Goal: Transaction & Acquisition: Subscribe to service/newsletter

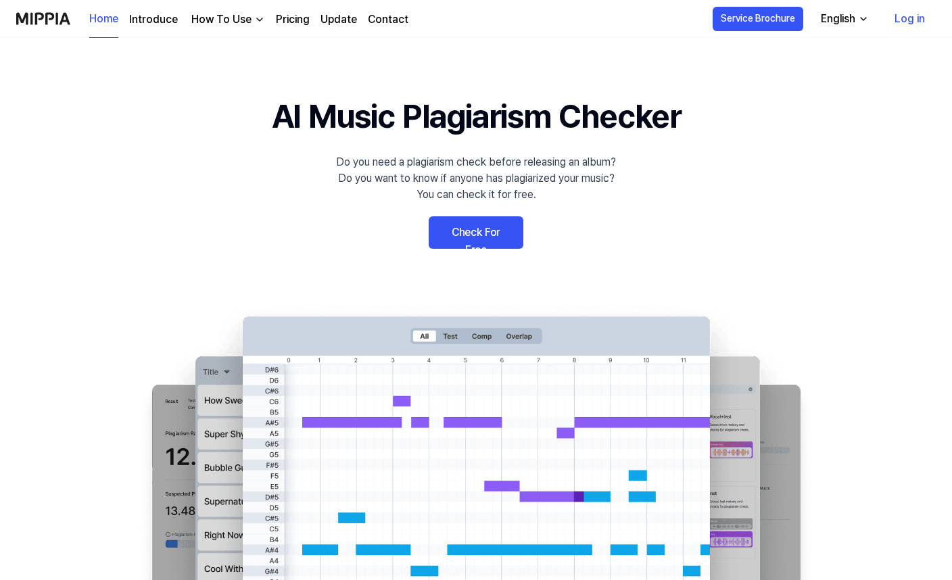
click at [297, 14] on link "Pricing" at bounding box center [293, 19] width 34 height 16
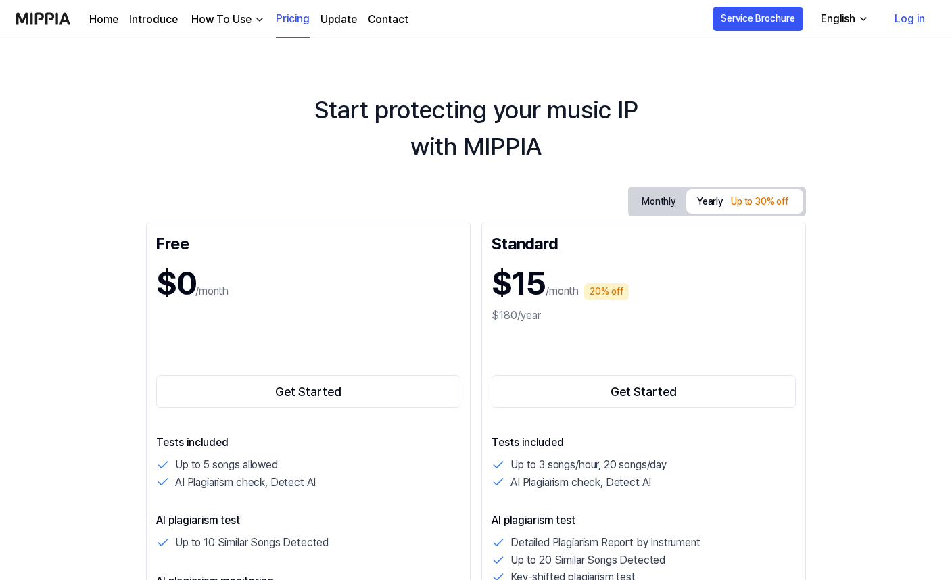
drag, startPoint x: 105, startPoint y: 160, endPoint x: 87, endPoint y: 146, distance: 22.6
click at [87, 146] on div "Start protecting your music IP with MIPPIA" at bounding box center [476, 128] width 952 height 73
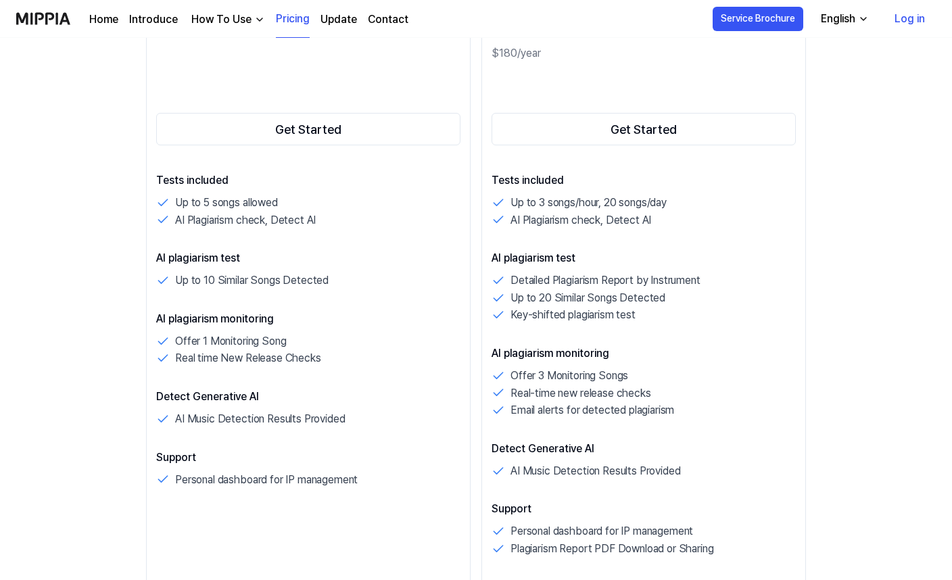
scroll to position [270, 0]
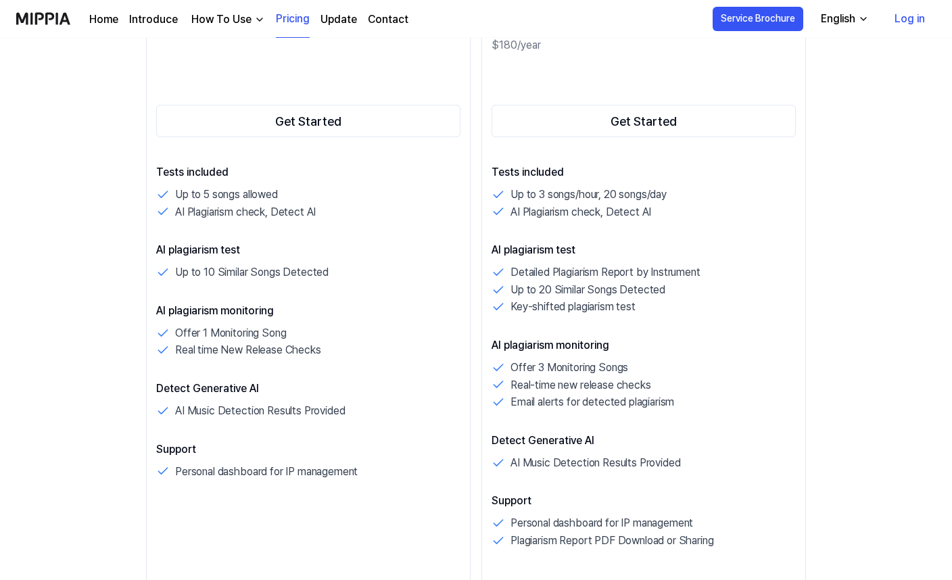
drag, startPoint x: 110, startPoint y: 185, endPoint x: 100, endPoint y: 168, distance: 19.4
drag, startPoint x: 100, startPoint y: 168, endPoint x: 93, endPoint y: 157, distance: 13.1
drag, startPoint x: 93, startPoint y: 157, endPoint x: 89, endPoint y: 151, distance: 7.3
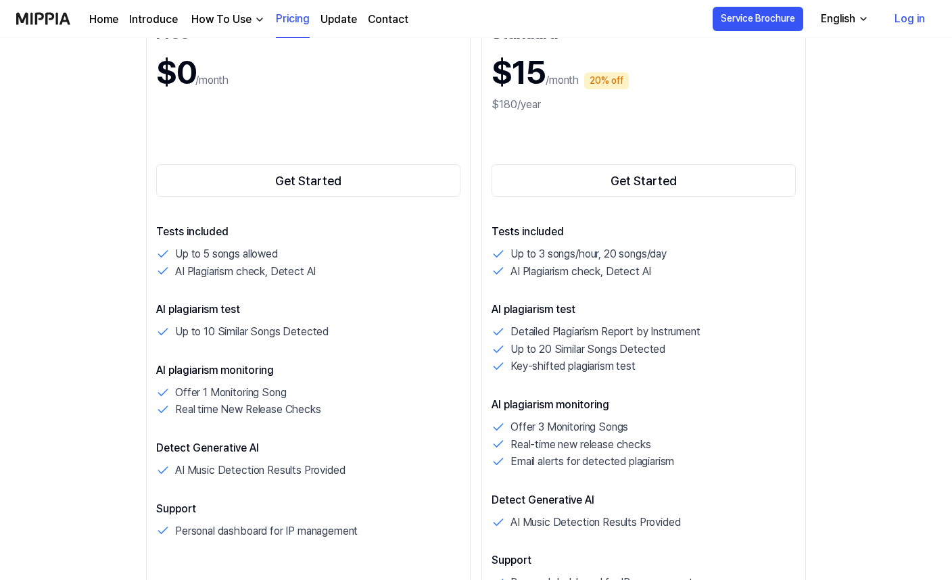
scroll to position [203, 0]
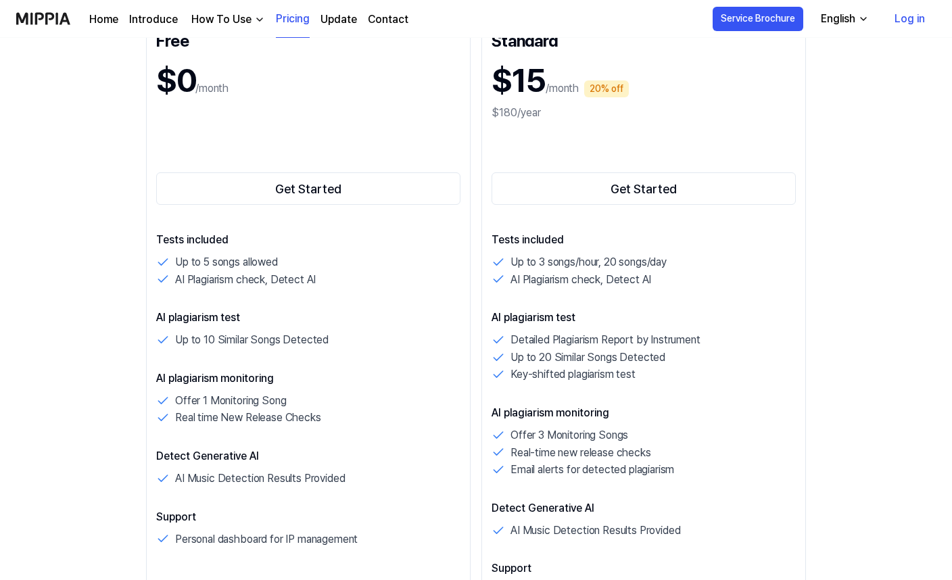
drag, startPoint x: 101, startPoint y: 195, endPoint x: 87, endPoint y: 182, distance: 20.1
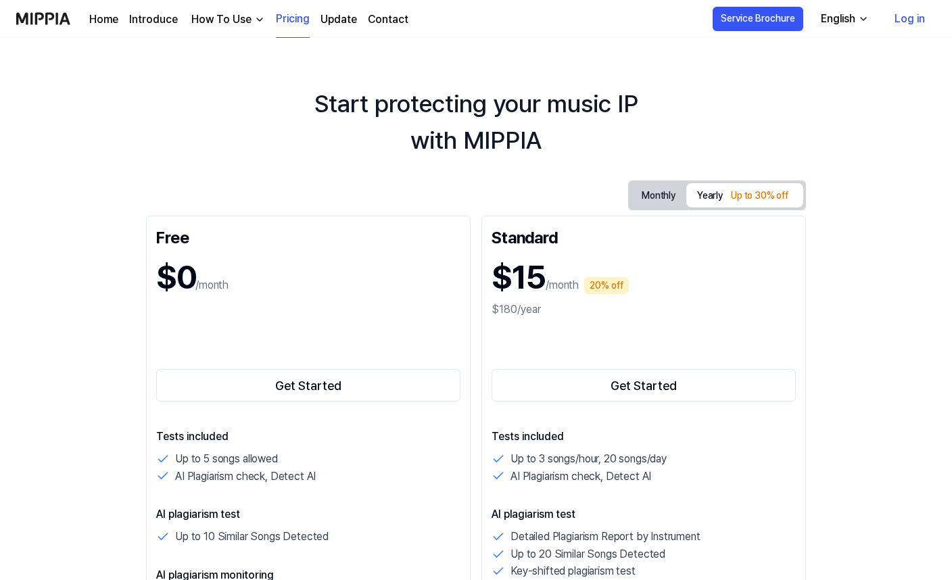
scroll to position [0, 0]
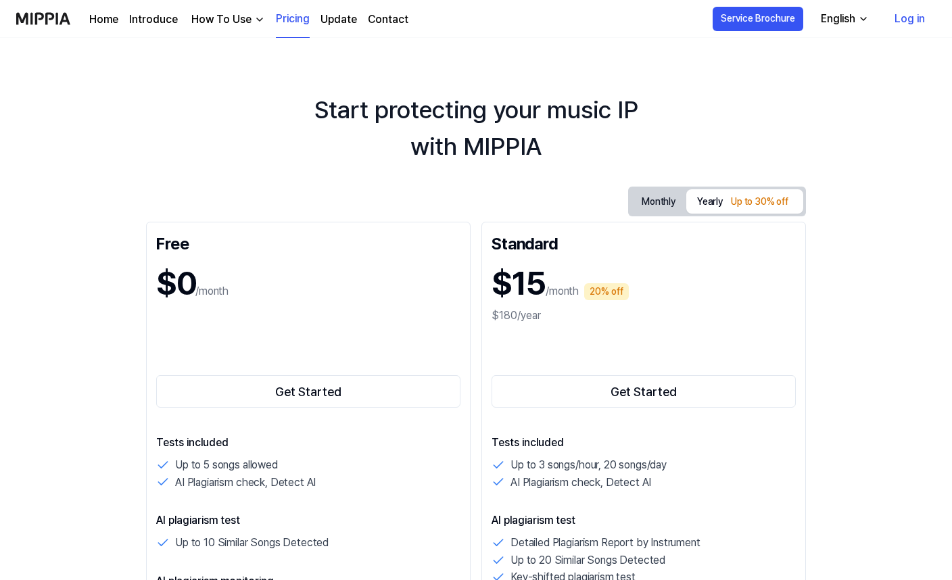
click at [215, 22] on div "How To Use" at bounding box center [222, 19] width 66 height 16
click at [143, 17] on link "Introduce" at bounding box center [153, 19] width 49 height 16
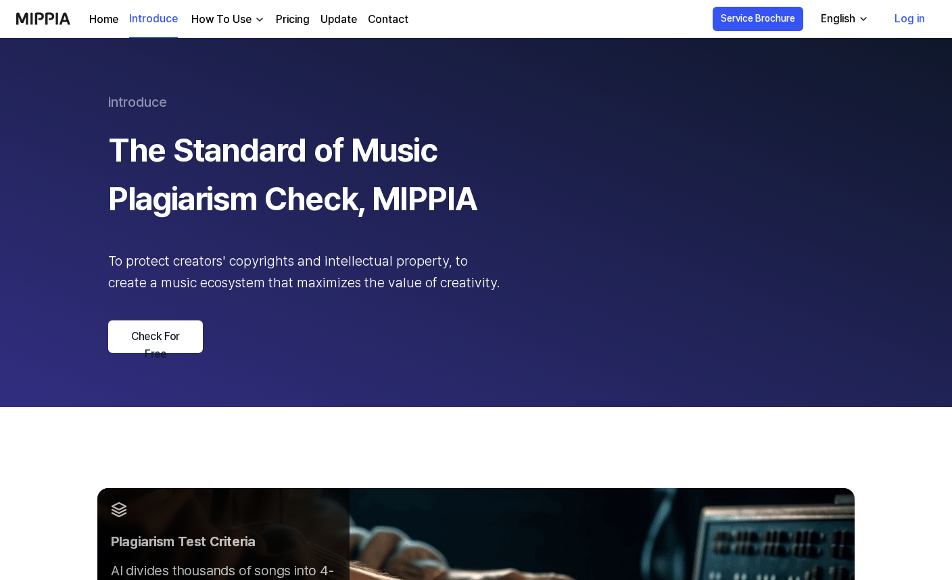
click at [105, 19] on link "Home" at bounding box center [103, 19] width 29 height 16
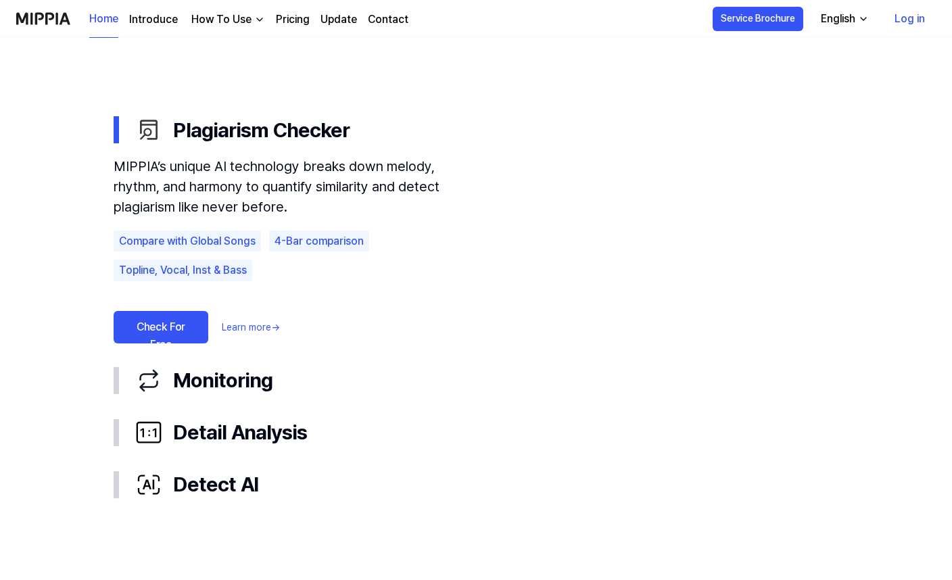
scroll to position [744, 0]
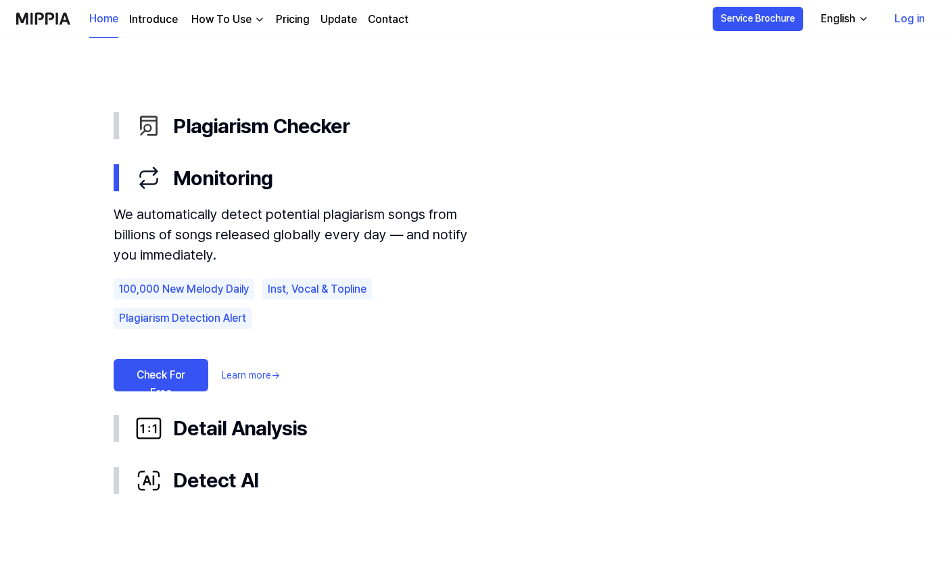
click at [90, 366] on use "Plagiarism Checker Monitoring Detail Analysis Detect AI Plagiarism Checker Moni…" at bounding box center [476, 303] width 952 height 623
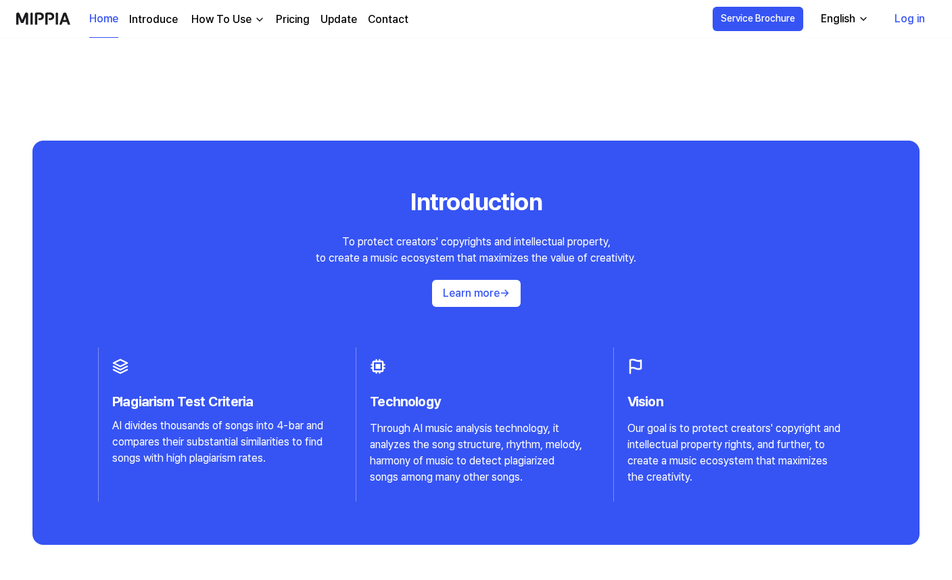
scroll to position [1285, 0]
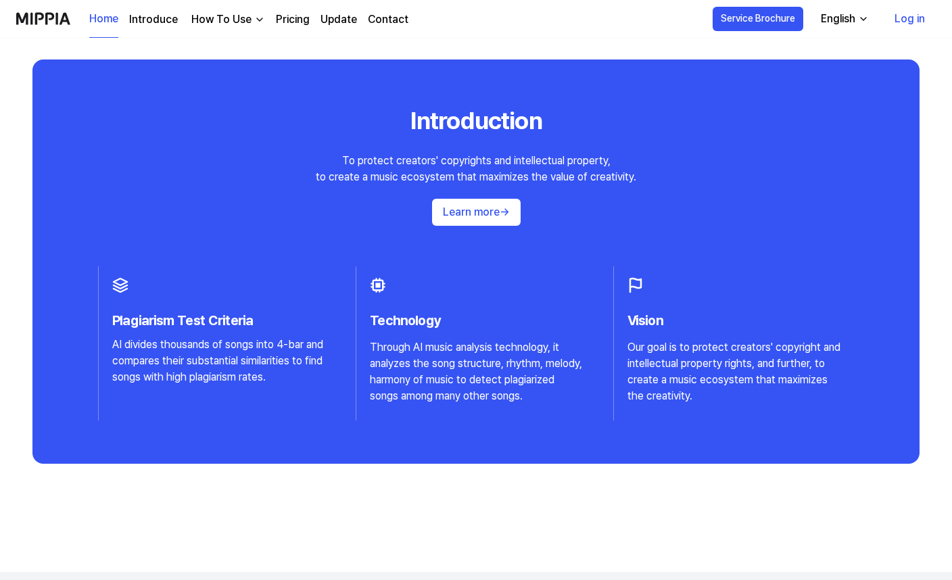
drag, startPoint x: 81, startPoint y: 150, endPoint x: 67, endPoint y: 135, distance: 20.6
drag, startPoint x: 67, startPoint y: 135, endPoint x: 53, endPoint y: 119, distance: 21.6
drag, startPoint x: 53, startPoint y: 119, endPoint x: 40, endPoint y: 108, distance: 17.2
click at [40, 108] on div "Introduction To protect creators' copyrights and intellectual property, to crea…" at bounding box center [475, 262] width 887 height 404
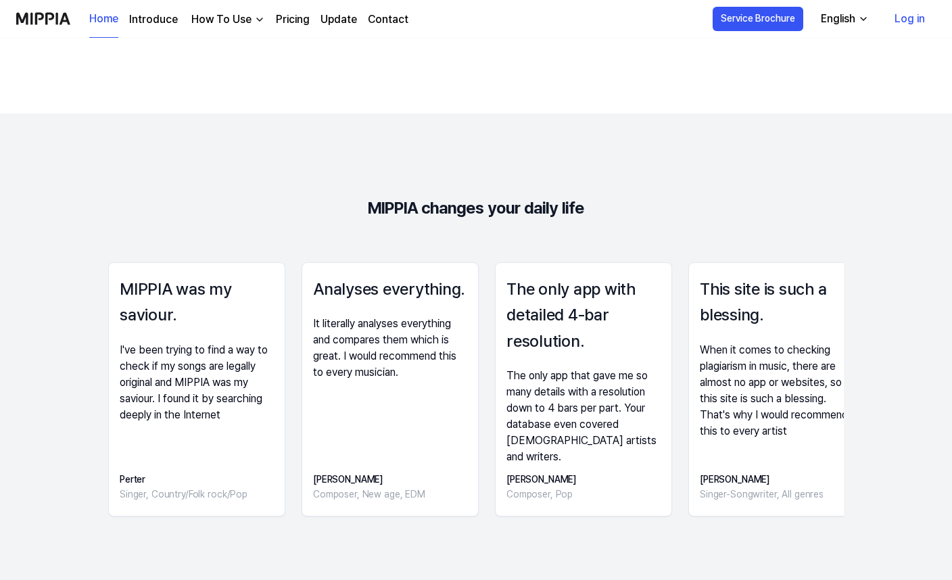
scroll to position [1826, 0]
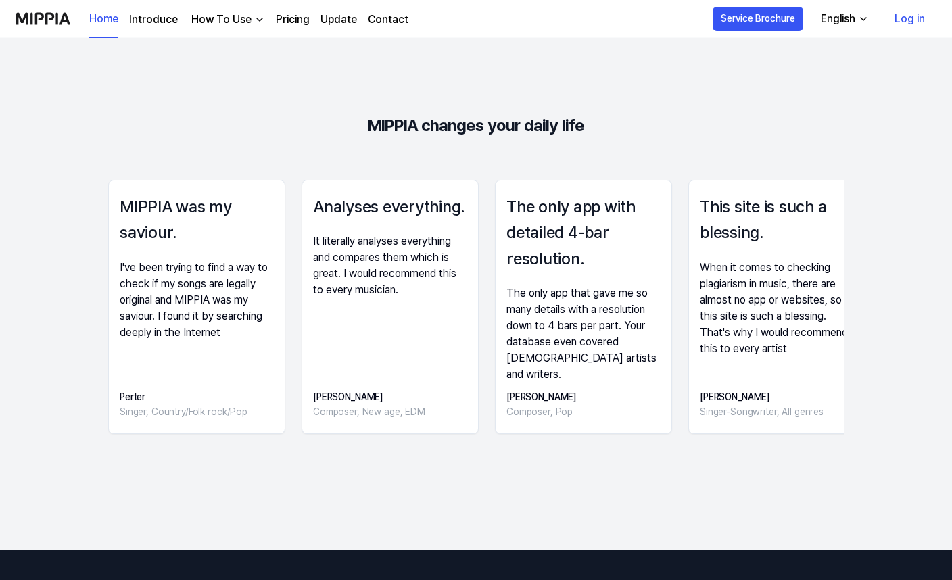
drag, startPoint x: 69, startPoint y: 170, endPoint x: 62, endPoint y: 147, distance: 24.2
drag, startPoint x: 62, startPoint y: 147, endPoint x: 48, endPoint y: 116, distance: 33.9
click at [48, 116] on 리뷰 "MIPPIA changes your daily life MIPPIA was my saviour. I've been trying to find …" at bounding box center [476, 290] width 952 height 519
drag, startPoint x: 58, startPoint y: 145, endPoint x: 49, endPoint y: 124, distance: 22.7
drag, startPoint x: 49, startPoint y: 124, endPoint x: 45, endPoint y: 117, distance: 8.5
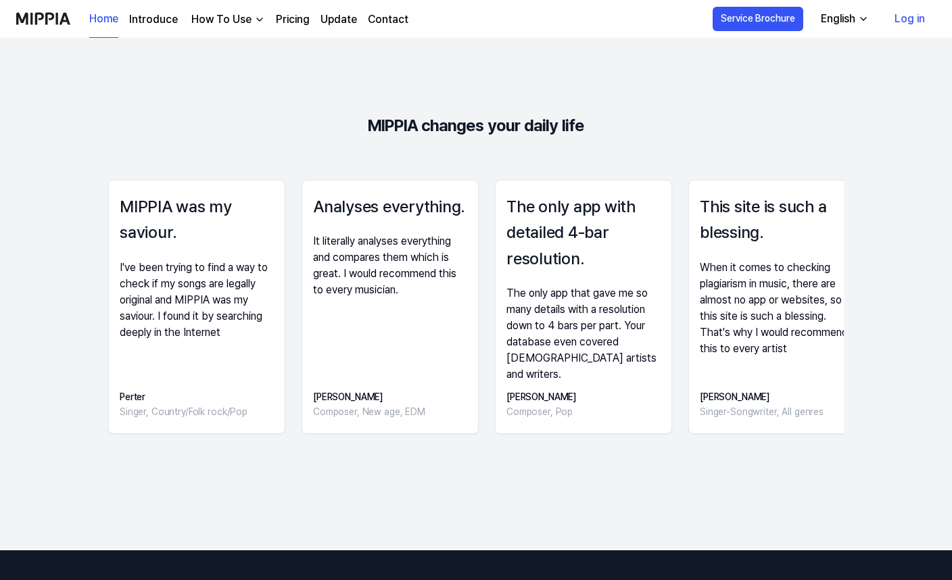
click at [45, 117] on 리뷰 "MIPPIA changes your daily life MIPPIA was my saviour. I've been trying to find …" at bounding box center [476, 290] width 952 height 519
drag, startPoint x: 61, startPoint y: 129, endPoint x: 48, endPoint y: 110, distance: 22.9
click at [48, 110] on 리뷰 "MIPPIA changes your daily life MIPPIA was my saviour. I've been trying to find …" at bounding box center [476, 290] width 952 height 519
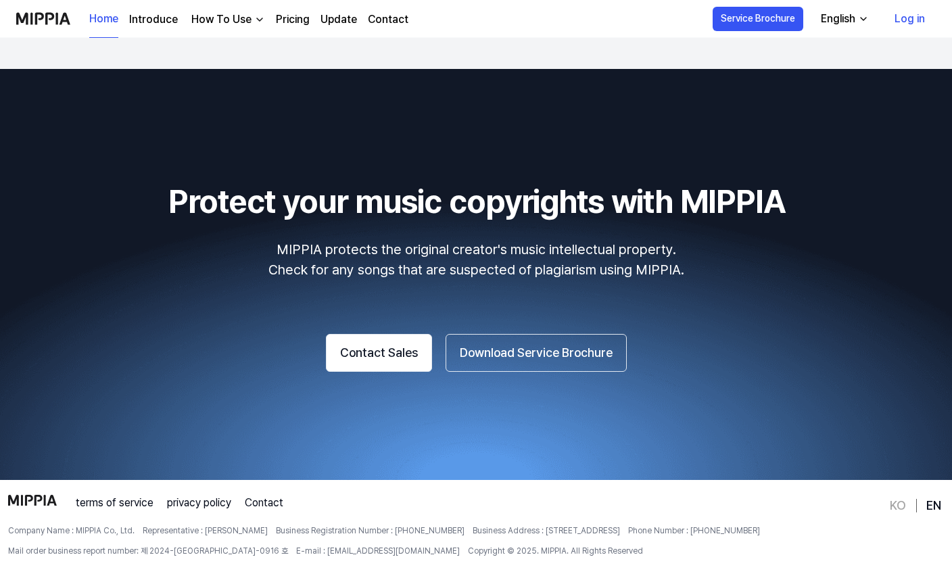
scroll to position [2337, 0]
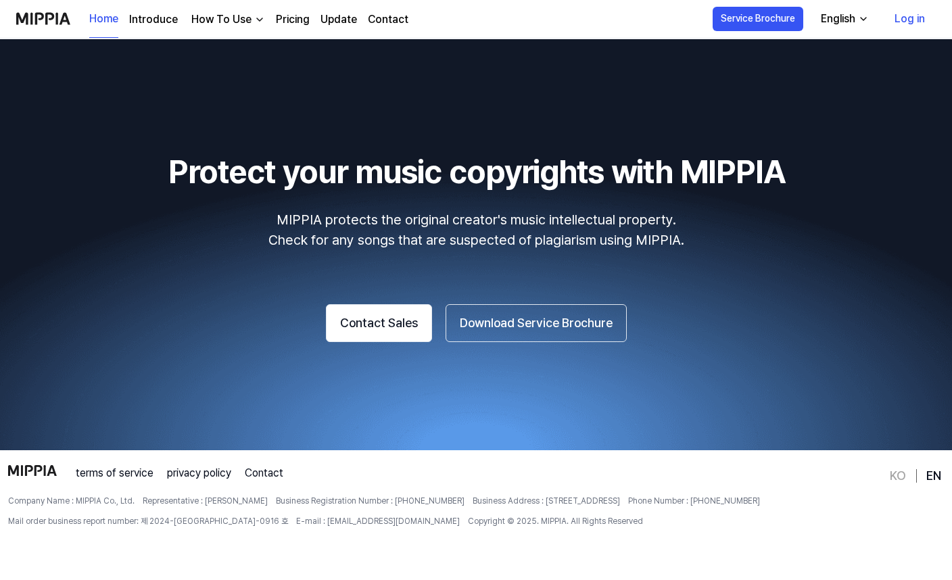
drag, startPoint x: 127, startPoint y: 224, endPoint x: 112, endPoint y: 208, distance: 22.5
drag, startPoint x: 112, startPoint y: 208, endPoint x: 99, endPoint y: 194, distance: 18.7
click at [99, 194] on h2 "Protect your music copyrights with MIPPIA" at bounding box center [476, 171] width 920 height 49
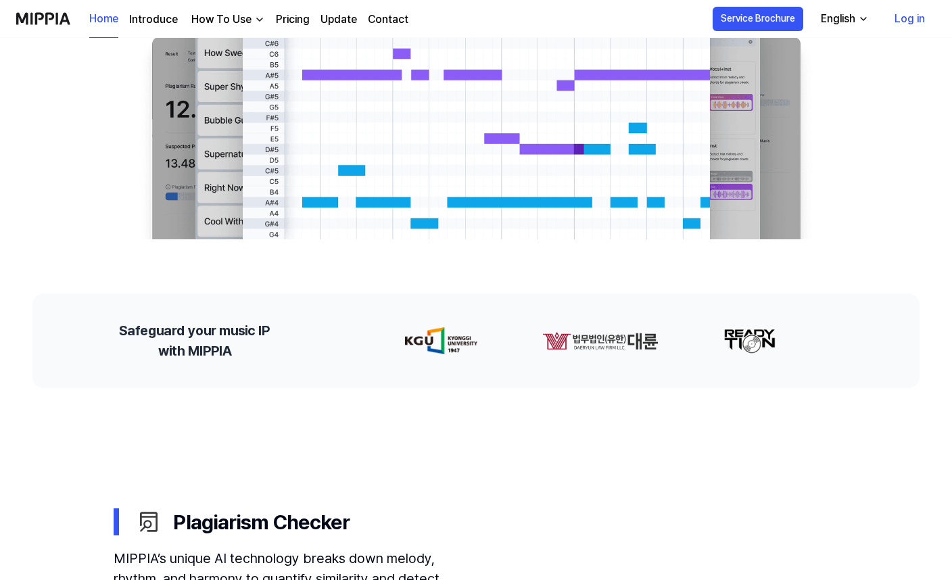
scroll to position [0, 0]
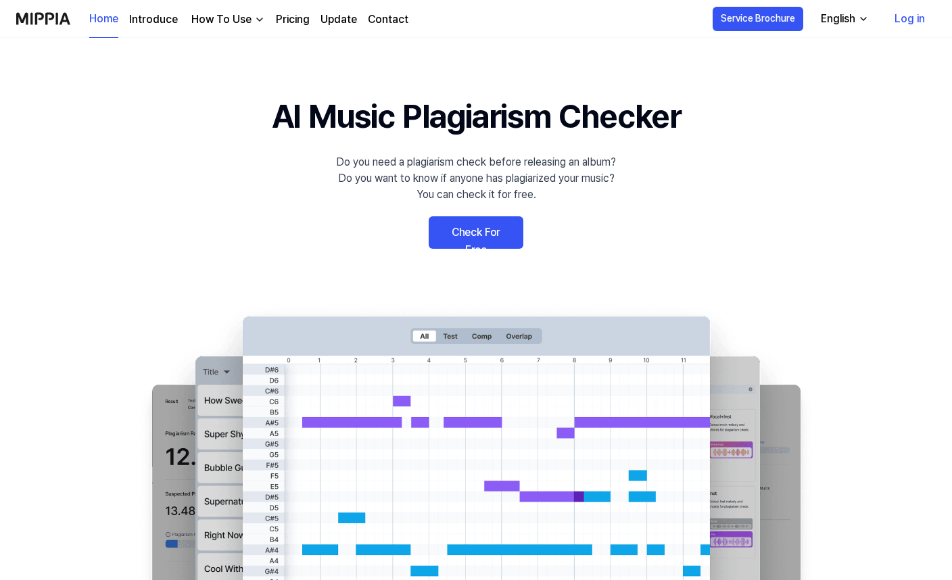
click at [141, 19] on link "Introduce" at bounding box center [153, 19] width 49 height 16
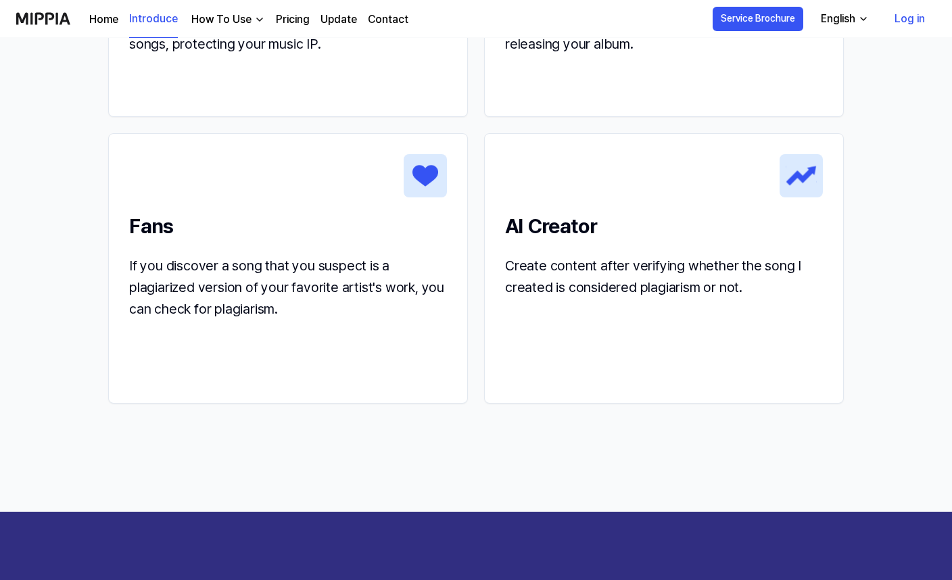
scroll to position [1623, 0]
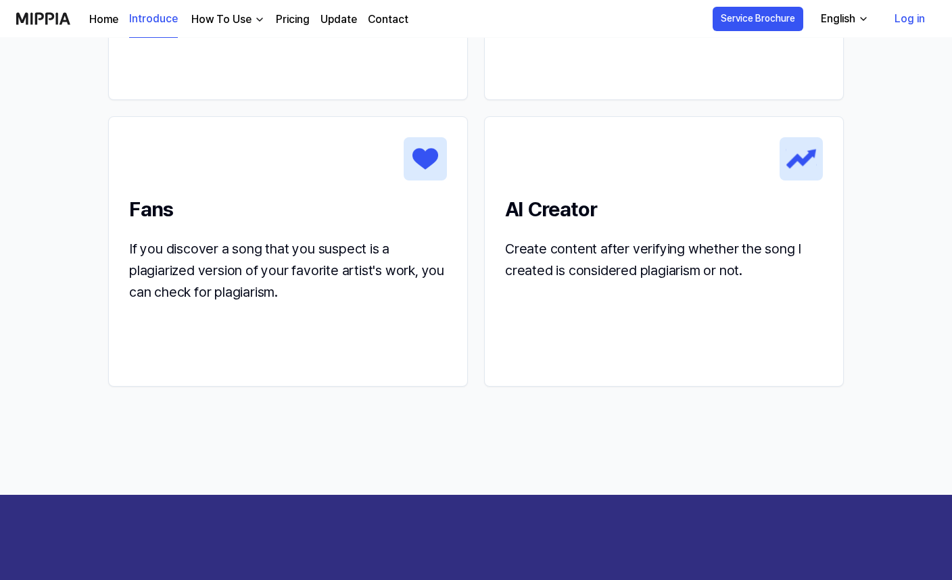
drag, startPoint x: 99, startPoint y: 219, endPoint x: 83, endPoint y: 195, distance: 29.3
drag, startPoint x: 83, startPoint y: 195, endPoint x: 74, endPoint y: 168, distance: 27.8
drag, startPoint x: 74, startPoint y: 168, endPoint x: 71, endPoint y: 160, distance: 8.8
click at [71, 160] on section "MIPPIA service changes your daily life Composers Before releasing albums or sel…" at bounding box center [476, 88] width 952 height 813
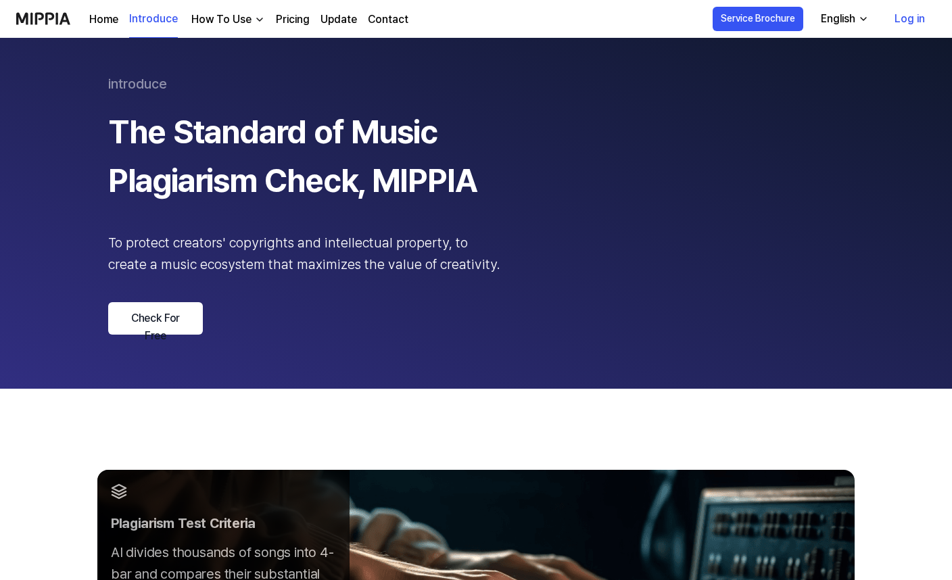
scroll to position [0, 0]
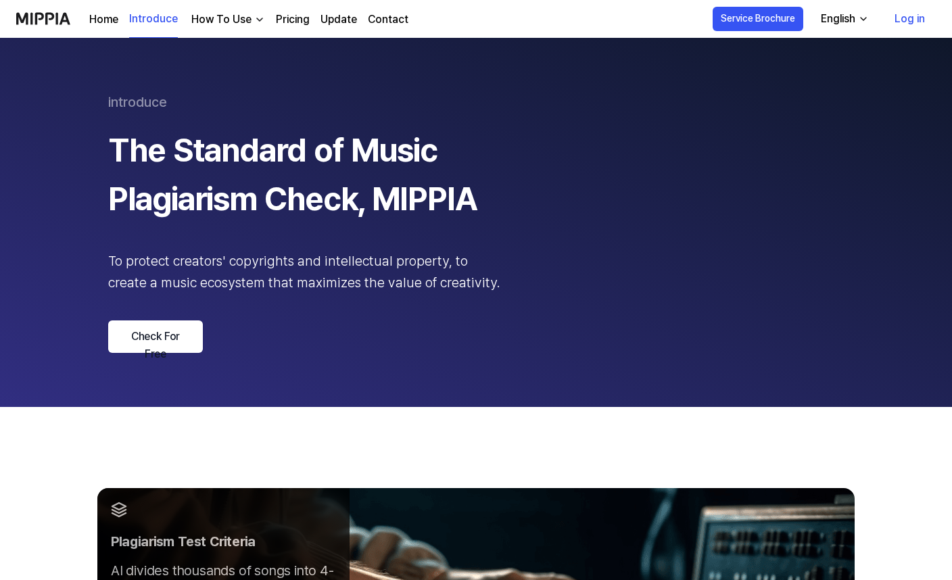
click at [911, 18] on link "Log in" at bounding box center [910, 19] width 52 height 38
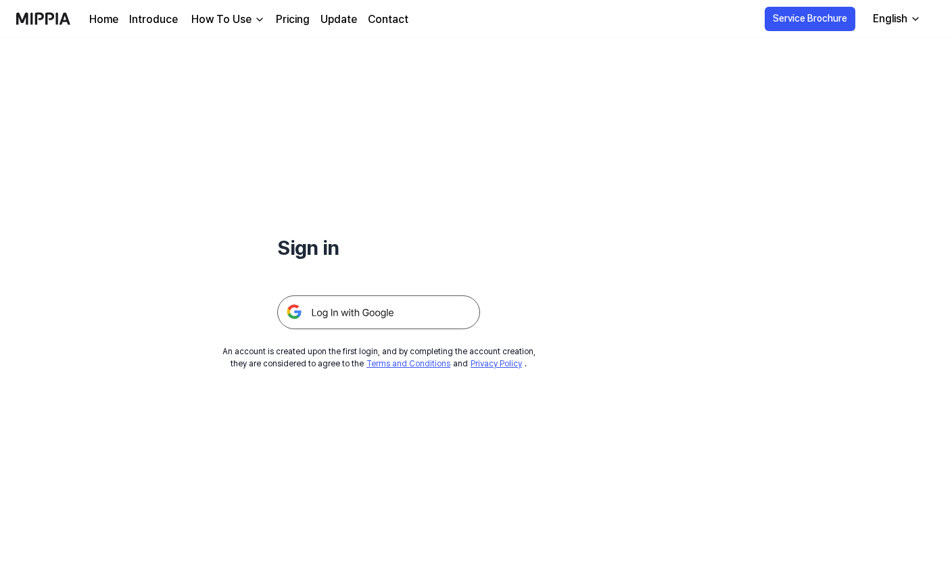
click at [368, 312] on img at bounding box center [378, 312] width 203 height 34
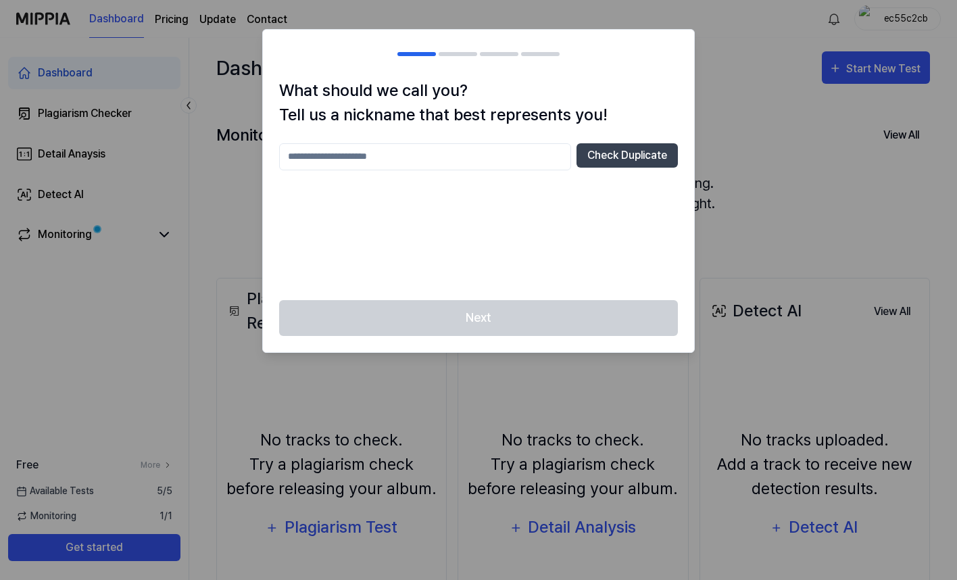
click at [448, 161] on input "text" at bounding box center [425, 156] width 292 height 27
type input "*******"
click at [588, 156] on button "Check Duplicate" at bounding box center [627, 155] width 101 height 24
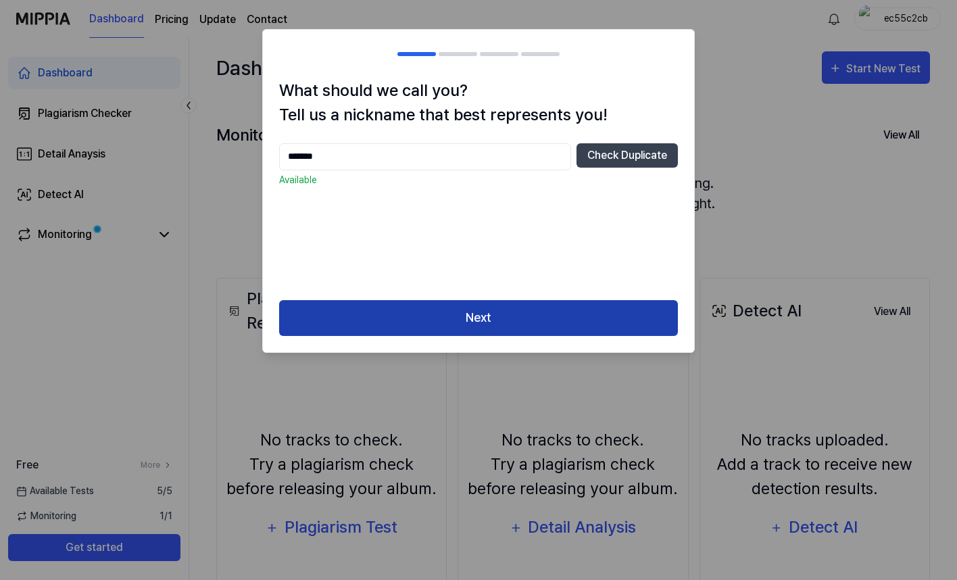
click at [432, 314] on button "Next" at bounding box center [478, 318] width 399 height 36
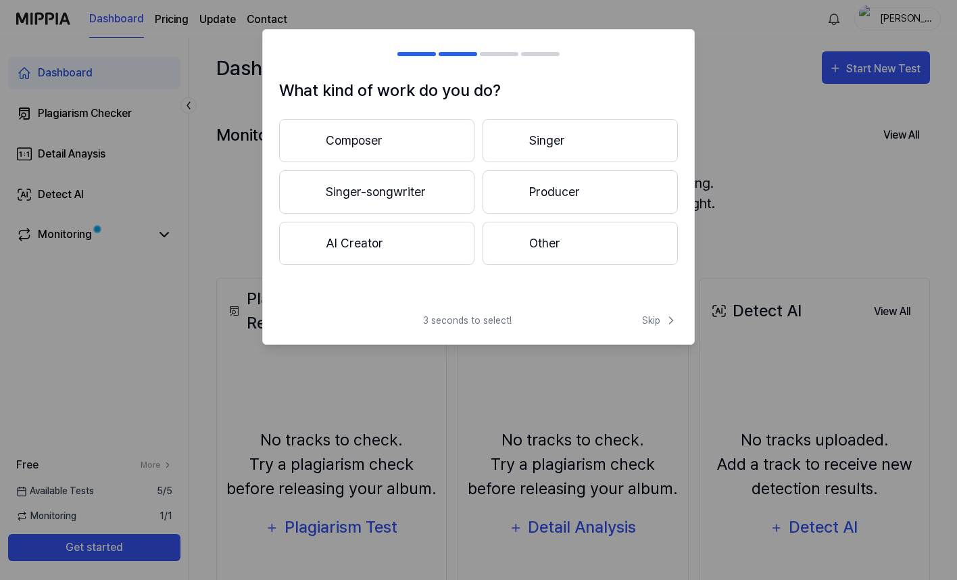
click at [519, 244] on button "Other" at bounding box center [580, 243] width 195 height 43
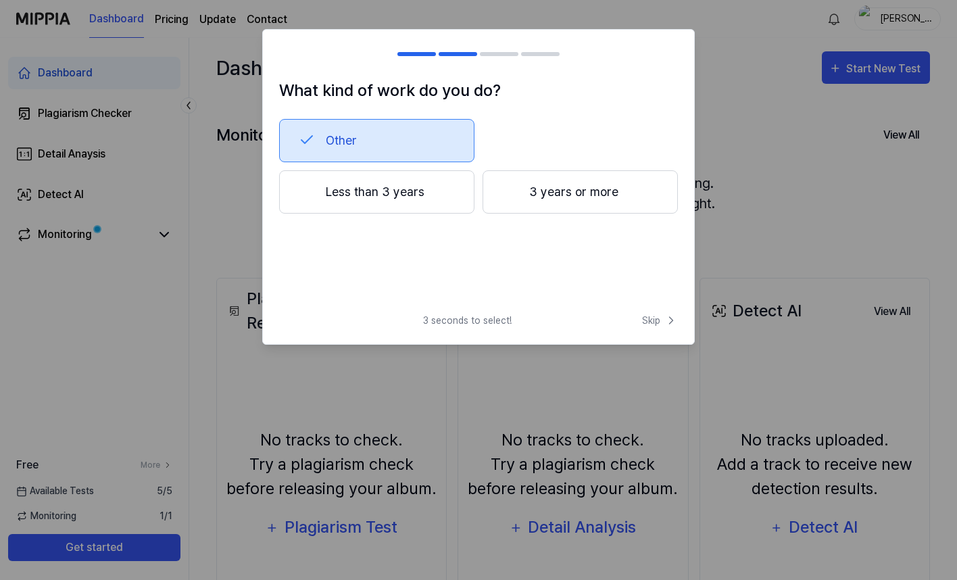
click at [408, 199] on button "Less than 3 years" at bounding box center [376, 191] width 195 height 43
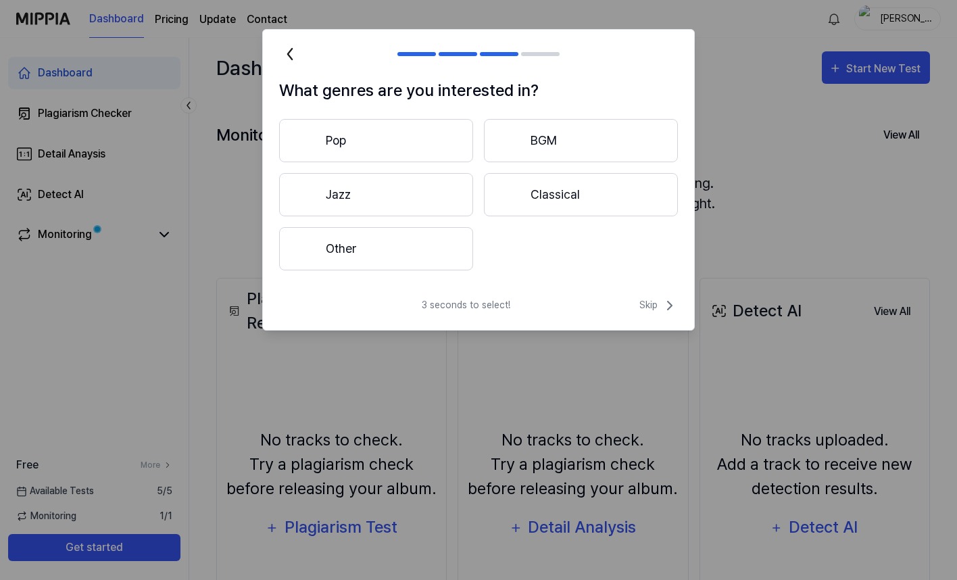
click at [417, 252] on button "Other" at bounding box center [376, 248] width 194 height 43
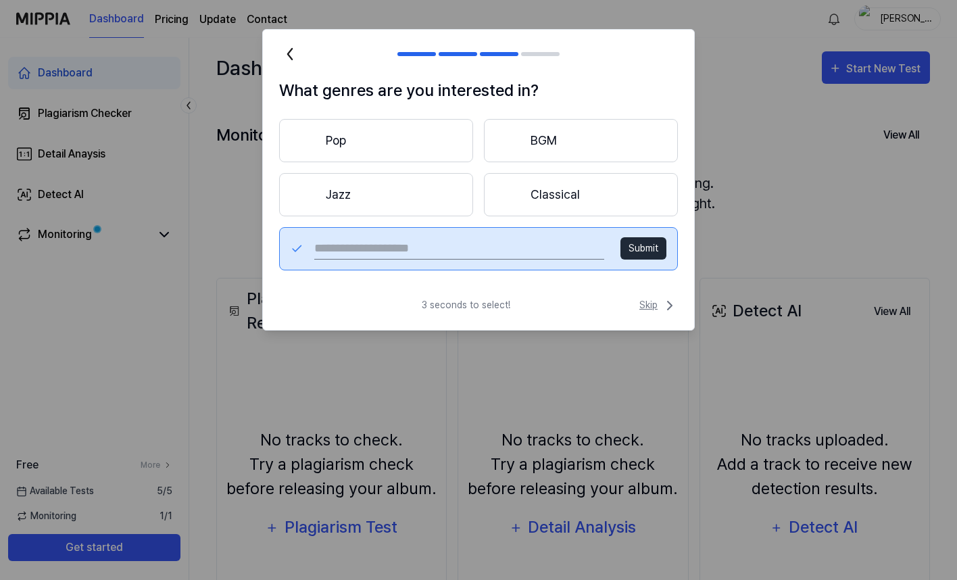
click at [661, 302] on span "Skip" at bounding box center [659, 306] width 39 height 16
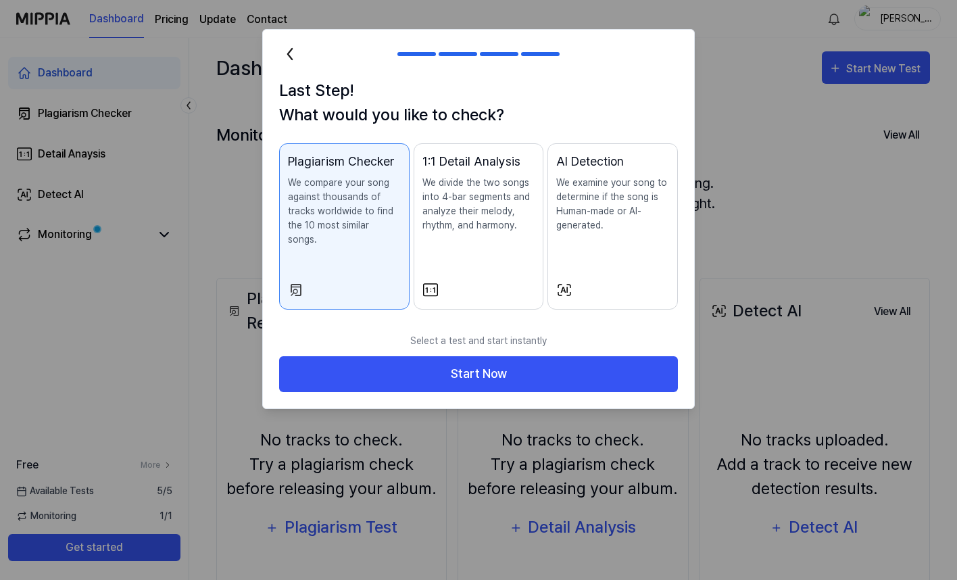
click at [327, 193] on p "We compare your song against thousands of tracks worldwide to find the 10 most …" at bounding box center [344, 211] width 113 height 71
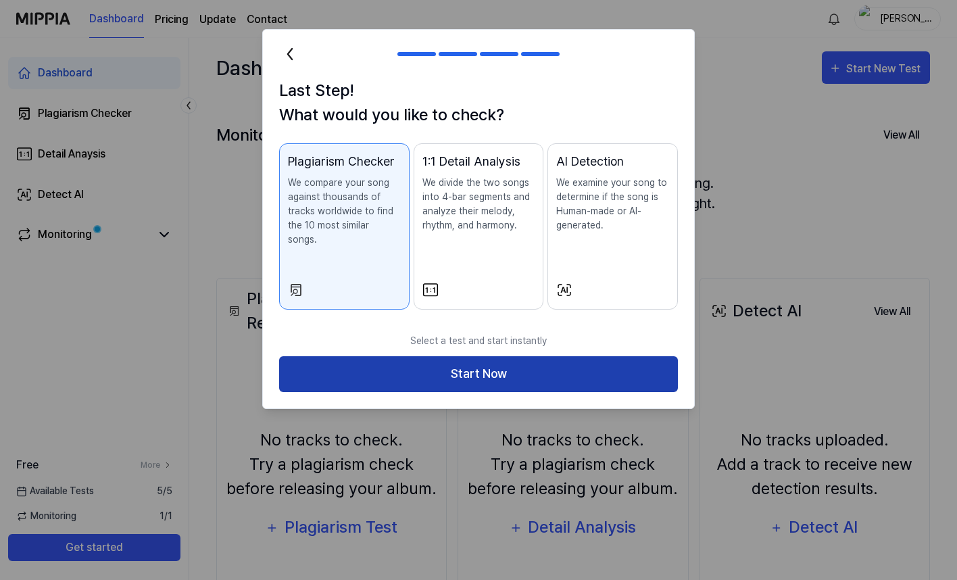
click at [431, 356] on button "Start Now" at bounding box center [478, 374] width 399 height 36
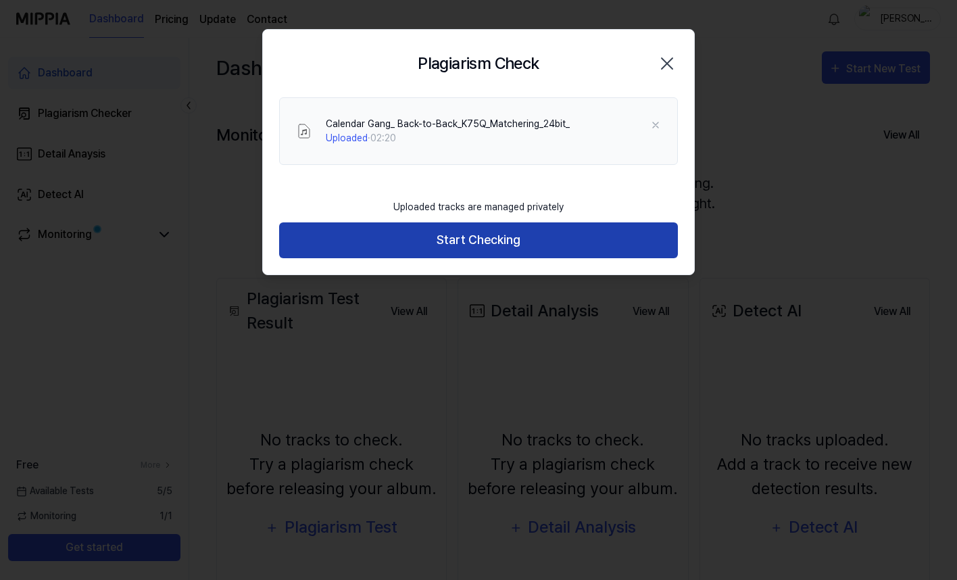
click at [471, 241] on button "Start Checking" at bounding box center [478, 240] width 399 height 36
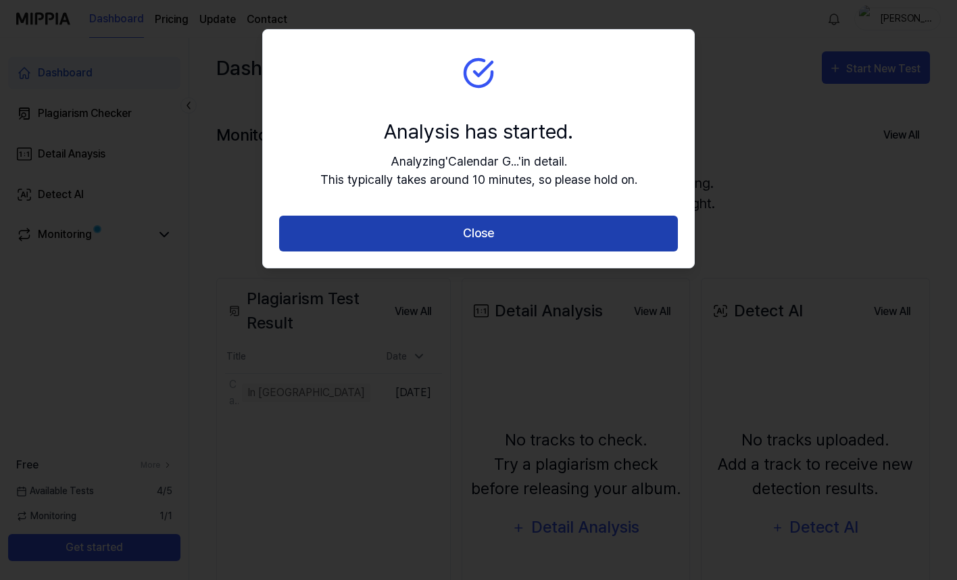
click at [489, 220] on button "Close" at bounding box center [478, 234] width 399 height 36
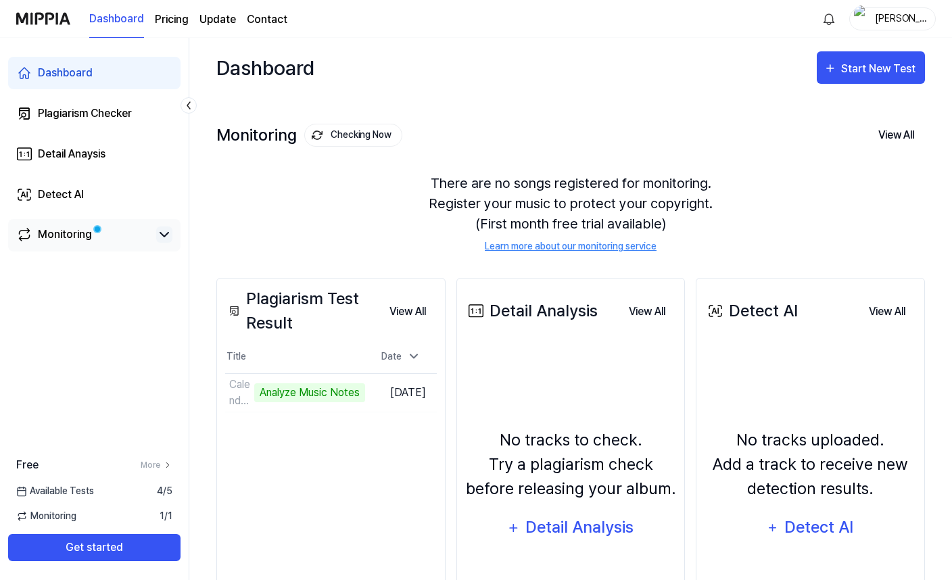
click at [171, 241] on icon at bounding box center [164, 235] width 16 height 16
click at [96, 234] on link "Monitoring" at bounding box center [83, 235] width 135 height 16
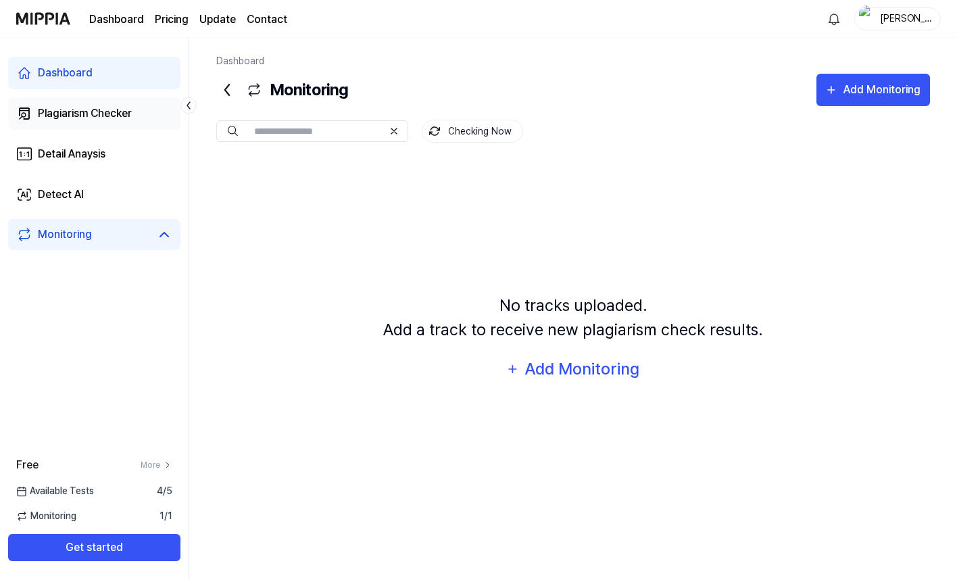
click at [78, 123] on link "Plagiarism Checker" at bounding box center [94, 113] width 172 height 32
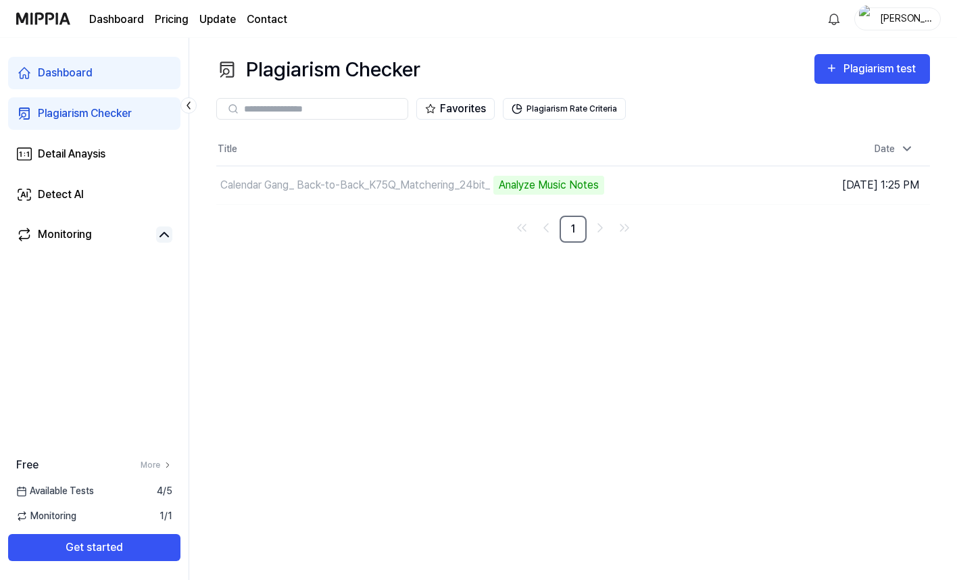
click at [456, 254] on div "Plagiarism Checker Plagiarism test Plagiarism Checker Detail Analysis Detect AI…" at bounding box center [573, 309] width 768 height 542
drag, startPoint x: 390, startPoint y: 247, endPoint x: 347, endPoint y: 245, distance: 43.3
drag, startPoint x: 347, startPoint y: 245, endPoint x: 330, endPoint y: 242, distance: 17.1
click at [330, 242] on nav "1" at bounding box center [573, 229] width 714 height 27
click at [669, 298] on div "Plagiarism Checker Plagiarism test Plagiarism Checker Detail Analysis Detect AI…" at bounding box center [573, 309] width 768 height 542
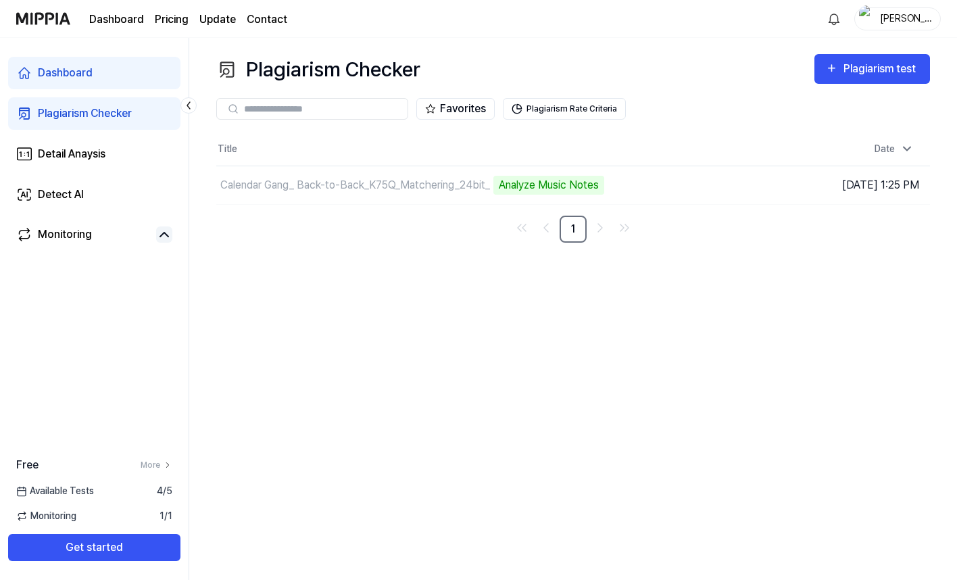
click at [739, 347] on div "Plagiarism Checker Plagiarism test Plagiarism Checker Detail Analysis Detect AI…" at bounding box center [573, 309] width 768 height 542
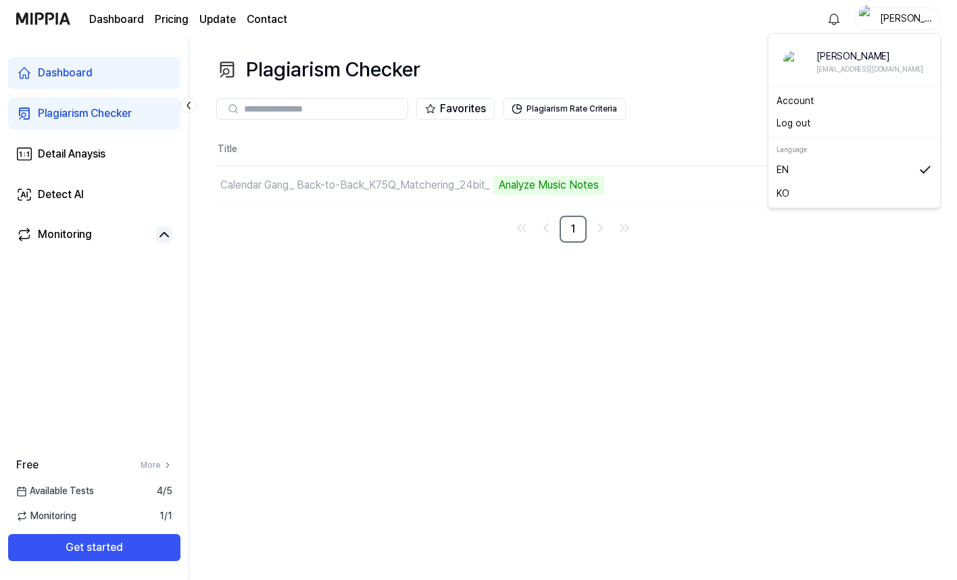
click at [880, 22] on div "[PERSON_NAME]" at bounding box center [906, 18] width 53 height 15
click at [807, 103] on link "Account" at bounding box center [855, 101] width 156 height 14
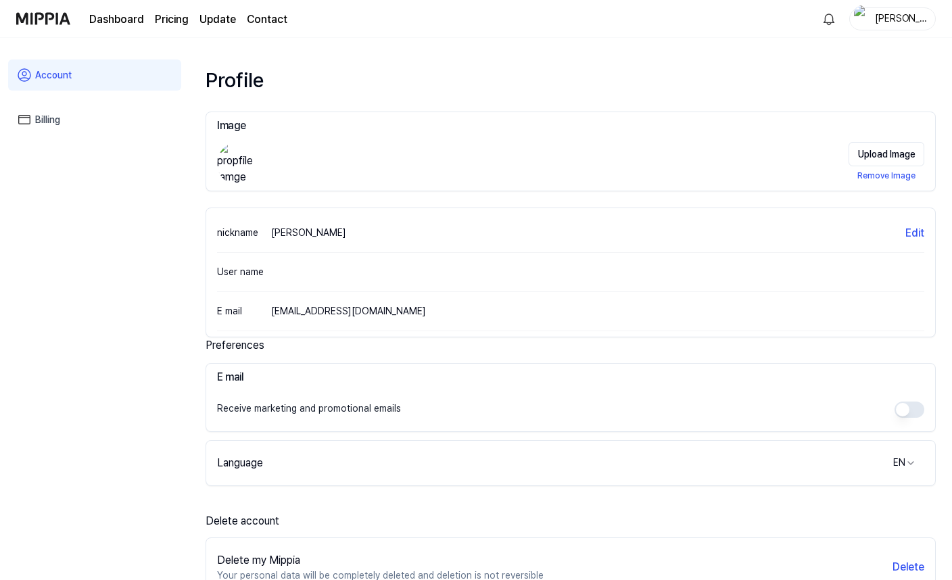
click at [158, 18] on page\) "Pricing" at bounding box center [172, 19] width 34 height 16
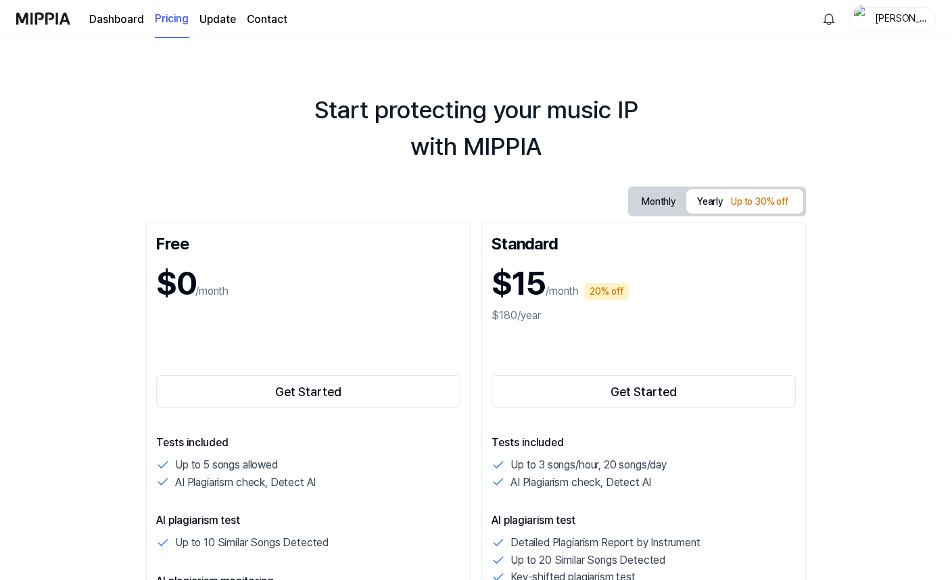
drag, startPoint x: 876, startPoint y: 168, endPoint x: 864, endPoint y: 148, distance: 23.7
click at [864, 148] on div "Start protecting your music IP with MIPPIA" at bounding box center [476, 128] width 952 height 73
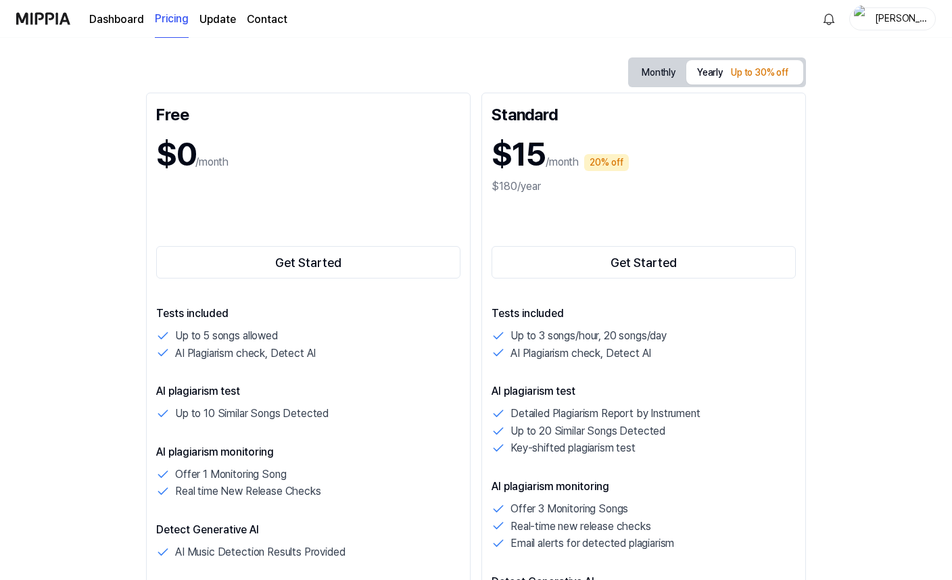
scroll to position [135, 0]
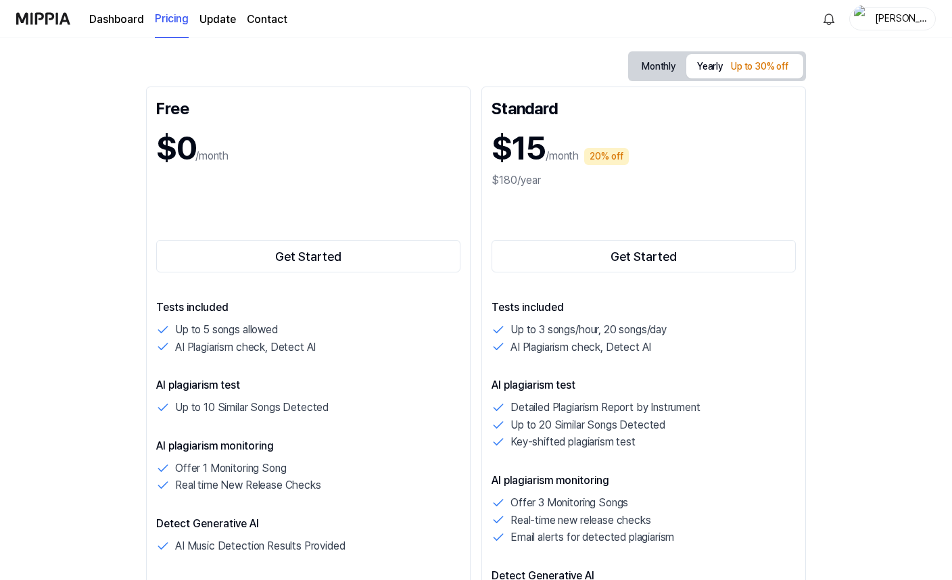
click at [656, 64] on button "Monthly" at bounding box center [658, 66] width 55 height 25
drag, startPoint x: 834, startPoint y: 200, endPoint x: 840, endPoint y: 147, distance: 53.7
click at [840, 147] on div "Start protecting your music IP with MIPPIA Monthly Yearly Up to 30% off Free $0…" at bounding box center [476, 174] width 952 height 542
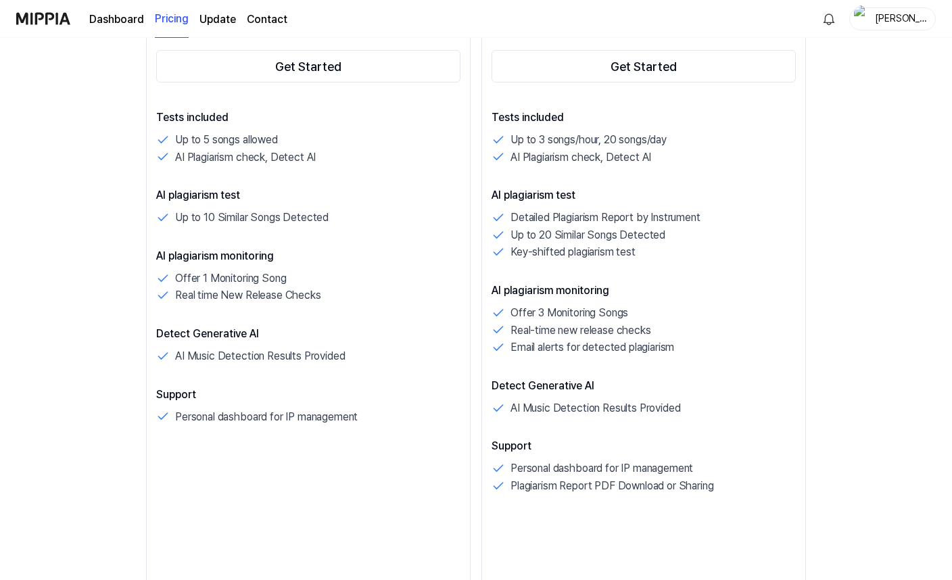
scroll to position [406, 0]
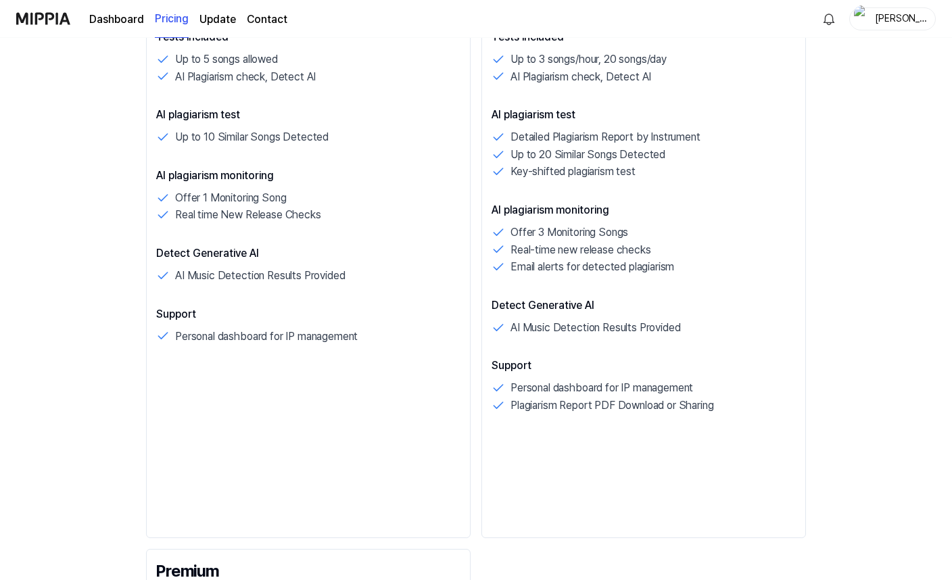
drag, startPoint x: 838, startPoint y: 341, endPoint x: 808, endPoint y: 289, distance: 60.3
drag, startPoint x: 808, startPoint y: 289, endPoint x: 809, endPoint y: 262, distance: 26.4
drag, startPoint x: 809, startPoint y: 262, endPoint x: 810, endPoint y: 243, distance: 18.9
drag, startPoint x: 810, startPoint y: 243, endPoint x: 810, endPoint y: 233, distance: 10.8
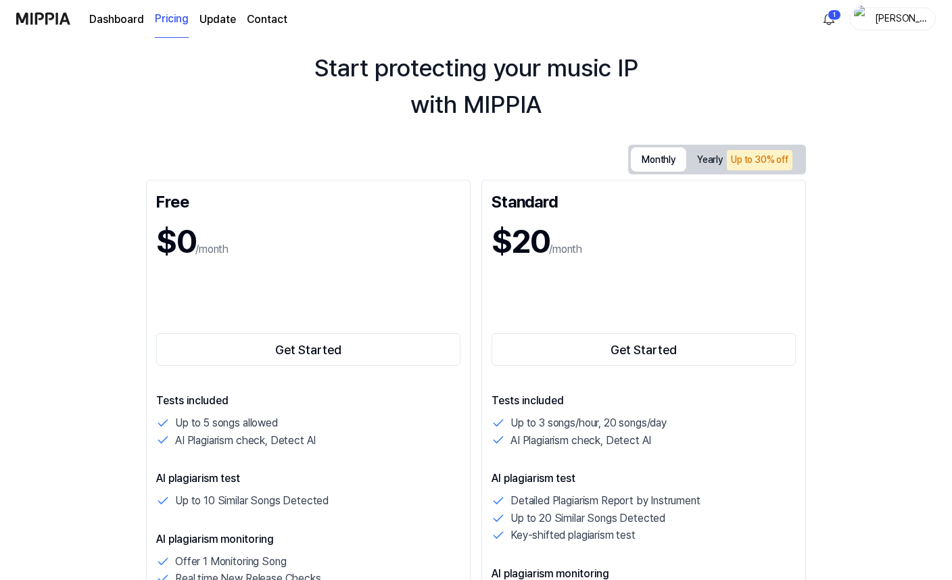
scroll to position [0, 0]
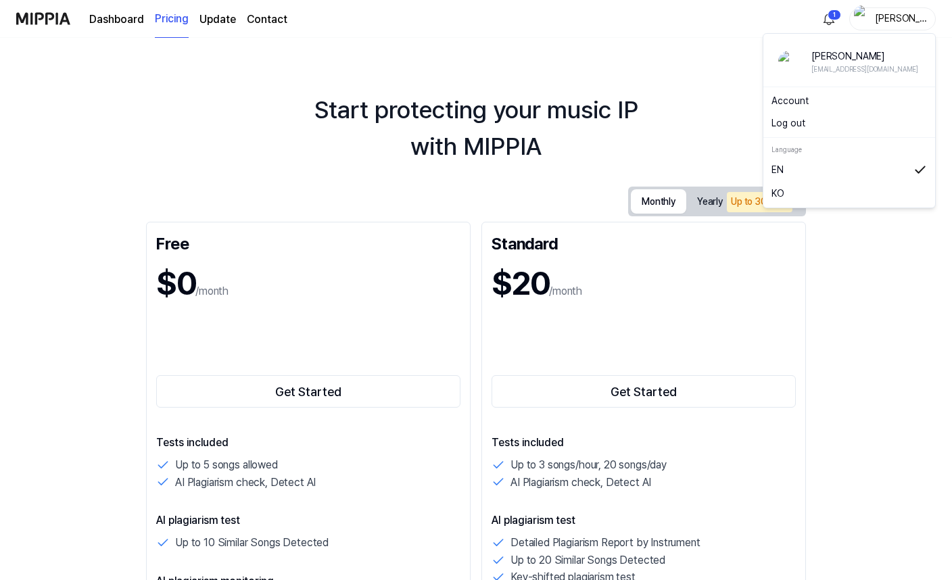
click at [888, 23] on div "[PERSON_NAME]" at bounding box center [900, 18] width 53 height 15
click at [116, 21] on link "Dashboard" at bounding box center [116, 19] width 55 height 16
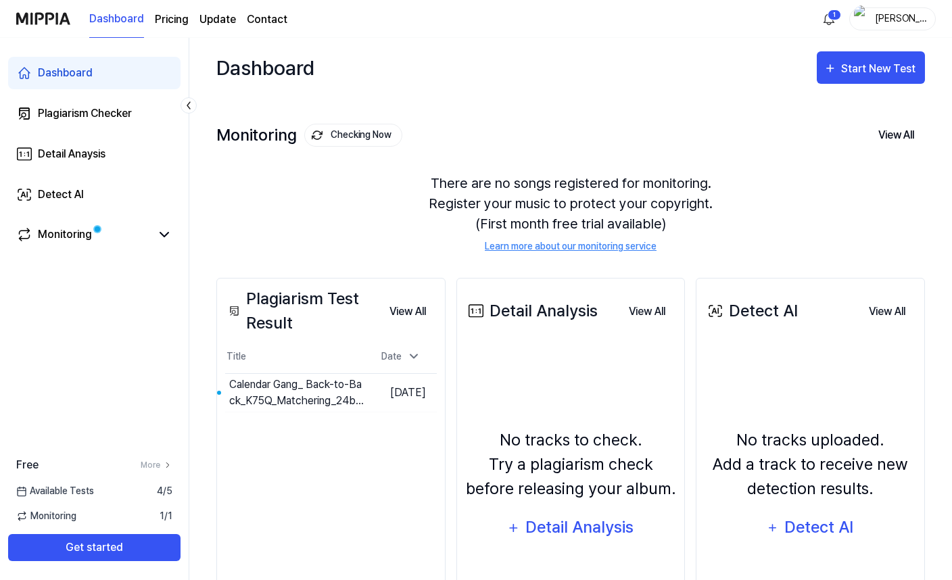
click at [306, 467] on div "Plagiarism Test Result View All Plagiarism Test Result Title Date Calendar Gang…" at bounding box center [330, 476] width 229 height 397
click at [326, 396] on button "Go to Results" at bounding box center [329, 393] width 72 height 22
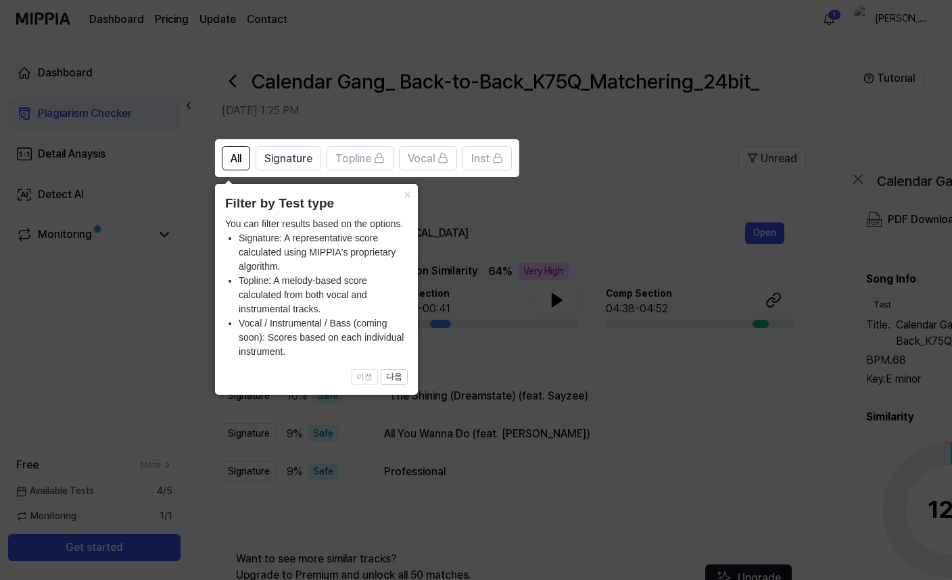
click at [380, 312] on li "Topline: A melody-based score calculated from both vocal and instrumental track…" at bounding box center [323, 295] width 169 height 43
click at [404, 196] on button "×" at bounding box center [407, 193] width 22 height 19
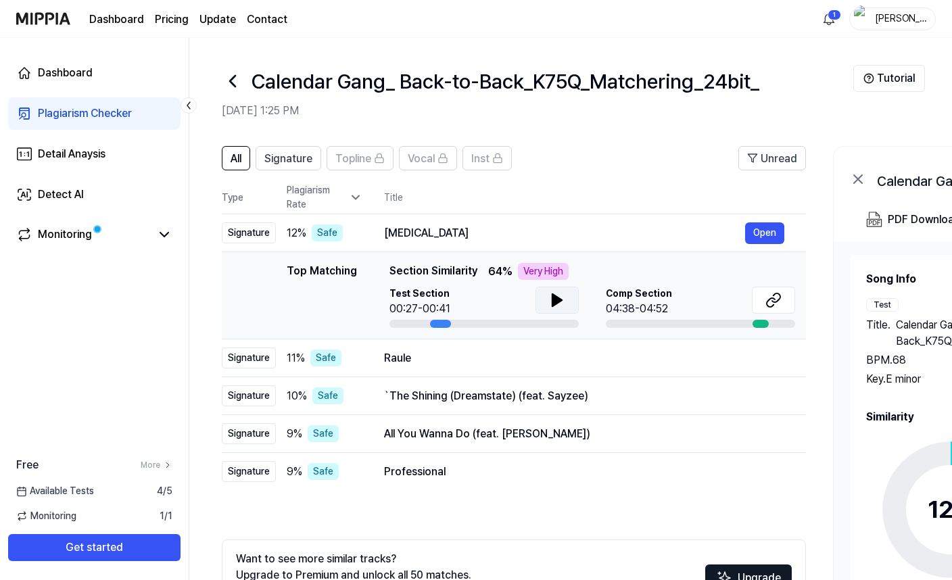
click at [549, 303] on icon at bounding box center [557, 300] width 16 height 16
click at [560, 306] on icon at bounding box center [560, 300] width 3 height 11
click at [436, 358] on div "Raule" at bounding box center [564, 358] width 361 height 16
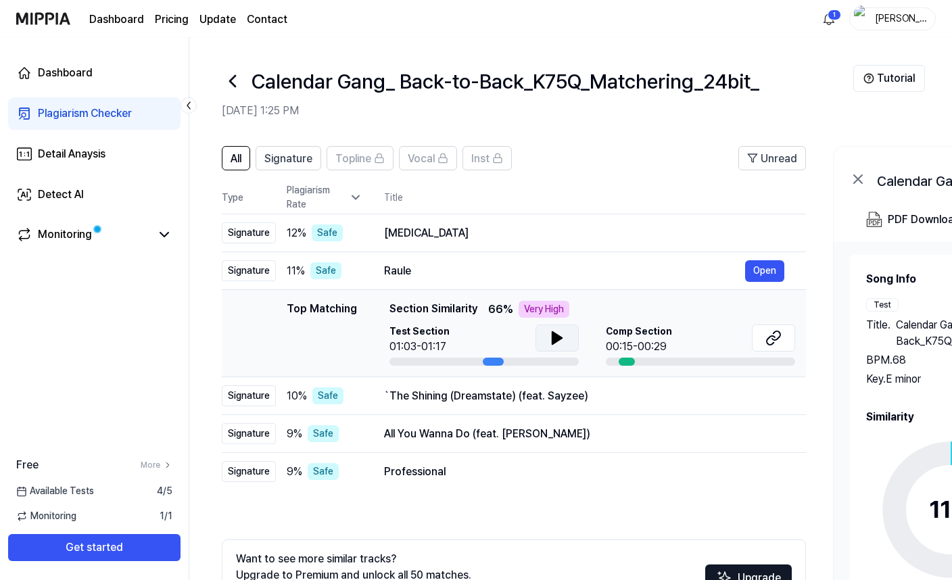
click at [549, 335] on icon at bounding box center [557, 338] width 16 height 16
click at [448, 235] on div "HALLUCINATION" at bounding box center [564, 233] width 361 height 16
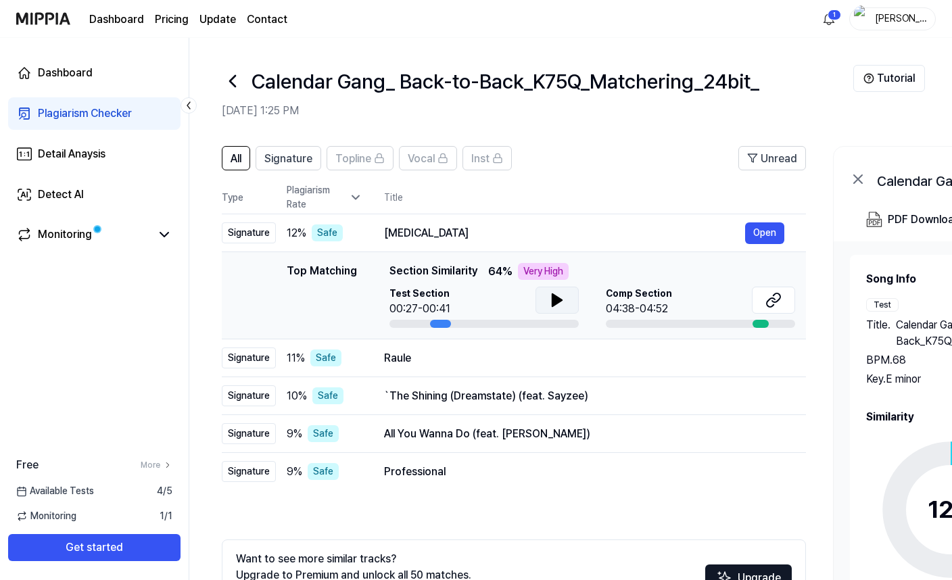
click at [545, 303] on button at bounding box center [557, 300] width 43 height 27
click at [553, 300] on icon at bounding box center [554, 300] width 3 height 11
click at [294, 164] on span "Signature" at bounding box center [288, 159] width 48 height 16
click at [239, 158] on span "All" at bounding box center [236, 159] width 11 height 16
click at [587, 504] on div "All Signature Topline Vocal Inst Unread All Signature Topline Vocal Inst Type P…" at bounding box center [514, 400] width 584 height 508
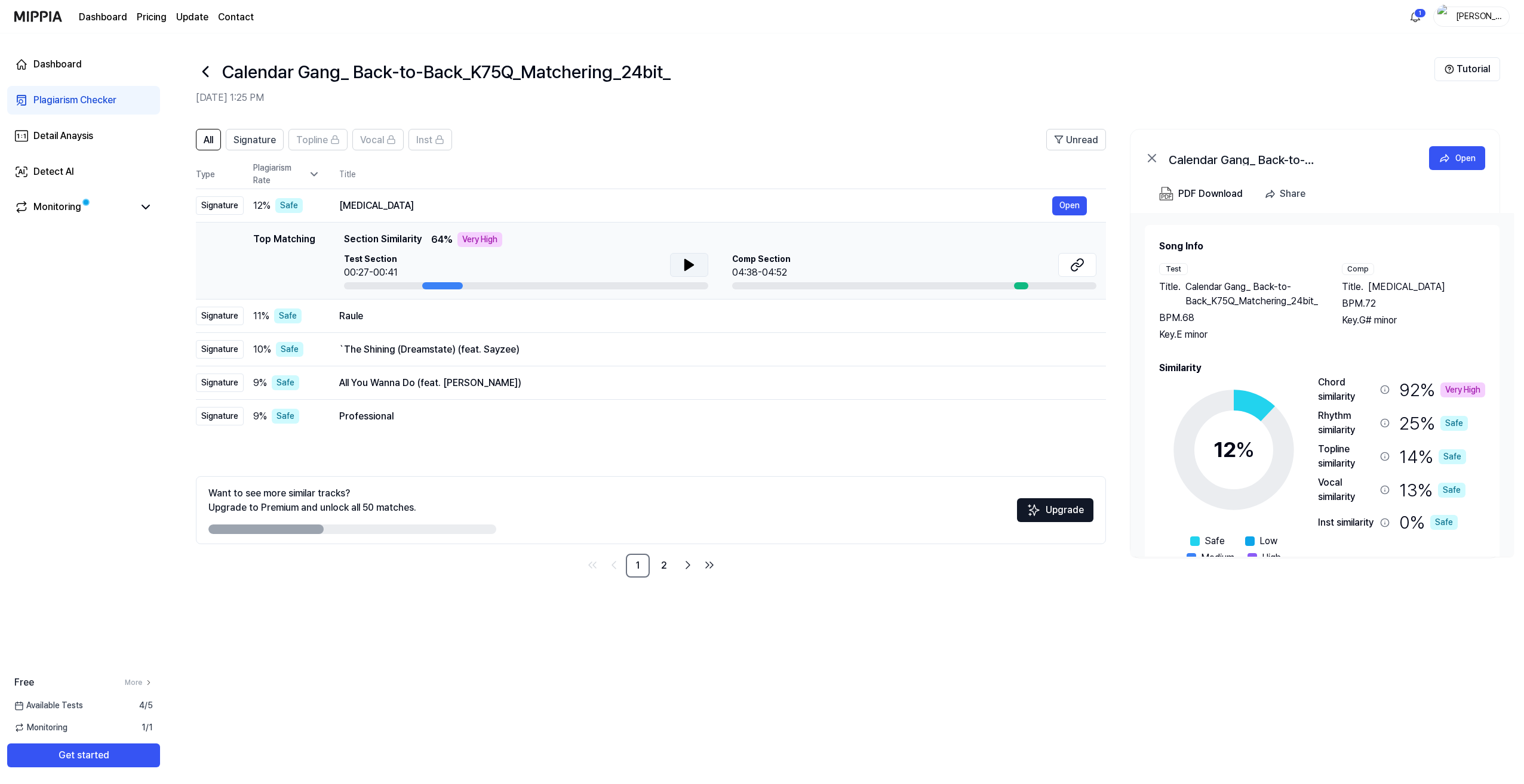
click at [845, 391] on div "Chord similarity" at bounding box center [1346, 389] width 57 height 28
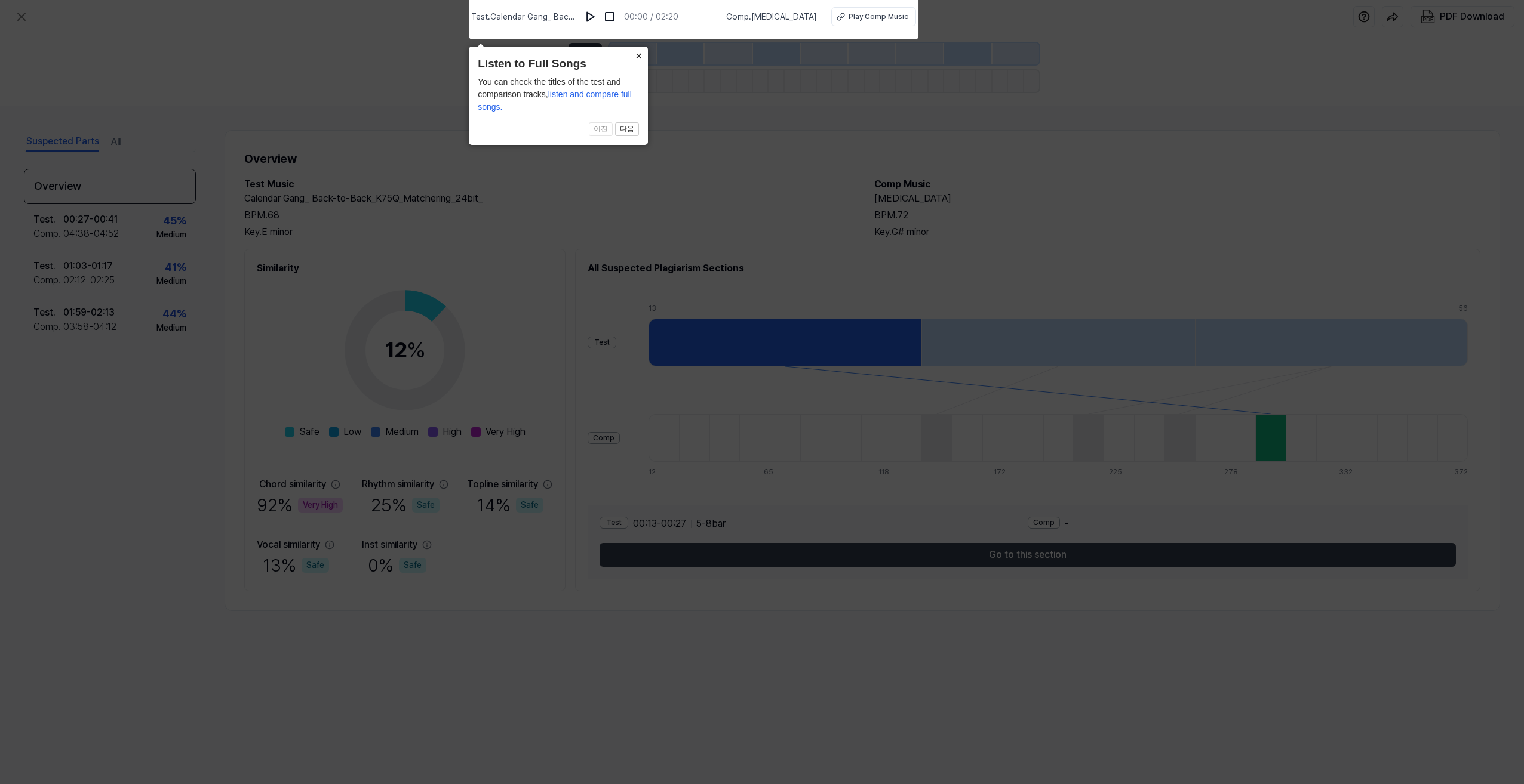
click at [637, 55] on button "×" at bounding box center [638, 55] width 19 height 17
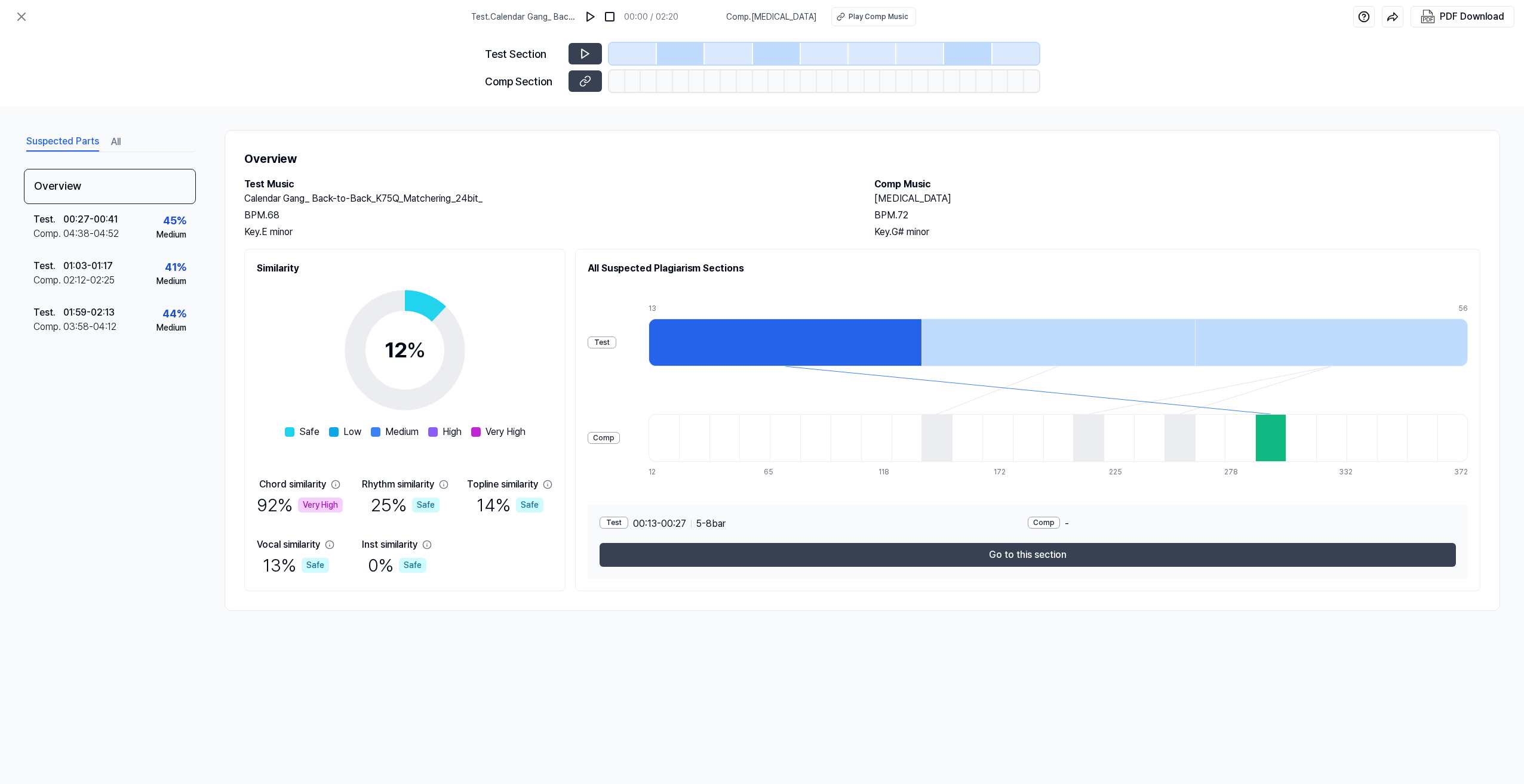
click at [678, 199] on h2 "Calendar Gang_ Back-to-Back_K75Q_Matchering_24bit_" at bounding box center [547, 199] width 606 height 14
click at [845, 343] on div at bounding box center [1057, 343] width 273 height 48
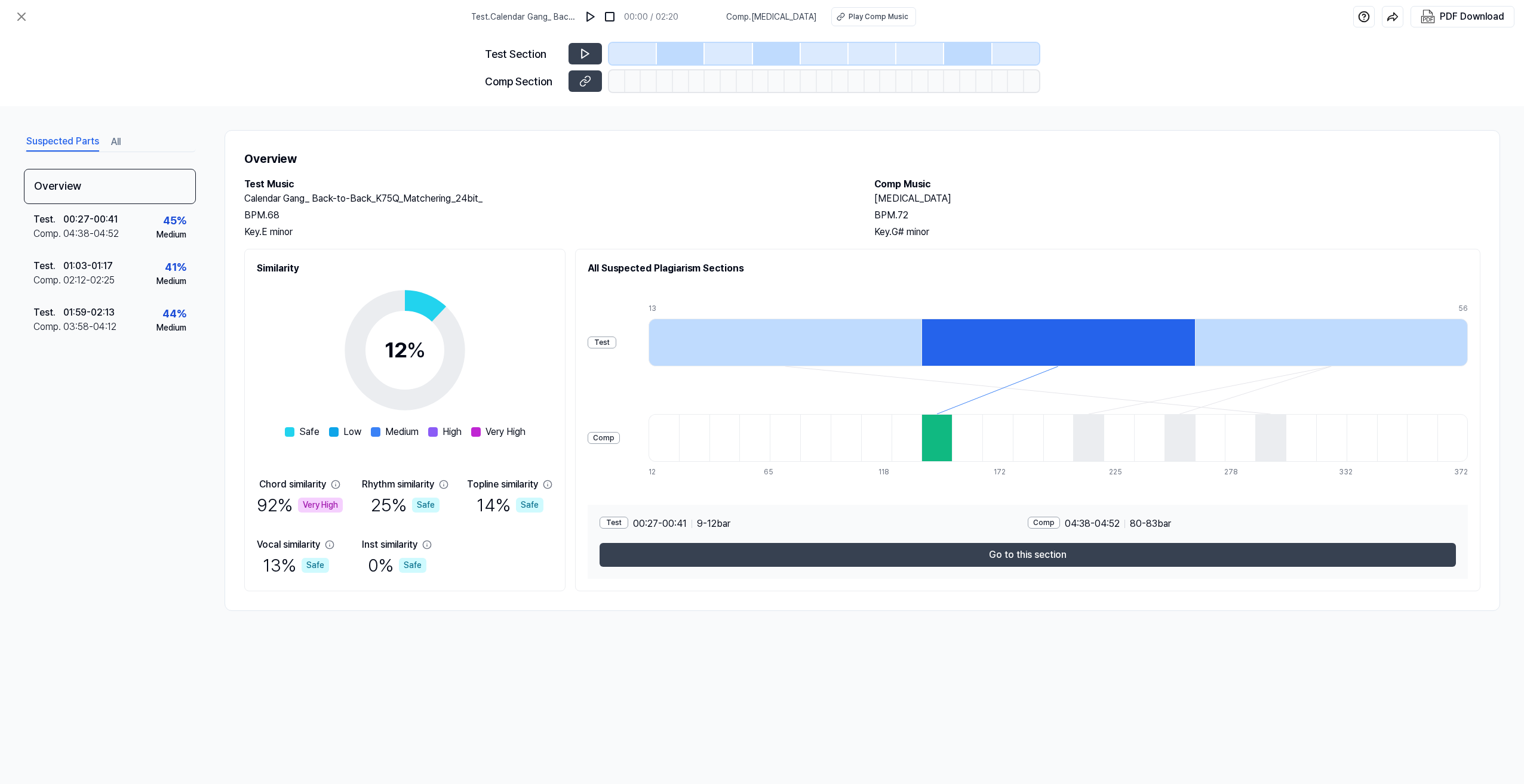
click at [845, 443] on div at bounding box center [1270, 438] width 30 height 48
click at [845, 333] on div at bounding box center [784, 343] width 273 height 48
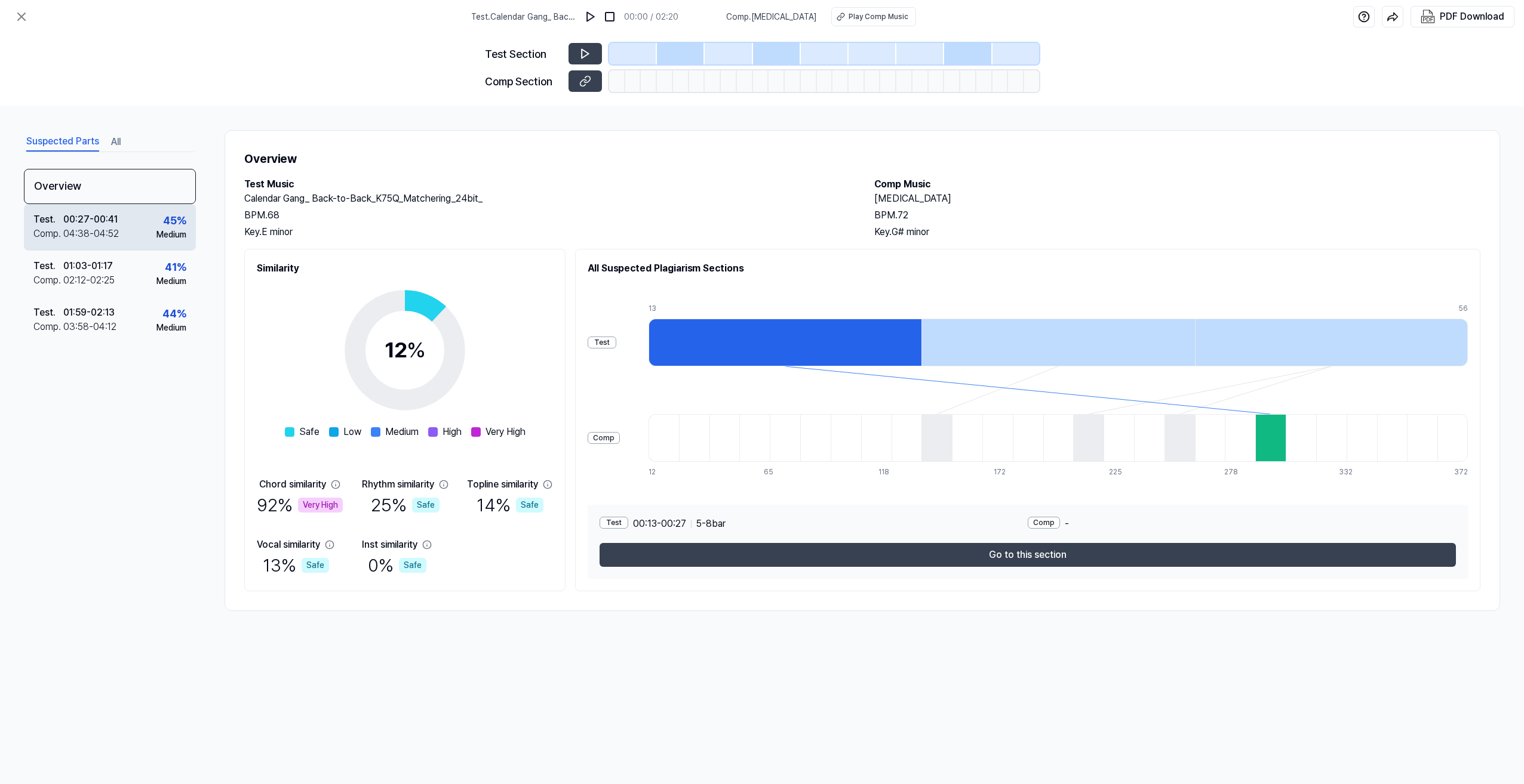
click at [104, 226] on div "00:27 - 00:41" at bounding box center [91, 220] width 55 height 14
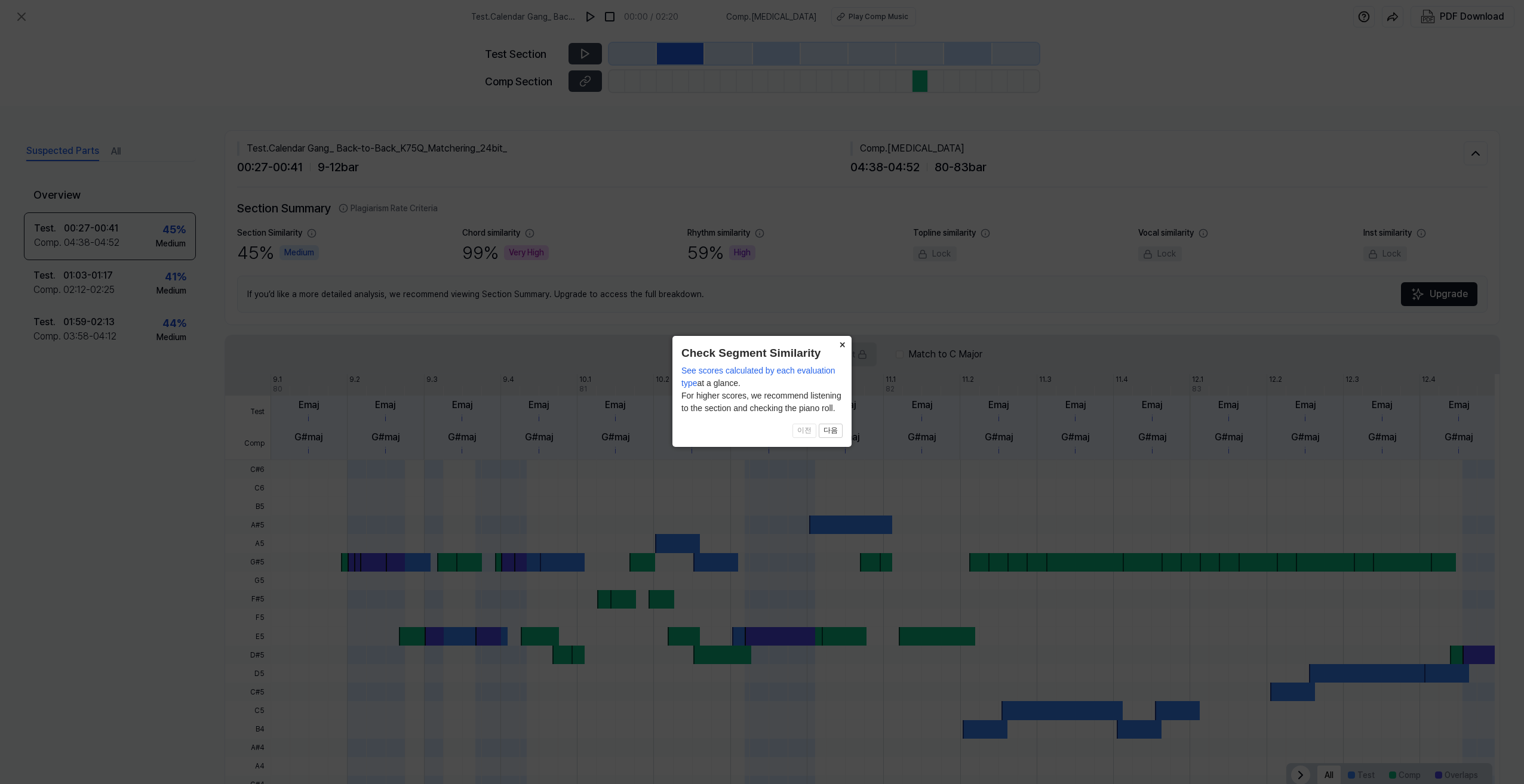
click at [841, 345] on button "×" at bounding box center [842, 344] width 19 height 17
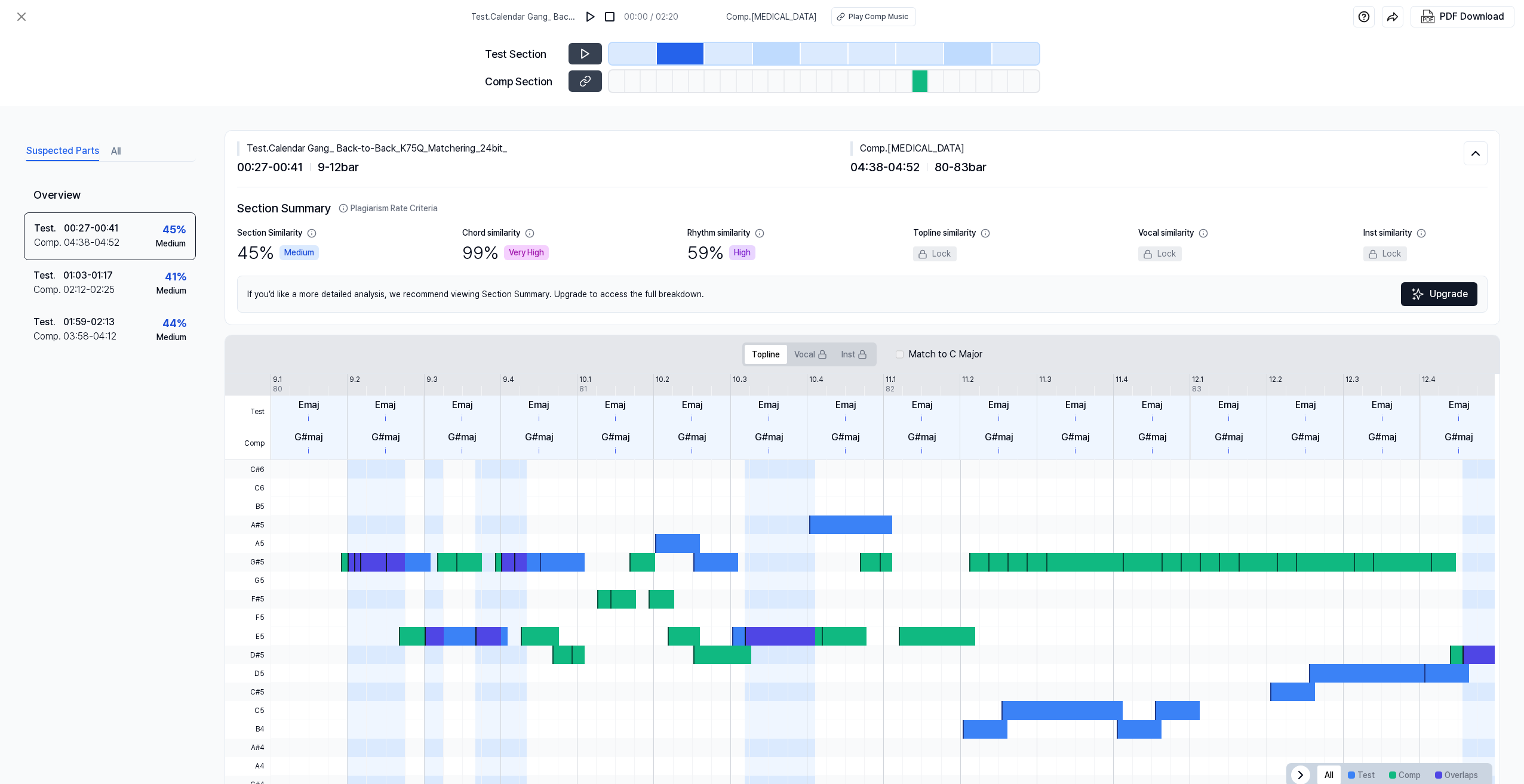
click at [687, 482] on div at bounding box center [882, 487] width 1224 height 19
click at [402, 392] on div "Test Comp 9.1 9.2 9.3 9.4 10.1 10.2 10.3 10.4 11.1 11.2 11.3 11.4 12.1 12.2 12.…" at bounding box center [860, 417] width 1270 height 86
drag, startPoint x: 393, startPoint y: 482, endPoint x: 392, endPoint y: 507, distance: 25.0
click at [393, 482] on span at bounding box center [396, 487] width 19 height 19
click at [381, 511] on div at bounding box center [376, 562] width 33 height 19
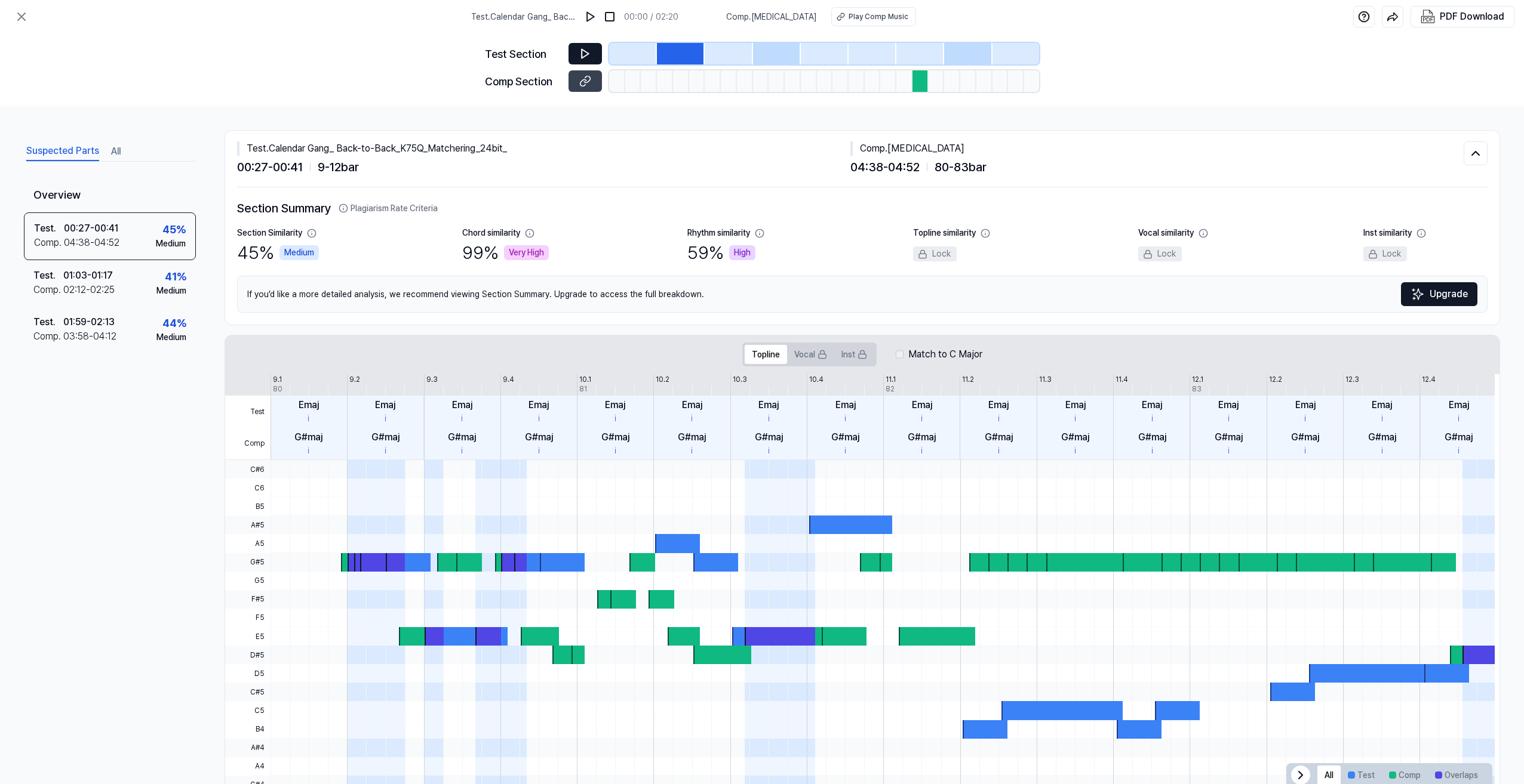
click at [578, 57] on button at bounding box center [585, 54] width 34 height 21
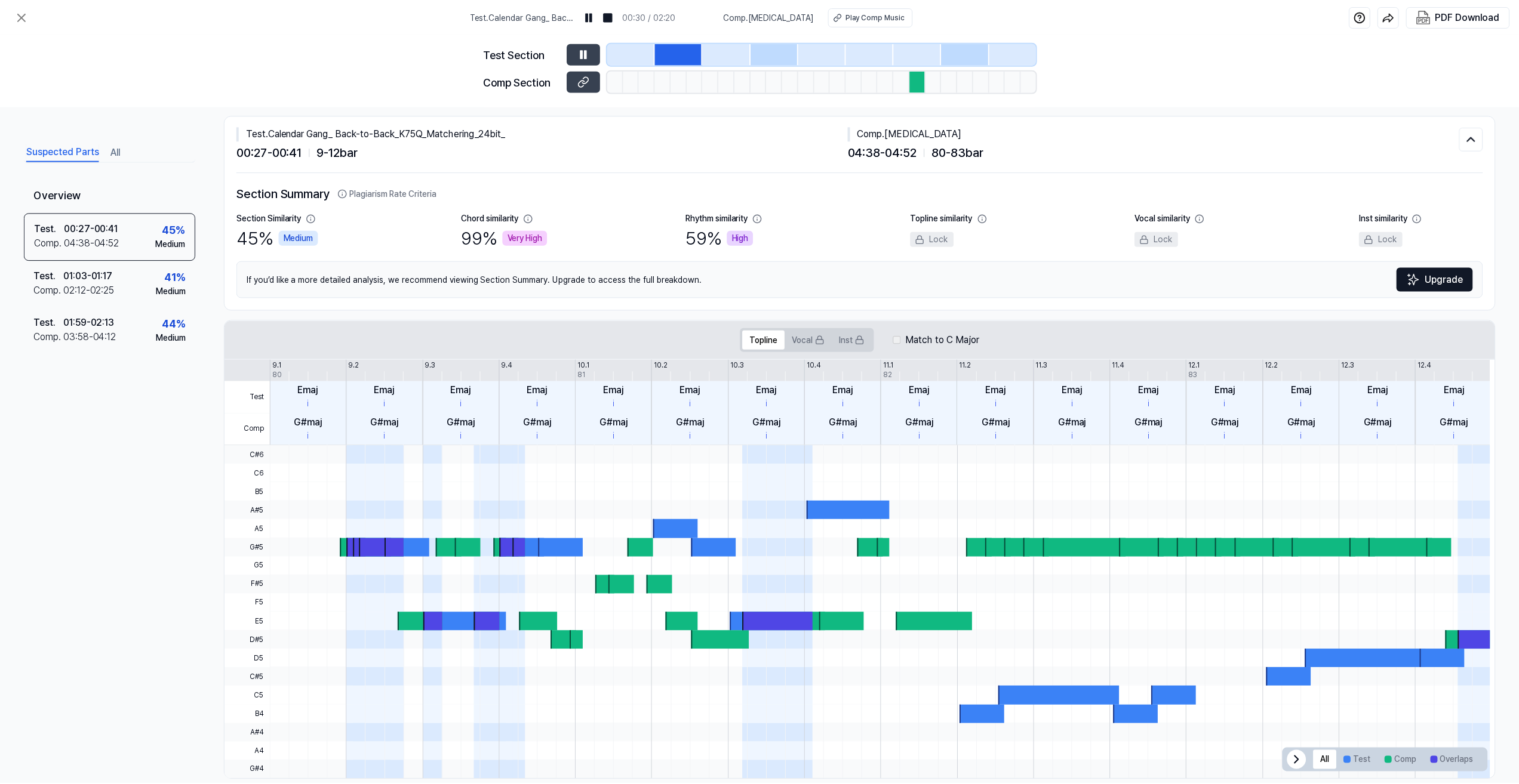
scroll to position [34, 0]
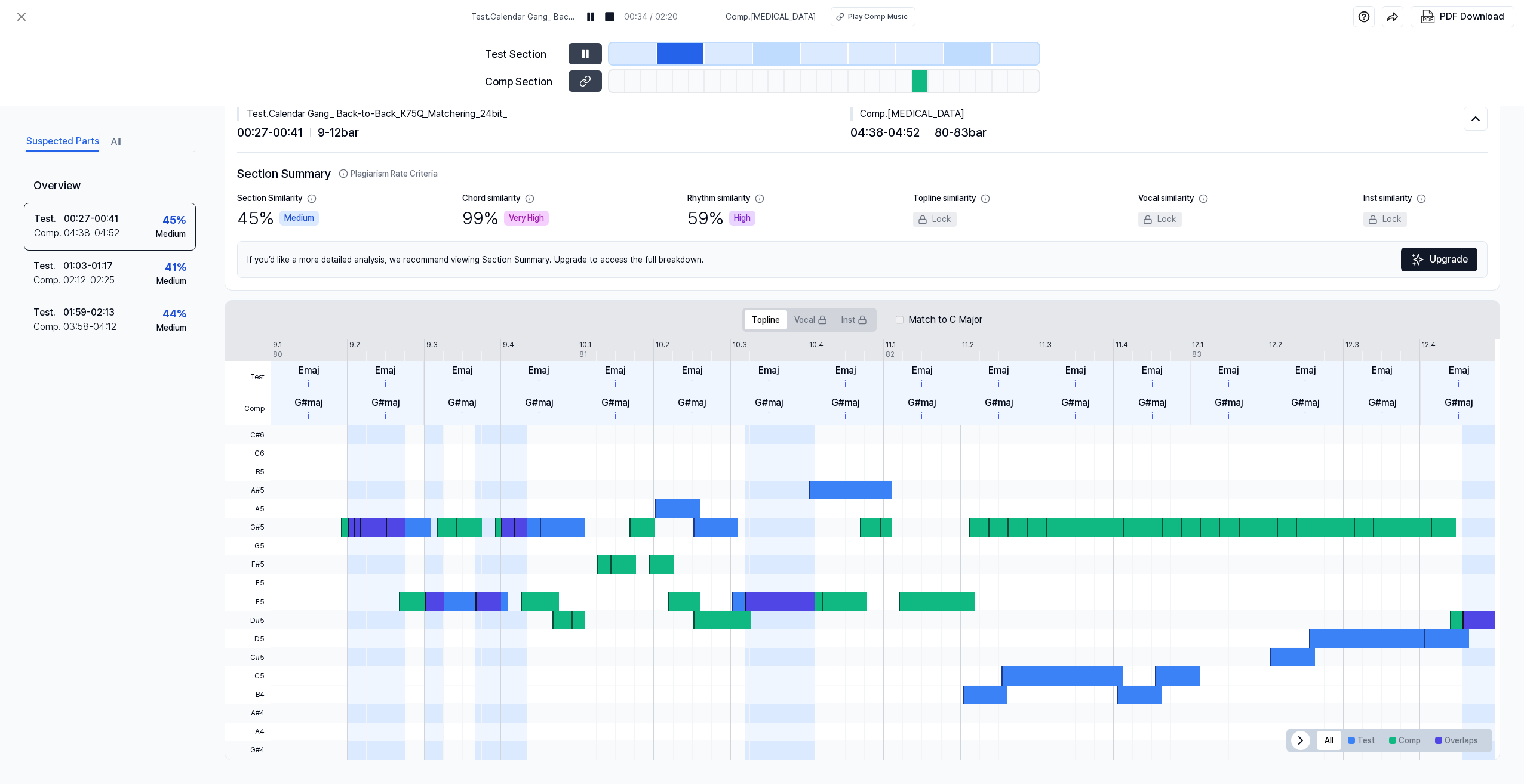
drag, startPoint x: 526, startPoint y: 257, endPoint x: 502, endPoint y: 257, distance: 24.0
drag, startPoint x: 502, startPoint y: 257, endPoint x: 488, endPoint y: 256, distance: 14.0
click at [488, 256] on div "If you’d like a more detailed analysis, we recommend viewing Section Summary. U…" at bounding box center [862, 260] width 1250 height 37
drag, startPoint x: 656, startPoint y: 269, endPoint x: 629, endPoint y: 258, distance: 29.2
click at [629, 258] on div "If you’d like a more detailed analysis, we recommend viewing Section Summary. U…" at bounding box center [862, 260] width 1250 height 37
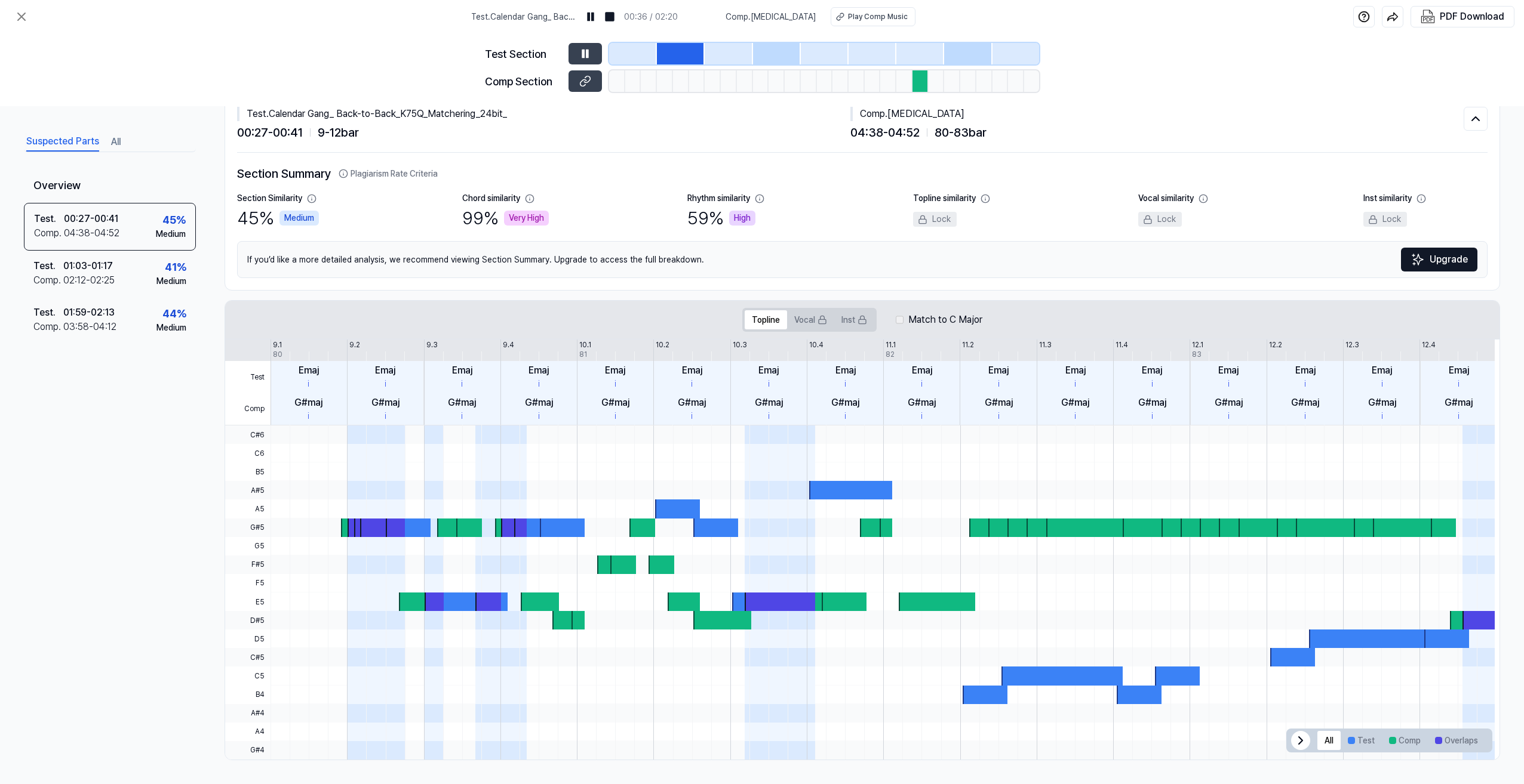
click at [845, 259] on button "Upgrade" at bounding box center [1438, 260] width 77 height 24
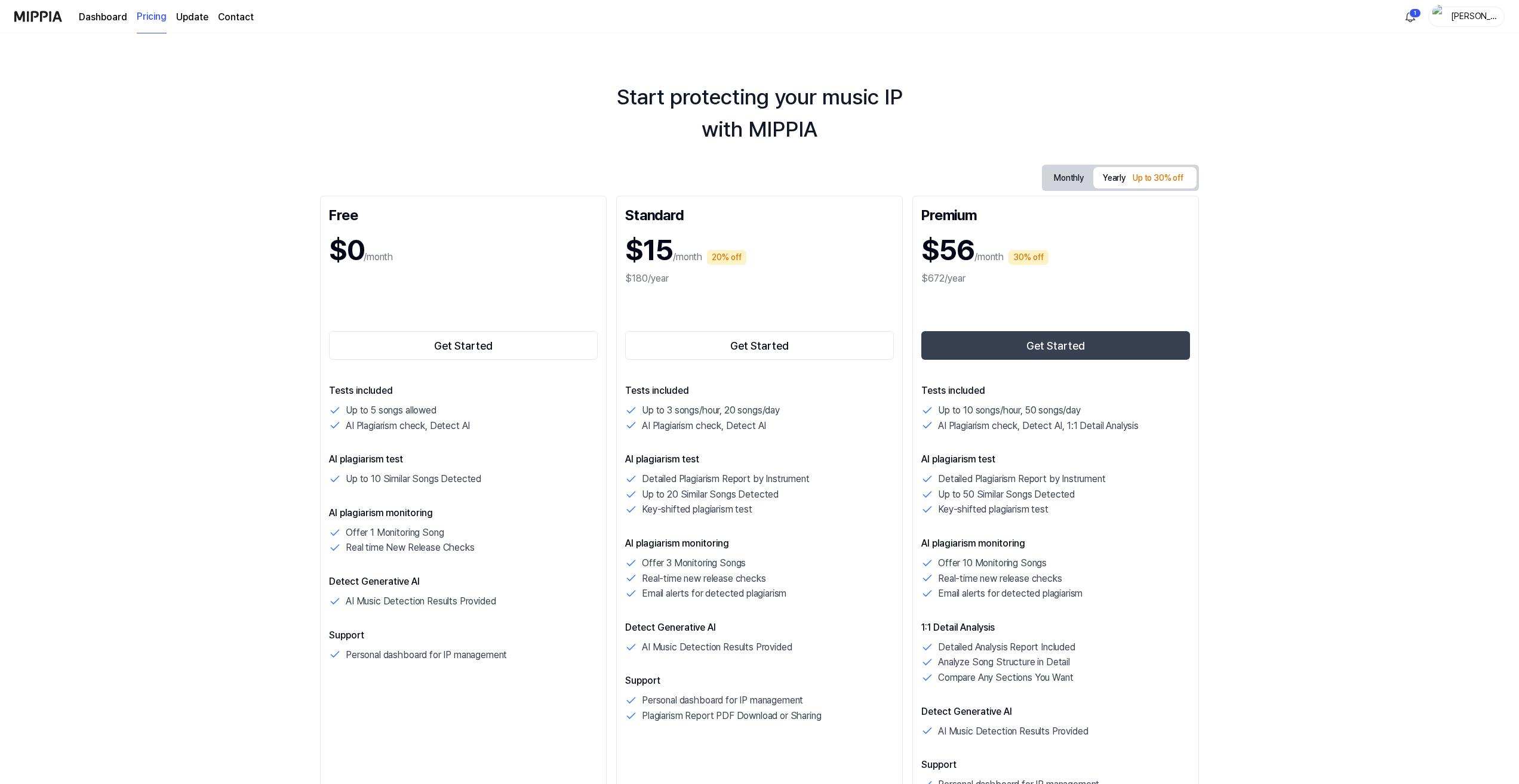
drag, startPoint x: 560, startPoint y: 167, endPoint x: 527, endPoint y: 158, distance: 34.2
drag, startPoint x: 527, startPoint y: 158, endPoint x: 513, endPoint y: 154, distance: 14.6
click at [513, 154] on div "Start protecting your music IP with MIPPIA Monthly Yearly Up to 30% off Free $0…" at bounding box center [760, 409] width 1519 height 751
drag, startPoint x: 514, startPoint y: 154, endPoint x: 489, endPoint y: 149, distance: 25.5
drag, startPoint x: 489, startPoint y: 149, endPoint x: 472, endPoint y: 146, distance: 17.3
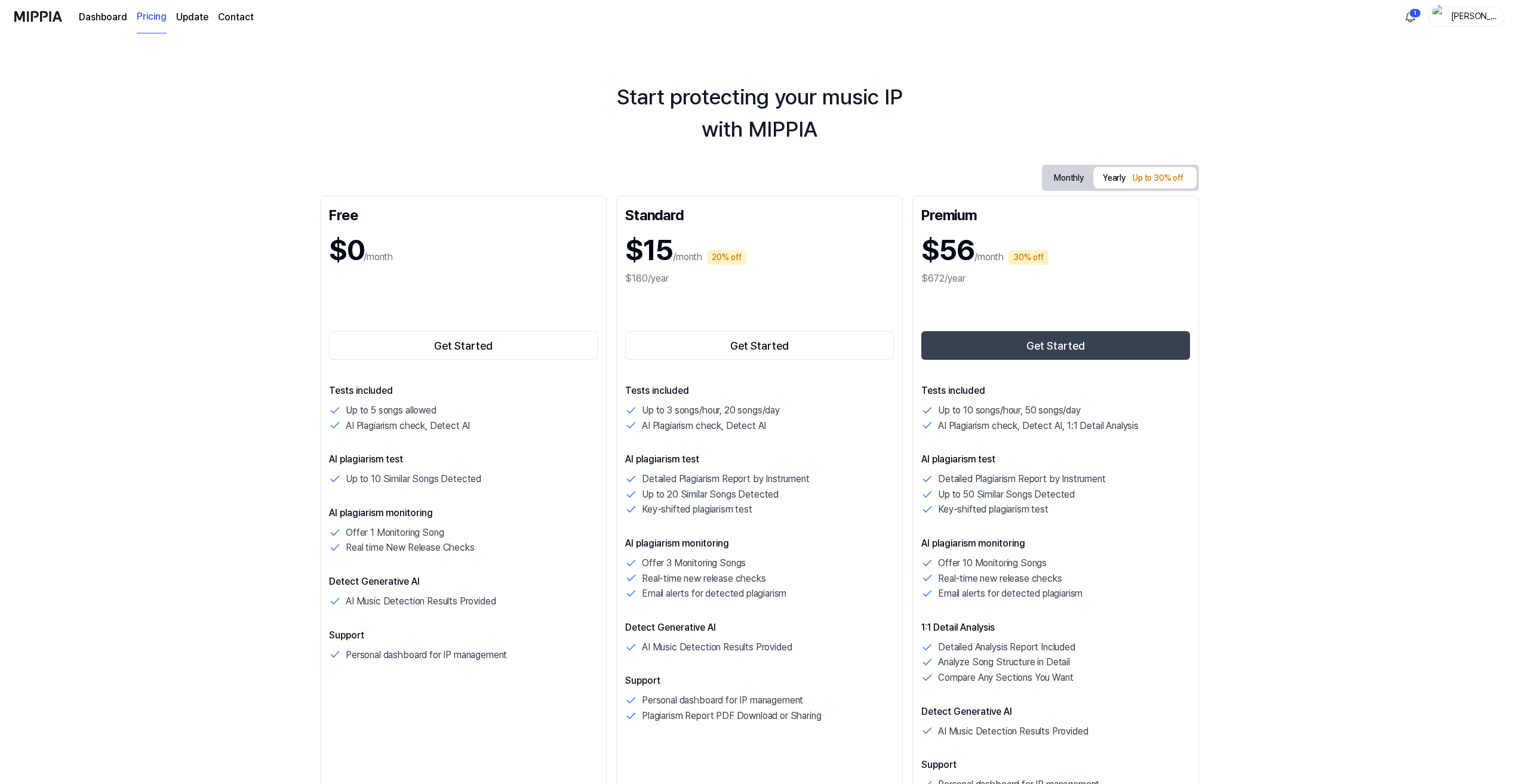
click at [472, 146] on div "Start protecting your music IP with MIPPIA Monthly Yearly Up to 30% off Free $0…" at bounding box center [760, 409] width 1519 height 751
drag, startPoint x: 504, startPoint y: 173, endPoint x: 465, endPoint y: 155, distance: 43.0
click at [465, 155] on div "Start protecting your music IP with MIPPIA Monthly Yearly Up to 30% off Free $0…" at bounding box center [760, 409] width 1519 height 751
click at [845, 178] on button "Monthly" at bounding box center [1069, 177] width 49 height 22
drag, startPoint x: 646, startPoint y: 165, endPoint x: 603, endPoint y: 164, distance: 43.0
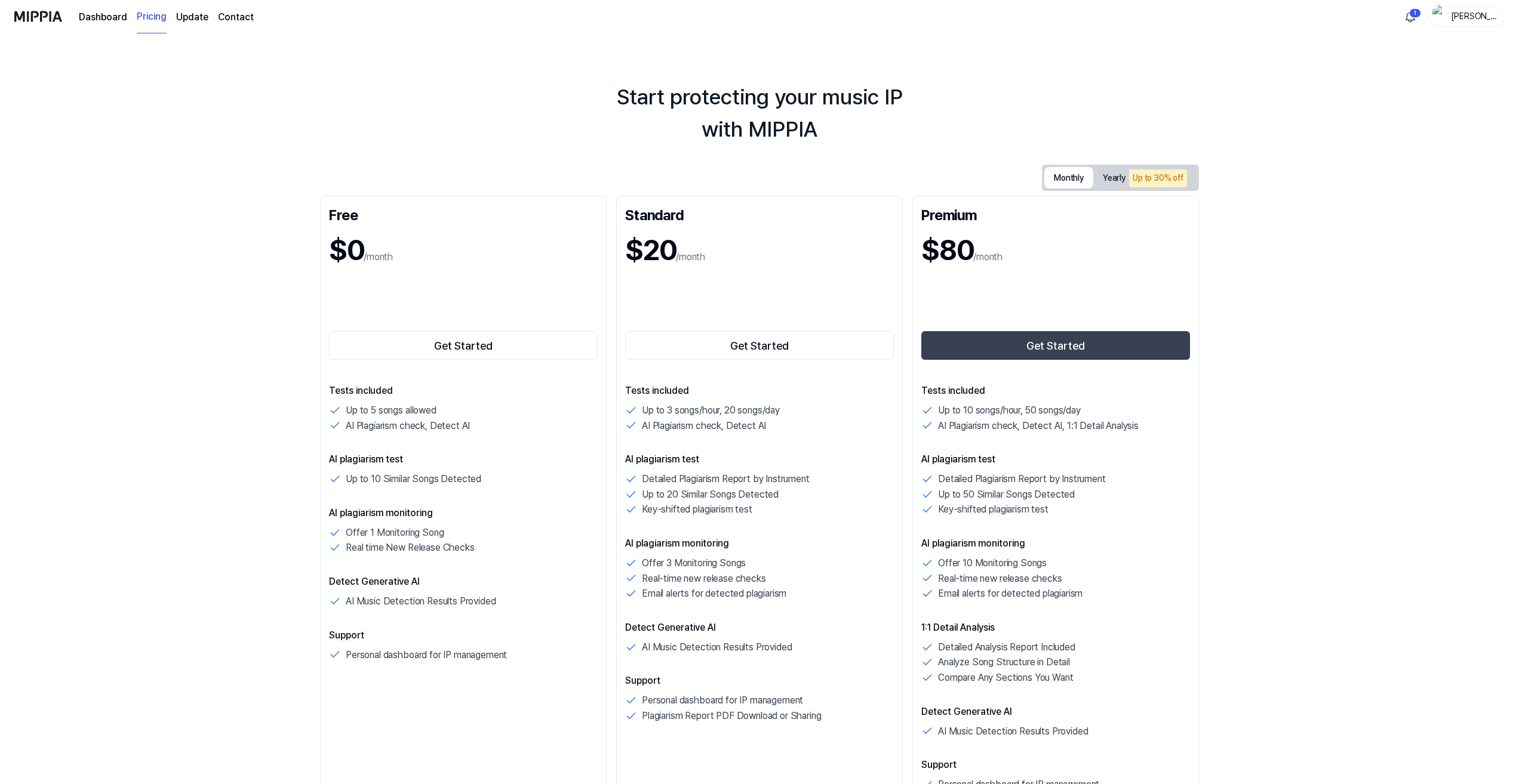
drag, startPoint x: 603, startPoint y: 164, endPoint x: 565, endPoint y: 160, distance: 38.2
click at [567, 160] on div "Start protecting your music IP with MIPPIA Monthly Yearly Up to 30% off Free $0…" at bounding box center [760, 409] width 1519 height 751
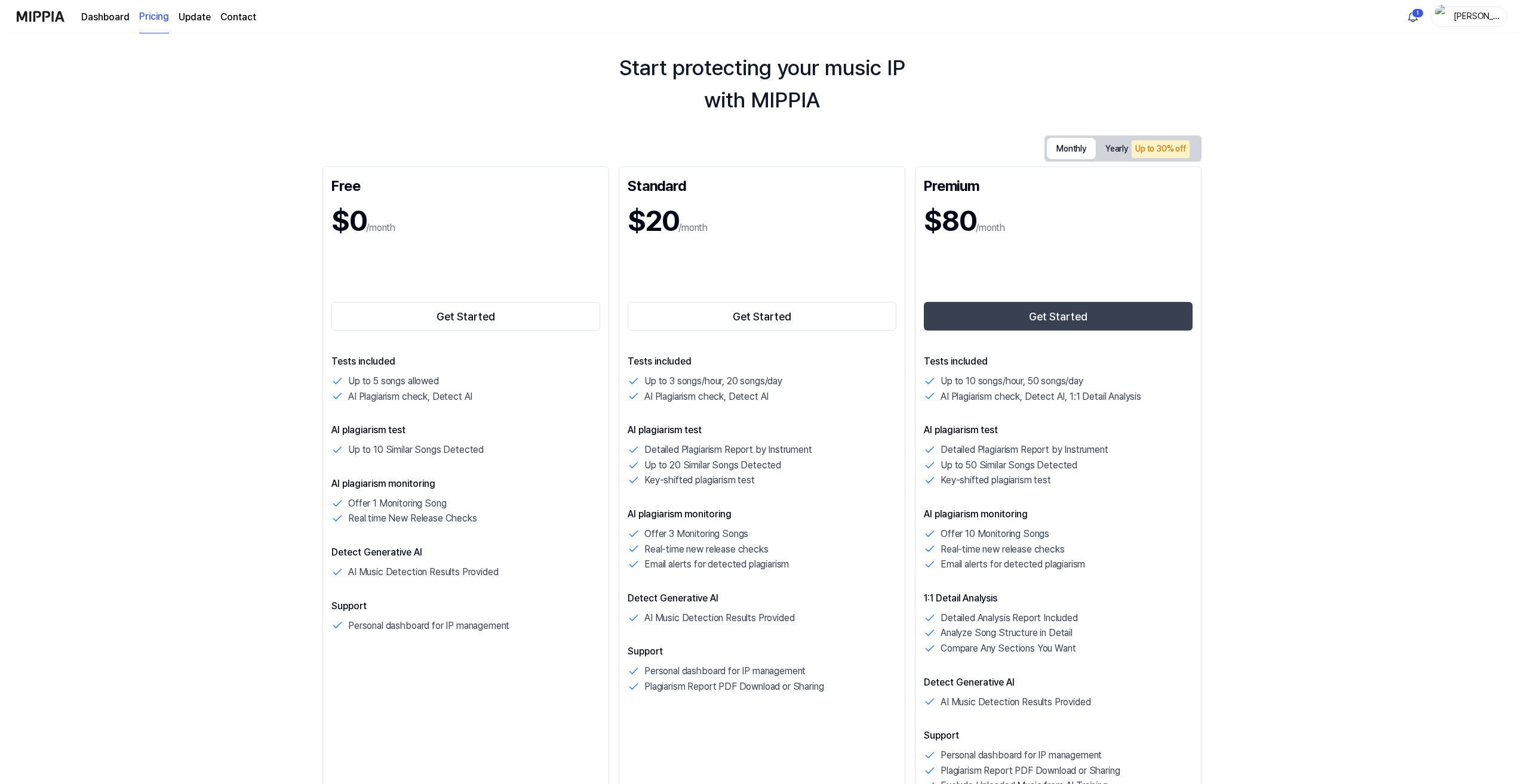
scroll to position [0, 0]
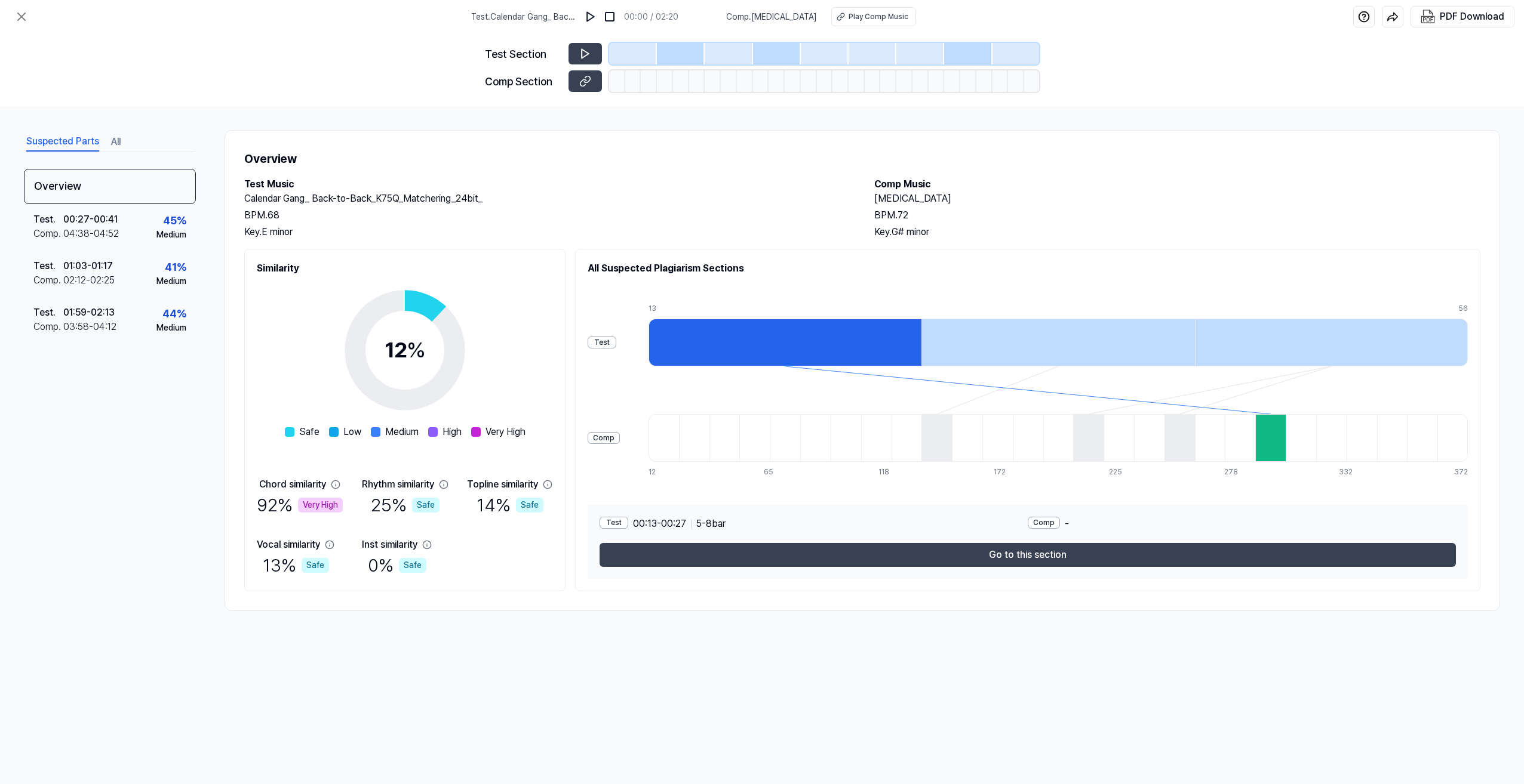
drag, startPoint x: 714, startPoint y: 182, endPoint x: 659, endPoint y: 163, distance: 58.2
drag, startPoint x: 659, startPoint y: 163, endPoint x: 631, endPoint y: 154, distance: 29.4
click at [631, 154] on h1 "Overview" at bounding box center [863, 159] width 1236 height 18
drag, startPoint x: 675, startPoint y: 177, endPoint x: 616, endPoint y: 162, distance: 60.9
click at [616, 162] on h1 "Overview" at bounding box center [863, 159] width 1236 height 18
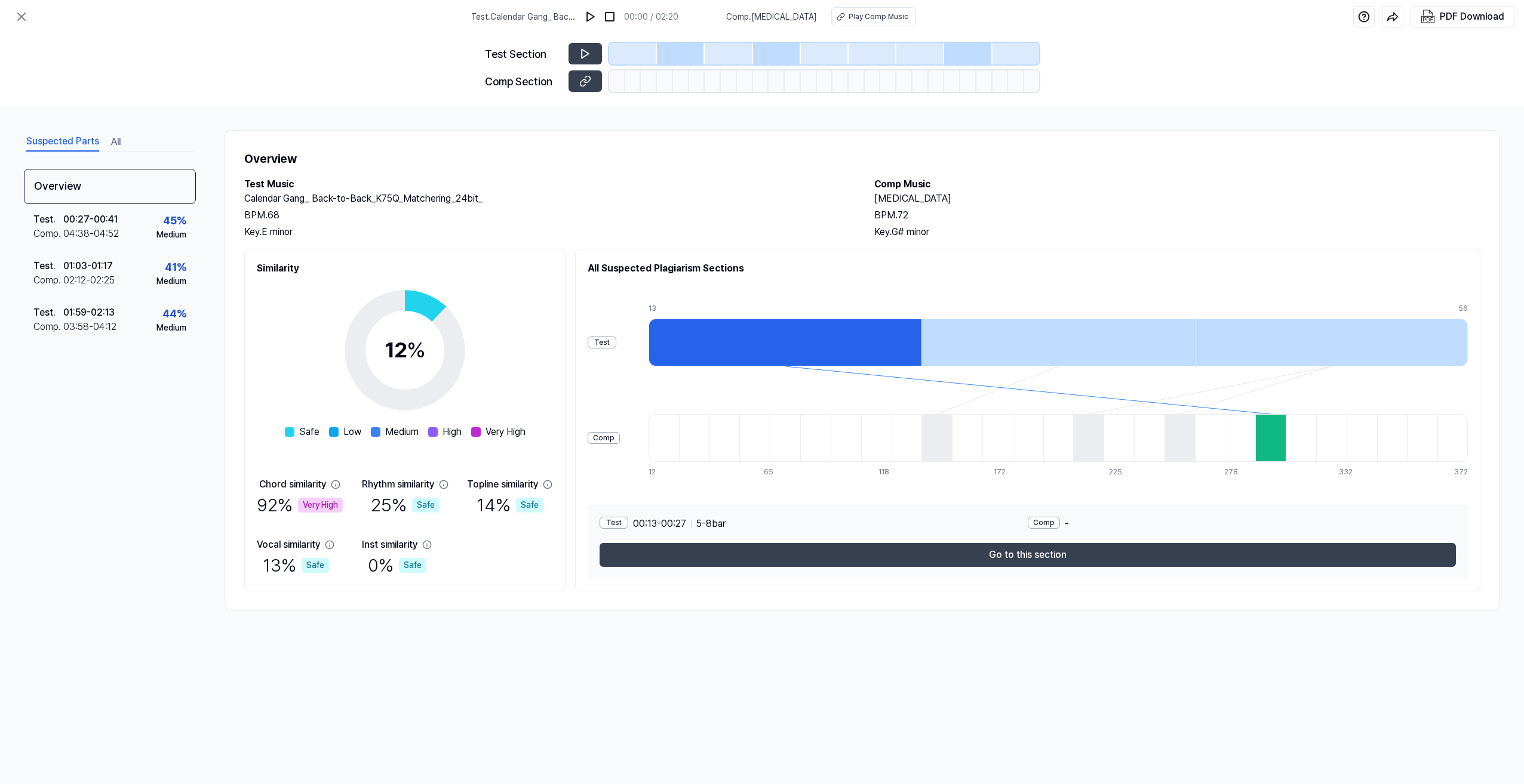
drag, startPoint x: 1116, startPoint y: 149, endPoint x: 1043, endPoint y: 162, distance: 74.1
click at [845, 162] on h1 "Overview" at bounding box center [863, 159] width 1236 height 18
click at [24, 19] on icon at bounding box center [21, 17] width 7 height 7
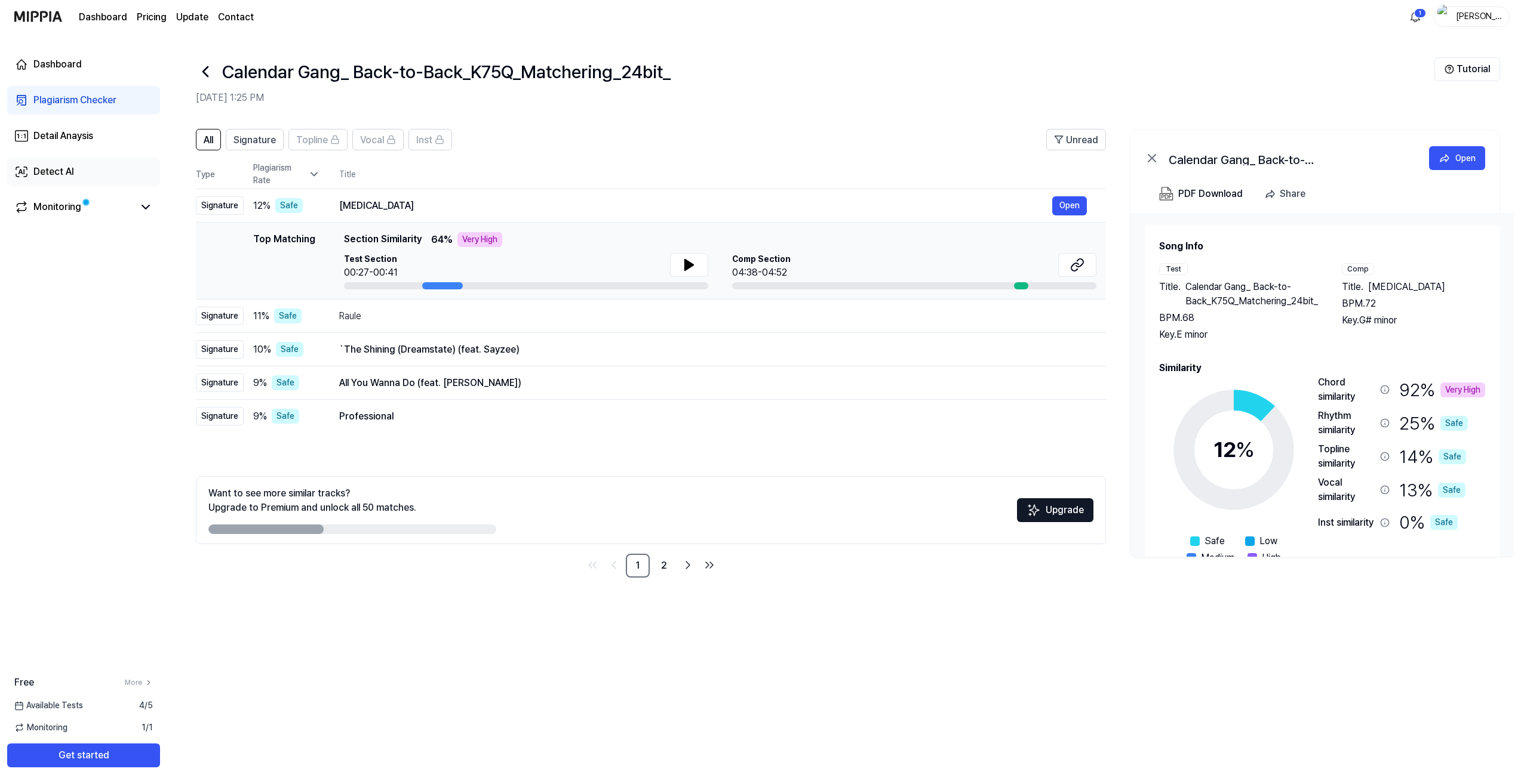
click at [55, 177] on div "Detect AI" at bounding box center [54, 172] width 41 height 14
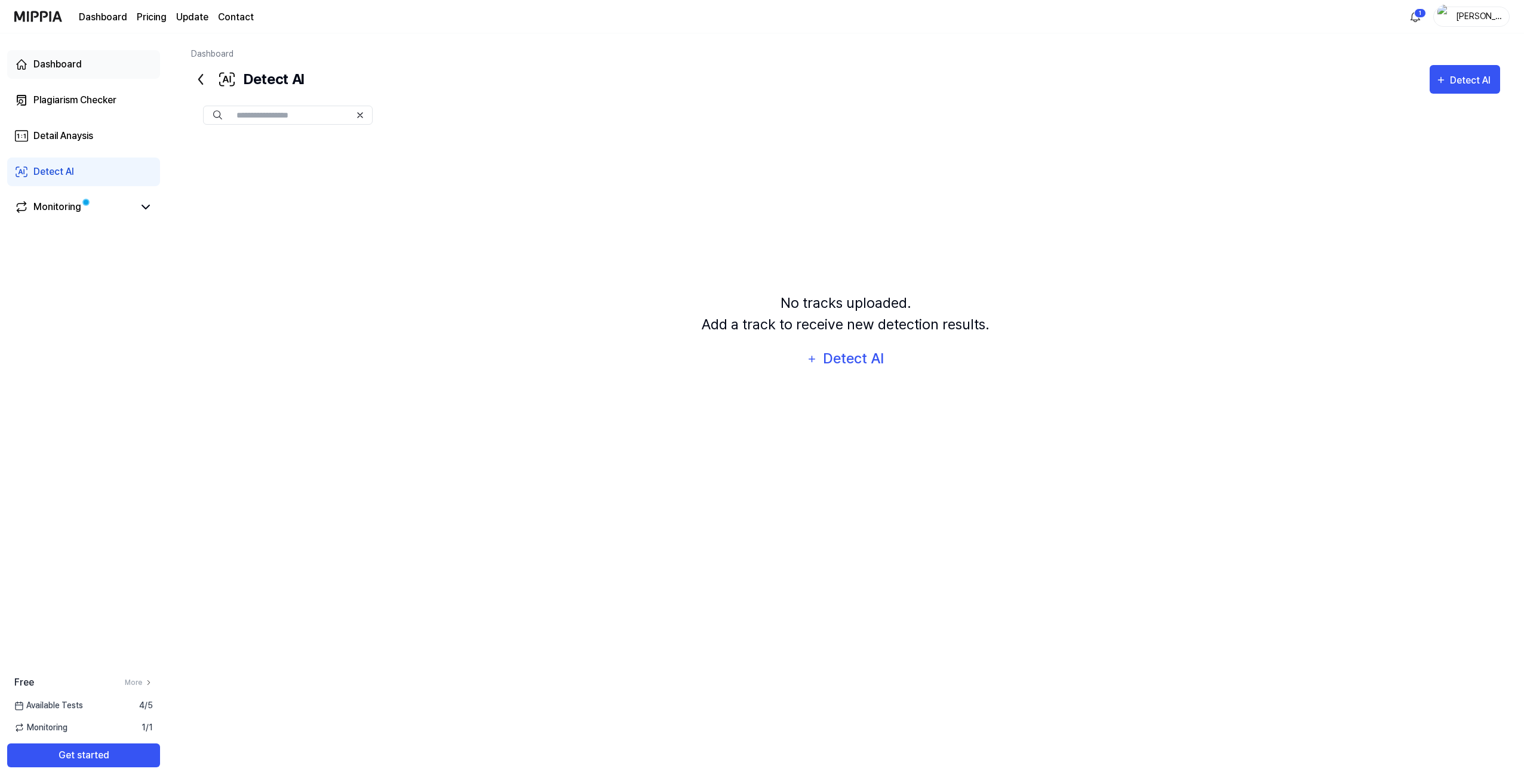
click at [62, 68] on div "Dashboard" at bounding box center [57, 64] width 49 height 14
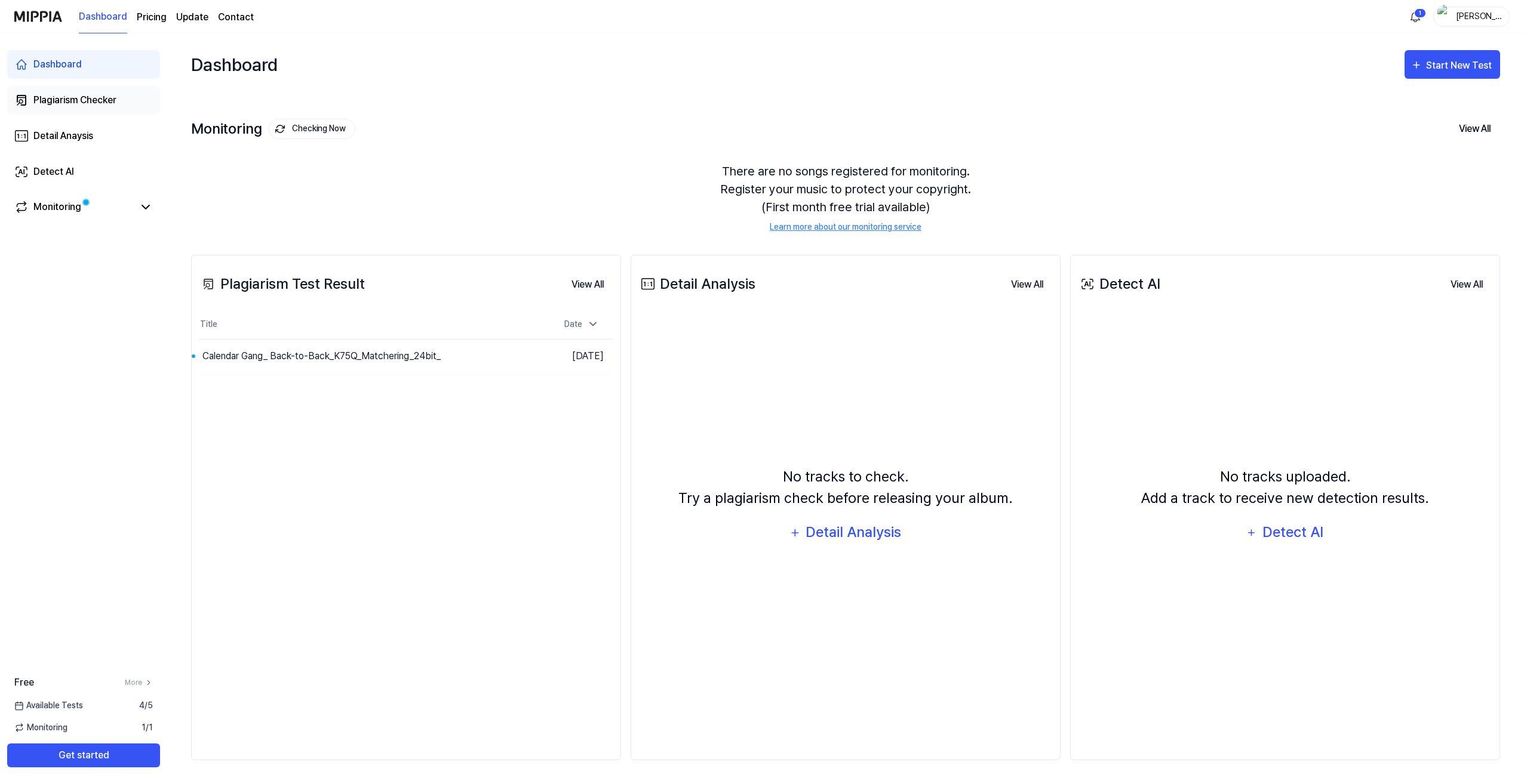
click at [71, 105] on div "Plagiarism Checker" at bounding box center [75, 100] width 83 height 14
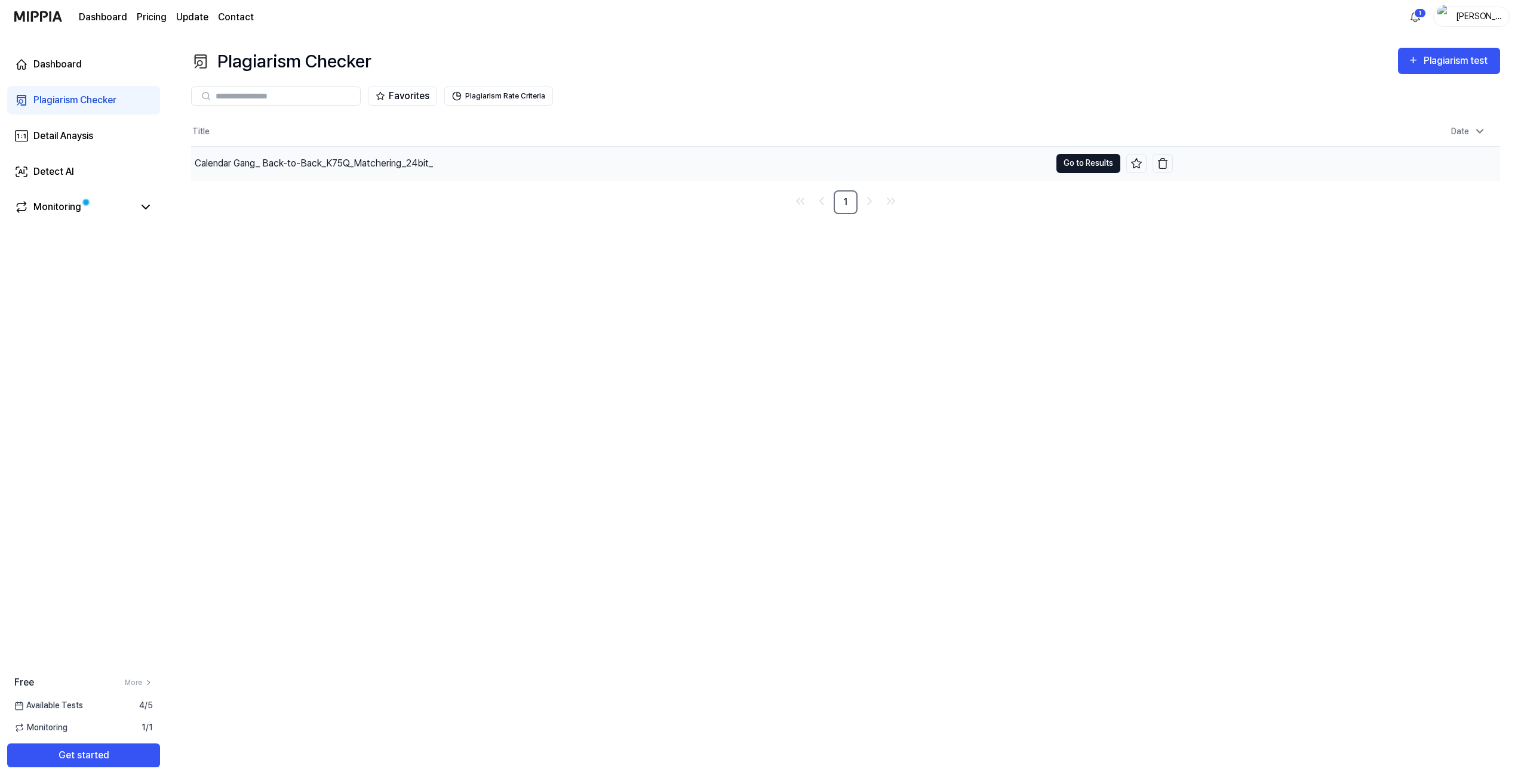
click at [845, 168] on button "Go to Results" at bounding box center [1088, 163] width 64 height 19
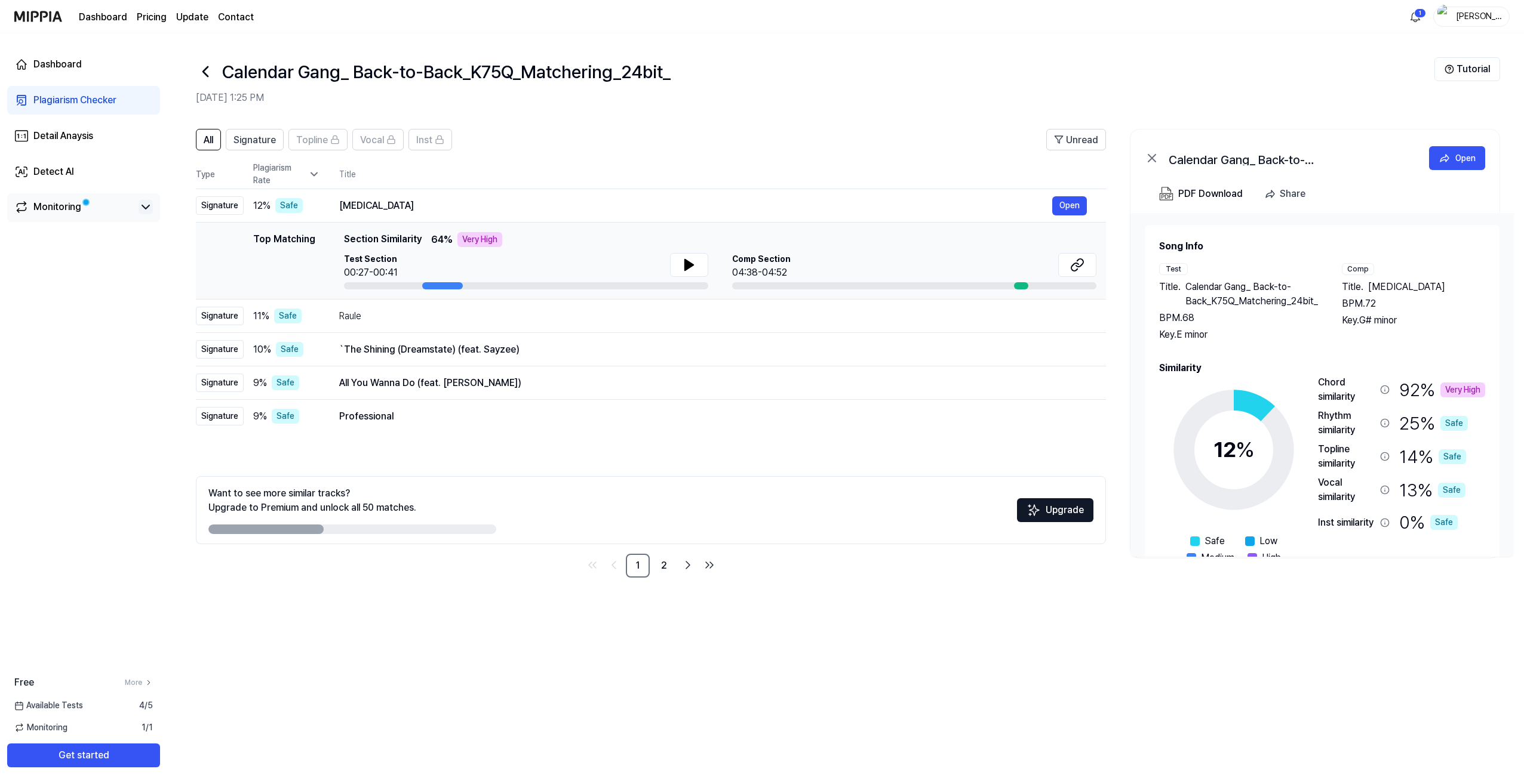
click at [141, 204] on icon at bounding box center [146, 207] width 14 height 14
click at [143, 207] on icon at bounding box center [146, 207] width 14 height 14
click at [255, 137] on span "Signature" at bounding box center [254, 140] width 42 height 14
click at [207, 138] on span "All" at bounding box center [208, 140] width 10 height 14
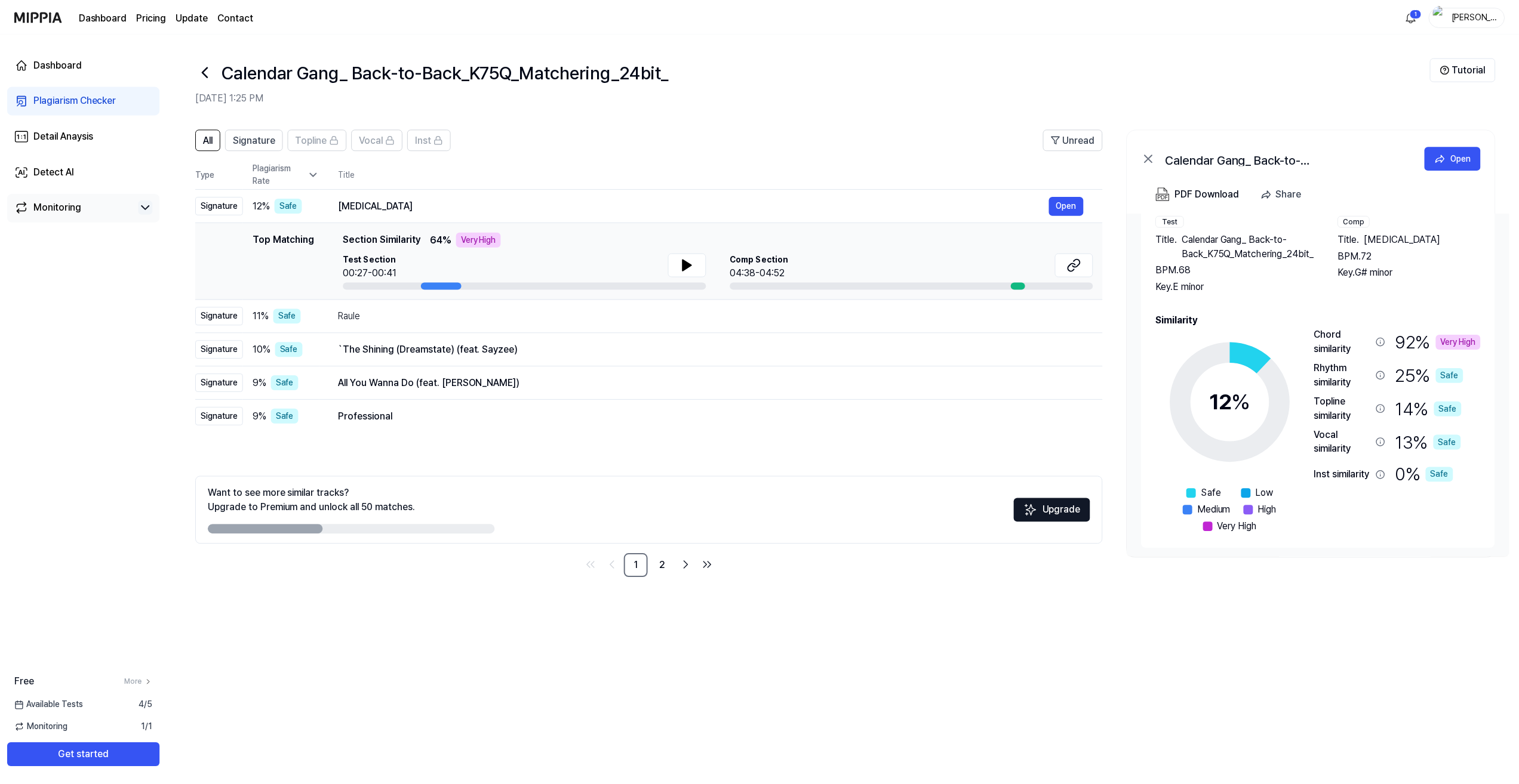
scroll to position [51, 0]
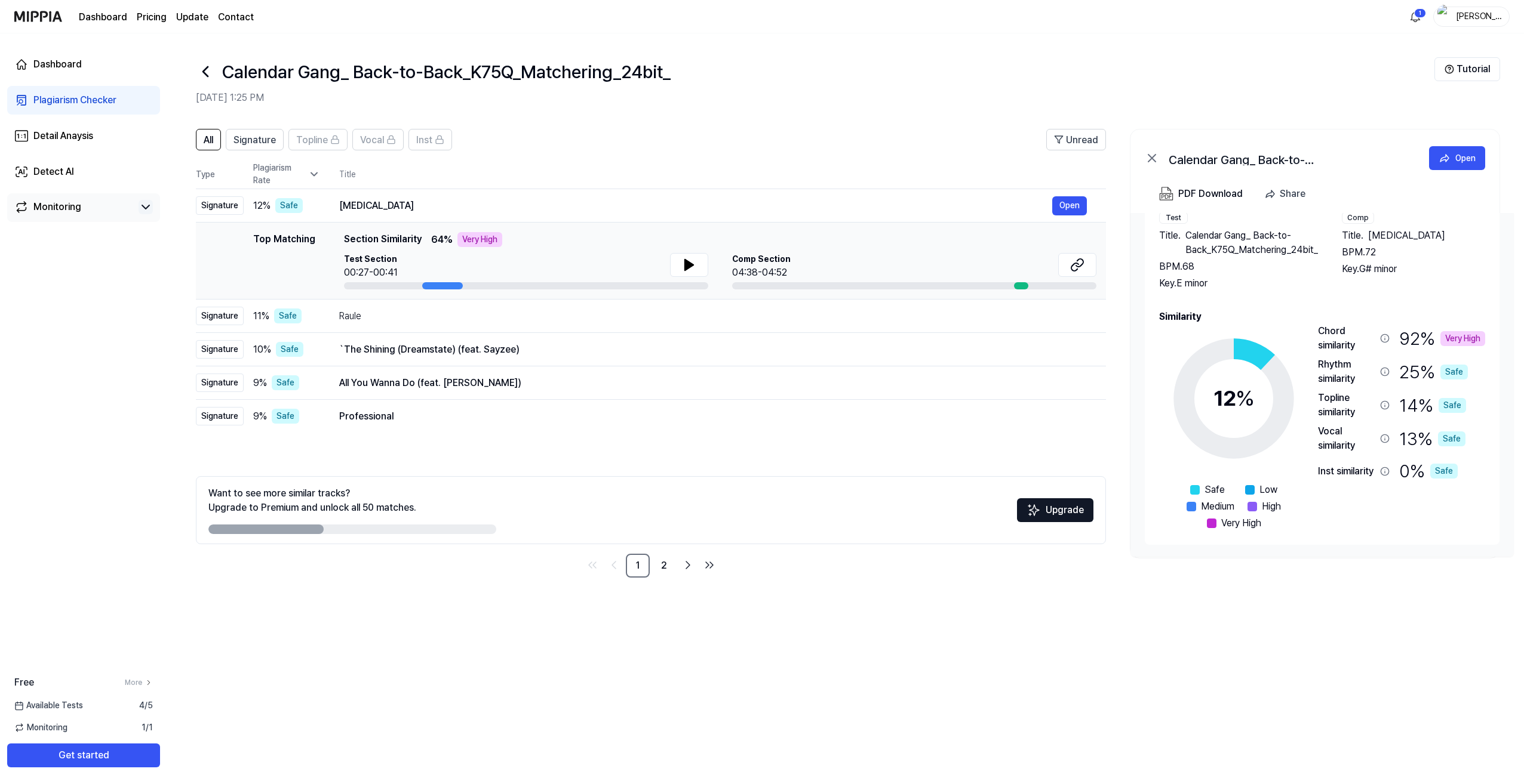
click at [845, 511] on nav "1 2" at bounding box center [651, 565] width 909 height 24
drag, startPoint x: 845, startPoint y: 588, endPoint x: 775, endPoint y: 583, distance: 70.2
drag, startPoint x: 775, startPoint y: 583, endPoint x: 700, endPoint y: 585, distance: 75.0
click at [733, 511] on div "All Signature Topline Vocal Inst Unread All Signature Topline Vocal Inst Type P…" at bounding box center [845, 359] width 1356 height 485
drag, startPoint x: 683, startPoint y: 589, endPoint x: 636, endPoint y: 600, distance: 48.3
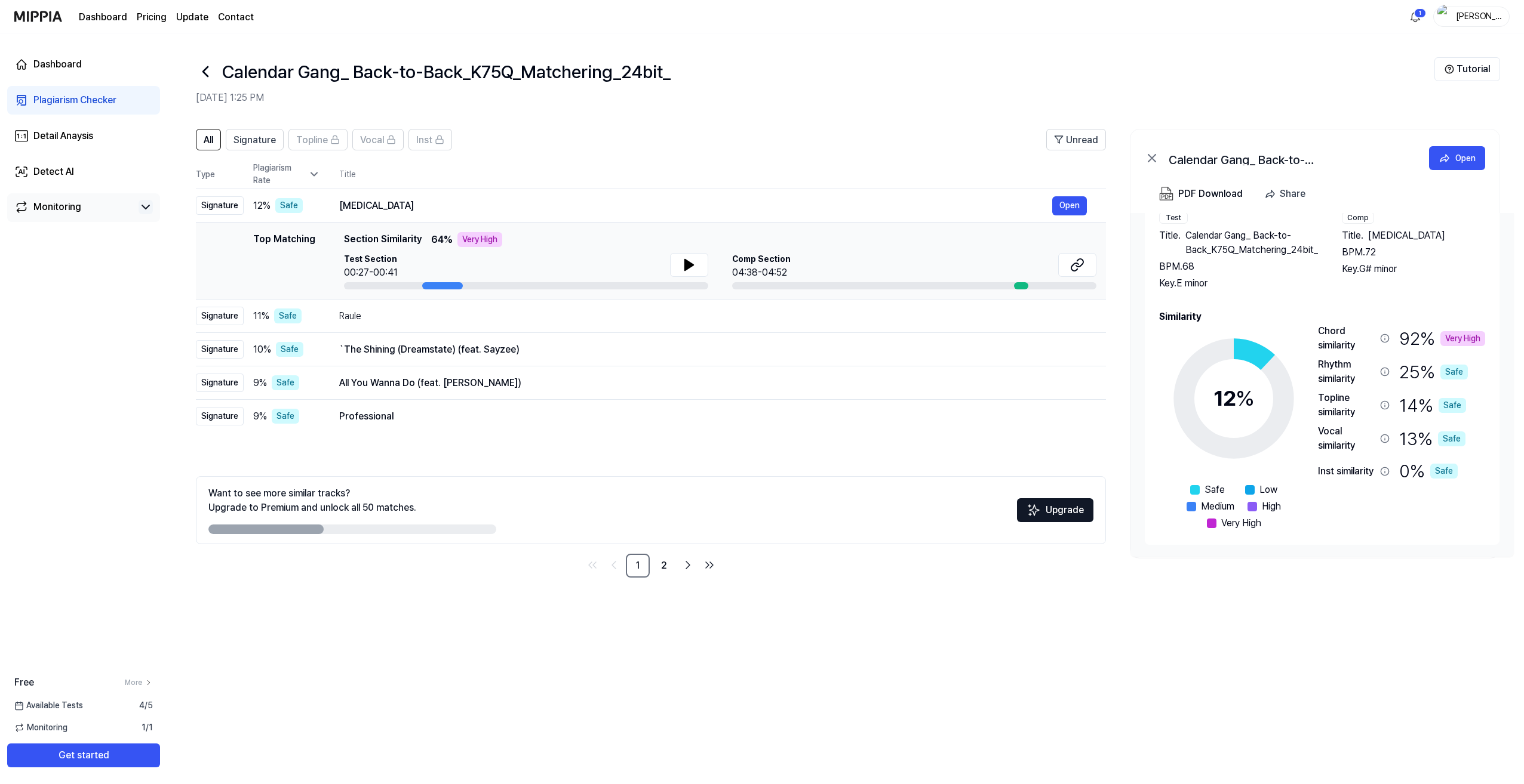
drag, startPoint x: 636, startPoint y: 600, endPoint x: 570, endPoint y: 607, distance: 66.4
drag, startPoint x: 570, startPoint y: 607, endPoint x: 501, endPoint y: 612, distance: 69.2
drag, startPoint x: 501, startPoint y: 612, endPoint x: 379, endPoint y: 626, distance: 122.8
click at [398, 511] on div "All Signature Topline Vocal Inst Unread All Signature Topline Vocal Inst Type P…" at bounding box center [845, 451] width 1356 height 667
click at [268, 511] on div "All Signature Topline Vocal Inst Unread All Signature Topline Vocal Inst Type P…" at bounding box center [845, 451] width 1356 height 667
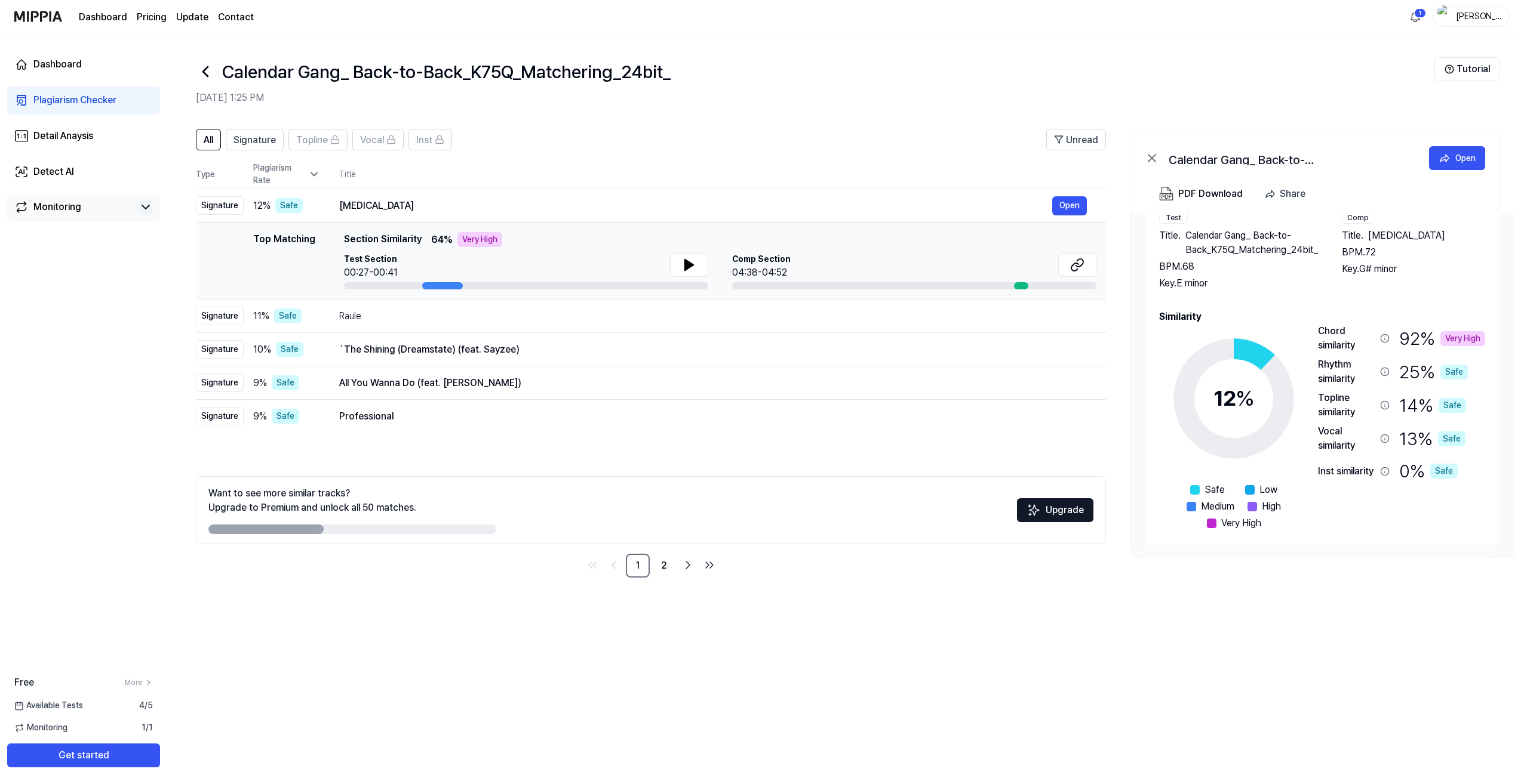
drag, startPoint x: 345, startPoint y: 626, endPoint x: 318, endPoint y: 622, distance: 27.3
drag, startPoint x: 318, startPoint y: 622, endPoint x: 291, endPoint y: 619, distance: 27.2
drag, startPoint x: 291, startPoint y: 619, endPoint x: 281, endPoint y: 617, distance: 10.2
click at [281, 511] on div "All Signature Topline Vocal Inst Unread All Signature Topline Vocal Inst Type P…" at bounding box center [845, 451] width 1356 height 667
drag, startPoint x: 379, startPoint y: 617, endPoint x: 350, endPoint y: 618, distance: 29.0
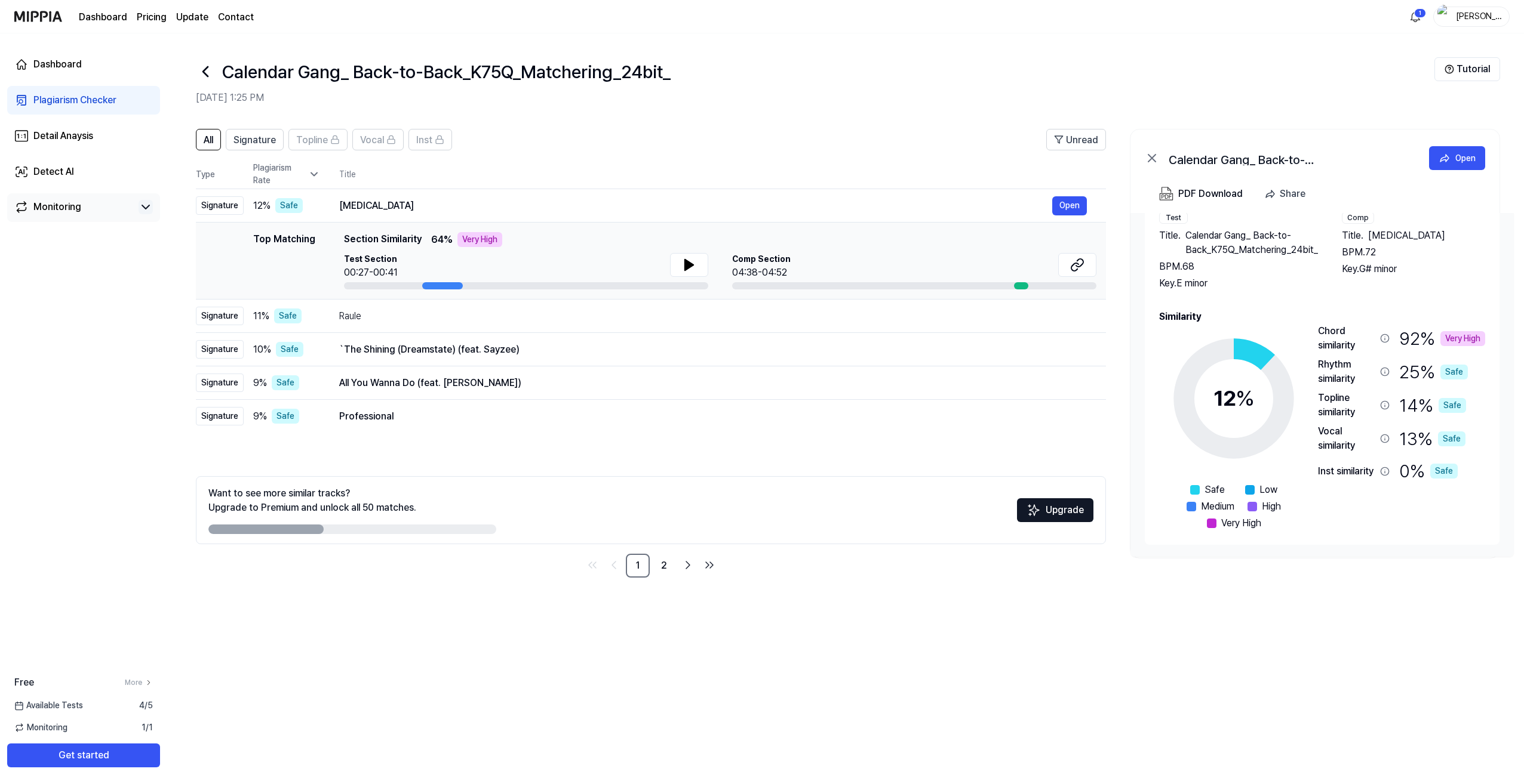
drag, startPoint x: 350, startPoint y: 618, endPoint x: 326, endPoint y: 616, distance: 24.1
drag, startPoint x: 326, startPoint y: 616, endPoint x: 299, endPoint y: 613, distance: 27.2
click at [299, 511] on div "All Signature Topline Vocal Inst Unread All Signature Topline Vocal Inst Type P…" at bounding box center [845, 451] width 1356 height 667
click at [155, 15] on page\) "Pricing" at bounding box center [152, 17] width 30 height 14
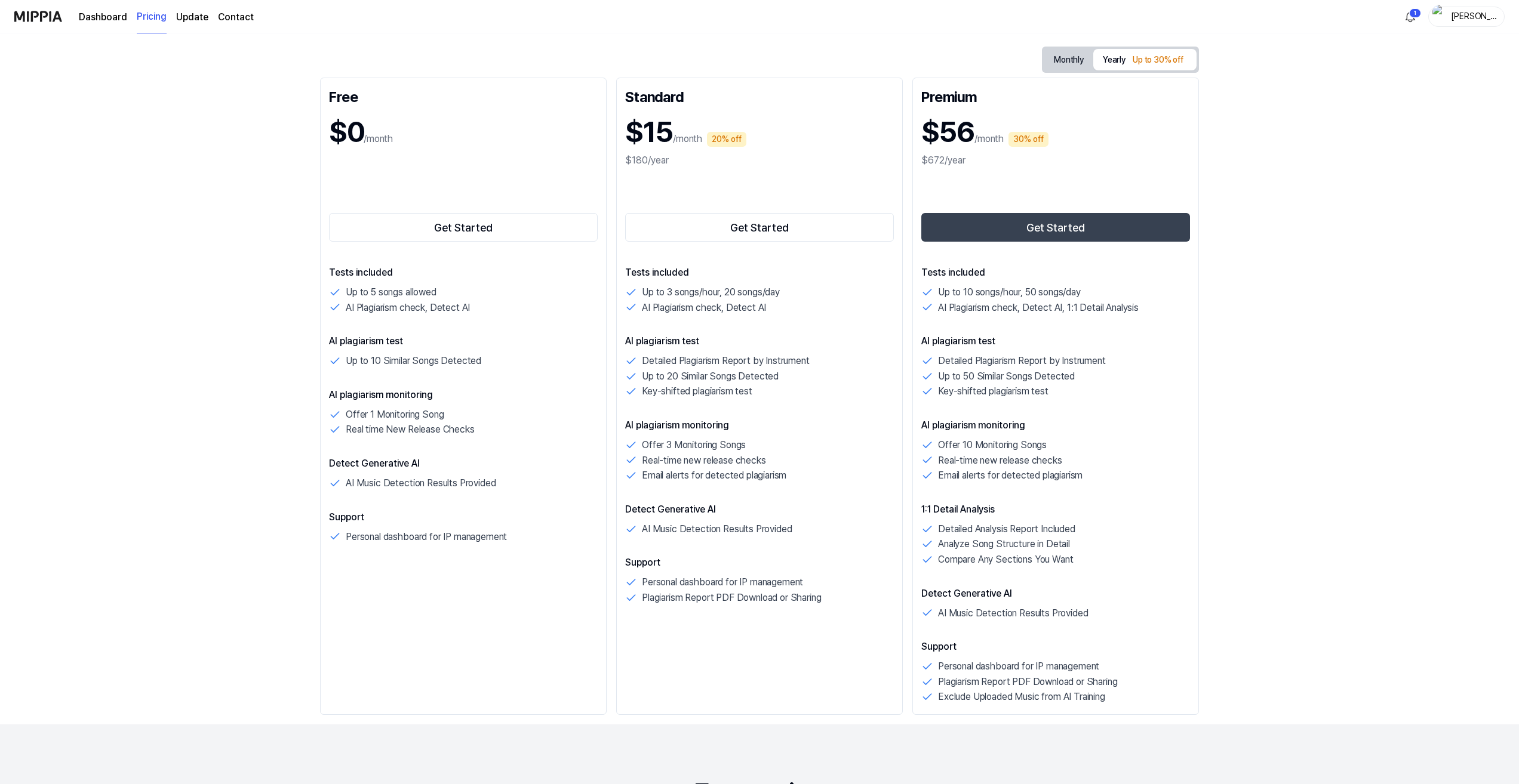
scroll to position [119, 0]
drag, startPoint x: 180, startPoint y: 286, endPoint x: 178, endPoint y: 276, distance: 10.2
drag, startPoint x: 178, startPoint y: 276, endPoint x: 168, endPoint y: 226, distance: 51.0
drag, startPoint x: 168, startPoint y: 226, endPoint x: 160, endPoint y: 205, distance: 22.5
drag, startPoint x: 160, startPoint y: 205, endPoint x: 153, endPoint y: 195, distance: 12.2
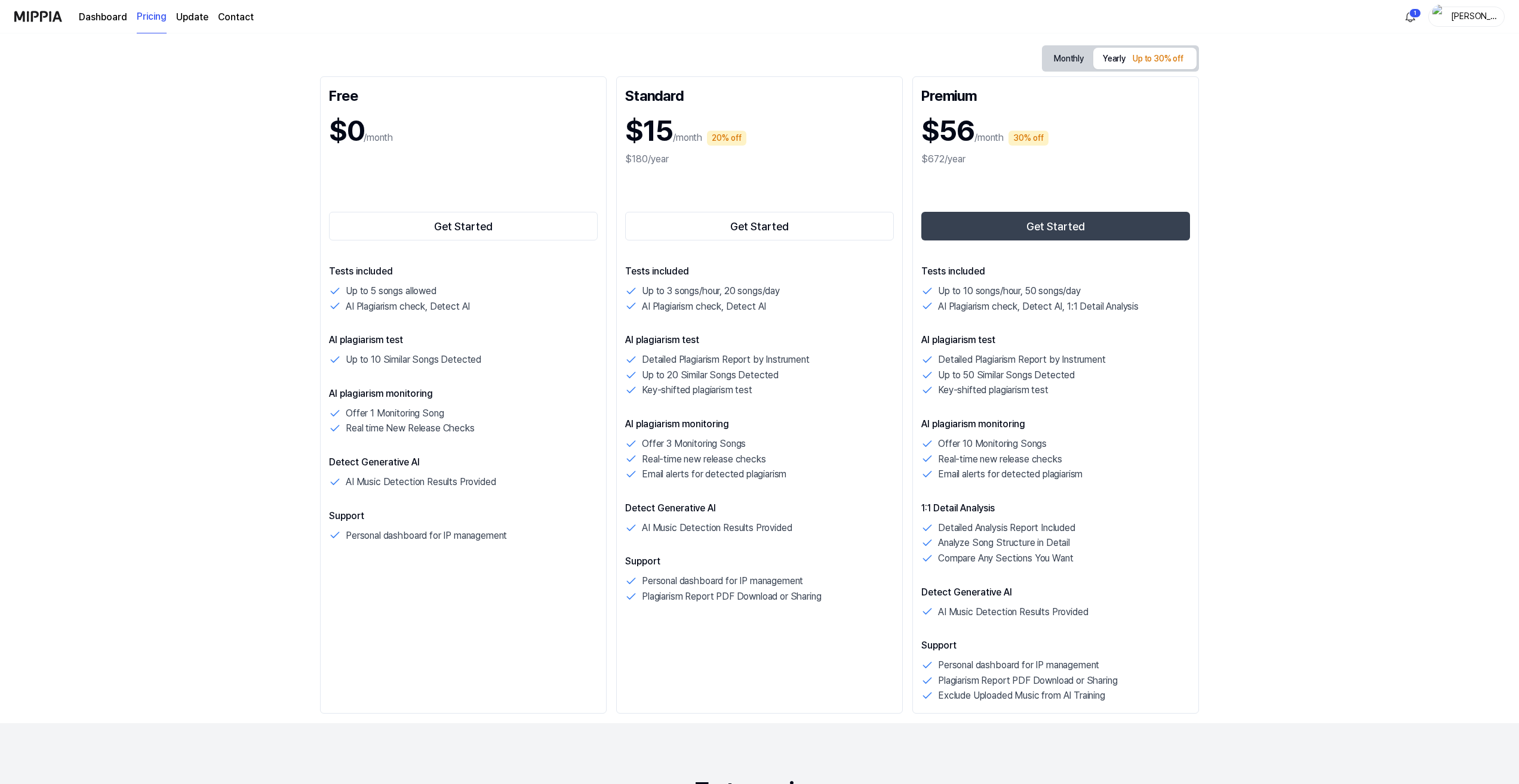
click at [153, 195] on div "Start protecting your music IP with MIPPIA Monthly Yearly Up to 30% off Free $0…" at bounding box center [760, 290] width 1519 height 751
drag, startPoint x: 176, startPoint y: 204, endPoint x: 172, endPoint y: 198, distance: 7.2
drag, startPoint x: 172, startPoint y: 198, endPoint x: 165, endPoint y: 178, distance: 21.2
click at [165, 178] on div "Start protecting your music IP with MIPPIA Monthly Yearly Up to 30% off Free $0…" at bounding box center [760, 290] width 1519 height 751
drag, startPoint x: 178, startPoint y: 196, endPoint x: 169, endPoint y: 185, distance: 14.2
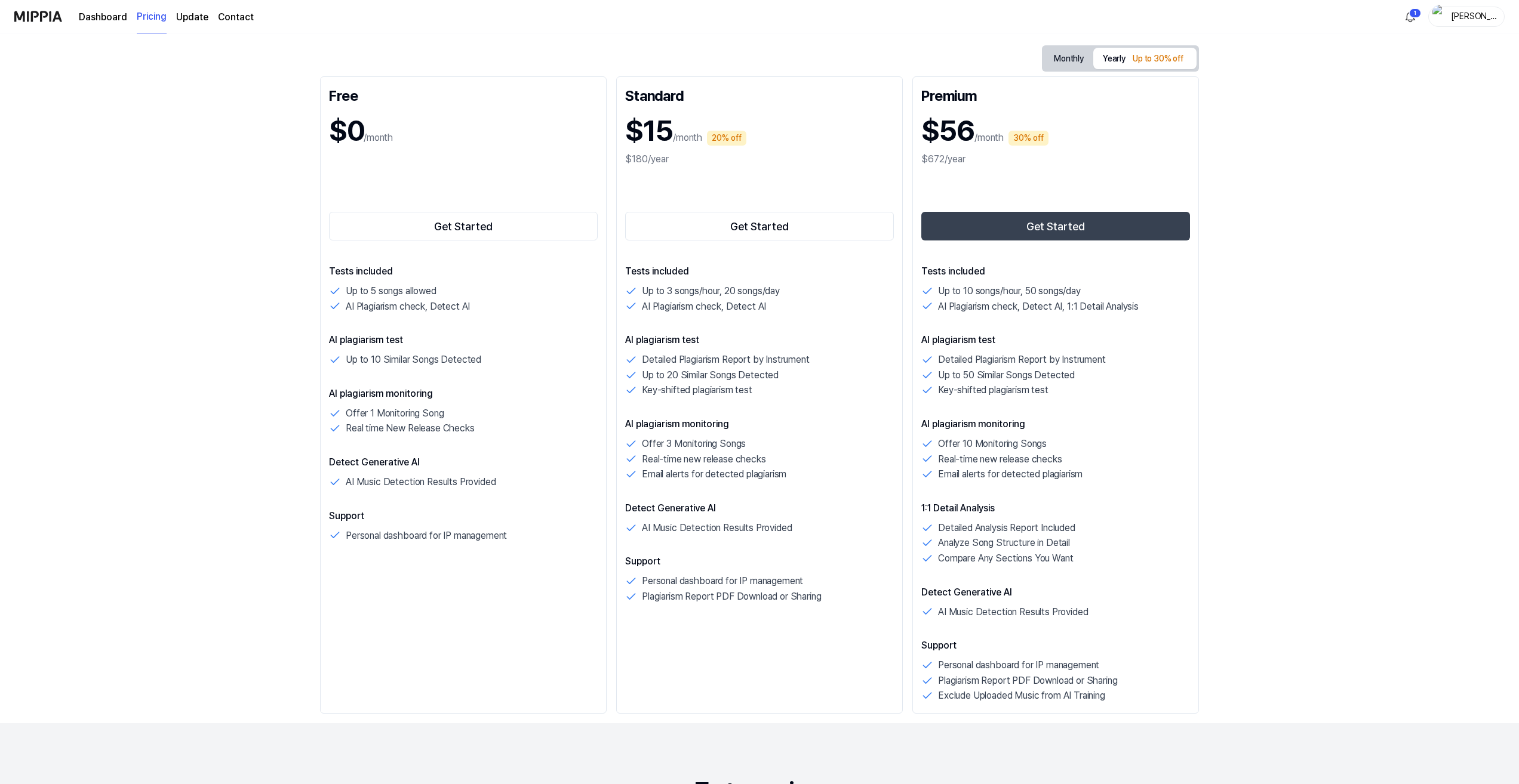
click at [169, 185] on div "Start protecting your music IP with MIPPIA Monthly Yearly Up to 30% off Free $0…" at bounding box center [760, 290] width 1519 height 751
drag, startPoint x: 248, startPoint y: 222, endPoint x: 235, endPoint y: 201, distance: 24.7
drag, startPoint x: 235, startPoint y: 201, endPoint x: 230, endPoint y: 193, distance: 9.4
click at [230, 193] on div "Start protecting your music IP with MIPPIA Monthly Yearly Up to 30% off Free $0…" at bounding box center [760, 290] width 1519 height 751
drag, startPoint x: 170, startPoint y: 155, endPoint x: 135, endPoint y: 130, distance: 43.0
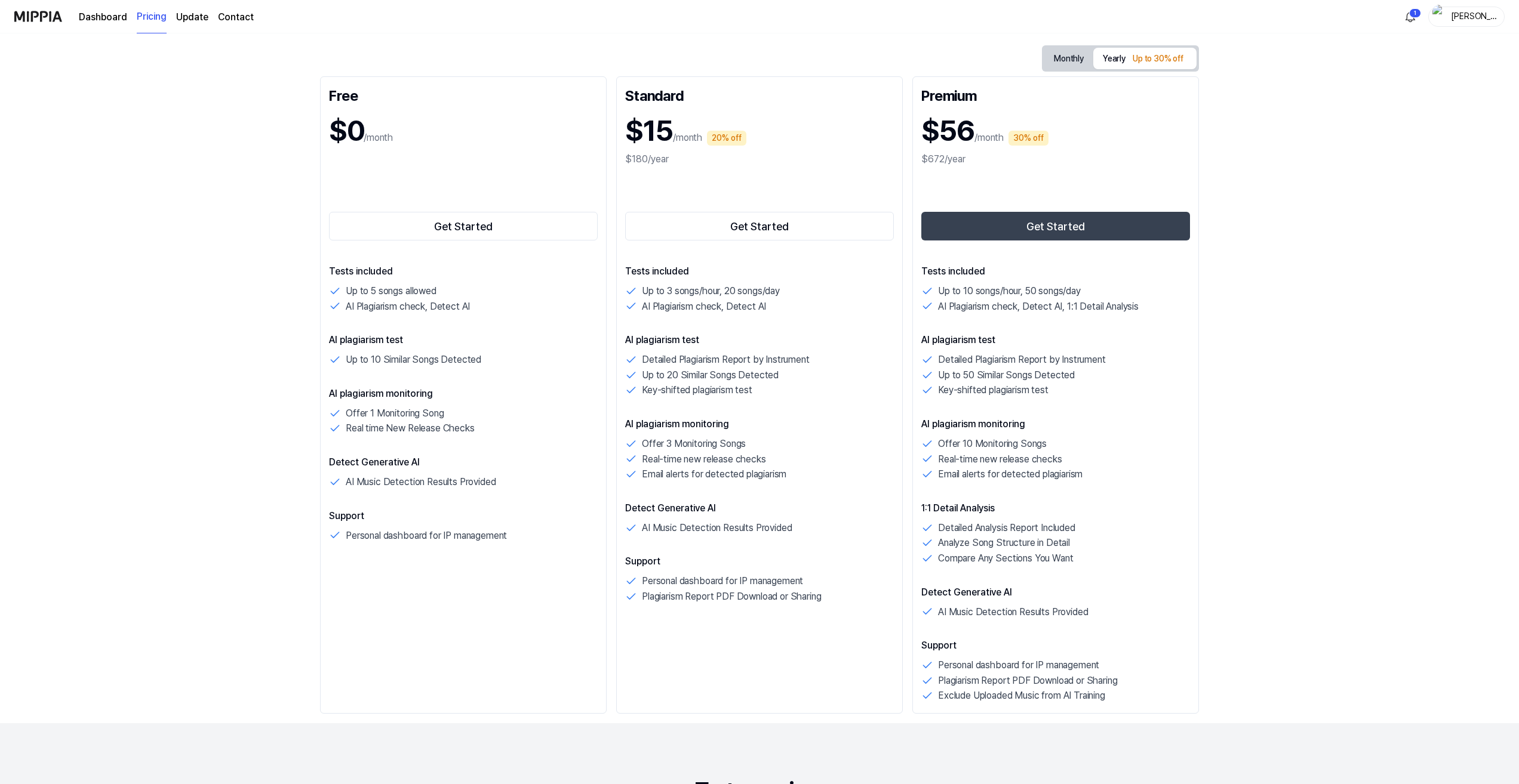
click at [145, 135] on div "Start protecting your music IP with MIPPIA Monthly Yearly Up to 30% off Free $0…" at bounding box center [760, 290] width 1519 height 751
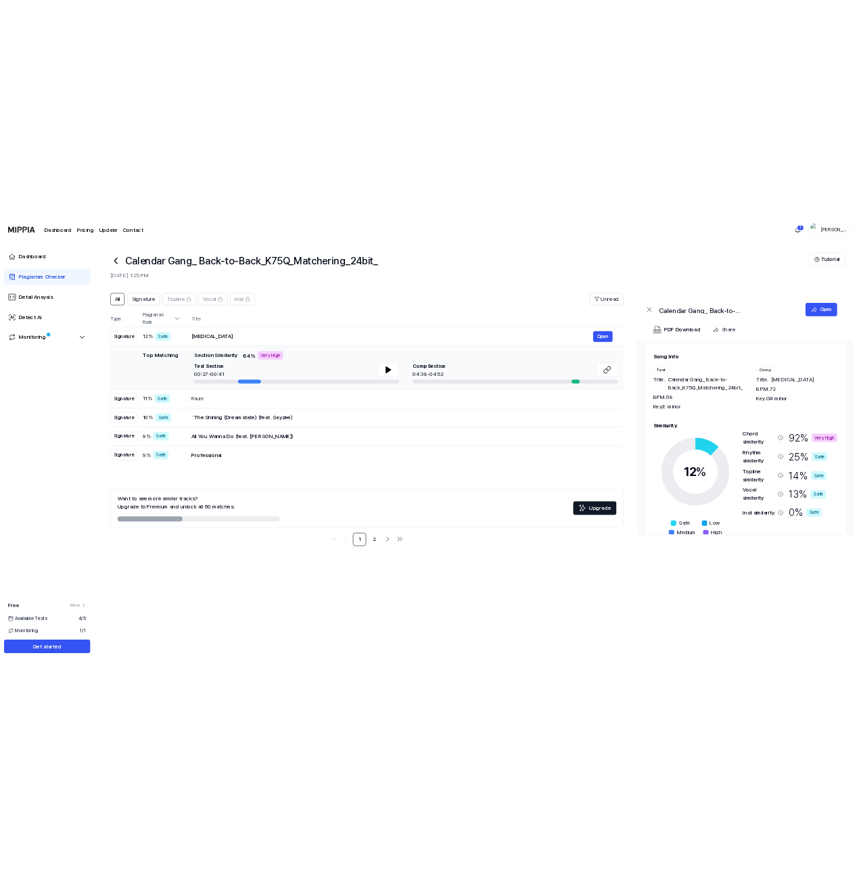
scroll to position [0, 0]
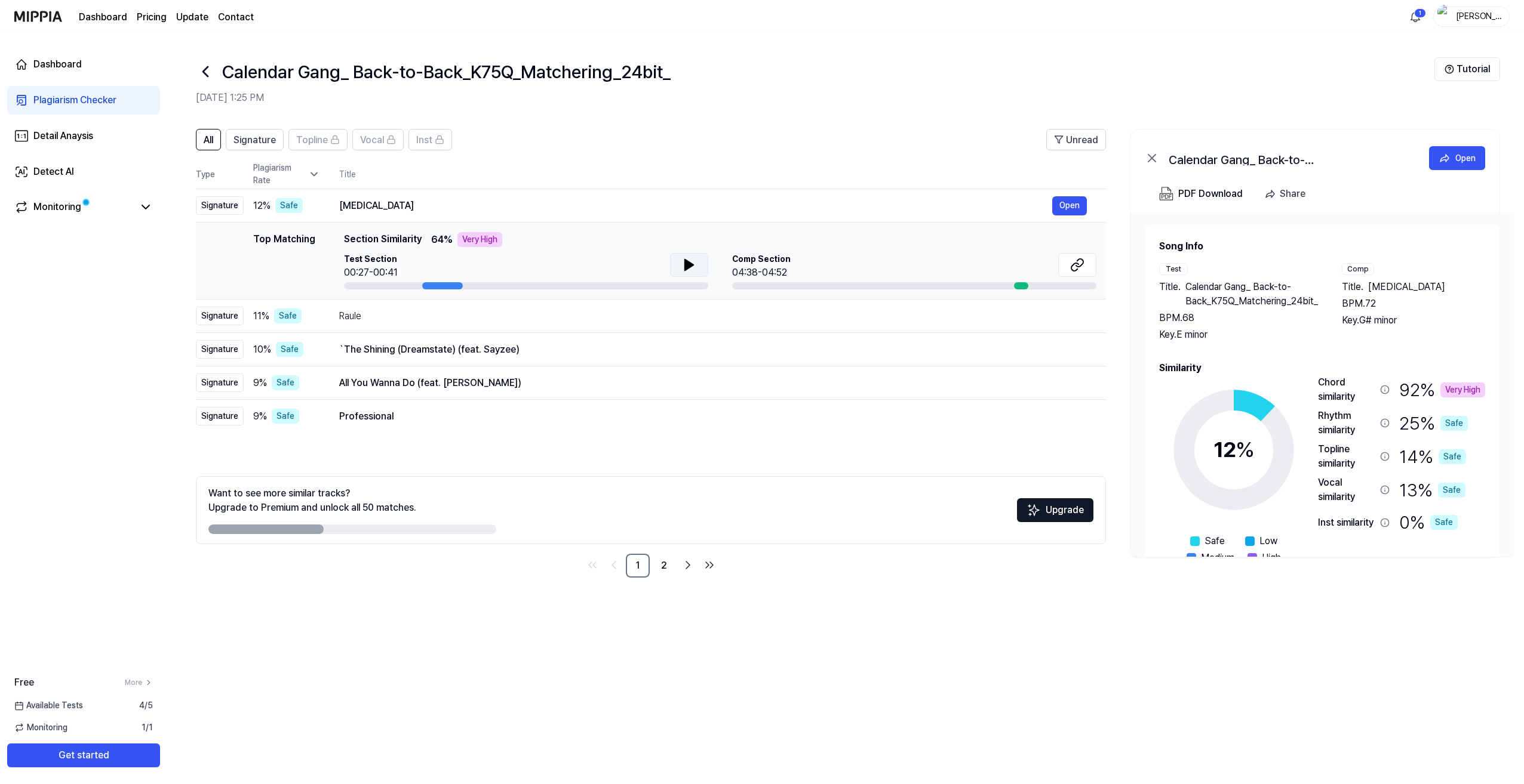
click at [686, 265] on icon at bounding box center [689, 265] width 8 height 11
click at [690, 263] on icon at bounding box center [691, 265] width 3 height 10
click at [425, 349] on div "`The Shining (Dreamstate) (feat. Sayzee)" at bounding box center [695, 350] width 713 height 14
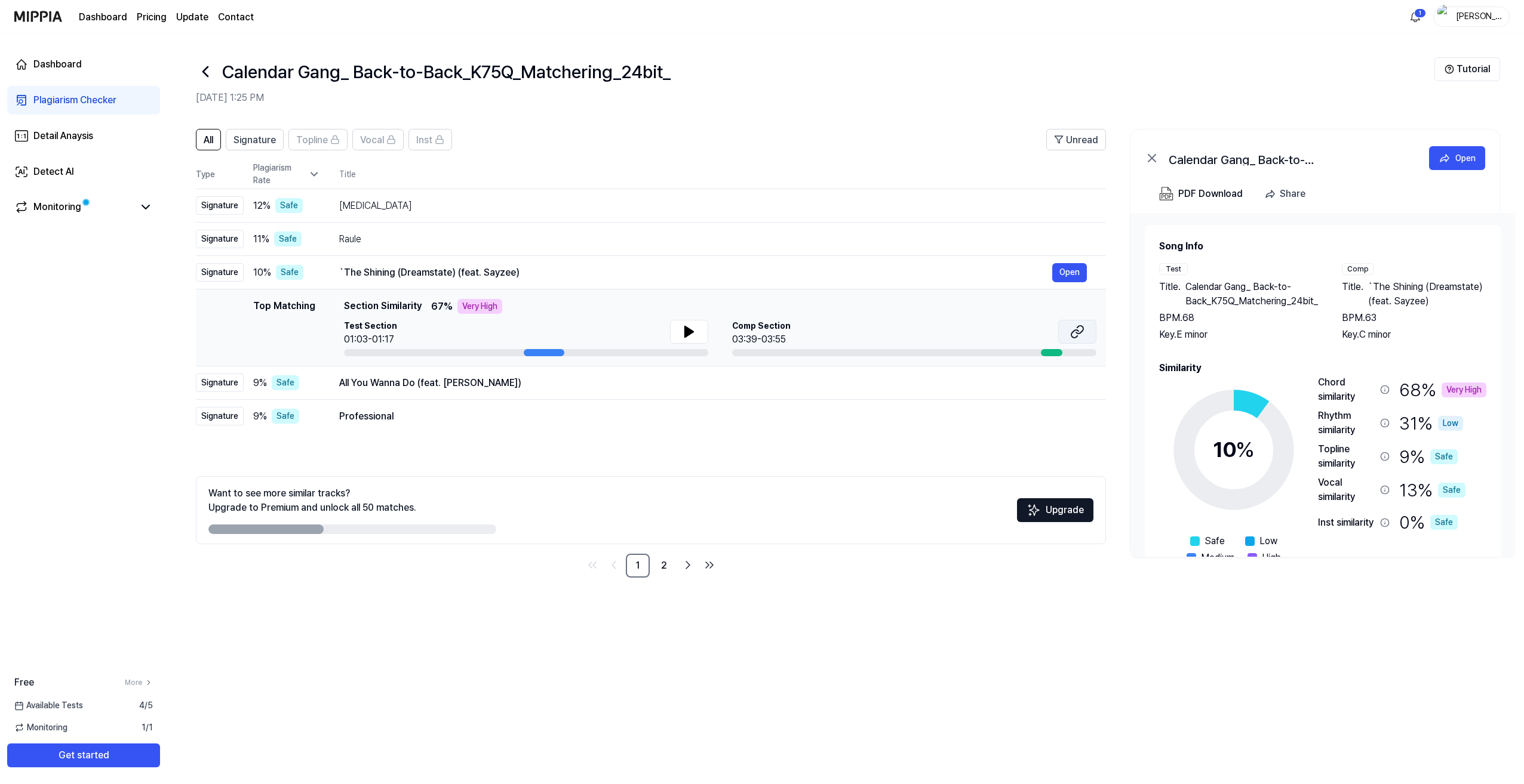
click at [845, 327] on icon at bounding box center [1077, 332] width 14 height 14
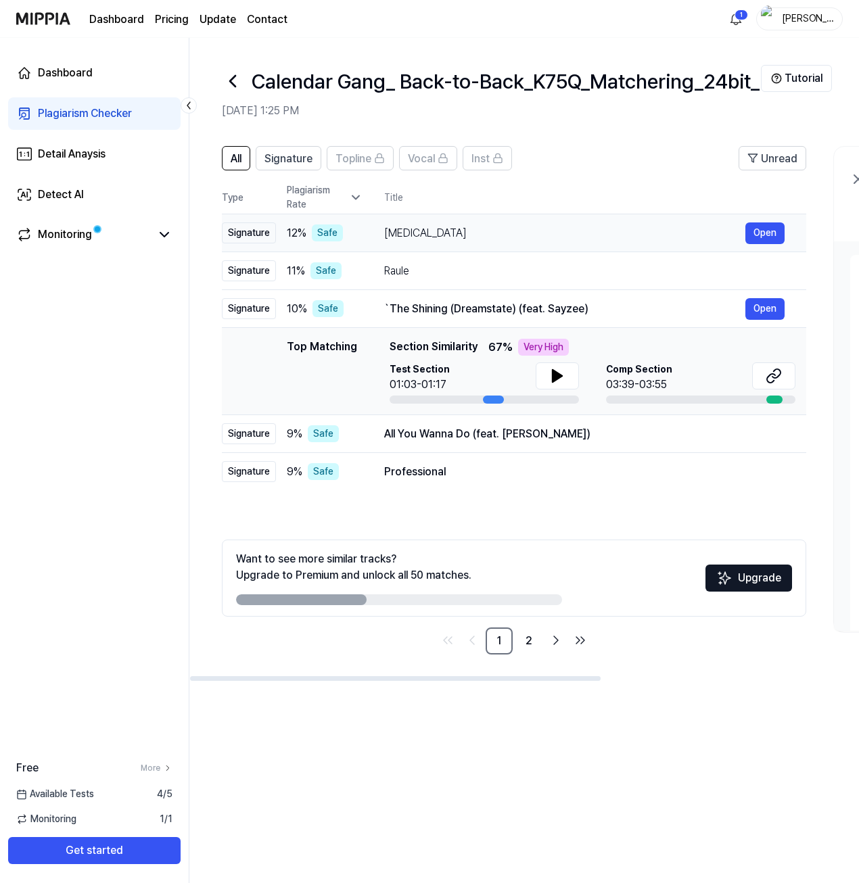
click at [395, 235] on div "HALLUCINATION" at bounding box center [564, 233] width 361 height 16
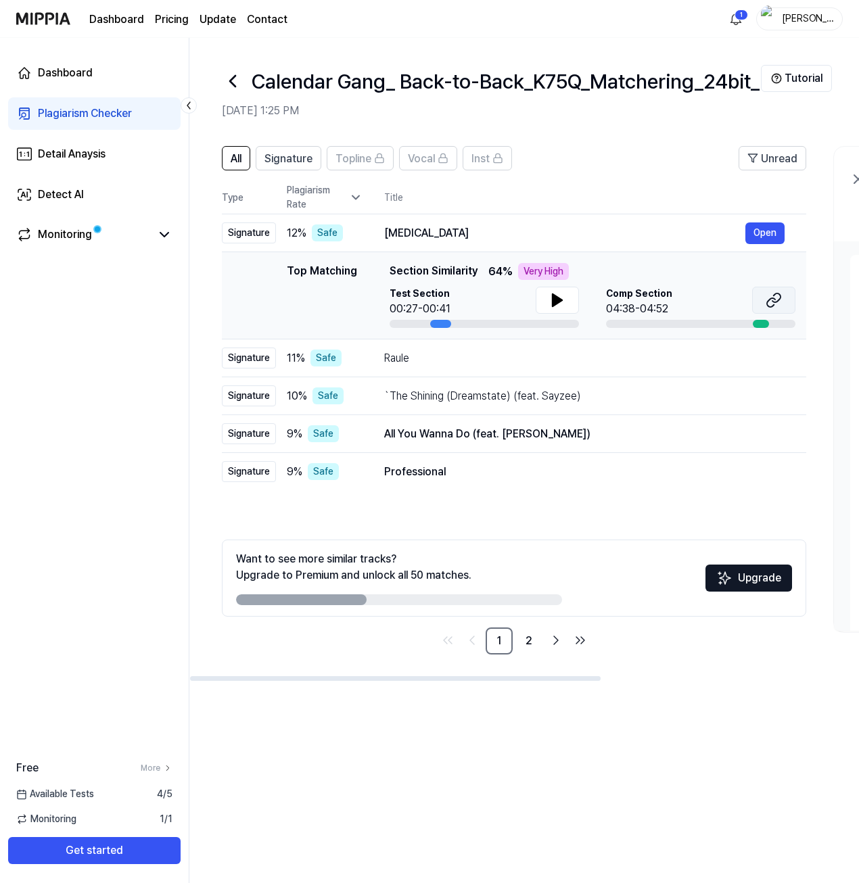
click at [770, 296] on icon at bounding box center [773, 300] width 16 height 16
click at [545, 305] on button at bounding box center [557, 300] width 43 height 27
click at [550, 299] on icon at bounding box center [557, 300] width 16 height 16
click at [410, 229] on div "HALLUCINATION" at bounding box center [564, 233] width 361 height 16
click at [432, 358] on div "Raule" at bounding box center [564, 358] width 361 height 16
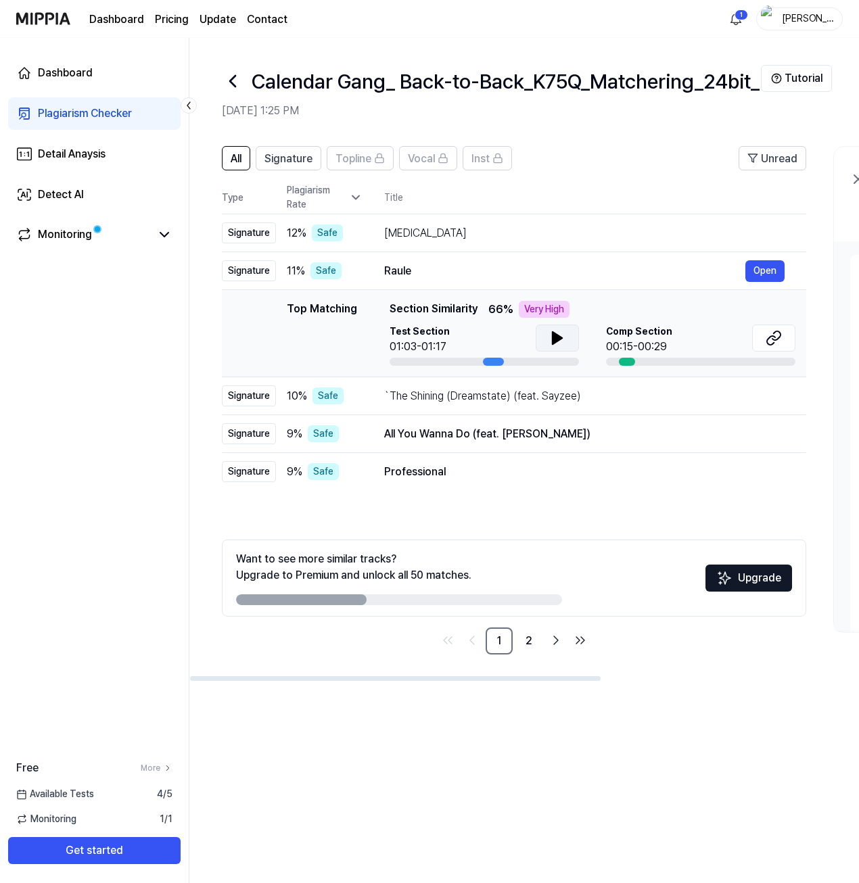
click at [554, 338] on icon at bounding box center [556, 338] width 9 height 12
click at [559, 337] on icon at bounding box center [560, 338] width 3 height 11
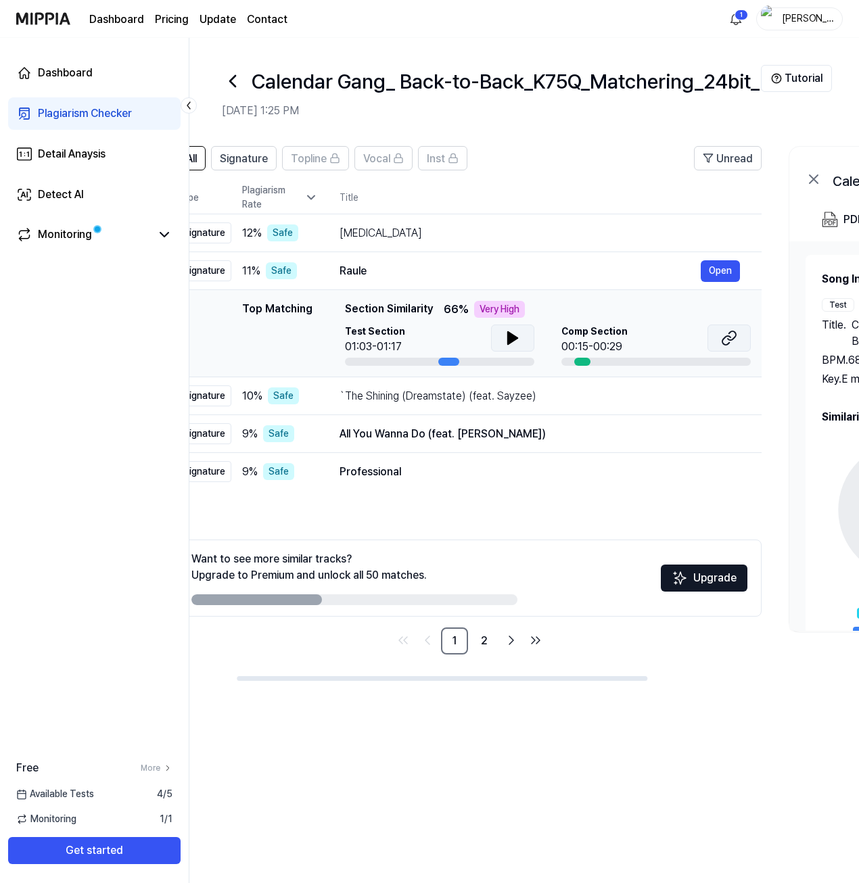
scroll to position [0, 40]
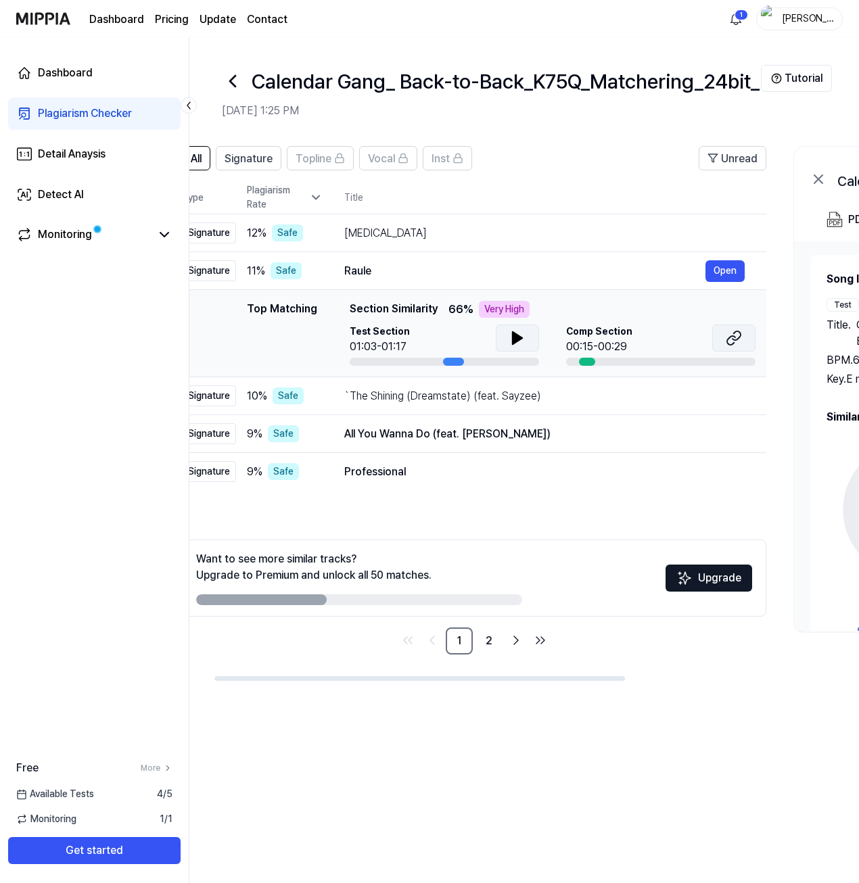
drag, startPoint x: 767, startPoint y: 339, endPoint x: 728, endPoint y: 331, distance: 40.6
click at [728, 331] on icon at bounding box center [734, 338] width 16 height 16
click at [489, 519] on div "All Signature Topline Vocal Inst Unread All Signature Topline Vocal Inst Type P…" at bounding box center [474, 400] width 584 height 508
click at [188, 103] on icon at bounding box center [189, 106] width 14 height 14
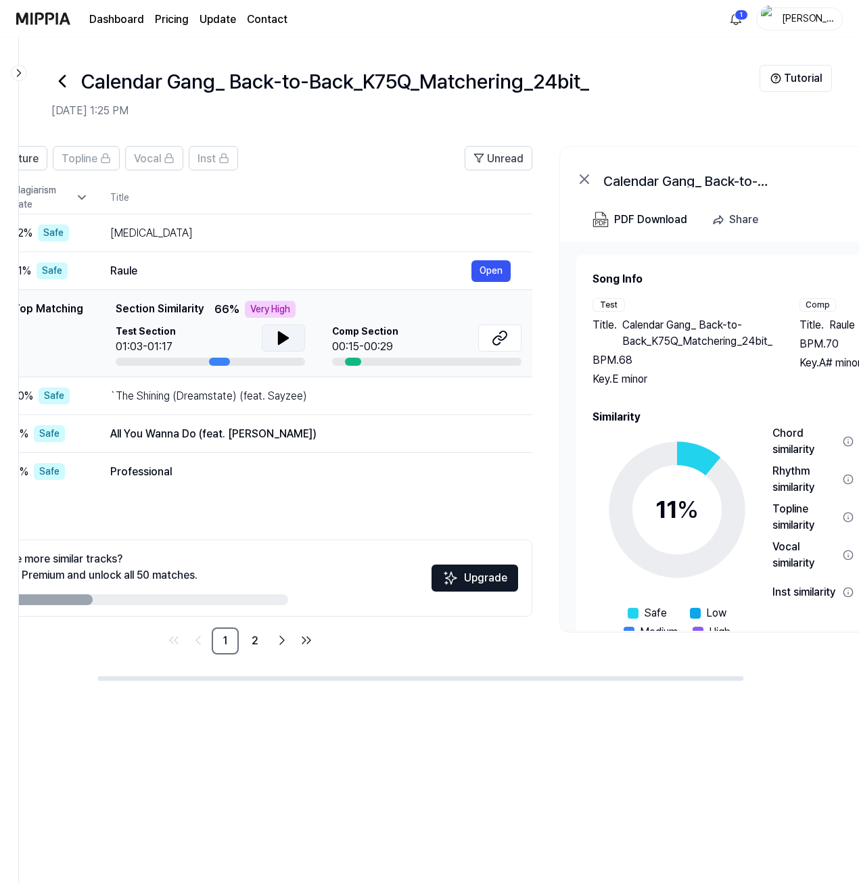
scroll to position [0, 0]
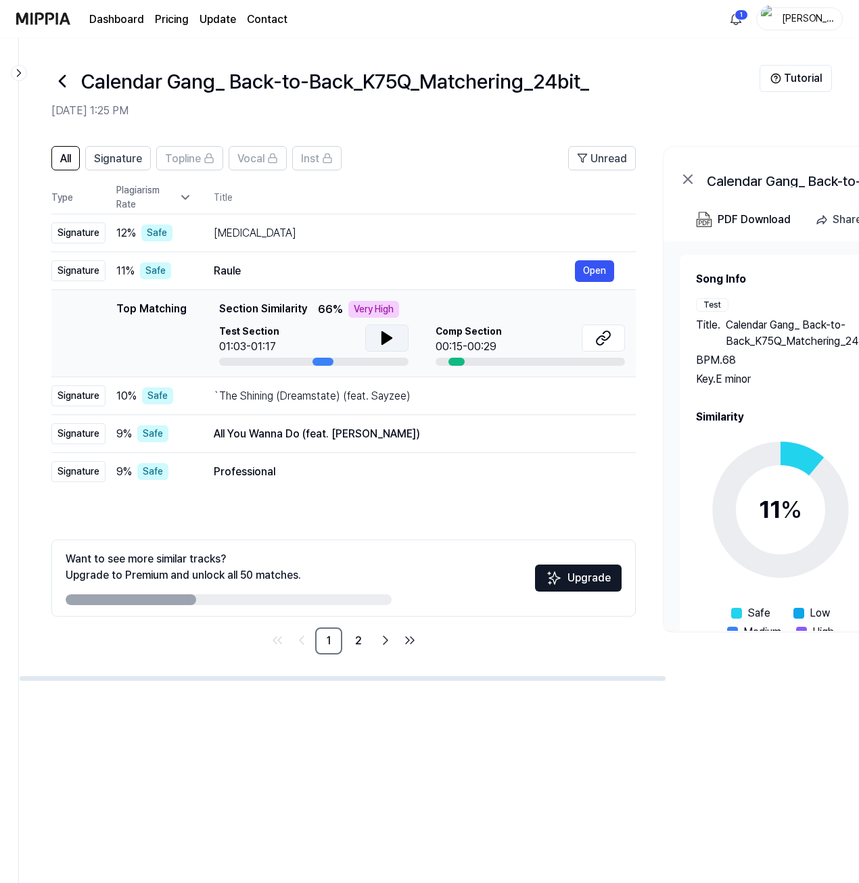
drag, startPoint x: 137, startPoint y: 594, endPoint x: 358, endPoint y: 591, distance: 221.1
click at [358, 579] on div "Want to see more similar tracks? Upgrade to Premium and unlock all 50 matches." at bounding box center [229, 578] width 326 height 54
drag, startPoint x: 233, startPoint y: 676, endPoint x: 158, endPoint y: 678, distance: 74.4
click at [158, 579] on div at bounding box center [343, 678] width 646 height 5
click at [379, 335] on icon at bounding box center [387, 338] width 16 height 16
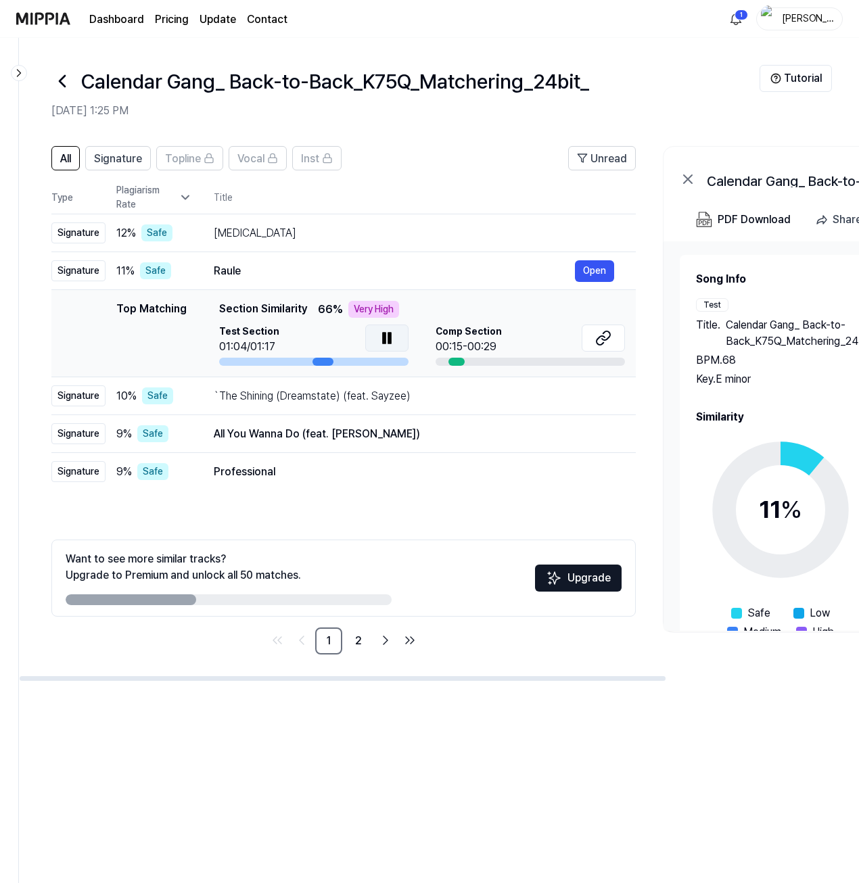
click at [385, 333] on icon at bounding box center [387, 338] width 16 height 16
click at [277, 402] on div "`The Shining (Dreamstate) (feat. Sayzee)" at bounding box center [394, 396] width 361 height 16
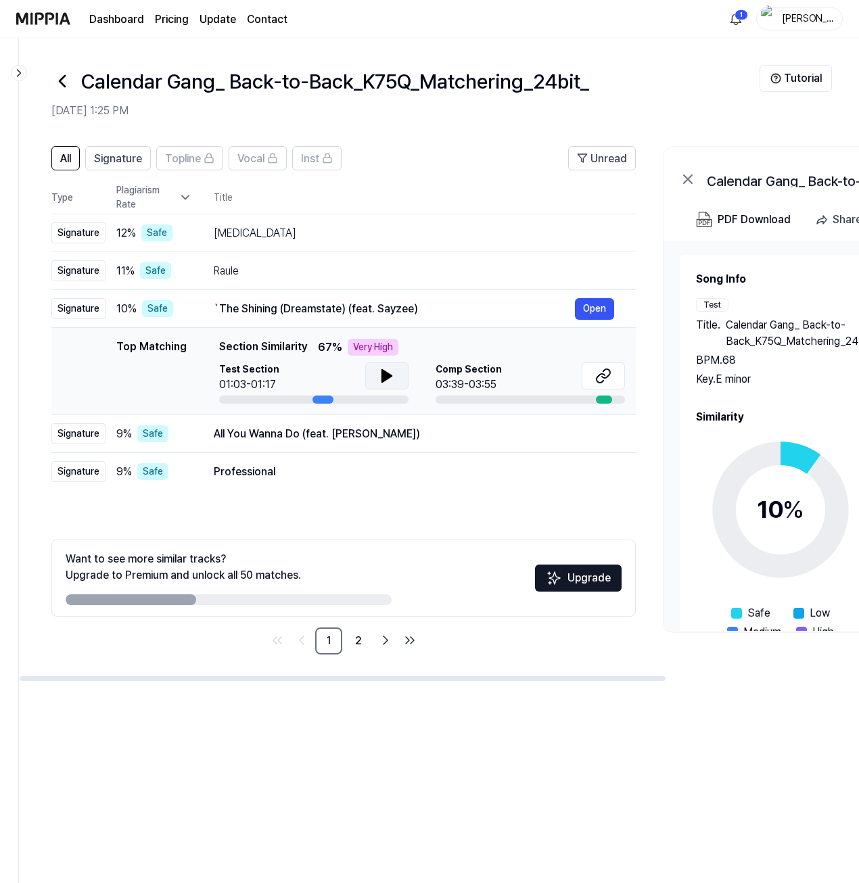
click at [379, 377] on icon at bounding box center [387, 376] width 16 height 16
drag, startPoint x: 603, startPoint y: 378, endPoint x: 630, endPoint y: 402, distance: 35.9
click at [630, 402] on td "Top Matching Top Matching Section Similarity 67 % Very High Test Section 01:03-…" at bounding box center [343, 371] width 584 height 87
drag, startPoint x: 608, startPoint y: 379, endPoint x: 634, endPoint y: 377, distance: 26.5
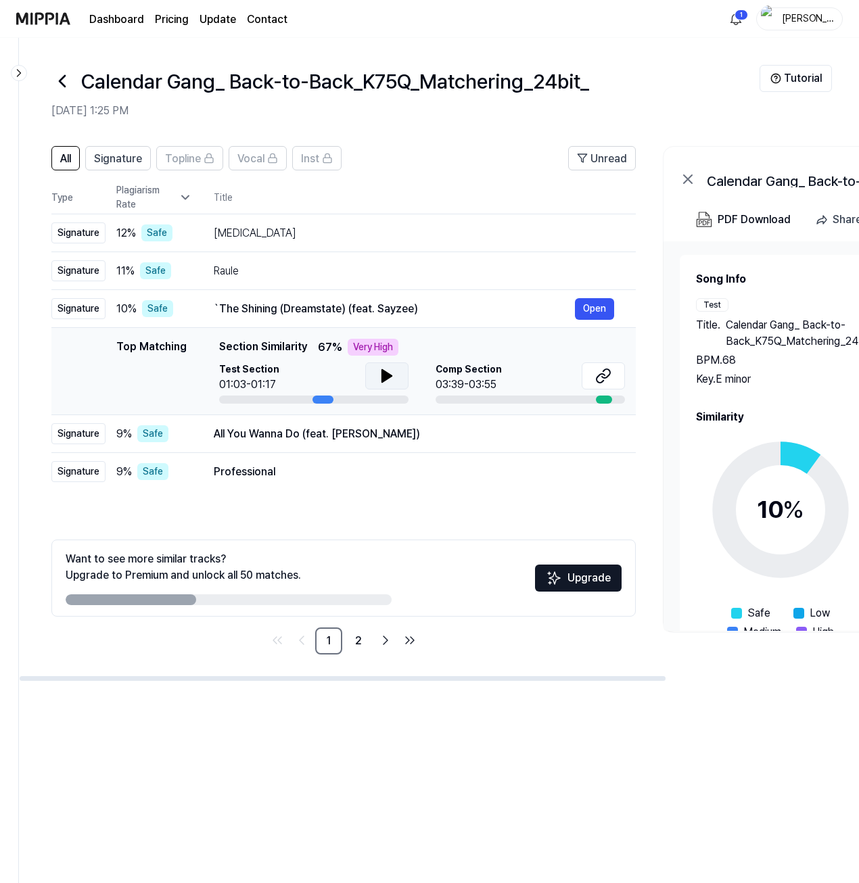
click at [634, 377] on td "Top Matching Top Matching Section Similarity 67 % Very High Test Section 01:03-…" at bounding box center [343, 371] width 584 height 87
click at [363, 479] on div "Professional" at bounding box center [394, 472] width 361 height 16
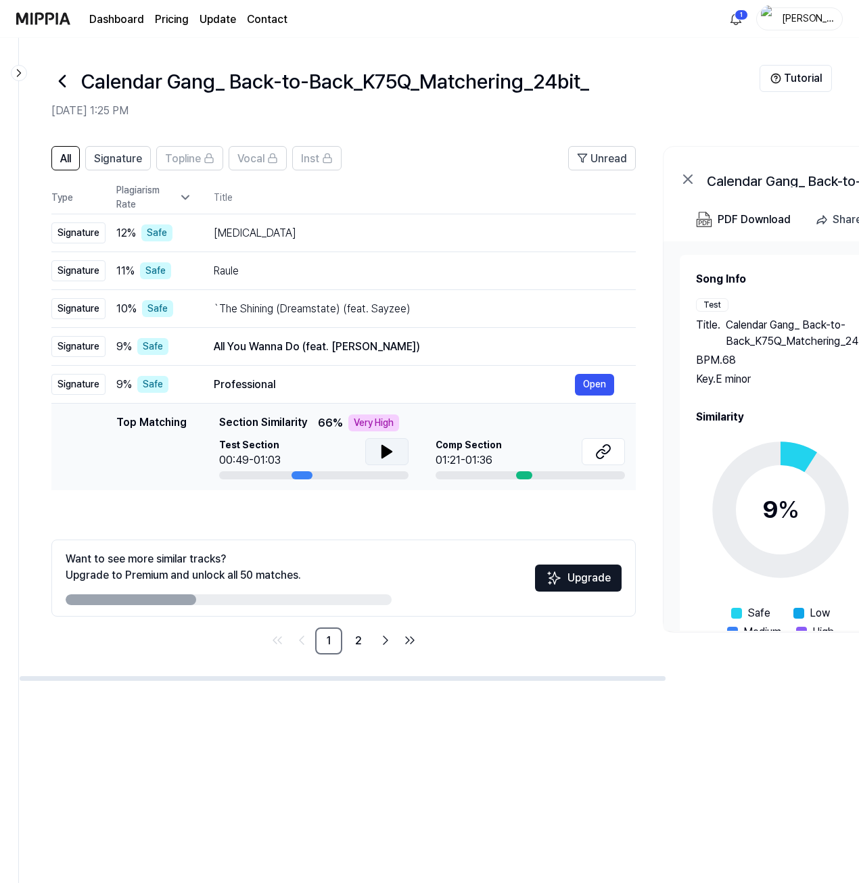
click at [384, 450] on icon at bounding box center [386, 452] width 9 height 12
click at [384, 450] on icon at bounding box center [384, 451] width 3 height 11
click at [596, 450] on icon at bounding box center [603, 452] width 16 height 16
drag, startPoint x: 351, startPoint y: 517, endPoint x: 329, endPoint y: 517, distance: 22.3
drag, startPoint x: 329, startPoint y: 517, endPoint x: 318, endPoint y: 517, distance: 10.8
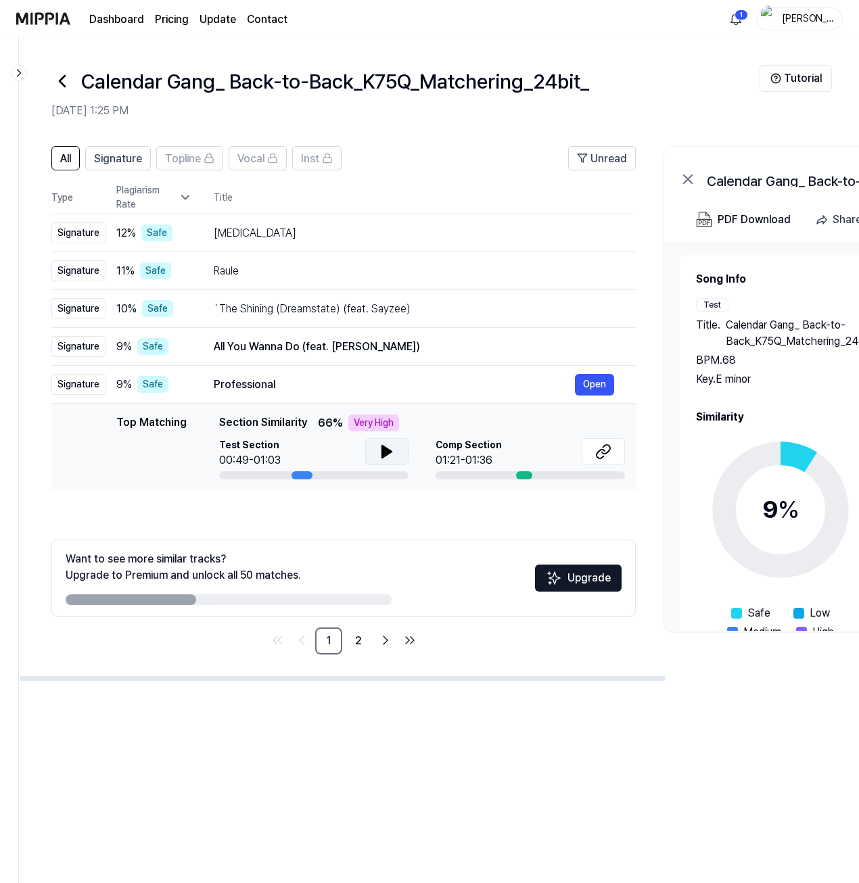
click at [318, 517] on div "All Signature Topline Vocal Inst Unread All Signature Topline Vocal Inst Type P…" at bounding box center [343, 400] width 584 height 508
click at [558, 576] on img at bounding box center [554, 578] width 16 height 16
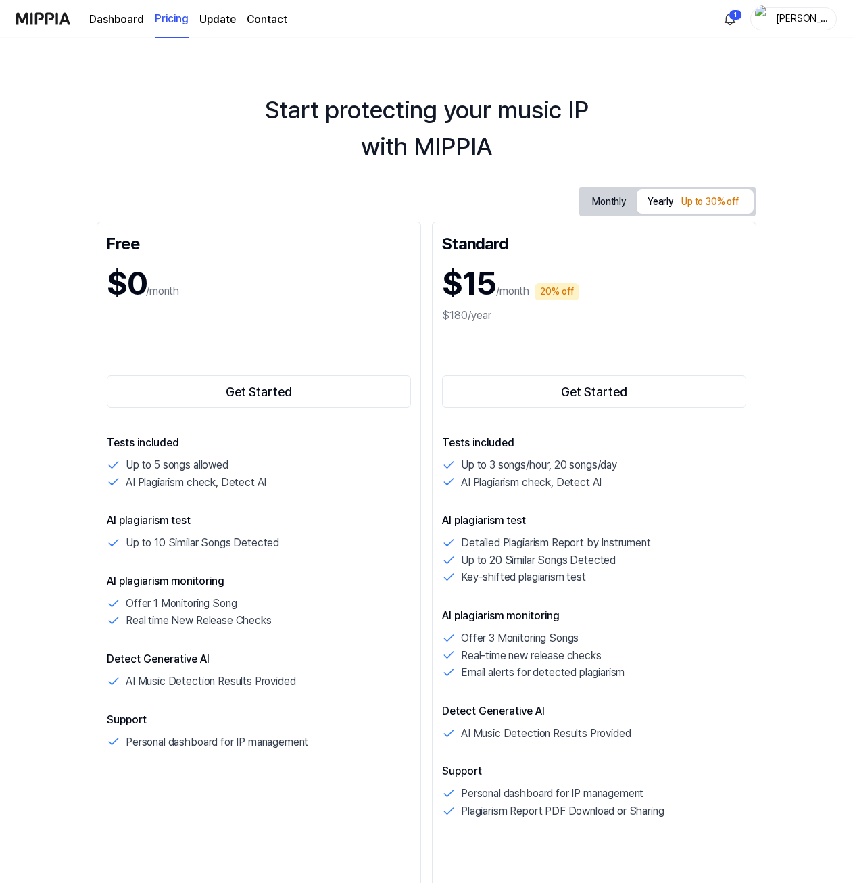
click at [600, 201] on button "Monthly" at bounding box center [609, 201] width 55 height 25
drag, startPoint x: 470, startPoint y: 191, endPoint x: 398, endPoint y: 195, distance: 71.8
drag, startPoint x: 398, startPoint y: 195, endPoint x: 357, endPoint y: 195, distance: 41.2
drag, startPoint x: 357, startPoint y: 195, endPoint x: 349, endPoint y: 195, distance: 8.1
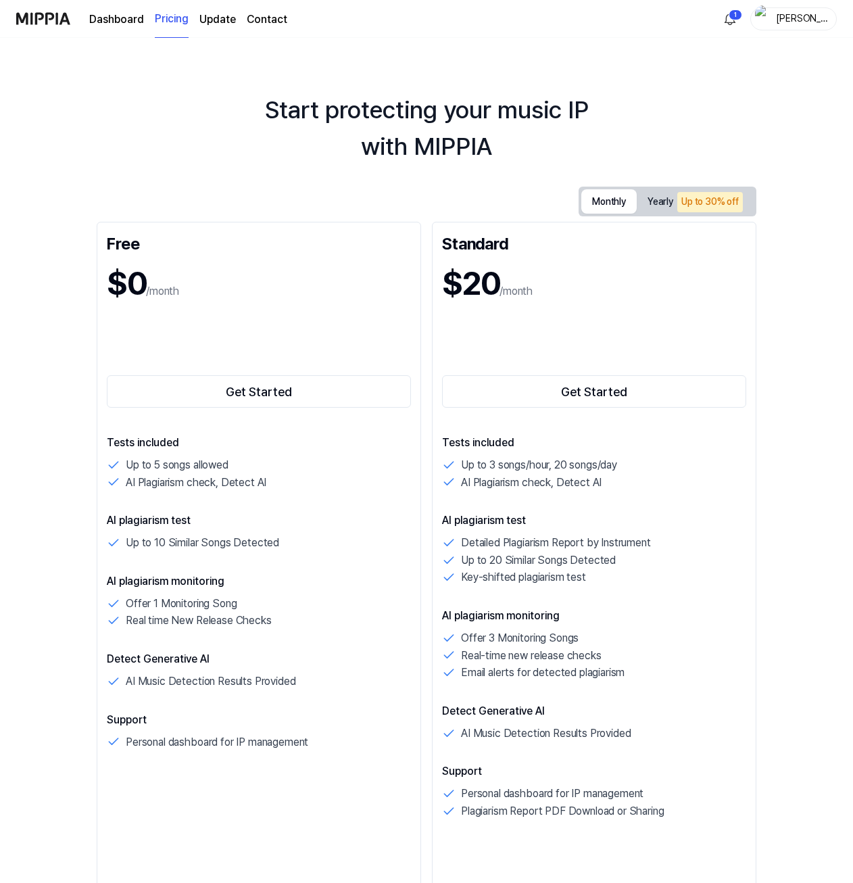
drag, startPoint x: 354, startPoint y: 197, endPoint x: 323, endPoint y: 191, distance: 31.6
drag, startPoint x: 323, startPoint y: 191, endPoint x: 310, endPoint y: 190, distance: 12.2
click at [533, 388] on button "Get Started" at bounding box center [594, 391] width 304 height 32
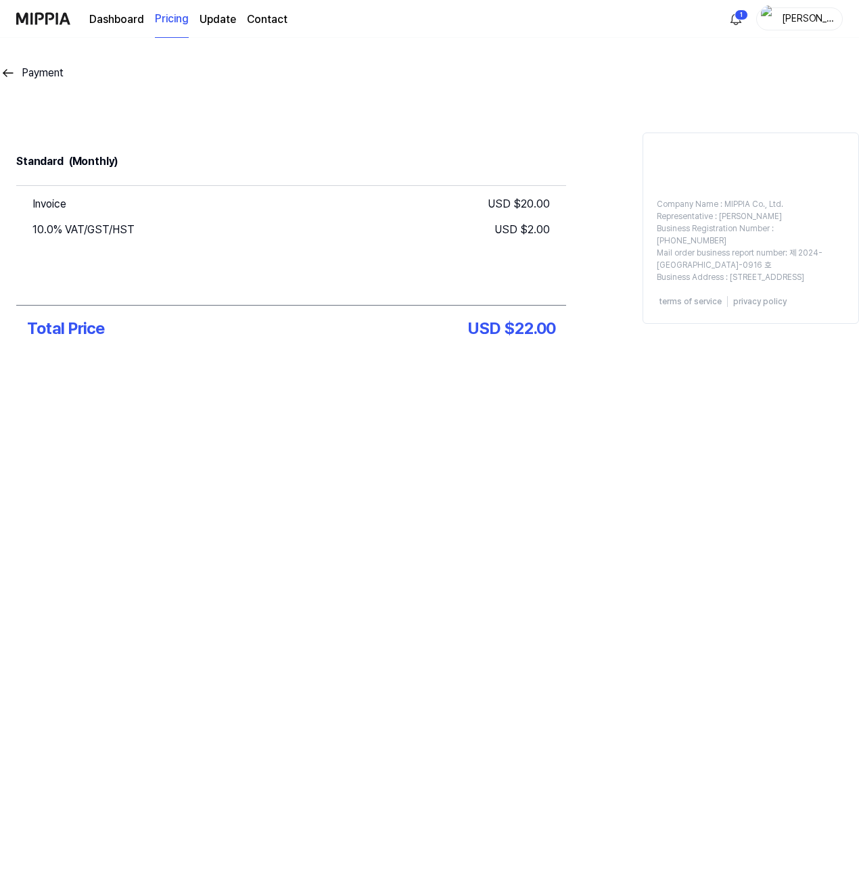
drag, startPoint x: 303, startPoint y: 381, endPoint x: 273, endPoint y: 370, distance: 31.7
drag, startPoint x: 273, startPoint y: 370, endPoint x: 250, endPoint y: 367, distance: 23.1
click at [250, 367] on div "Standard (Monthly) Invoice USD $ 20.00 10.0% VAT/GST/HST USD $ 2.00 Total Price…" at bounding box center [291, 250] width 582 height 235
drag, startPoint x: 471, startPoint y: 372, endPoint x: 414, endPoint y: 373, distance: 56.1
click at [445, 372] on div "Payment Standard (Monthly) Invoice USD $ 20.00 10.0% VAT/GST/HST USD $ 2.00 Tot…" at bounding box center [429, 243] width 859 height 411
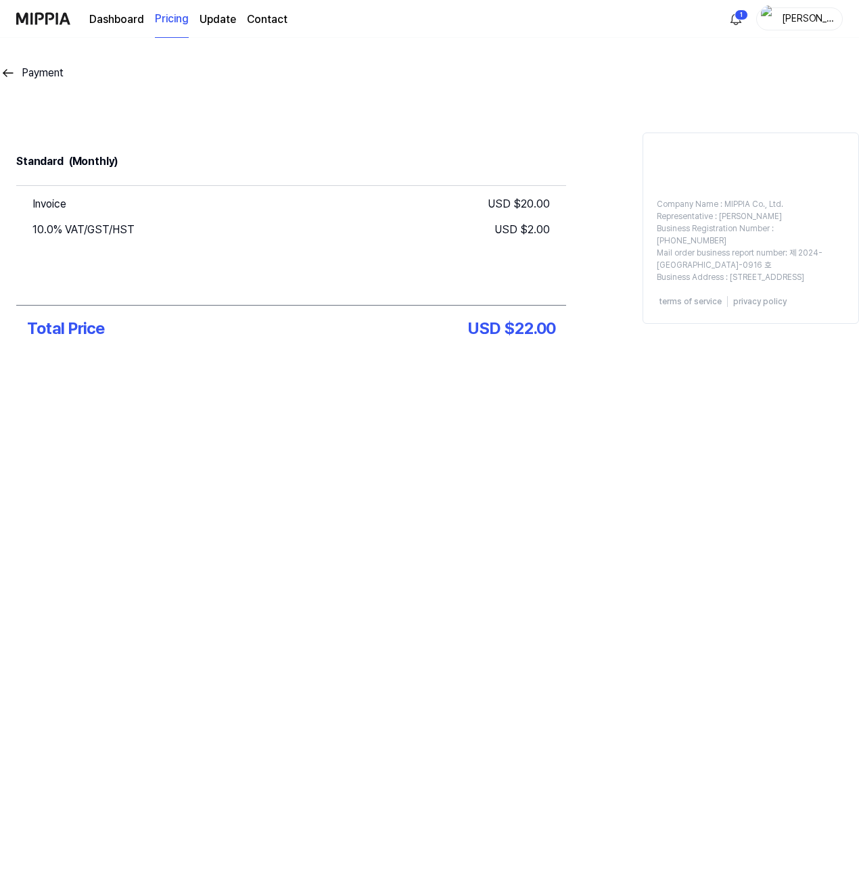
click at [355, 378] on div "Payment Standard (Monthly) Invoice USD $ 20.00 10.0% VAT/GST/HST USD $ 2.00 Tot…" at bounding box center [429, 243] width 859 height 411
drag, startPoint x: 206, startPoint y: 208, endPoint x: 209, endPoint y: 161, distance: 46.7
click at [209, 161] on div "Standard (Monthly)" at bounding box center [291, 161] width 550 height 47
drag, startPoint x: 459, startPoint y: 112, endPoint x: 280, endPoint y: 99, distance: 179.6
click at [397, 112] on div "Payment Standard (Monthly) Invoice USD $ 20.00 10.0% VAT/GST/HST USD $ 2.00 Tot…" at bounding box center [429, 243] width 859 height 411
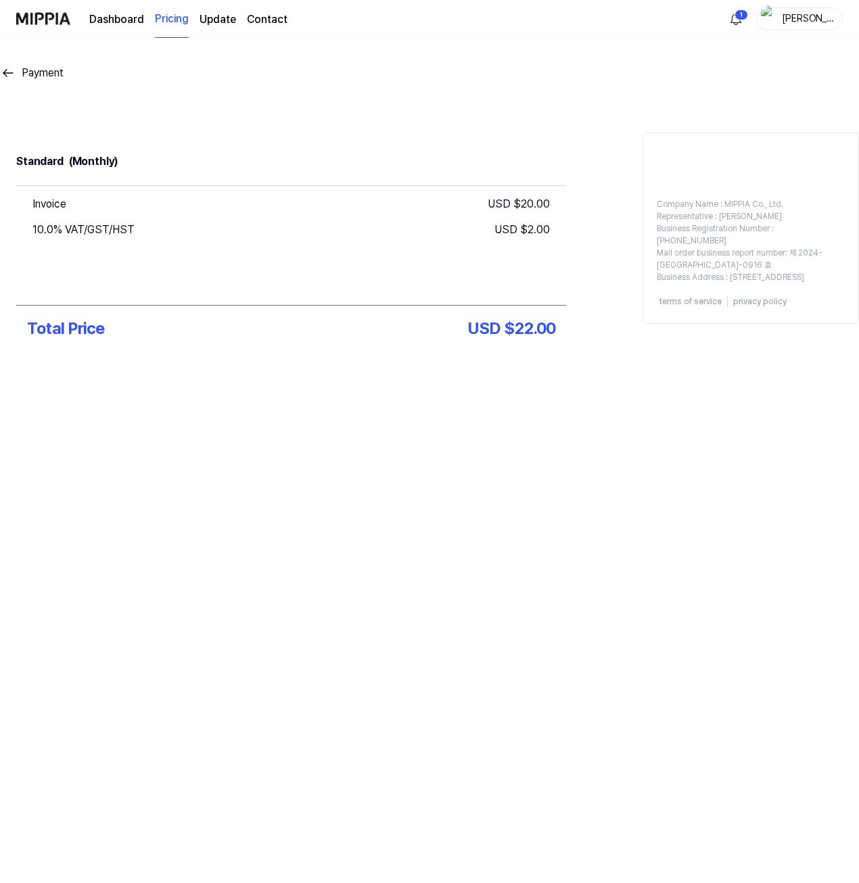
drag, startPoint x: 328, startPoint y: 120, endPoint x: 289, endPoint y: 110, distance: 40.7
click at [289, 110] on div "Payment Standard (Monthly) Invoice USD $ 20.00 10.0% VAT/GST/HST USD $ 2.00 Tot…" at bounding box center [429, 243] width 859 height 411
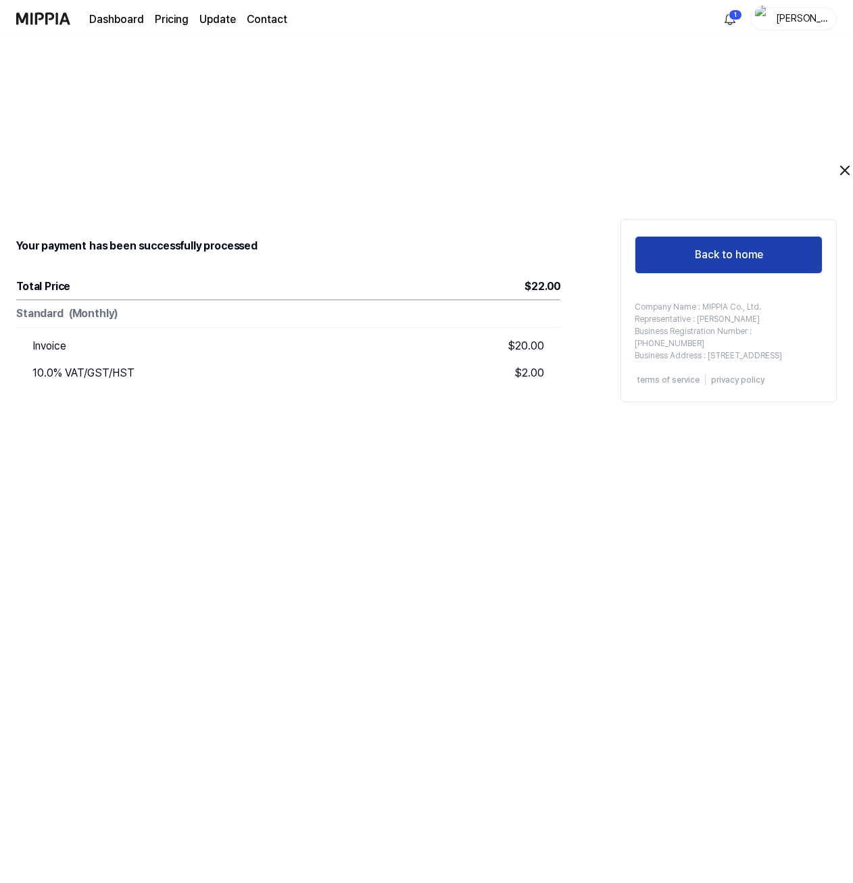
click at [693, 242] on button "Back to home" at bounding box center [729, 255] width 188 height 38
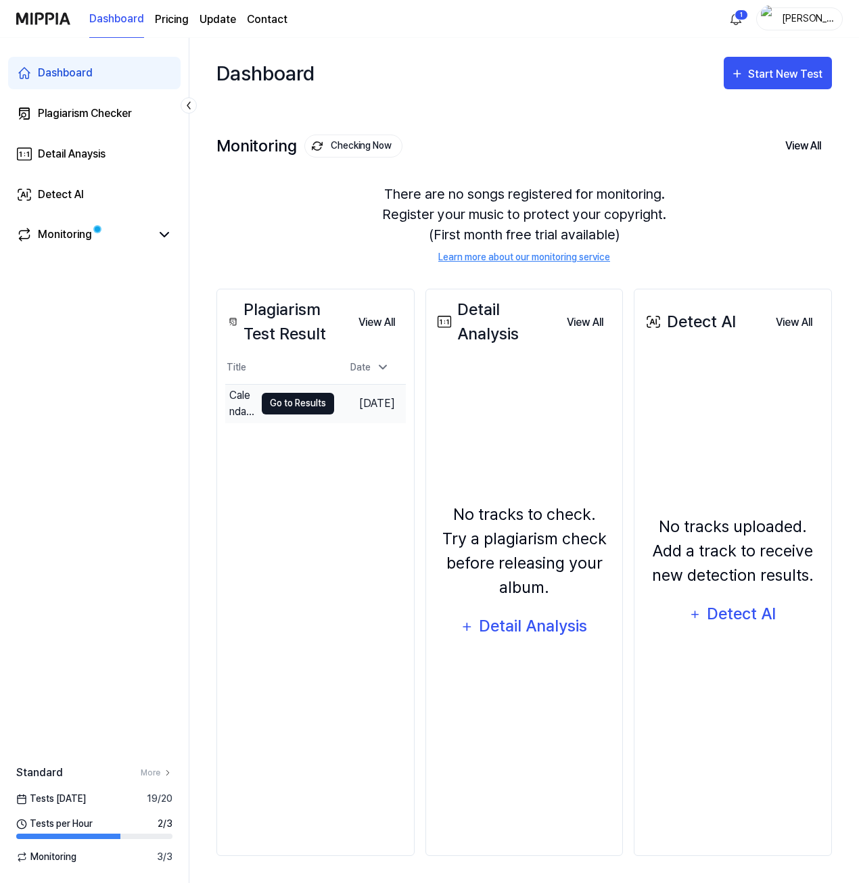
click at [281, 398] on button "Go to Results" at bounding box center [298, 404] width 72 height 22
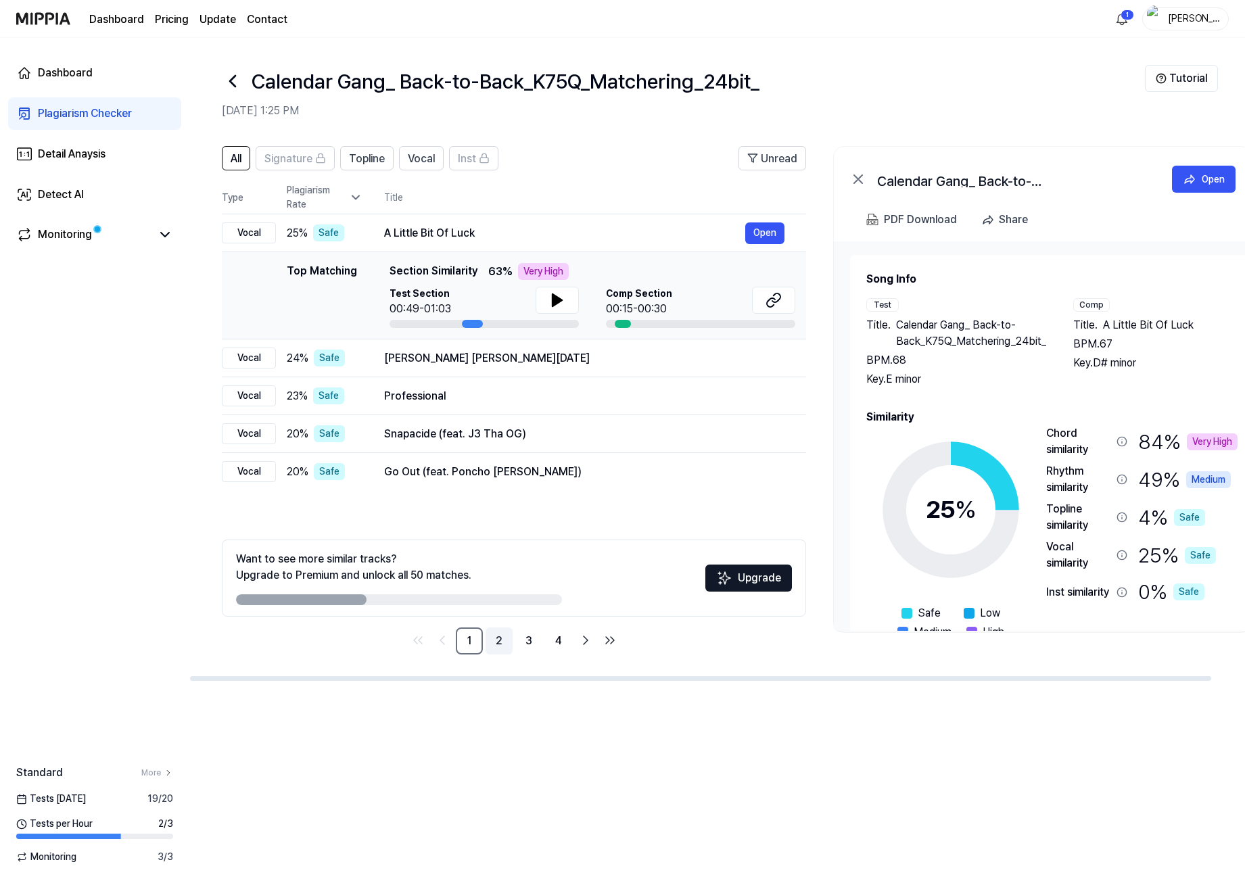
click at [504, 579] on link "2" at bounding box center [498, 640] width 27 height 27
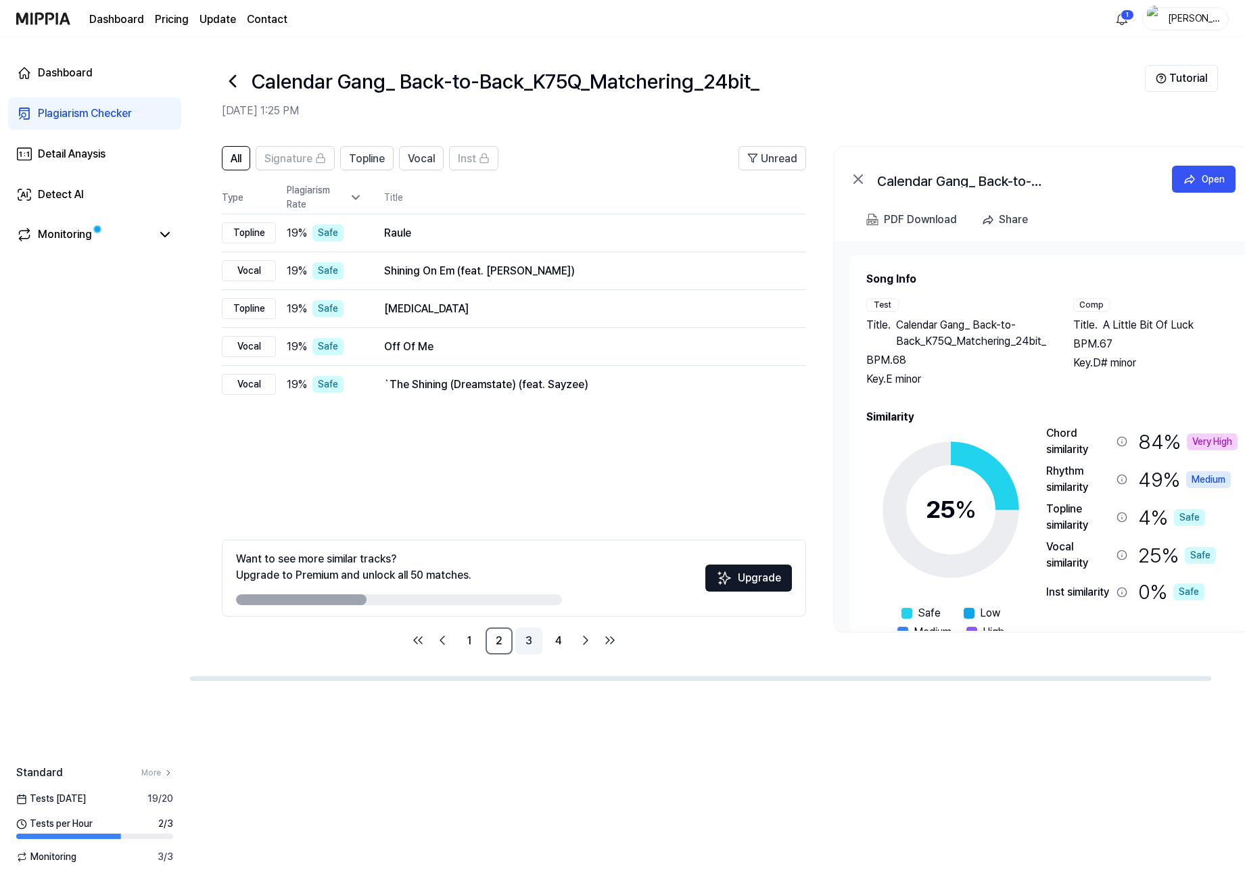
click at [529, 579] on link "3" at bounding box center [528, 640] width 27 height 27
click at [564, 579] on link "4" at bounding box center [558, 640] width 27 height 27
click at [613, 579] on icon "Go to last page" at bounding box center [612, 640] width 3 height 7
click at [653, 496] on div "All Signature Topline Vocal Inst Unread All Signature Topline Vocal Inst Type P…" at bounding box center [514, 400] width 584 height 508
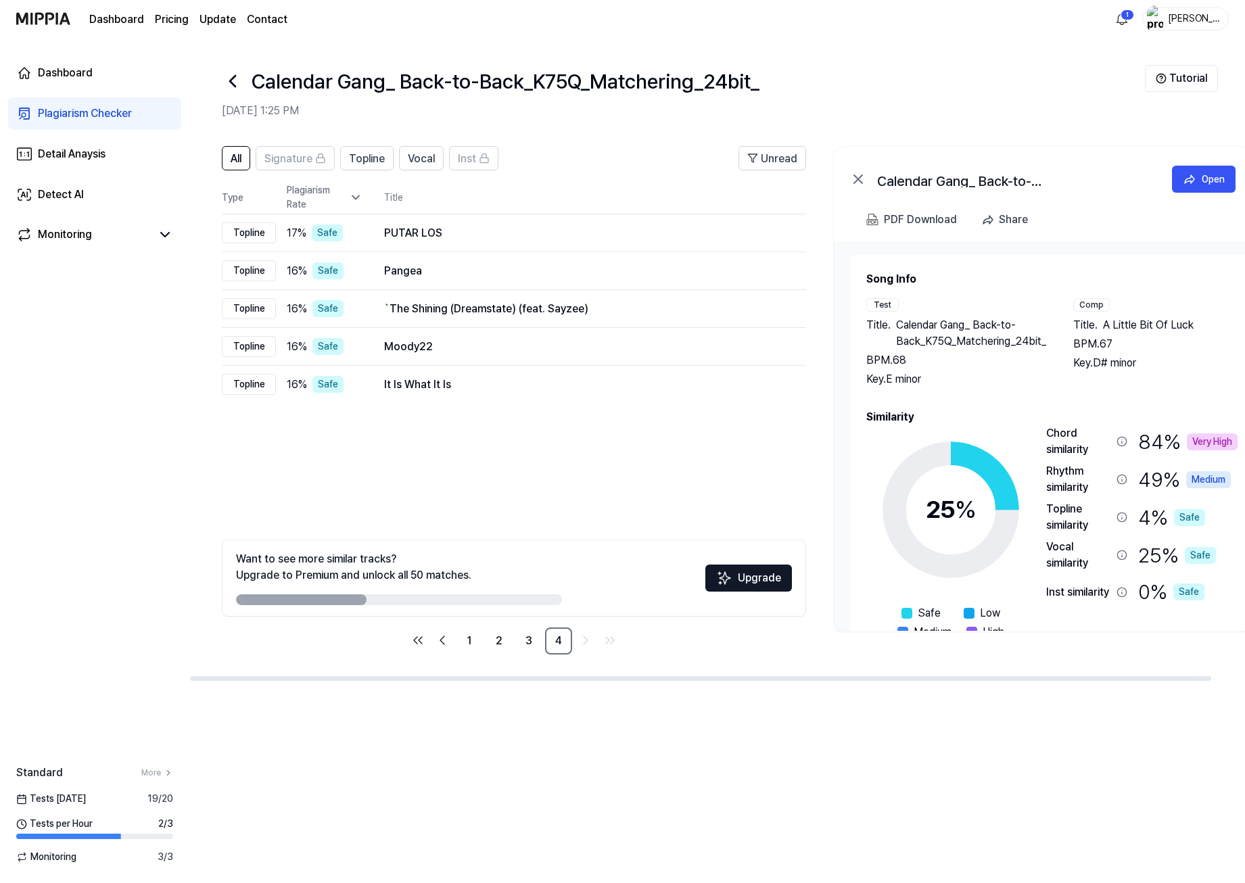
click at [736, 572] on button "Upgrade" at bounding box center [748, 578] width 87 height 27
drag, startPoint x: 574, startPoint y: 471, endPoint x: 527, endPoint y: 454, distance: 49.9
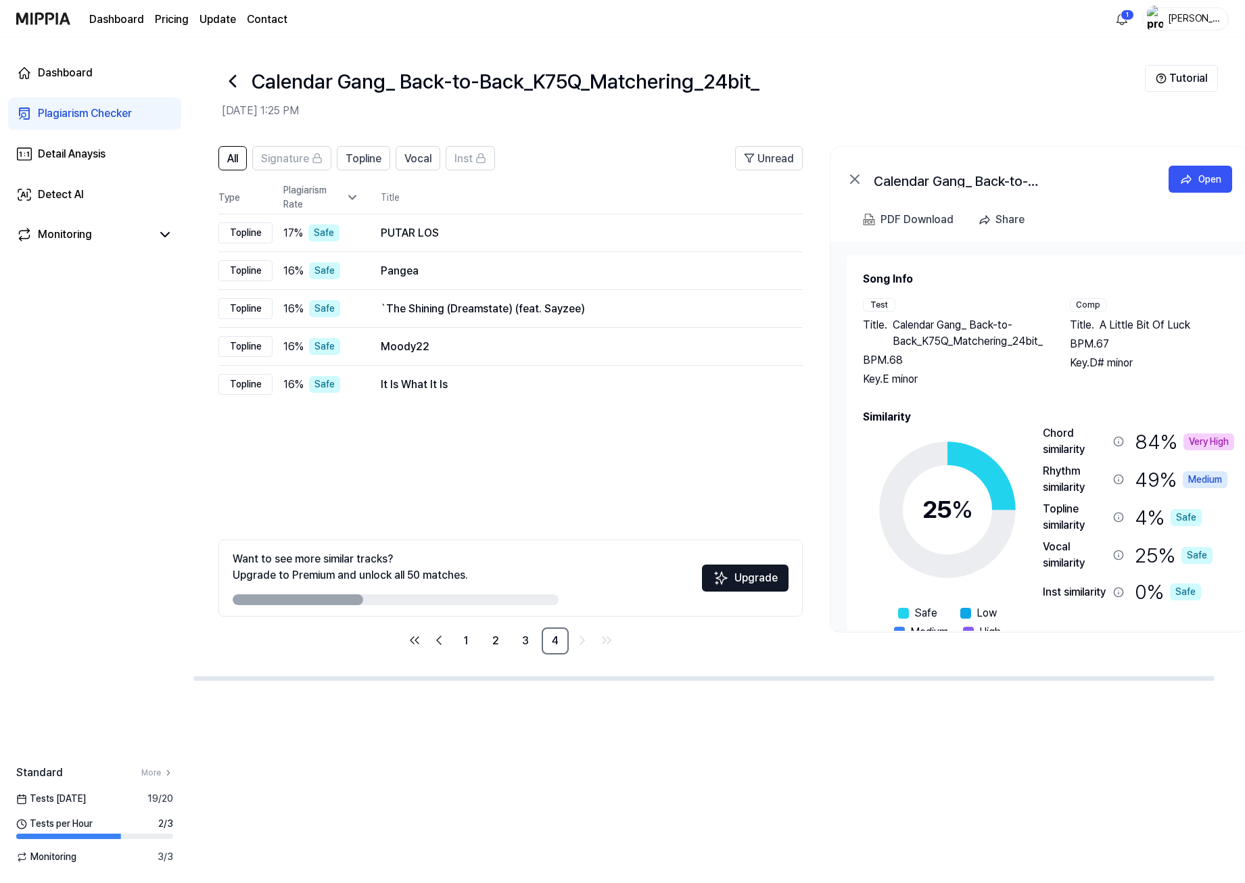
drag, startPoint x: 527, startPoint y: 454, endPoint x: 511, endPoint y: 450, distance: 16.6
click at [511, 450] on div "All Signature Topline Vocal Inst Unread All Signature Topline Vocal Inst Type P…" at bounding box center [510, 400] width 584 height 508
drag, startPoint x: 474, startPoint y: 446, endPoint x: 451, endPoint y: 446, distance: 23.0
click at [451, 446] on div "All Signature Topline Vocal Inst Unread All Signature Topline Vocal Inst Type P…" at bounding box center [510, 400] width 584 height 508
click at [73, 149] on div "Detail Anaysis" at bounding box center [72, 154] width 68 height 16
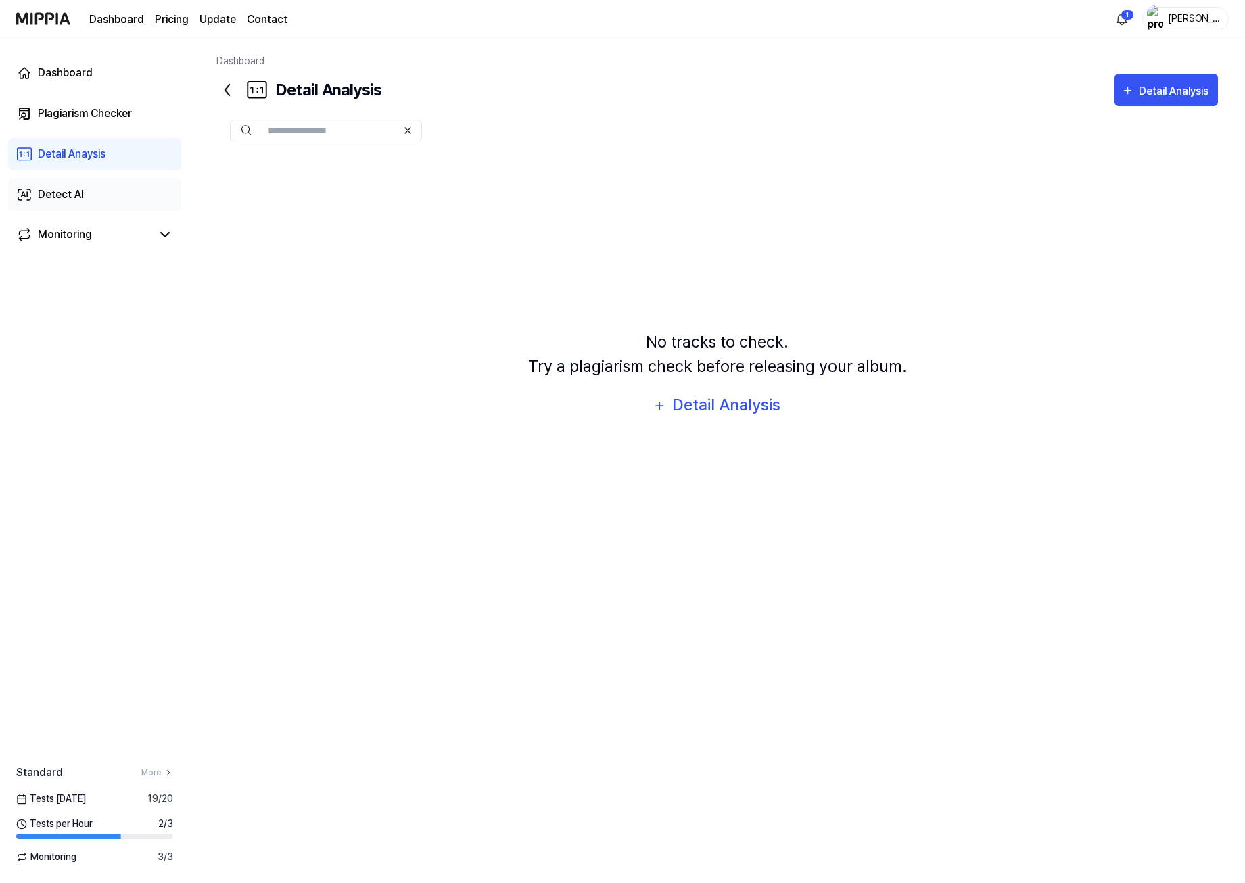
click at [78, 187] on div "Detect AI" at bounding box center [61, 195] width 46 height 16
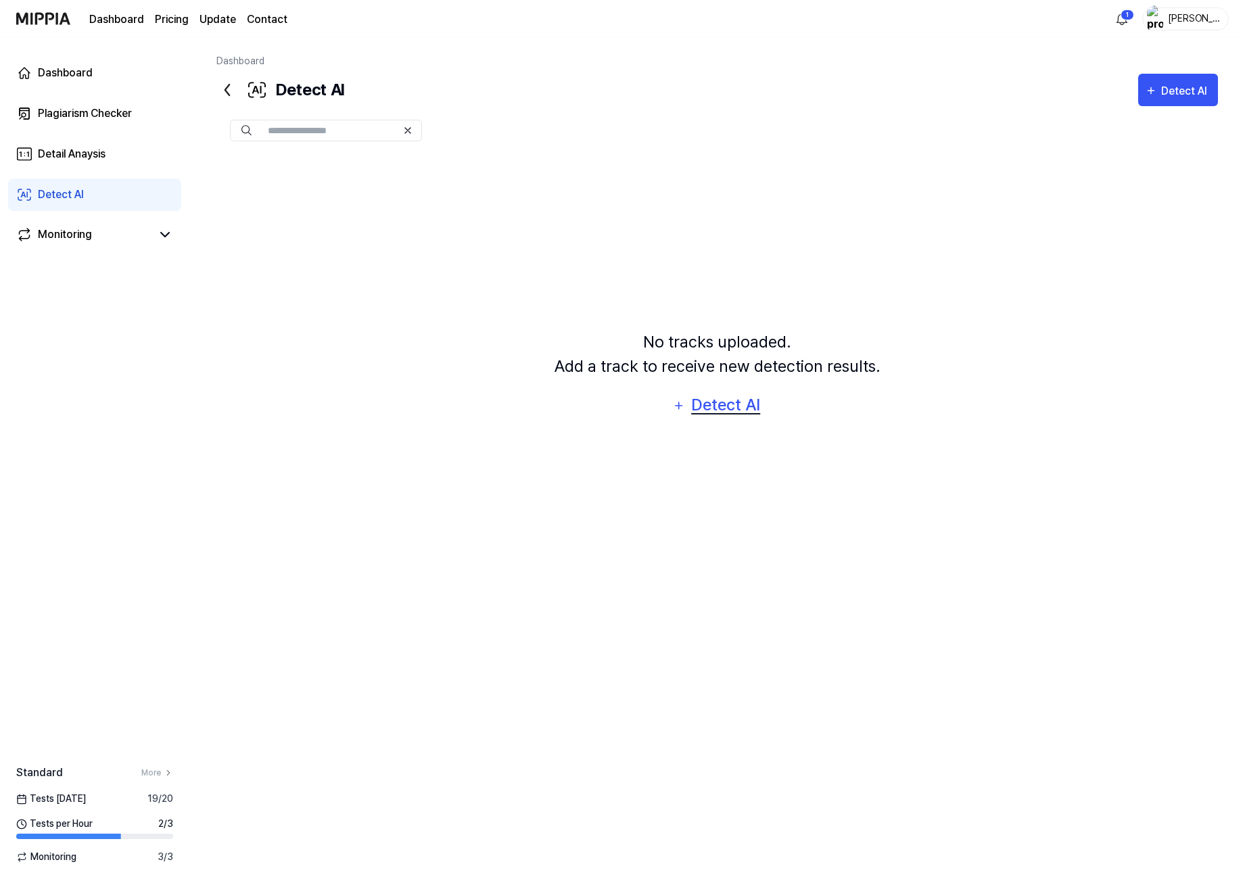
click at [701, 404] on div "Detect AI" at bounding box center [726, 405] width 72 height 26
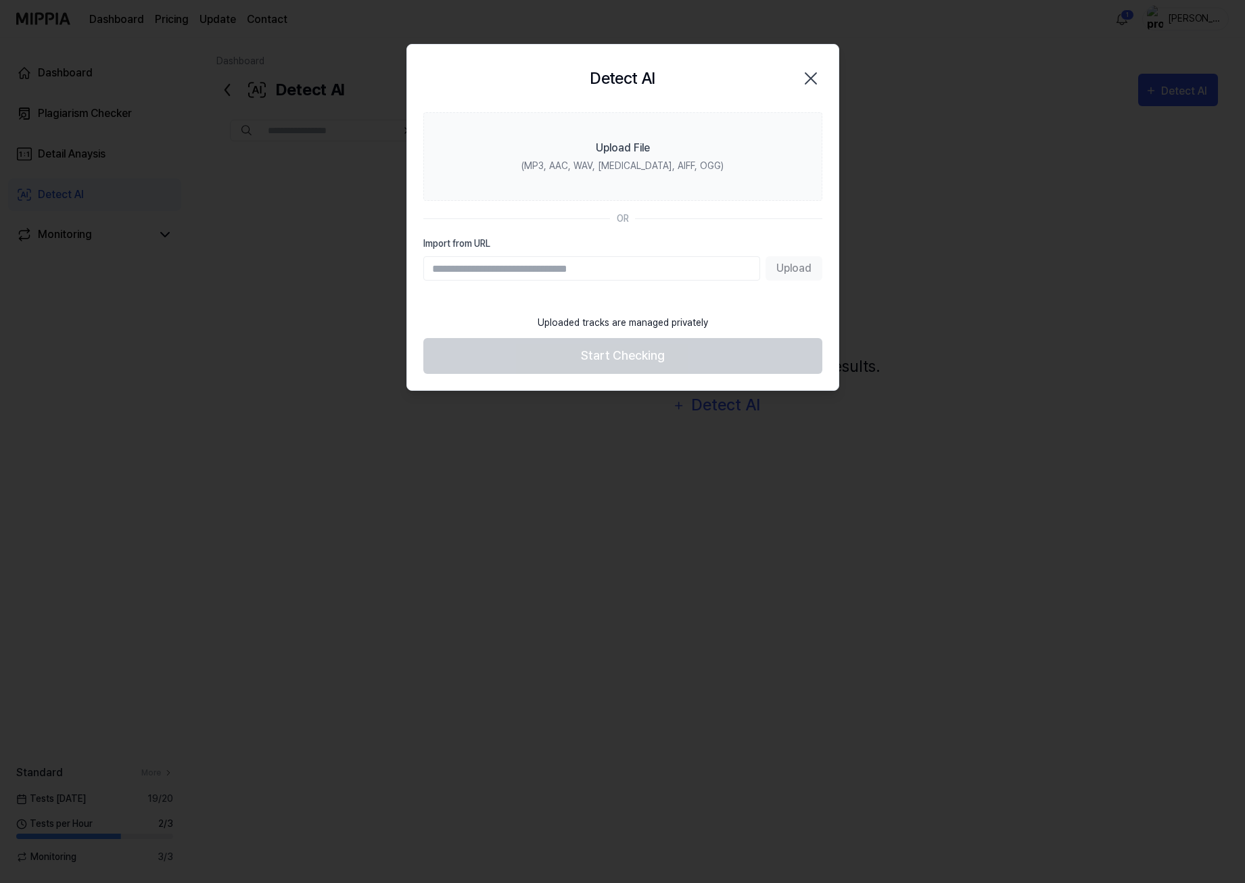
click at [581, 269] on input "Import from URL" at bounding box center [591, 268] width 337 height 24
drag, startPoint x: 578, startPoint y: 267, endPoint x: 572, endPoint y: 237, distance: 31.0
click at [572, 237] on label "Import from URL" at bounding box center [622, 244] width 399 height 14
click at [572, 256] on input "Import from URL" at bounding box center [591, 268] width 337 height 24
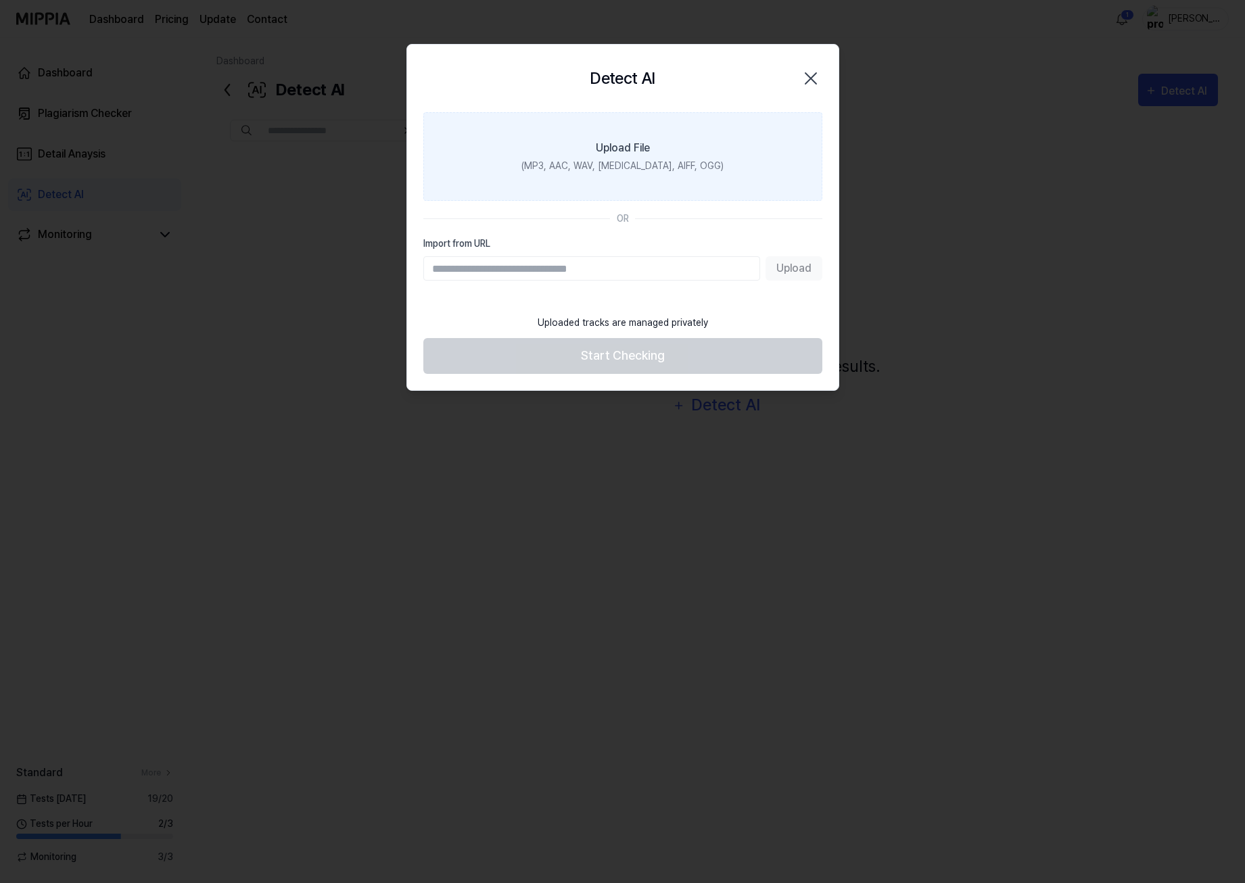
click at [626, 169] on div "(MP3, AAC, WAV, [MEDICAL_DATA], AIFF, OGG)" at bounding box center [622, 166] width 202 height 14
click at [0, 0] on input "Upload File (MP3, AAC, WAV, [MEDICAL_DATA], AIFF, OGG)" at bounding box center [0, 0] width 0 height 0
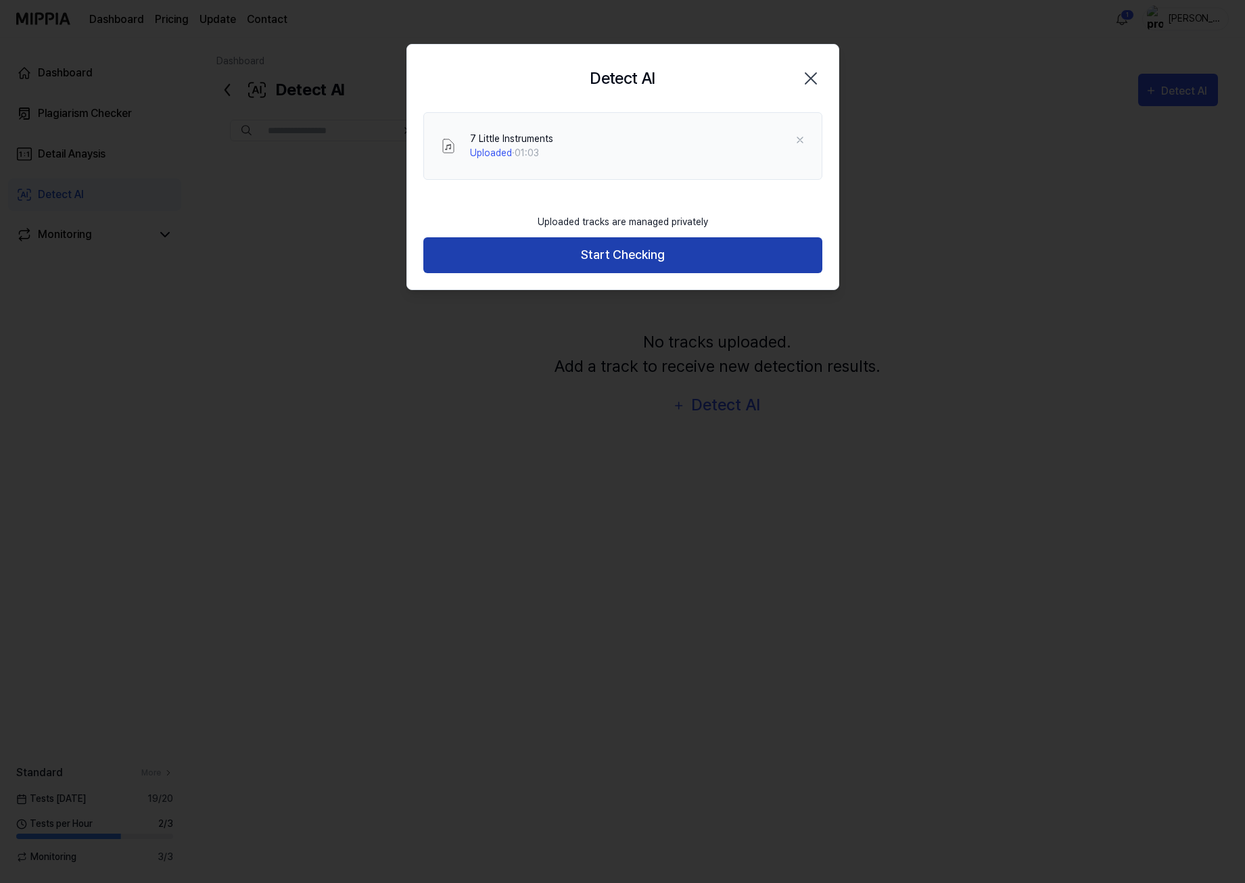
click at [577, 247] on button "Start Checking" at bounding box center [622, 255] width 399 height 36
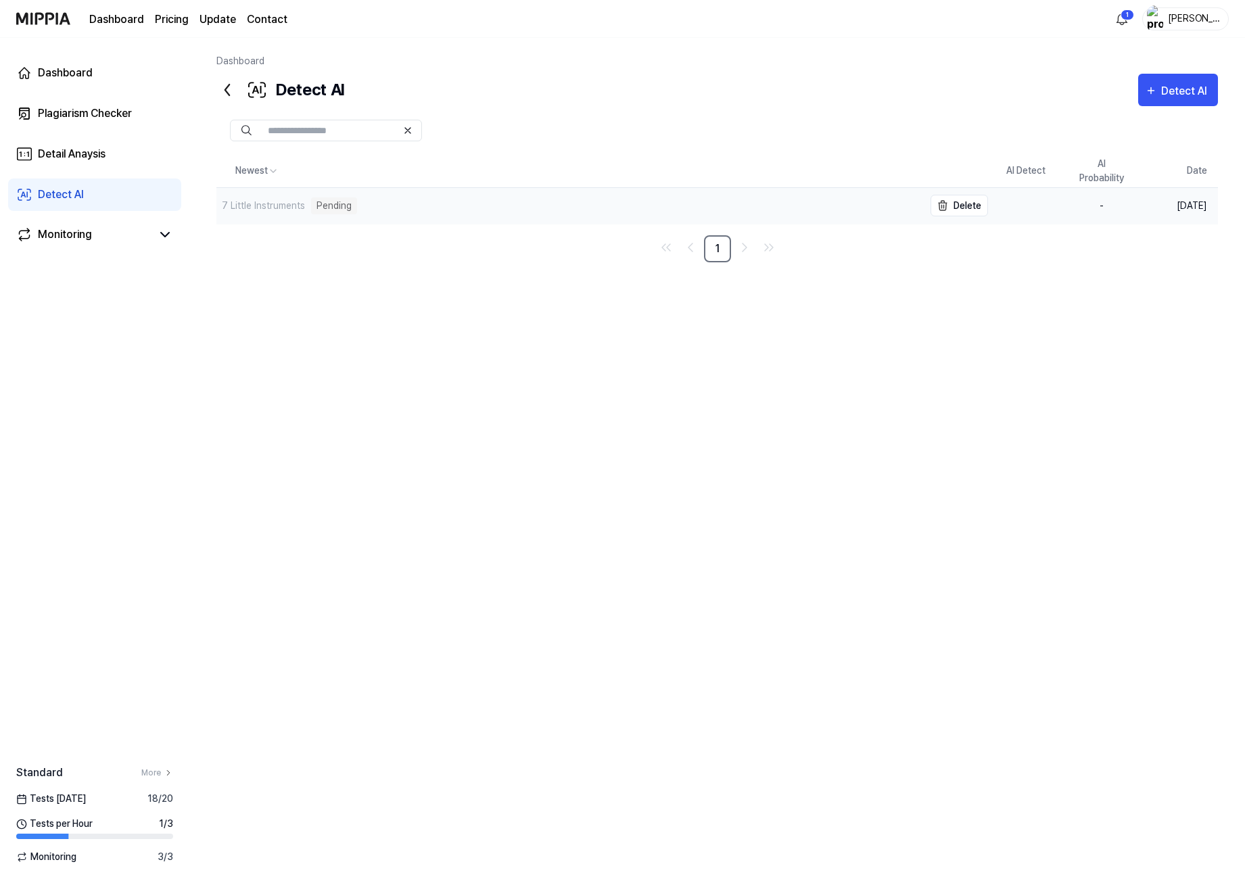
click at [383, 203] on div "7 Little Instruments Pending" at bounding box center [569, 206] width 707 height 36
click at [158, 237] on icon at bounding box center [165, 235] width 16 height 16
click at [163, 235] on icon at bounding box center [165, 235] width 8 height 4
drag, startPoint x: 379, startPoint y: 363, endPoint x: 322, endPoint y: 336, distance: 62.9
drag, startPoint x: 322, startPoint y: 336, endPoint x: 294, endPoint y: 324, distance: 30.3
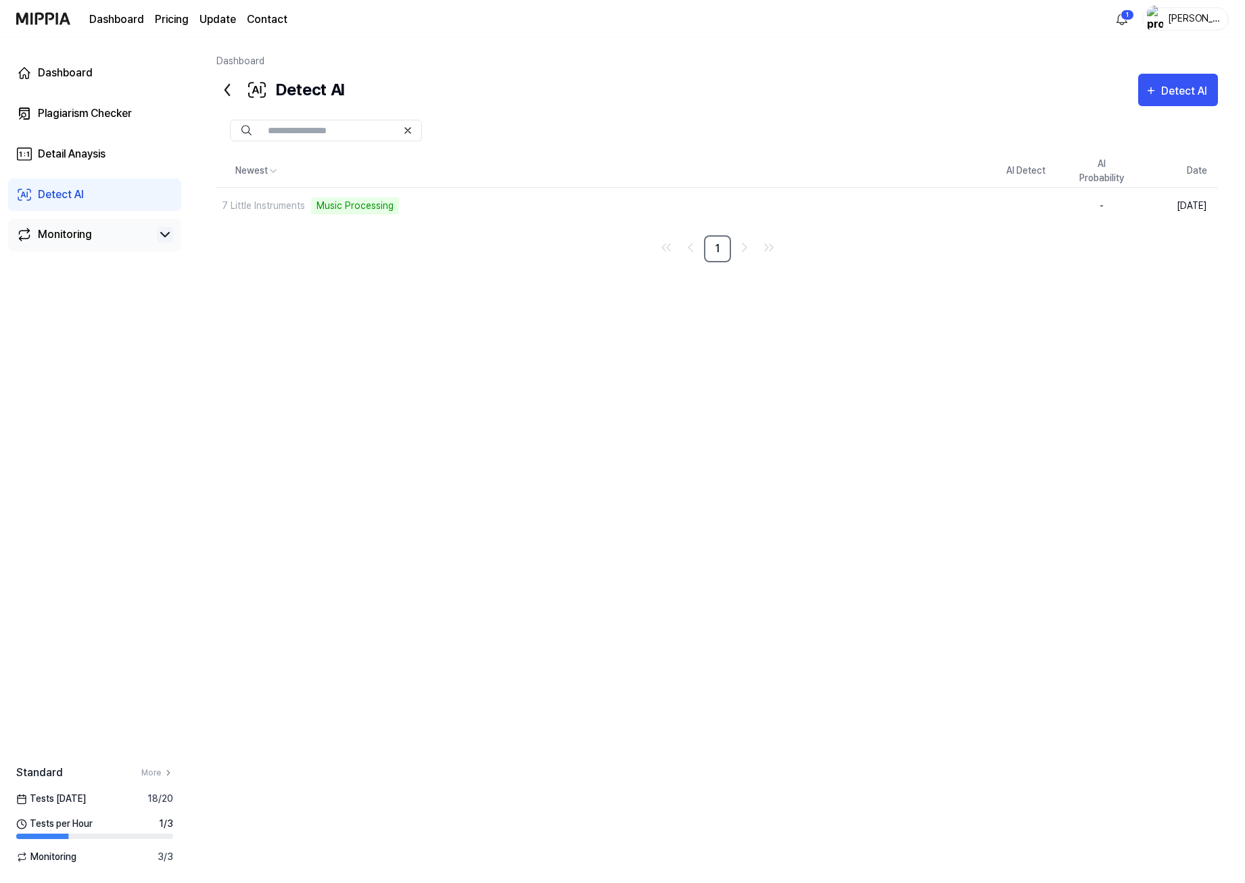
drag, startPoint x: 294, startPoint y: 324, endPoint x: 269, endPoint y: 316, distance: 26.1
click at [269, 316] on div "Newest AI Detect AI Probability Date 7 Little Instruments Music Processing Dele…" at bounding box center [716, 442] width 1001 height 574
drag, startPoint x: 289, startPoint y: 325, endPoint x: 261, endPoint y: 312, distance: 30.6
click at [258, 310] on div "Newest AI Detect AI Probability Date 7 Little Instruments Music Processing Dele…" at bounding box center [716, 442] width 1001 height 574
drag, startPoint x: 258, startPoint y: 310, endPoint x: 245, endPoint y: 302, distance: 15.2
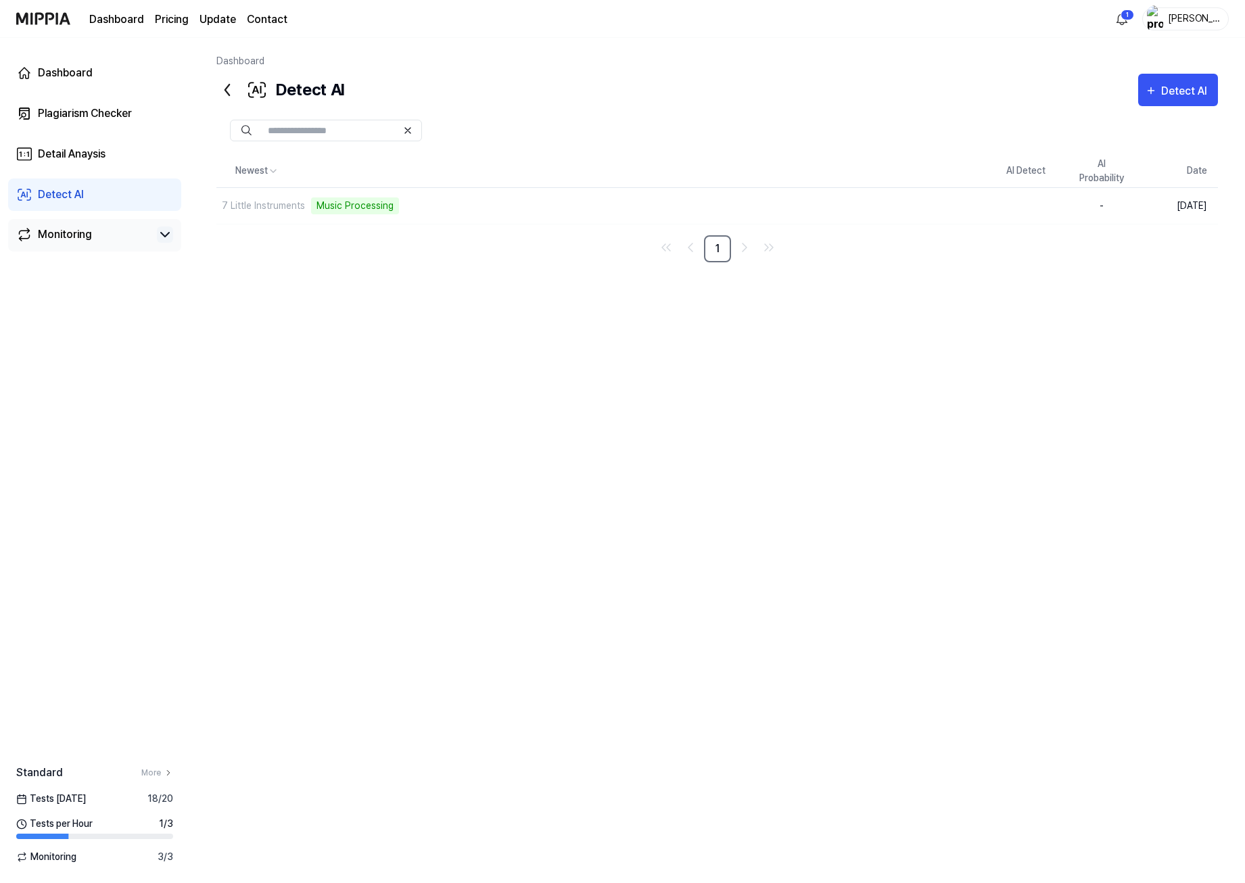
drag, startPoint x: 245, startPoint y: 302, endPoint x: 234, endPoint y: 298, distance: 12.4
click at [234, 298] on div "Newest AI Detect AI Probability Date 7 Little Instruments Music Processing Dele…" at bounding box center [716, 442] width 1001 height 574
drag, startPoint x: 262, startPoint y: 316, endPoint x: 247, endPoint y: 309, distance: 15.7
click at [247, 309] on div "Newest AI Detect AI Probability Date 7 Little Instruments Music Processing Dele…" at bounding box center [716, 442] width 1001 height 574
drag, startPoint x: 371, startPoint y: 260, endPoint x: 348, endPoint y: 252, distance: 24.6
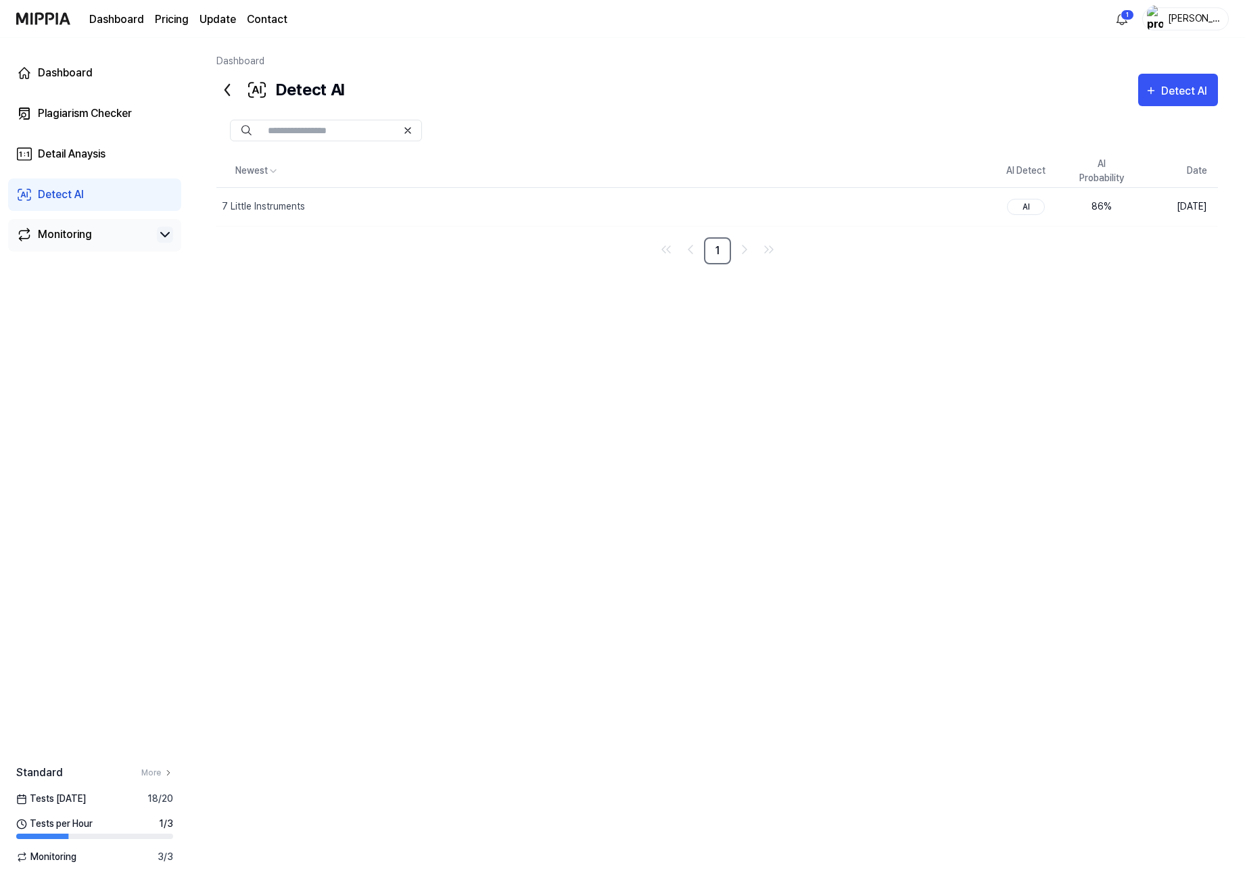
drag, startPoint x: 348, startPoint y: 252, endPoint x: 327, endPoint y: 249, distance: 20.5
click at [327, 249] on nav "1" at bounding box center [716, 250] width 1001 height 27
click at [85, 153] on div "Detail Anaysis" at bounding box center [72, 154] width 68 height 16
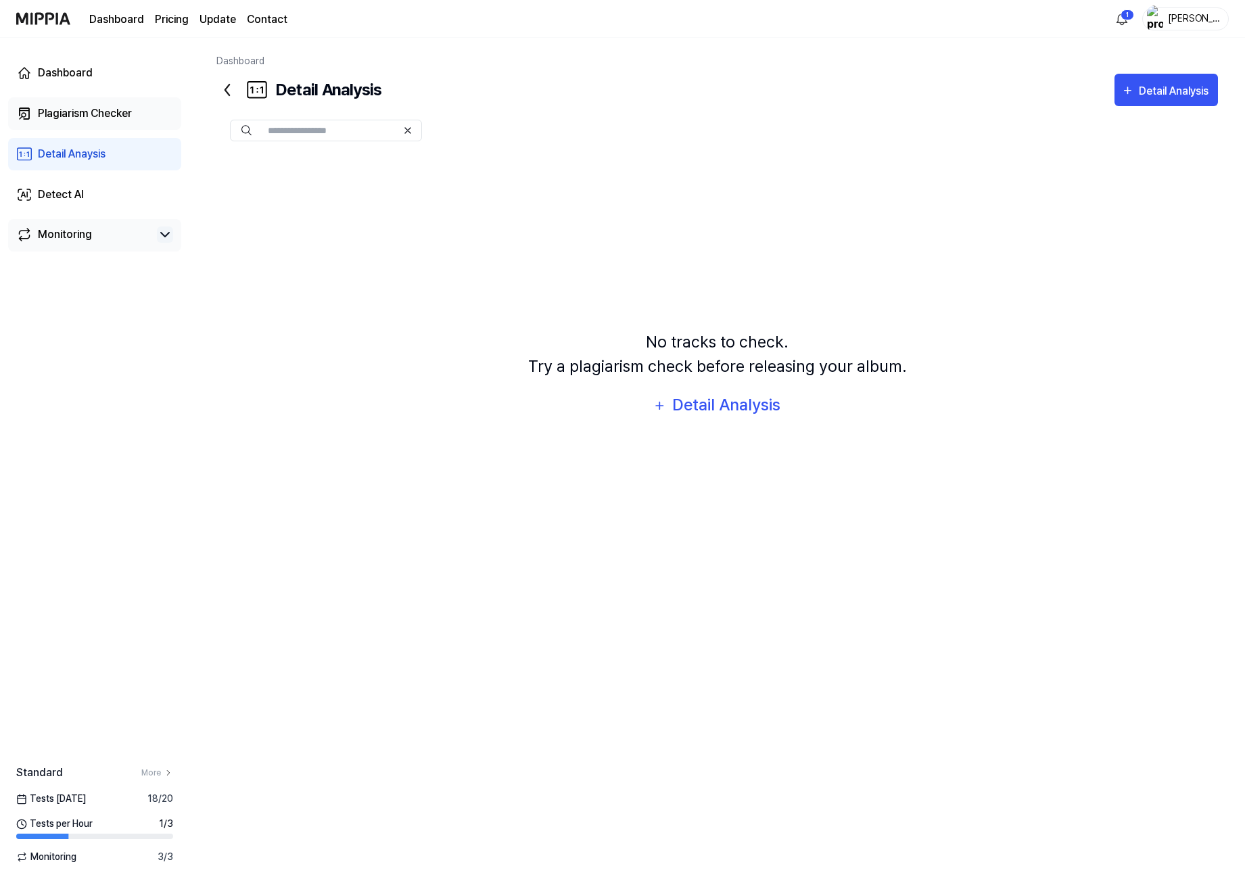
click at [107, 108] on div "Plagiarism Checker" at bounding box center [85, 113] width 94 height 16
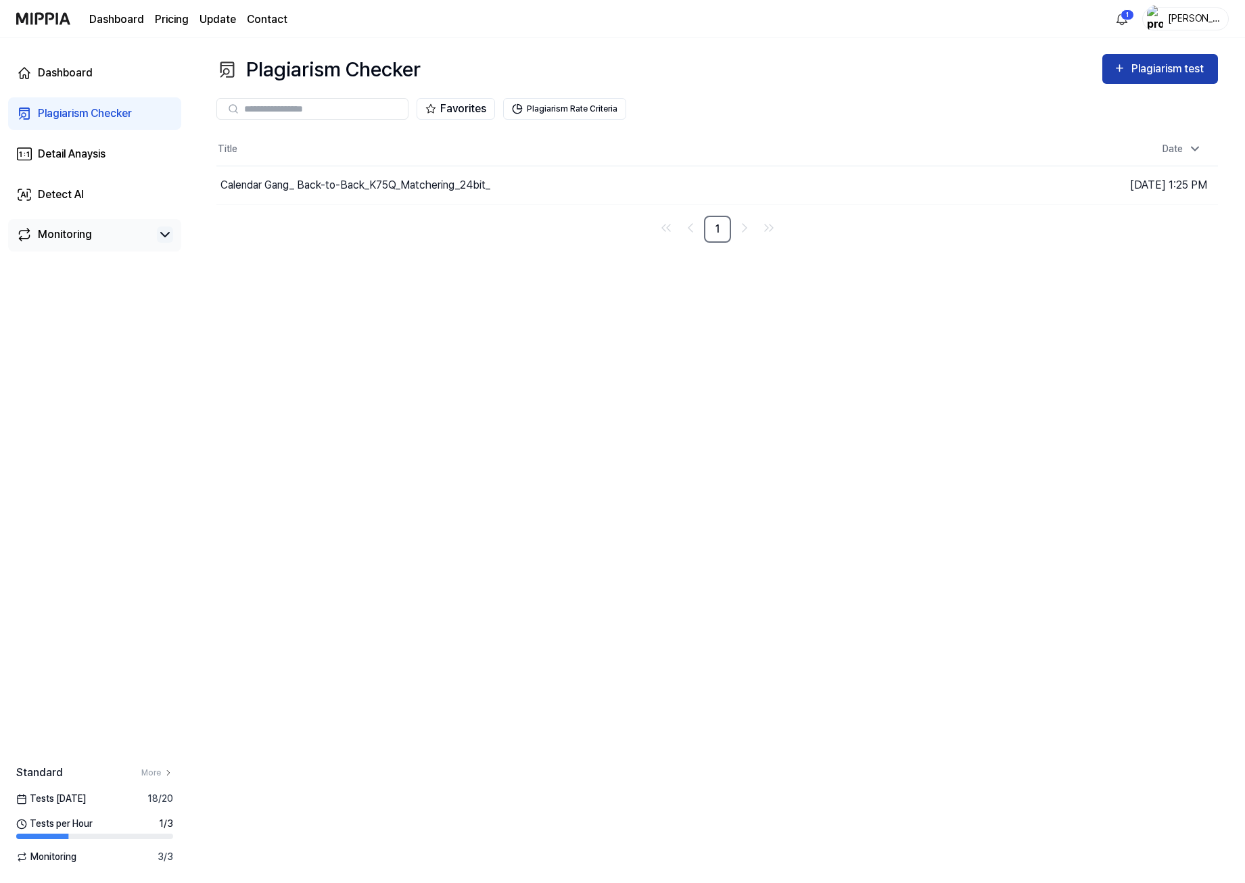
click at [1163, 70] on div "Plagiarism test" at bounding box center [1169, 69] width 76 height 18
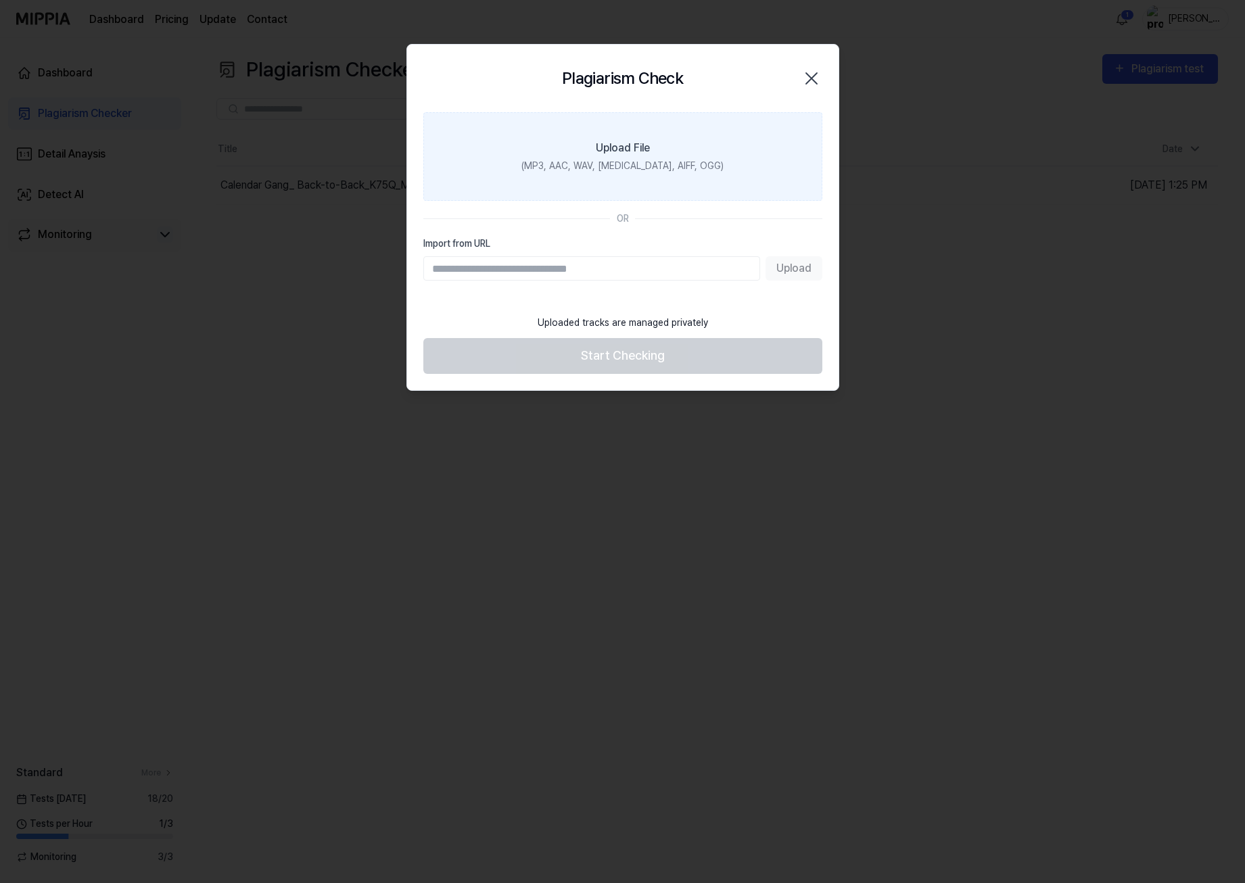
click at [623, 159] on div "(MP3, AAC, WAV, [MEDICAL_DATA], AIFF, OGG)" at bounding box center [622, 166] width 202 height 14
click at [0, 0] on input "Upload File (MP3, AAC, WAV, [MEDICAL_DATA], AIFF, OGG)" at bounding box center [0, 0] width 0 height 0
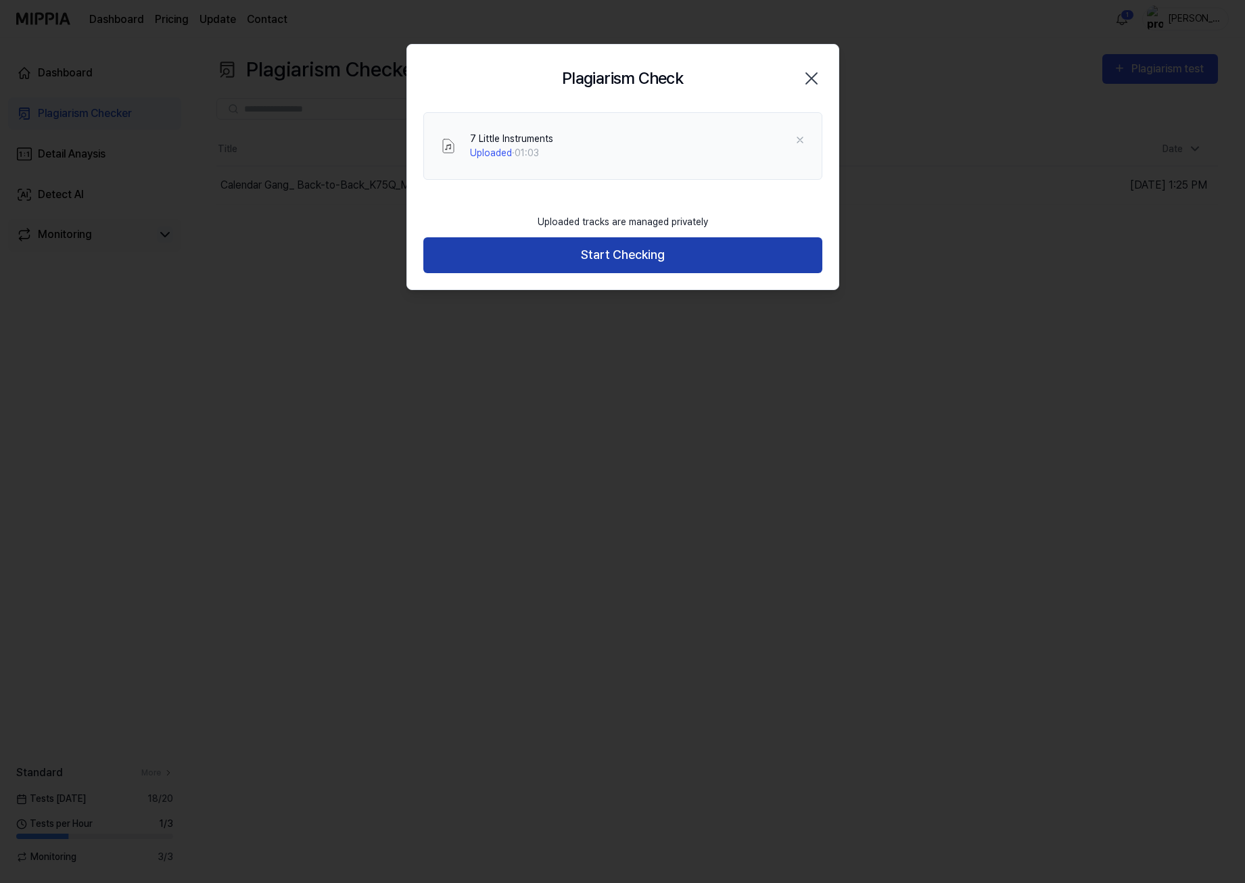
click at [652, 257] on button "Start Checking" at bounding box center [622, 255] width 399 height 36
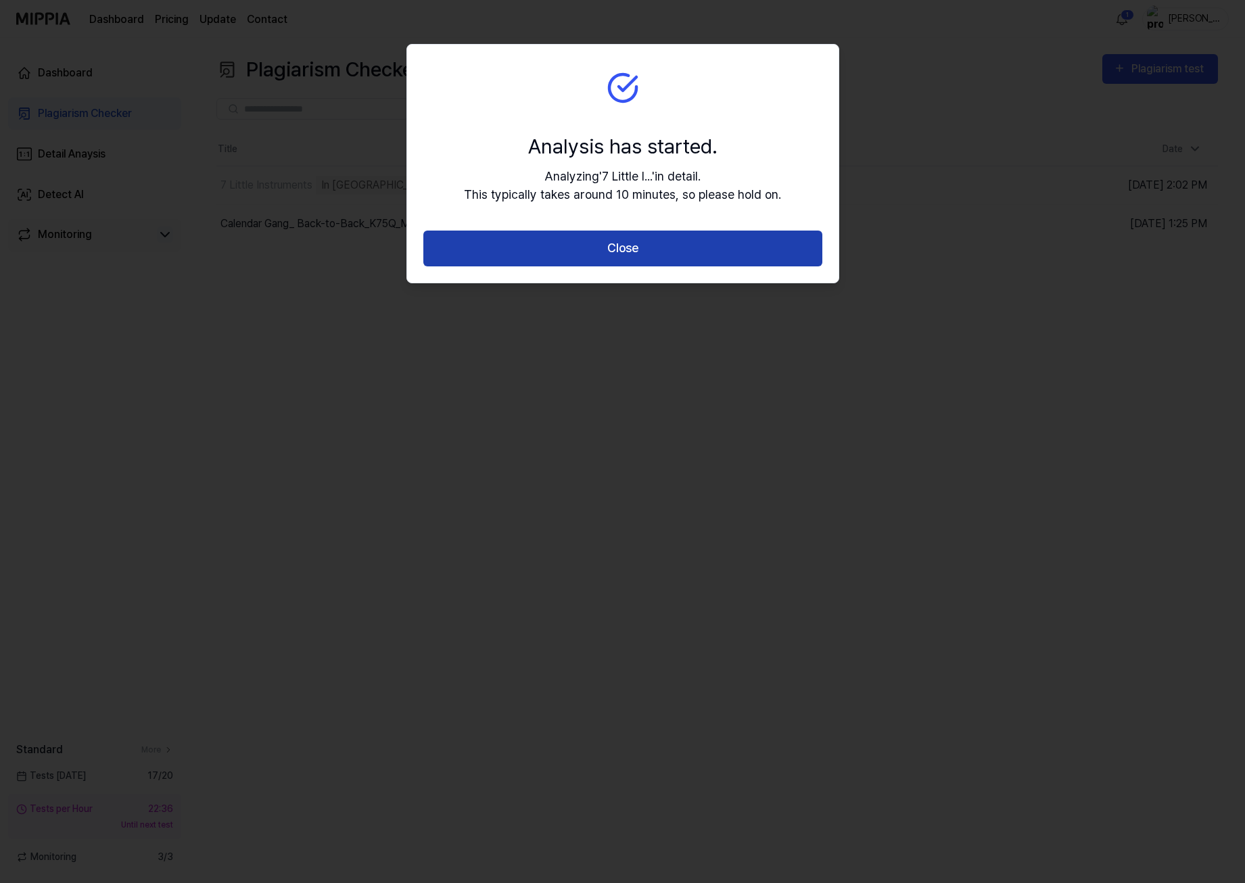
click at [630, 239] on button "Close" at bounding box center [622, 249] width 399 height 36
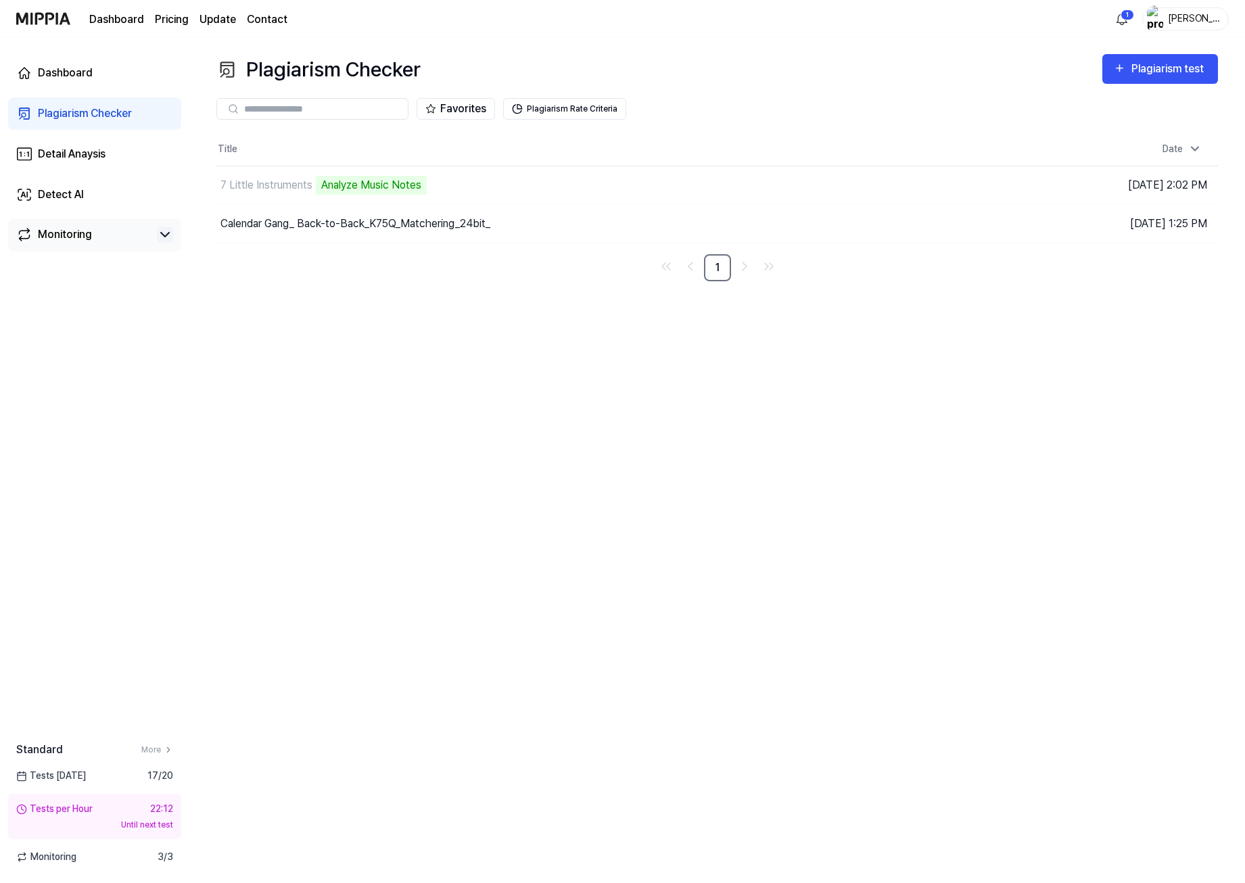
click at [1184, 22] on div "[PERSON_NAME]" at bounding box center [1193, 18] width 53 height 15
click at [1112, 106] on link "Account" at bounding box center [1142, 101] width 156 height 14
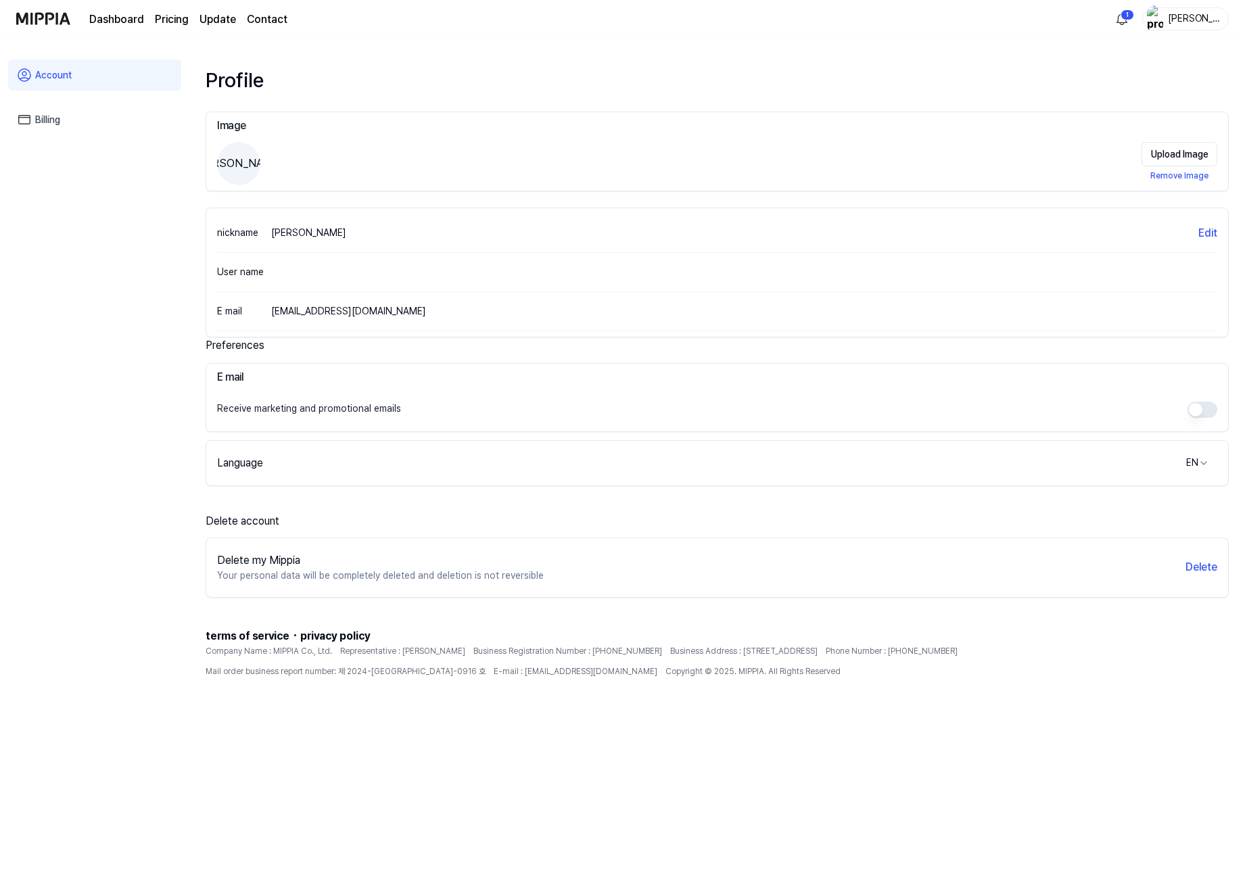
drag, startPoint x: 168, startPoint y: 272, endPoint x: 145, endPoint y: 252, distance: 30.7
click at [145, 252] on div "Account Billing" at bounding box center [94, 462] width 189 height 848
drag, startPoint x: 597, startPoint y: 725, endPoint x: 551, endPoint y: 718, distance: 46.5
drag, startPoint x: 551, startPoint y: 718, endPoint x: 498, endPoint y: 714, distance: 53.6
click at [511, 714] on div at bounding box center [717, 715] width 1023 height 54
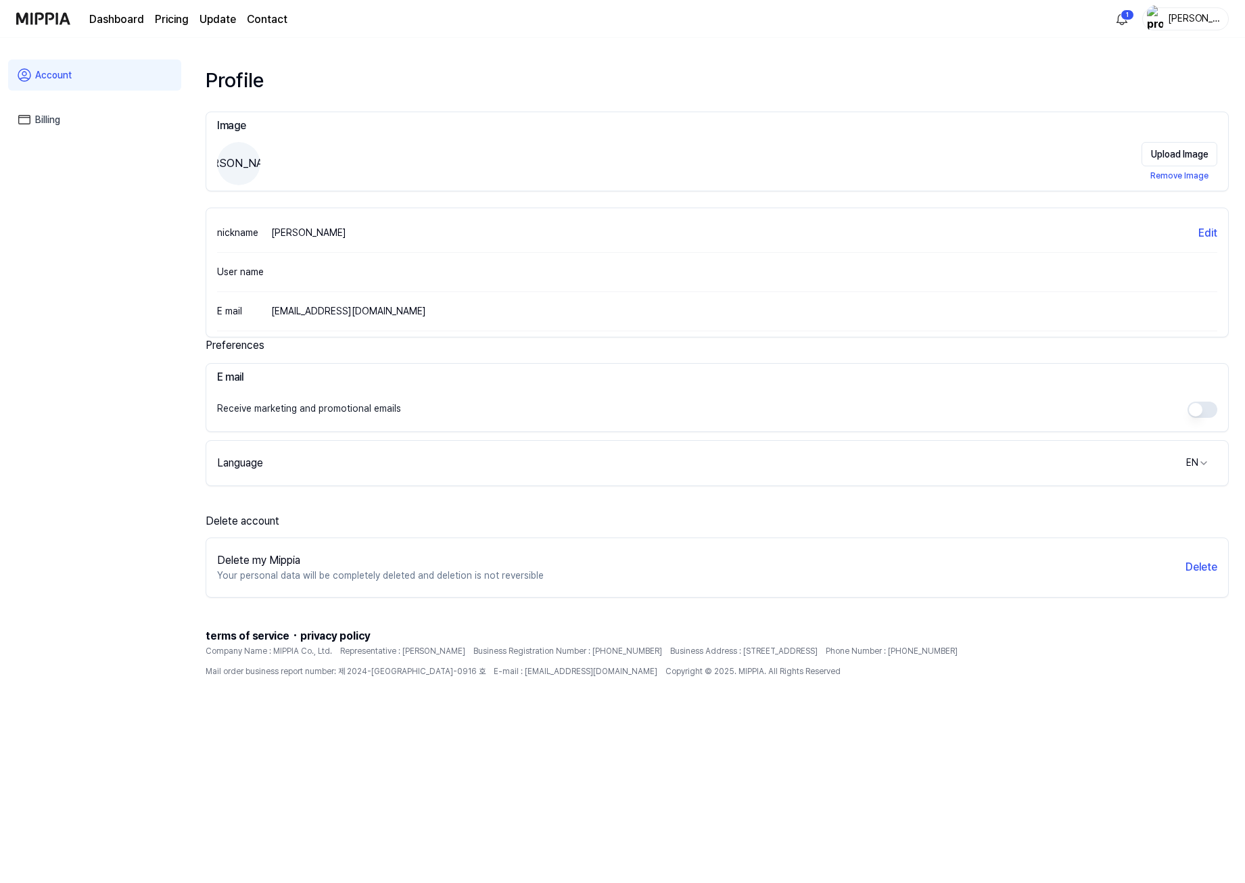
click at [57, 116] on link "Billing" at bounding box center [94, 119] width 173 height 31
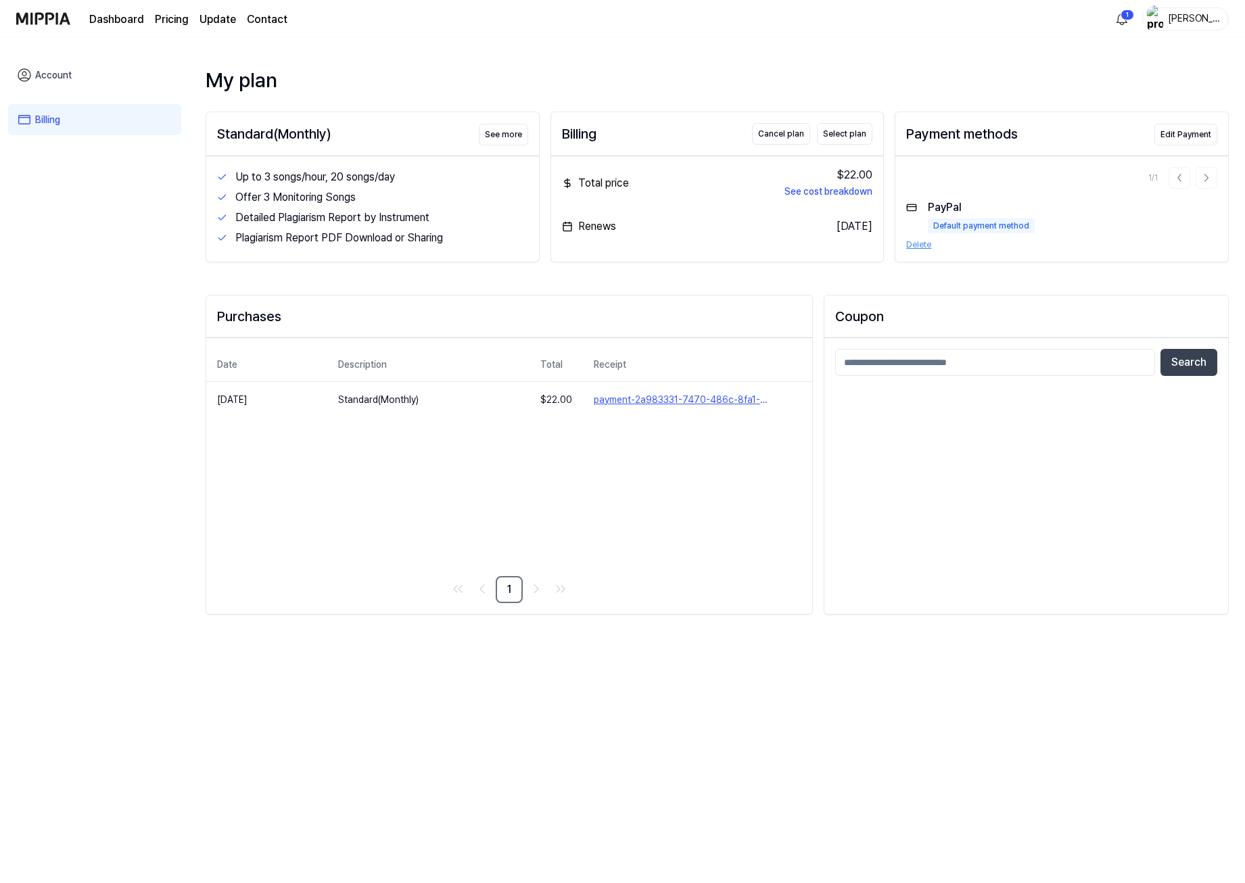
click at [279, 13] on link "Contact" at bounding box center [267, 19] width 41 height 16
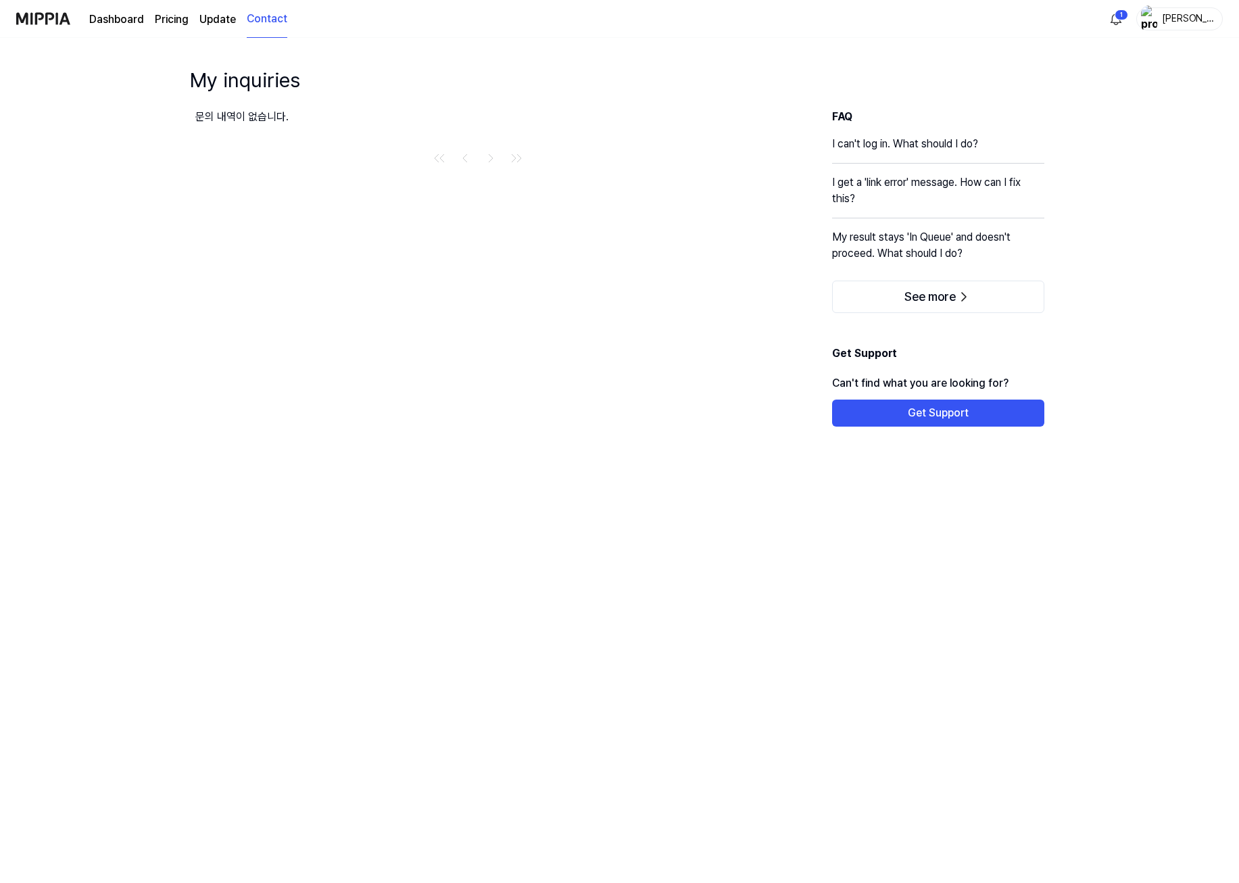
drag, startPoint x: 640, startPoint y: 286, endPoint x: 592, endPoint y: 272, distance: 49.9
drag, startPoint x: 592, startPoint y: 272, endPoint x: 521, endPoint y: 258, distance: 72.5
click at [531, 258] on div "문의 내역이 없습니다." at bounding box center [478, 268] width 566 height 318
click at [108, 16] on link "Dashboard" at bounding box center [116, 19] width 55 height 16
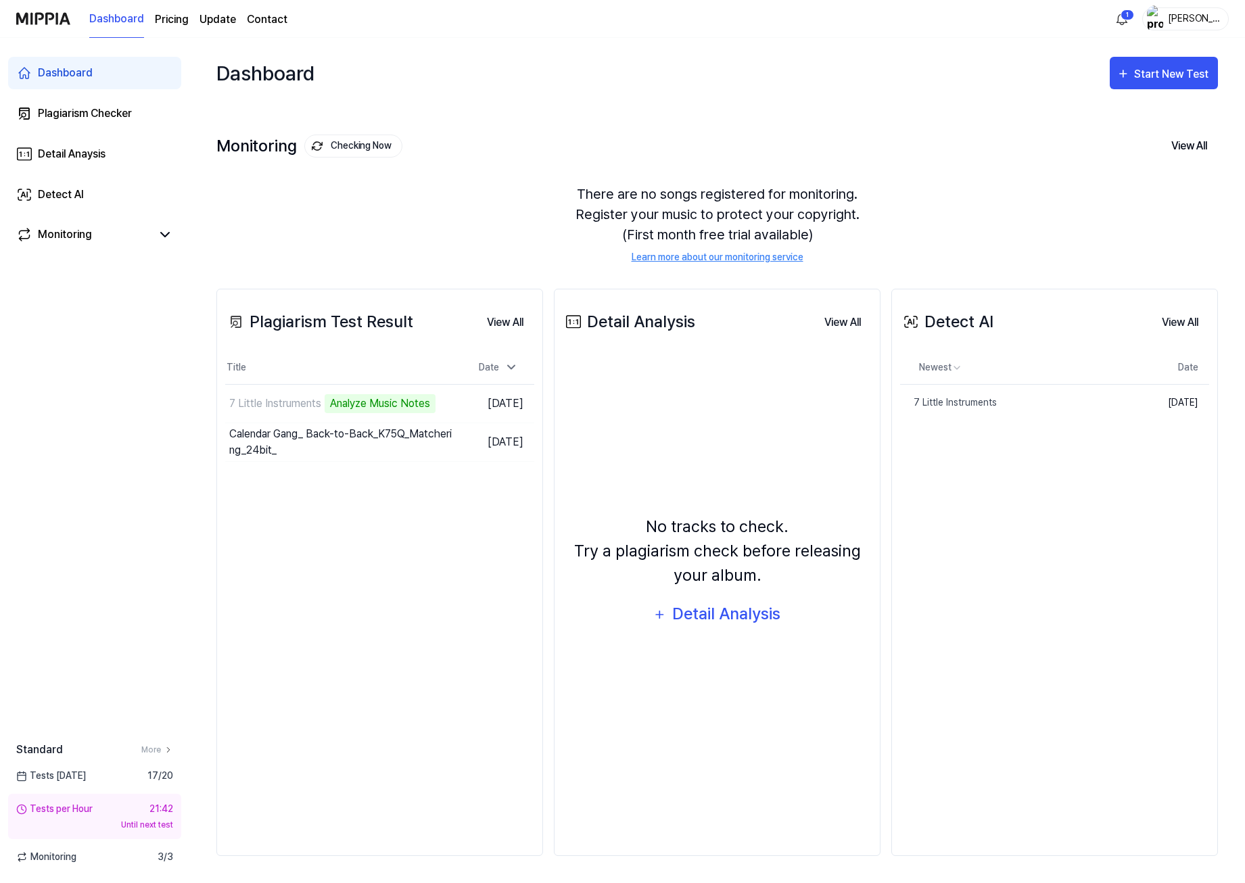
drag, startPoint x: 153, startPoint y: 513, endPoint x: 120, endPoint y: 478, distance: 47.4
drag, startPoint x: 120, startPoint y: 478, endPoint x: 112, endPoint y: 469, distance: 12.9
click at [112, 469] on div "Dashboard Plagiarism Checker Detail Anaysis Detect AI Monitoring Standard More …" at bounding box center [94, 460] width 189 height 845
drag, startPoint x: 117, startPoint y: 436, endPoint x: 110, endPoint y: 421, distance: 17.0
click at [110, 421] on div "Dashboard Plagiarism Checker Detail Anaysis Detect AI Monitoring Standard More …" at bounding box center [94, 460] width 189 height 845
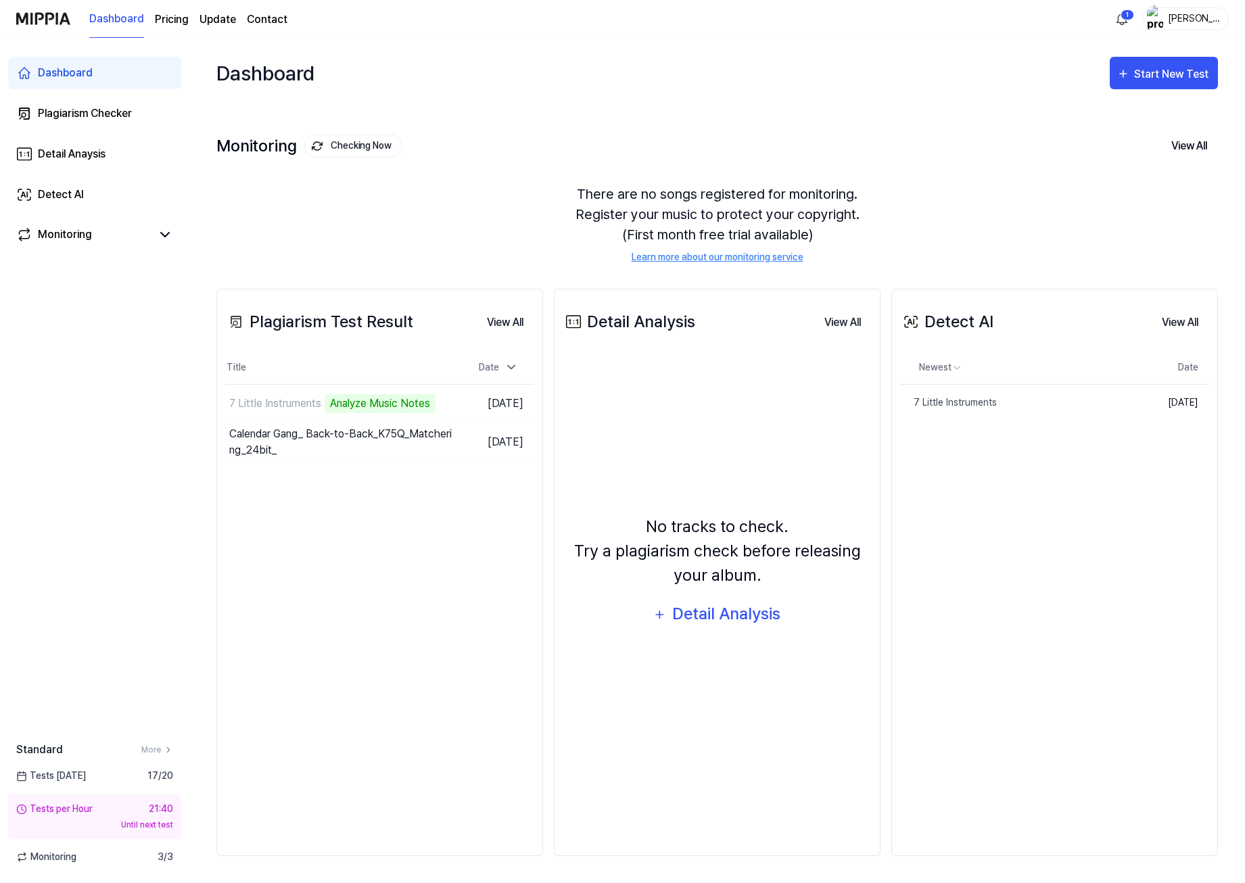
drag, startPoint x: 129, startPoint y: 414, endPoint x: 116, endPoint y: 388, distance: 28.7
click at [113, 385] on div "Dashboard Plagiarism Checker Detail Anaysis Detect AI Monitoring Standard More …" at bounding box center [94, 460] width 189 height 845
click at [82, 191] on div "Detect AI" at bounding box center [61, 195] width 46 height 16
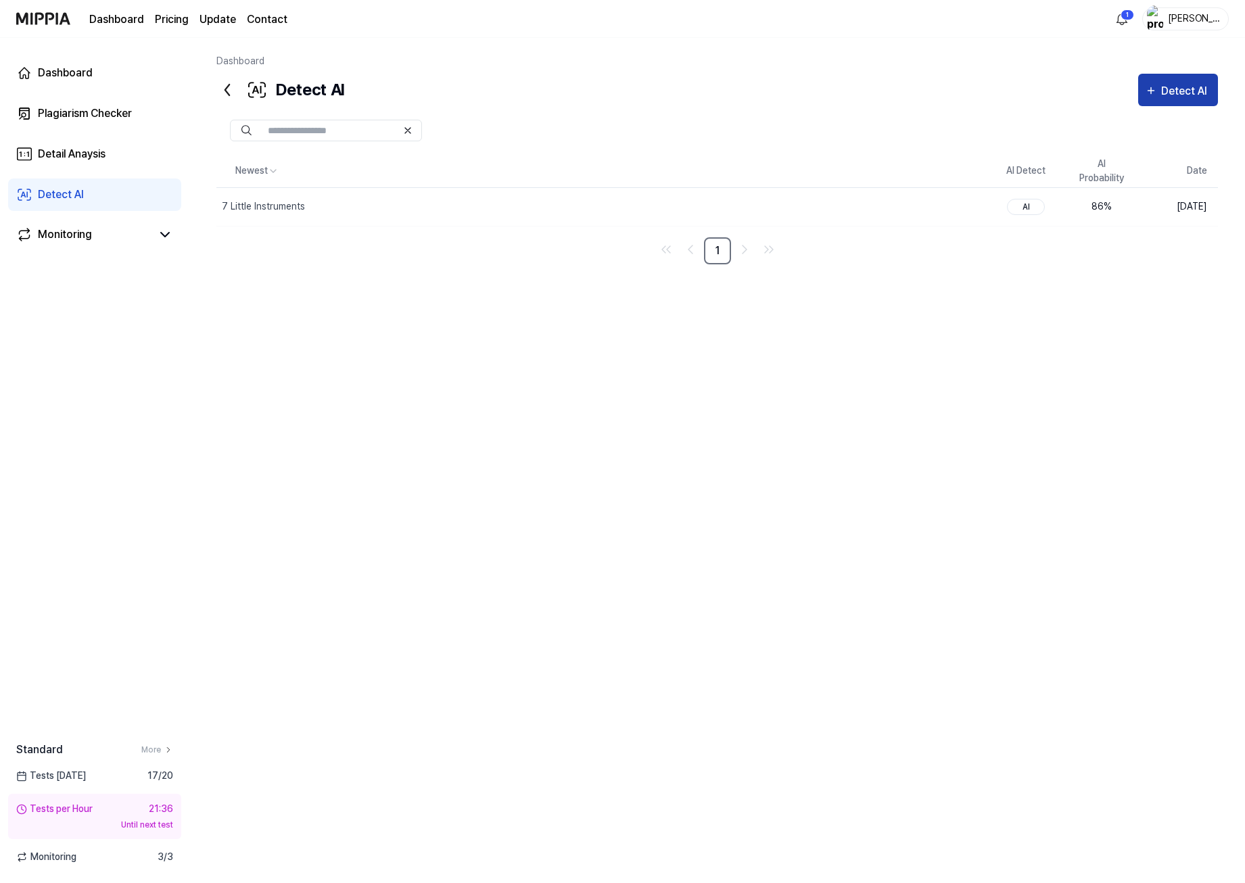
click at [1168, 92] on div "Detect AI" at bounding box center [1186, 91] width 50 height 18
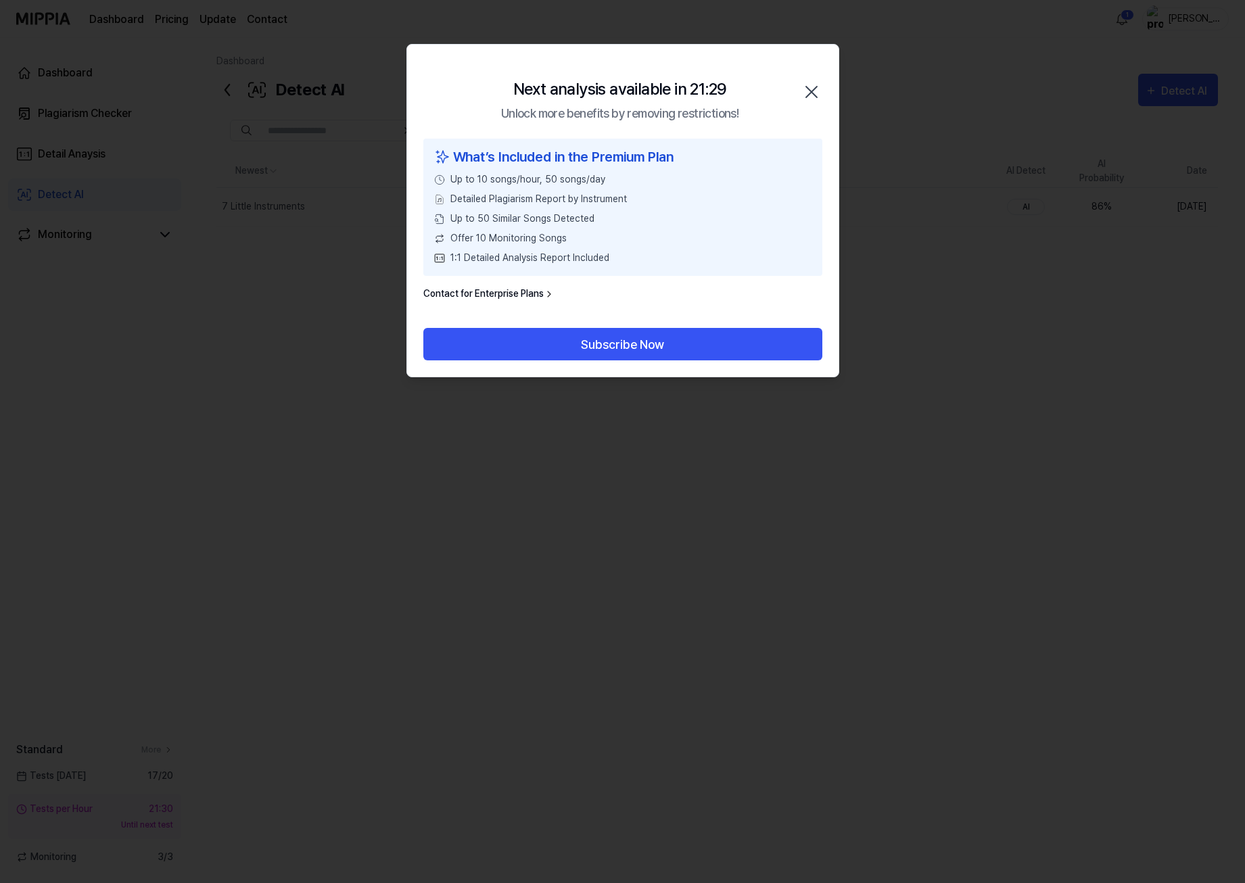
click at [822, 83] on icon "button" at bounding box center [812, 92] width 22 height 22
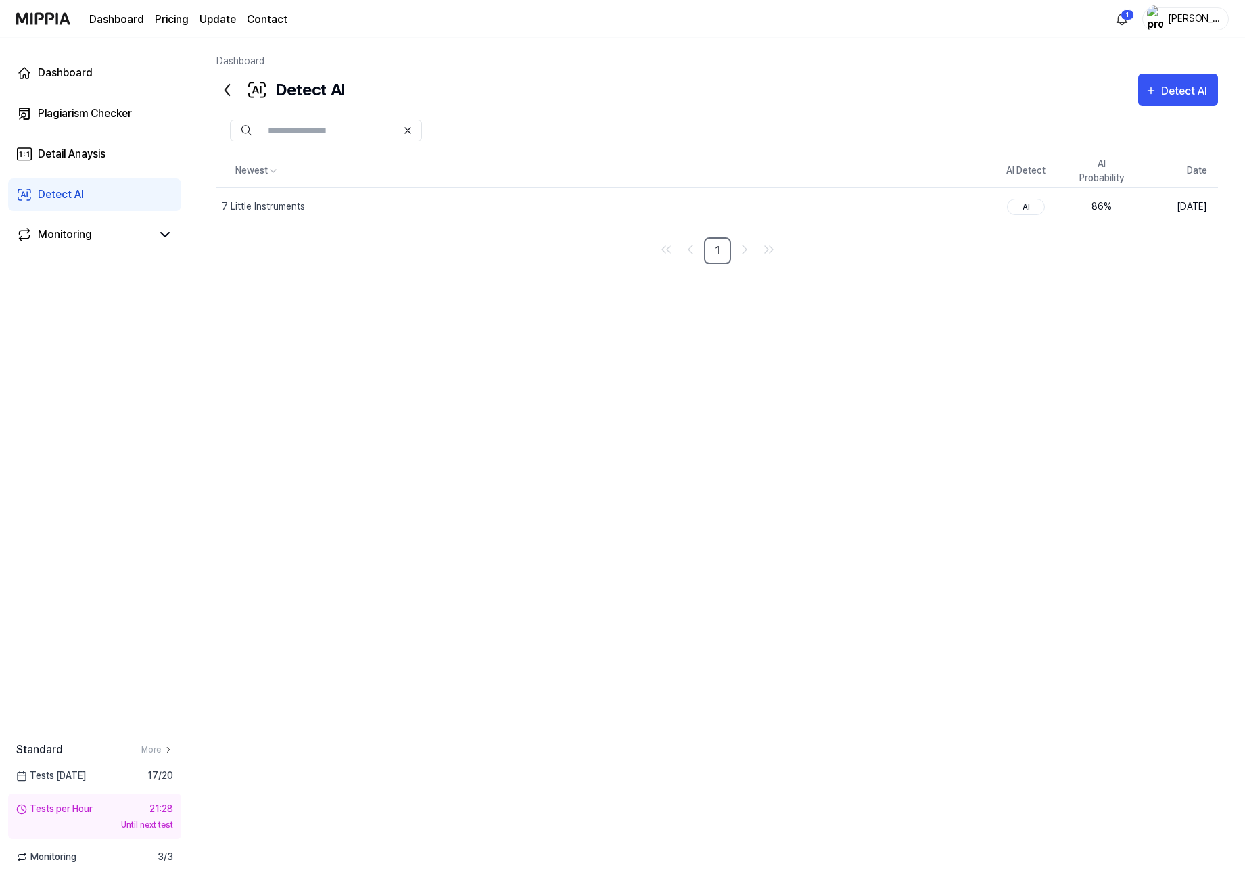
drag, startPoint x: 282, startPoint y: 306, endPoint x: 250, endPoint y: 298, distance: 33.3
click at [250, 298] on div "Newest AI Detect AI Probability Date 7 Little Instruments Delete AI 86 % Sep 5,…" at bounding box center [716, 442] width 1001 height 574
click at [133, 22] on link "Dashboard" at bounding box center [116, 19] width 55 height 16
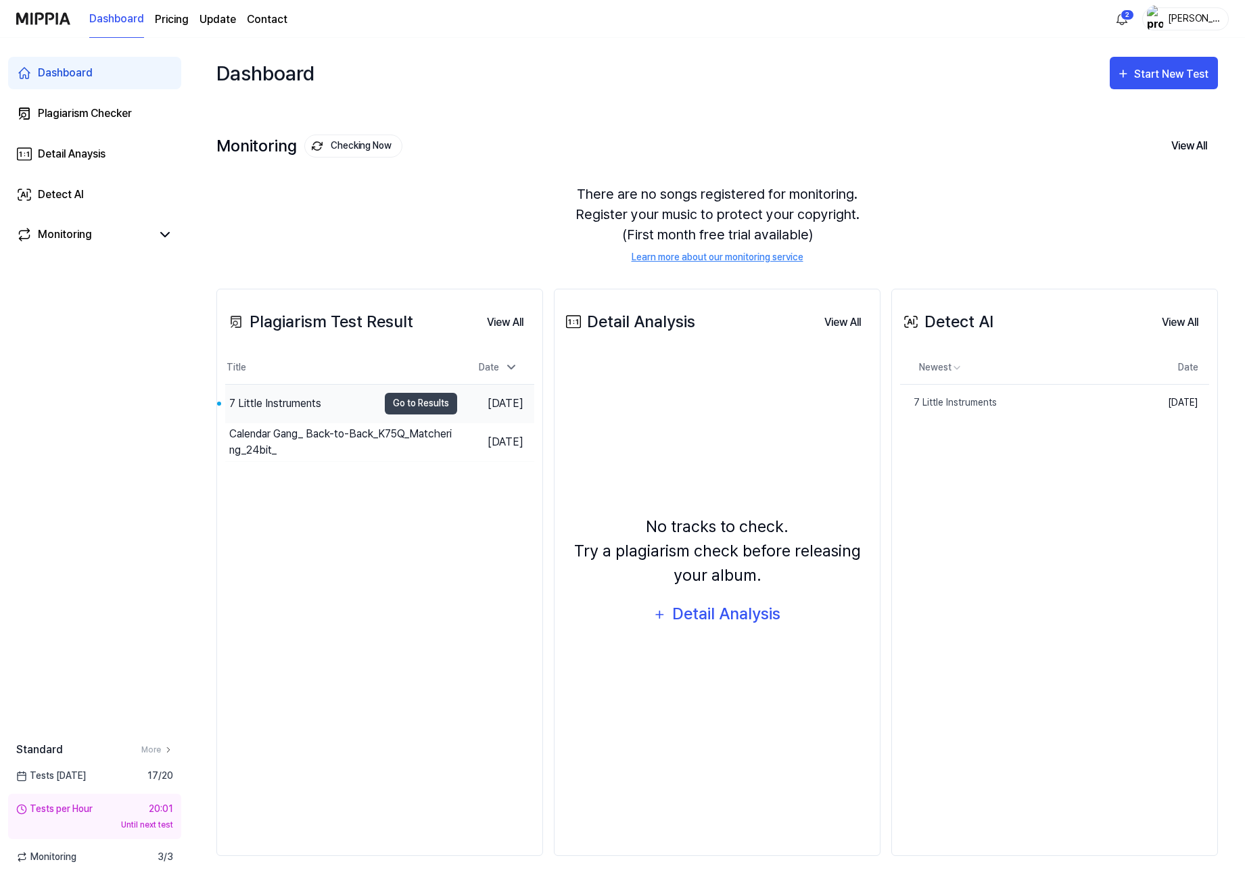
click at [312, 408] on div "7 Little Instruments" at bounding box center [275, 404] width 92 height 16
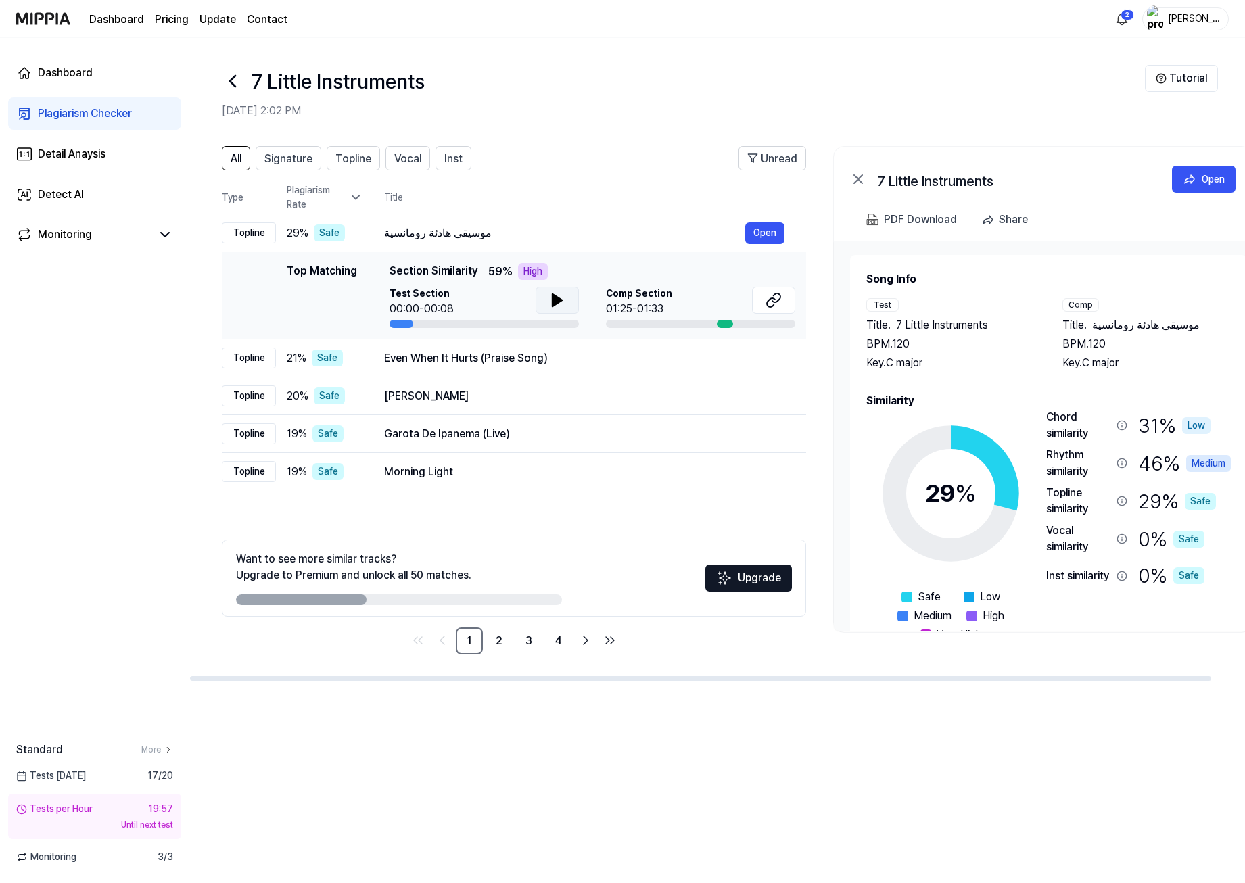
click at [549, 302] on icon at bounding box center [557, 300] width 16 height 16
click at [554, 300] on icon at bounding box center [554, 300] width 3 height 11
click at [769, 306] on icon at bounding box center [773, 300] width 16 height 16
click at [408, 360] on div "Even When It Hurts (Praise Song)" at bounding box center [564, 358] width 361 height 16
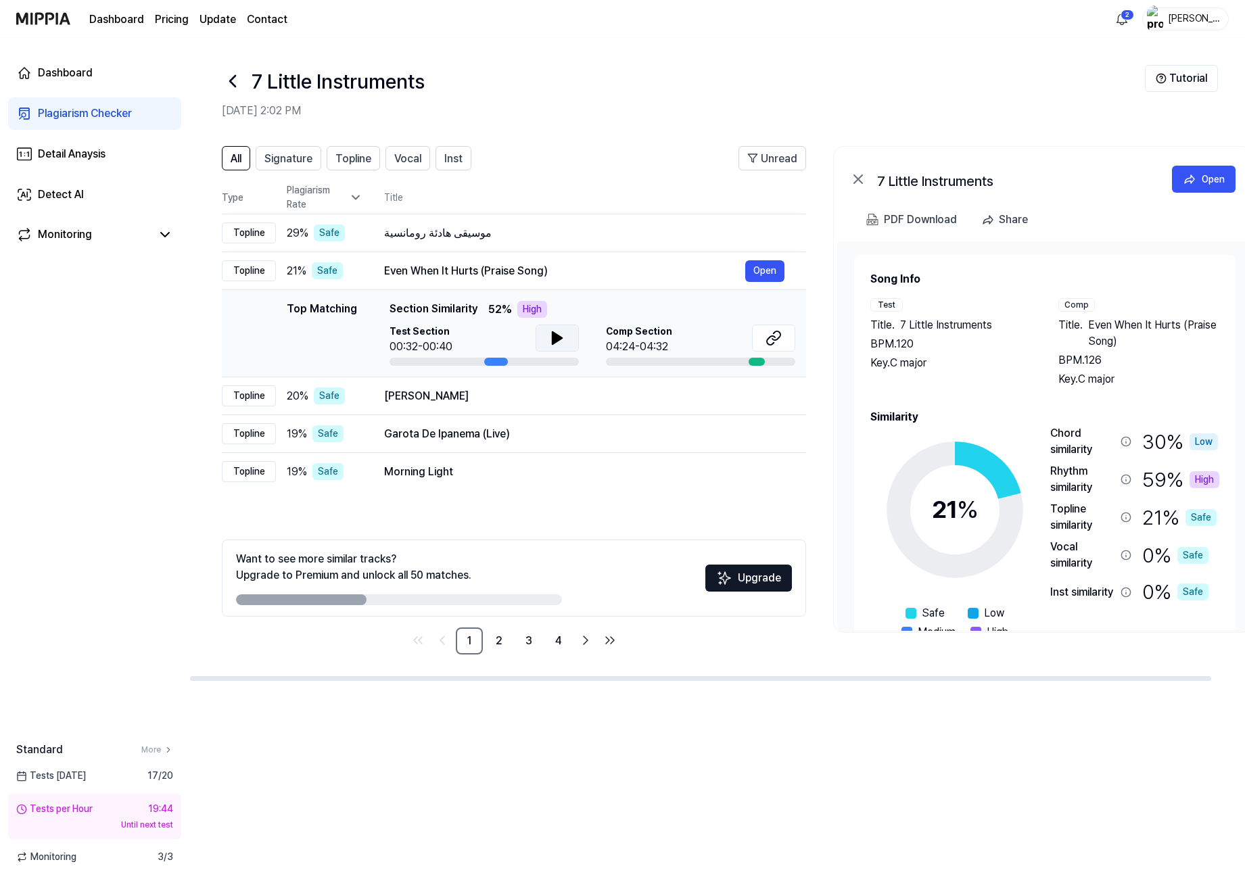
click at [541, 329] on button at bounding box center [557, 338] width 43 height 27
click at [544, 333] on button at bounding box center [557, 338] width 43 height 27
click at [773, 335] on icon at bounding box center [773, 338] width 16 height 16
click at [456, 397] on div "Narda" at bounding box center [564, 396] width 361 height 16
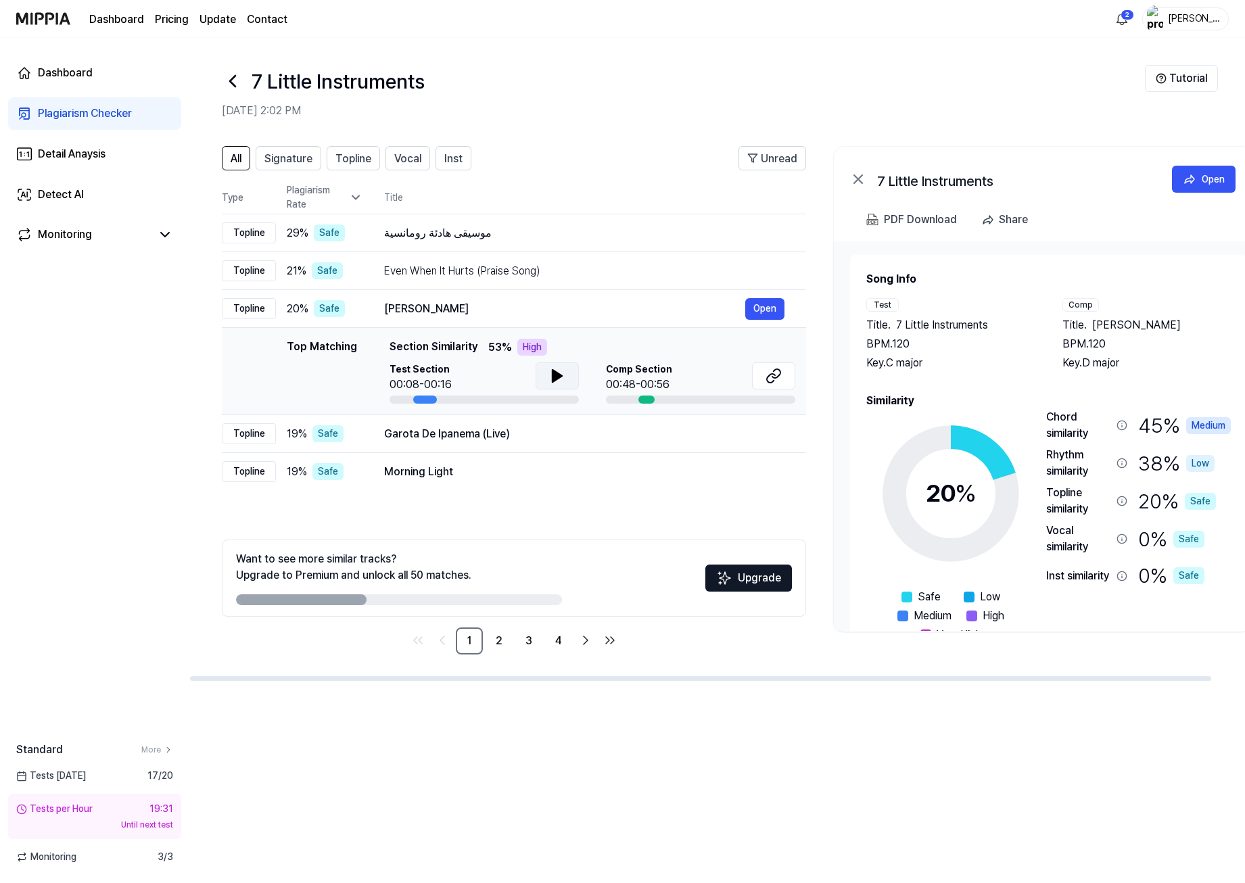
click at [567, 379] on button at bounding box center [557, 375] width 43 height 27
click at [564, 379] on icon at bounding box center [557, 376] width 16 height 16
click at [785, 375] on button at bounding box center [773, 375] width 43 height 27
click at [477, 437] on div "Garota De Ipanema (Live)" at bounding box center [564, 434] width 361 height 16
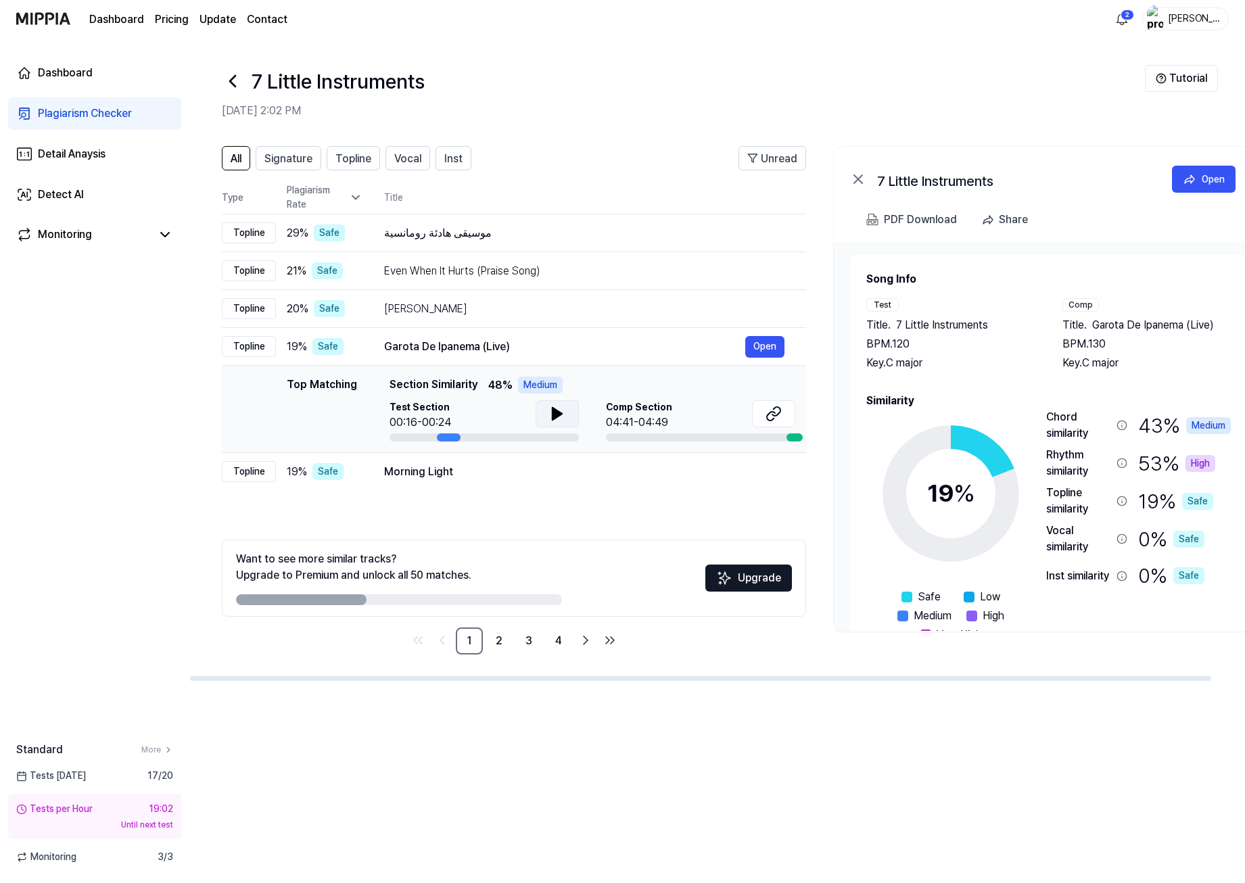
click at [563, 408] on icon at bounding box center [557, 414] width 16 height 16
click at [769, 418] on icon at bounding box center [773, 414] width 16 height 16
click at [553, 417] on icon at bounding box center [554, 413] width 3 height 11
click at [450, 473] on div "Morning Light" at bounding box center [564, 472] width 361 height 16
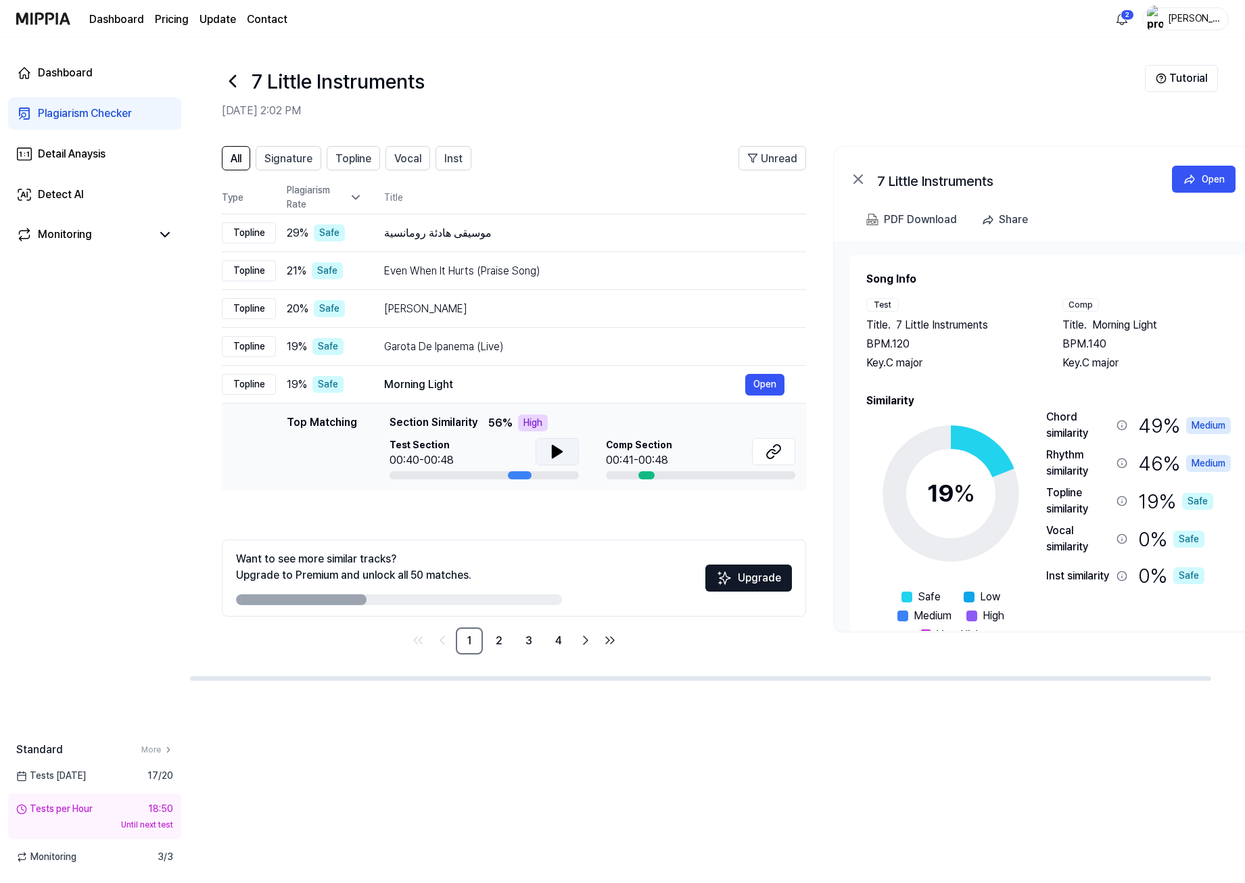
click at [547, 456] on button at bounding box center [557, 451] width 43 height 27
click at [634, 129] on header "7 Little Instruments Sep 5, 2025, 2:02 PM Tutorial" at bounding box center [716, 85] width 1055 height 95
click at [559, 448] on icon at bounding box center [560, 451] width 3 height 11
click at [1122, 428] on icon at bounding box center [1121, 425] width 11 height 11
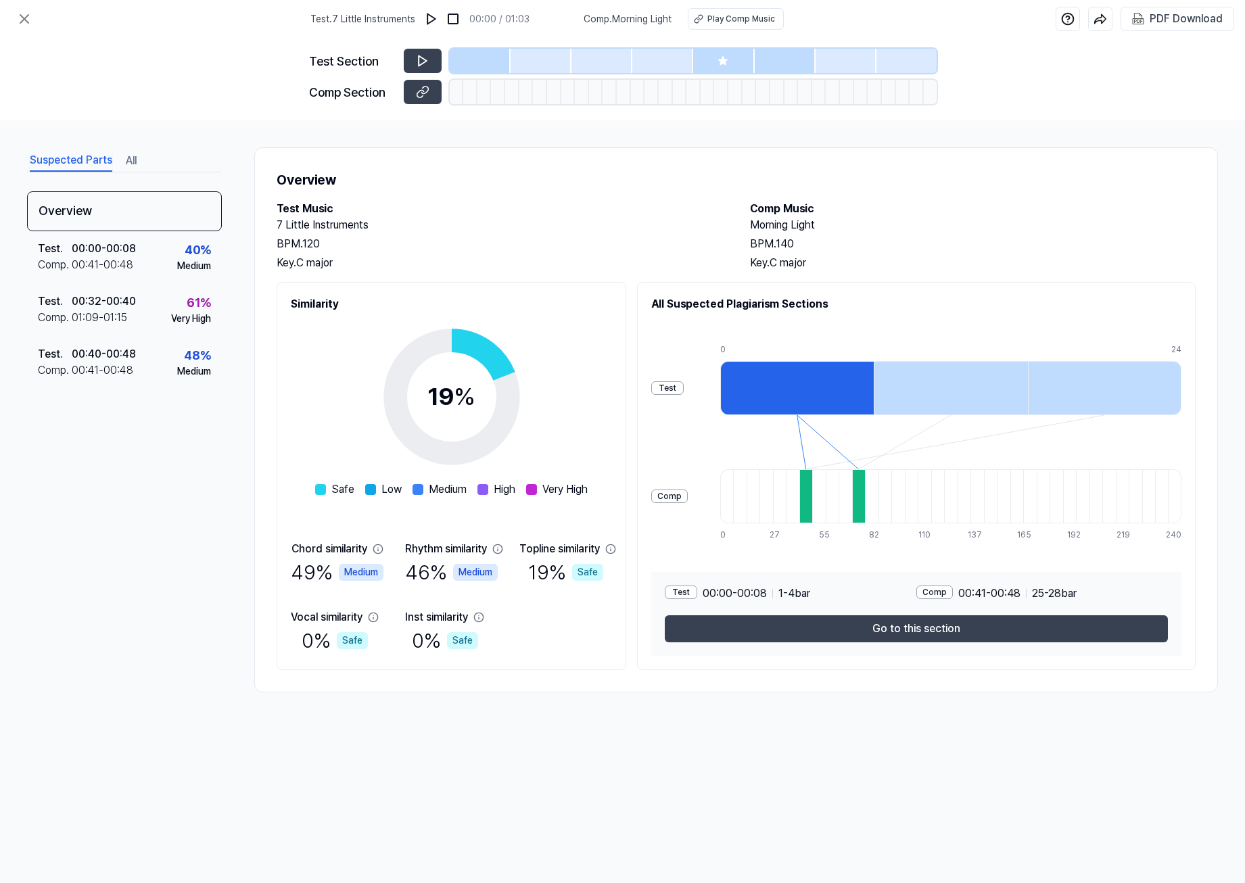
click at [809, 379] on div at bounding box center [796, 388] width 153 height 54
click at [425, 54] on icon at bounding box center [423, 61] width 14 height 14
click at [425, 62] on icon at bounding box center [423, 61] width 8 height 10
click at [462, 58] on div at bounding box center [480, 61] width 61 height 24
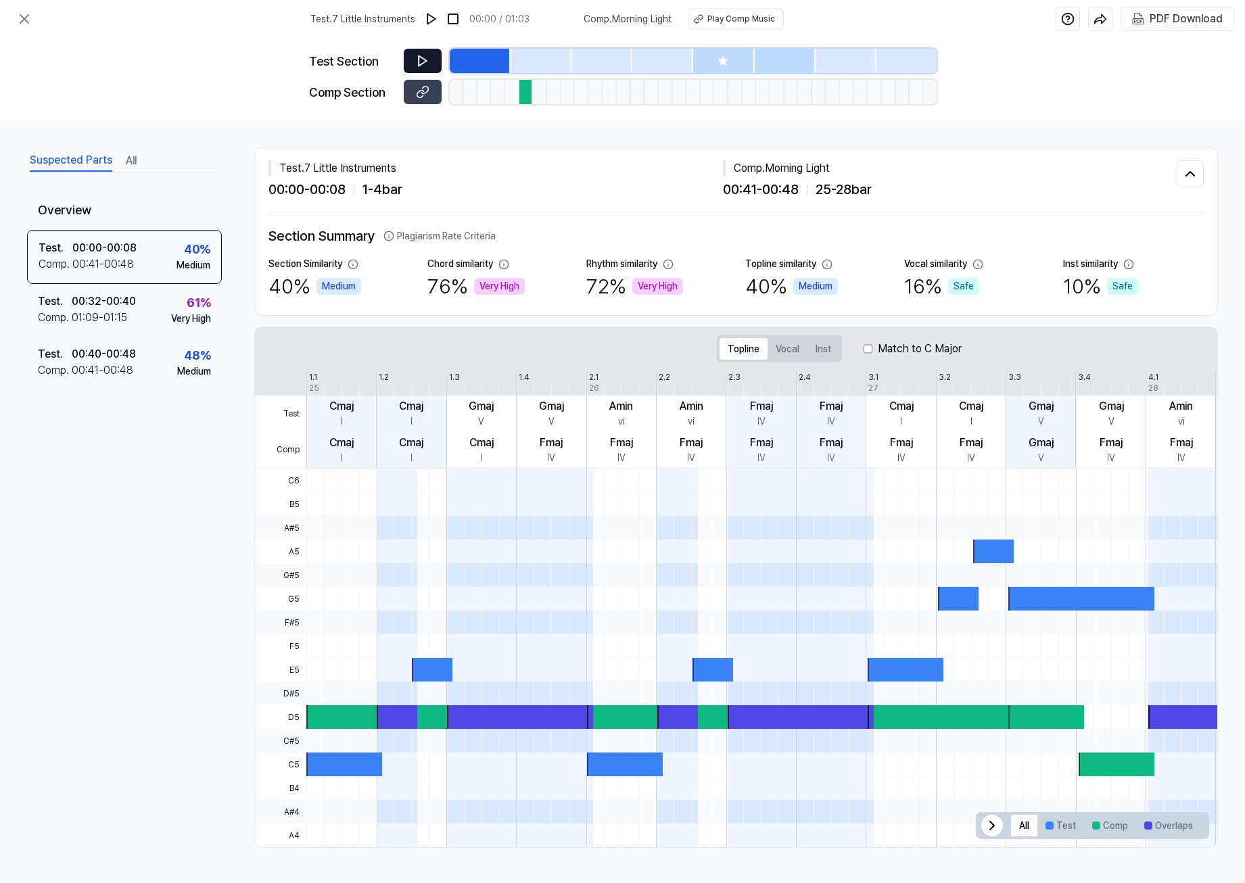
click at [423, 60] on icon at bounding box center [423, 61] width 8 height 10
click at [423, 60] on icon at bounding box center [424, 60] width 2 height 9
click at [914, 494] on div at bounding box center [864, 504] width 1117 height 24
click at [785, 340] on button "Vocal" at bounding box center [787, 349] width 40 height 22
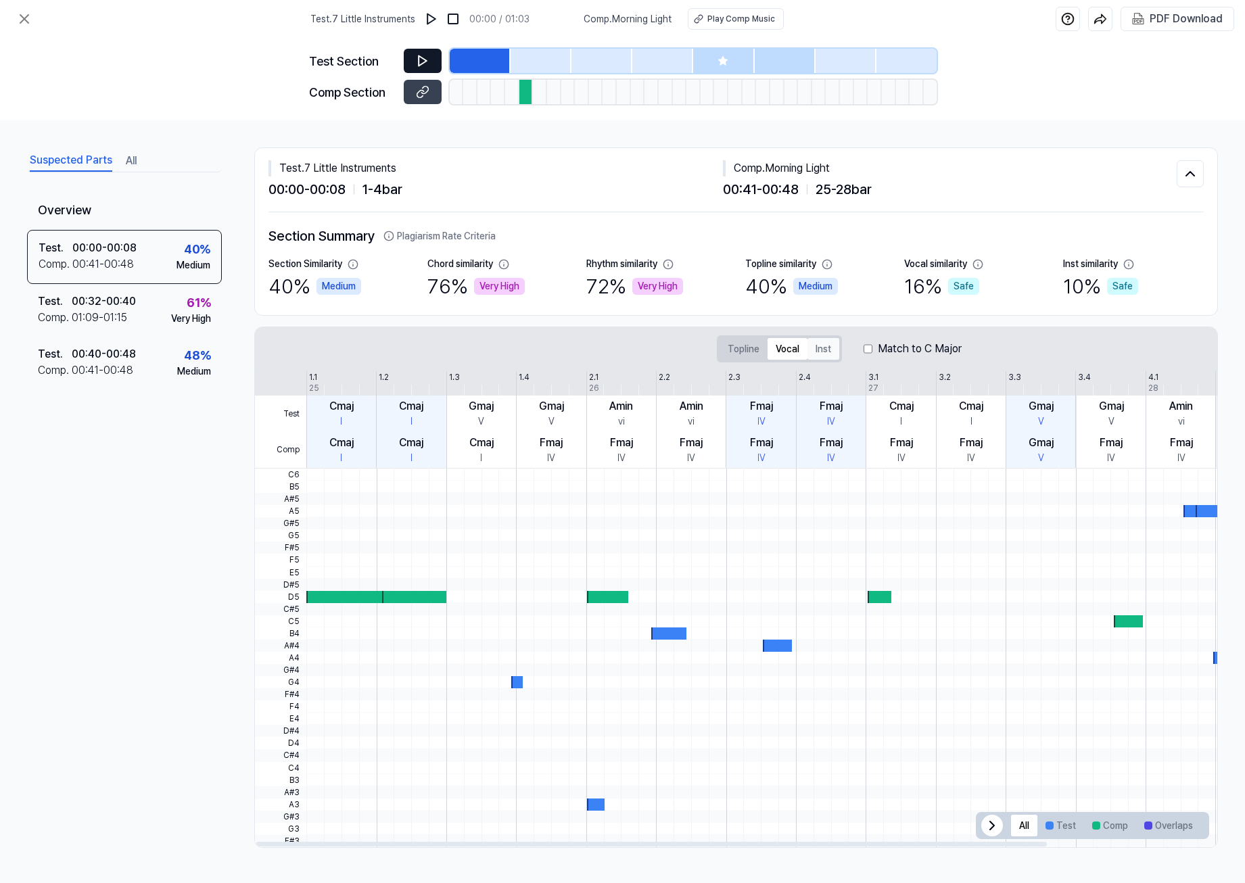
click at [824, 346] on button "Inst" at bounding box center [823, 349] width 32 height 22
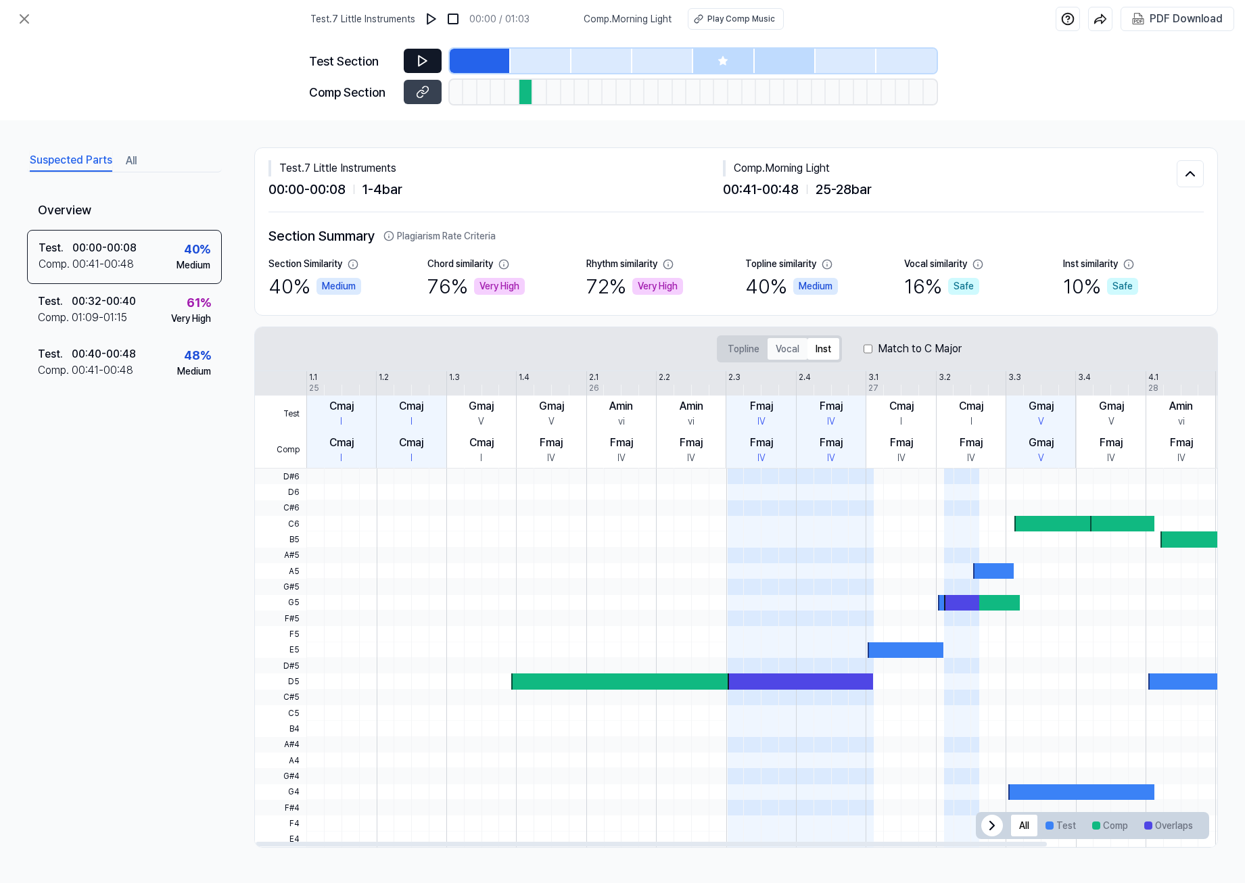
click at [785, 354] on button "Vocal" at bounding box center [787, 349] width 40 height 22
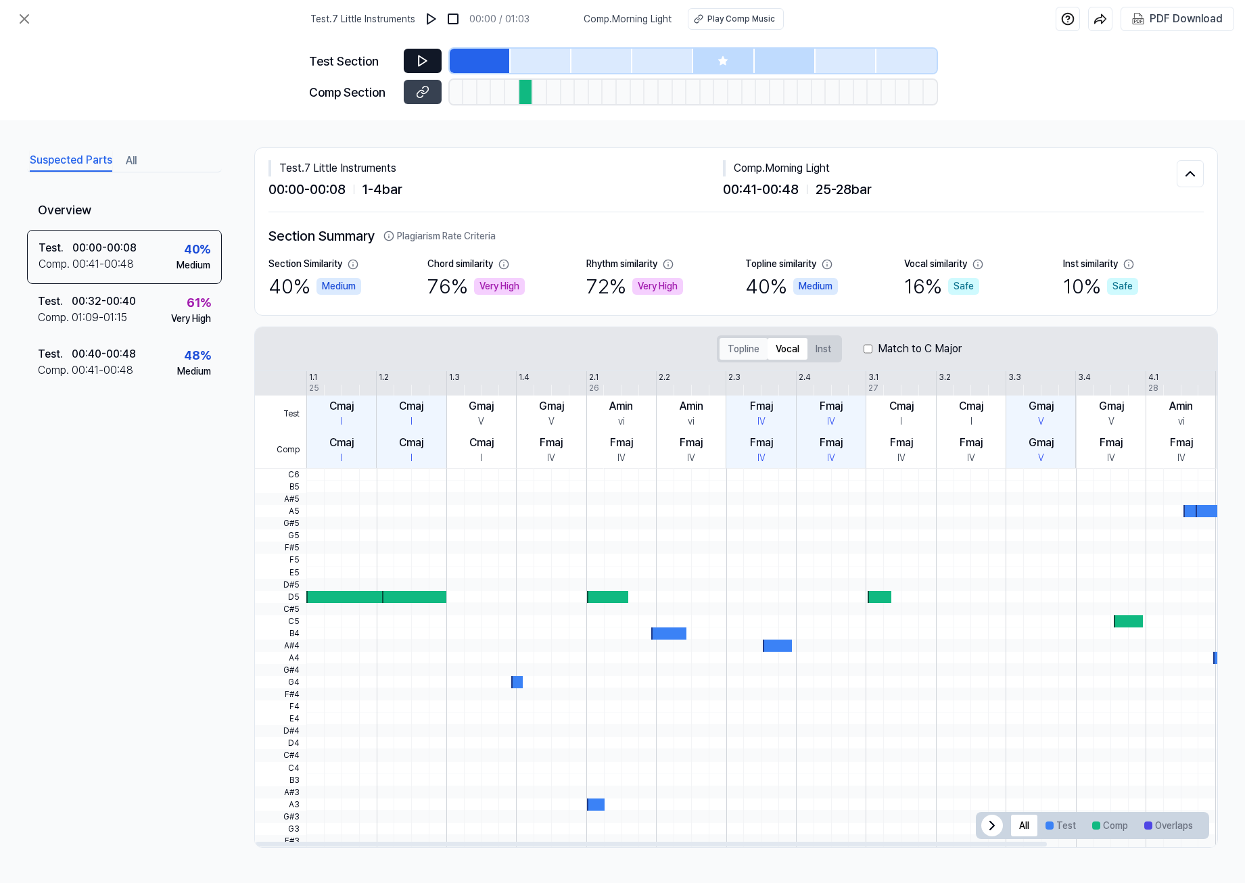
click at [753, 346] on button "Topline" at bounding box center [743, 349] width 48 height 22
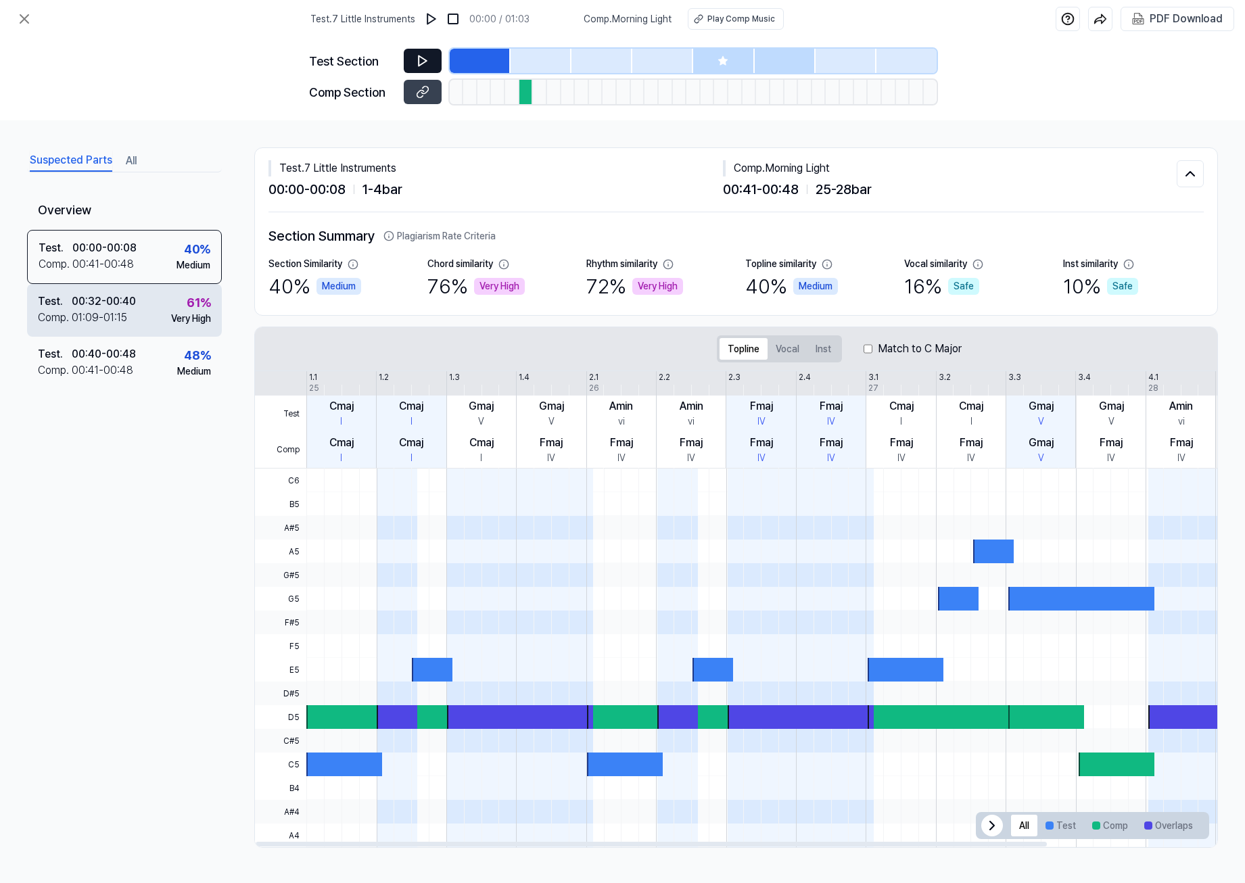
click at [141, 314] on div "Test . 00:32 - 00:40 Comp . 01:09 - 01:15 61 % Very High" at bounding box center [124, 310] width 195 height 53
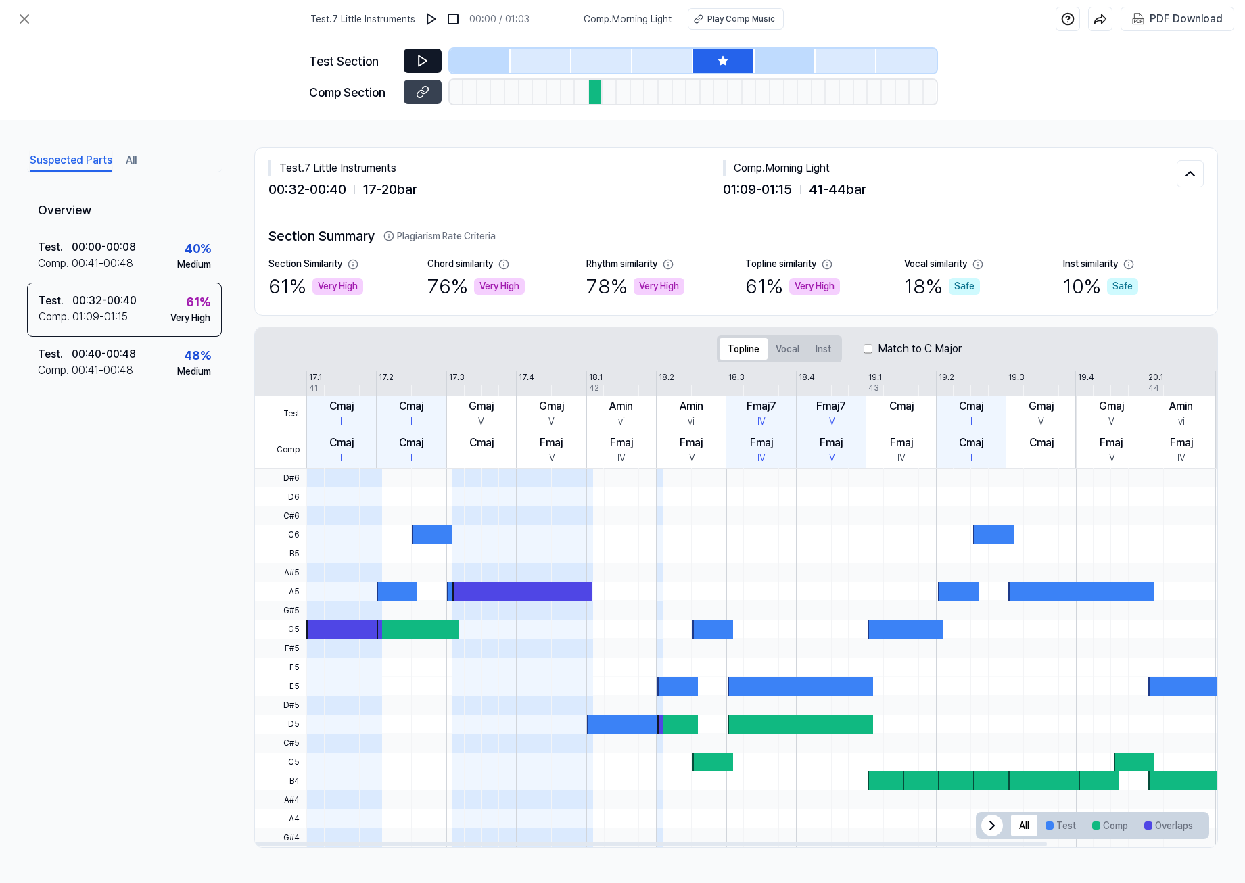
click at [809, 723] on div at bounding box center [801, 724] width 146 height 19
click at [564, 584] on div at bounding box center [522, 591] width 140 height 19
click at [365, 581] on span at bounding box center [344, 572] width 76 height 19
click at [412, 538] on div at bounding box center [432, 534] width 41 height 19
drag, startPoint x: 131, startPoint y: 469, endPoint x: 86, endPoint y: 455, distance: 46.6
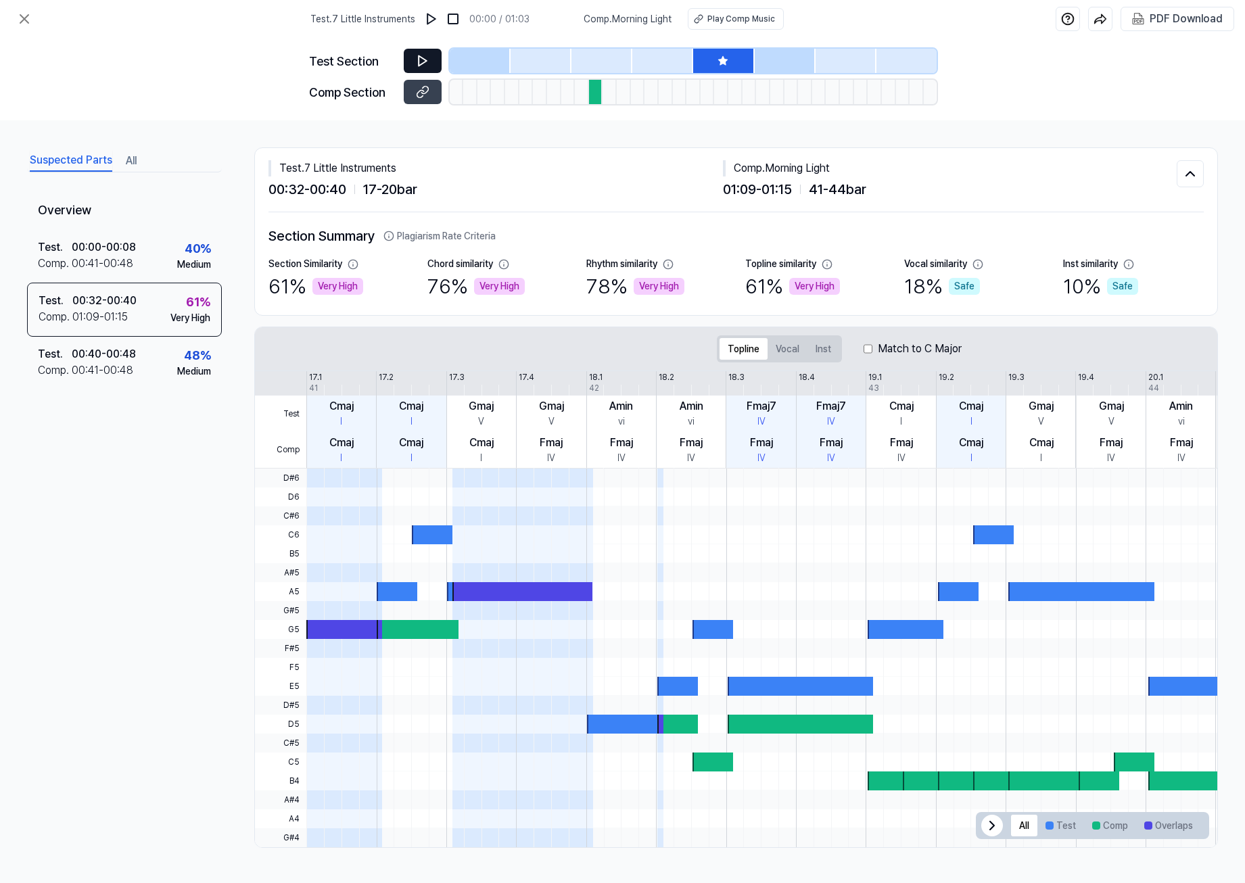
drag, startPoint x: 86, startPoint y: 455, endPoint x: 61, endPoint y: 446, distance: 26.5
drag, startPoint x: 61, startPoint y: 446, endPoint x: 51, endPoint y: 444, distance: 10.5
click at [51, 444] on div "Overview Test . 00:00 - 00:08 Comp . 00:41 - 00:48 40 % Medium Test . 00:32 - 0…" at bounding box center [124, 491] width 195 height 600
drag, startPoint x: 124, startPoint y: 475, endPoint x: 112, endPoint y: 471, distance: 12.2
drag, startPoint x: 112, startPoint y: 471, endPoint x: 85, endPoint y: 463, distance: 28.1
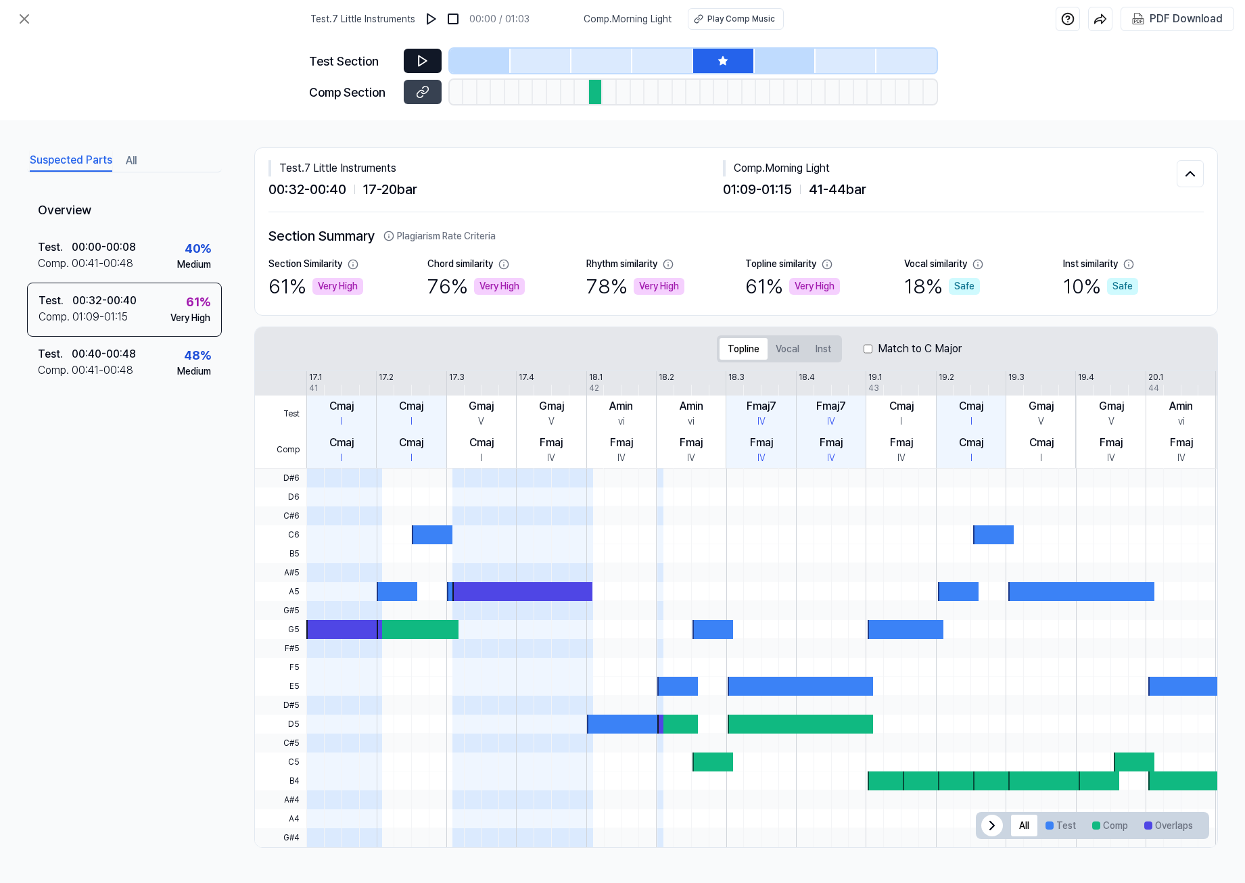
click at [85, 463] on div "Overview Test . 00:00 - 00:08 Comp . 00:41 - 00:48 40 % Medium Test . 00:32 - 0…" at bounding box center [124, 491] width 195 height 600
click at [128, 162] on button "All" at bounding box center [131, 161] width 11 height 22
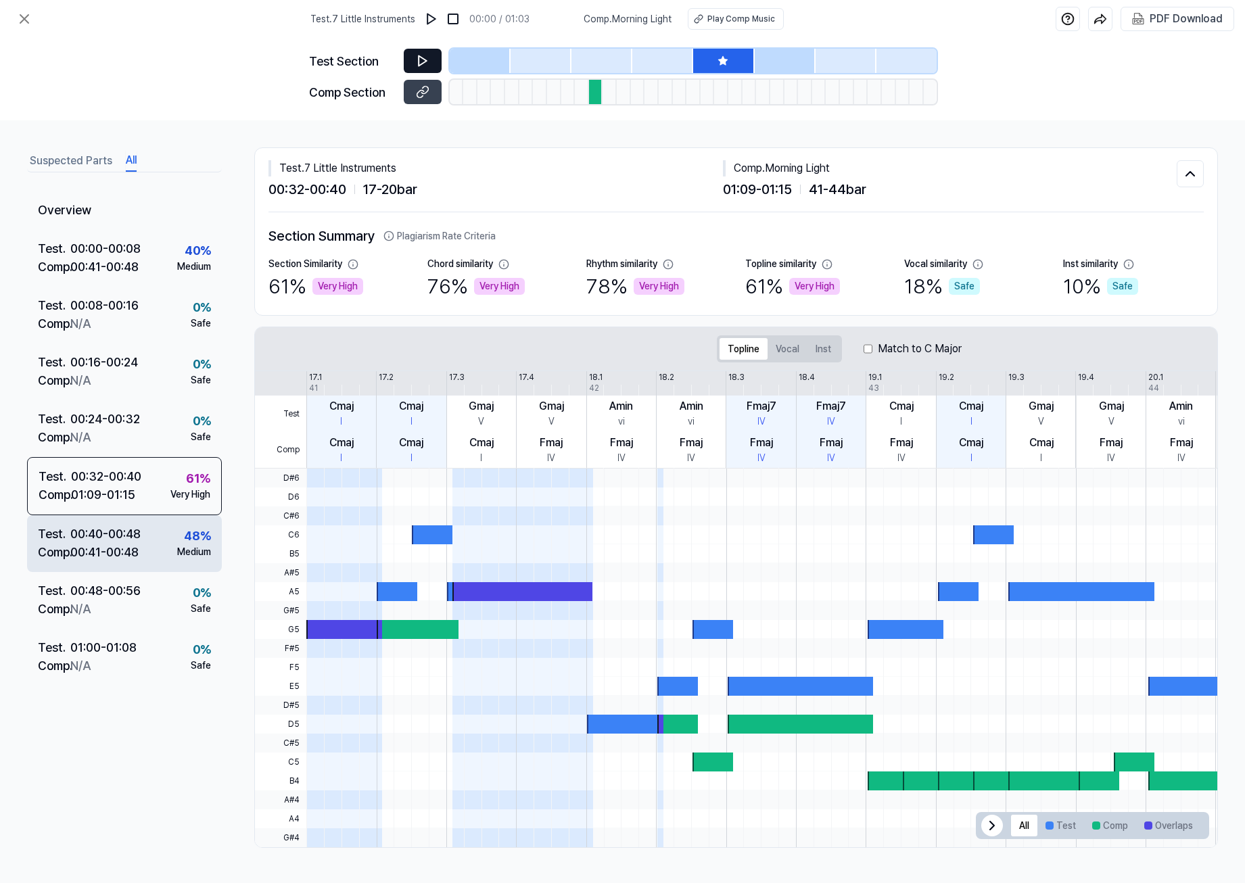
click at [126, 555] on div "00:41 - 00:48" at bounding box center [104, 552] width 68 height 18
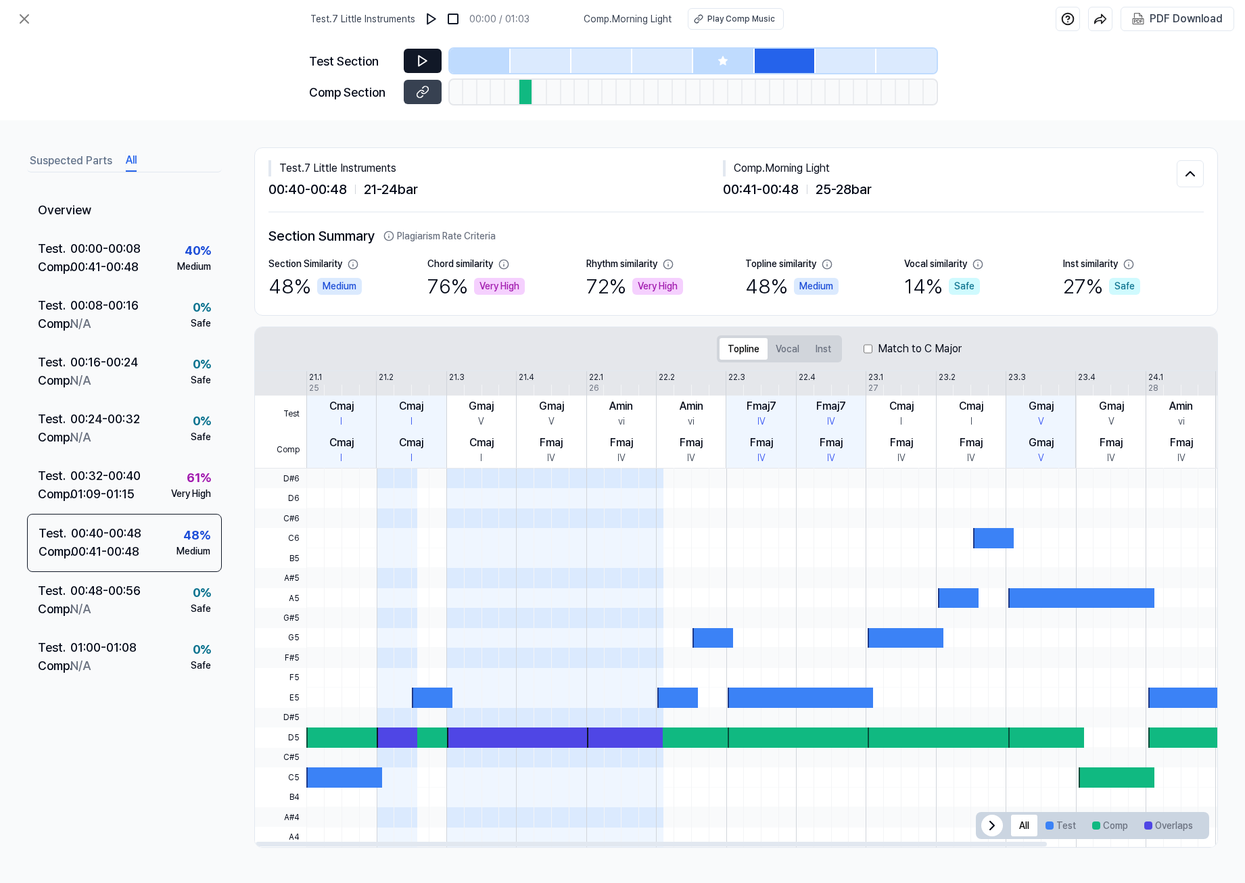
click at [638, 283] on div "Very High" at bounding box center [657, 286] width 51 height 17
click at [621, 283] on div "72 % Very High" at bounding box center [634, 286] width 97 height 30
click at [1047, 547] on div at bounding box center [864, 538] width 1117 height 20
click at [999, 534] on div at bounding box center [992, 538] width 41 height 20
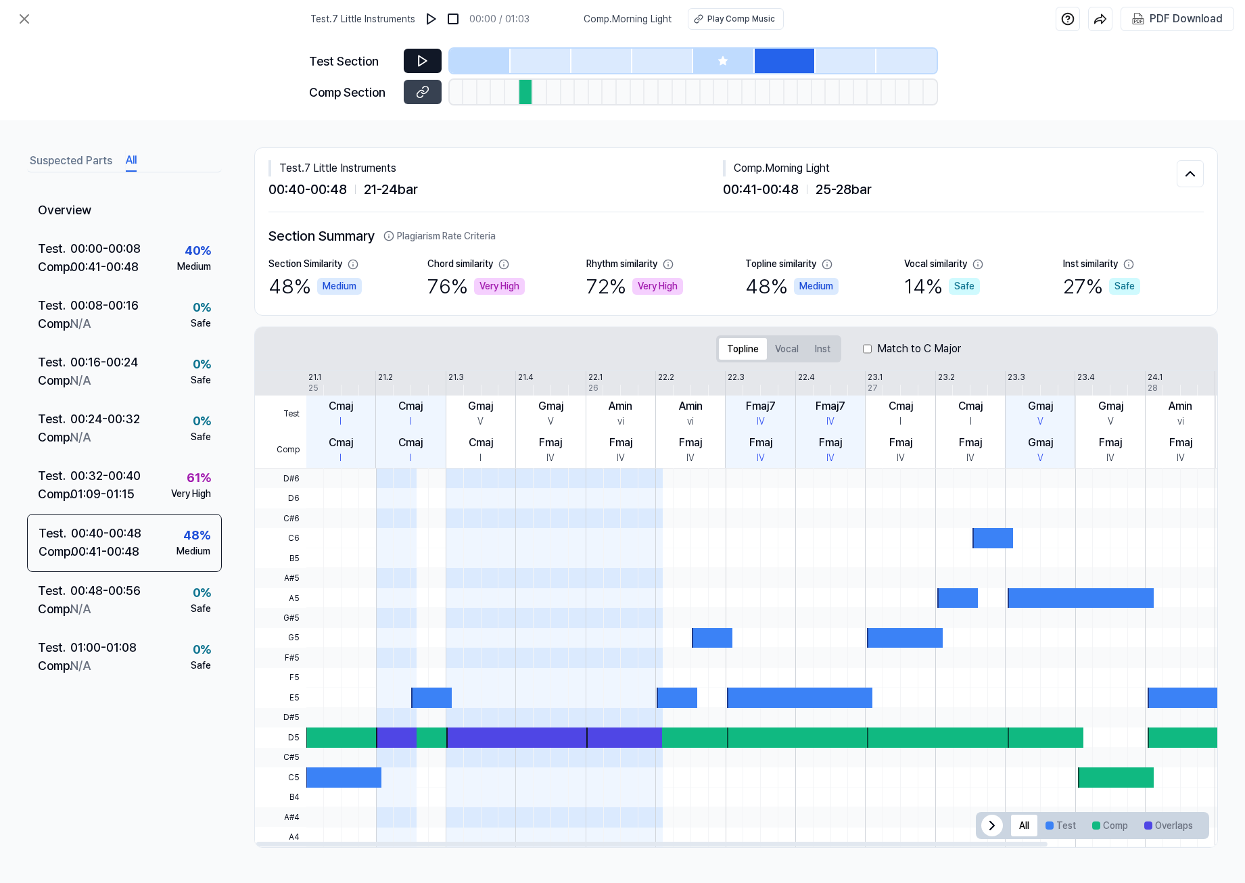
click at [987, 540] on div at bounding box center [992, 538] width 41 height 20
drag, startPoint x: 991, startPoint y: 471, endPoint x: 987, endPoint y: 479, distance: 9.1
click at [991, 471] on div at bounding box center [864, 479] width 1117 height 20
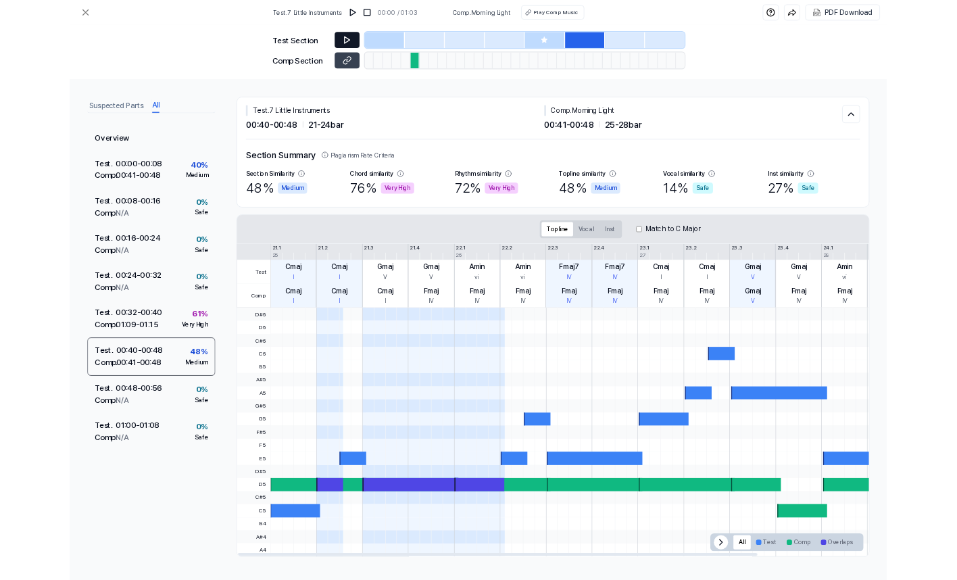
scroll to position [0, 0]
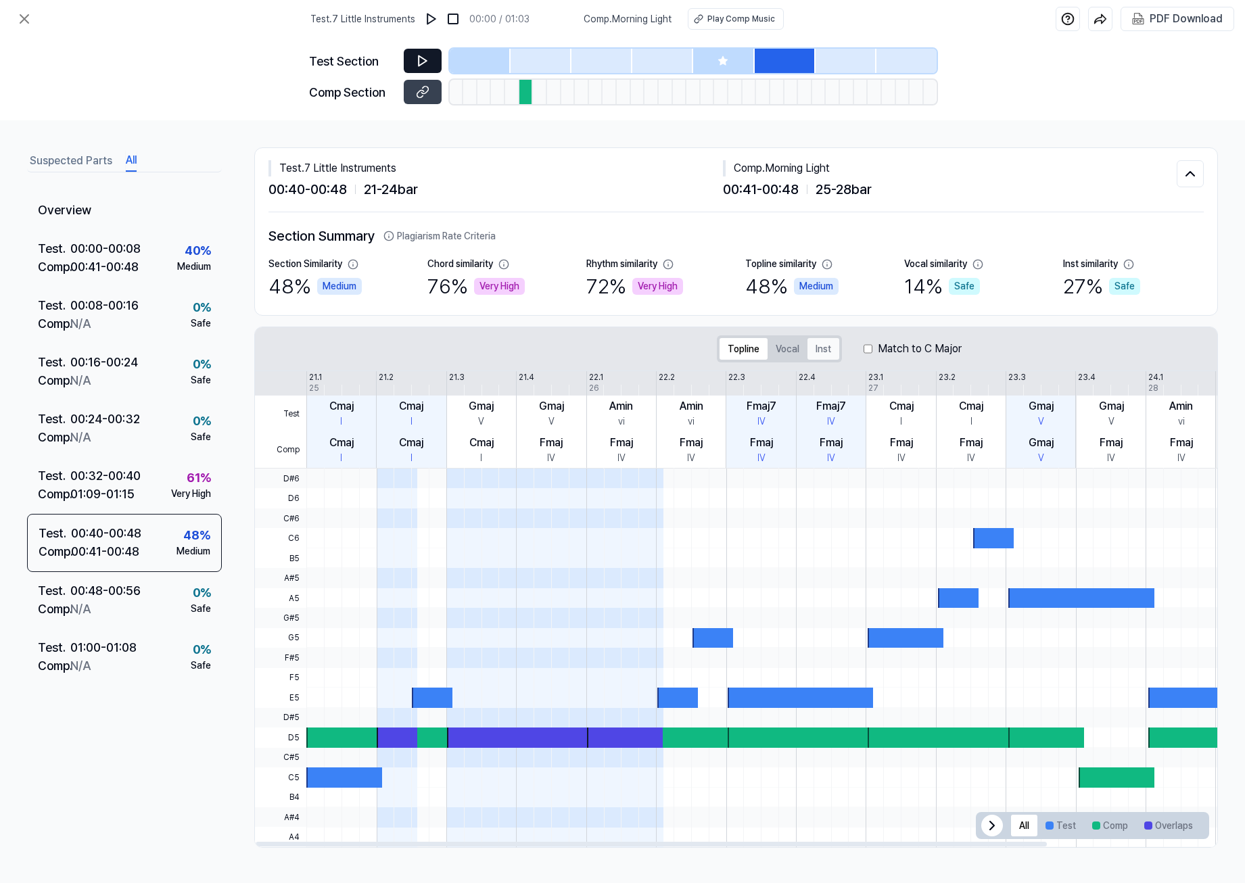
click at [821, 349] on button "Inst" at bounding box center [823, 349] width 32 height 22
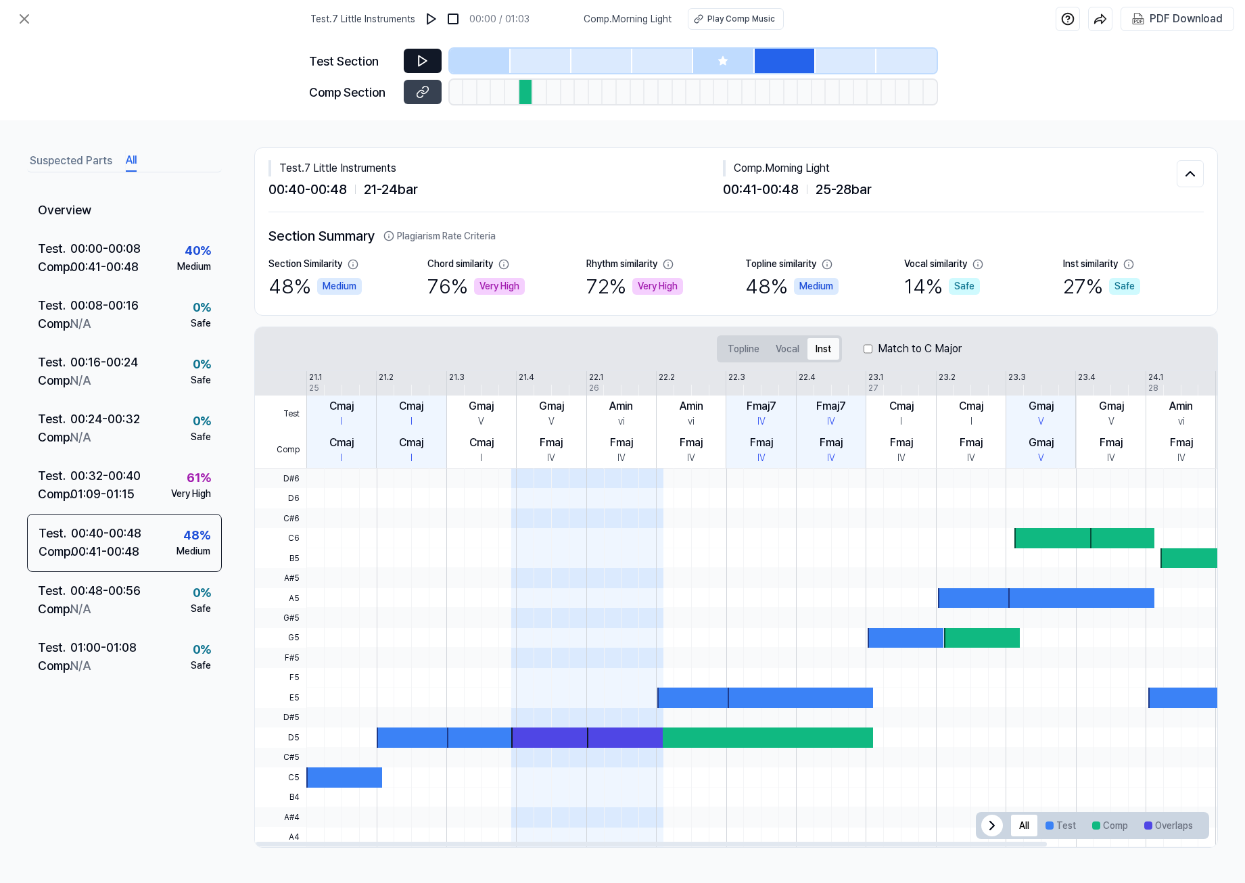
click at [820, 348] on button "Inst" at bounding box center [823, 349] width 32 height 22
click at [751, 350] on button "Topline" at bounding box center [743, 349] width 48 height 22
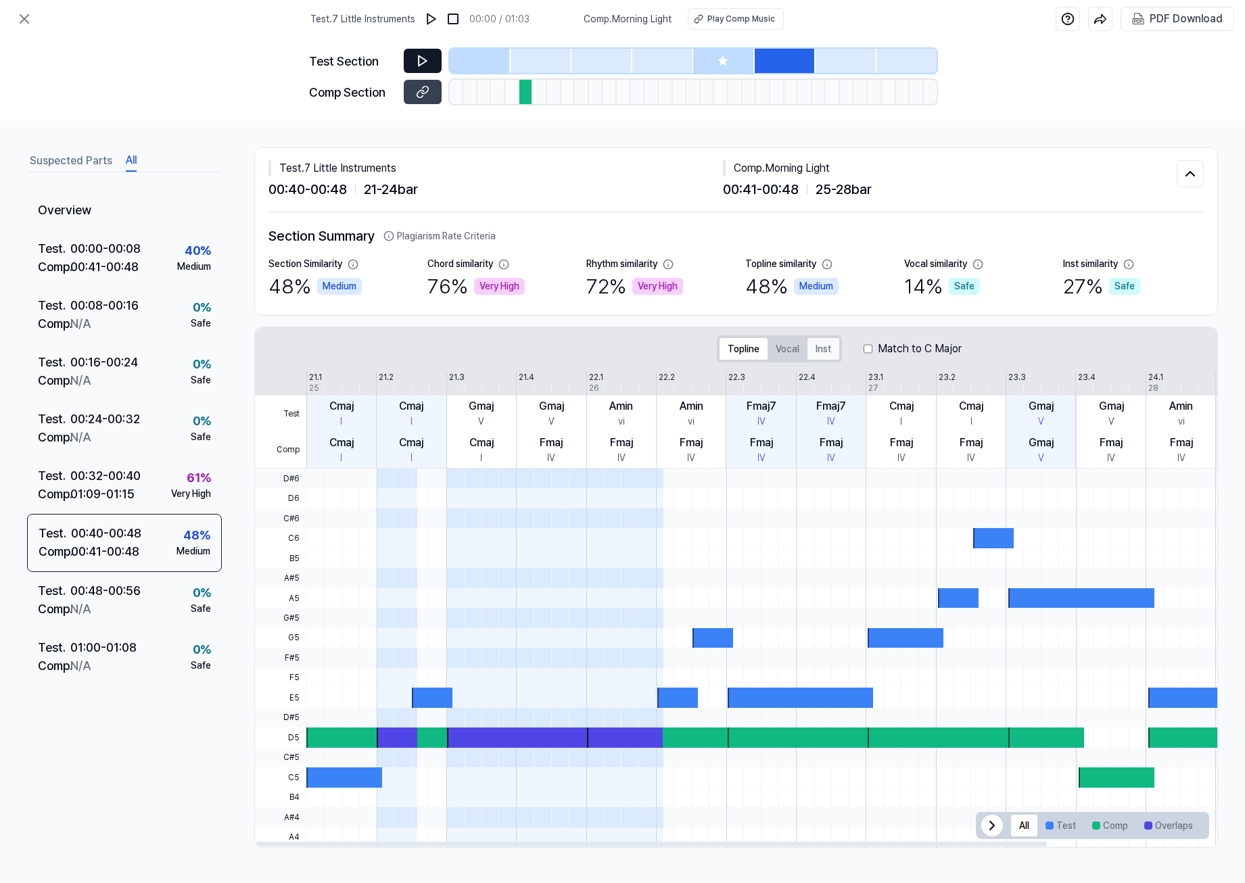
click at [830, 350] on button "Inst" at bounding box center [823, 349] width 32 height 22
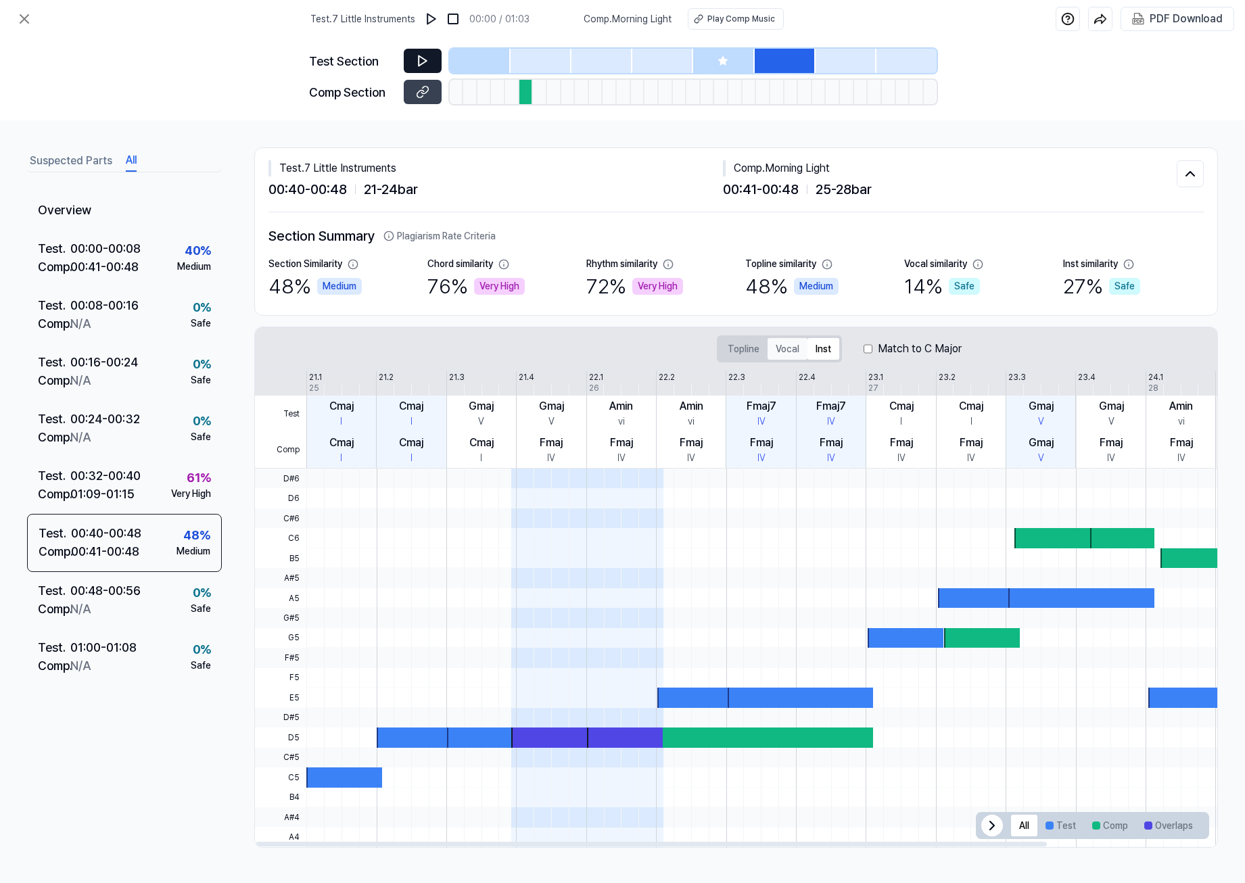
click at [785, 352] on button "Vocal" at bounding box center [787, 349] width 40 height 22
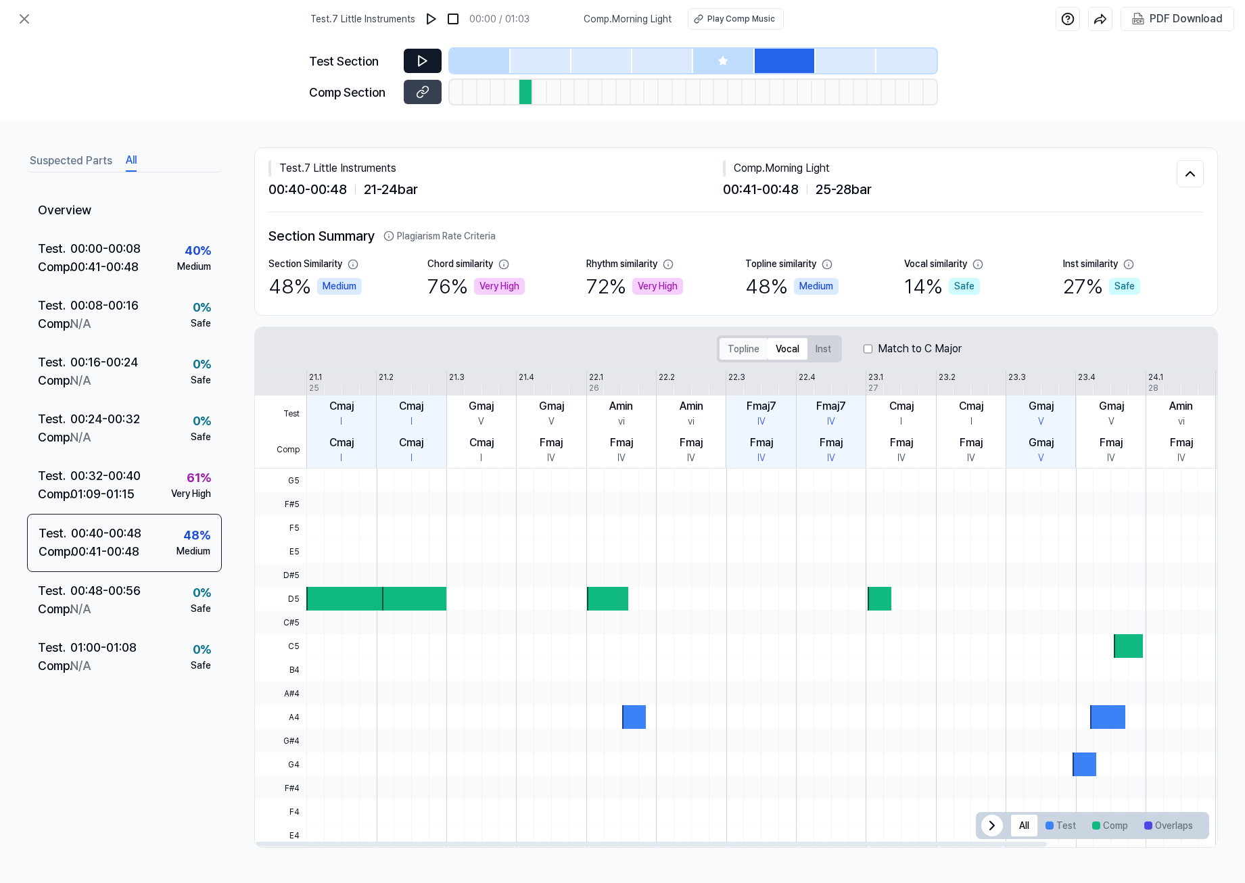
click at [764, 350] on button "Topline" at bounding box center [743, 349] width 48 height 22
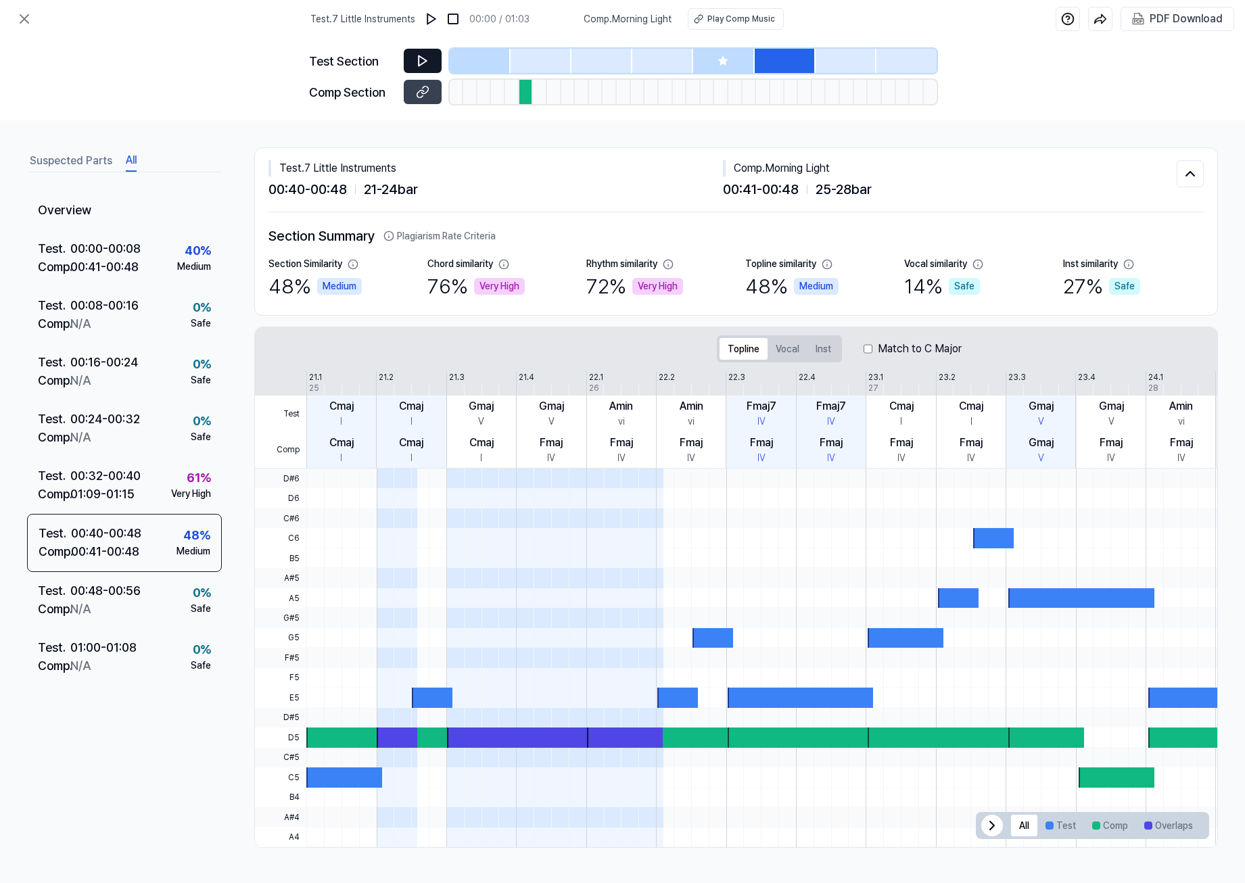
click at [86, 158] on button "Suspected Parts" at bounding box center [71, 161] width 82 height 22
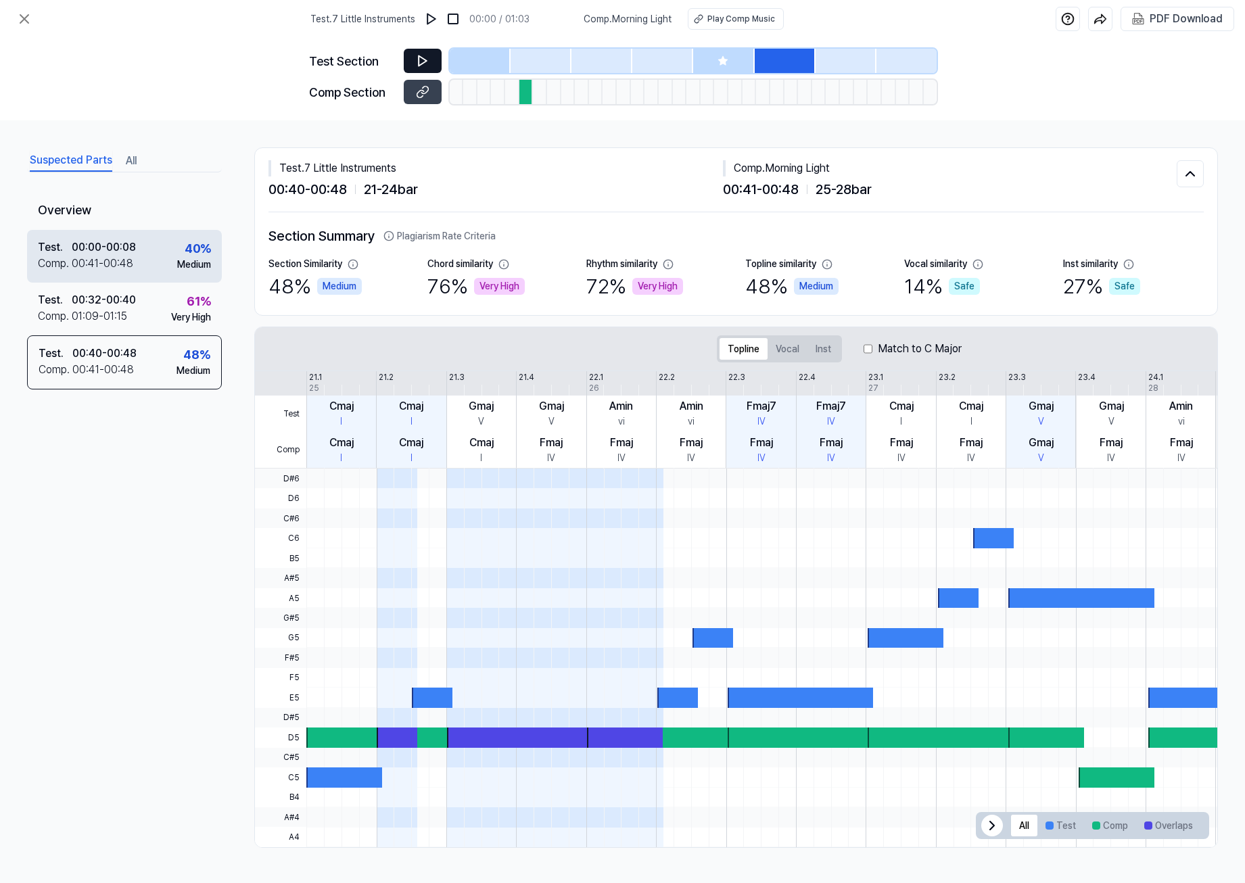
click at [86, 237] on div "Test . 00:00 - 00:08 Comp . 00:41 - 00:48 40 % Medium" at bounding box center [124, 256] width 195 height 53
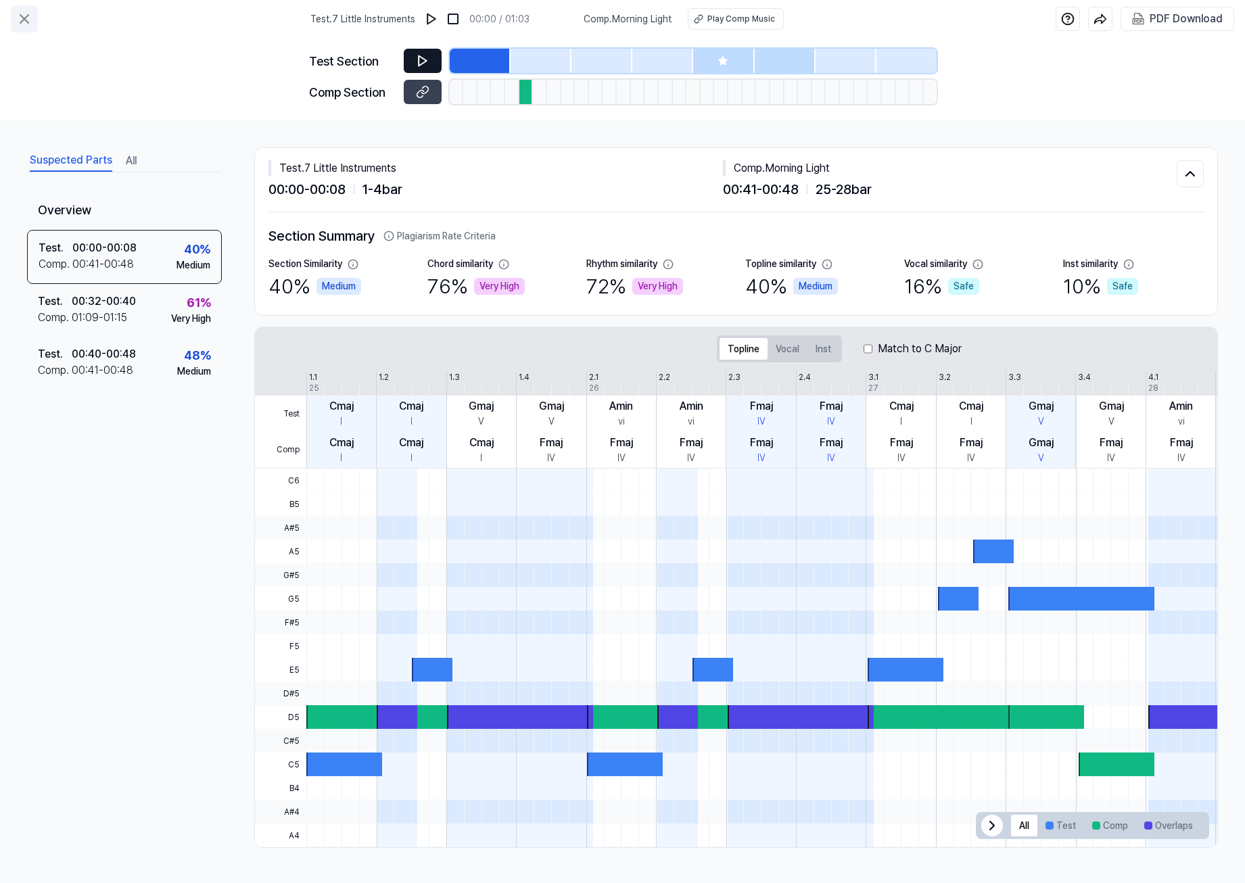
click at [26, 17] on icon at bounding box center [24, 19] width 8 height 8
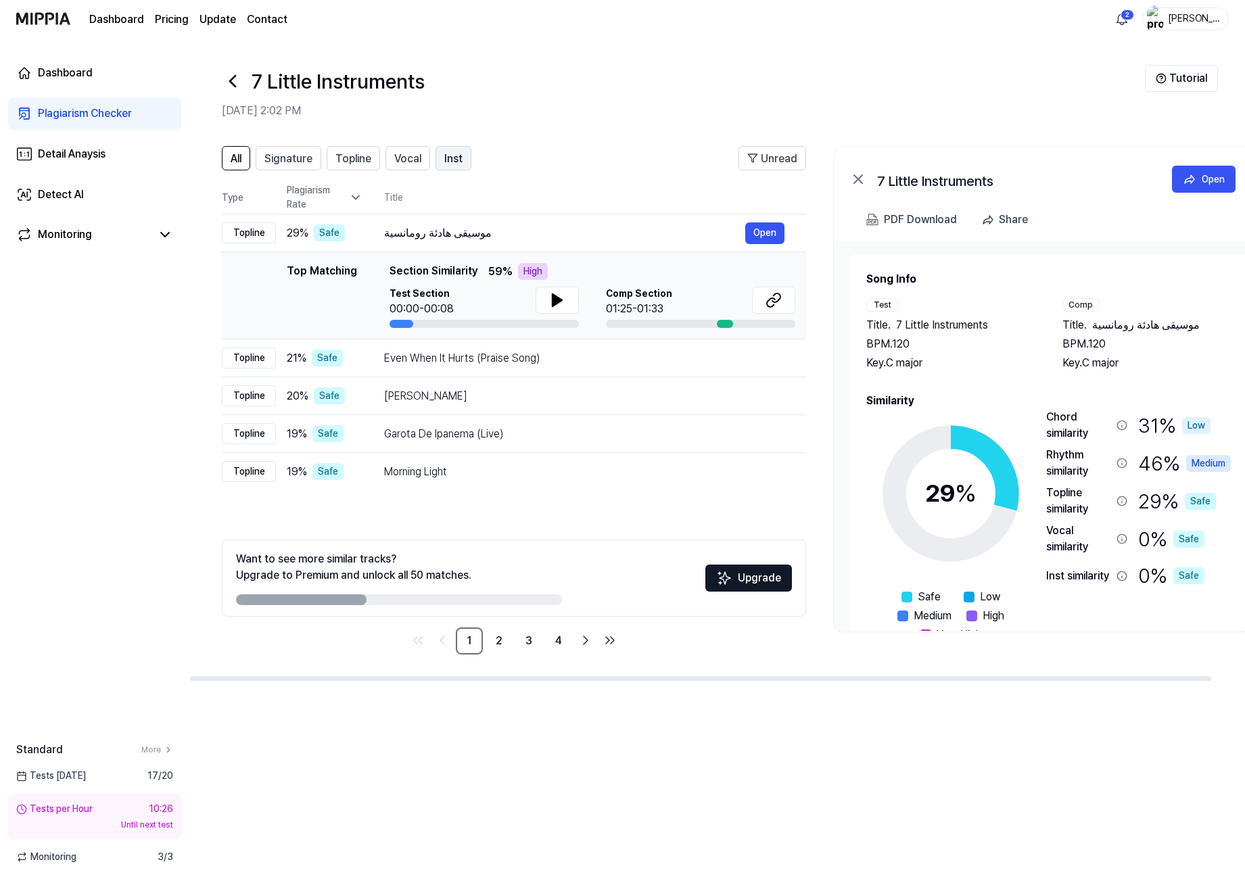
click at [445, 162] on span "Inst" at bounding box center [453, 159] width 18 height 16
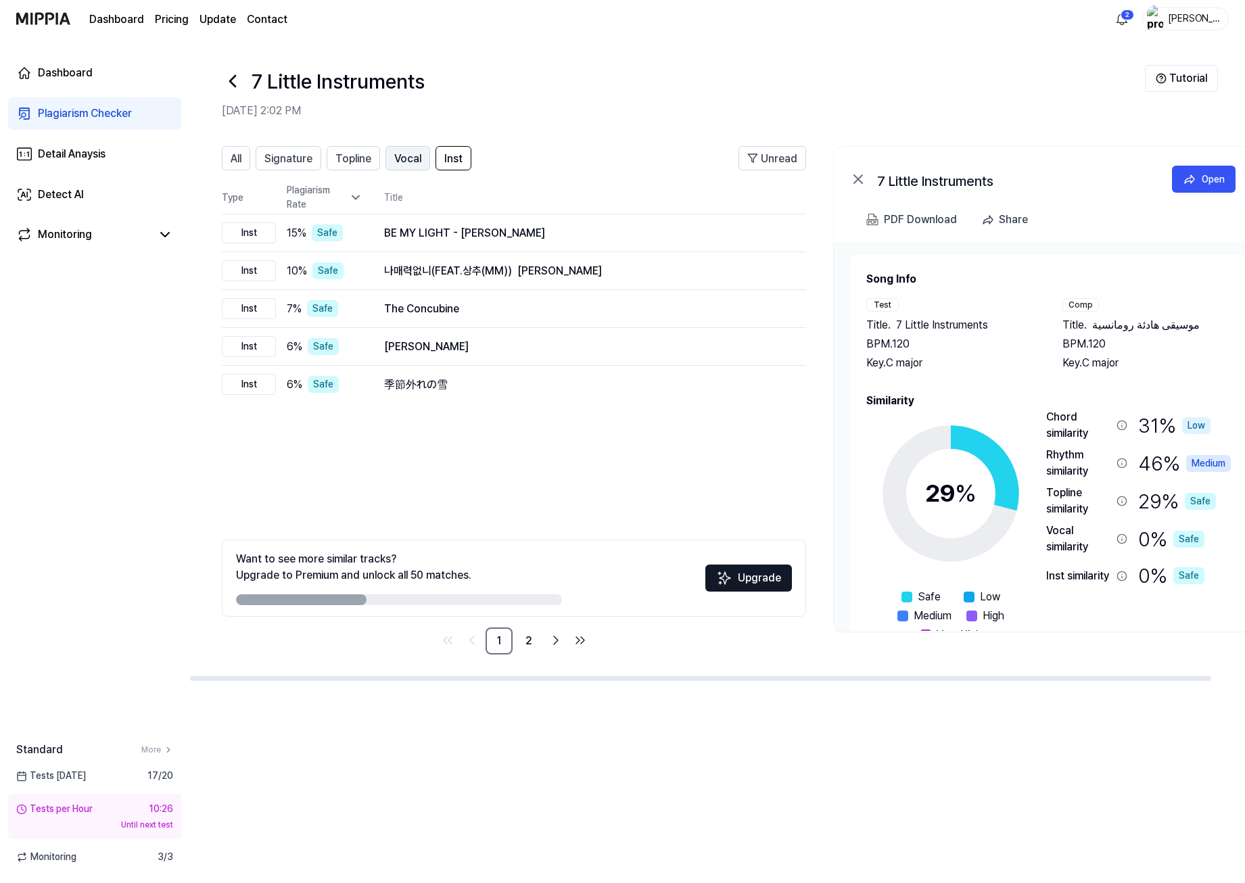
click at [400, 159] on span "Vocal" at bounding box center [407, 159] width 27 height 16
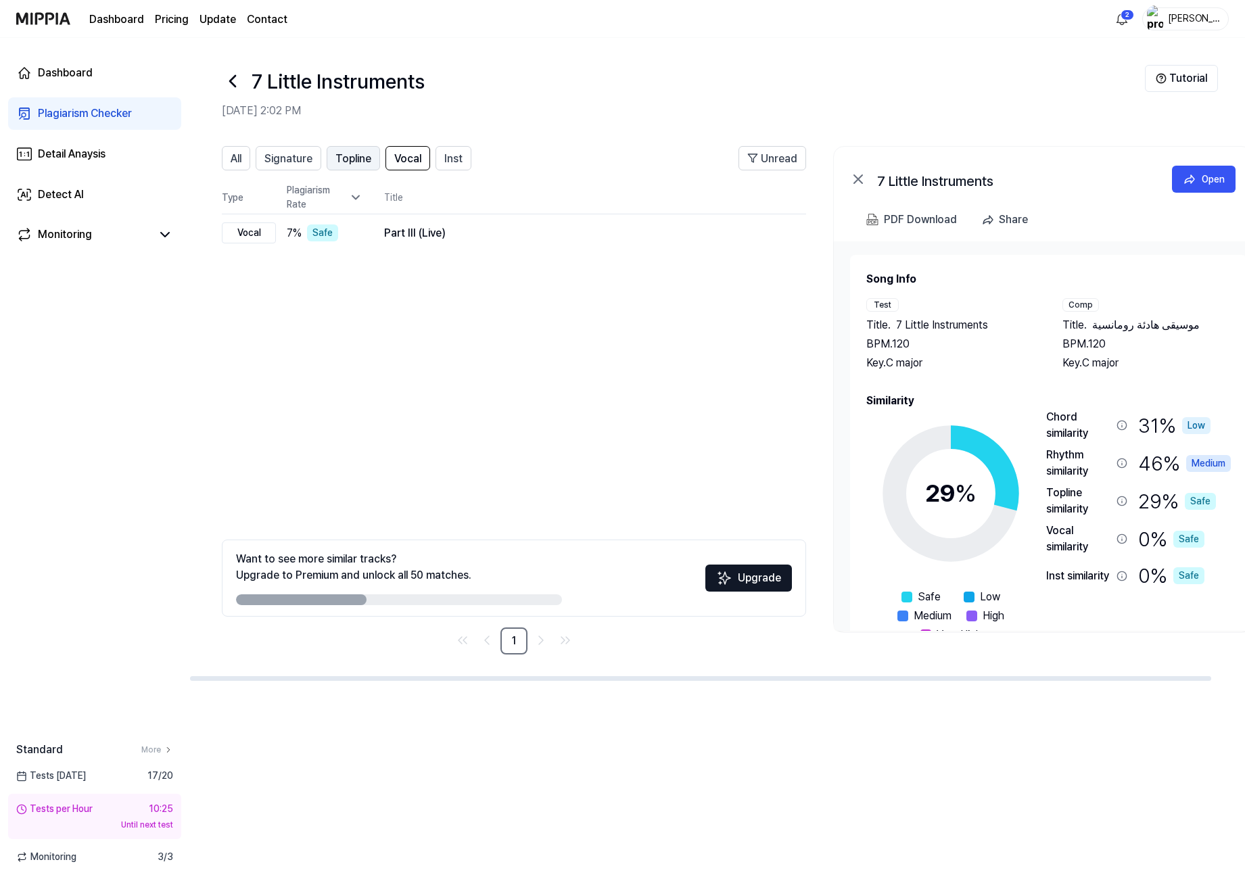
click at [356, 156] on span "Topline" at bounding box center [353, 159] width 36 height 16
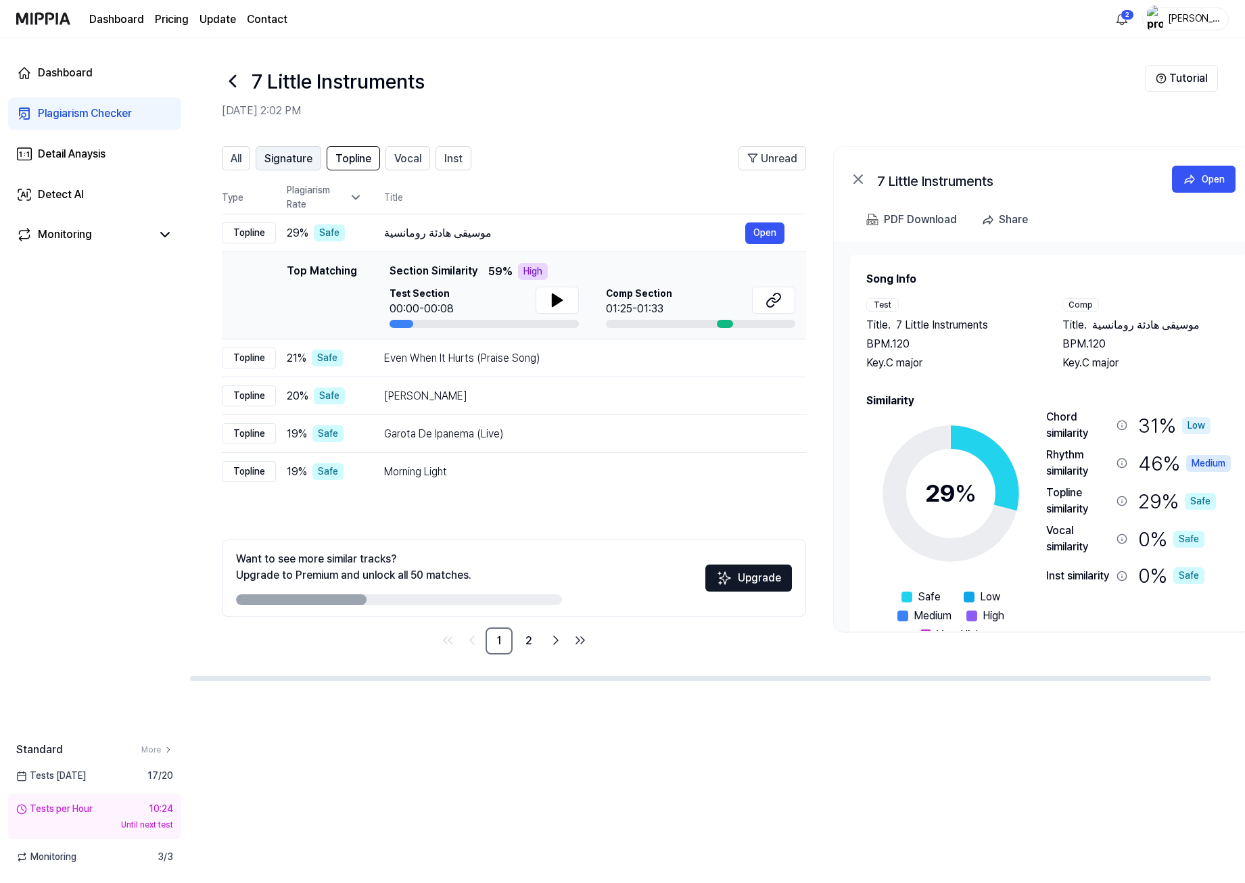
click at [312, 160] on span "Signature" at bounding box center [288, 159] width 48 height 16
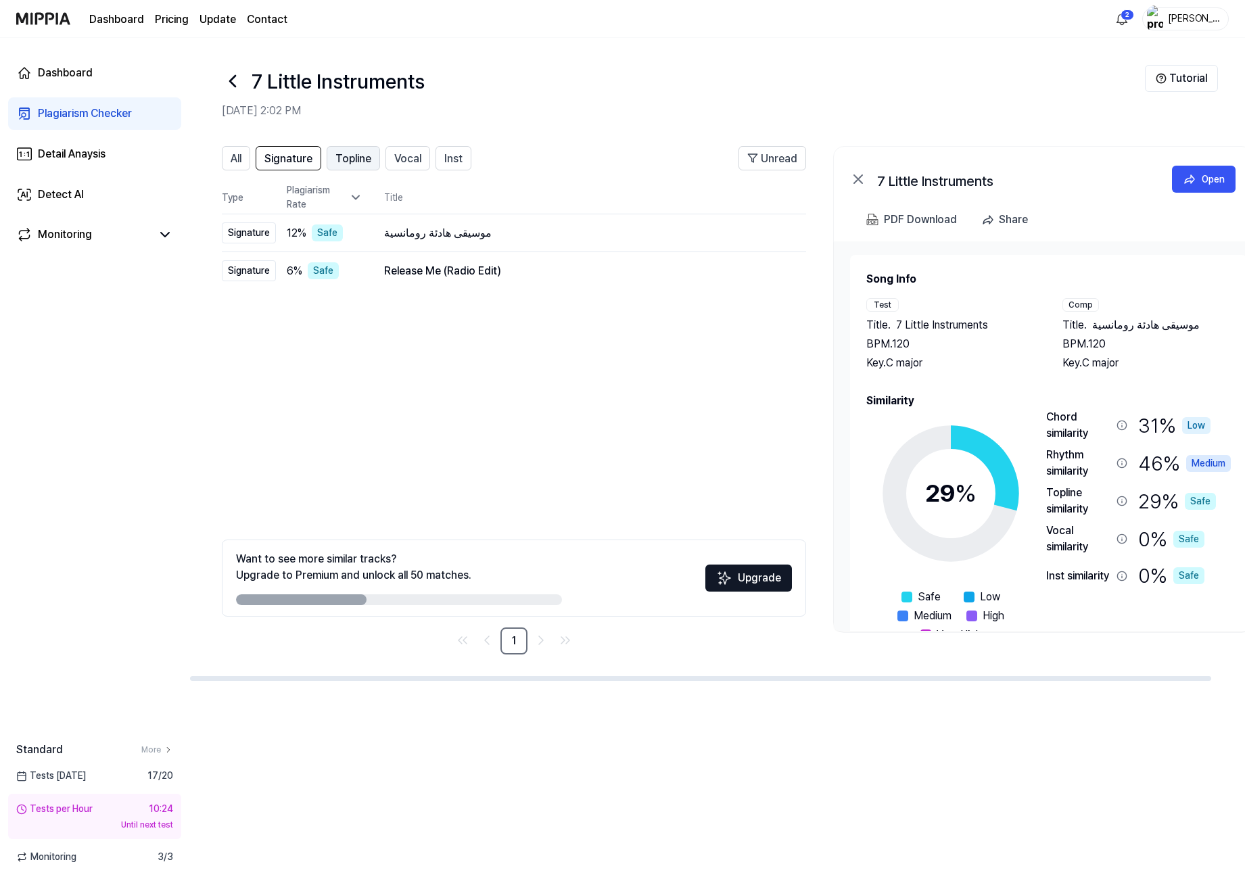
click at [360, 160] on span "Topline" at bounding box center [353, 159] width 36 height 16
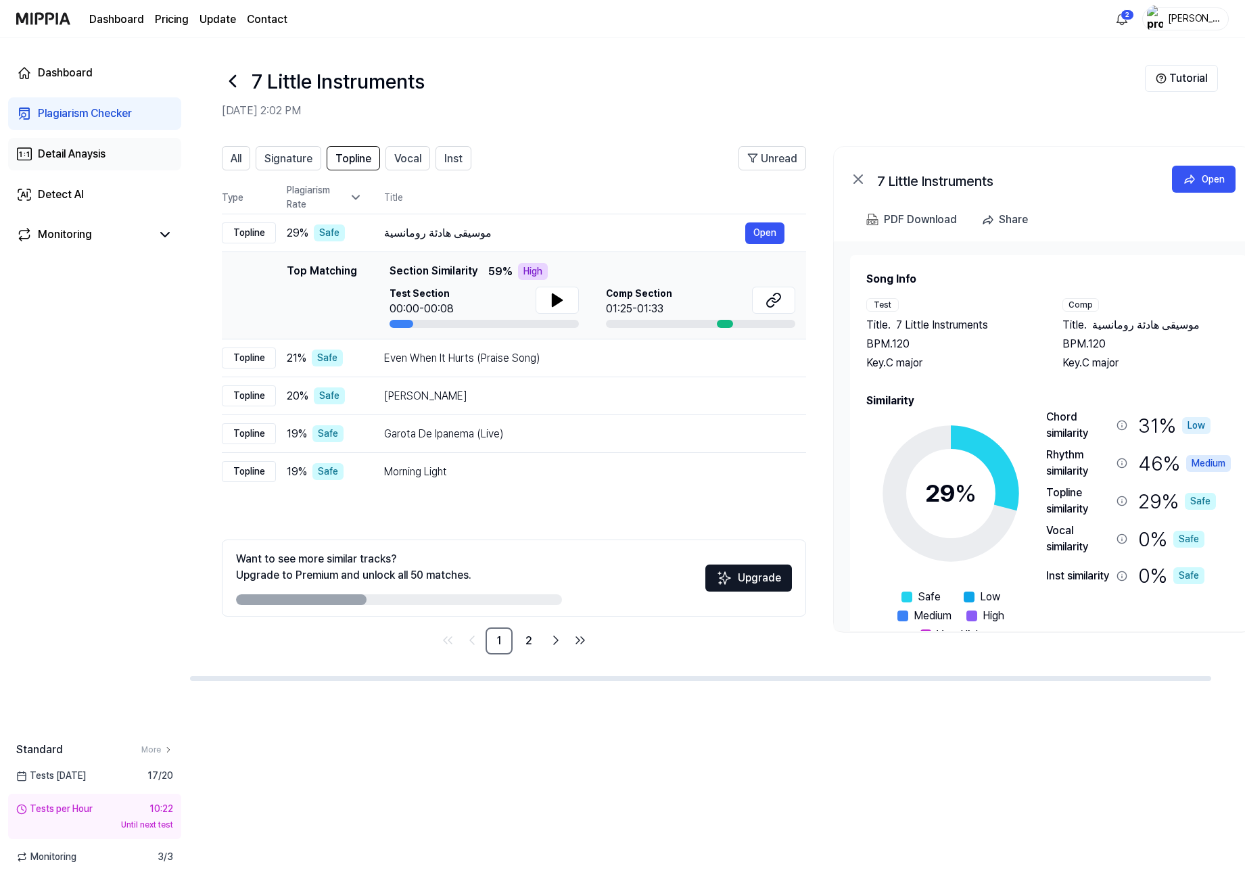
click at [52, 151] on div "Detail Anaysis" at bounding box center [72, 154] width 68 height 16
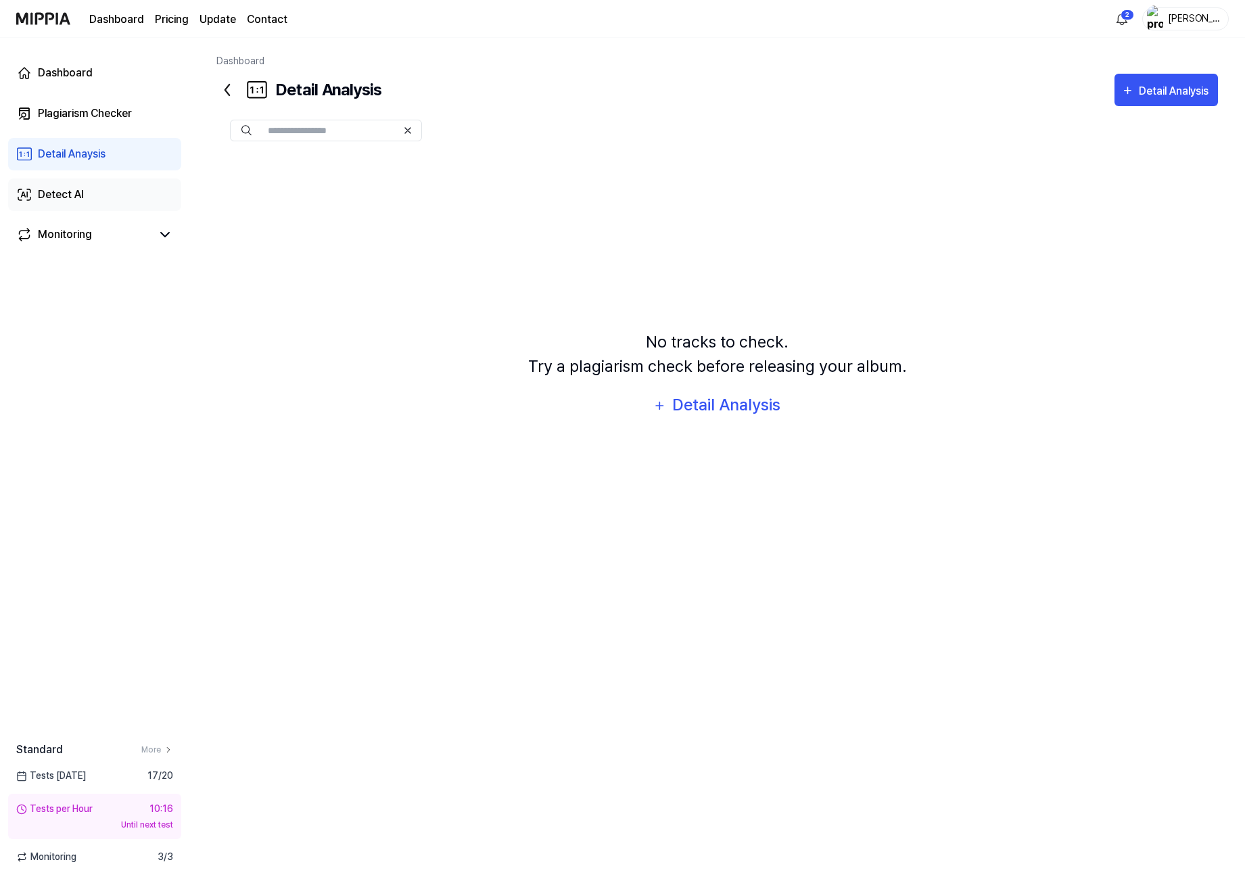
click at [72, 182] on link "Detect AI" at bounding box center [94, 195] width 173 height 32
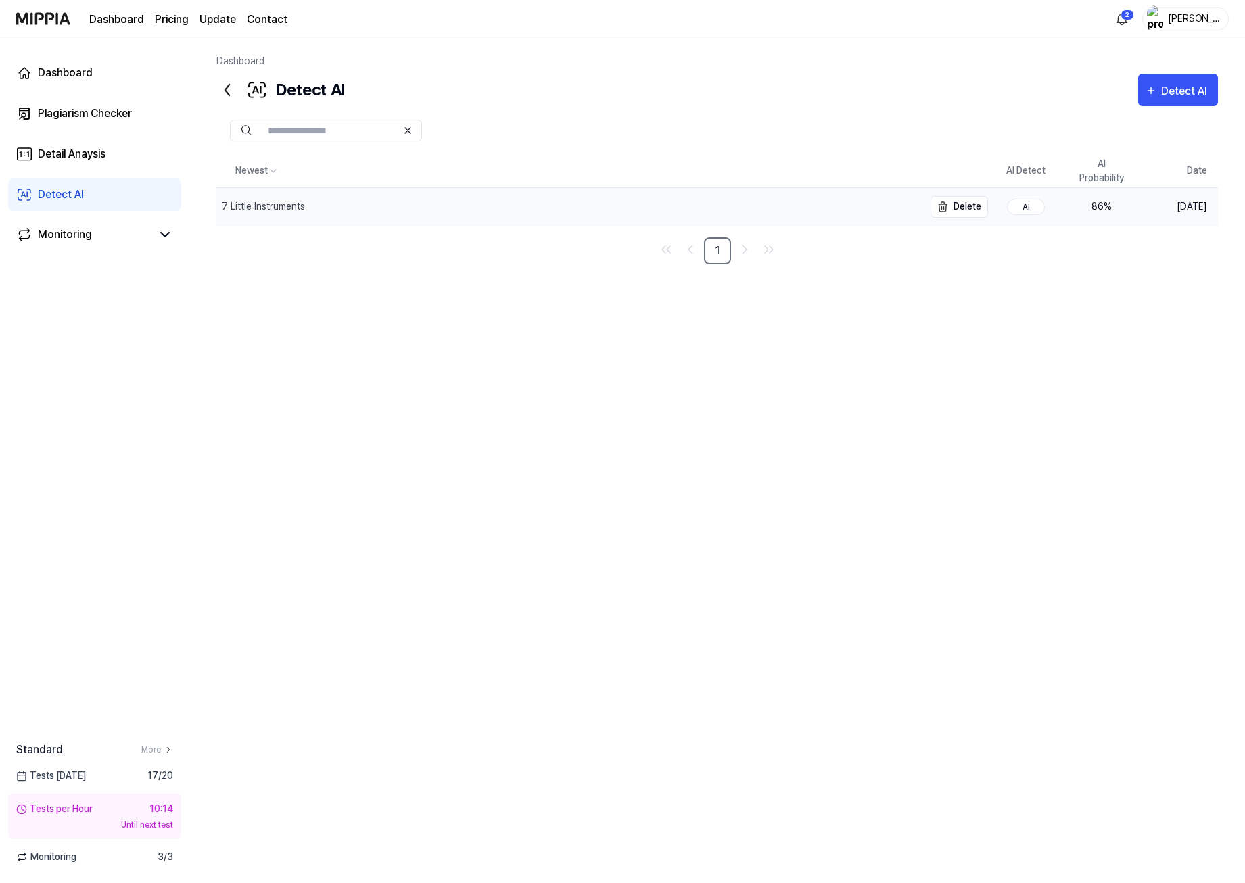
click at [387, 210] on div "7 Little Instruments" at bounding box center [569, 207] width 707 height 38
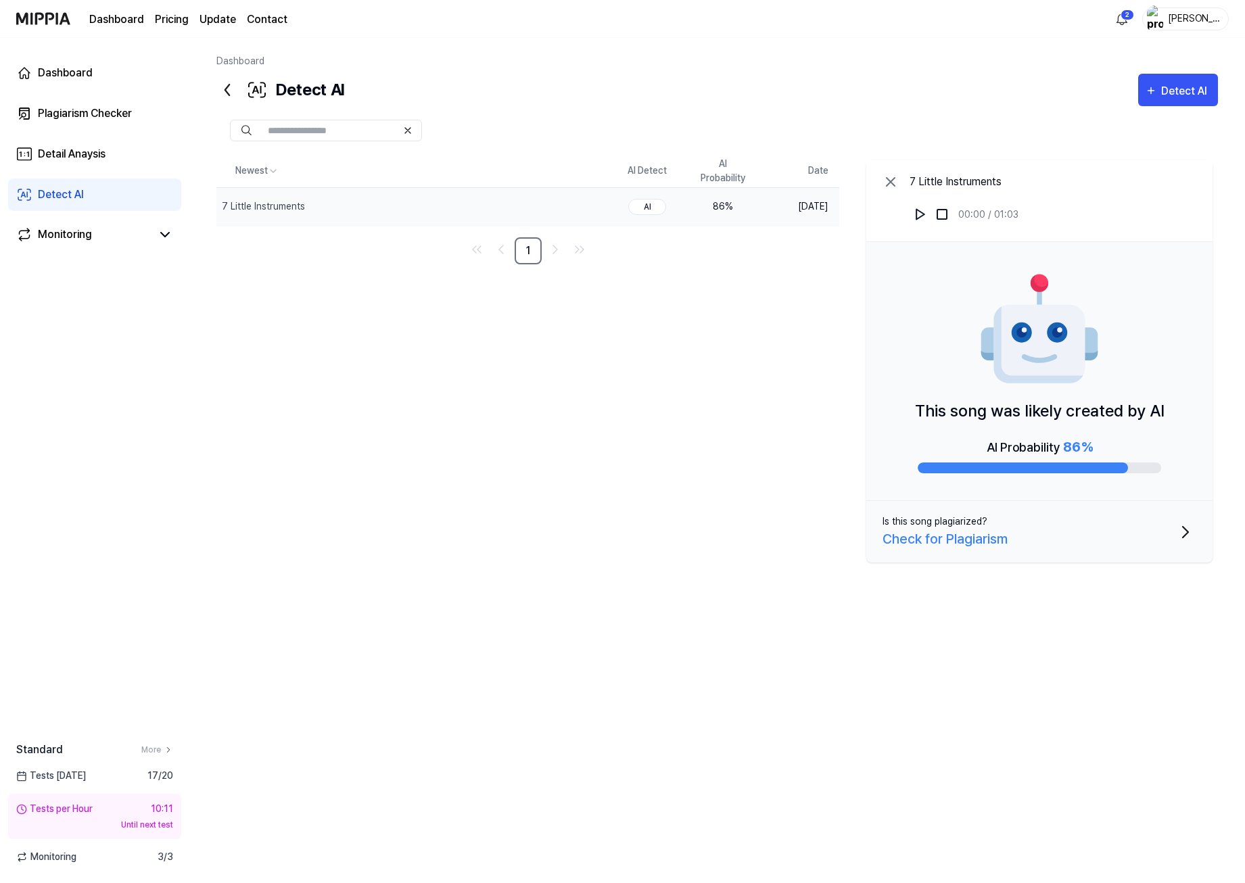
drag, startPoint x: 528, startPoint y: 419, endPoint x: 442, endPoint y: 392, distance: 90.5
drag, startPoint x: 442, startPoint y: 392, endPoint x: 417, endPoint y: 385, distance: 26.1
click at [417, 385] on div "Newest AI Detect AI Probability Date 7 Little Instruments Delete AI 86 % Sep 5,…" at bounding box center [716, 442] width 1001 height 574
click at [989, 538] on div "Check for Plagiarism" at bounding box center [944, 539] width 125 height 20
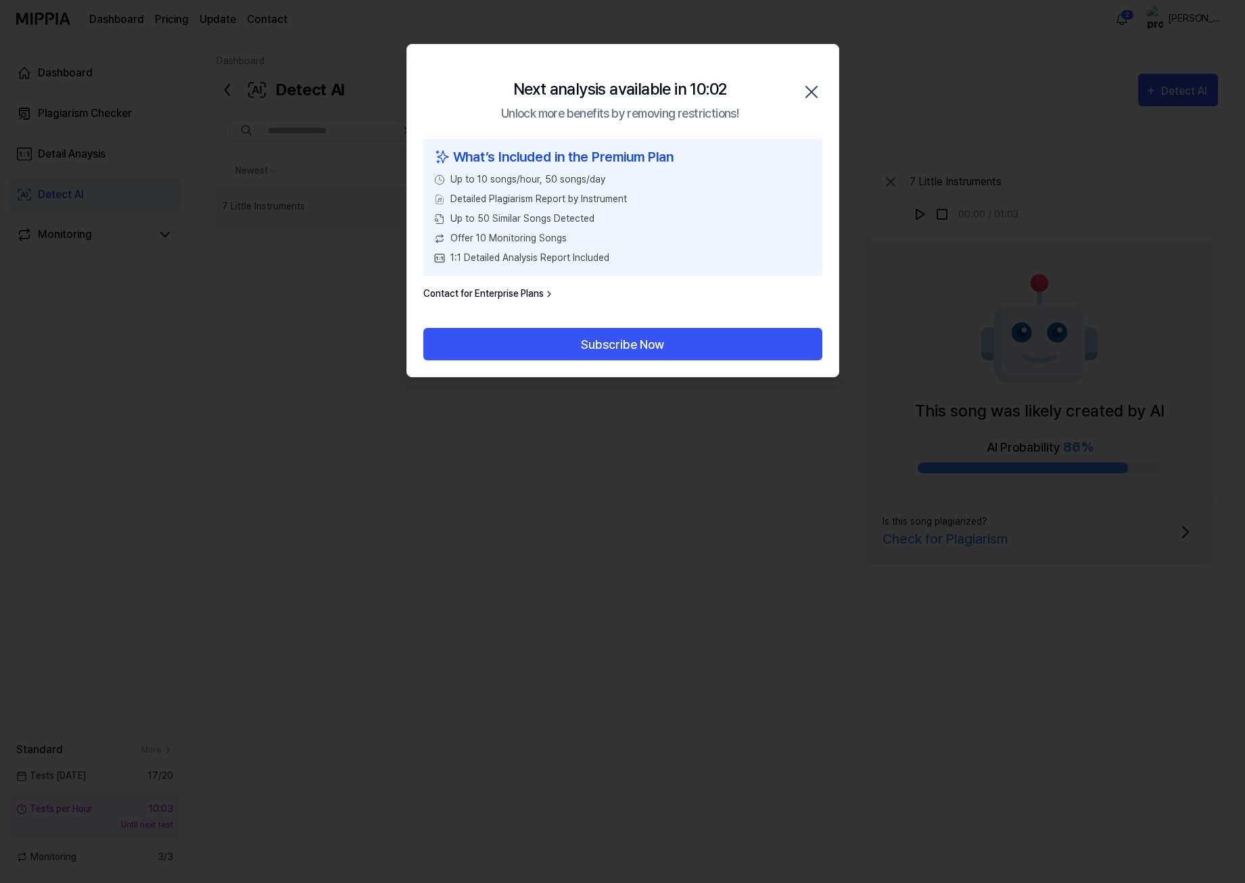
click at [809, 93] on icon "button" at bounding box center [812, 92] width 22 height 22
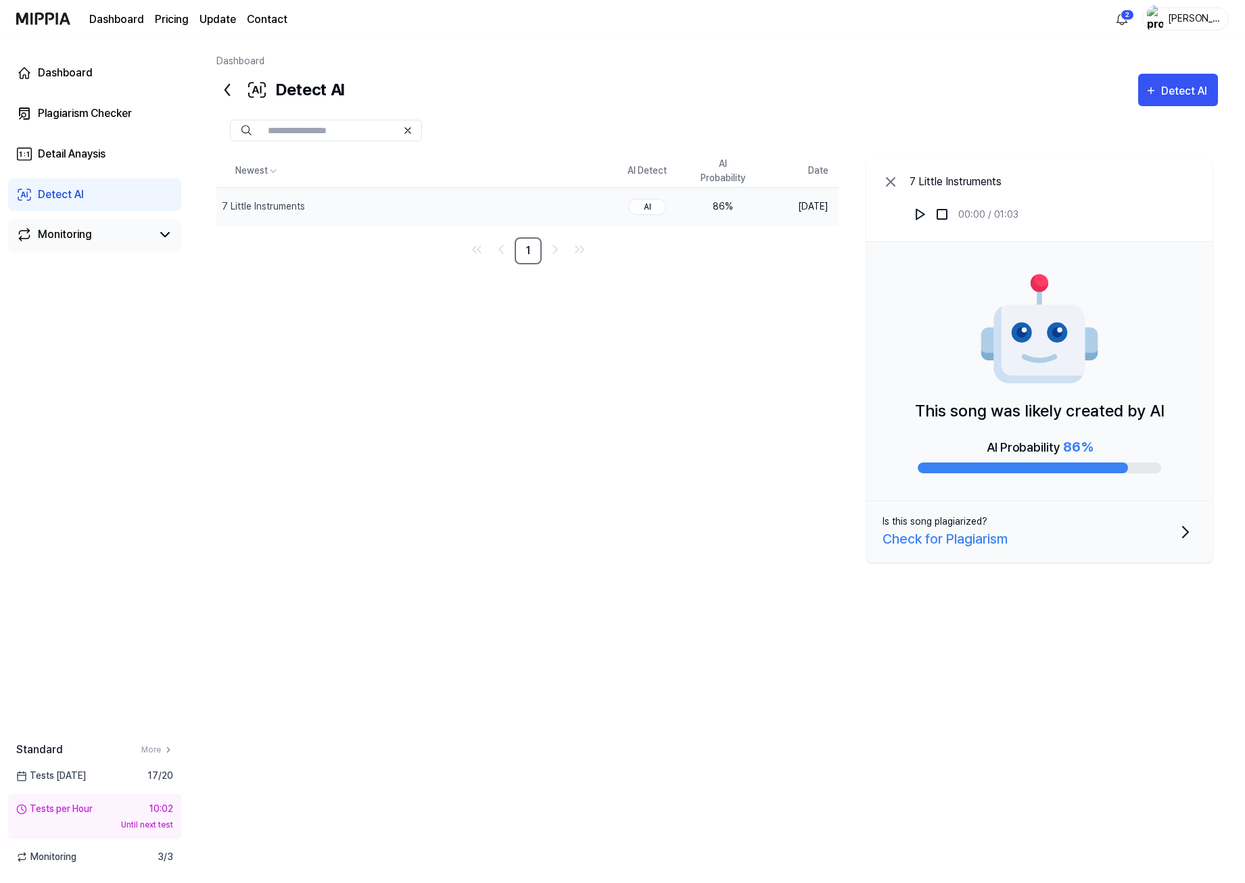
click at [52, 234] on div "Monitoring" at bounding box center [65, 235] width 54 height 16
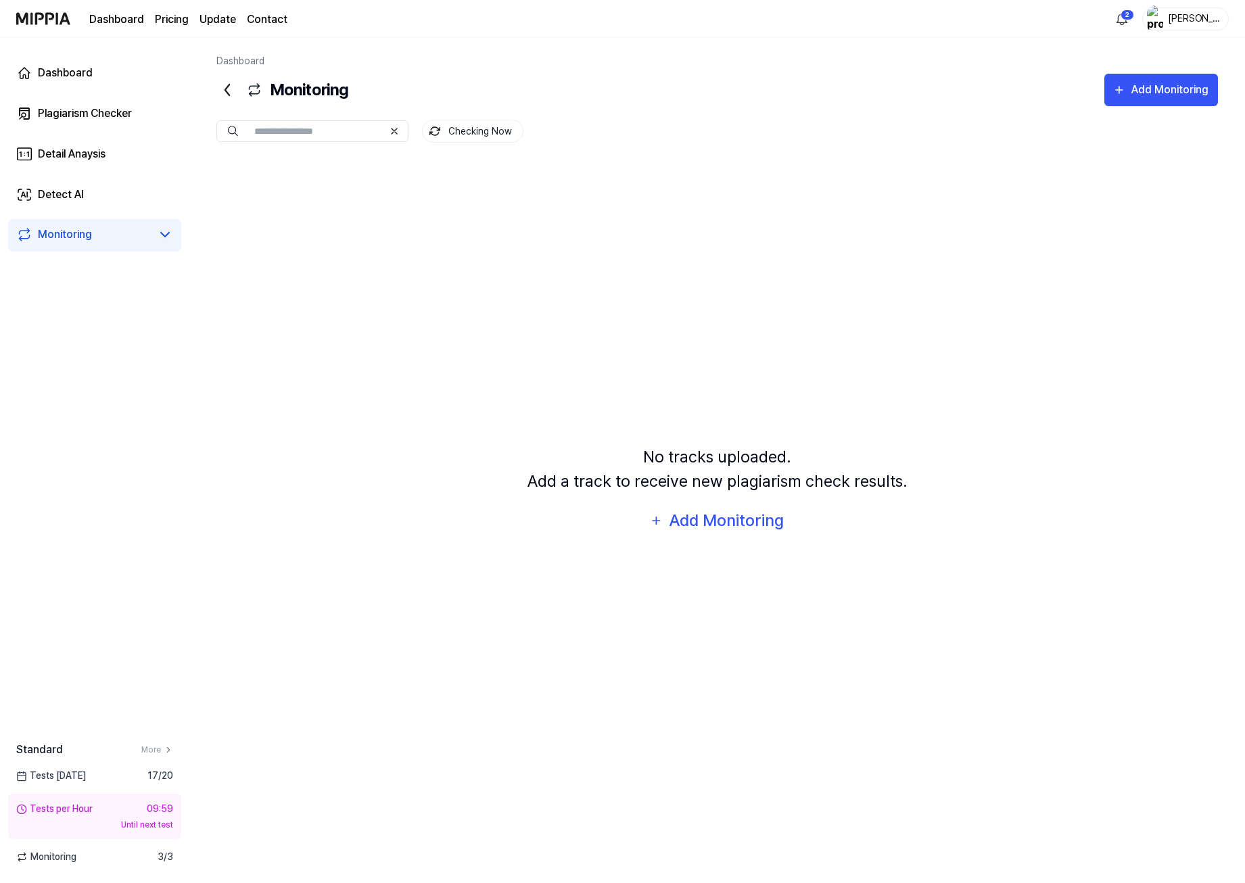
click at [169, 239] on icon at bounding box center [165, 235] width 16 height 16
click at [159, 232] on icon at bounding box center [165, 235] width 16 height 16
click at [70, 120] on div "Plagiarism Checker" at bounding box center [85, 113] width 94 height 16
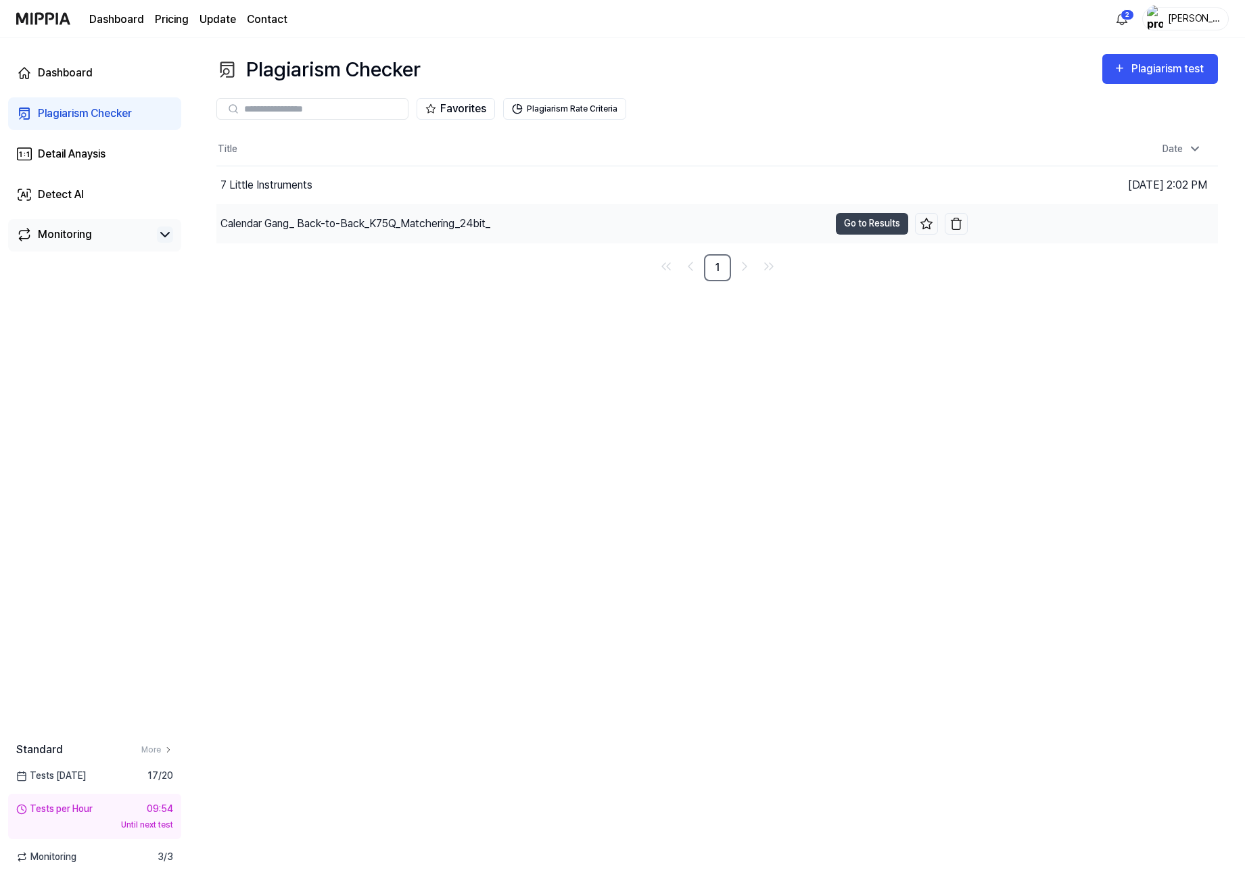
click at [352, 226] on div "Calendar Gang_ Back-to-Back_K75Q_Matchering_24bit_" at bounding box center [355, 224] width 270 height 16
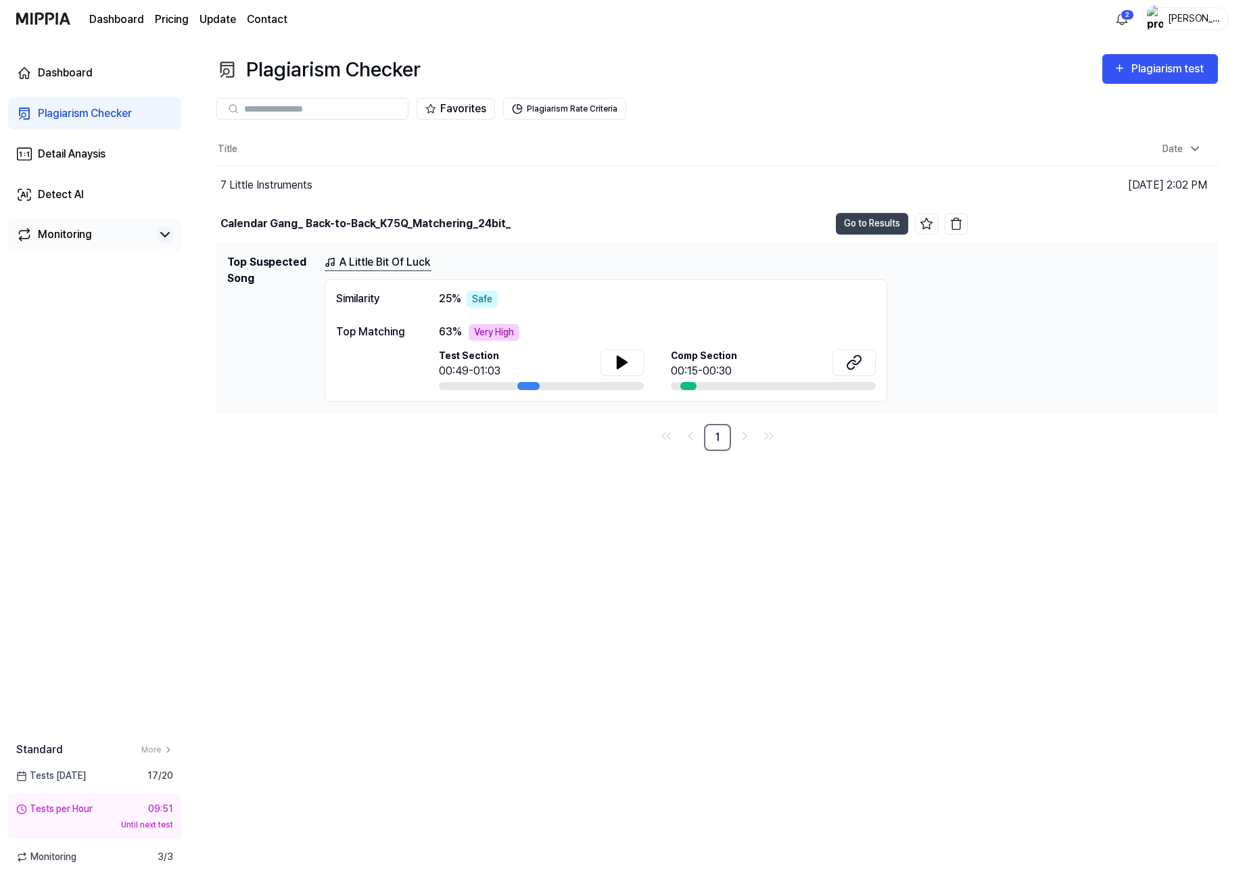
drag, startPoint x: 441, startPoint y: 478, endPoint x: 402, endPoint y: 463, distance: 41.9
drag, startPoint x: 402, startPoint y: 463, endPoint x: 385, endPoint y: 460, distance: 17.2
drag, startPoint x: 385, startPoint y: 460, endPoint x: 354, endPoint y: 458, distance: 31.2
click at [354, 458] on div "Plagiarism Checker Plagiarism test Plagiarism Checker Detail Analysis Detect AI…" at bounding box center [716, 460] width 1055 height 845
click at [638, 361] on button at bounding box center [621, 362] width 43 height 27
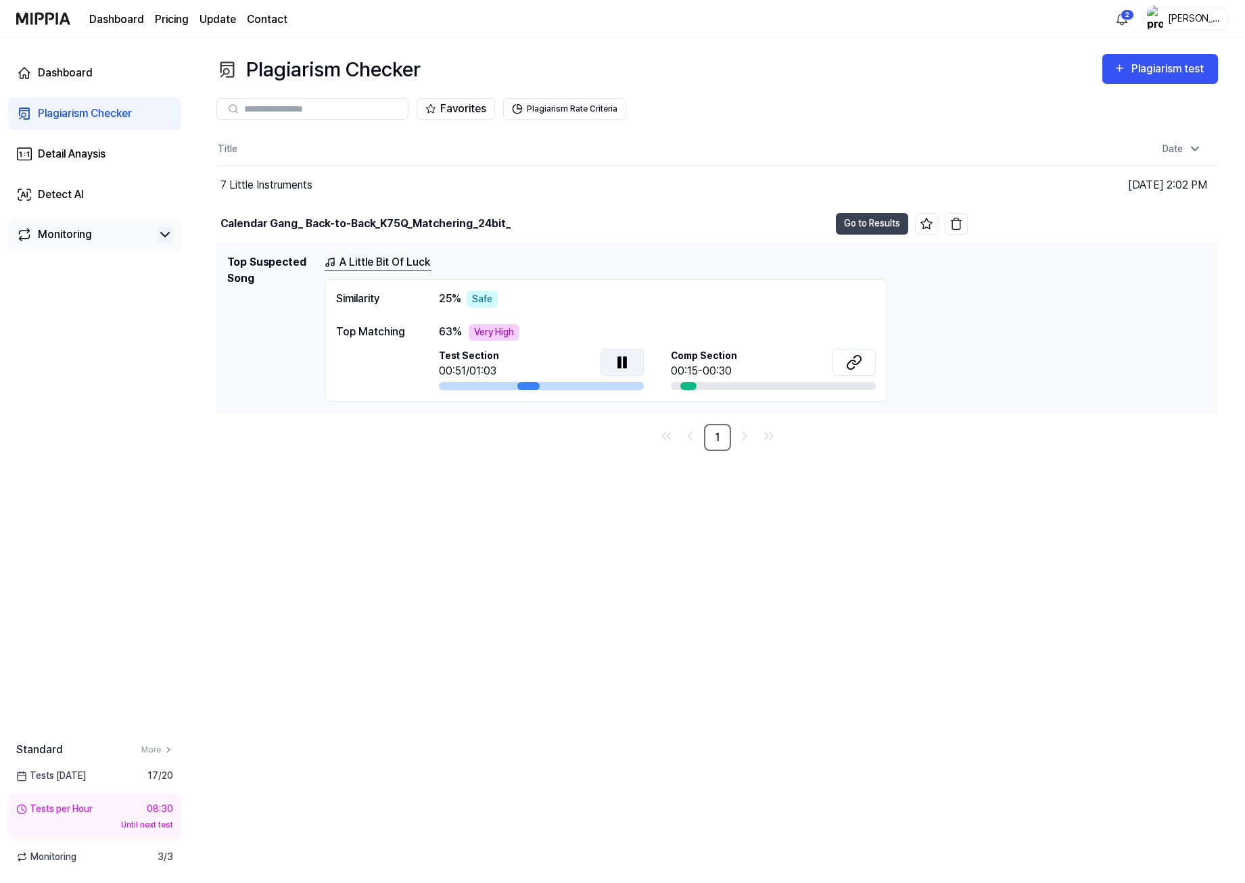
click at [625, 360] on icon at bounding box center [624, 361] width 3 height 11
click at [846, 365] on icon at bounding box center [854, 362] width 16 height 16
drag, startPoint x: 260, startPoint y: 641, endPoint x: 229, endPoint y: 623, distance: 36.7
drag, startPoint x: 229, startPoint y: 623, endPoint x: 213, endPoint y: 613, distance: 18.2
drag, startPoint x: 213, startPoint y: 613, endPoint x: 188, endPoint y: 607, distance: 25.7
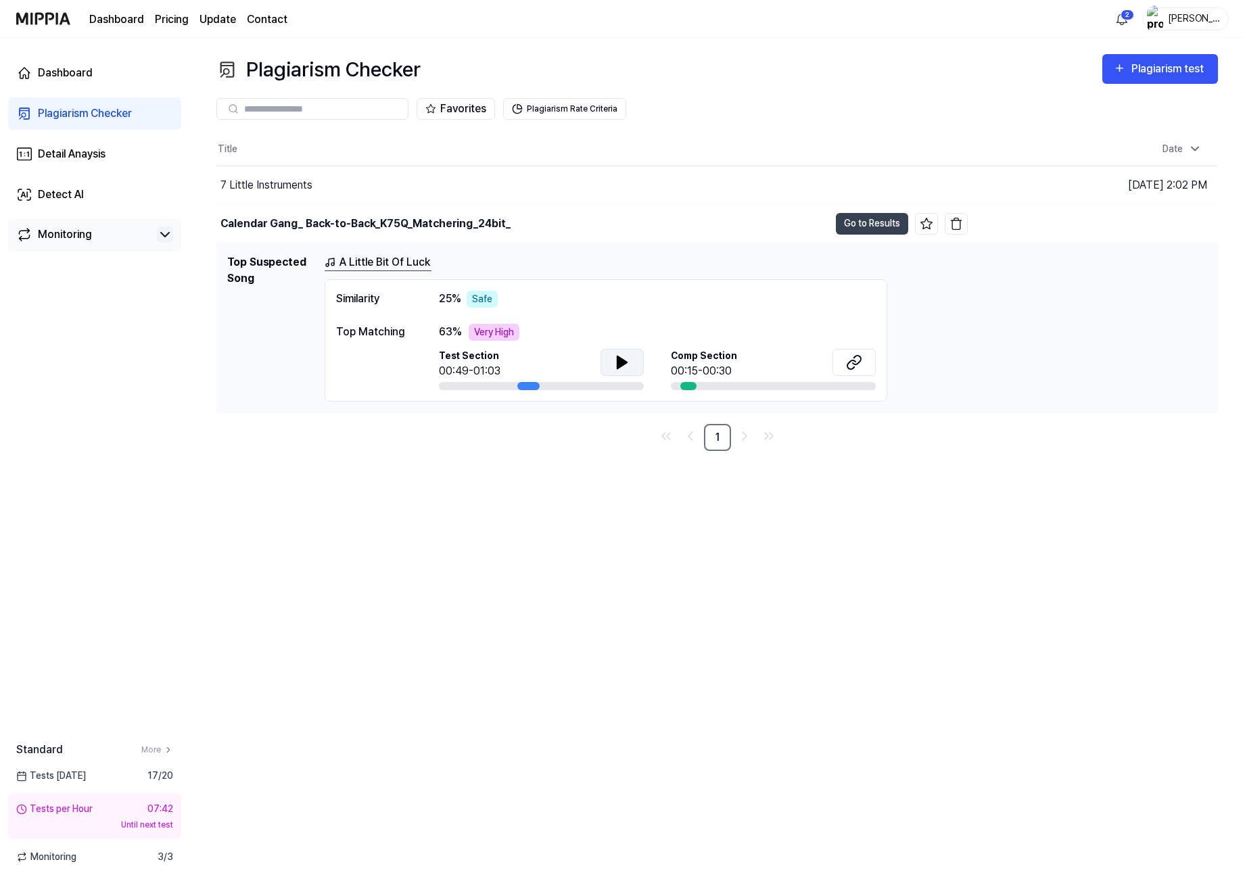
click at [188, 607] on div "Dashboard Plagiarism Checker Detail Anaysis Detect AI Monitoring Standard More …" at bounding box center [94, 460] width 189 height 845
drag, startPoint x: 262, startPoint y: 621, endPoint x: 227, endPoint y: 608, distance: 37.4
drag, startPoint x: 227, startPoint y: 608, endPoint x: 209, endPoint y: 603, distance: 18.2
click at [209, 603] on div "Plagiarism Checker Plagiarism test Plagiarism Checker Detail Analysis Detect AI…" at bounding box center [716, 460] width 1055 height 845
drag, startPoint x: 262, startPoint y: 619, endPoint x: 231, endPoint y: 611, distance: 32.1
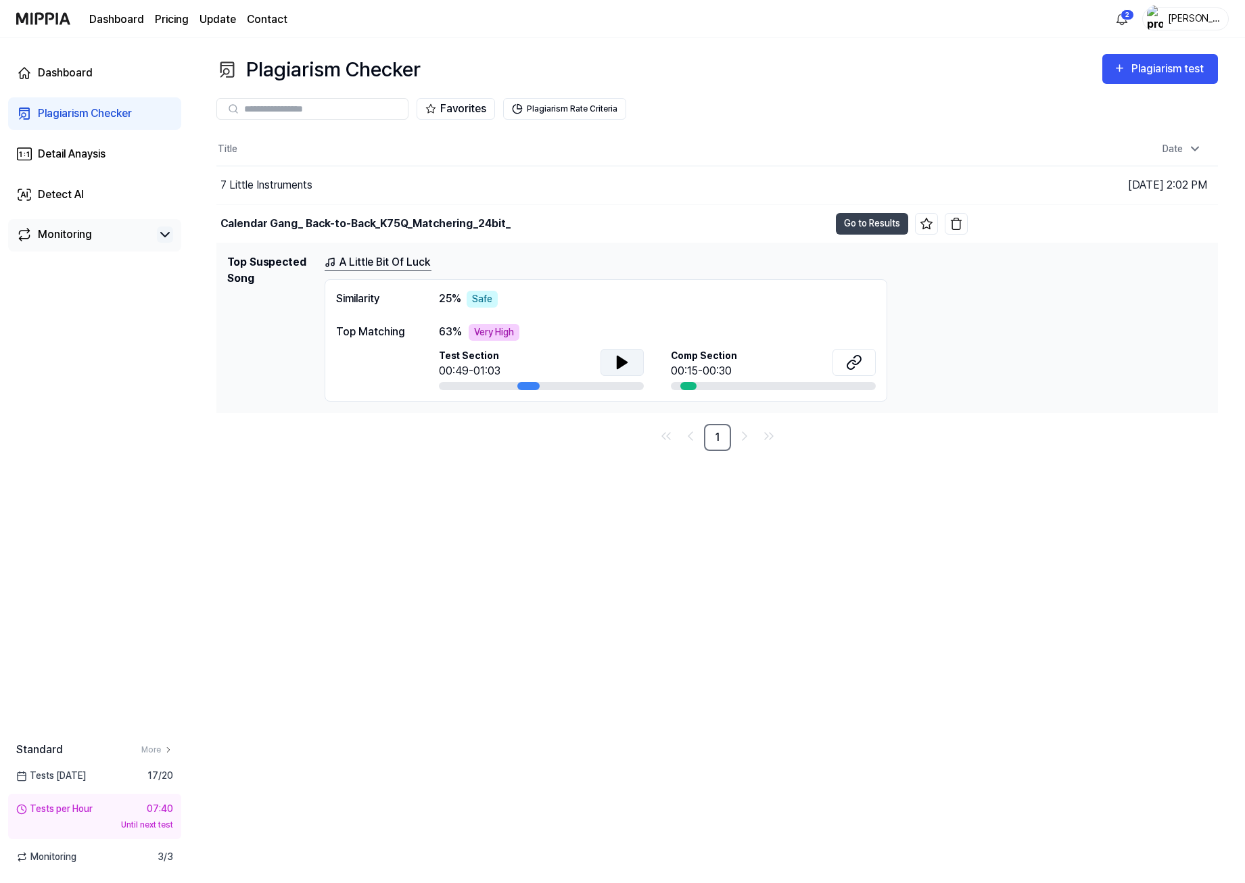
drag, startPoint x: 231, startPoint y: 611, endPoint x: 207, endPoint y: 601, distance: 26.1
click at [207, 601] on div "Plagiarism Checker Plagiarism test Plagiarism Checker Detail Analysis Detect AI…" at bounding box center [716, 460] width 1055 height 845
click at [80, 809] on div "Tests per Hour" at bounding box center [54, 809] width 76 height 14
drag, startPoint x: 279, startPoint y: 688, endPoint x: 243, endPoint y: 644, distance: 56.6
drag, startPoint x: 243, startPoint y: 644, endPoint x: 222, endPoint y: 622, distance: 30.6
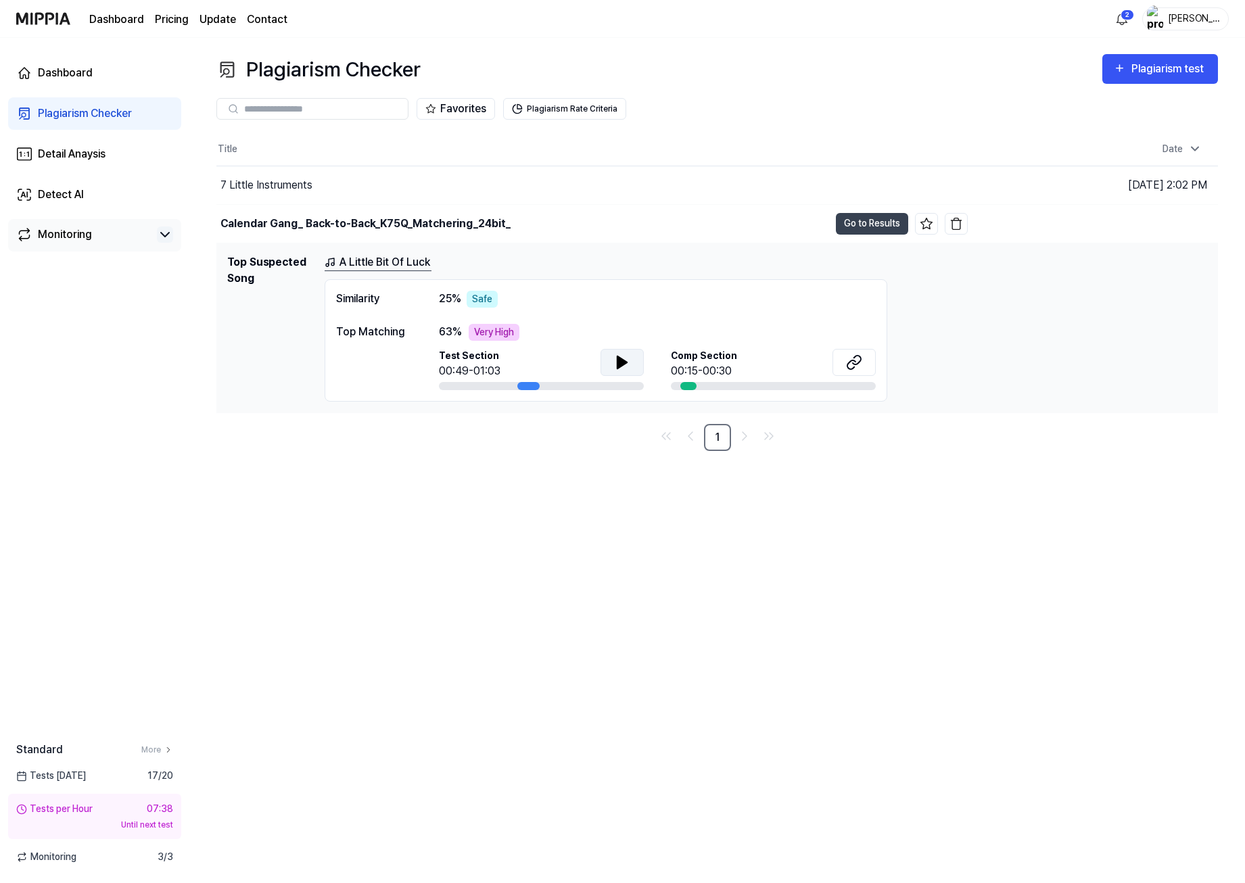
click at [223, 625] on div "Plagiarism Checker Plagiarism test Plagiarism Checker Detail Analysis Detect AI…" at bounding box center [716, 460] width 1055 height 845
drag, startPoint x: 243, startPoint y: 512, endPoint x: 233, endPoint y: 490, distance: 23.6
drag, startPoint x: 233, startPoint y: 490, endPoint x: 224, endPoint y: 485, distance: 10.0
click at [224, 485] on div "Plagiarism Checker Plagiarism test Plagiarism Checker Detail Analysis Detect AI…" at bounding box center [716, 460] width 1055 height 845
drag, startPoint x: 445, startPoint y: 496, endPoint x: 392, endPoint y: 475, distance: 56.5
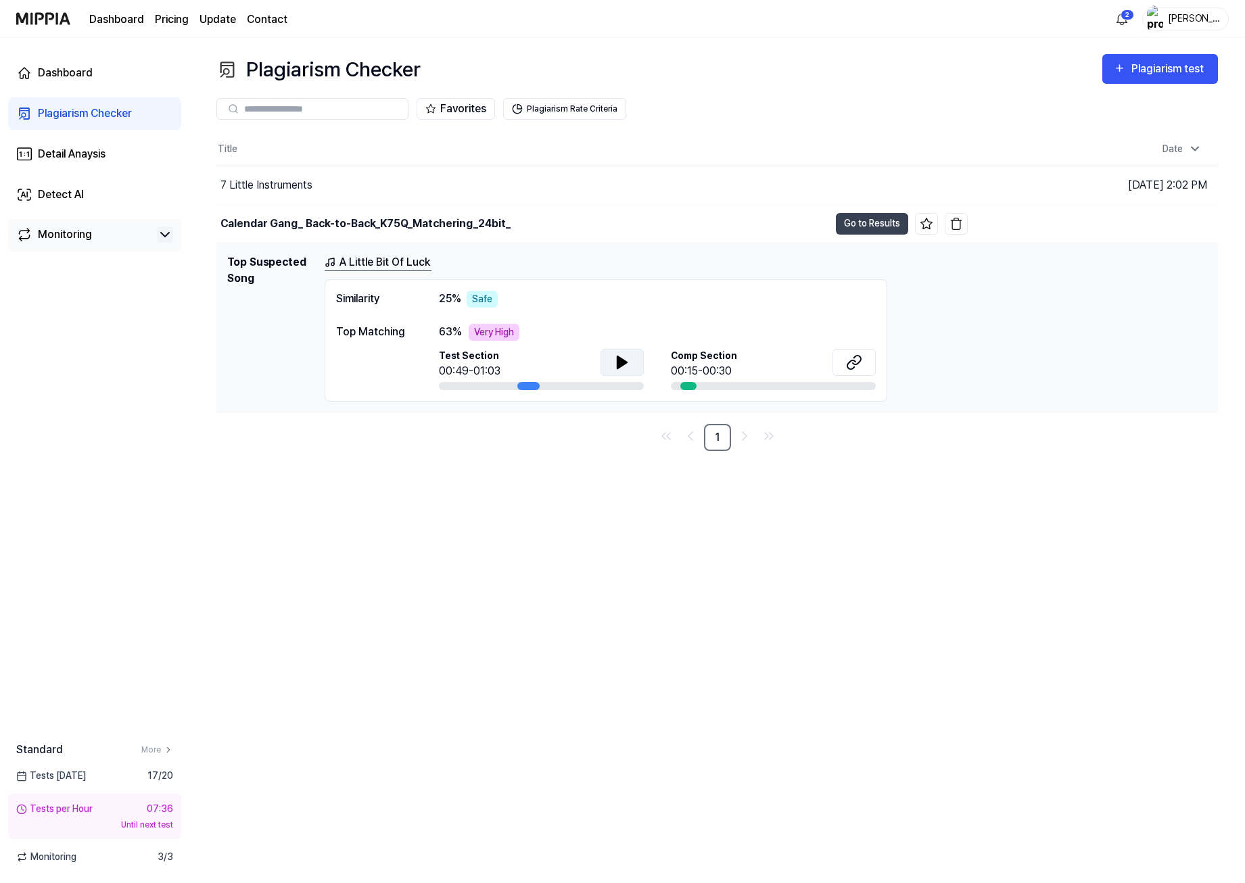
click at [392, 475] on div "Plagiarism Checker Plagiarism test Plagiarism Checker Detail Analysis Detect AI…" at bounding box center [716, 460] width 1055 height 845
drag, startPoint x: 533, startPoint y: 509, endPoint x: 504, endPoint y: 496, distance: 31.5
click at [504, 496] on div "Plagiarism Checker Plagiarism test Plagiarism Checker Detail Analysis Detect AI…" at bounding box center [716, 460] width 1055 height 845
click at [1160, 22] on img "button" at bounding box center [1155, 18] width 16 height 27
click at [1098, 101] on link "Account" at bounding box center [1142, 101] width 156 height 14
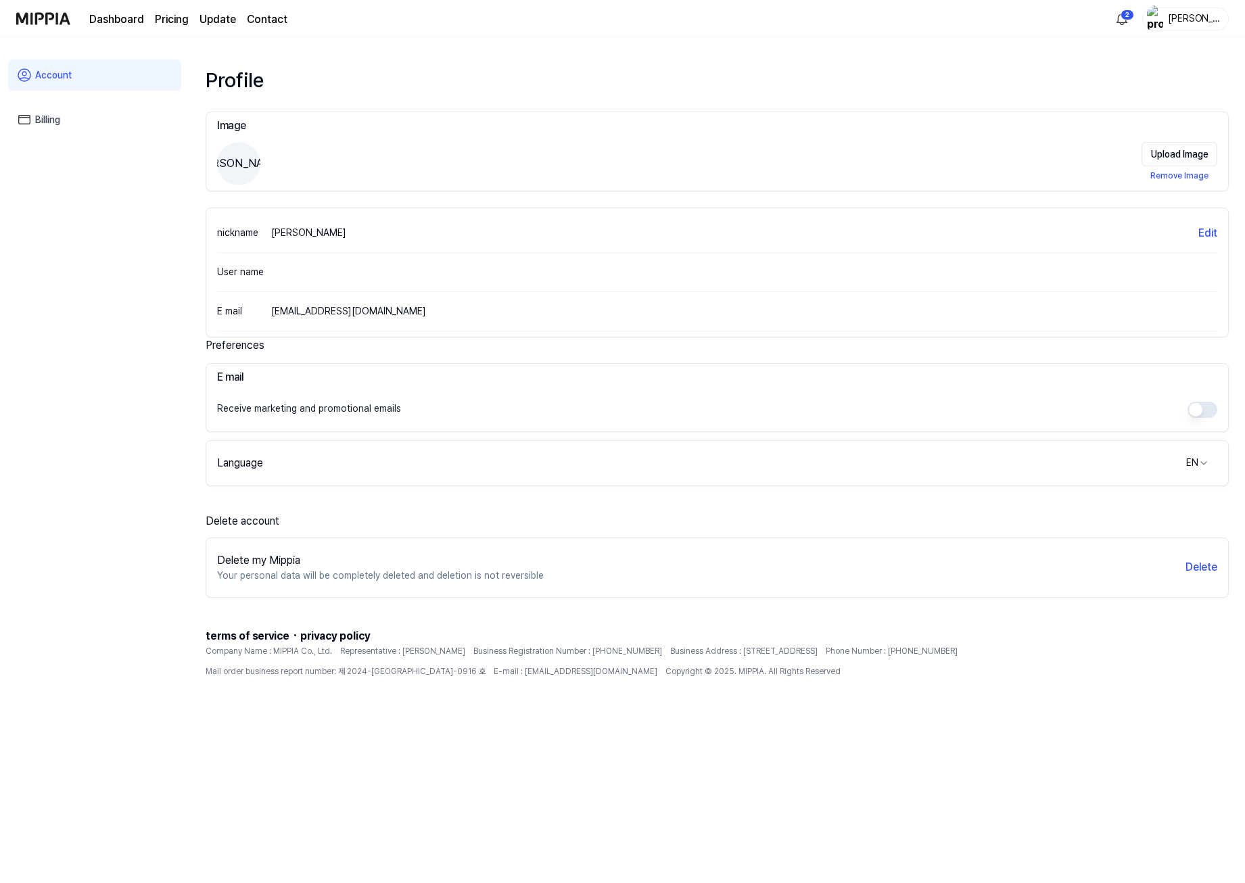
click at [183, 339] on div "Account Billing" at bounding box center [94, 462] width 189 height 848
click at [66, 115] on link "Billing" at bounding box center [94, 119] width 173 height 31
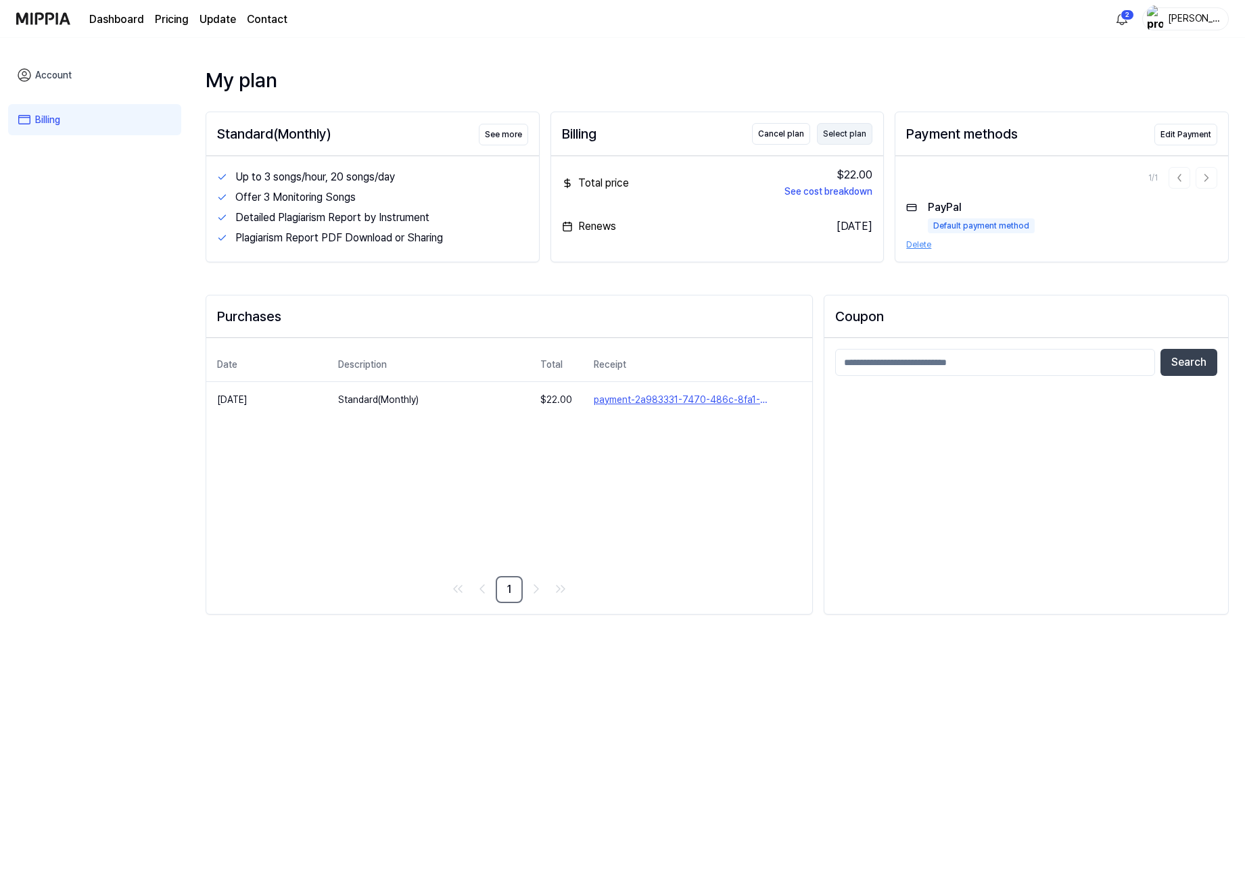
click at [851, 137] on button "Select plan" at bounding box center [844, 134] width 55 height 22
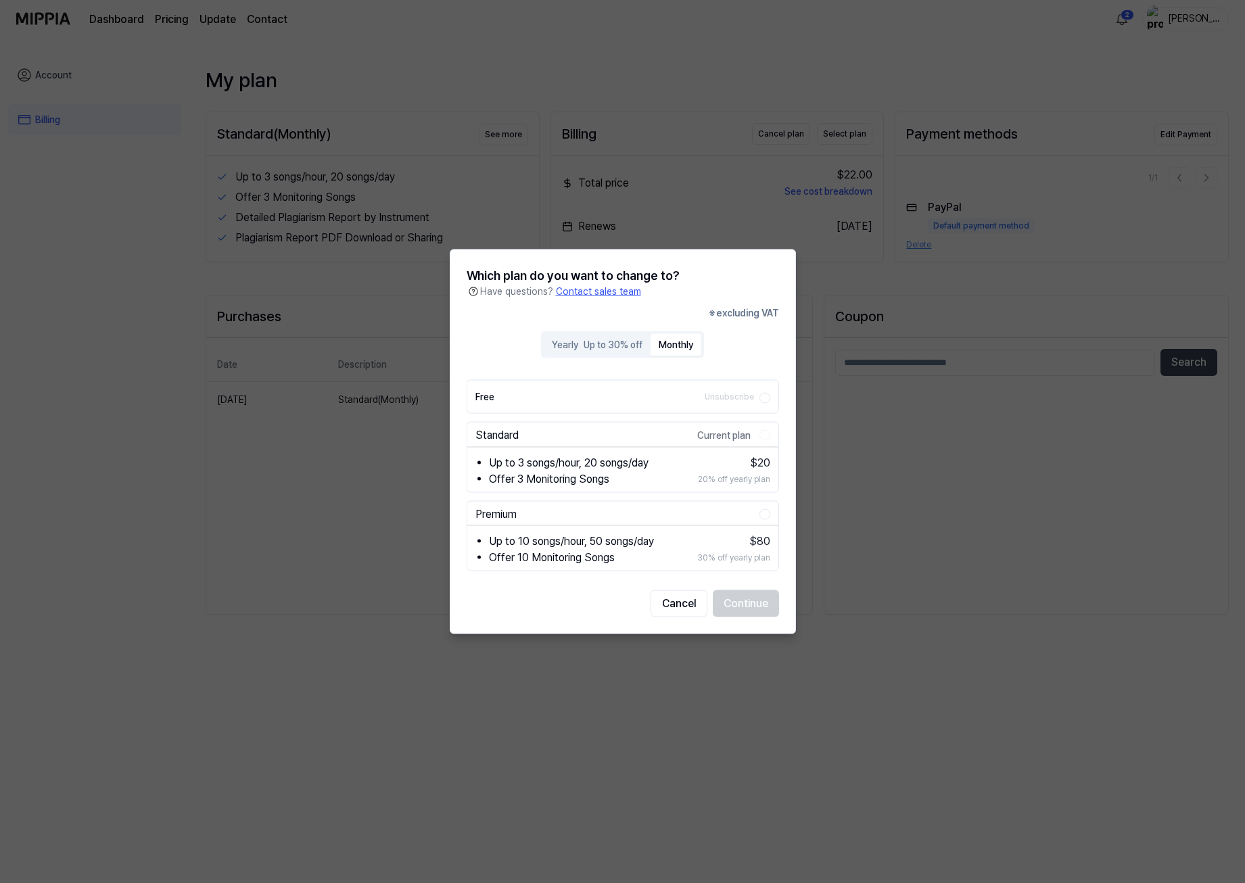
click at [676, 348] on button "Monthly" at bounding box center [675, 344] width 51 height 22
click at [671, 606] on button "Cancel" at bounding box center [678, 603] width 57 height 27
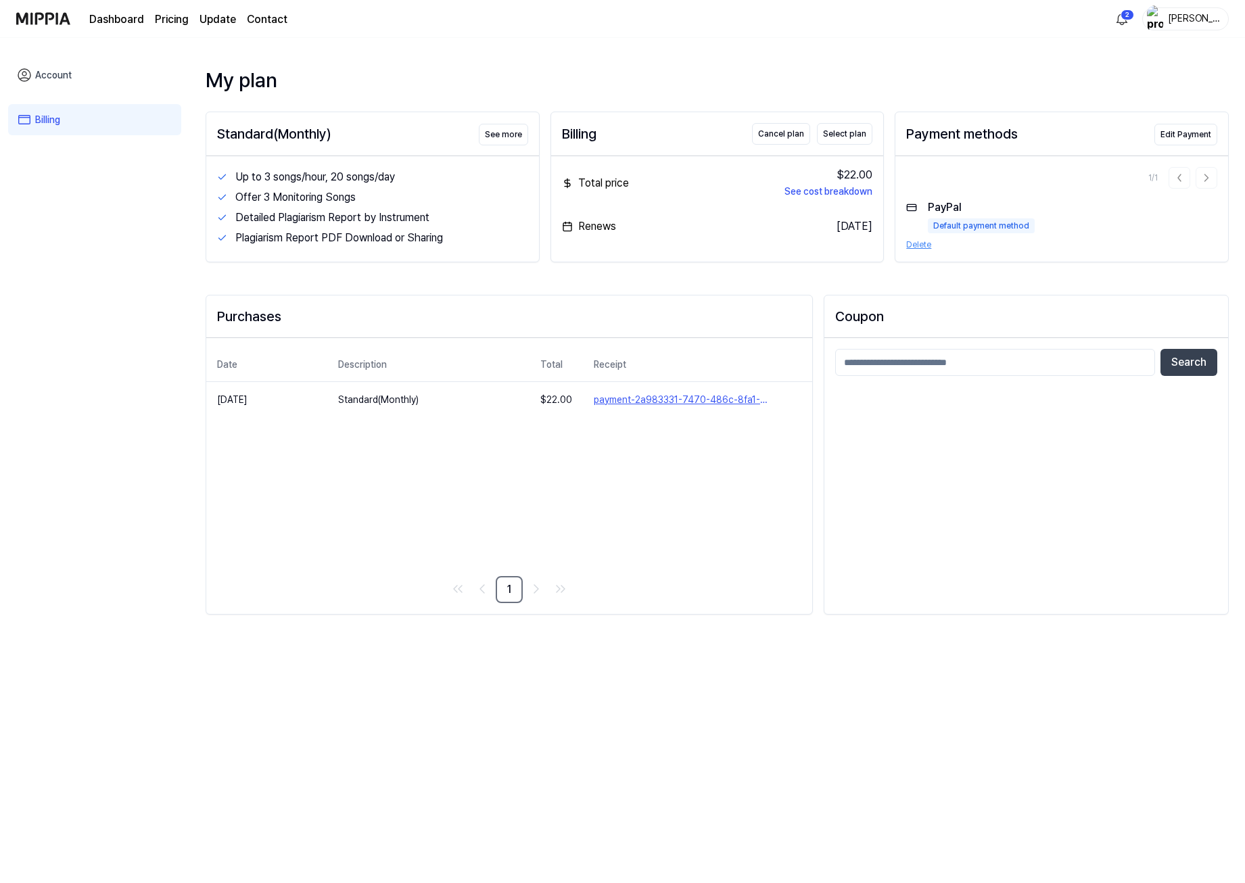
drag, startPoint x: 543, startPoint y: 653, endPoint x: 522, endPoint y: 650, distance: 21.1
drag, startPoint x: 522, startPoint y: 650, endPoint x: 486, endPoint y: 649, distance: 35.9
drag, startPoint x: 486, startPoint y: 649, endPoint x: 467, endPoint y: 648, distance: 19.7
drag, startPoint x: 467, startPoint y: 648, endPoint x: 452, endPoint y: 648, distance: 14.9
drag, startPoint x: 452, startPoint y: 648, endPoint x: 434, endPoint y: 648, distance: 17.6
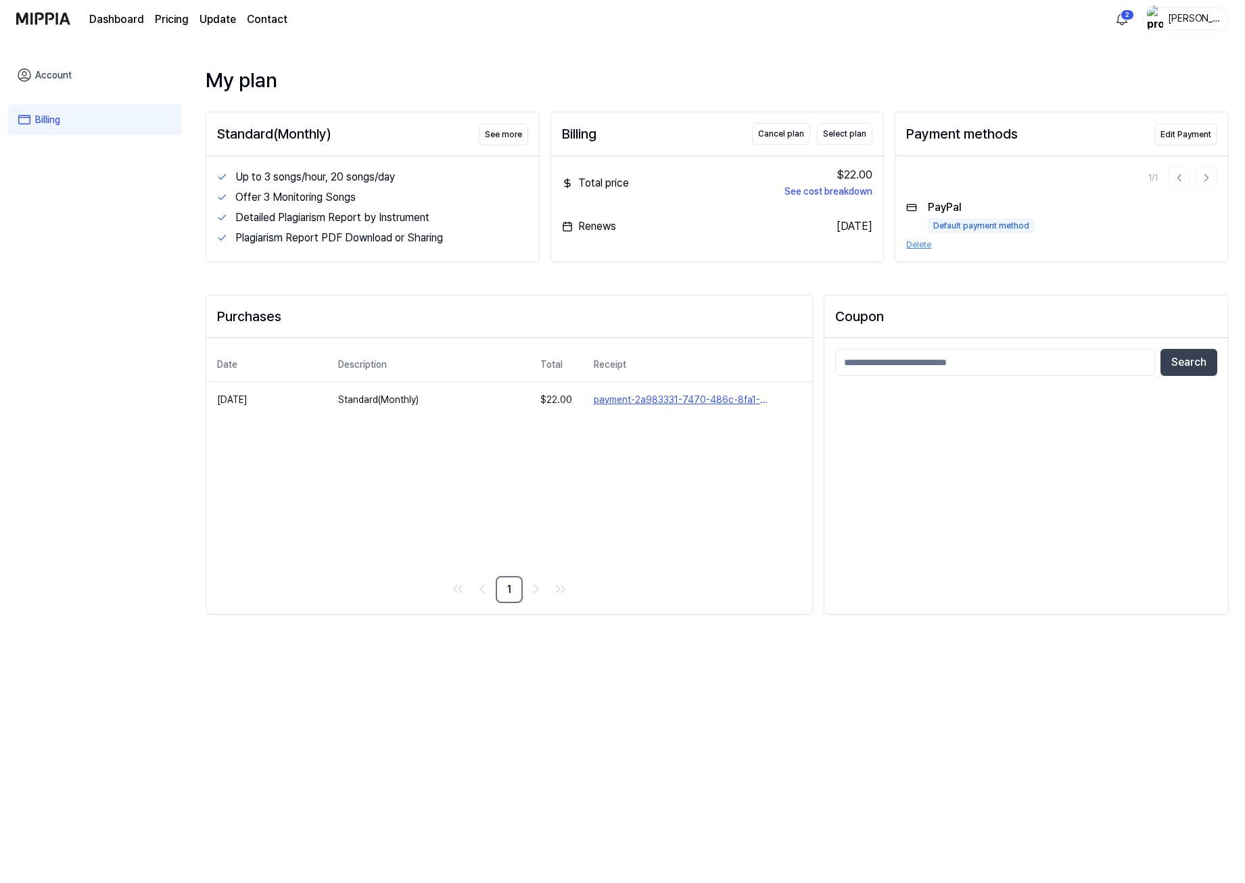
drag, startPoint x: 434, startPoint y: 648, endPoint x: 425, endPoint y: 648, distance: 9.5
click at [425, 648] on div "My plan Standard(Monthly) See more Up to 3 songs/hour, 20 songs/day Offer 3 Mon…" at bounding box center [716, 460] width 1055 height 845
drag, startPoint x: 429, startPoint y: 648, endPoint x: 416, endPoint y: 649, distance: 12.9
drag, startPoint x: 416, startPoint y: 649, endPoint x: 381, endPoint y: 648, distance: 35.2
drag, startPoint x: 380, startPoint y: 648, endPoint x: 373, endPoint y: 648, distance: 7.4
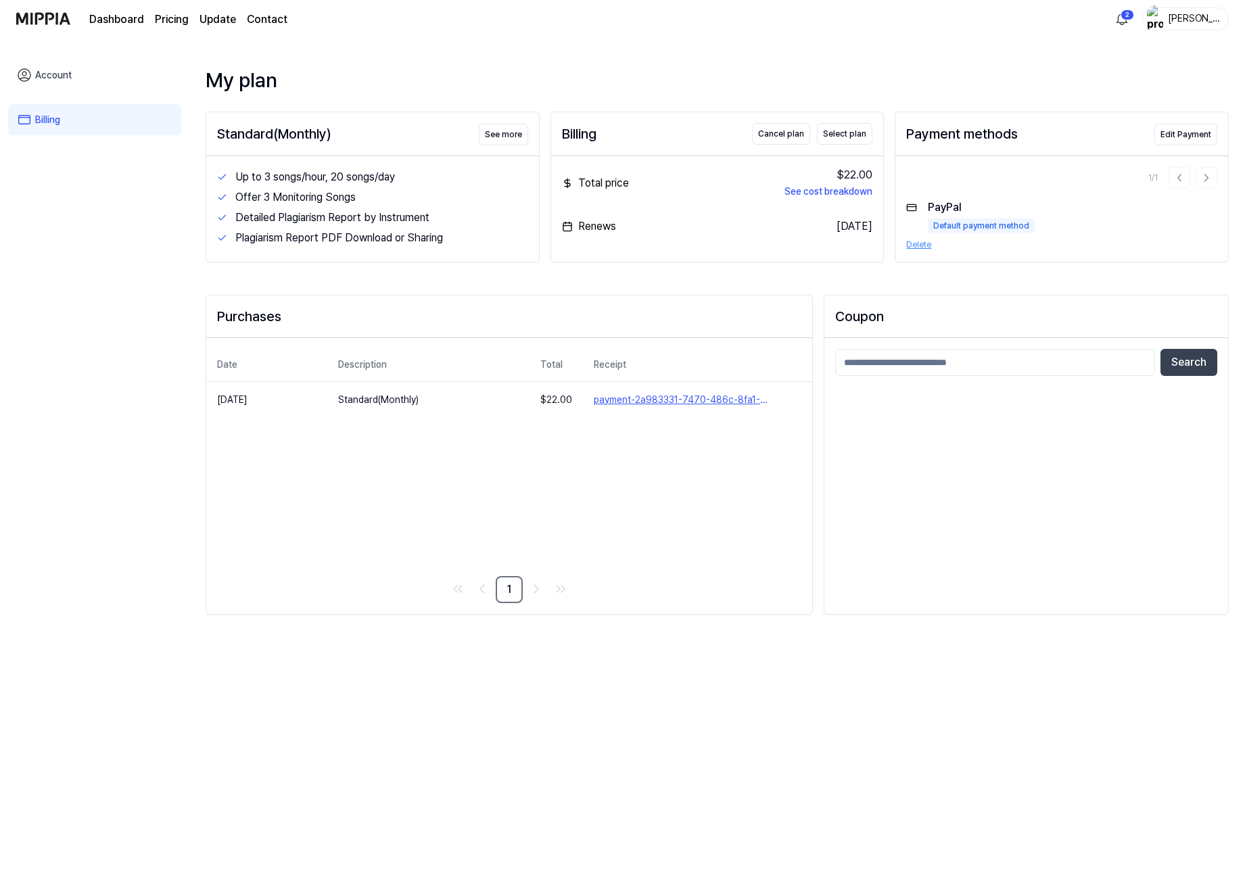
click at [373, 648] on div "My plan Standard(Monthly) See more Up to 3 songs/hour, 20 songs/day Offer 3 Mon…" at bounding box center [716, 460] width 1055 height 845
drag, startPoint x: 400, startPoint y: 653, endPoint x: 382, endPoint y: 653, distance: 18.3
drag, startPoint x: 382, startPoint y: 653, endPoint x: 365, endPoint y: 651, distance: 17.0
drag, startPoint x: 365, startPoint y: 651, endPoint x: 356, endPoint y: 650, distance: 8.8
click at [356, 650] on div "My plan Standard(Monthly) See more Up to 3 songs/hour, 20 songs/day Offer 3 Mon…" at bounding box center [716, 460] width 1055 height 845
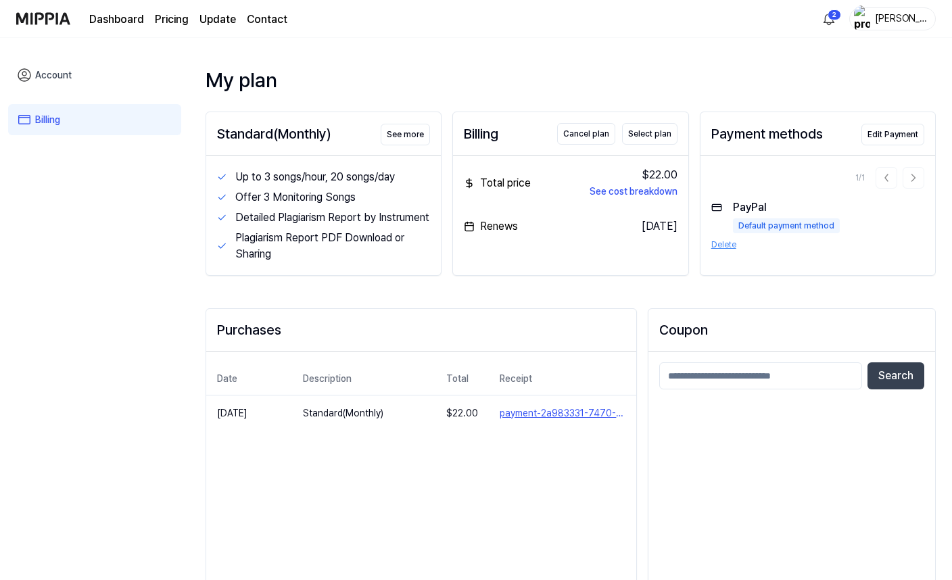
drag, startPoint x: 374, startPoint y: 322, endPoint x: 346, endPoint y: 322, distance: 28.4
click at [346, 322] on div "My plan Standard(Monthly) See more Up to 3 songs/hour, 20 songs/day Offer 3 Mon…" at bounding box center [571, 354] width 730 height 579
click at [64, 76] on link "Account" at bounding box center [94, 75] width 173 height 31
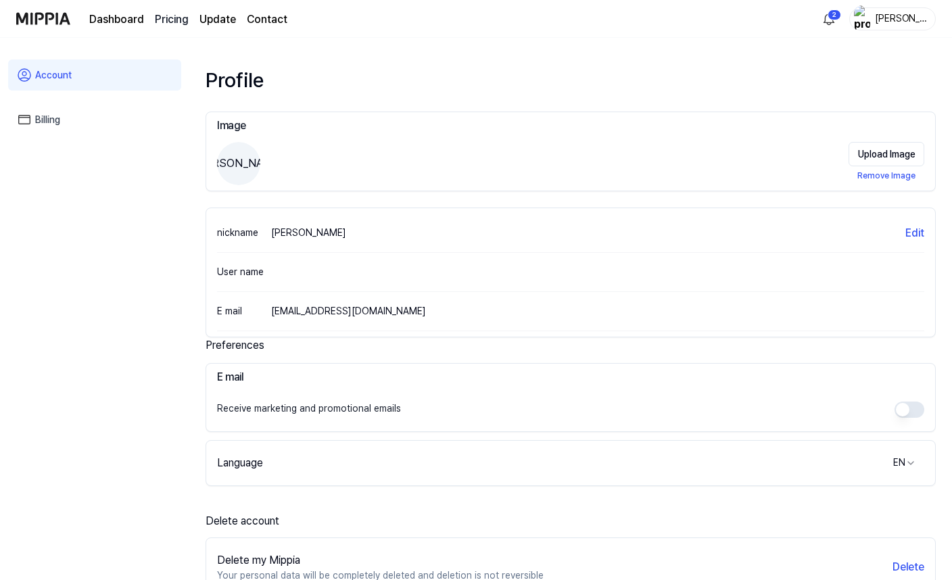
click at [157, 18] on 버튼 "Pricing" at bounding box center [172, 19] width 34 height 16
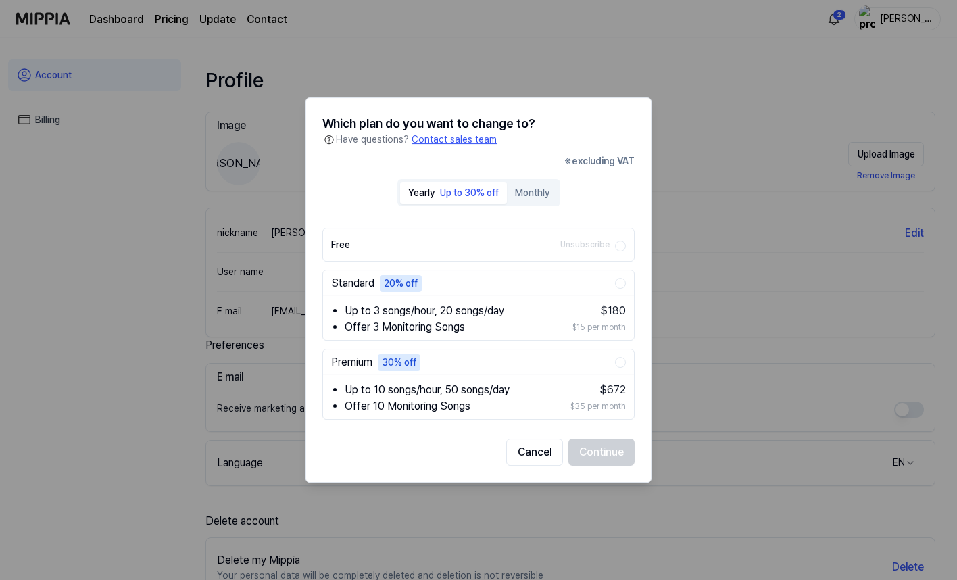
click at [769, 170] on div at bounding box center [478, 290] width 957 height 580
click at [535, 452] on button "Cancel" at bounding box center [534, 452] width 57 height 27
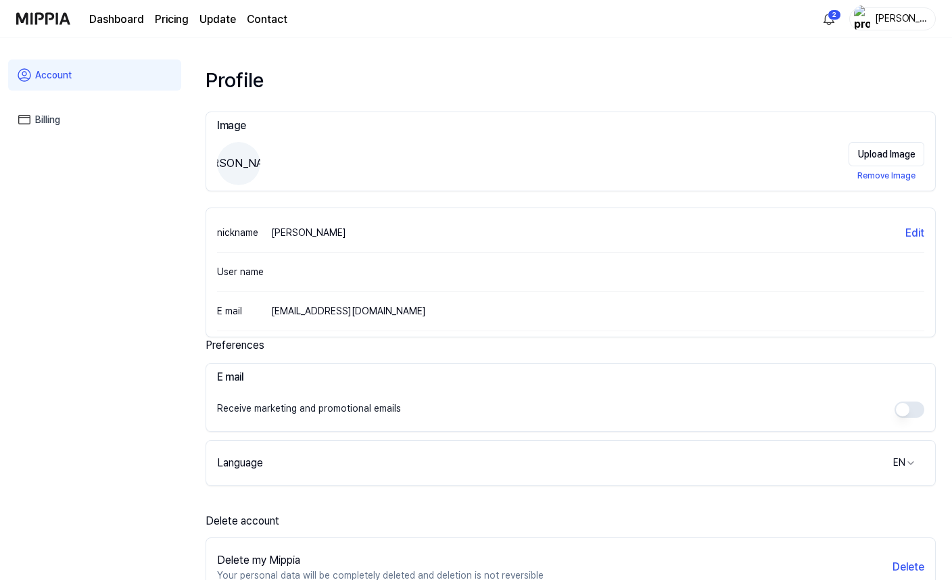
click at [210, 16] on link "Update" at bounding box center [217, 19] width 37 height 16
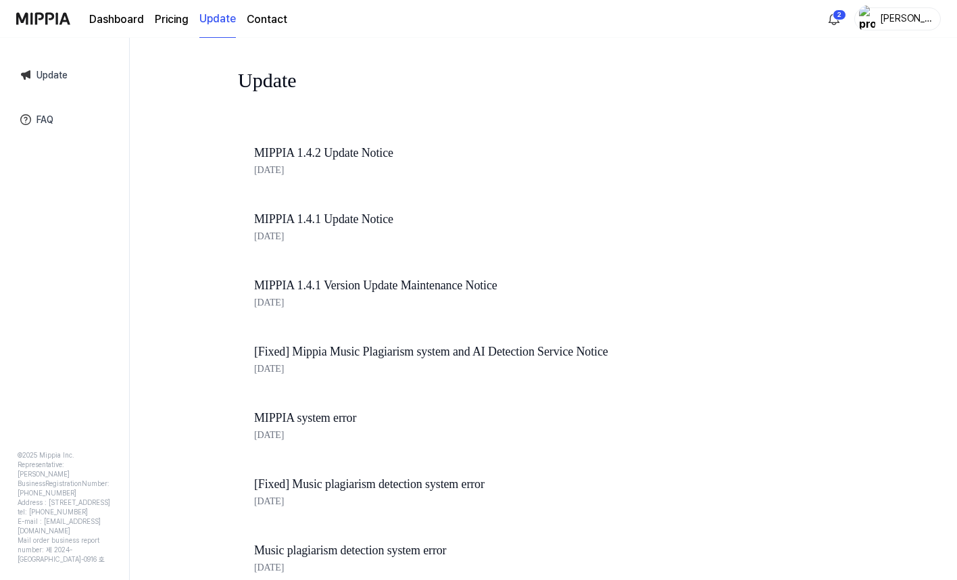
click at [303, 141] on div "MIPPIA 1.4.2 Update Notice Jul 31, 2025" at bounding box center [484, 163] width 492 height 66
click at [301, 149] on link "MIPPIA 1.4.2 Update Notice" at bounding box center [484, 153] width 460 height 20
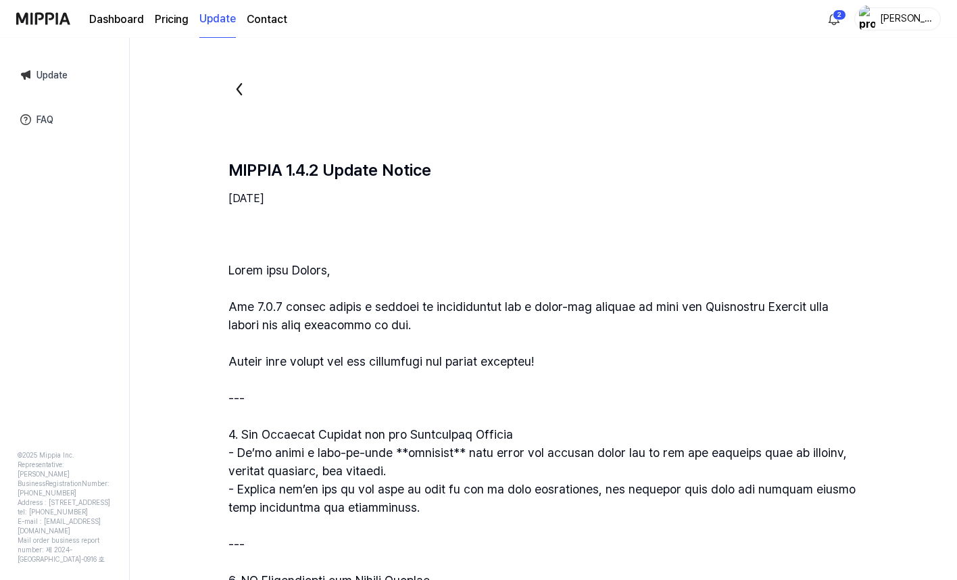
click at [111, 20] on link "Dashboard" at bounding box center [116, 19] width 55 height 16
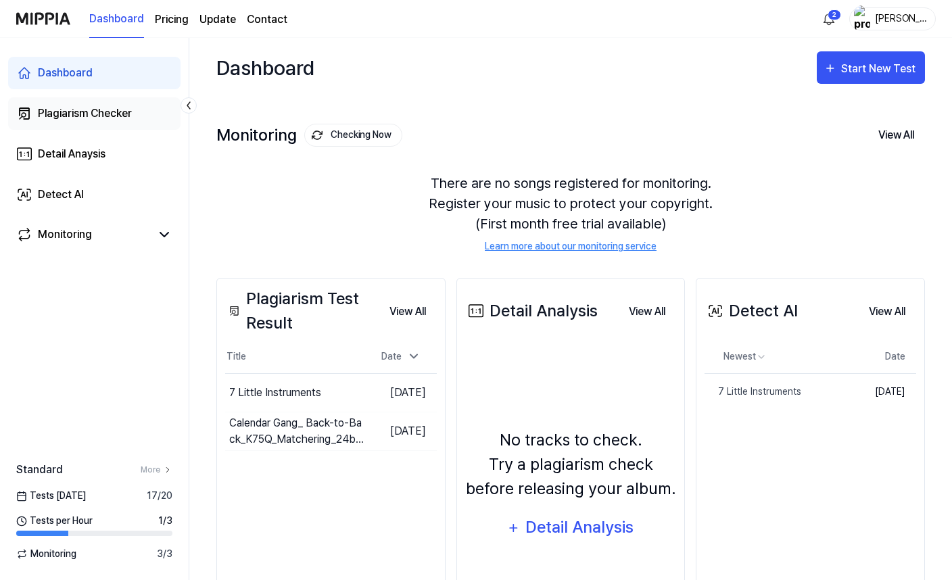
click at [77, 112] on div "Plagiarism Checker" at bounding box center [85, 113] width 94 height 16
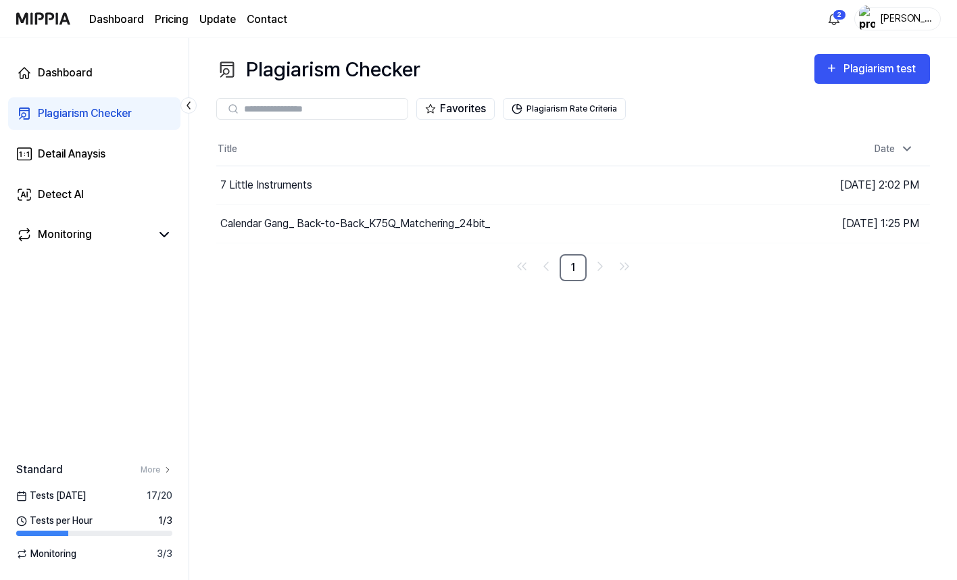
click at [418, 315] on div "Plagiarism Checker Plagiarism test Plagiarism Checker Detail Analysis Detect AI…" at bounding box center [573, 309] width 768 height 542
click at [310, 191] on div "7 Little Instruments" at bounding box center [266, 185] width 92 height 16
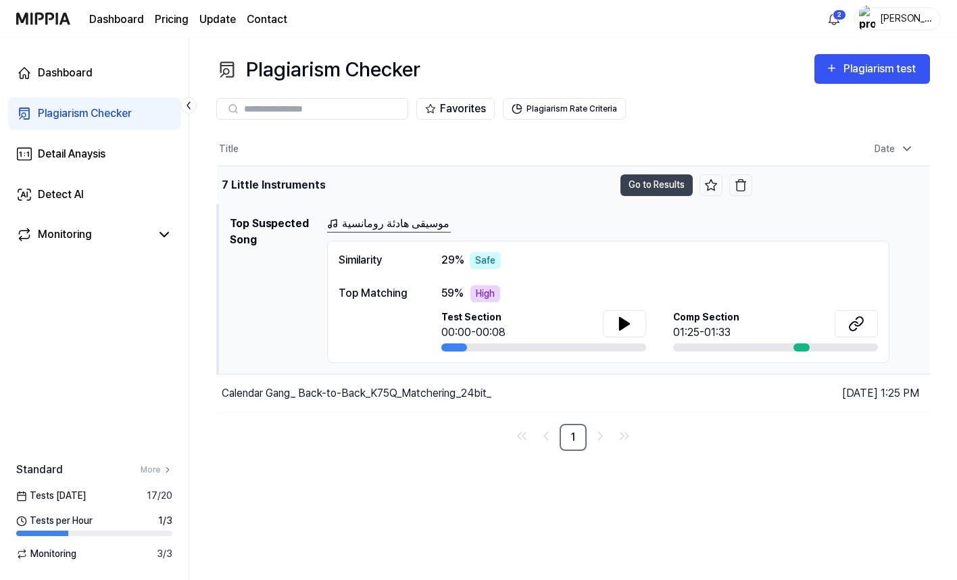
click at [327, 186] on div "7 Little Instruments" at bounding box center [416, 185] width 396 height 38
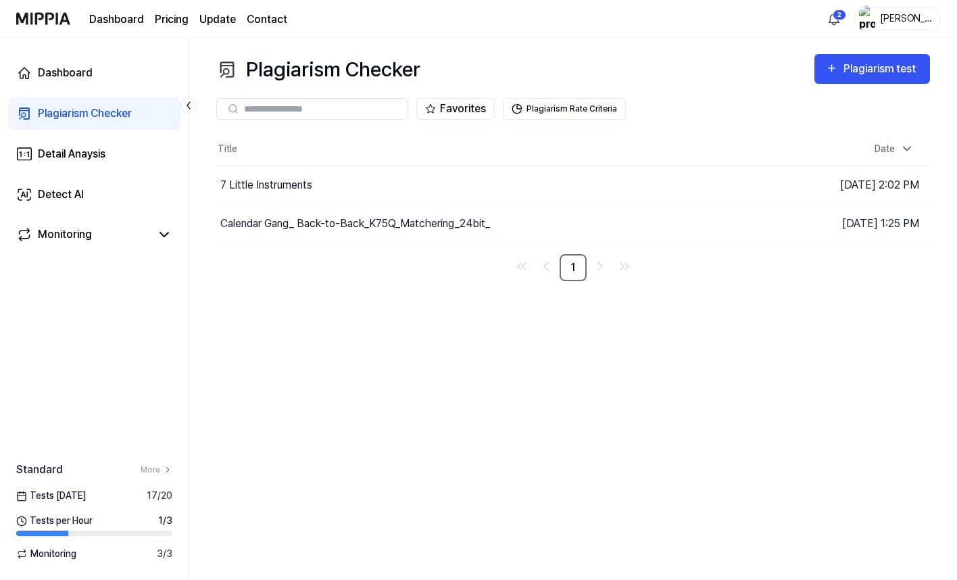
click at [774, 390] on div "Plagiarism Checker Plagiarism test Plagiarism Checker Detail Analysis Detect AI…" at bounding box center [573, 309] width 768 height 542
click at [564, 114] on button "Plagiarism Rate Criteria" at bounding box center [564, 109] width 123 height 22
click at [575, 105] on button "Plagiarism Rate Criteria" at bounding box center [564, 109] width 123 height 22
click at [544, 110] on button "Plagiarism Rate Criteria" at bounding box center [564, 109] width 123 height 22
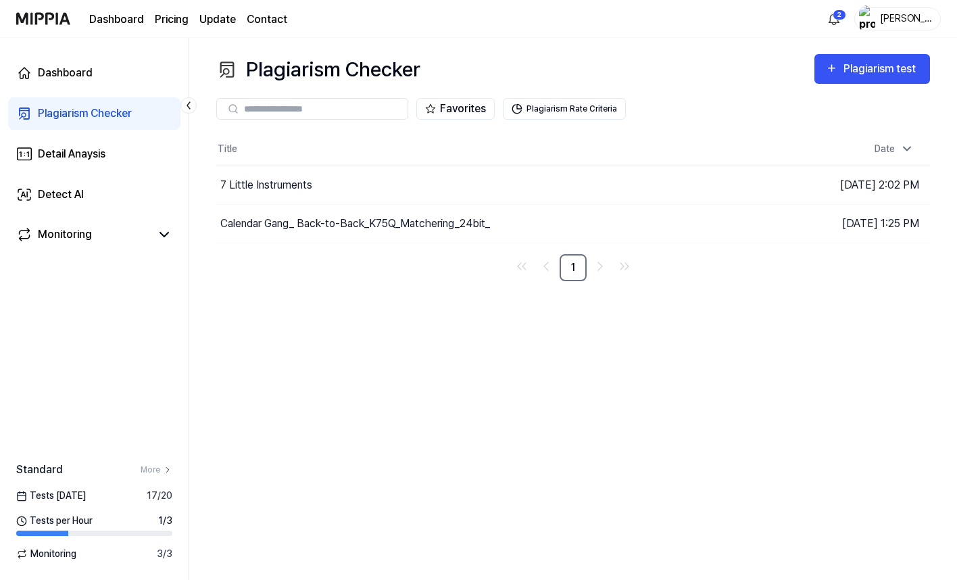
click at [433, 254] on nav "1" at bounding box center [573, 267] width 714 height 27
click at [276, 222] on div "Calendar Gang_ Back-to-Back_K75Q_Matchering_24bit_" at bounding box center [355, 224] width 270 height 16
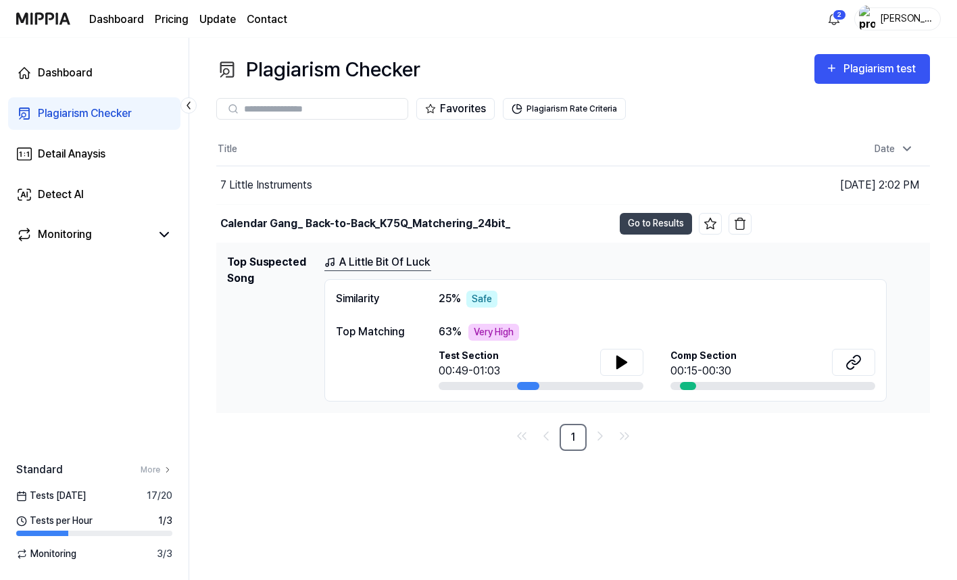
drag, startPoint x: 476, startPoint y: 440, endPoint x: 444, endPoint y: 447, distance: 33.3
drag, startPoint x: 444, startPoint y: 447, endPoint x: 401, endPoint y: 445, distance: 42.6
click at [401, 445] on nav "1" at bounding box center [573, 437] width 714 height 27
click at [68, 227] on div "Monitoring" at bounding box center [65, 235] width 54 height 16
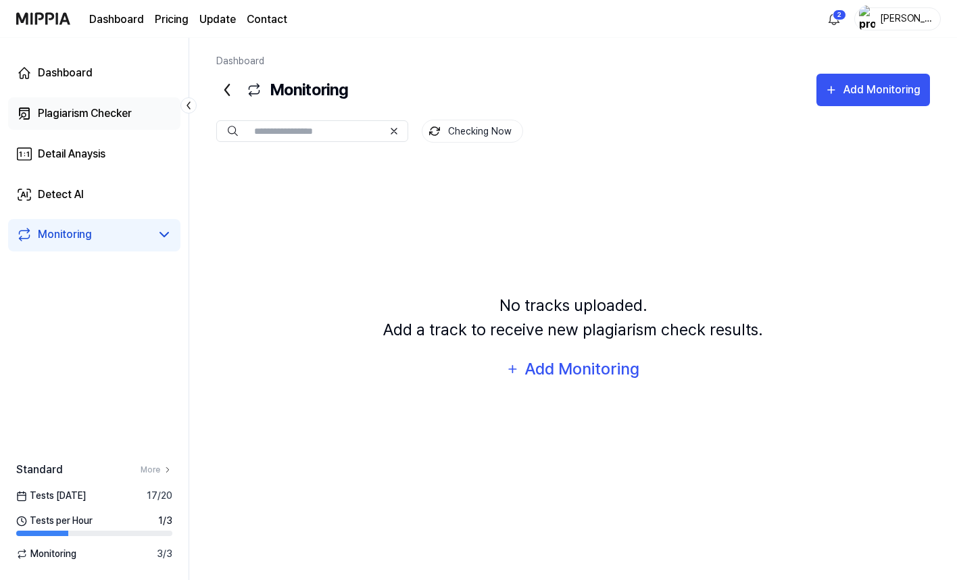
click at [72, 123] on link "Plagiarism Checker" at bounding box center [94, 113] width 172 height 32
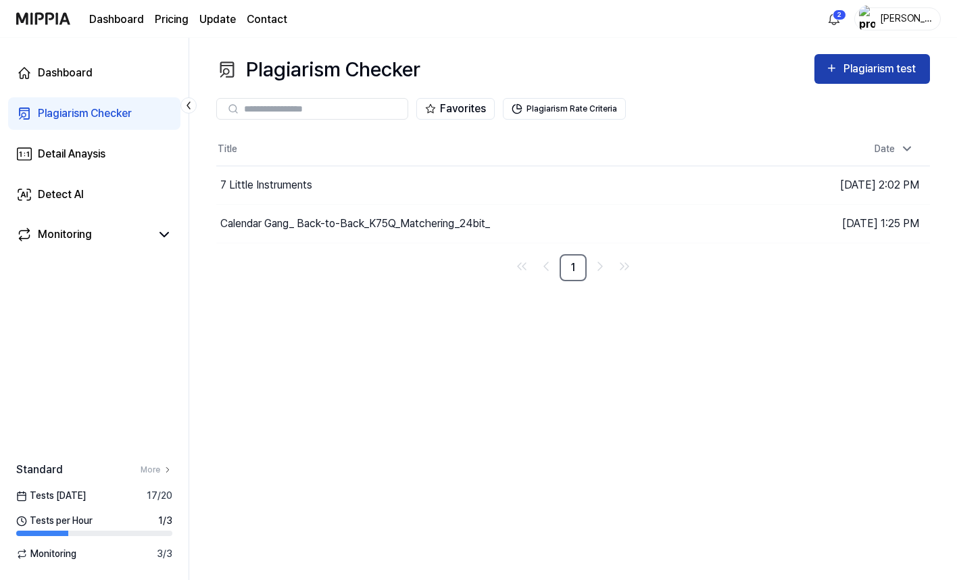
click at [846, 76] on div "Plagiarism test" at bounding box center [882, 69] width 76 height 18
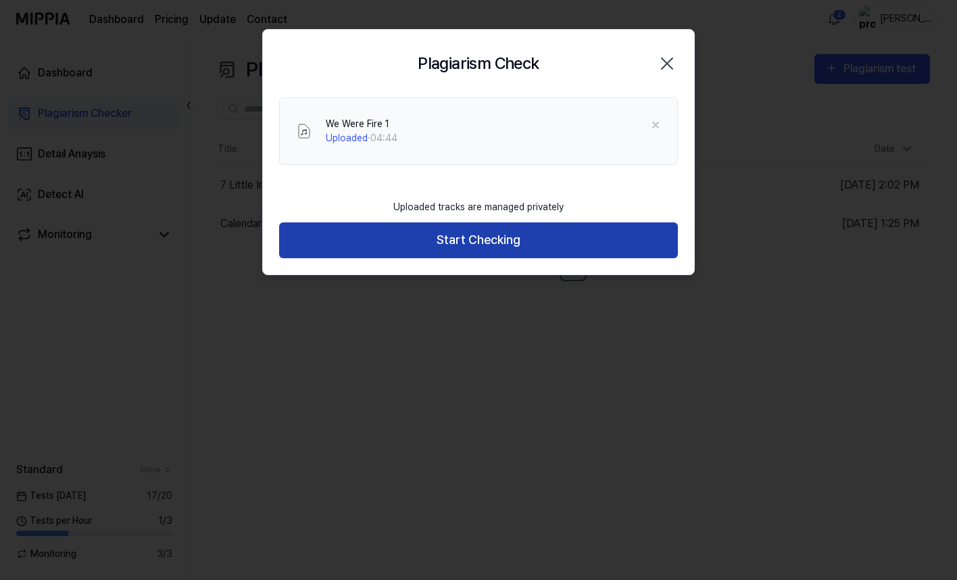
click at [471, 249] on button "Start Checking" at bounding box center [478, 240] width 399 height 36
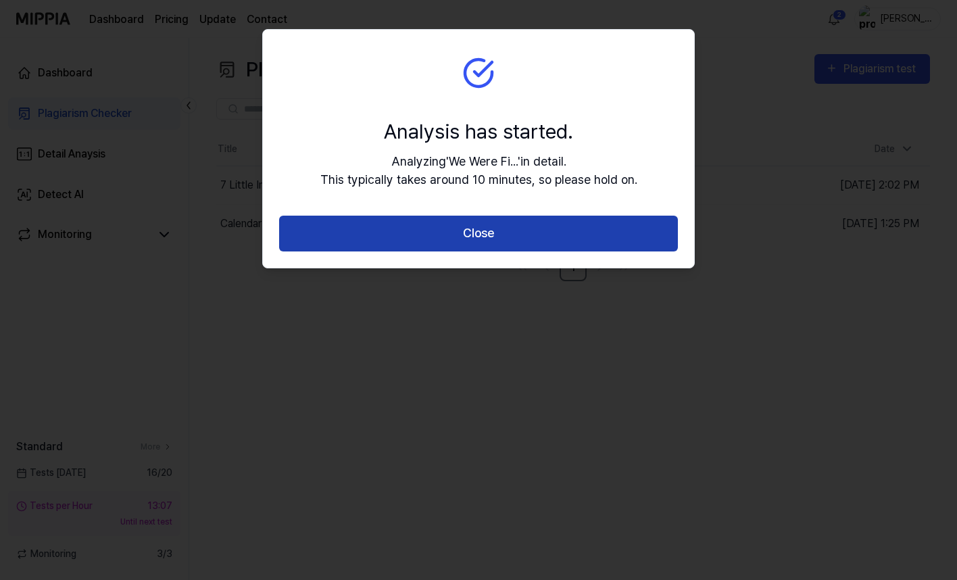
click at [473, 241] on button "Close" at bounding box center [478, 234] width 399 height 36
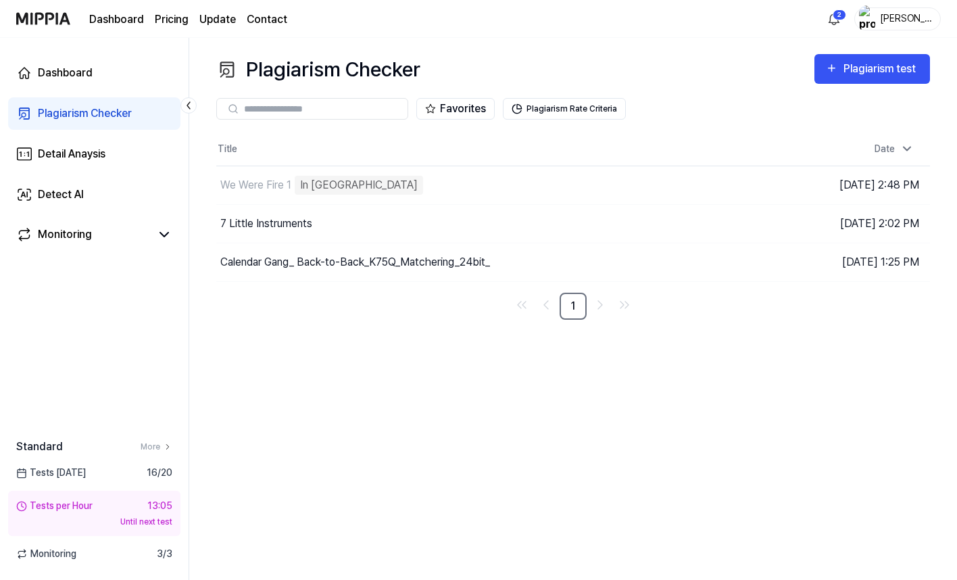
drag, startPoint x: 404, startPoint y: 376, endPoint x: 357, endPoint y: 368, distance: 47.4
click at [349, 366] on div "Plagiarism Checker Plagiarism test Plagiarism Checker Detail Analysis Detect AI…" at bounding box center [573, 309] width 768 height 542
click at [686, 385] on div "Plagiarism Checker Plagiarism test Plagiarism Checker Detail Analysis Detect AI…" at bounding box center [573, 309] width 768 height 542
click at [316, 346] on div "Plagiarism Checker Plagiarism test Plagiarism Checker Detail Analysis Detect AI…" at bounding box center [573, 309] width 768 height 542
click at [82, 150] on div "Detail Anaysis" at bounding box center [72, 154] width 68 height 16
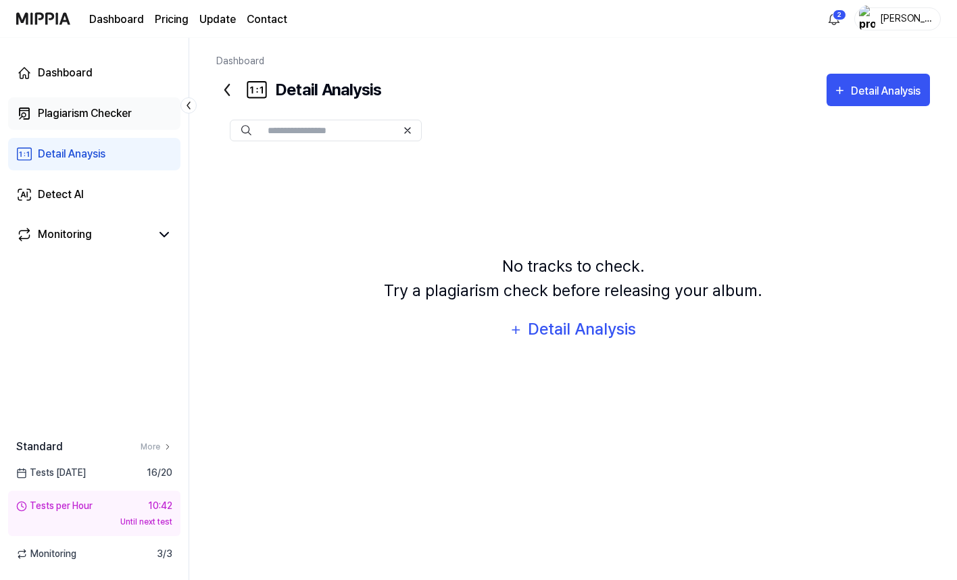
click at [81, 115] on div "Plagiarism Checker" at bounding box center [85, 113] width 94 height 16
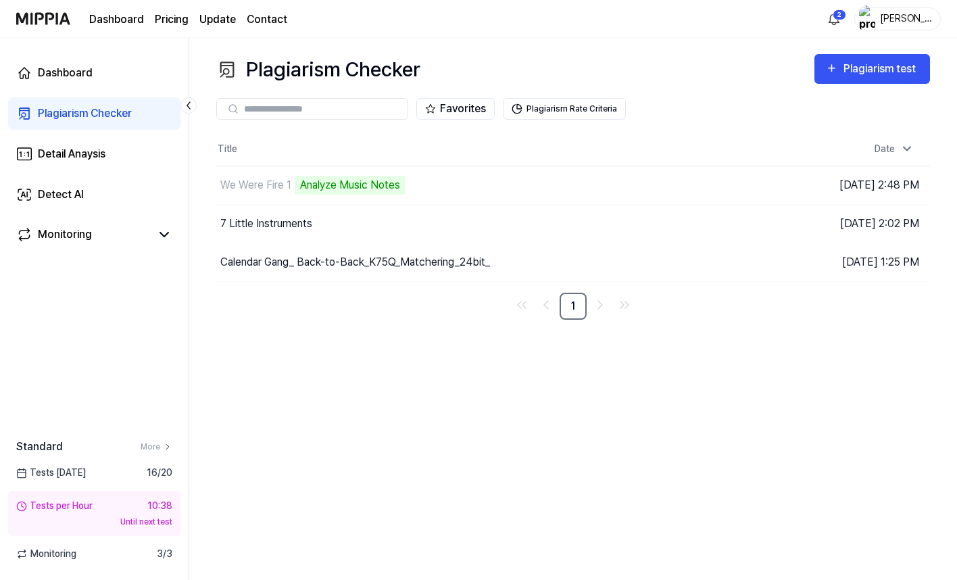
drag, startPoint x: 362, startPoint y: 409, endPoint x: 324, endPoint y: 391, distance: 42.0
drag, startPoint x: 324, startPoint y: 391, endPoint x: 286, endPoint y: 376, distance: 40.7
drag, startPoint x: 286, startPoint y: 376, endPoint x: 261, endPoint y: 367, distance: 26.5
click at [261, 367] on div "Plagiarism Checker Plagiarism test Plagiarism Checker Detail Analysis Detect AI…" at bounding box center [573, 309] width 768 height 542
drag, startPoint x: 303, startPoint y: 381, endPoint x: 279, endPoint y: 369, distance: 27.2
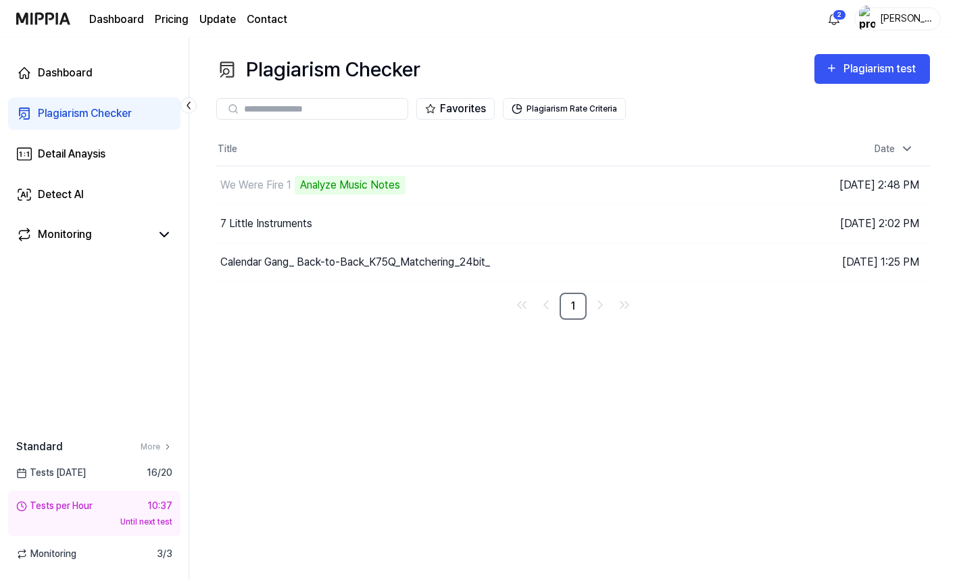
drag, startPoint x: 279, startPoint y: 369, endPoint x: 261, endPoint y: 360, distance: 19.7
drag, startPoint x: 261, startPoint y: 360, endPoint x: 238, endPoint y: 348, distance: 26.3
drag, startPoint x: 238, startPoint y: 348, endPoint x: 219, endPoint y: 335, distance: 22.9
click at [216, 335] on div "Plagiarism Checker Plagiarism test Plagiarism Checker Detail Analysis Detect AI…" at bounding box center [573, 309] width 768 height 542
drag, startPoint x: 287, startPoint y: 360, endPoint x: 259, endPoint y: 350, distance: 29.5
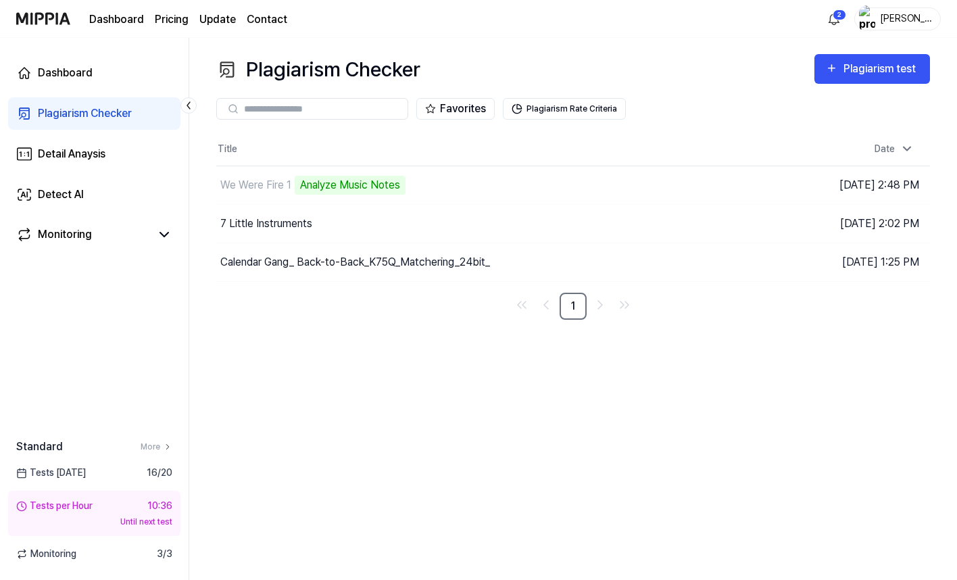
drag, startPoint x: 259, startPoint y: 350, endPoint x: 241, endPoint y: 342, distance: 19.7
drag, startPoint x: 241, startPoint y: 342, endPoint x: 231, endPoint y: 339, distance: 9.8
click at [231, 339] on div "Plagiarism Checker Plagiarism test Plagiarism Checker Detail Analysis Detect AI…" at bounding box center [573, 309] width 768 height 542
drag, startPoint x: 298, startPoint y: 361, endPoint x: 280, endPoint y: 354, distance: 19.5
drag, startPoint x: 280, startPoint y: 354, endPoint x: 258, endPoint y: 348, distance: 23.3
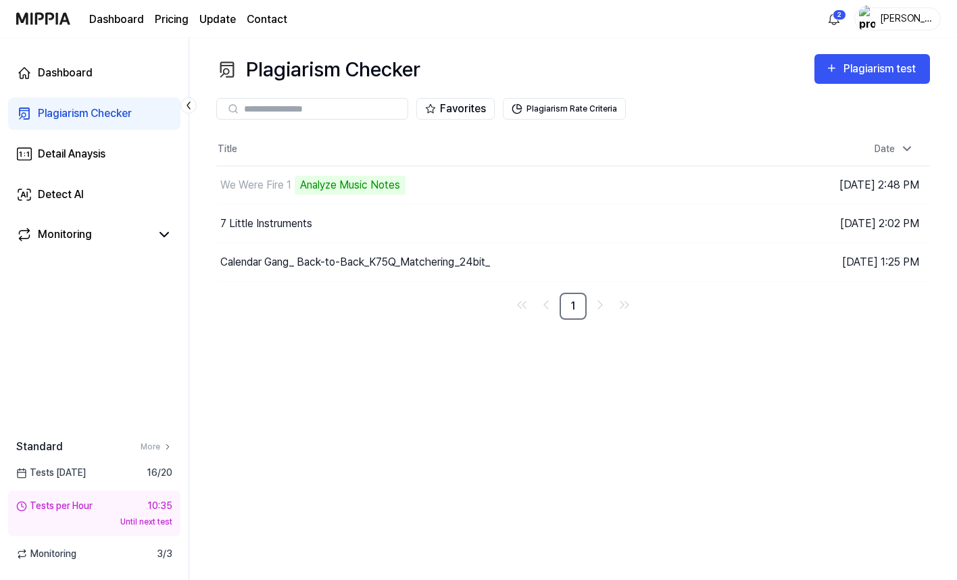
drag, startPoint x: 258, startPoint y: 348, endPoint x: 245, endPoint y: 344, distance: 12.6
click at [245, 344] on div "Plagiarism Checker Plagiarism test Plagiarism Checker Detail Analysis Detect AI…" at bounding box center [573, 309] width 768 height 542
click at [154, 441] on link "More" at bounding box center [157, 447] width 32 height 12
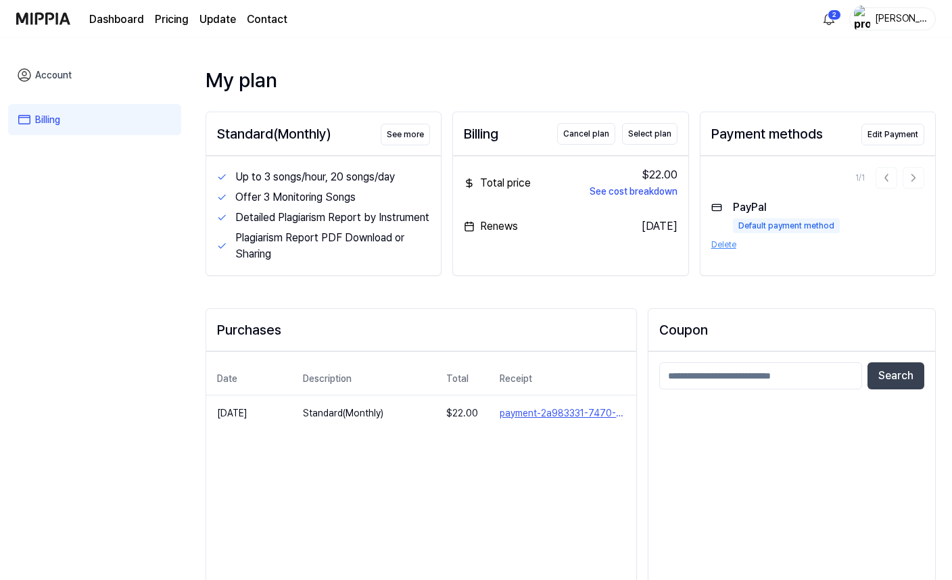
drag, startPoint x: 388, startPoint y: 468, endPoint x: 353, endPoint y: 465, distance: 35.3
drag, startPoint x: 353, startPoint y: 465, endPoint x: 330, endPoint y: 465, distance: 23.0
click at [330, 465] on div "Date Description Total Receipt Sep 5, 2025 Standard(Monthly) $ 22.00 payment-2a…" at bounding box center [421, 490] width 430 height 276
drag, startPoint x: 145, startPoint y: 231, endPoint x: 119, endPoint y: 222, distance: 27.8
drag, startPoint x: 119, startPoint y: 222, endPoint x: 97, endPoint y: 211, distance: 24.5
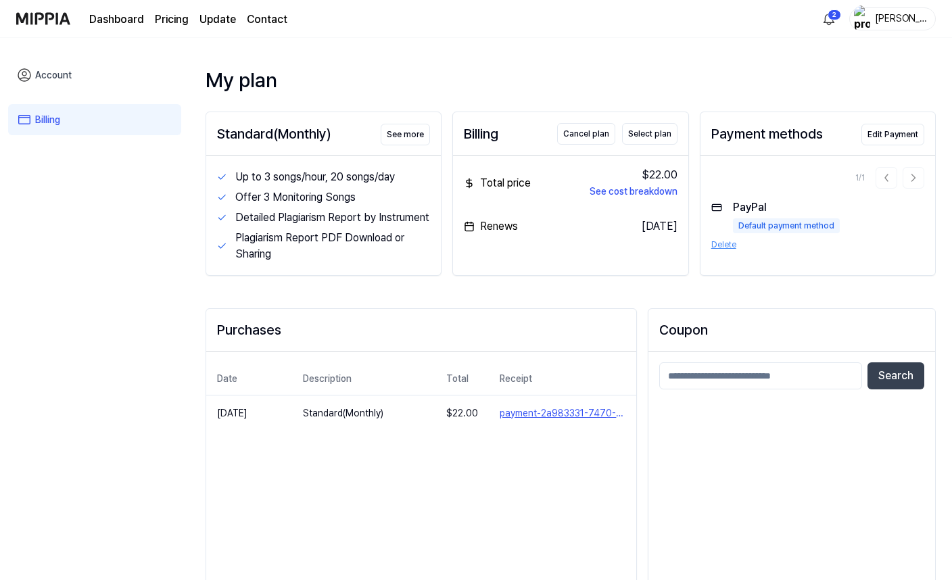
drag, startPoint x: 97, startPoint y: 211, endPoint x: 85, endPoint y: 205, distance: 14.2
click at [85, 205] on div "Account Billing" at bounding box center [94, 310] width 189 height 545
drag, startPoint x: 96, startPoint y: 189, endPoint x: 84, endPoint y: 183, distance: 13.6
click at [84, 183] on div "Account Billing" at bounding box center [94, 310] width 189 height 545
click at [67, 71] on link "Account" at bounding box center [94, 75] width 173 height 31
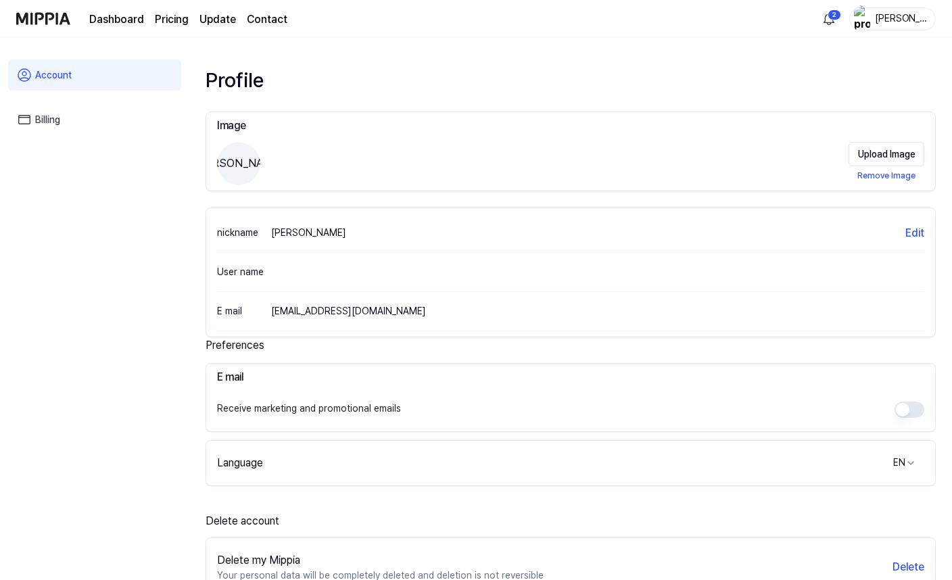
click at [117, 20] on link "Dashboard" at bounding box center [116, 19] width 55 height 16
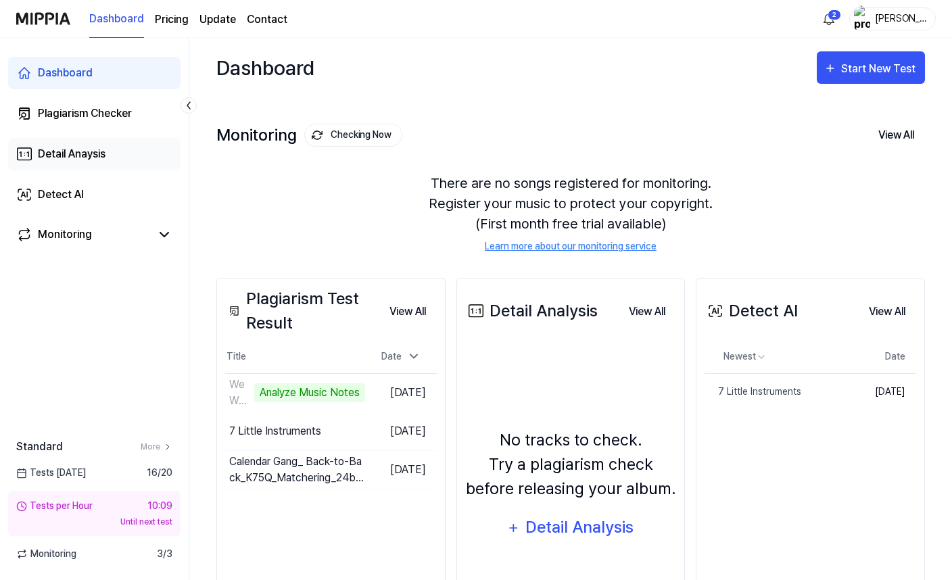
click at [71, 148] on div "Detail Anaysis" at bounding box center [72, 154] width 68 height 16
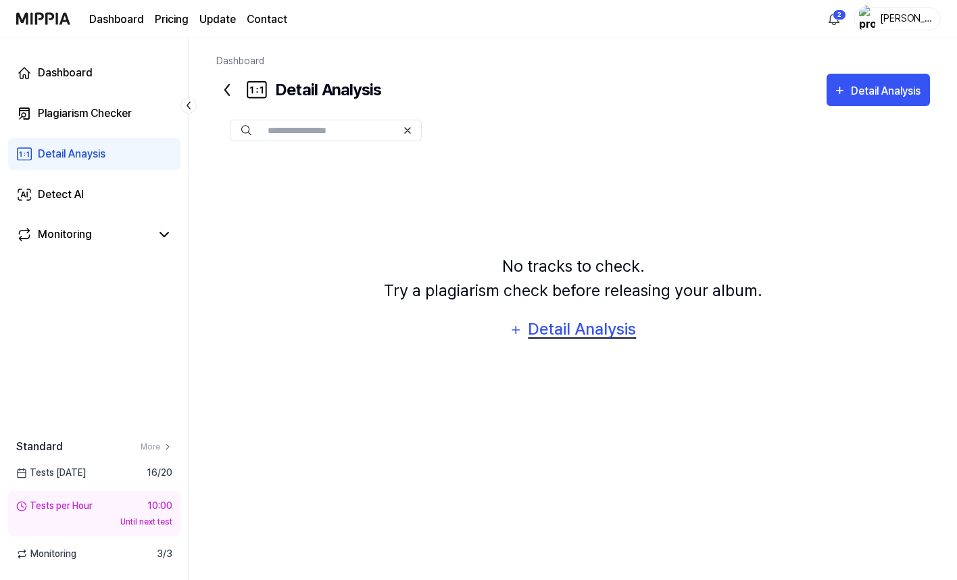
click at [578, 321] on div "Detail Analysis" at bounding box center [582, 329] width 110 height 26
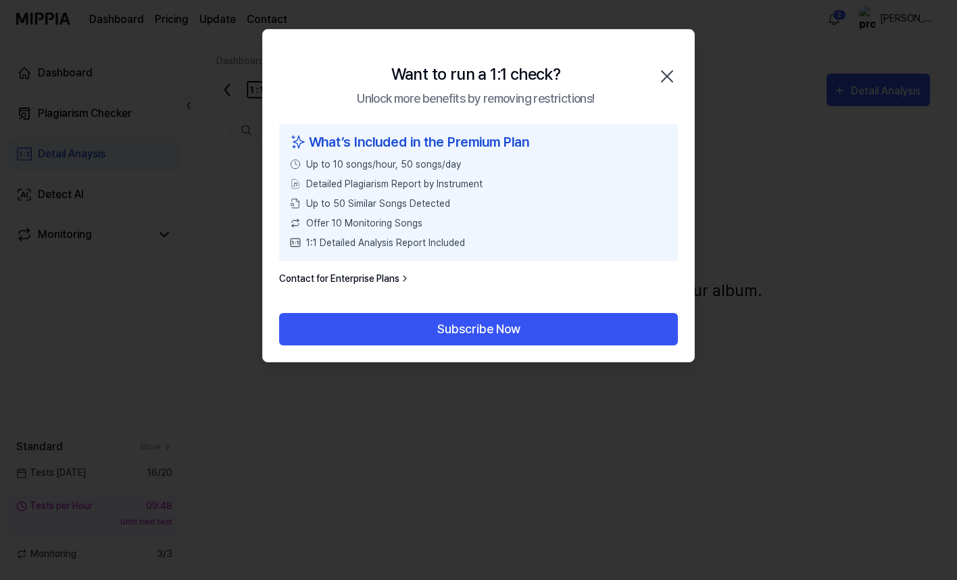
click at [666, 76] on icon "button" at bounding box center [668, 77] width 22 height 22
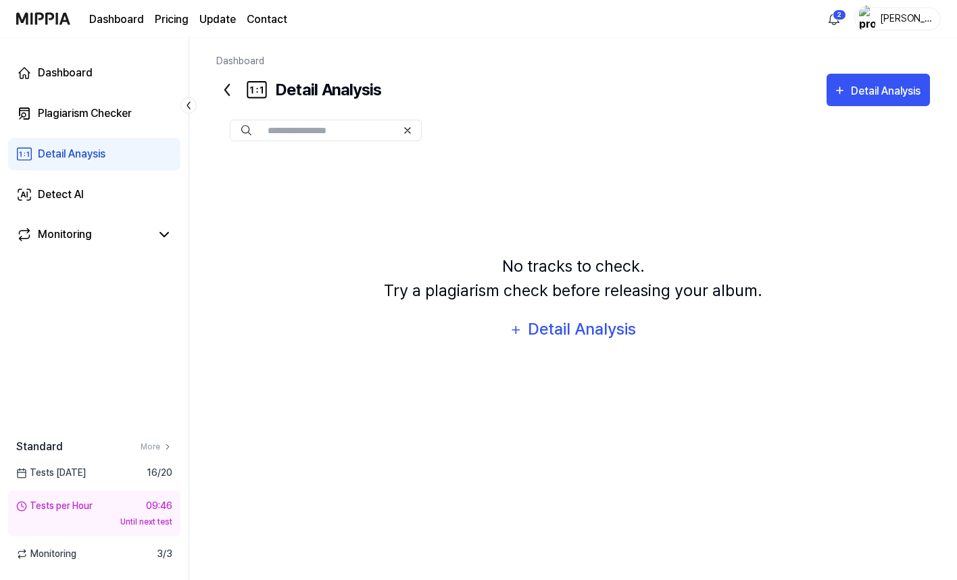
drag, startPoint x: 331, startPoint y: 349, endPoint x: 317, endPoint y: 327, distance: 26.1
drag, startPoint x: 317, startPoint y: 327, endPoint x: 308, endPoint y: 317, distance: 12.9
drag, startPoint x: 308, startPoint y: 317, endPoint x: 293, endPoint y: 292, distance: 29.5
drag, startPoint x: 293, startPoint y: 292, endPoint x: 281, endPoint y: 271, distance: 24.2
drag, startPoint x: 281, startPoint y: 271, endPoint x: 268, endPoint y: 250, distance: 25.2
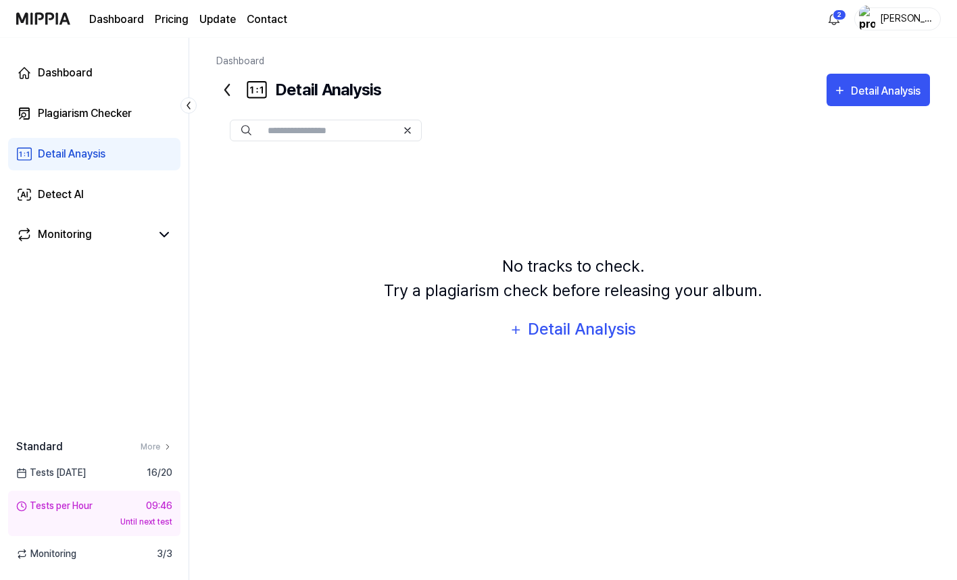
click at [268, 256] on div "No tracks to check. Try a plagiarism check before releasing your album. Detail …" at bounding box center [573, 300] width 714 height 290
drag, startPoint x: 264, startPoint y: 232, endPoint x: 256, endPoint y: 219, distance: 14.8
drag, startPoint x: 256, startPoint y: 219, endPoint x: 250, endPoint y: 208, distance: 12.4
click at [250, 210] on div "No tracks to check. Try a plagiarism check before releasing your album. Detail …" at bounding box center [573, 300] width 714 height 290
drag, startPoint x: 321, startPoint y: 248, endPoint x: 313, endPoint y: 242, distance: 10.1
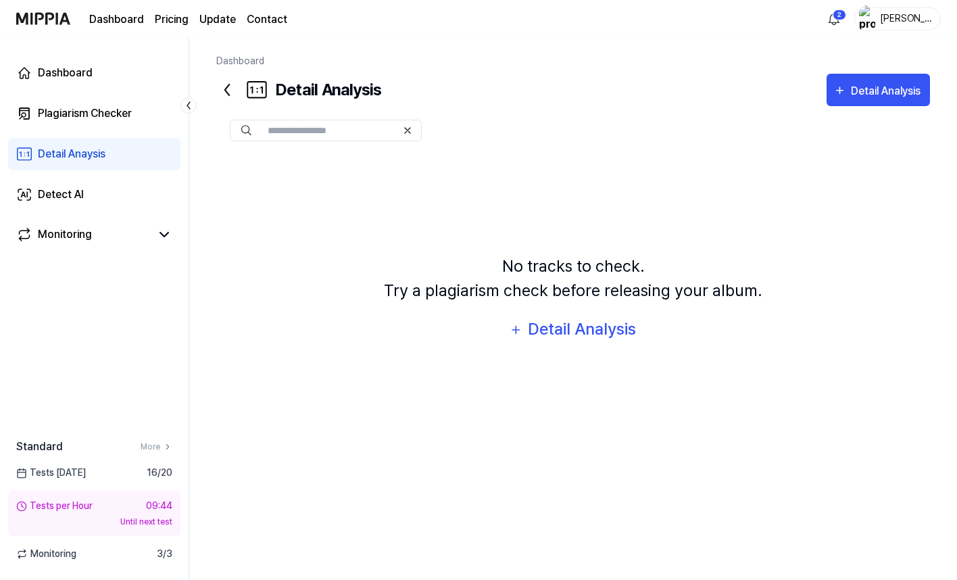
drag, startPoint x: 313, startPoint y: 242, endPoint x: 293, endPoint y: 224, distance: 26.8
click at [293, 224] on div "No tracks to check. Try a plagiarism check before releasing your album. Detail …" at bounding box center [573, 300] width 714 height 290
click at [97, 120] on div "Plagiarism Checker" at bounding box center [85, 113] width 94 height 16
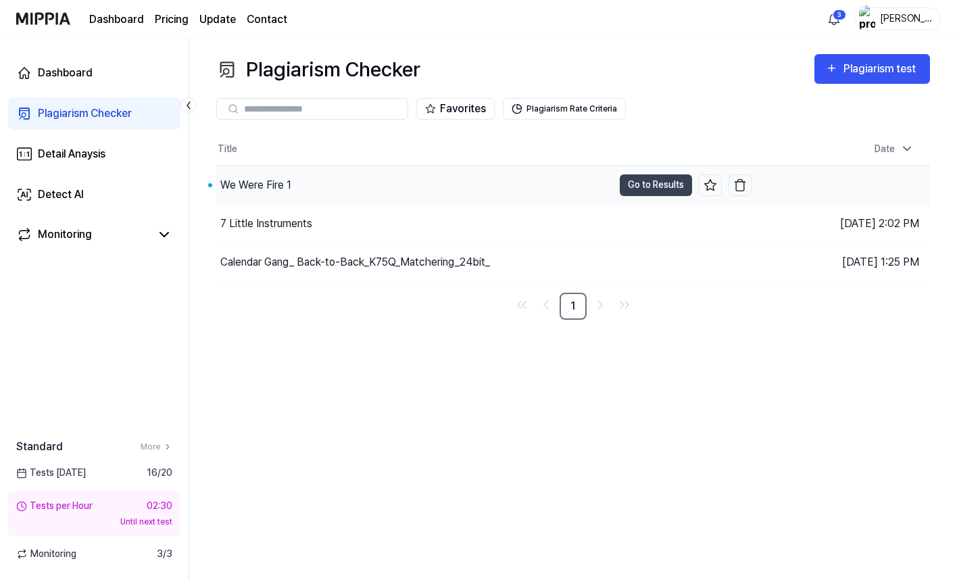
click at [275, 186] on div "We Were Fire 1" at bounding box center [255, 185] width 71 height 16
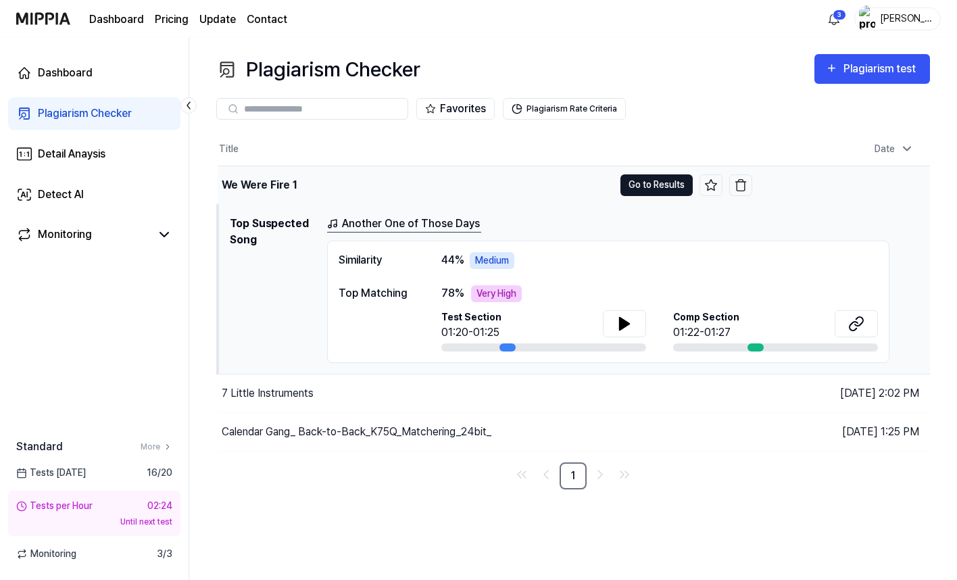
click at [635, 189] on button "Go to Results" at bounding box center [657, 185] width 72 height 22
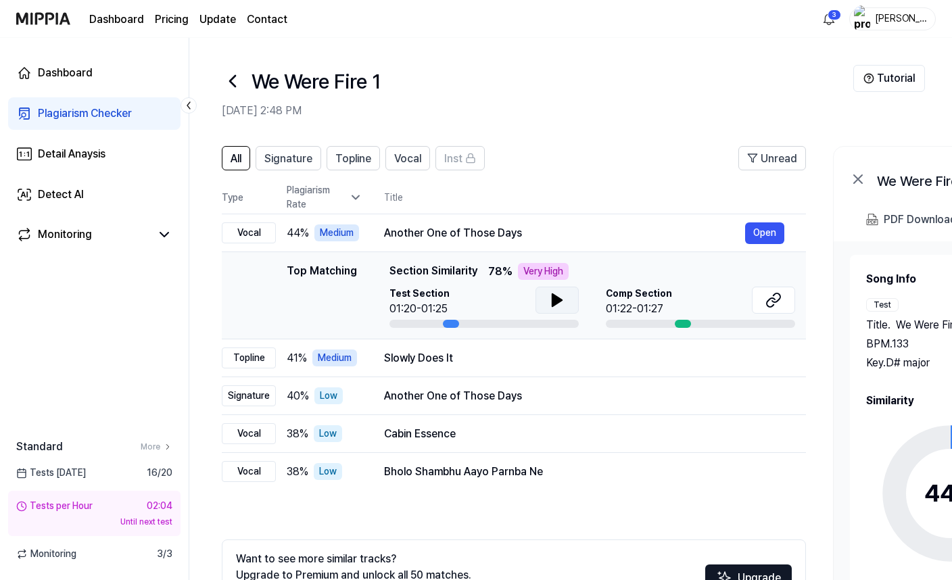
click at [549, 306] on icon at bounding box center [557, 300] width 16 height 16
click at [446, 95] on div "We Were Fire 1" at bounding box center [538, 81] width 632 height 32
drag, startPoint x: 705, startPoint y: 85, endPoint x: 636, endPoint y: 134, distance: 84.4
click at [705, 85] on div "We Were Fire 1" at bounding box center [538, 81] width 632 height 32
click at [504, 302] on div "Test Section 01:20-01:25" at bounding box center [483, 302] width 189 height 30
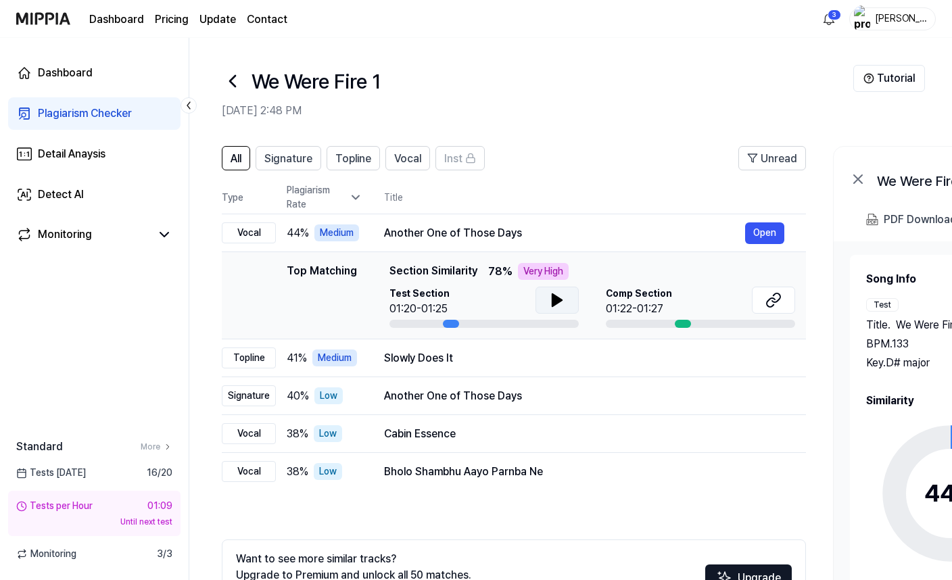
click at [558, 291] on button at bounding box center [557, 300] width 43 height 27
click at [554, 298] on icon at bounding box center [554, 300] width 3 height 11
click at [645, 352] on div "Slowly Does It" at bounding box center [564, 358] width 361 height 16
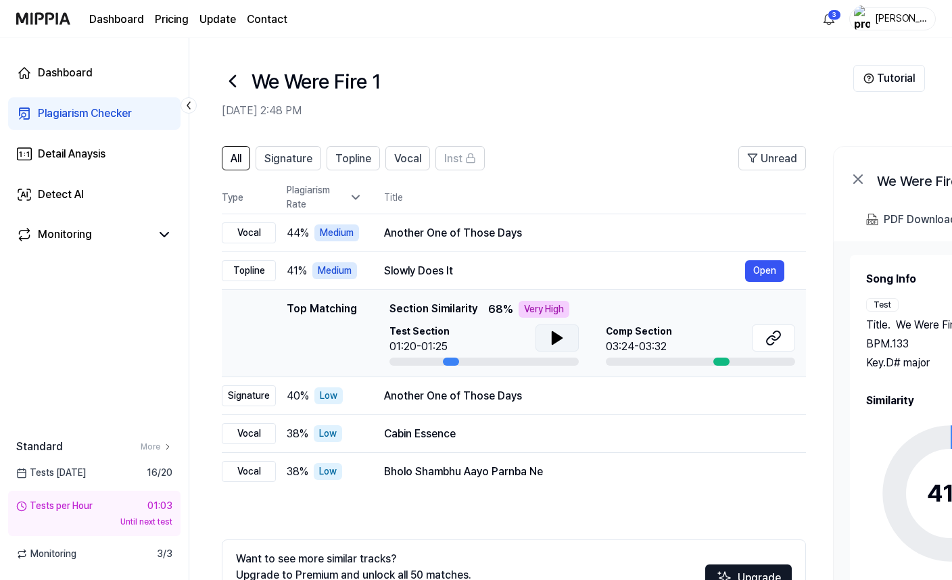
click at [552, 335] on icon at bounding box center [556, 338] width 9 height 12
click at [556, 337] on icon at bounding box center [557, 338] width 16 height 16
click at [436, 400] on div "Another One of Those Days" at bounding box center [564, 396] width 361 height 16
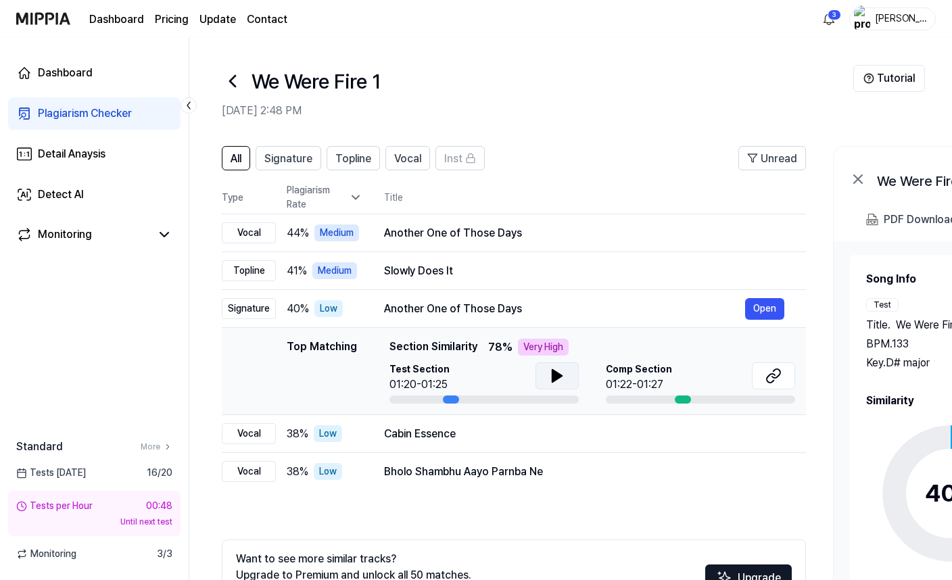
click at [552, 374] on icon at bounding box center [556, 376] width 9 height 12
click at [555, 373] on icon at bounding box center [554, 376] width 3 height 11
click at [408, 431] on div "Cabin Essence" at bounding box center [564, 434] width 361 height 16
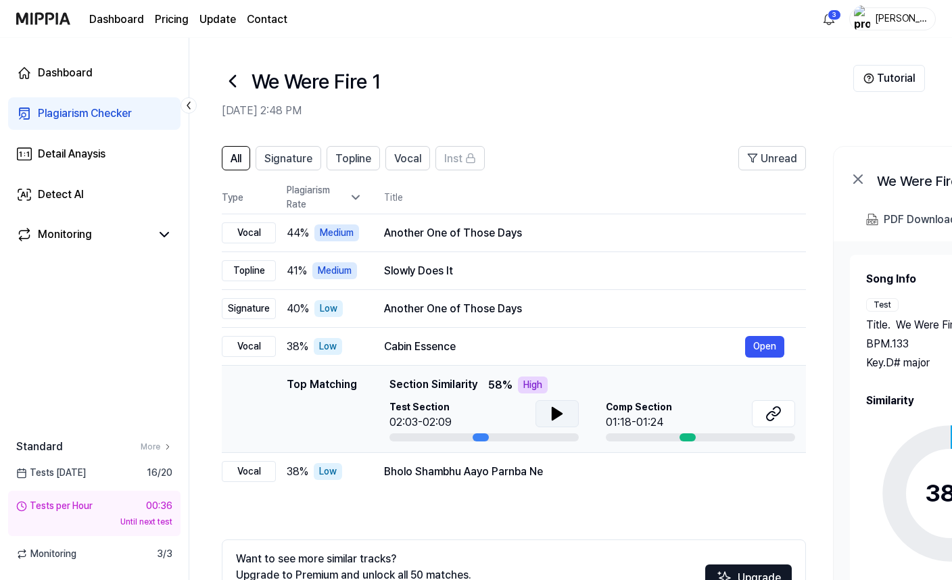
click at [546, 414] on button at bounding box center [557, 413] width 43 height 27
click at [555, 414] on icon at bounding box center [554, 413] width 3 height 11
click at [404, 466] on div "Bholo Shambhu Aayo Parnba Ne" at bounding box center [564, 472] width 361 height 16
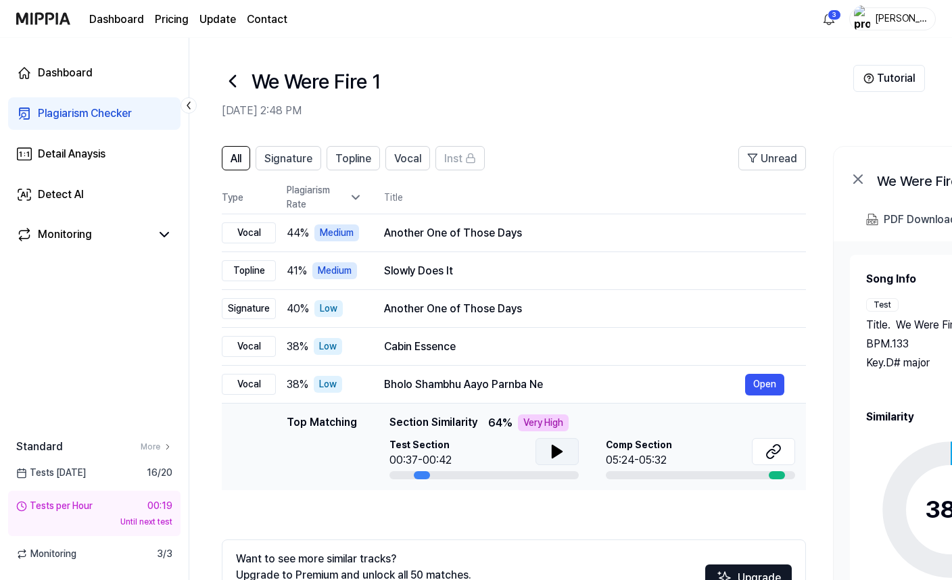
click at [540, 449] on button at bounding box center [557, 451] width 43 height 27
click at [553, 451] on icon at bounding box center [554, 451] width 3 height 11
click at [284, 158] on span "Signature" at bounding box center [288, 159] width 48 height 16
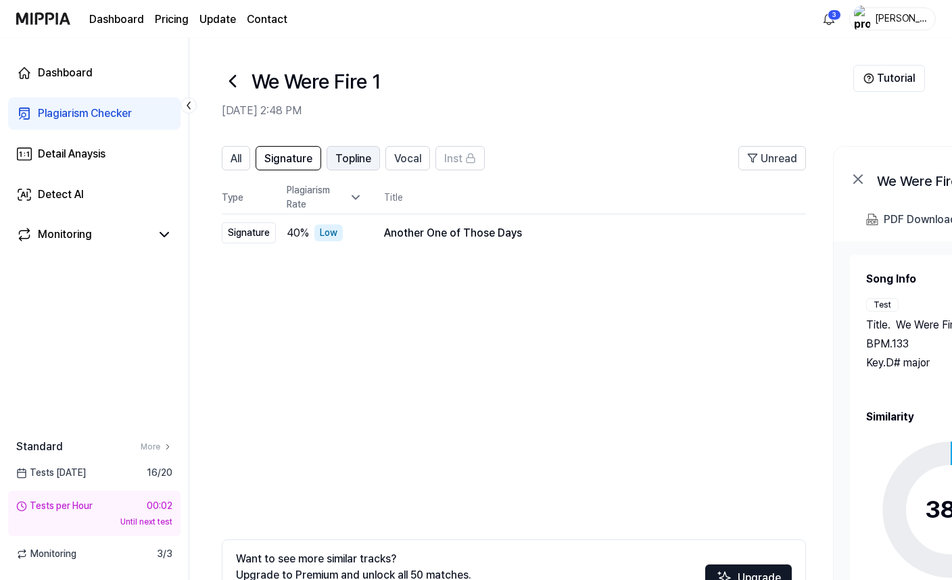
click at [352, 155] on span "Topline" at bounding box center [353, 159] width 36 height 16
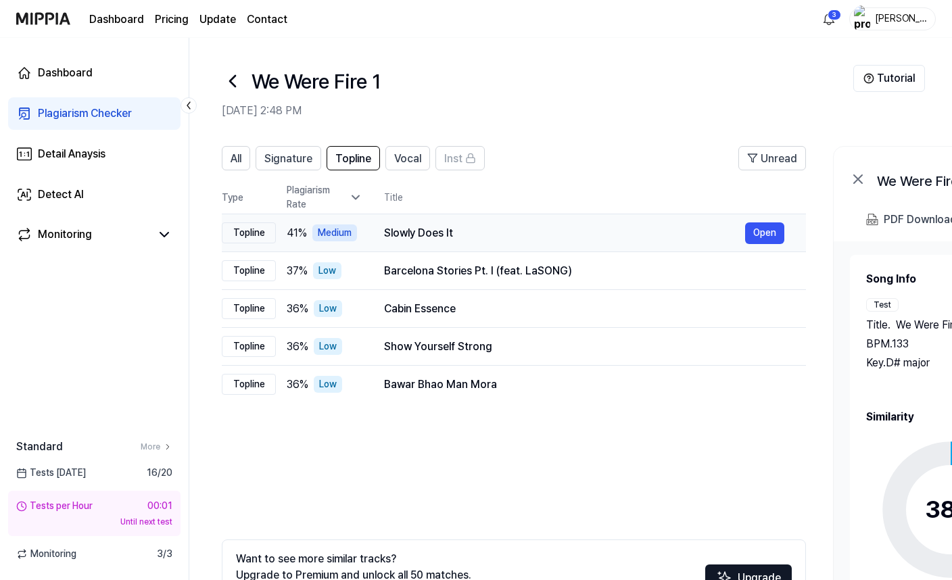
click at [414, 237] on div "Slowly Does It" at bounding box center [564, 233] width 361 height 16
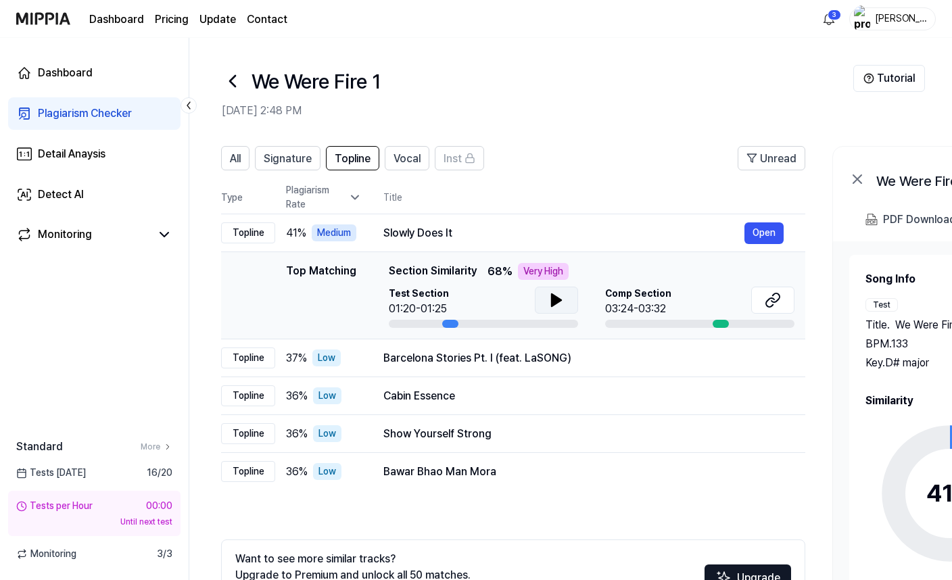
click at [552, 300] on icon at bounding box center [556, 300] width 9 height 12
click at [552, 300] on icon at bounding box center [553, 300] width 3 height 11
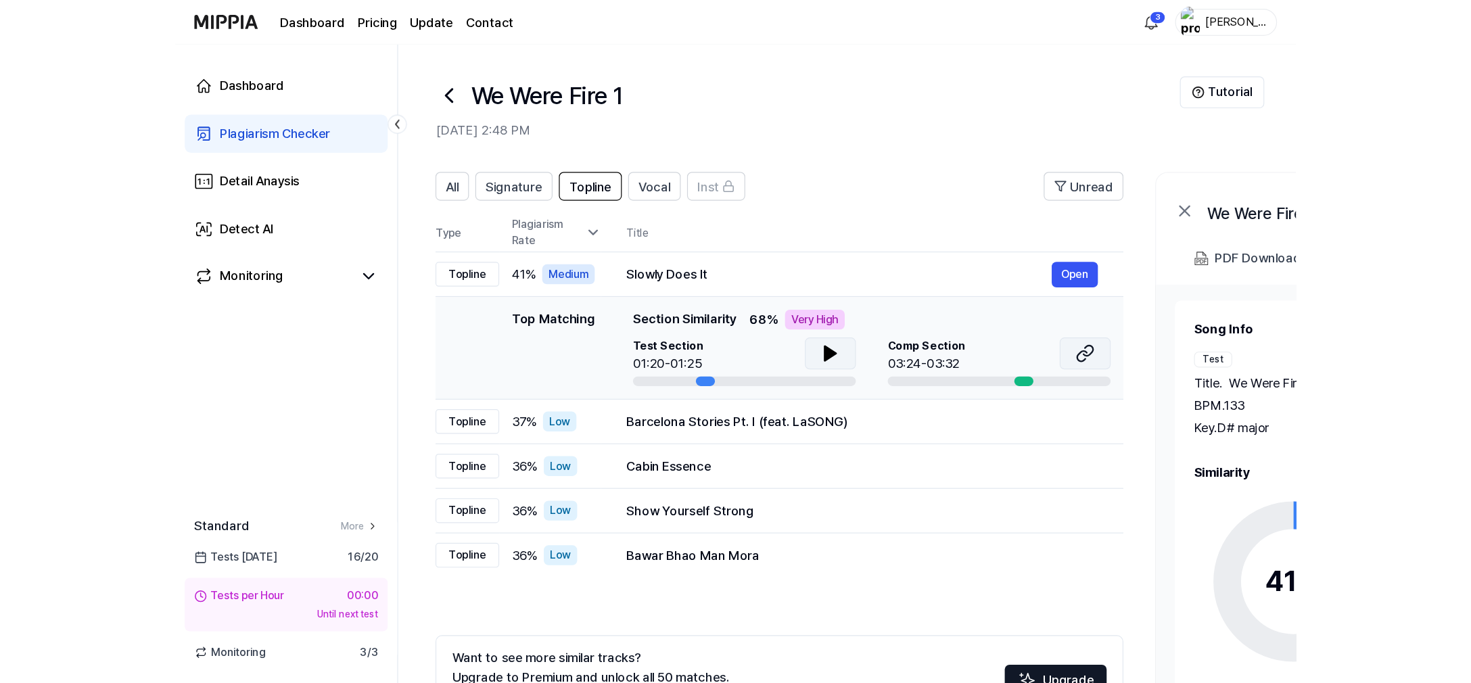
scroll to position [0, 1]
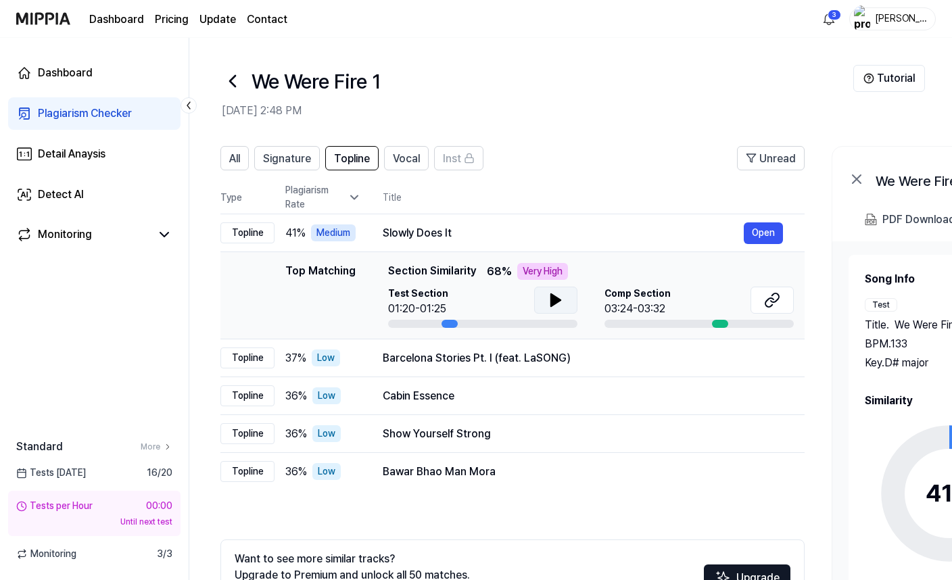
click at [551, 294] on icon at bounding box center [555, 300] width 9 height 12
click at [554, 298] on icon at bounding box center [553, 300] width 3 height 11
click at [894, 221] on div "PDF Download" at bounding box center [918, 220] width 73 height 18
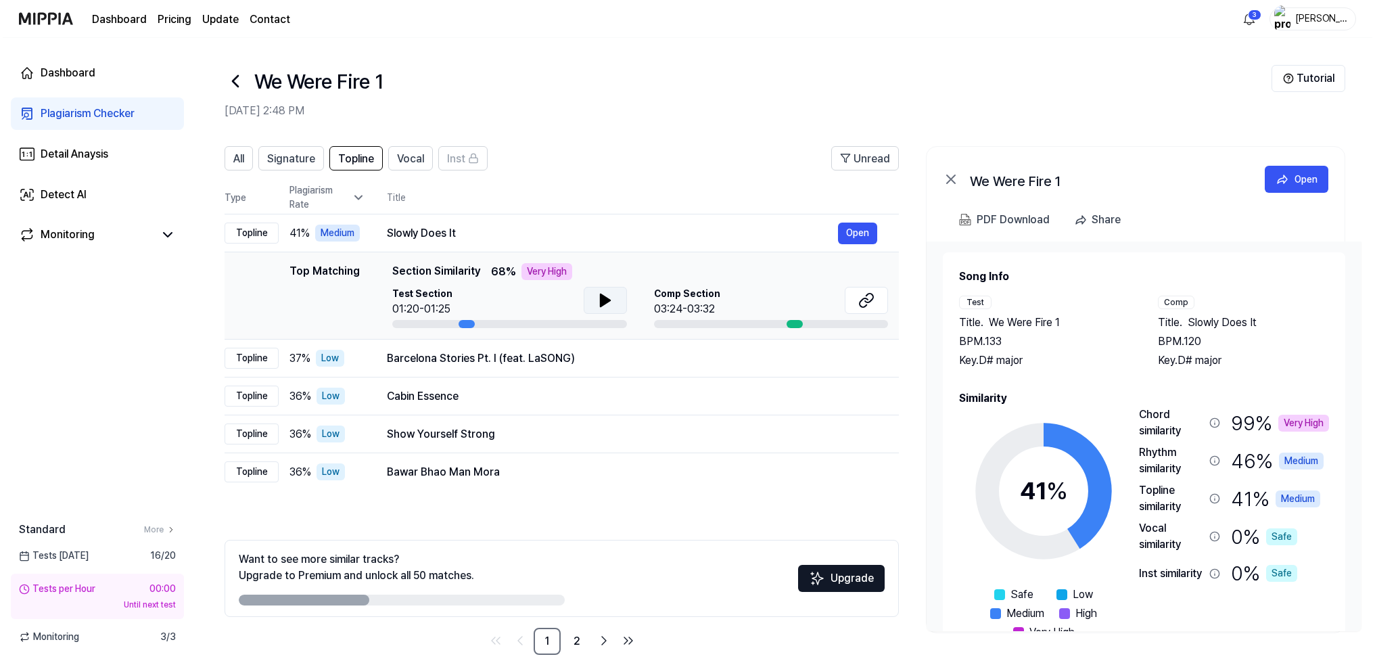
scroll to position [0, 0]
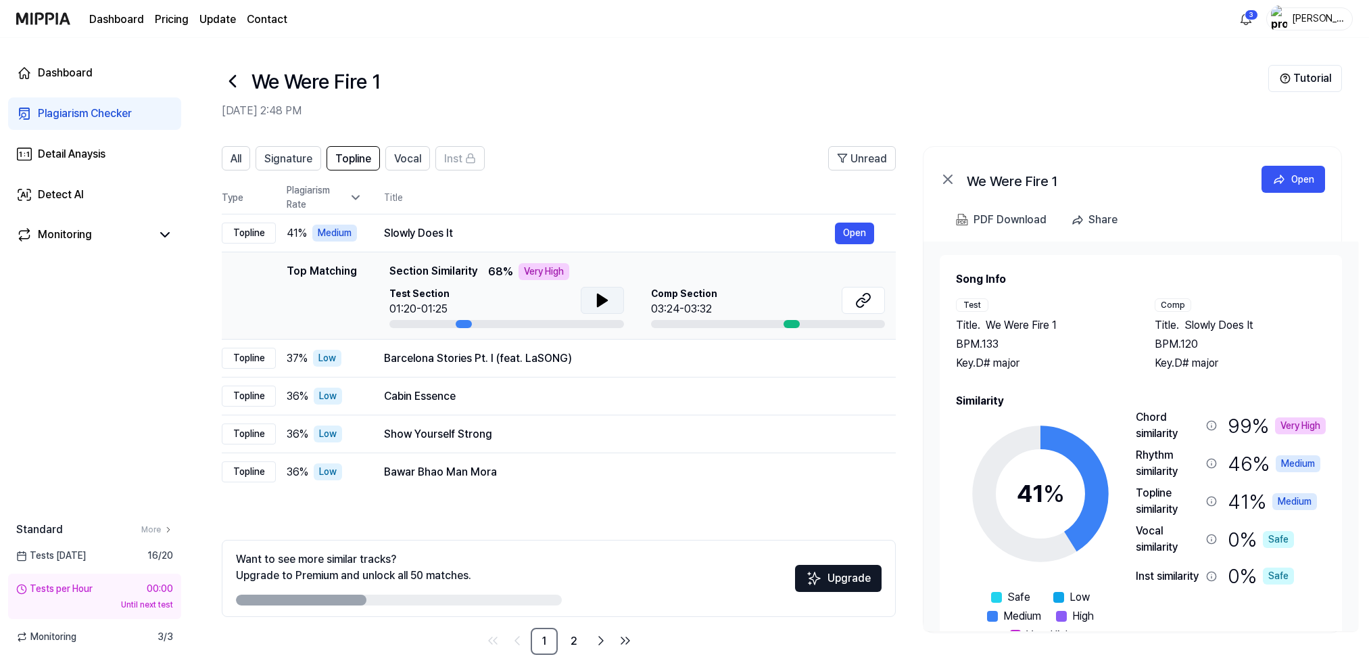
click at [1244, 421] on div "Very High" at bounding box center [1300, 425] width 51 height 17
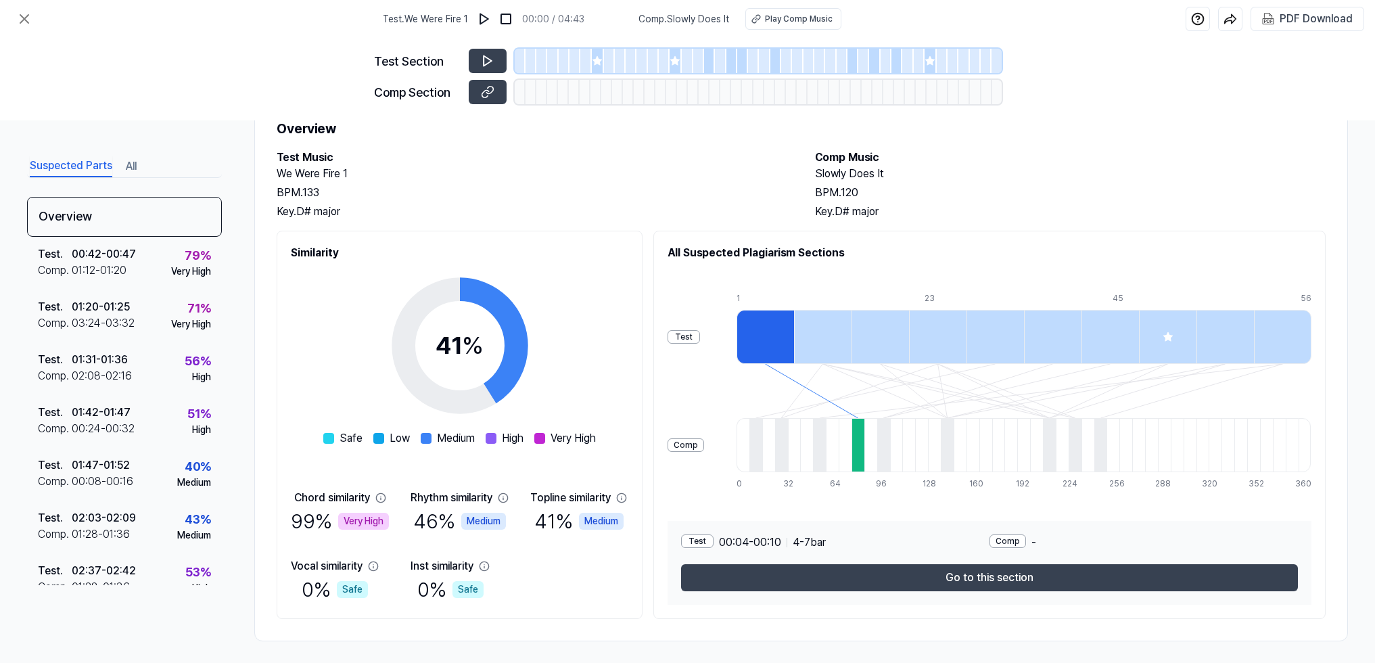
scroll to position [57, 0]
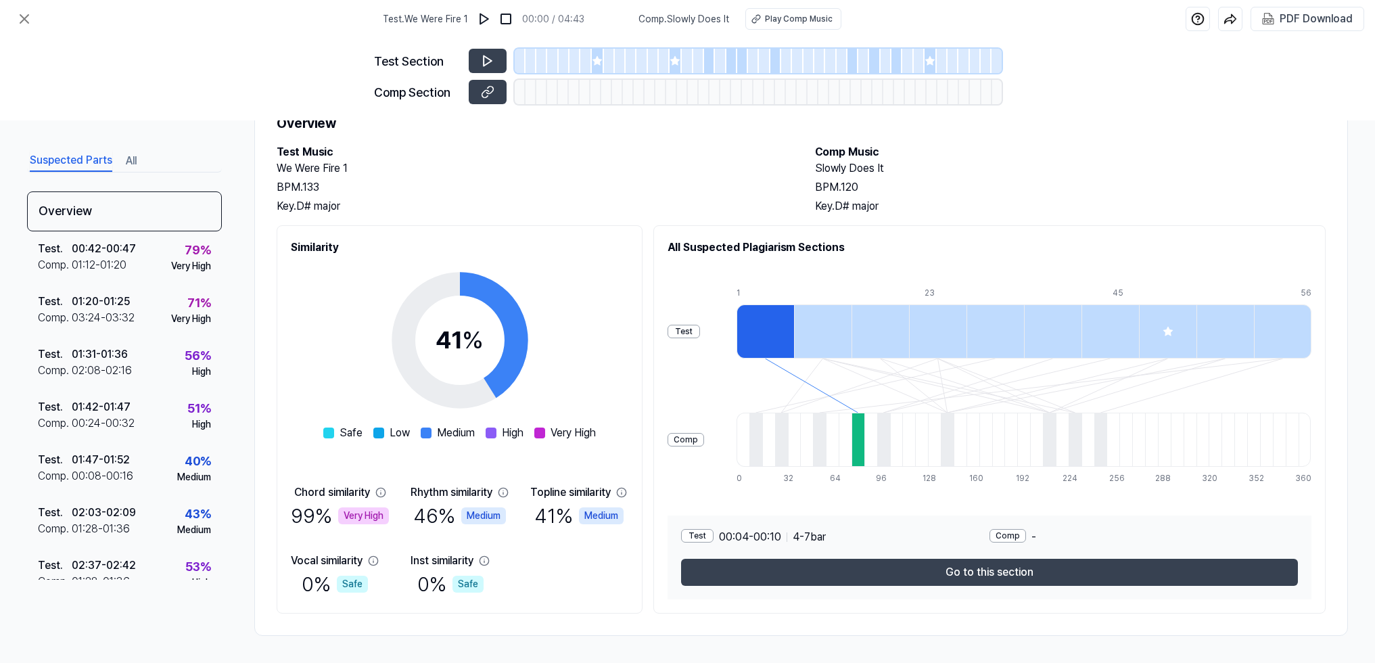
click at [346, 498] on div "Chord similarity" at bounding box center [332, 492] width 76 height 16
click at [356, 508] on div "Very High" at bounding box center [363, 515] width 51 height 17
click at [828, 344] on div at bounding box center [822, 331] width 57 height 54
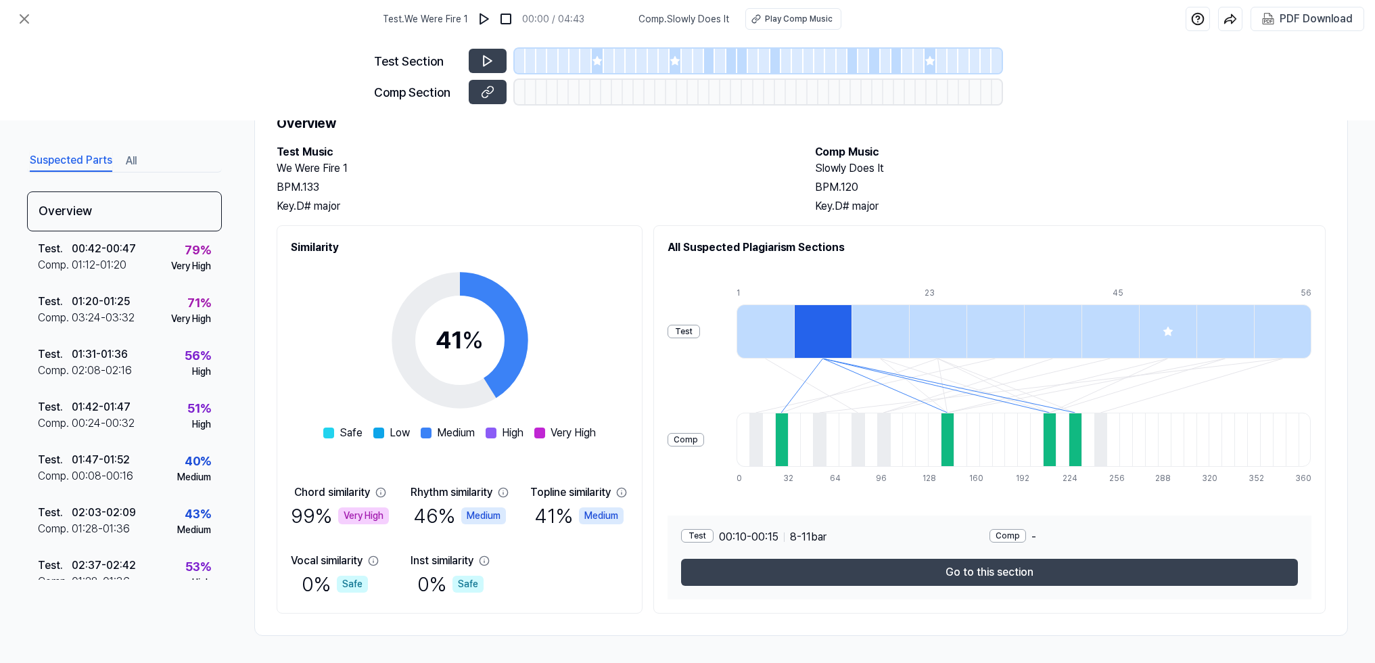
click at [884, 344] on div at bounding box center [879, 331] width 57 height 54
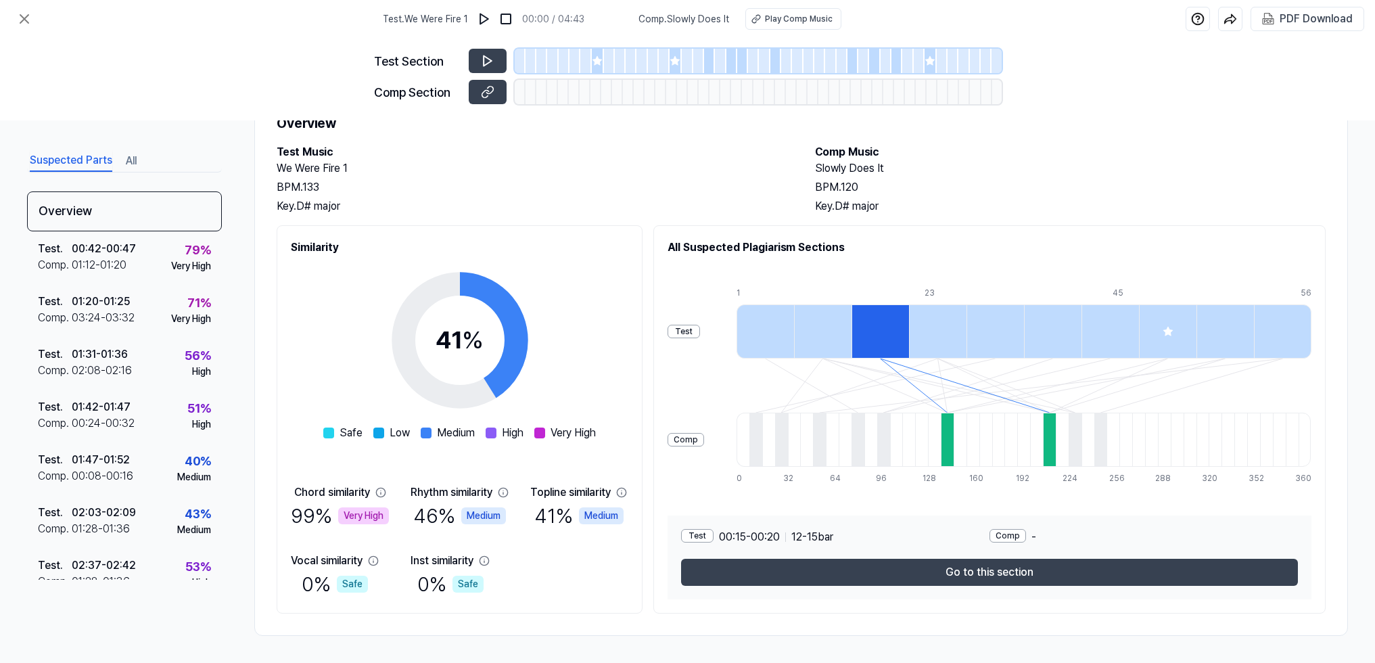
click at [932, 341] on div at bounding box center [937, 331] width 57 height 54
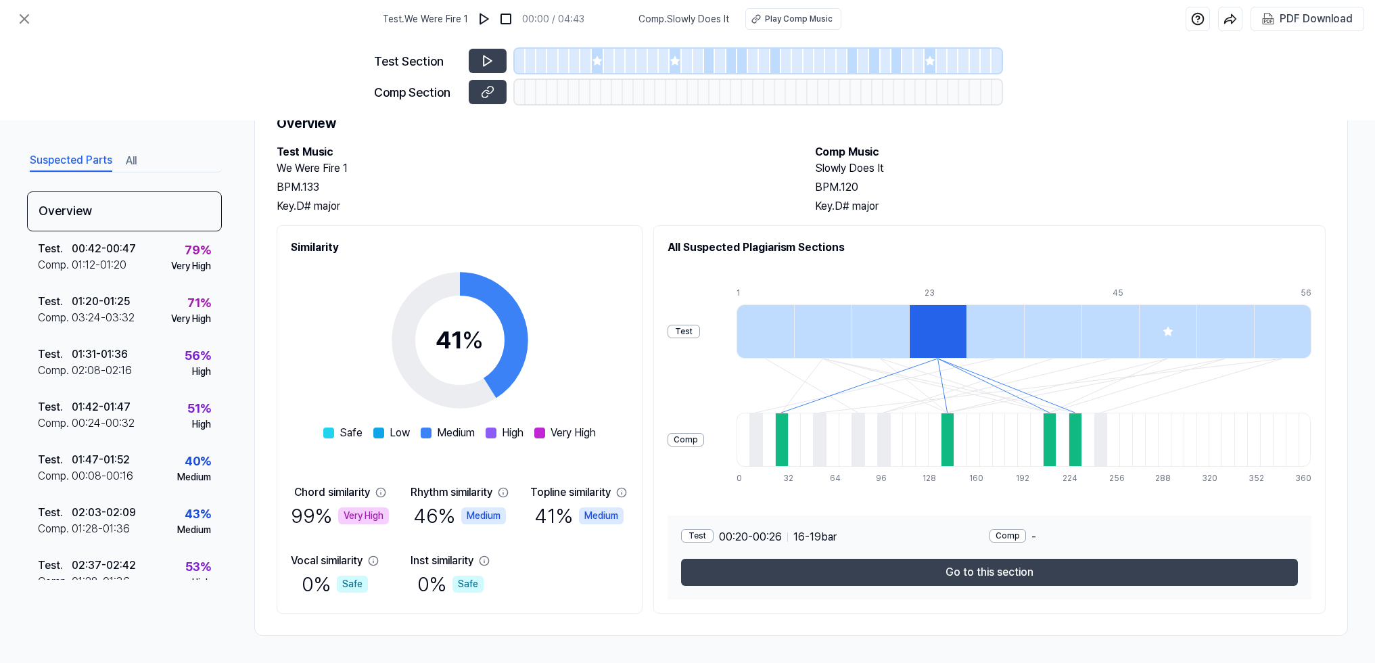
click at [989, 339] on div at bounding box center [994, 331] width 57 height 54
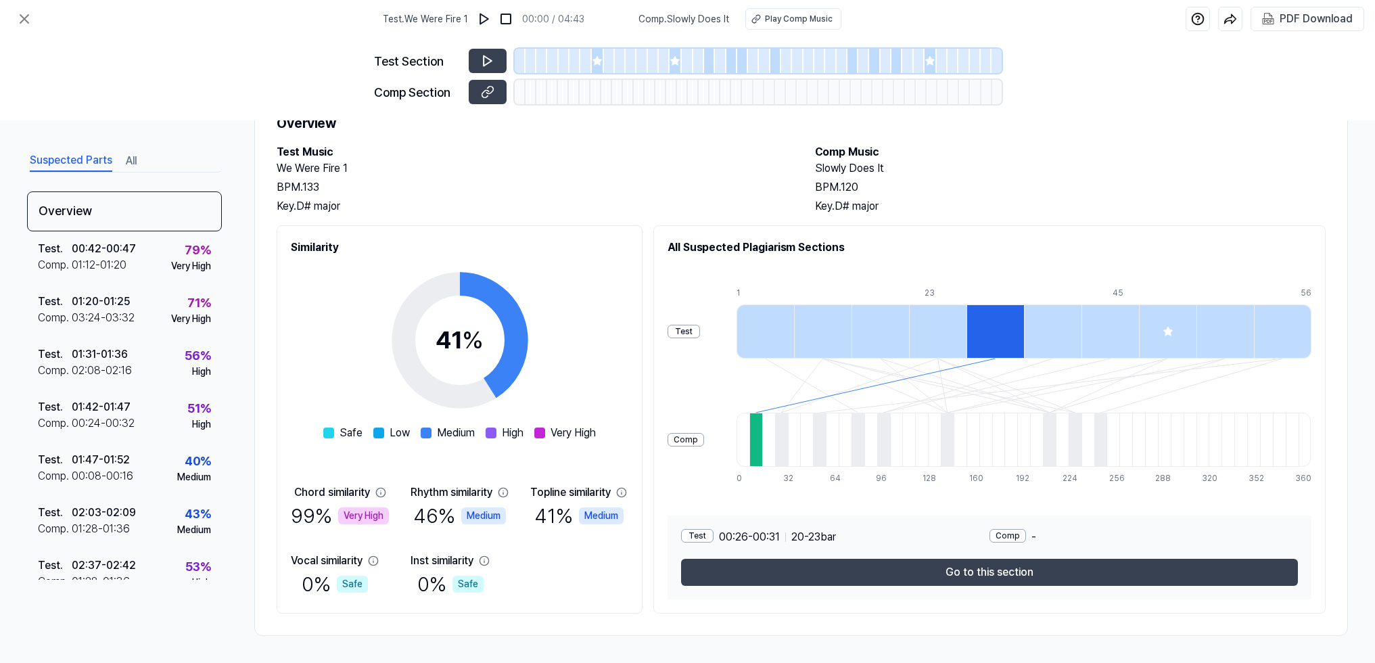
click at [1036, 337] on div at bounding box center [1052, 331] width 57 height 54
click at [1005, 539] on div "Comp" at bounding box center [1007, 536] width 37 height 14
click at [1029, 534] on div "Comp -" at bounding box center [1143, 537] width 308 height 16
click at [713, 539] on div "Test" at bounding box center [697, 536] width 32 height 14
click at [713, 533] on div "Test" at bounding box center [697, 536] width 32 height 14
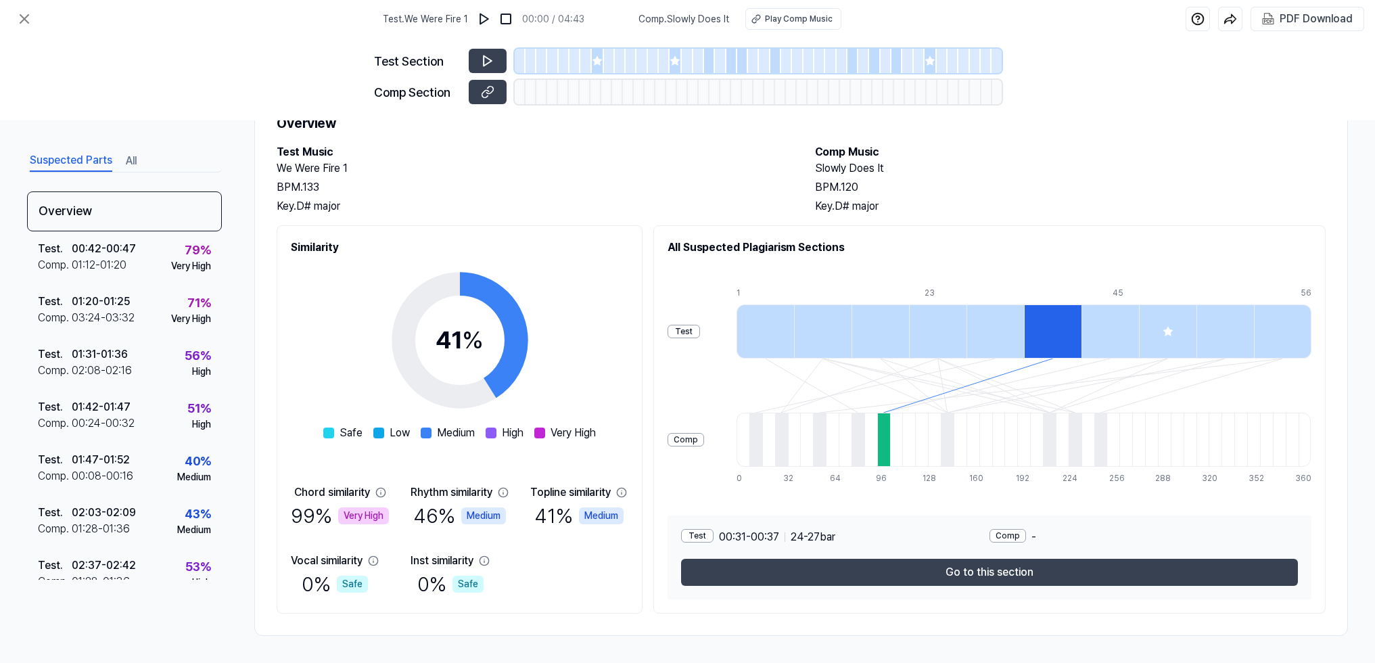
click at [710, 535] on div "Test" at bounding box center [697, 536] width 32 height 14
click at [774, 532] on span "00:31 - 00:37" at bounding box center [749, 537] width 60 height 16
click at [946, 434] on div at bounding box center [947, 439] width 13 height 54
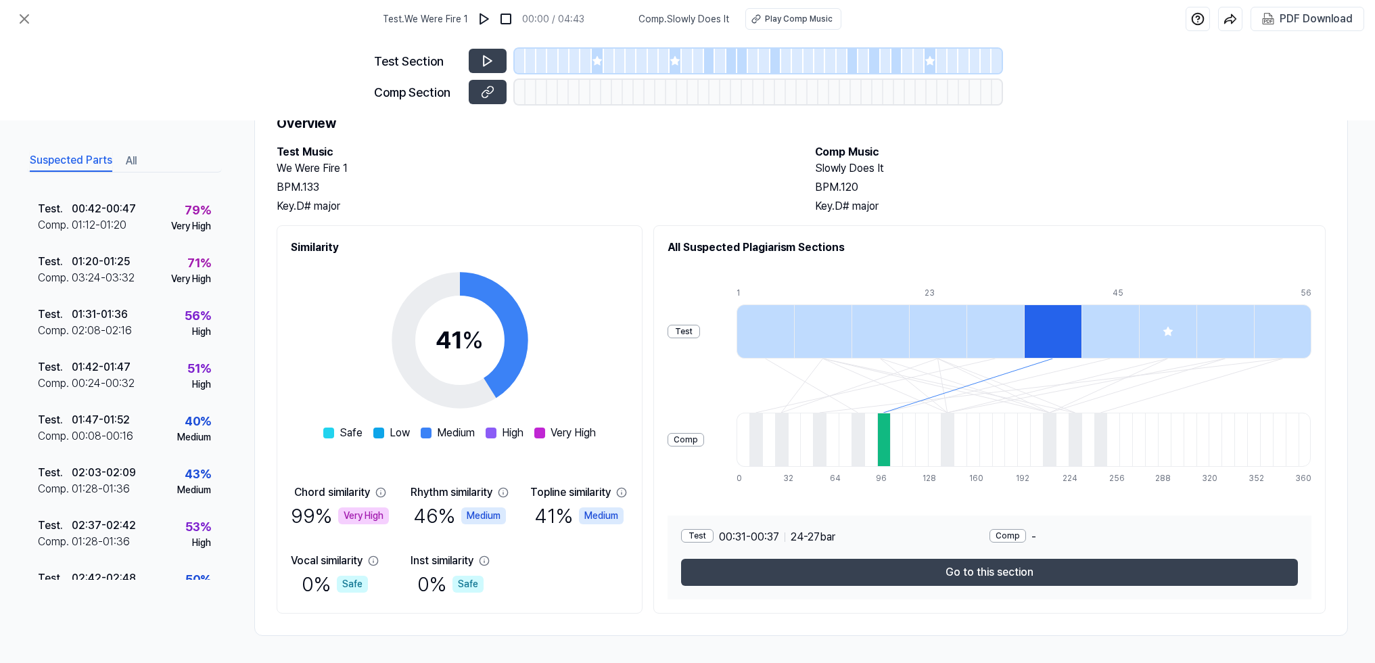
scroll to position [0, 0]
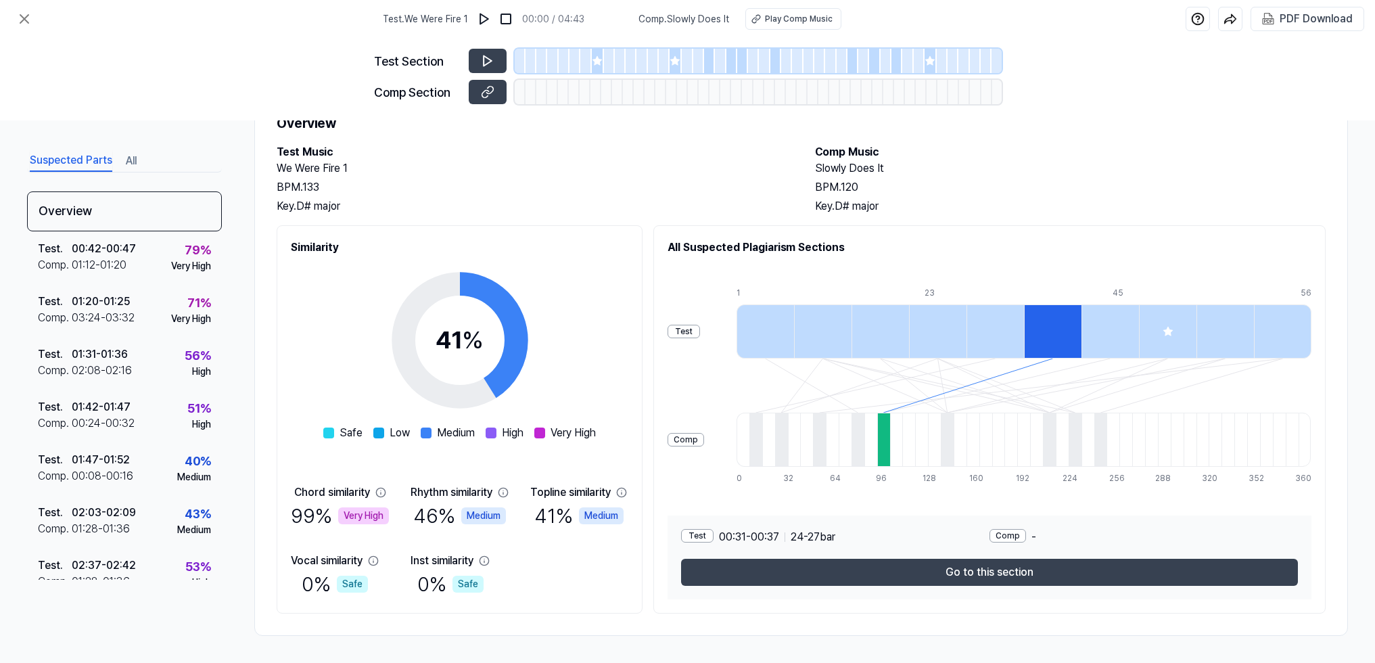
click at [130, 164] on button "All" at bounding box center [131, 161] width 11 height 22
click at [84, 162] on button "Suspected Parts" at bounding box center [71, 161] width 82 height 22
click at [125, 256] on div "00:42 - 00:47" at bounding box center [104, 249] width 64 height 16
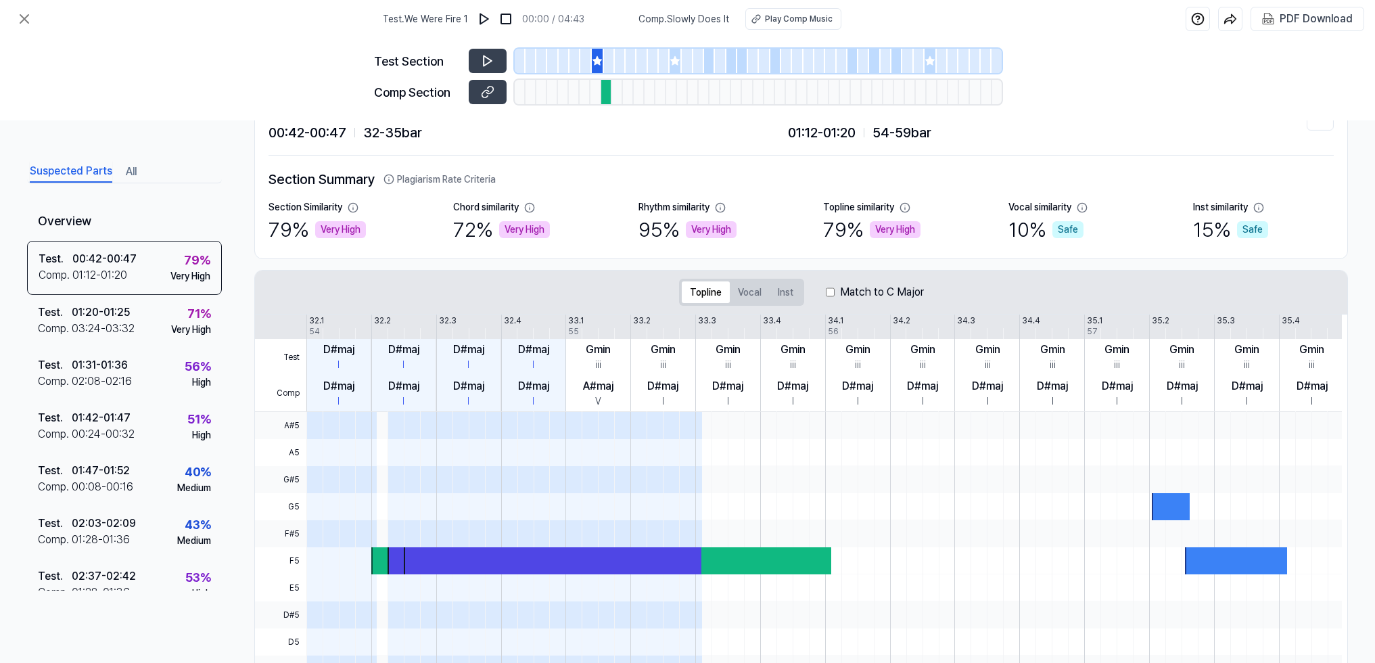
click at [410, 500] on span at bounding box center [553, 506] width 298 height 27
click at [423, 556] on div at bounding box center [553, 560] width 298 height 27
click at [469, 508] on div at bounding box center [469, 601] width 1 height 379
drag, startPoint x: 454, startPoint y: 561, endPoint x: 456, endPoint y: 553, distance: 7.9
click at [453, 561] on div at bounding box center [553, 560] width 298 height 27
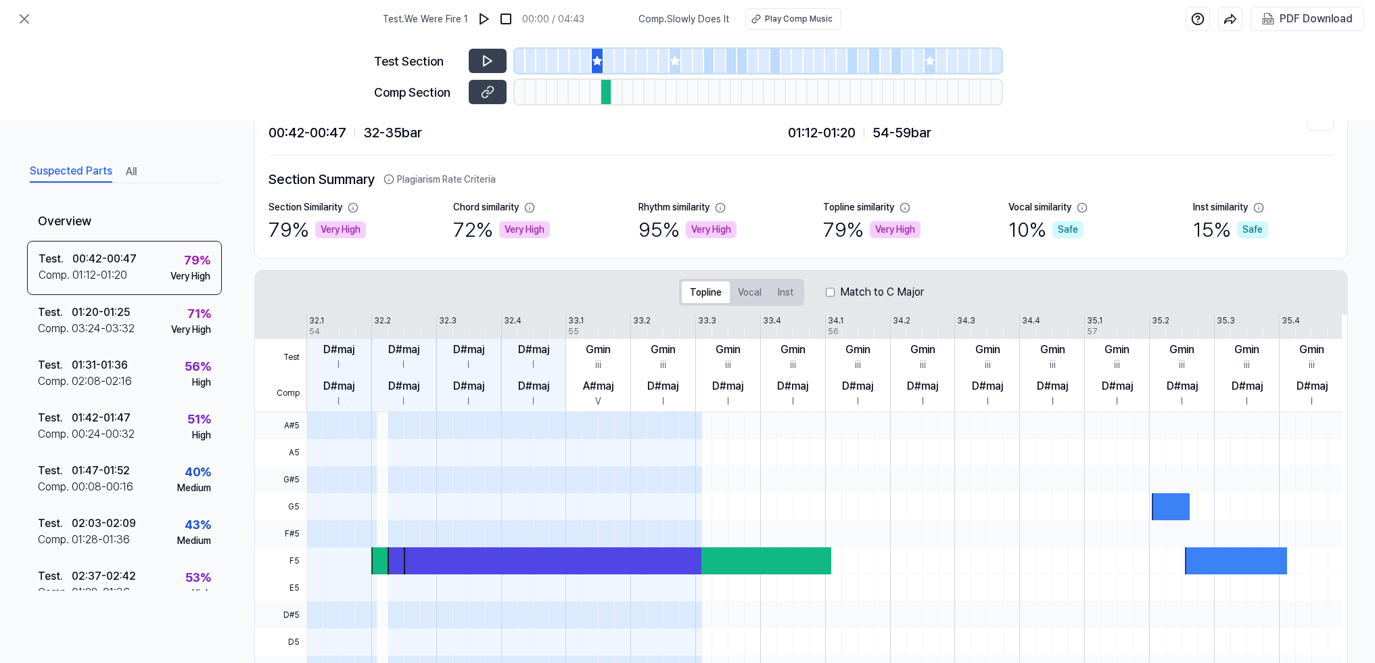
drag, startPoint x: 473, startPoint y: 506, endPoint x: 446, endPoint y: 490, distance: 31.0
click at [446, 490] on span at bounding box center [553, 479] width 298 height 27
click at [448, 479] on span at bounding box center [553, 479] width 298 height 27
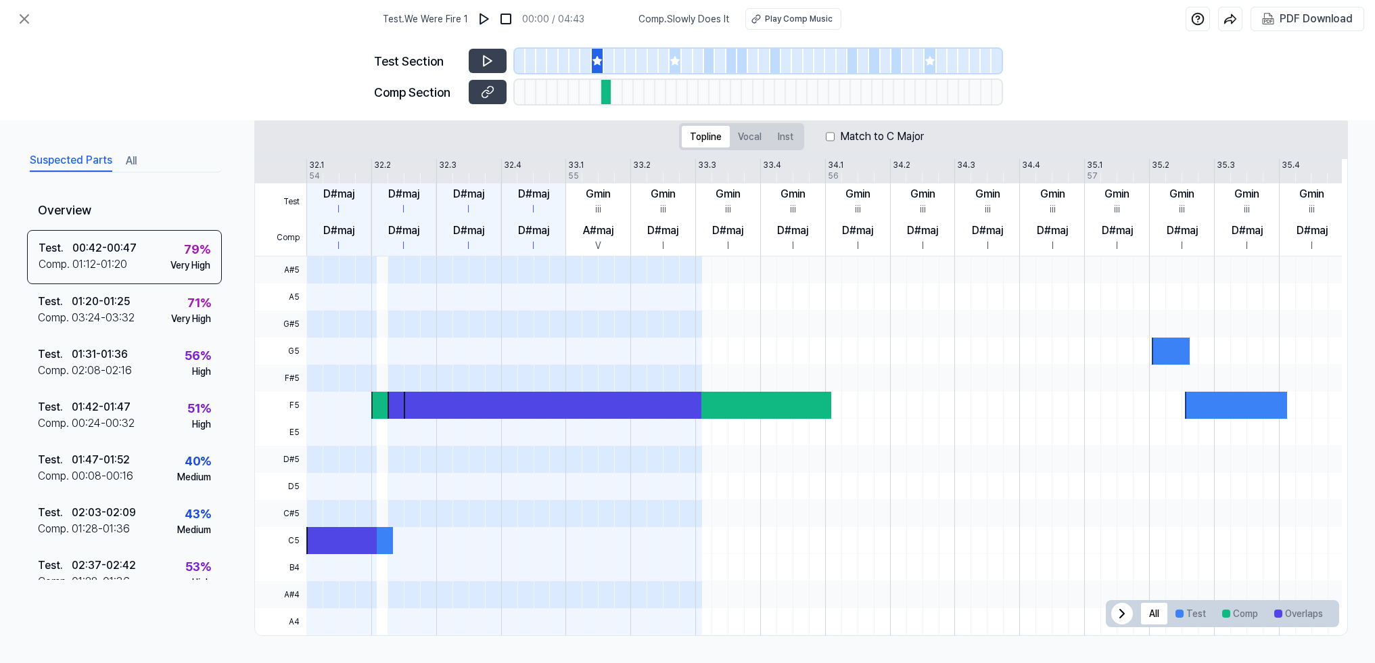
click at [417, 359] on span at bounding box center [553, 350] width 298 height 27
click at [421, 337] on div at bounding box center [823, 445] width 1035 height 379
click at [427, 317] on span at bounding box center [553, 323] width 298 height 27
click at [429, 303] on span at bounding box center [553, 296] width 298 height 27
click at [1170, 608] on button "Test" at bounding box center [1190, 613] width 47 height 22
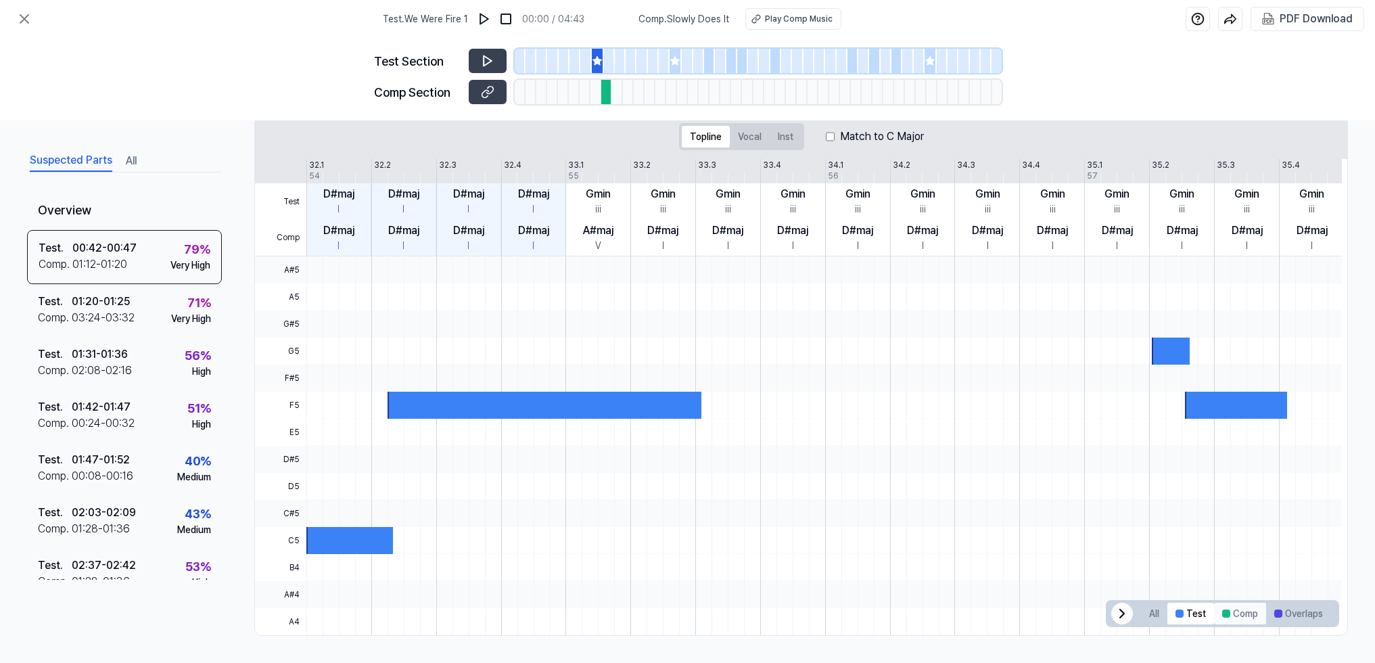
click at [1225, 610] on button "Comp" at bounding box center [1240, 613] width 52 height 22
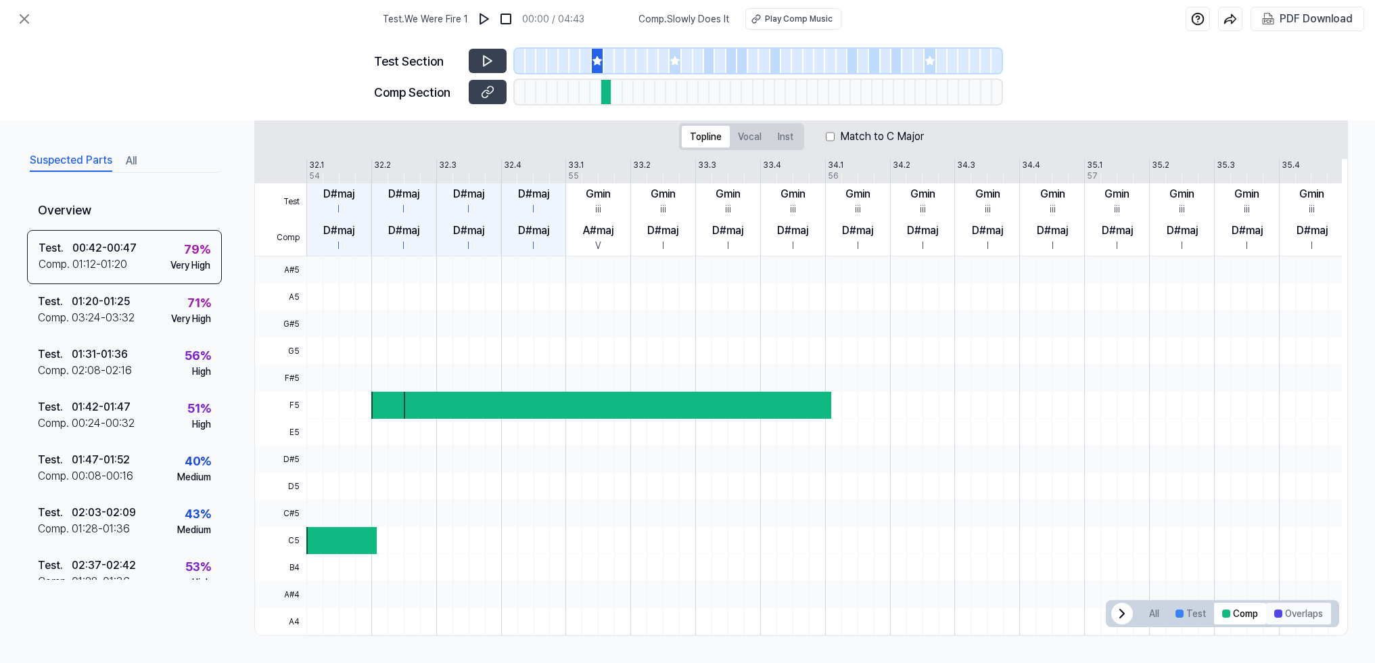
click at [1244, 611] on div at bounding box center [1278, 613] width 8 height 8
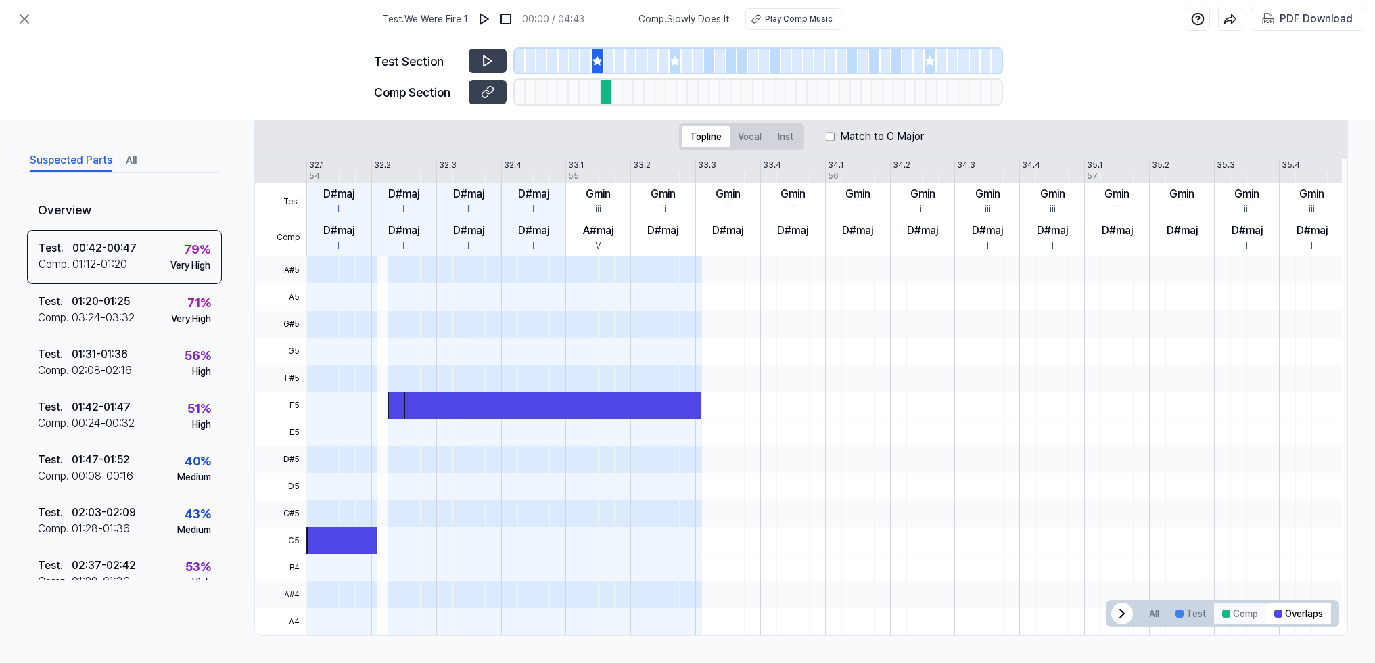
click at [1231, 615] on button "Comp" at bounding box center [1240, 613] width 52 height 22
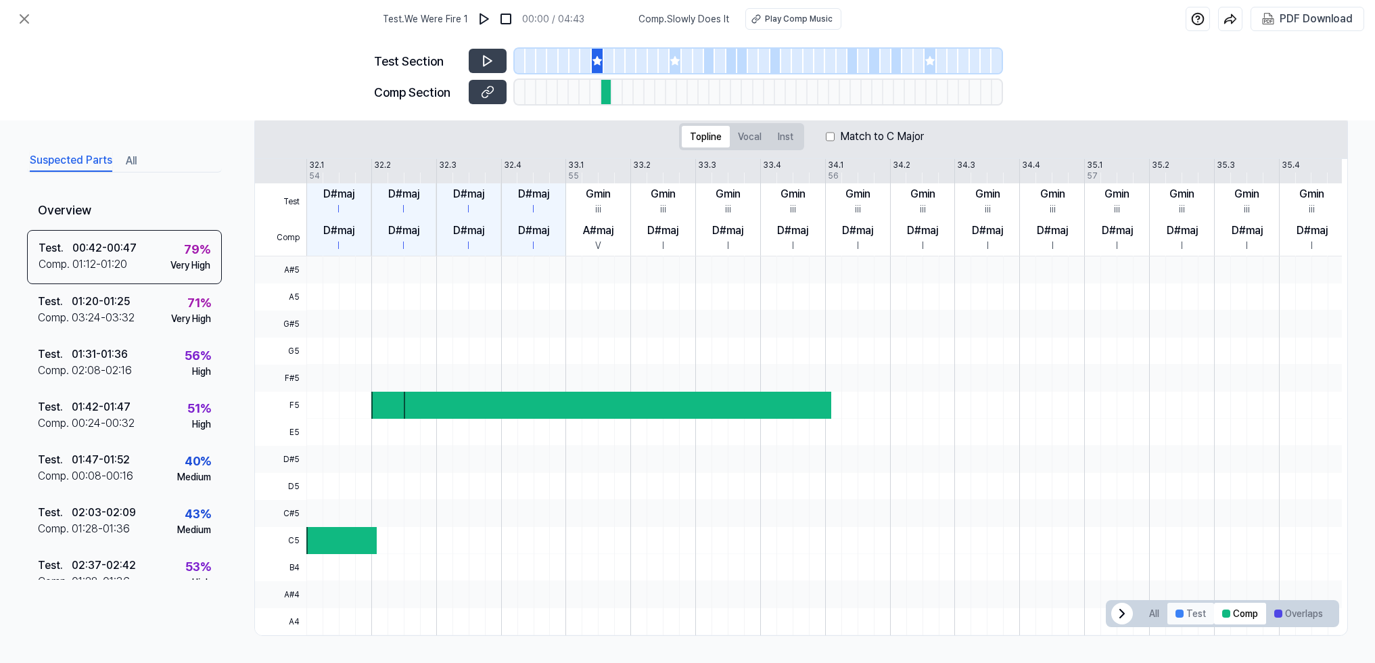
click at [1195, 615] on button "Test" at bounding box center [1190, 613] width 47 height 22
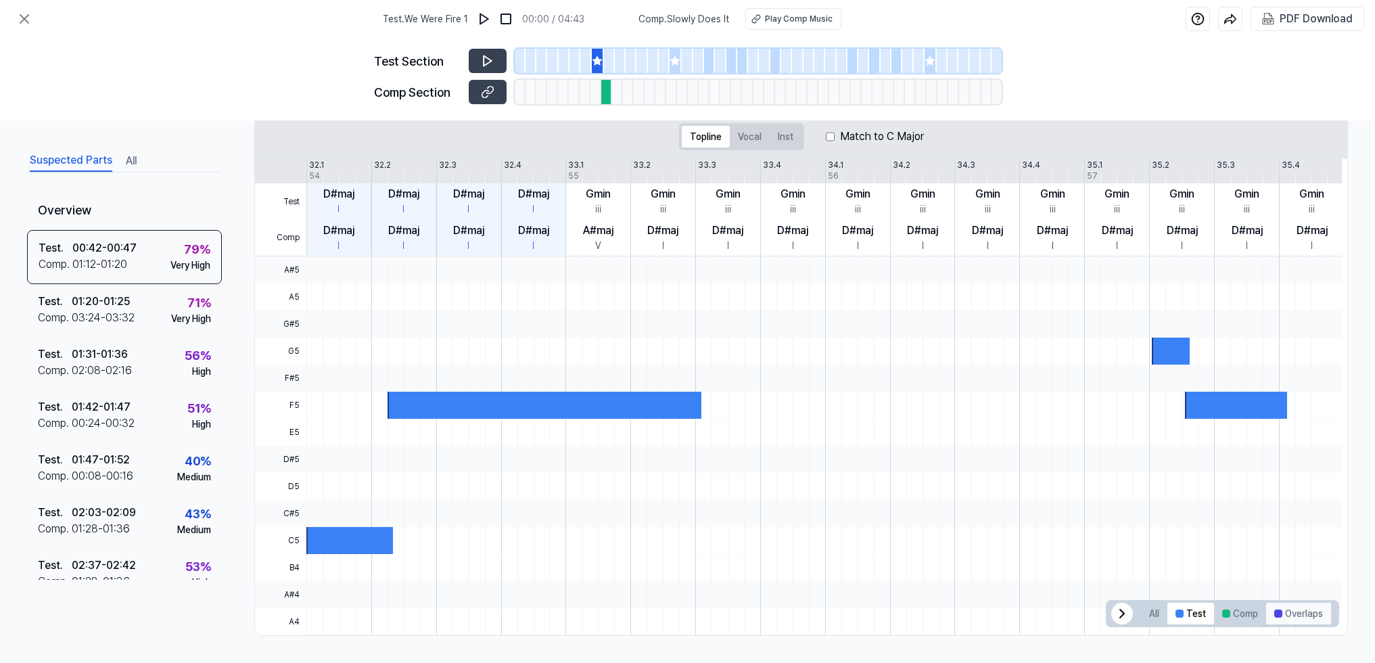
click at [1244, 619] on button "Overlaps" at bounding box center [1298, 613] width 65 height 22
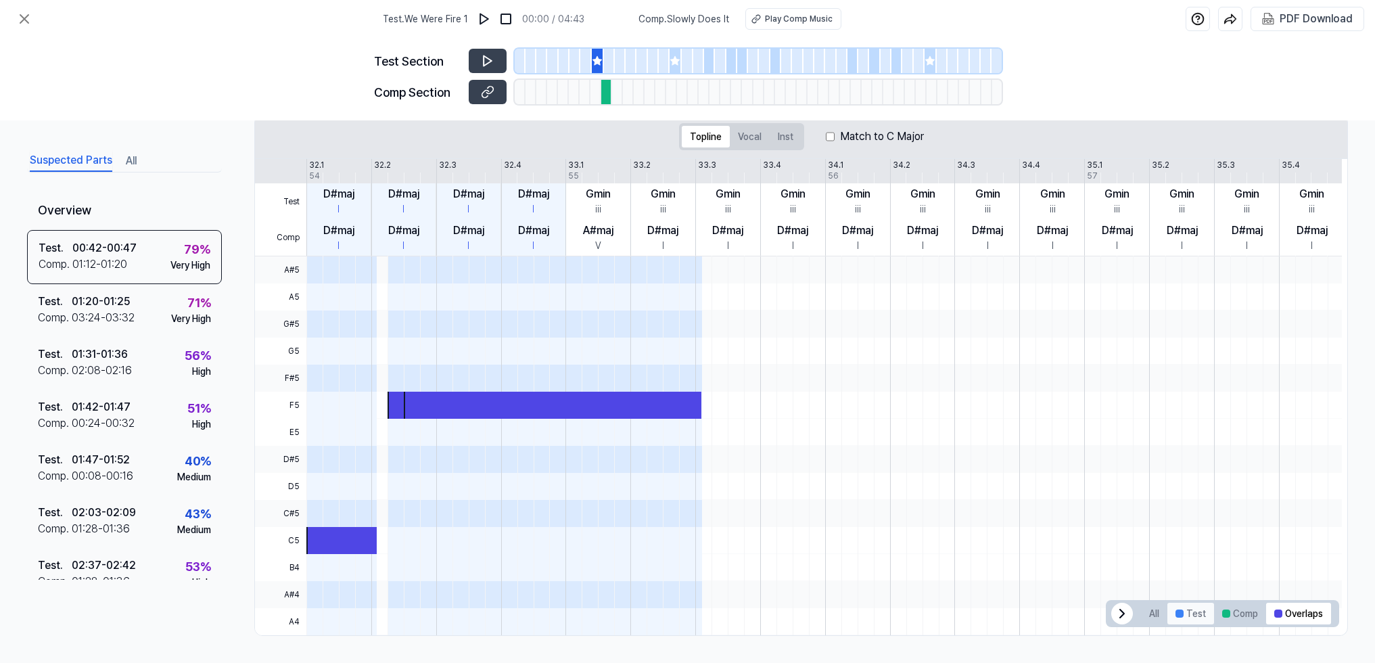
click at [1185, 615] on button "Test" at bounding box center [1190, 613] width 47 height 22
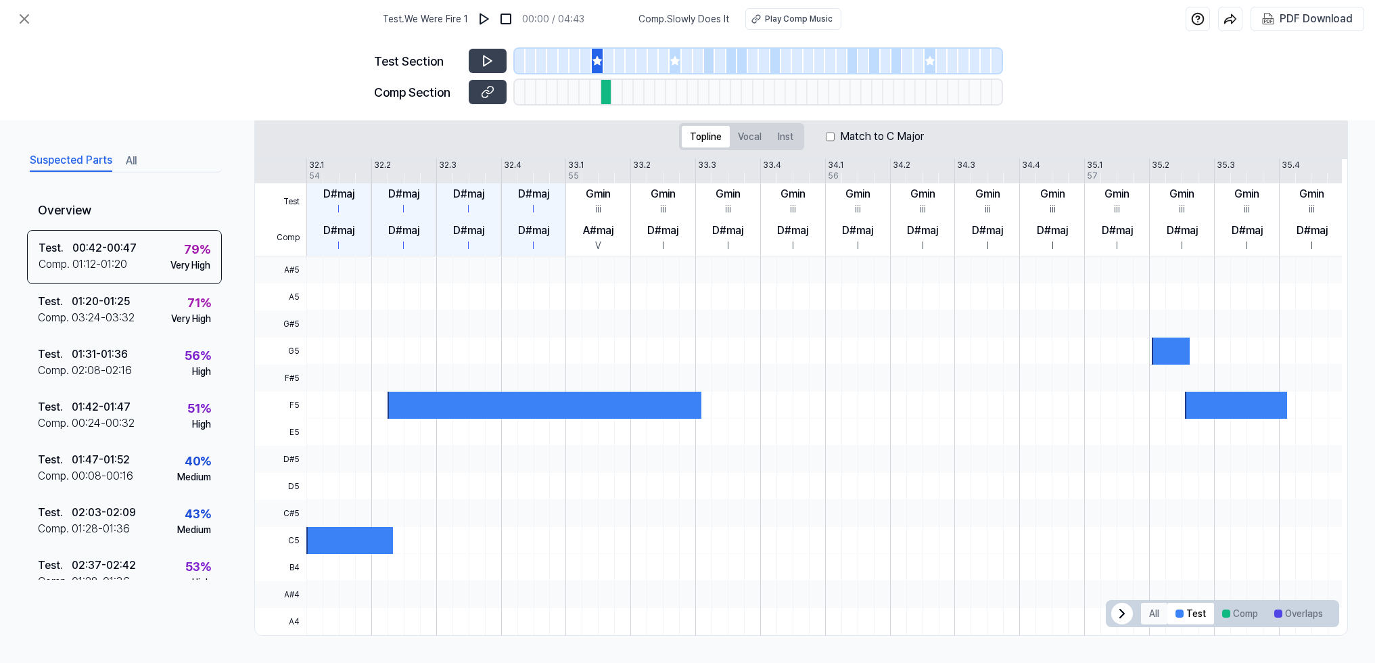
click at [1155, 615] on button "All" at bounding box center [1154, 613] width 26 height 22
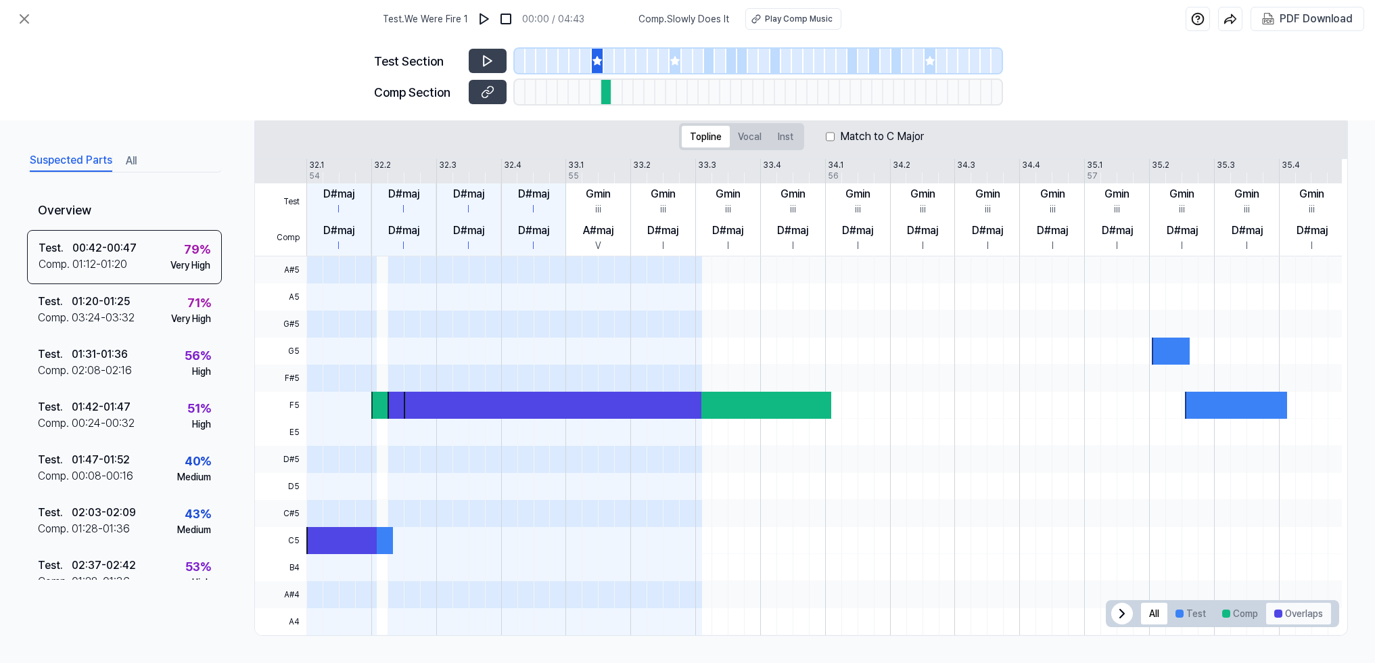
click at [1244, 613] on button "Overlaps" at bounding box center [1298, 613] width 65 height 22
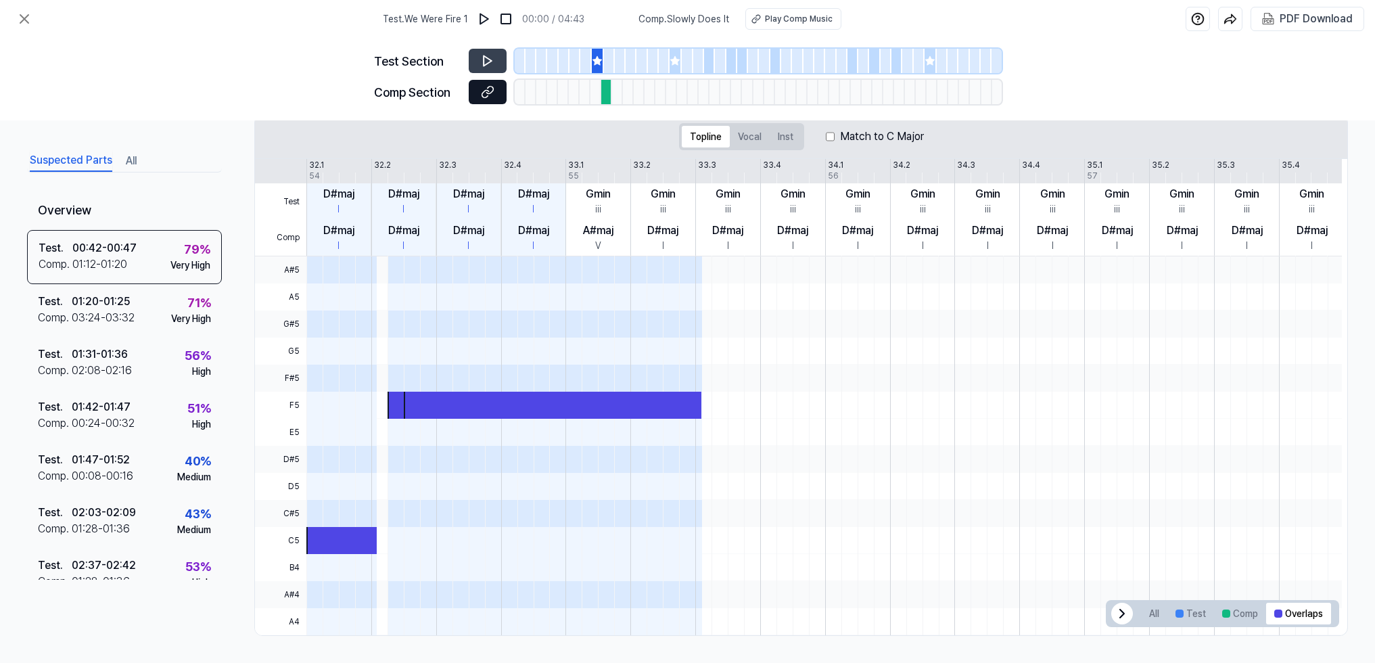
click at [484, 96] on icon at bounding box center [488, 92] width 14 height 14
drag, startPoint x: 242, startPoint y: 72, endPoint x: 200, endPoint y: 75, distance: 42.0
click at [200, 75] on div "Test Section Comp Section" at bounding box center [687, 79] width 1375 height 82
drag, startPoint x: 191, startPoint y: 122, endPoint x: 182, endPoint y: 109, distance: 16.1
click at [182, 109] on div "Test Section Comp Section" at bounding box center [687, 79] width 1375 height 82
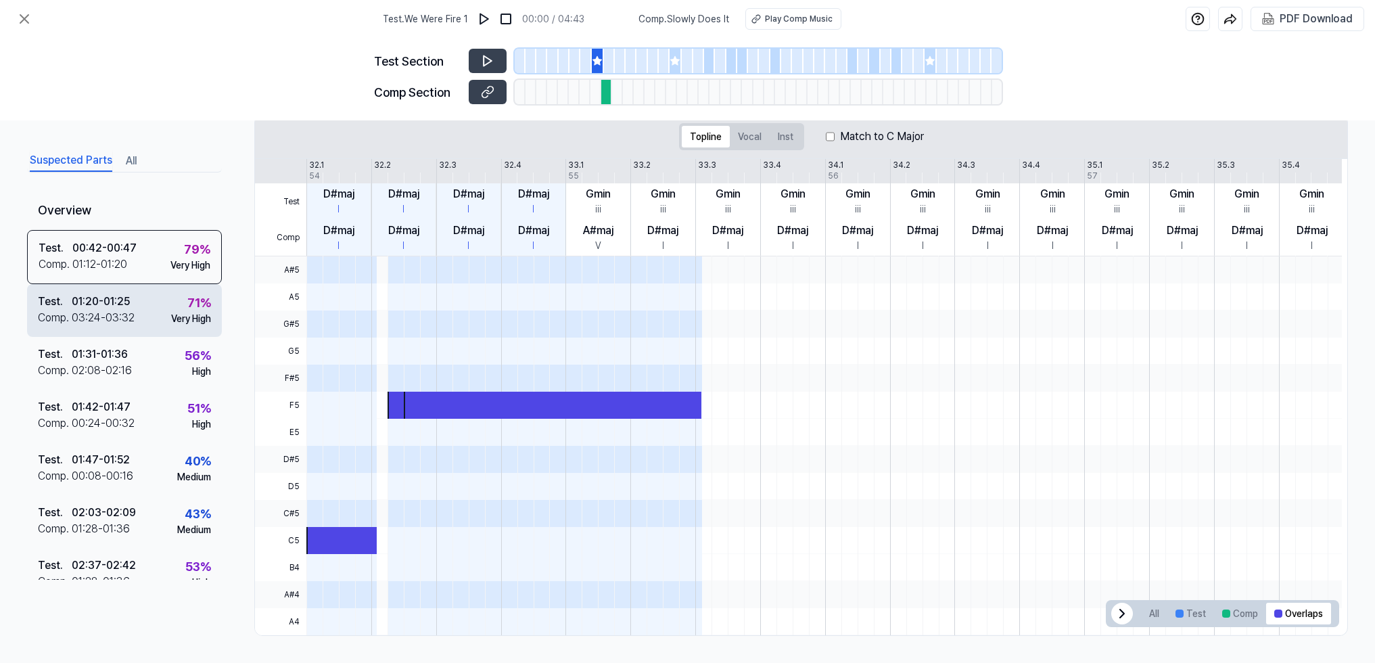
click at [171, 307] on div "71 % Very High" at bounding box center [191, 309] width 40 height 32
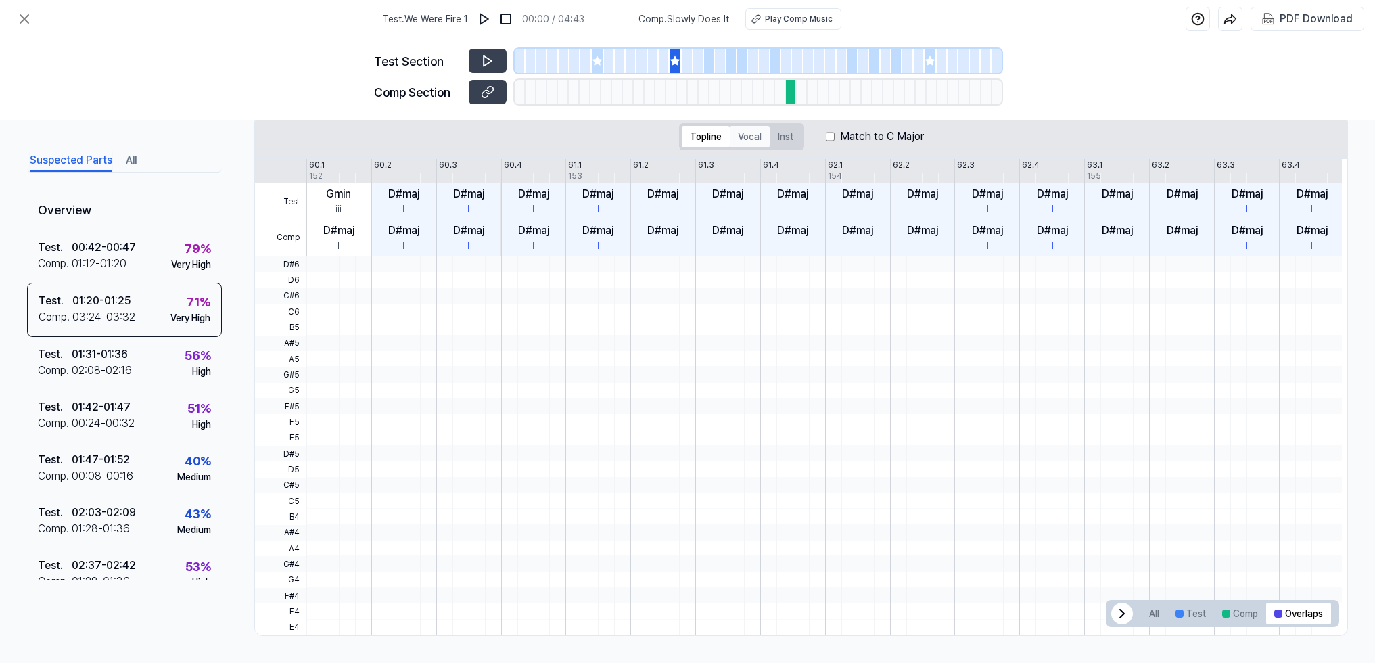
click at [757, 136] on button "Vocal" at bounding box center [750, 137] width 40 height 22
click at [786, 139] on button "Inst" at bounding box center [785, 137] width 32 height 22
click at [705, 138] on button "Topline" at bounding box center [706, 137] width 48 height 22
drag, startPoint x: 172, startPoint y: 112, endPoint x: 161, endPoint y: 108, distance: 11.8
click at [161, 108] on div "Test Section Comp Section" at bounding box center [687, 79] width 1375 height 82
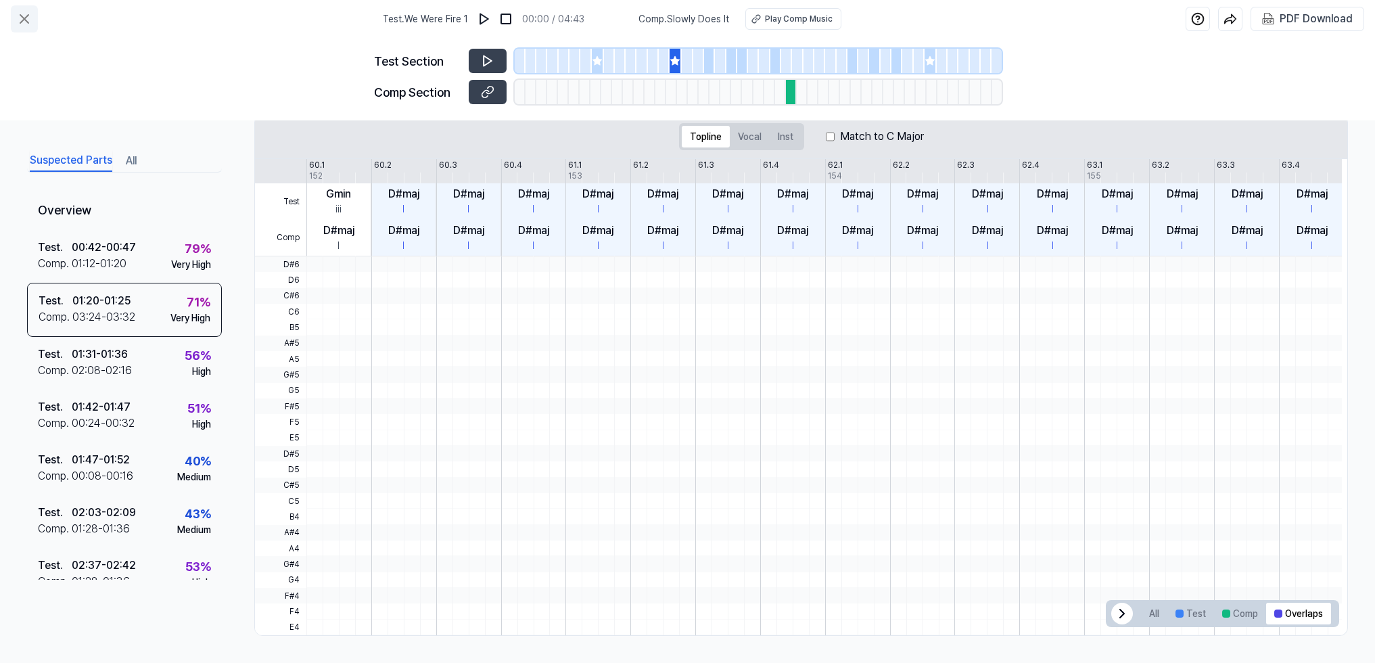
click at [26, 18] on icon at bounding box center [24, 19] width 8 height 8
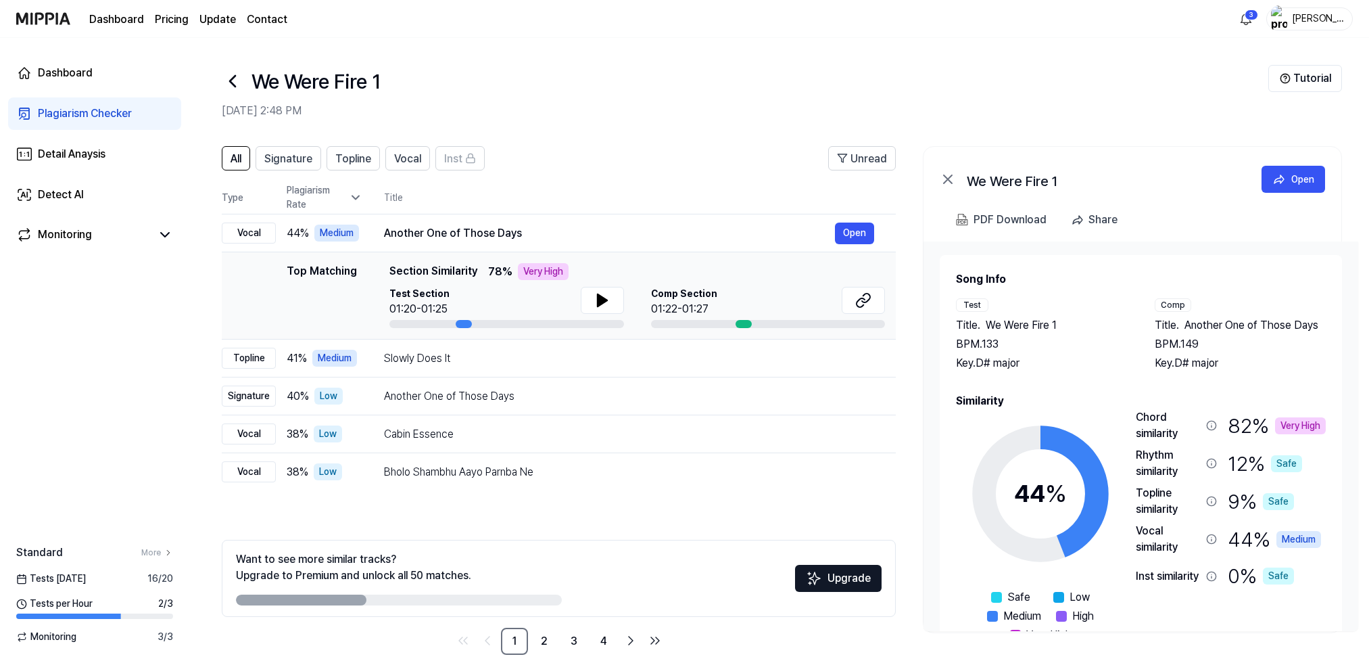
click at [563, 530] on div "All Signature Topline Vocal Inst Unread All Signature Topline Vocal Inst Type P…" at bounding box center [559, 400] width 674 height 508
drag, startPoint x: 660, startPoint y: 151, endPoint x: 598, endPoint y: 127, distance: 66.8
click at [598, 127] on header "We Were Fire 1 Sep 5, 2025, 2:48 PM Tutorial" at bounding box center [779, 85] width 1180 height 95
drag, startPoint x: 627, startPoint y: 138, endPoint x: 602, endPoint y: 121, distance: 29.6
click at [602, 121] on header "We Were Fire 1 Sep 5, 2025, 2:48 PM Tutorial" at bounding box center [779, 85] width 1180 height 95
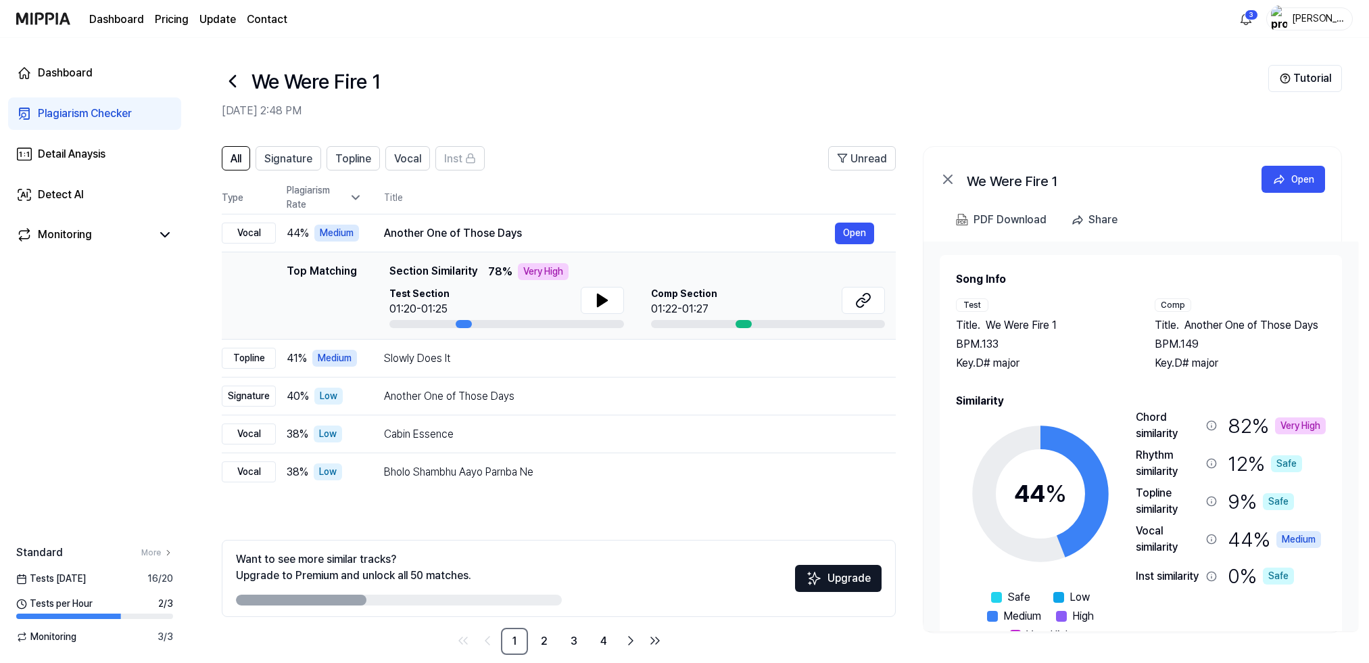
drag, startPoint x: 758, startPoint y: 172, endPoint x: 704, endPoint y: 153, distance: 57.5
click at [704, 153] on header "All Signature Topline Vocal Inst Unread" at bounding box center [559, 163] width 674 height 35
drag, startPoint x: 699, startPoint y: 152, endPoint x: 634, endPoint y: 145, distance: 66.0
click at [634, 145] on div "All Signature Topline Vocal Inst Unread All Signature Topline Vocal Inst Type P…" at bounding box center [779, 407] width 1180 height 549
click at [320, 166] on button "Signature" at bounding box center [289, 158] width 66 height 24
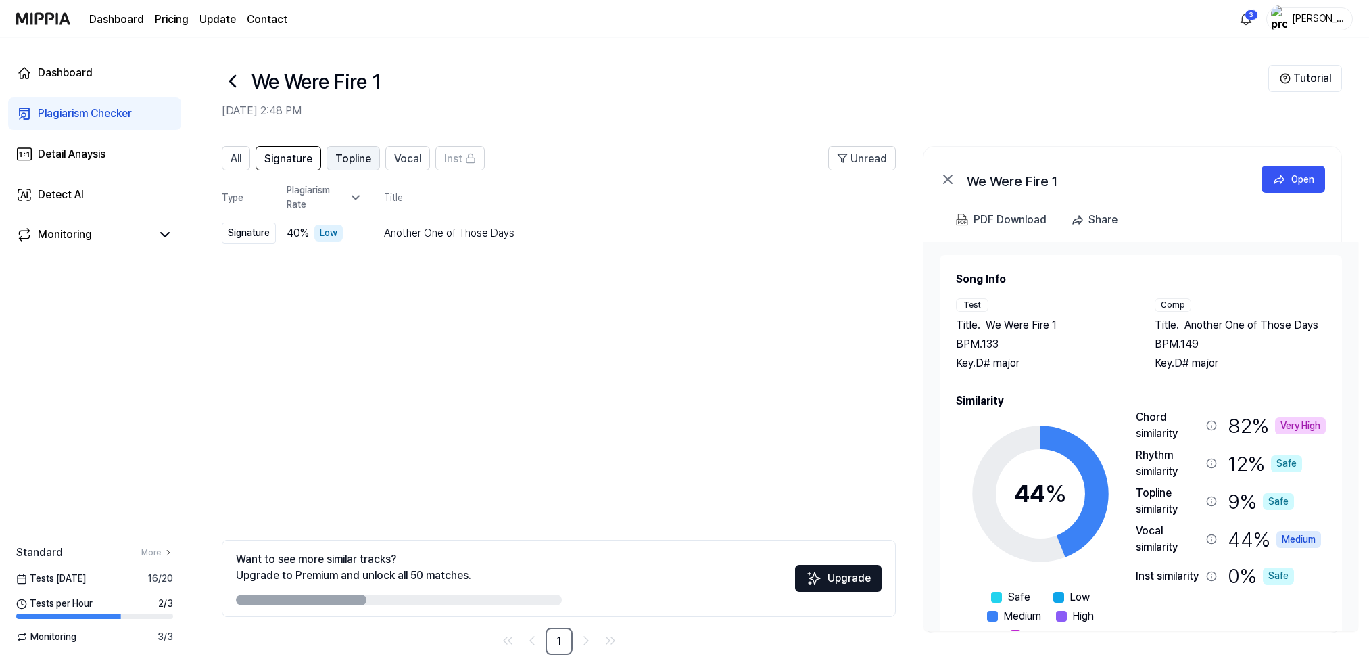
click at [339, 159] on span "Topline" at bounding box center [353, 159] width 36 height 16
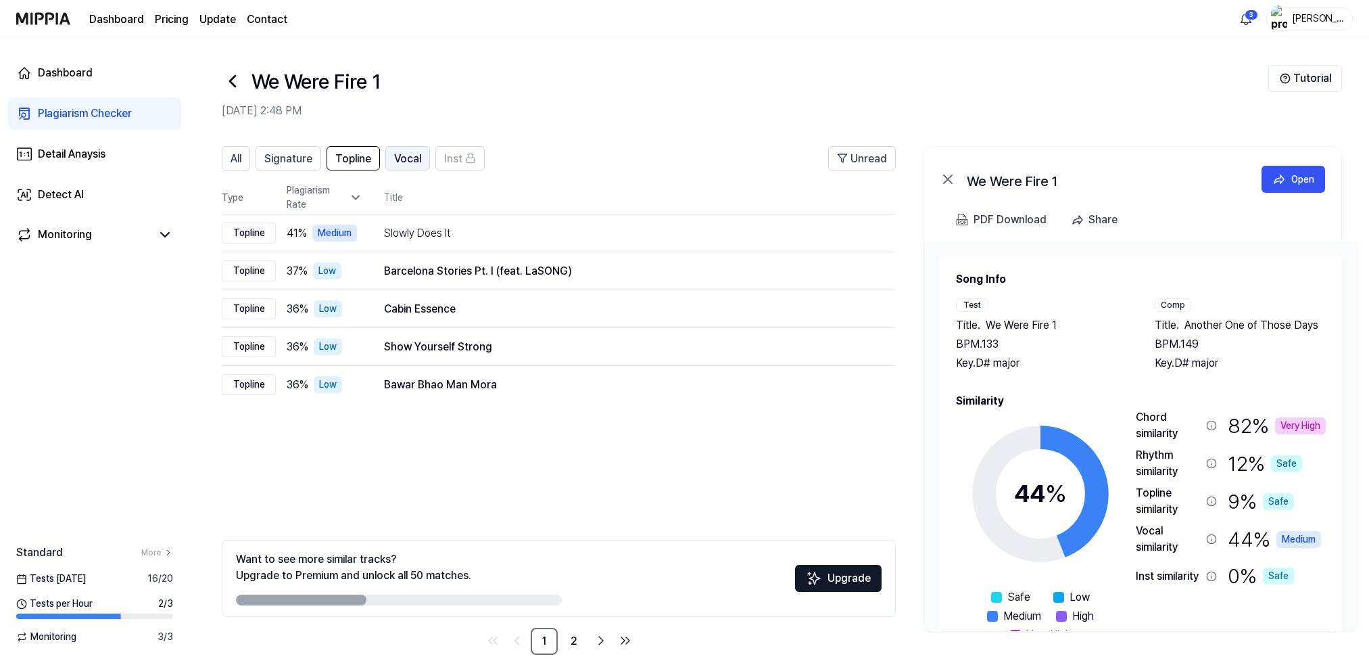
click at [396, 161] on span "Vocal" at bounding box center [407, 159] width 27 height 16
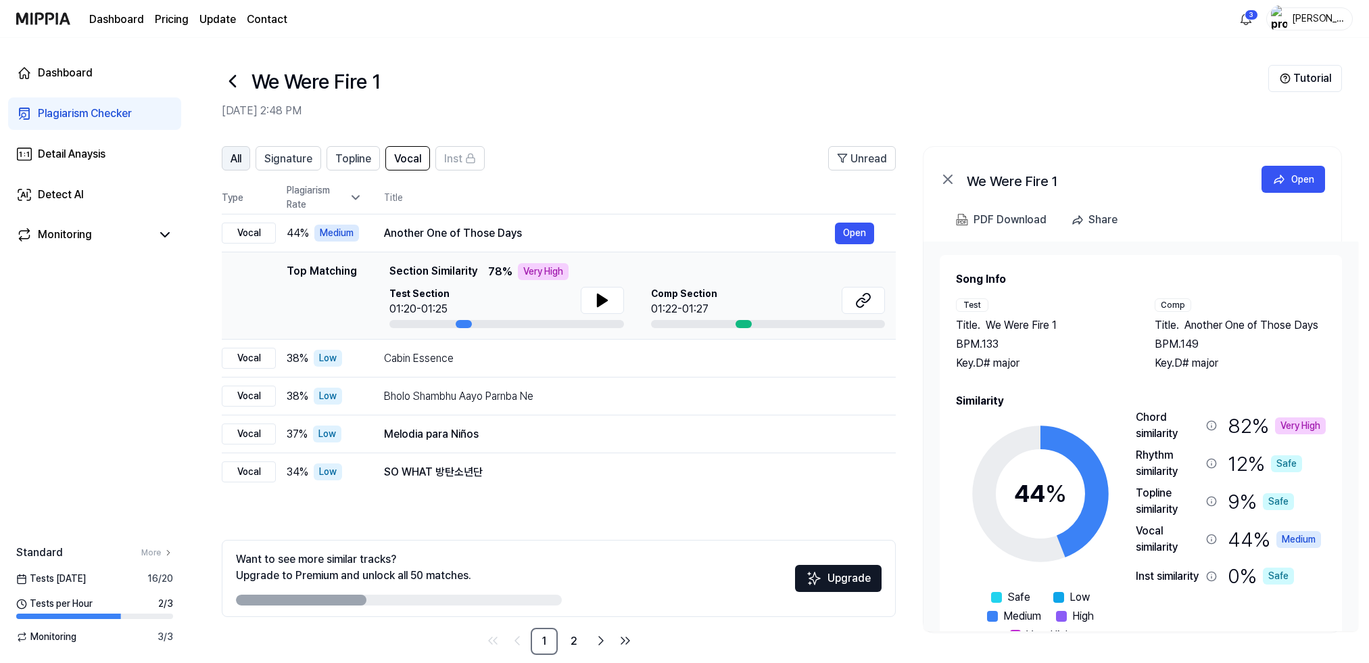
click at [243, 162] on button "All" at bounding box center [236, 158] width 28 height 24
drag, startPoint x: 543, startPoint y: 158, endPoint x: 523, endPoint y: 135, distance: 30.2
click at [523, 135] on div "All Signature Topline Vocal Inst Unread All Signature Topline Vocal Inst Type P…" at bounding box center [779, 407] width 1180 height 549
drag, startPoint x: 421, startPoint y: 156, endPoint x: 395, endPoint y: 161, distance: 26.1
click at [421, 157] on span "Vocal" at bounding box center [407, 159] width 27 height 16
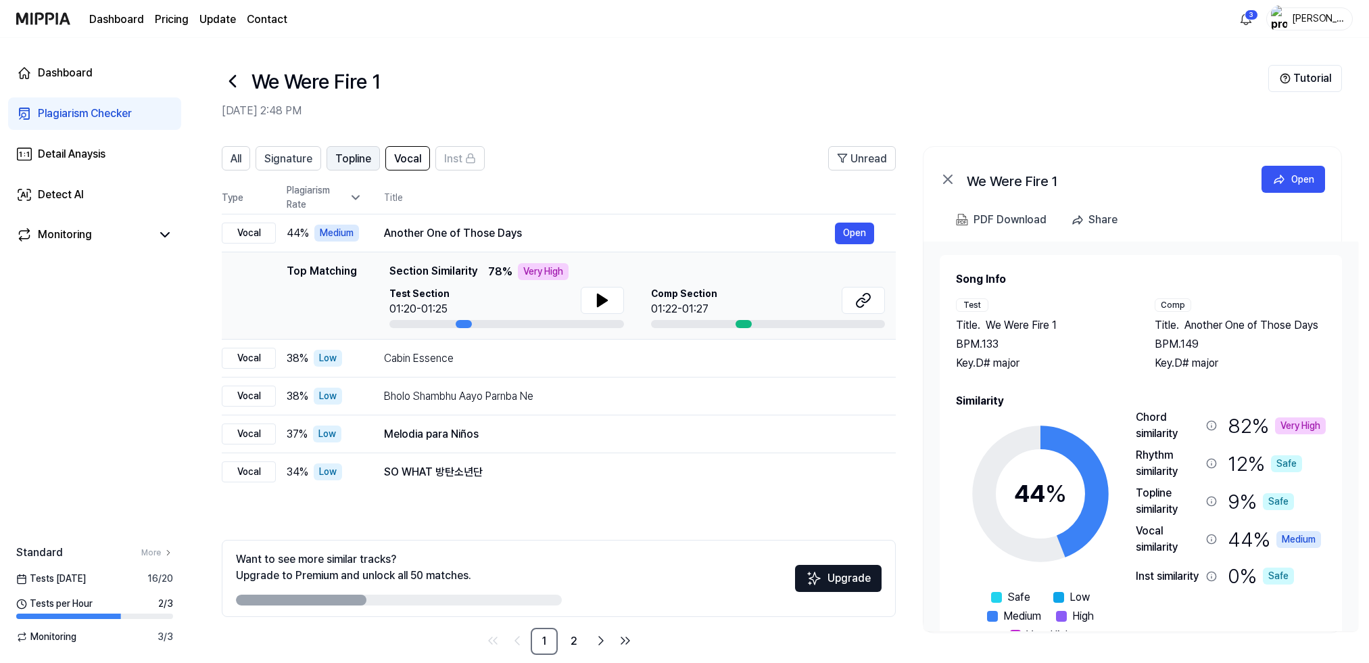
click at [353, 158] on span "Topline" at bounding box center [353, 159] width 36 height 16
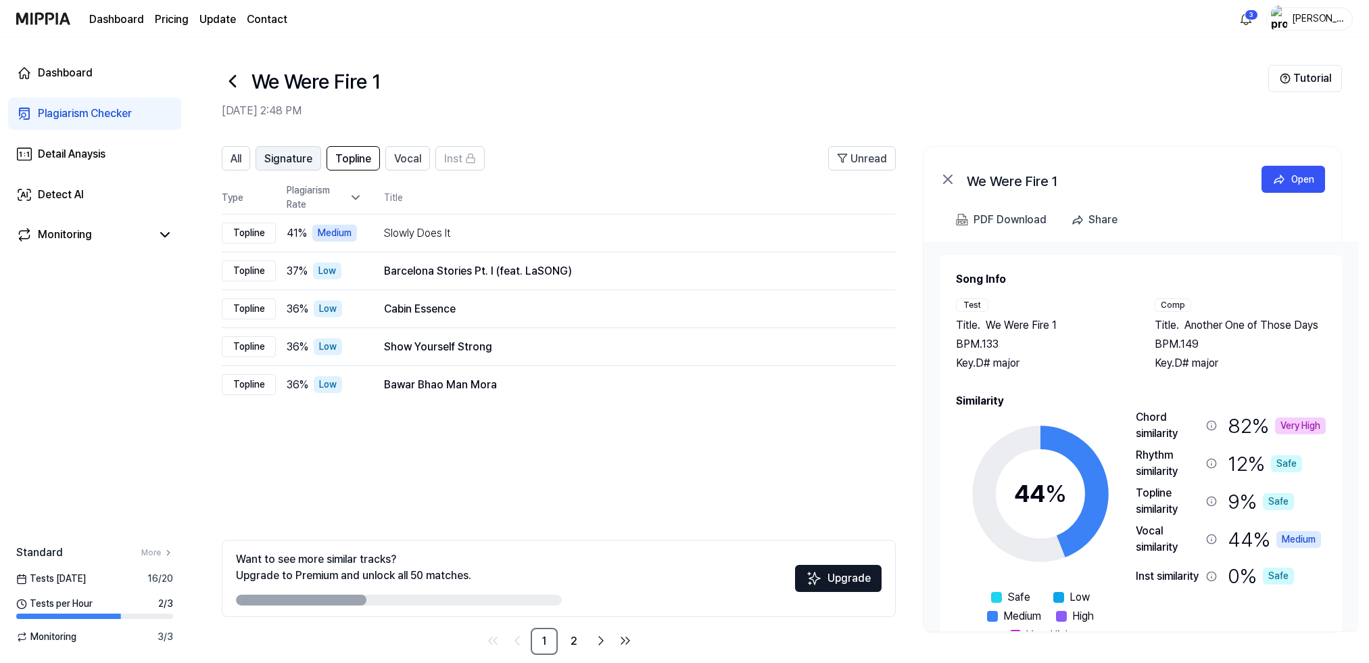
click at [301, 161] on span "Signature" at bounding box center [288, 159] width 48 height 16
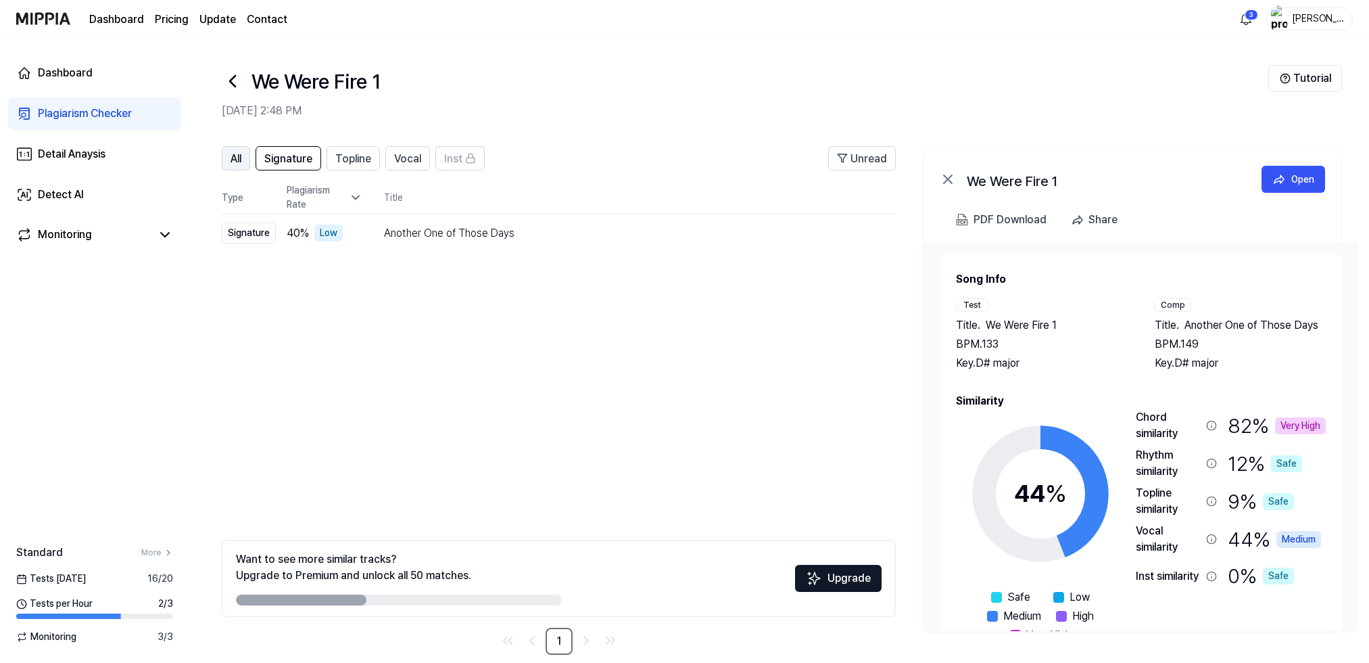
click at [250, 160] on button "All" at bounding box center [236, 158] width 28 height 24
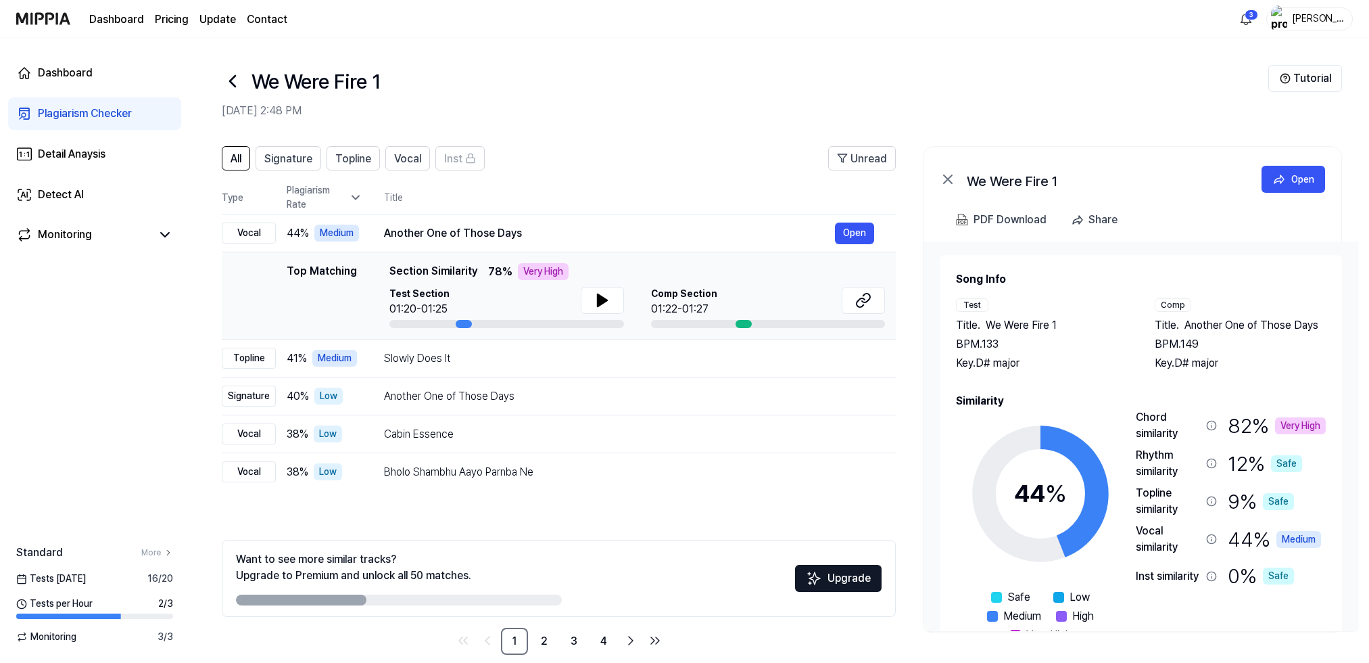
drag, startPoint x: 567, startPoint y: 149, endPoint x: 556, endPoint y: 145, distance: 11.6
click at [556, 145] on div "All Signature Topline Vocal Inst Unread All Signature Topline Vocal Inst Type P…" at bounding box center [779, 407] width 1180 height 549
drag, startPoint x: 582, startPoint y: 153, endPoint x: 554, endPoint y: 147, distance: 28.2
click at [548, 145] on div "All Signature Topline Vocal Inst Unread All Signature Topline Vocal Inst Type P…" at bounding box center [779, 407] width 1180 height 549
drag, startPoint x: 613, startPoint y: 165, endPoint x: 592, endPoint y: 160, distance: 22.3
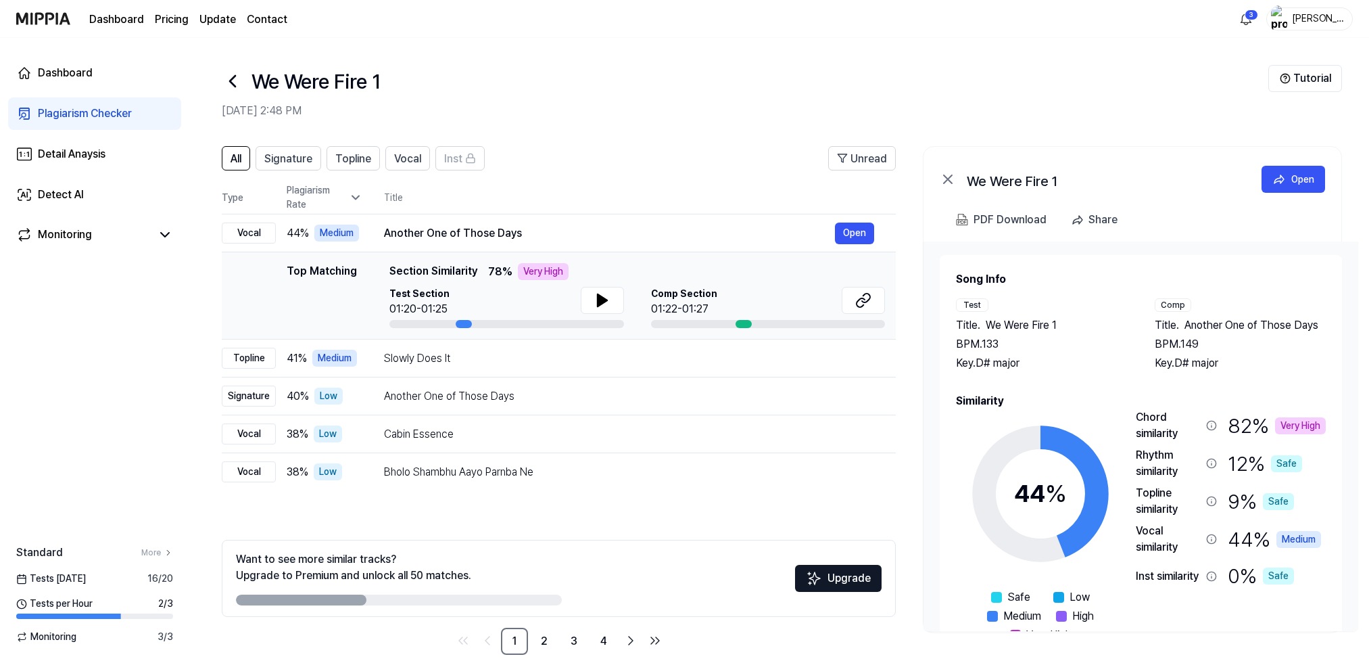
click at [592, 160] on header "All Signature Topline Vocal Inst Unread" at bounding box center [559, 163] width 674 height 35
click at [1244, 18] on html "Dashboard Pricing Update Contact 3 Vitalie Dashboard Plagiarism Checker Detail …" at bounding box center [684, 331] width 1369 height 663
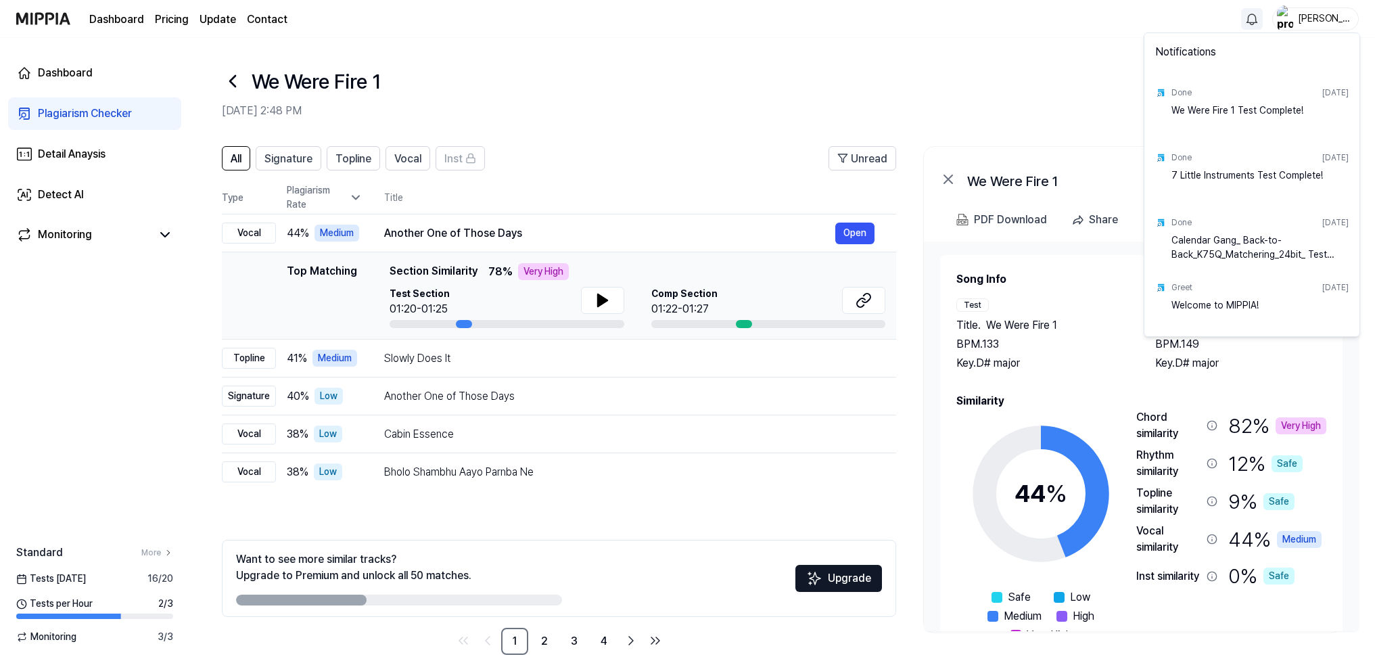
click at [1244, 19] on html "Dashboard Pricing Update Contact Vitalie Dashboard Plagiarism Checker Detail An…" at bounding box center [687, 331] width 1375 height 663
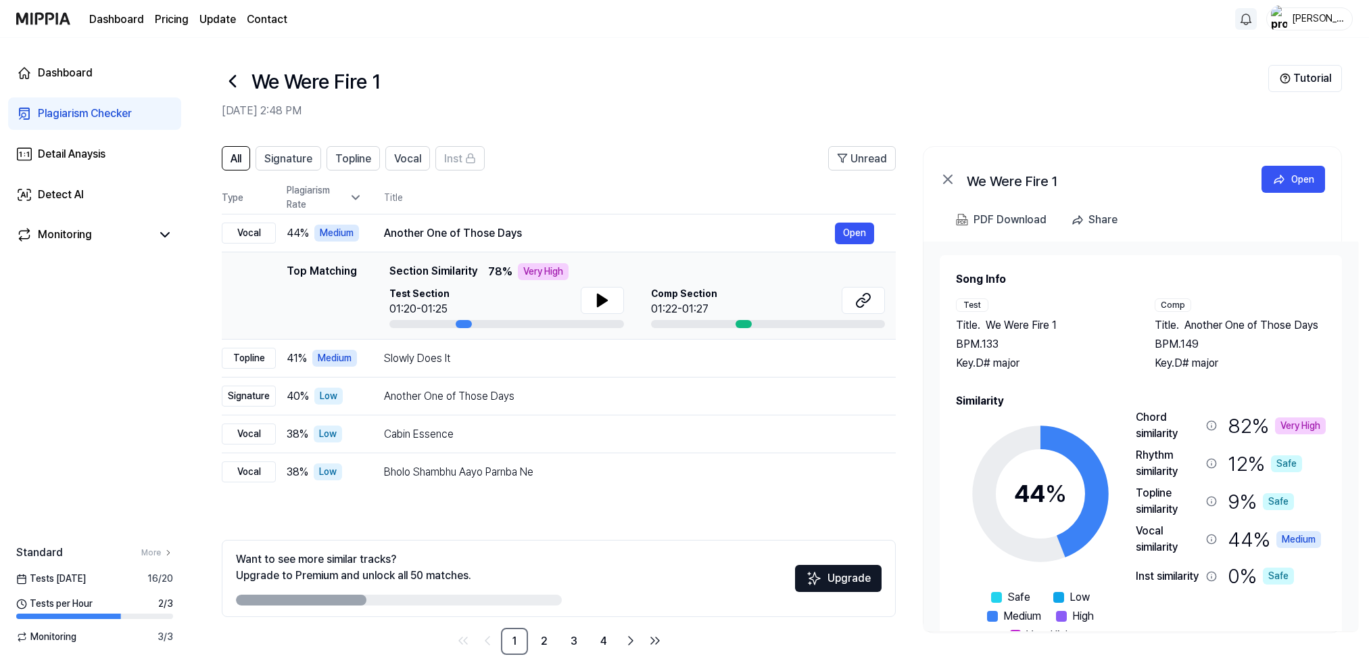
click at [650, 147] on header "All Signature Topline Vocal Inst Unread" at bounding box center [559, 163] width 674 height 35
click at [68, 153] on div "Detail Anaysis" at bounding box center [72, 154] width 68 height 16
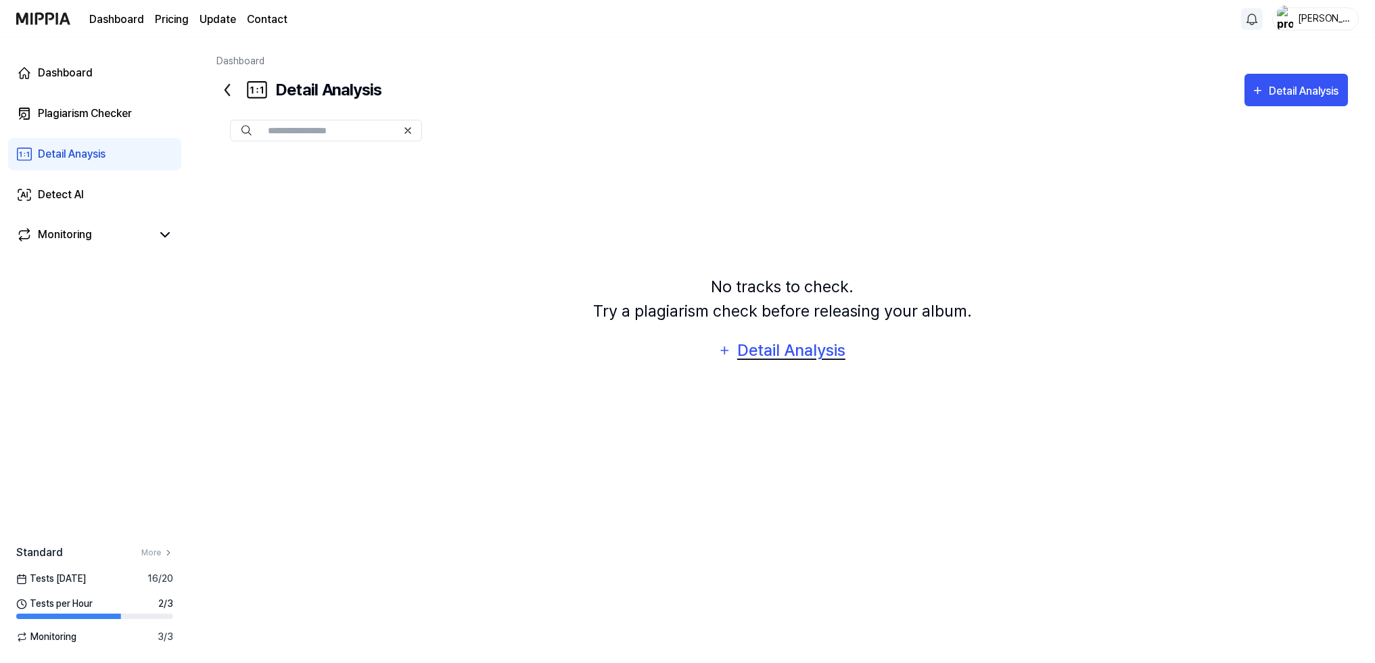
click at [811, 348] on div "Detail Analysis" at bounding box center [791, 350] width 110 height 26
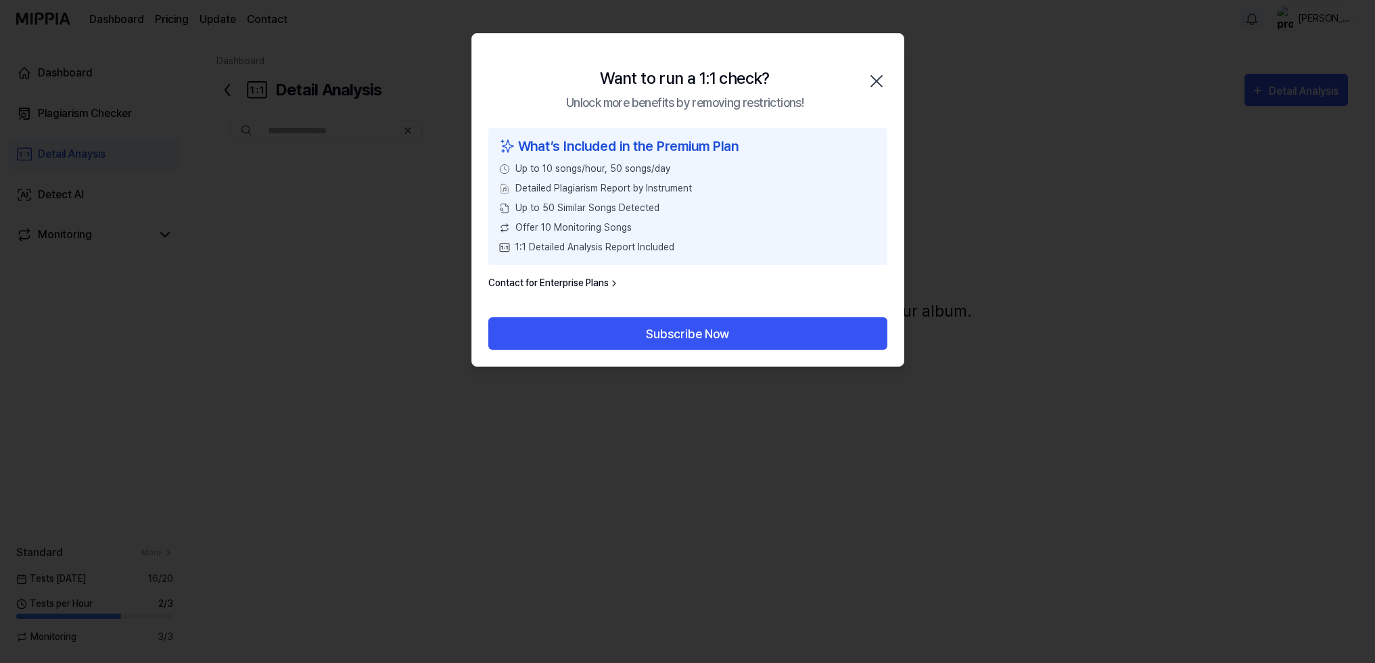
click at [880, 76] on icon "button" at bounding box center [876, 81] width 11 height 11
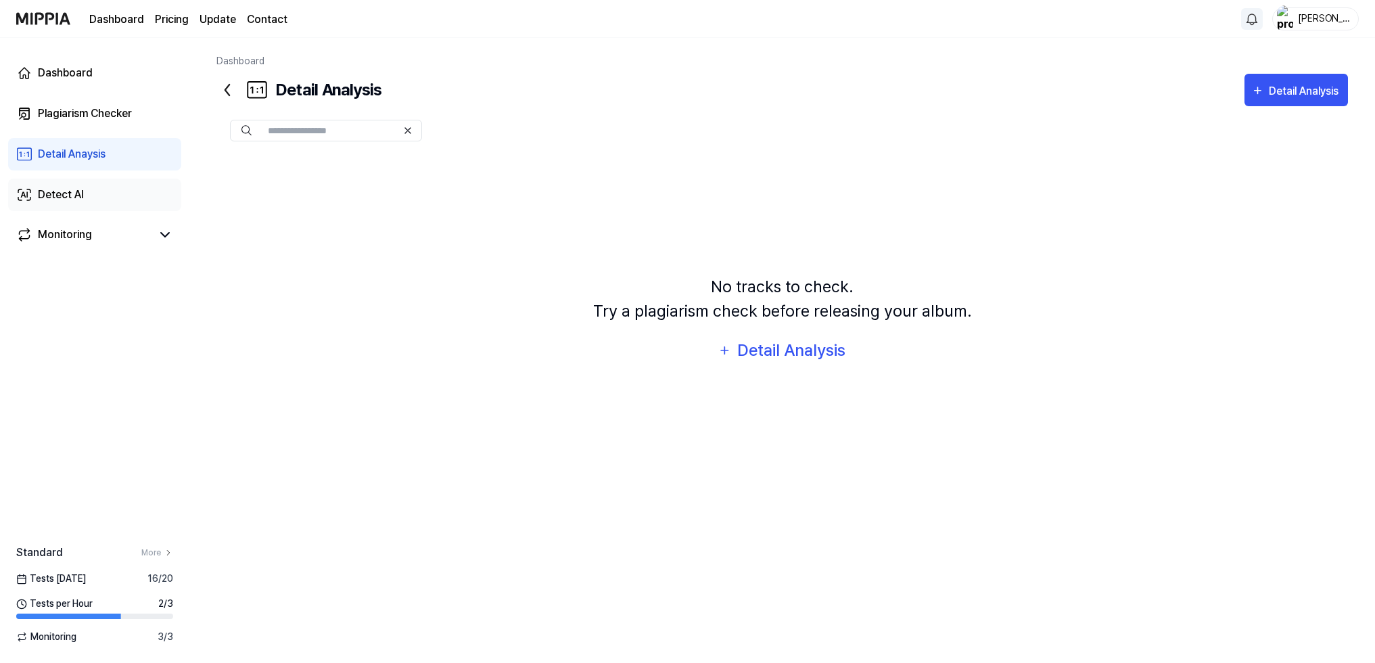
click at [68, 189] on div "Detect AI" at bounding box center [61, 195] width 46 height 16
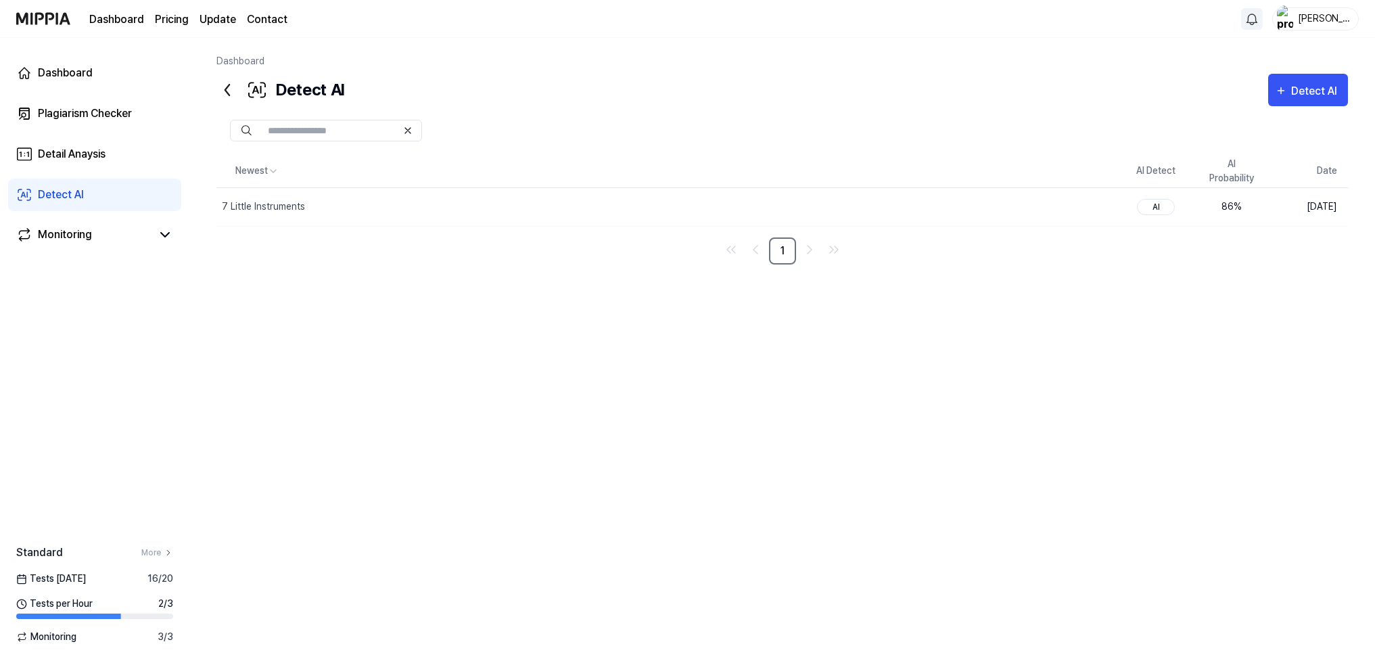
drag, startPoint x: 391, startPoint y: 297, endPoint x: 345, endPoint y: 273, distance: 51.7
drag, startPoint x: 345, startPoint y: 273, endPoint x: 334, endPoint y: 271, distance: 11.0
click at [334, 271] on div "Newest AI Detect AI Probability Date 7 Little Instruments Delete AI 86 % Sep 5,…" at bounding box center [781, 370] width 1131 height 431
drag, startPoint x: 348, startPoint y: 272, endPoint x: 314, endPoint y: 268, distance: 34.1
drag, startPoint x: 314, startPoint y: 268, endPoint x: 300, endPoint y: 266, distance: 14.3
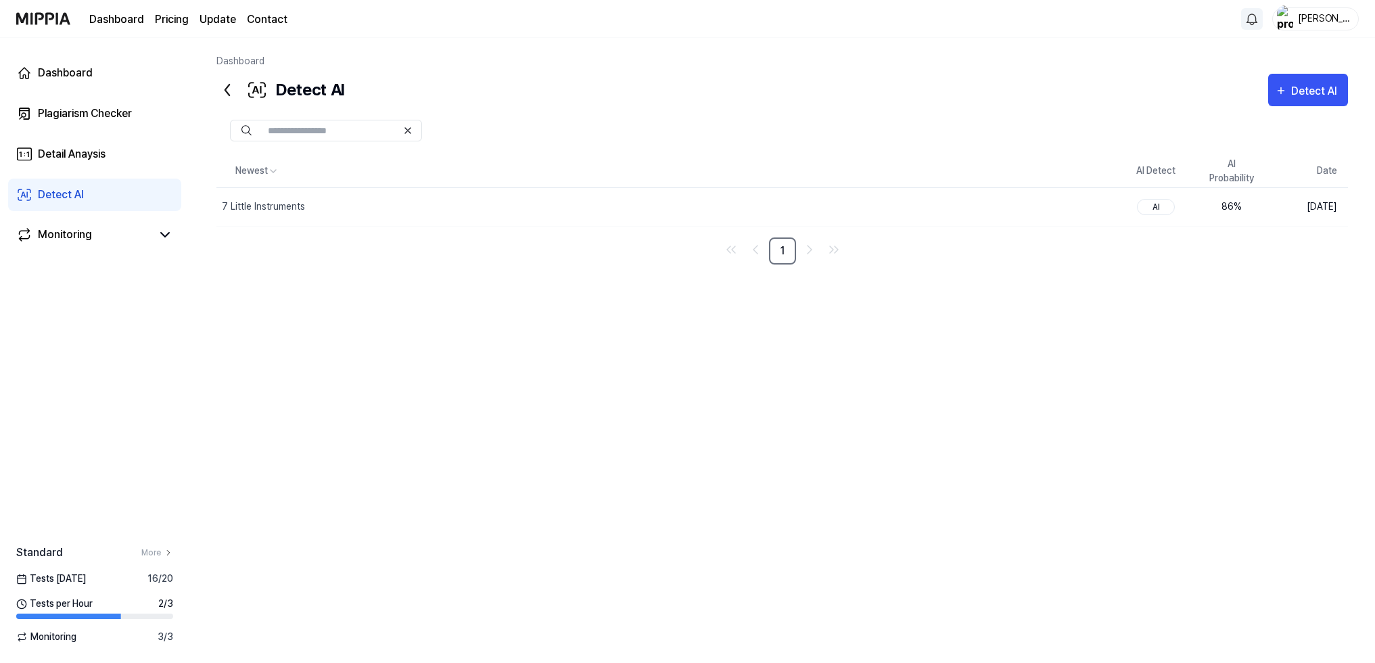
click at [300, 266] on div "Newest AI Detect AI Probability Date 7 Little Instruments Delete AI 86 % Sep 5,…" at bounding box center [781, 370] width 1131 height 431
click at [87, 114] on div "Plagiarism Checker" at bounding box center [85, 113] width 94 height 16
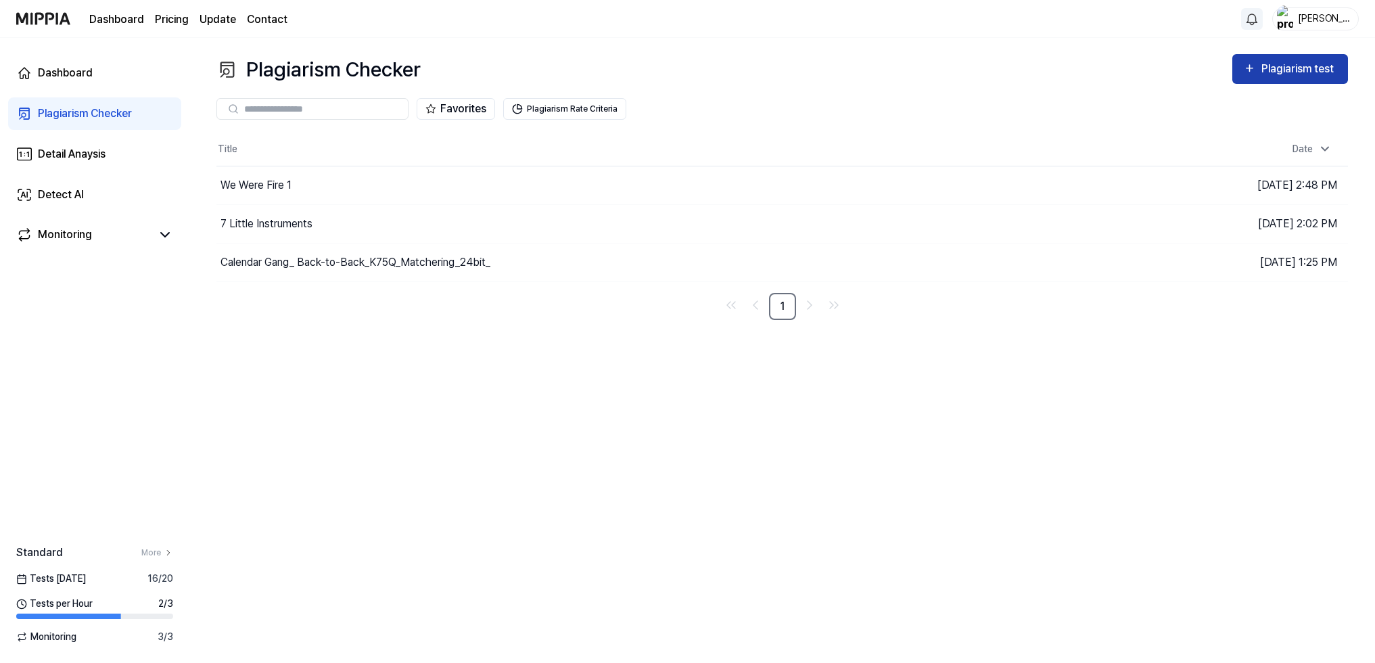
click at [1244, 75] on div "Plagiarism test" at bounding box center [1299, 69] width 76 height 18
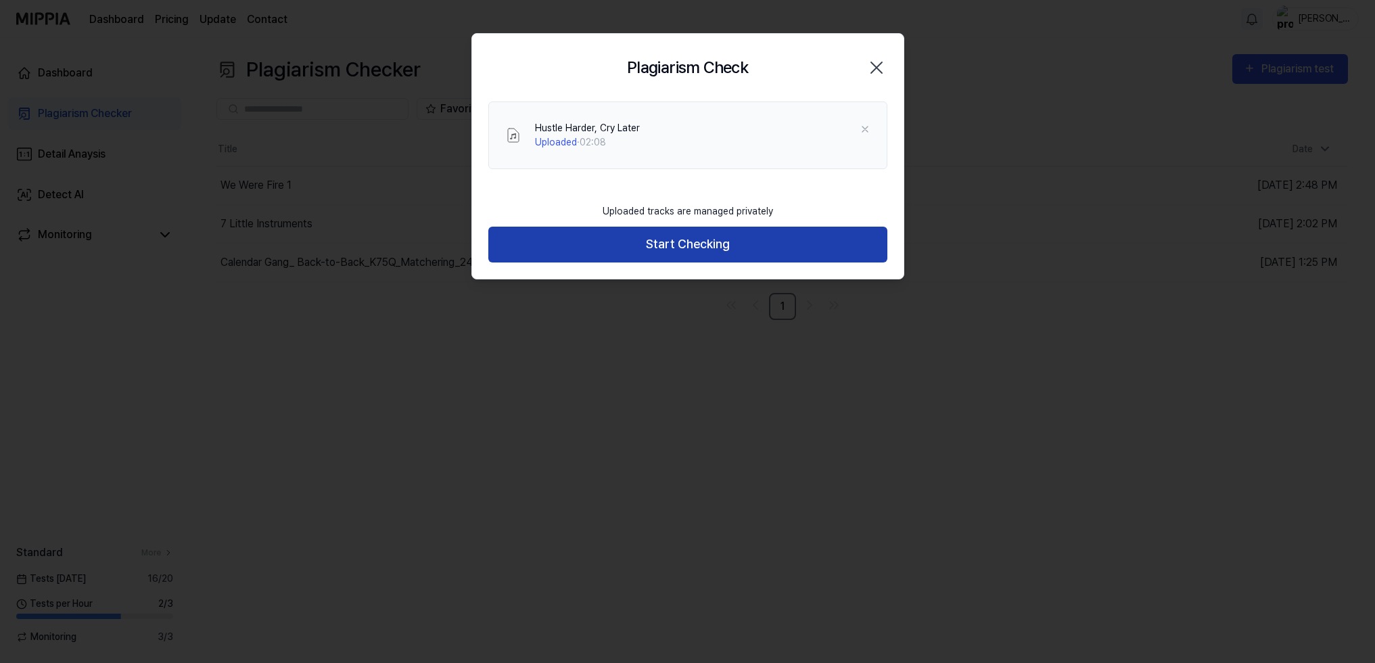
click at [745, 246] on button "Start Checking" at bounding box center [687, 245] width 399 height 36
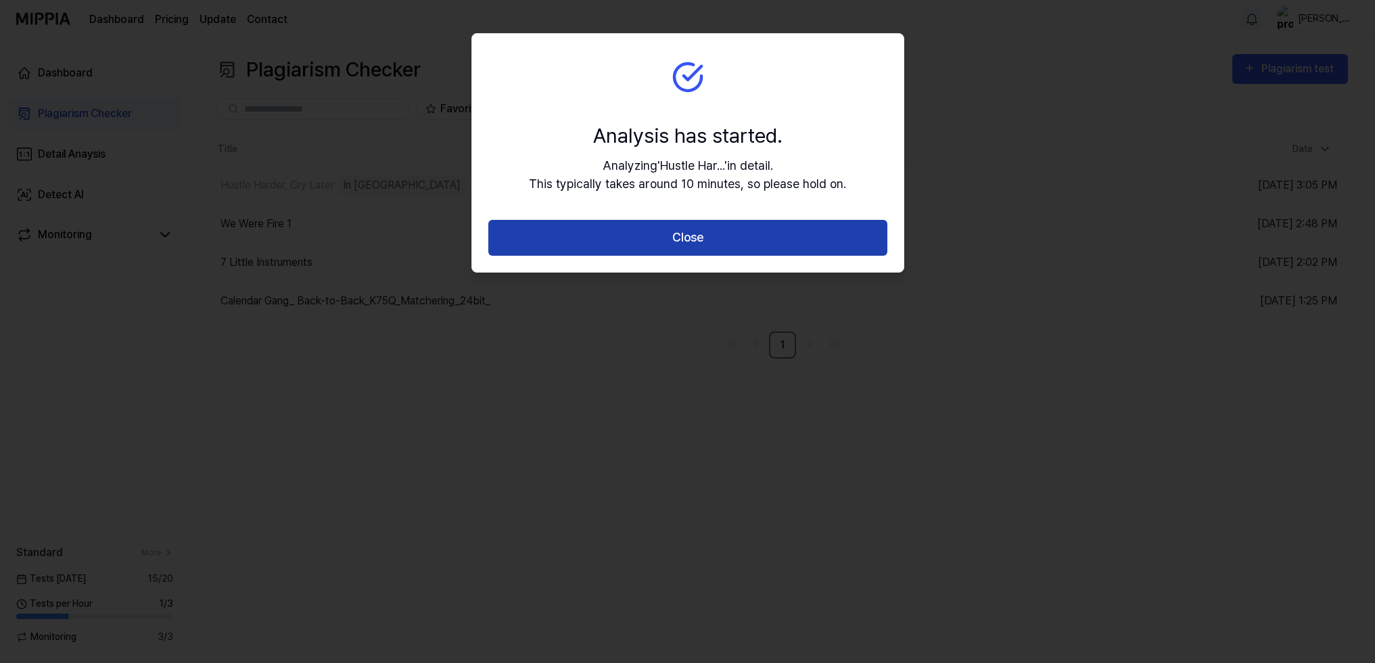
click at [757, 241] on button "Close" at bounding box center [687, 238] width 399 height 36
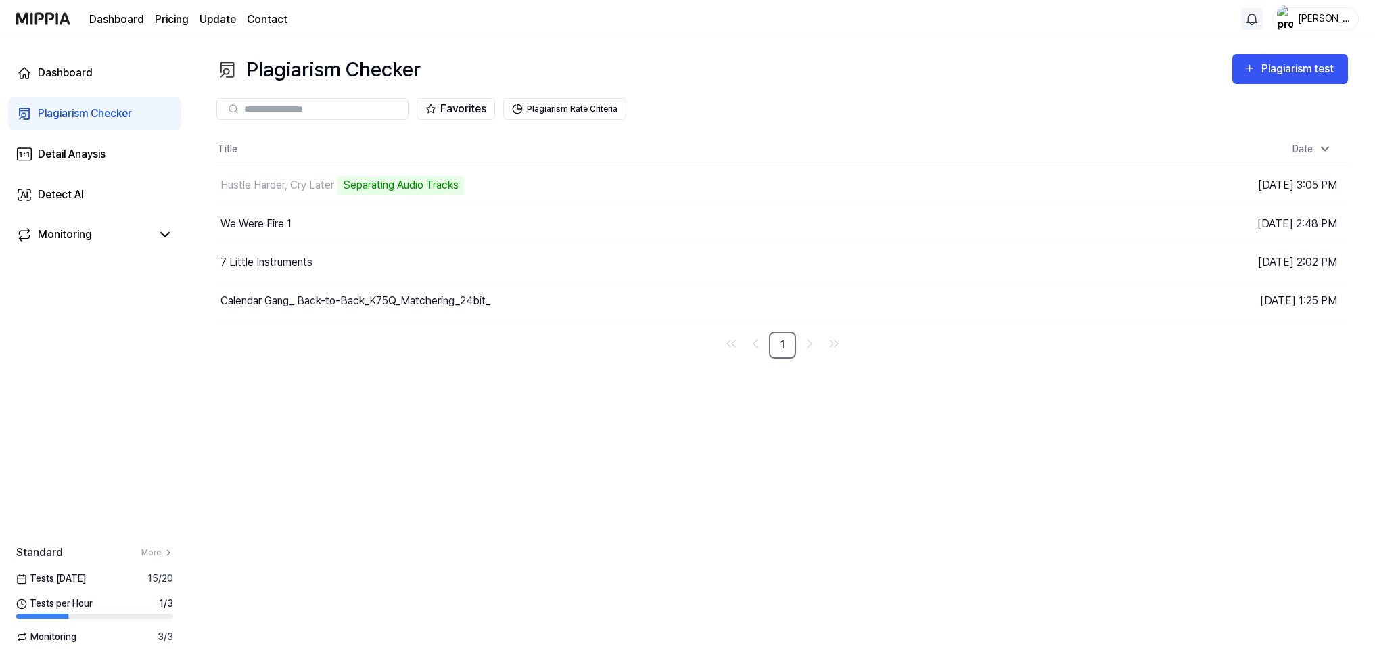
drag, startPoint x: 456, startPoint y: 400, endPoint x: 417, endPoint y: 394, distance: 40.5
click at [417, 394] on div "Plagiarism Checker Plagiarism test Plagiarism Checker Detail Analysis Detect AI…" at bounding box center [781, 350] width 1185 height 625
drag, startPoint x: 444, startPoint y: 400, endPoint x: 405, endPoint y: 392, distance: 39.4
click at [405, 392] on div "Plagiarism Checker Plagiarism test Plagiarism Checker Detail Analysis Detect AI…" at bounding box center [781, 350] width 1185 height 625
drag, startPoint x: 466, startPoint y: 405, endPoint x: 456, endPoint y: 404, distance: 10.2
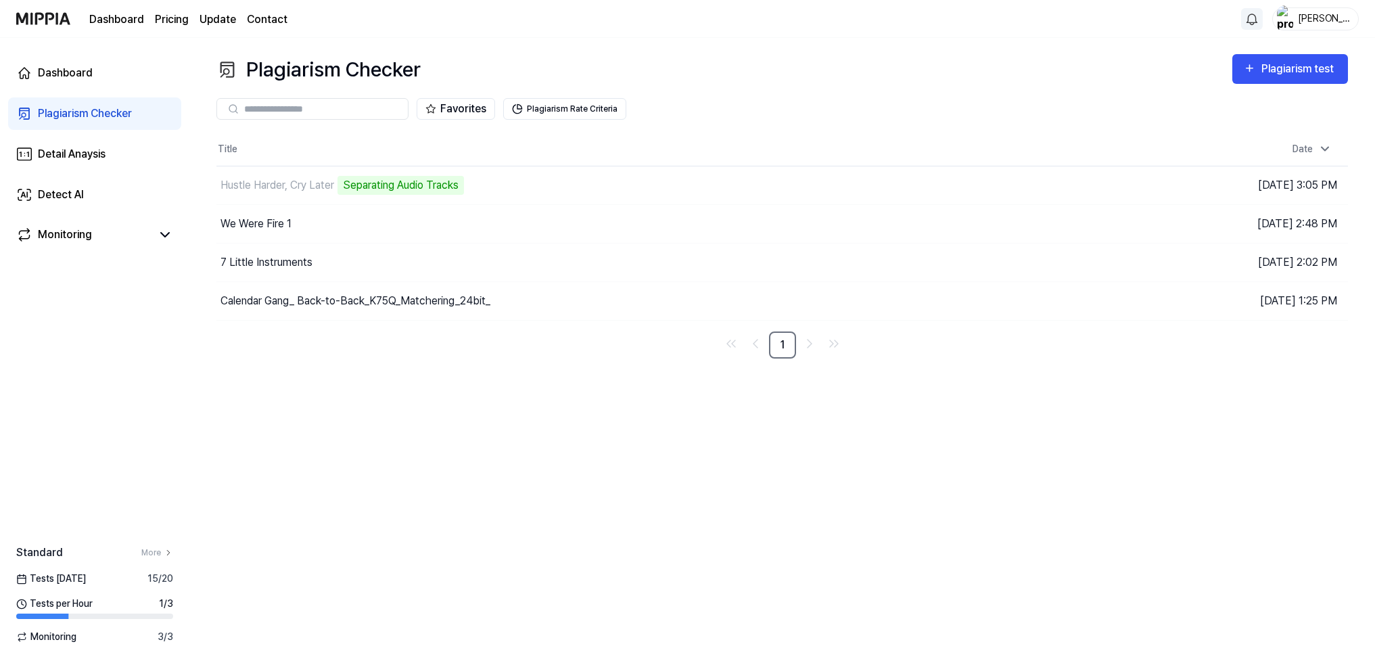
drag, startPoint x: 456, startPoint y: 404, endPoint x: 429, endPoint y: 396, distance: 27.8
click at [429, 396] on div "Plagiarism Checker Plagiarism test Plagiarism Checker Detail Analysis Detect AI…" at bounding box center [781, 350] width 1185 height 625
drag, startPoint x: 461, startPoint y: 399, endPoint x: 431, endPoint y: 393, distance: 30.4
click at [431, 394] on div "Plagiarism Checker Plagiarism test Plagiarism Checker Detail Analysis Detect AI…" at bounding box center [781, 350] width 1185 height 625
drag, startPoint x: 540, startPoint y: 428, endPoint x: 496, endPoint y: 419, distance: 45.0
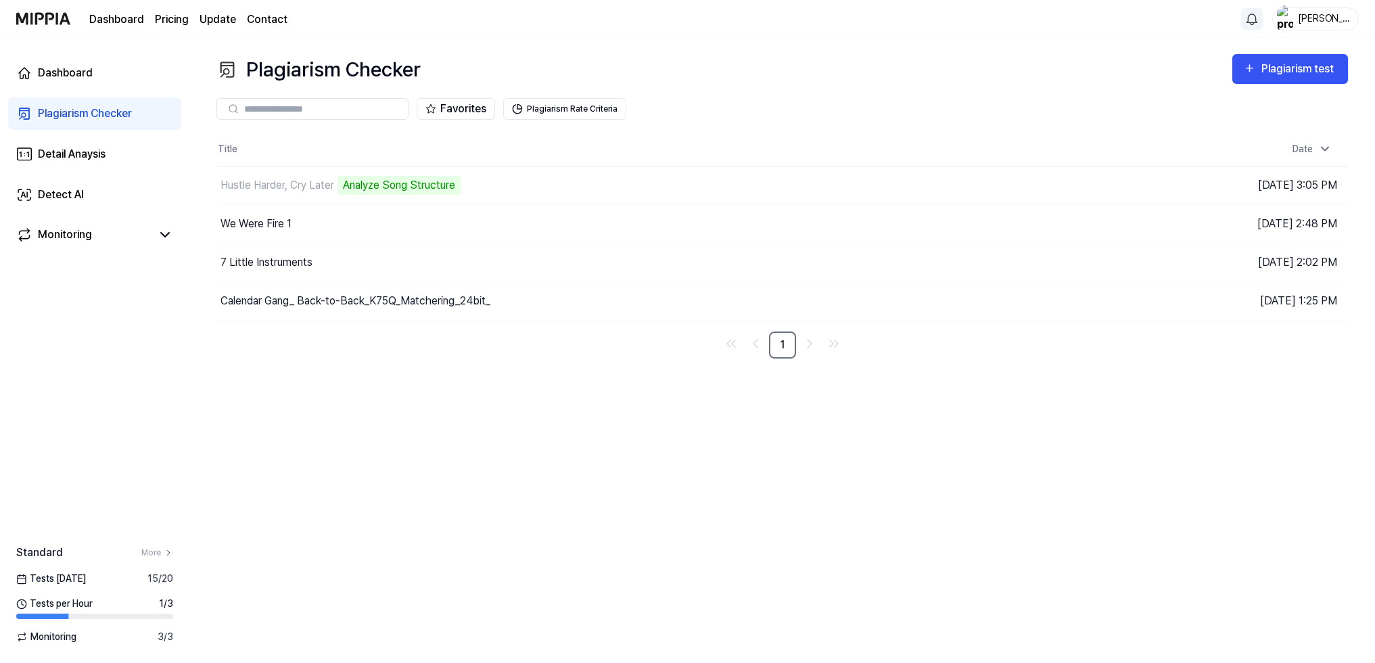
click at [500, 419] on div "Plagiarism Checker Plagiarism test Plagiarism Checker Detail Analysis Detect AI…" at bounding box center [781, 350] width 1185 height 625
drag, startPoint x: 465, startPoint y: 414, endPoint x: 441, endPoint y: 412, distance: 23.8
click at [441, 412] on div "Plagiarism Checker Plagiarism test Plagiarism Checker Detail Analysis Detect AI…" at bounding box center [781, 350] width 1185 height 625
drag, startPoint x: 451, startPoint y: 410, endPoint x: 434, endPoint y: 404, distance: 18.0
click at [434, 404] on div "Plagiarism Checker Plagiarism test Plagiarism Checker Detail Analysis Detect AI…" at bounding box center [781, 350] width 1185 height 625
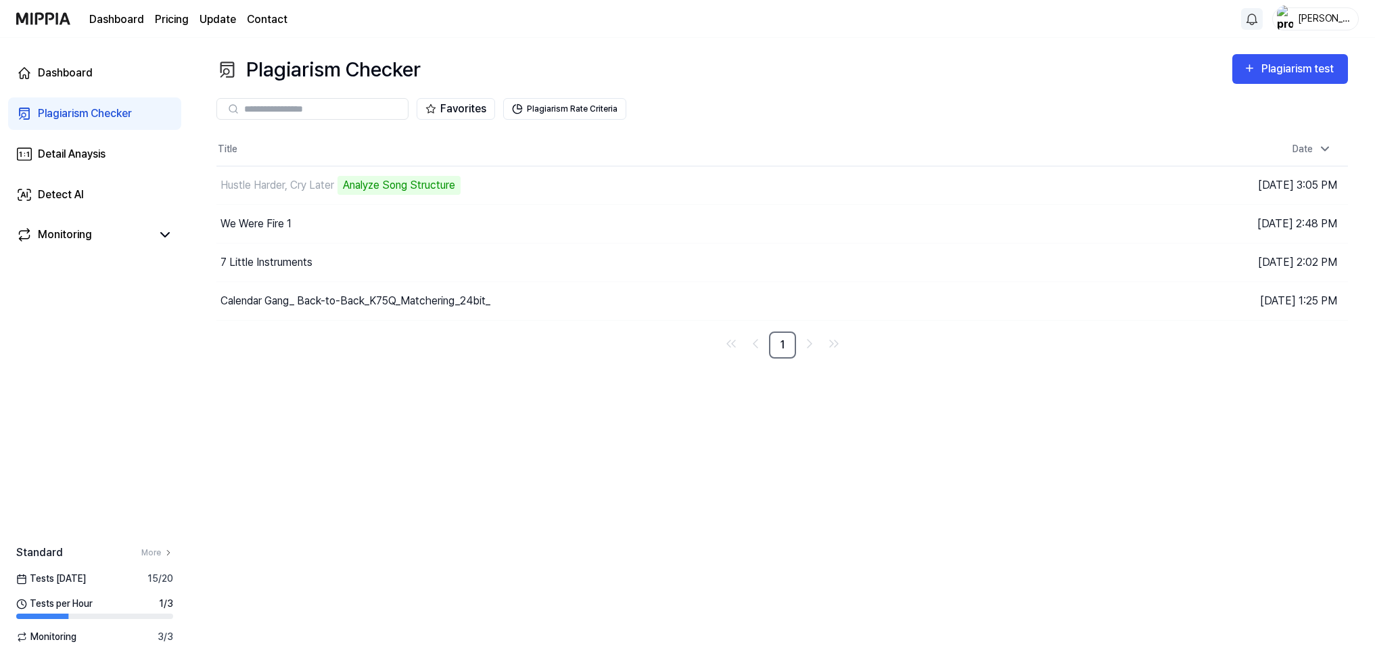
drag, startPoint x: 550, startPoint y: 406, endPoint x: 526, endPoint y: 397, distance: 25.5
drag, startPoint x: 526, startPoint y: 397, endPoint x: 491, endPoint y: 387, distance: 36.6
click at [491, 387] on div "Plagiarism Checker Plagiarism test Plagiarism Checker Detail Analysis Detect AI…" at bounding box center [781, 350] width 1185 height 625
drag, startPoint x: 519, startPoint y: 411, endPoint x: 475, endPoint y: 393, distance: 48.2
drag, startPoint x: 475, startPoint y: 393, endPoint x: 452, endPoint y: 389, distance: 22.6
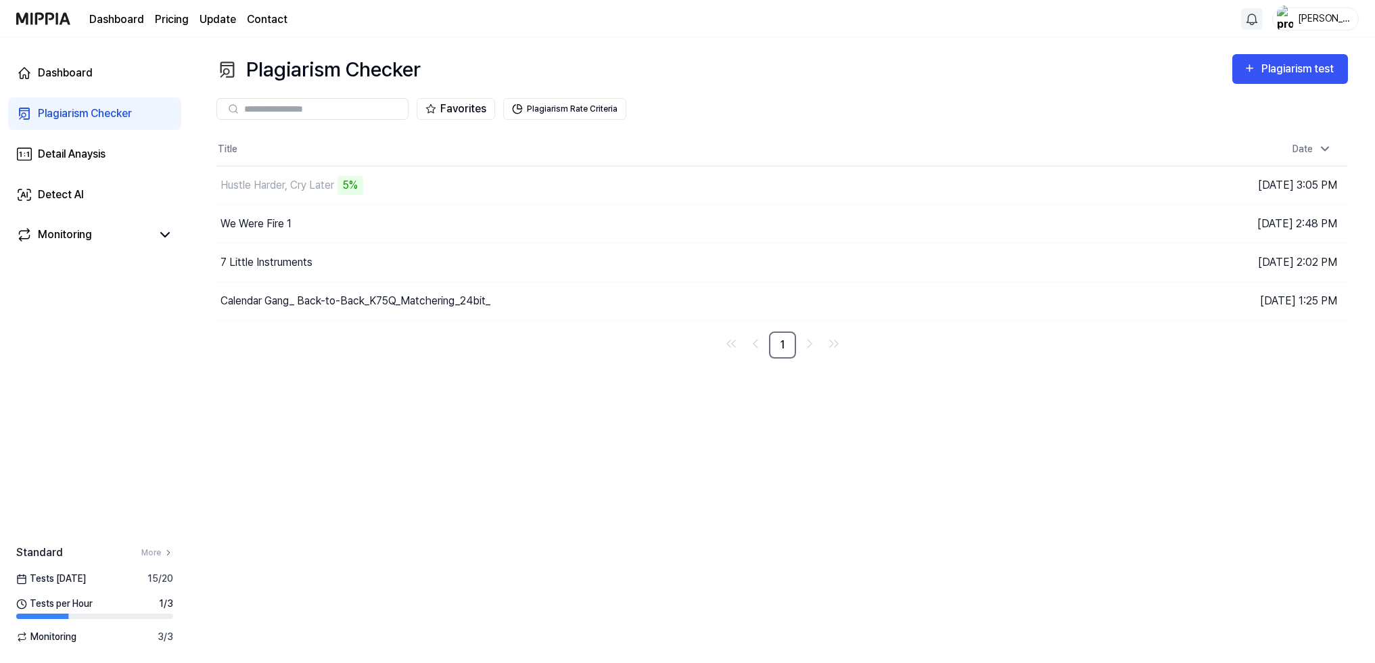
click at [452, 389] on div "Plagiarism Checker Plagiarism test Plagiarism Checker Detail Analysis Detect AI…" at bounding box center [781, 350] width 1185 height 625
drag, startPoint x: 540, startPoint y: 395, endPoint x: 444, endPoint y: 378, distance: 98.2
drag, startPoint x: 444, startPoint y: 378, endPoint x: 410, endPoint y: 374, distance: 34.1
drag, startPoint x: 410, startPoint y: 374, endPoint x: 377, endPoint y: 371, distance: 32.6
click at [377, 371] on div "Plagiarism Checker Plagiarism test Plagiarism Checker Detail Analysis Detect AI…" at bounding box center [781, 350] width 1185 height 625
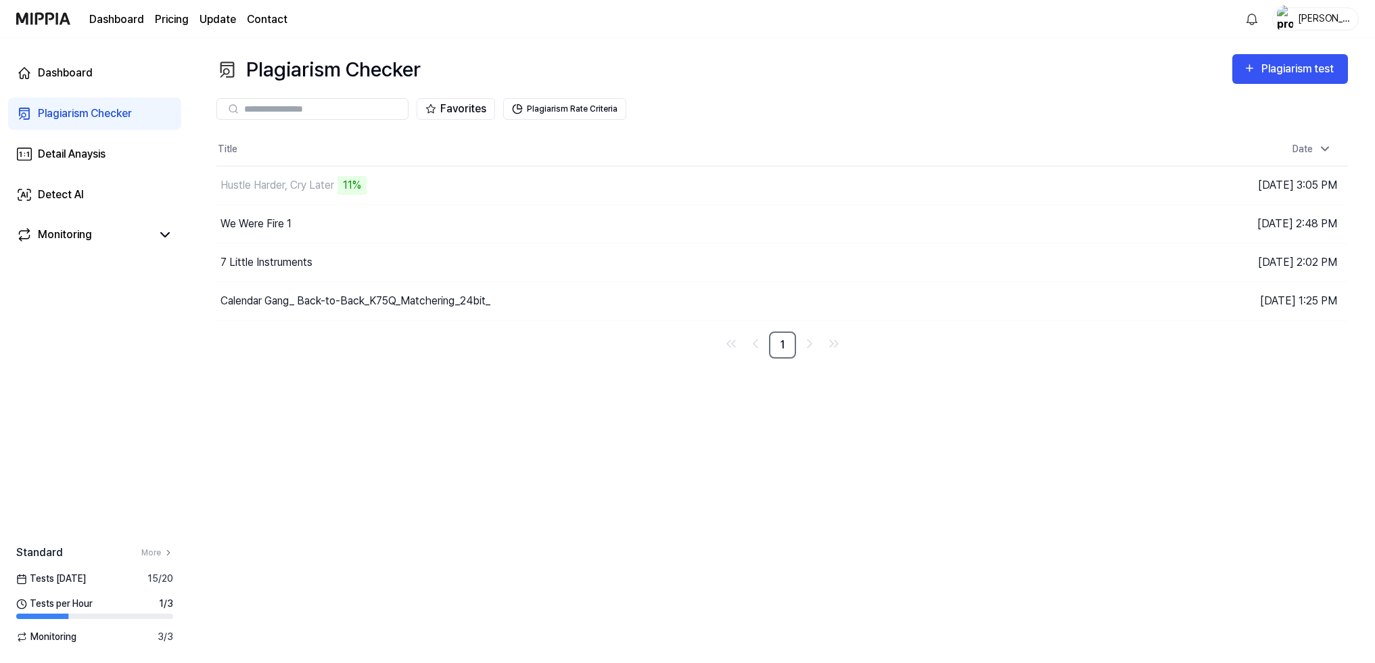
drag, startPoint x: 594, startPoint y: 412, endPoint x: 539, endPoint y: 404, distance: 56.1
drag, startPoint x: 539, startPoint y: 404, endPoint x: 520, endPoint y: 400, distance: 19.4
drag, startPoint x: 520, startPoint y: 400, endPoint x: 481, endPoint y: 394, distance: 39.7
drag, startPoint x: 481, startPoint y: 394, endPoint x: 440, endPoint y: 389, distance: 41.5
drag, startPoint x: 440, startPoint y: 389, endPoint x: 415, endPoint y: 385, distance: 24.7
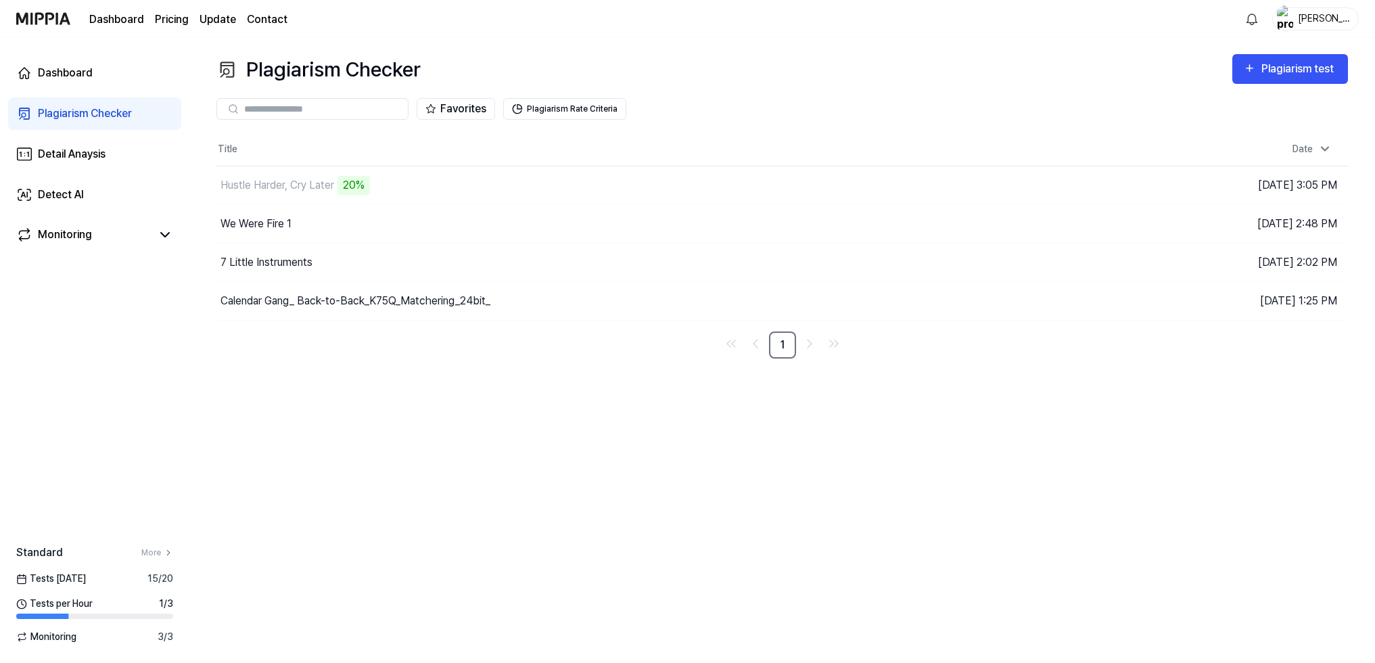
drag, startPoint x: 415, startPoint y: 385, endPoint x: 358, endPoint y: 371, distance: 59.0
click at [358, 371] on div "Plagiarism Checker Plagiarism test Plagiarism Checker Detail Analysis Detect AI…" at bounding box center [781, 350] width 1185 height 625
drag, startPoint x: 442, startPoint y: 377, endPoint x: 403, endPoint y: 366, distance: 40.7
drag, startPoint x: 403, startPoint y: 366, endPoint x: 367, endPoint y: 360, distance: 36.2
drag, startPoint x: 367, startPoint y: 360, endPoint x: 356, endPoint y: 359, distance: 11.6
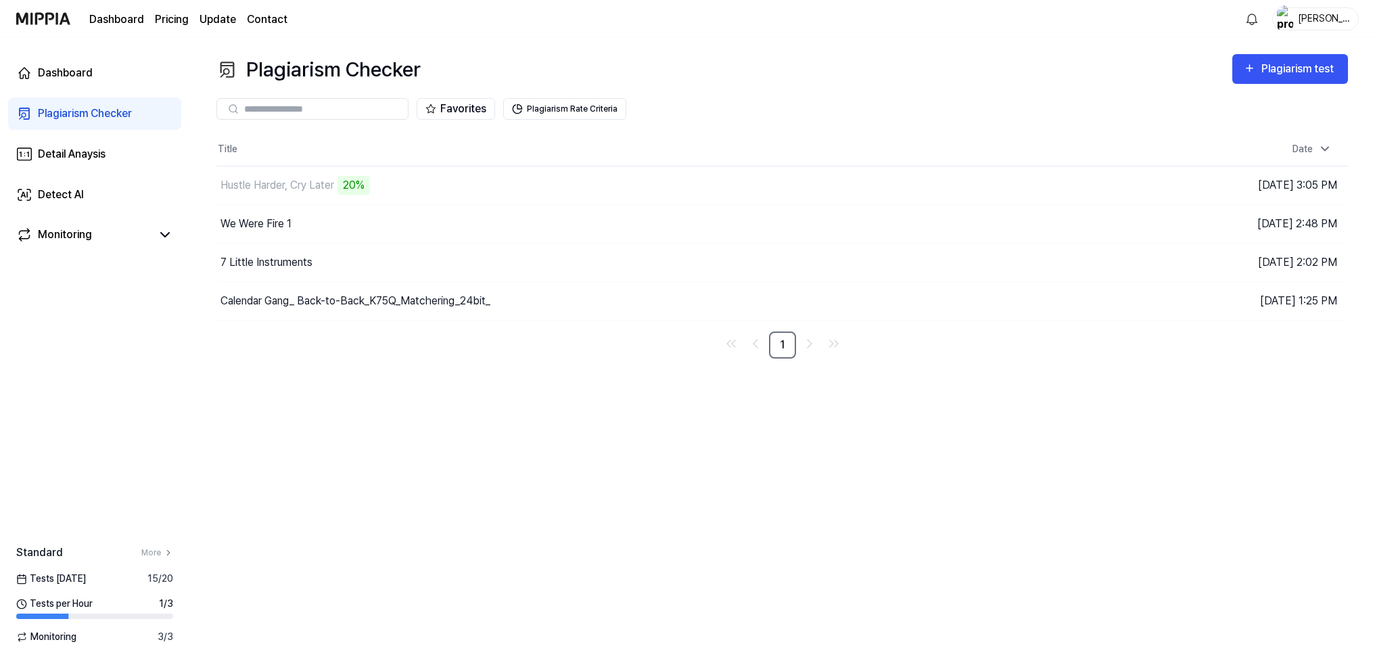
click at [356, 359] on div "Plagiarism Checker Plagiarism test Plagiarism Checker Detail Analysis Detect AI…" at bounding box center [781, 350] width 1185 height 625
drag, startPoint x: 429, startPoint y: 372, endPoint x: 395, endPoint y: 366, distance: 34.2
drag, startPoint x: 395, startPoint y: 366, endPoint x: 367, endPoint y: 362, distance: 28.0
drag, startPoint x: 367, startPoint y: 362, endPoint x: 352, endPoint y: 360, distance: 15.1
drag, startPoint x: 352, startPoint y: 360, endPoint x: 333, endPoint y: 354, distance: 19.9
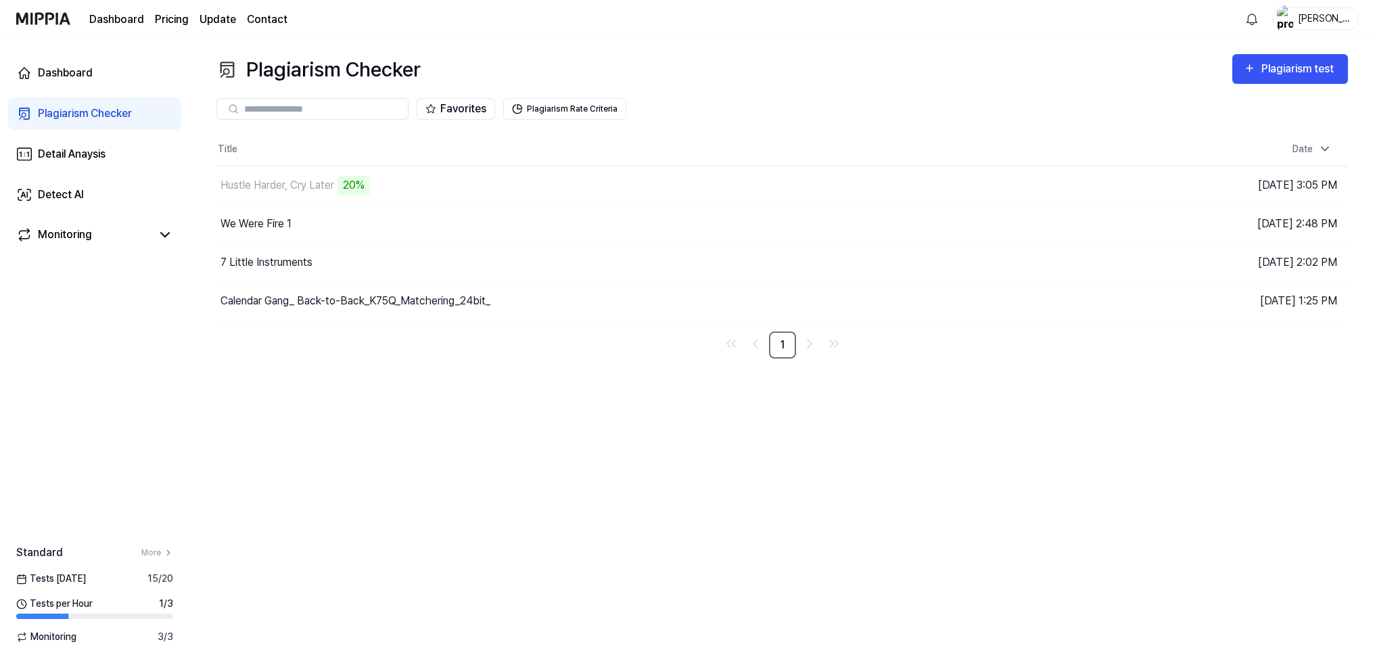
click at [333, 354] on nav "1" at bounding box center [781, 344] width 1131 height 27
drag, startPoint x: 465, startPoint y: 366, endPoint x: 419, endPoint y: 362, distance: 46.8
drag, startPoint x: 419, startPoint y: 362, endPoint x: 394, endPoint y: 357, distance: 25.5
drag, startPoint x: 394, startPoint y: 357, endPoint x: 383, endPoint y: 356, distance: 10.9
click at [383, 356] on nav "1" at bounding box center [781, 344] width 1131 height 27
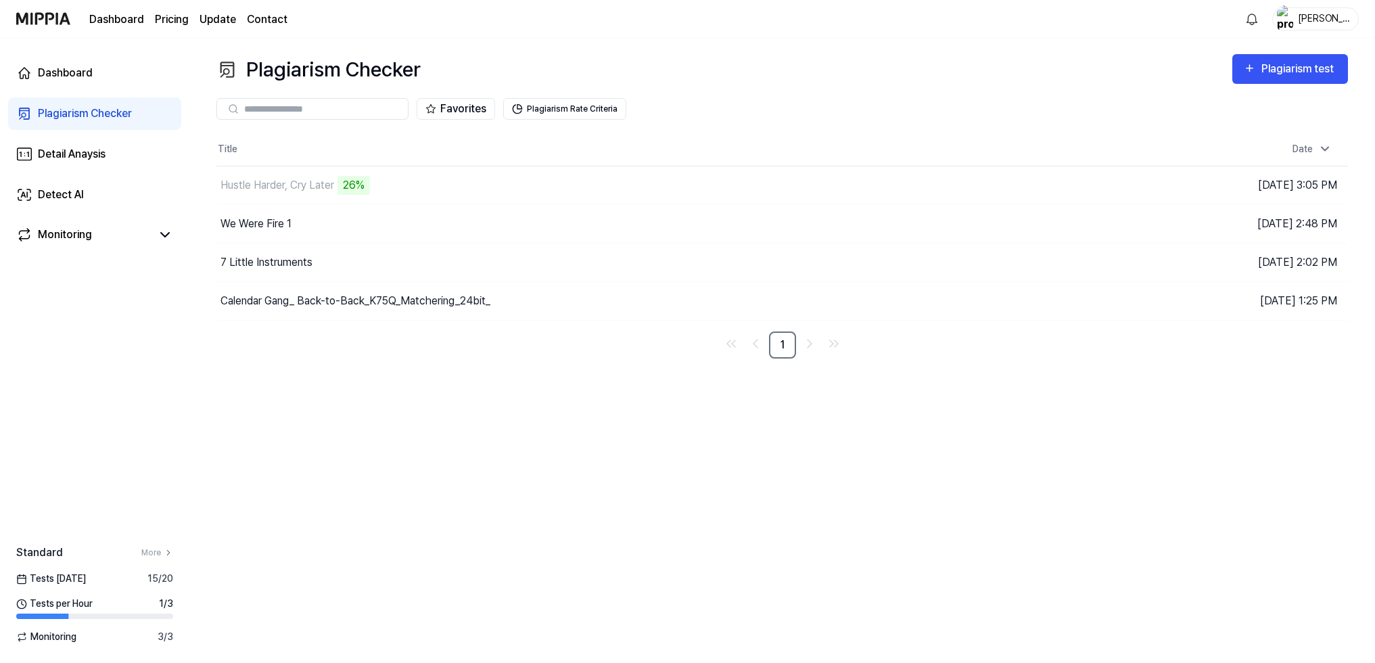
drag, startPoint x: 467, startPoint y: 361, endPoint x: 432, endPoint y: 359, distance: 34.5
drag, startPoint x: 432, startPoint y: 359, endPoint x: 409, endPoint y: 357, distance: 23.1
drag, startPoint x: 409, startPoint y: 357, endPoint x: 381, endPoint y: 355, distance: 27.8
drag, startPoint x: 381, startPoint y: 355, endPoint x: 364, endPoint y: 354, distance: 17.0
click at [364, 354] on nav "1" at bounding box center [781, 344] width 1131 height 27
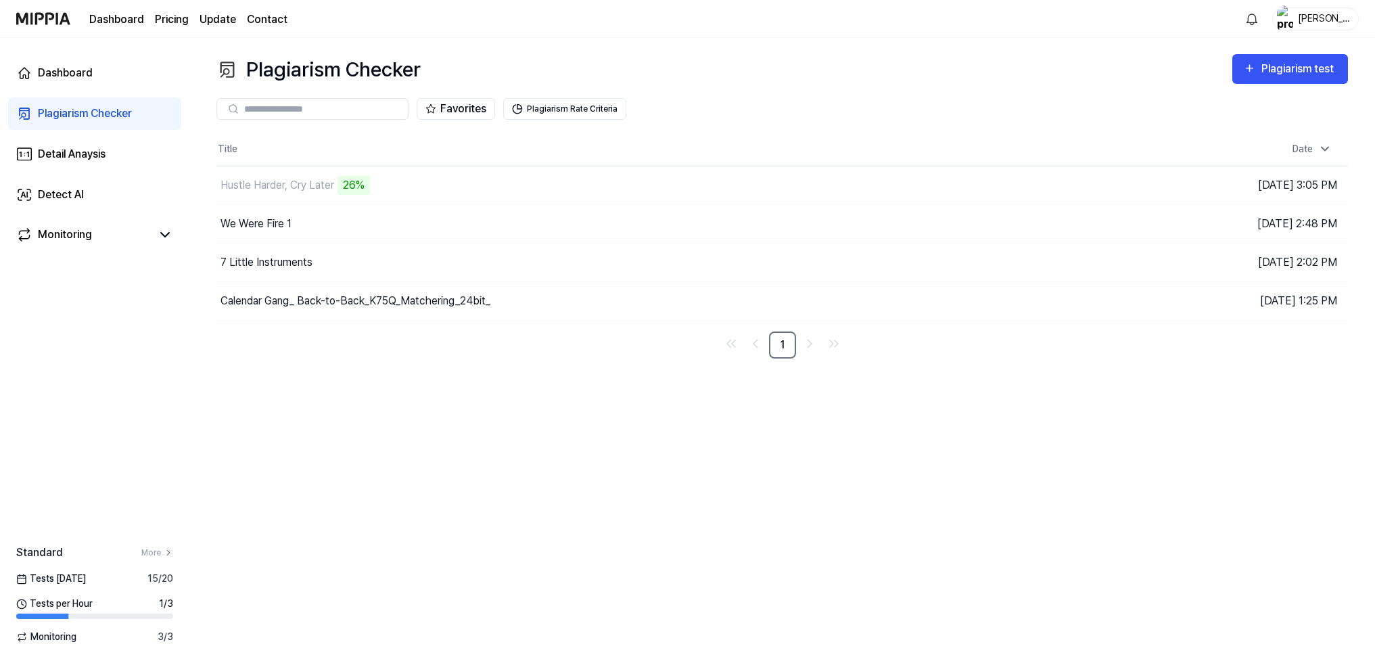
drag, startPoint x: 503, startPoint y: 371, endPoint x: 440, endPoint y: 368, distance: 63.6
drag, startPoint x: 440, startPoint y: 368, endPoint x: 425, endPoint y: 367, distance: 14.2
drag, startPoint x: 425, startPoint y: 367, endPoint x: 402, endPoint y: 363, distance: 24.0
click at [402, 363] on div "Plagiarism Checker Plagiarism test Plagiarism Checker Detail Analysis Detect AI…" at bounding box center [781, 350] width 1185 height 625
drag, startPoint x: 506, startPoint y: 364, endPoint x: 464, endPoint y: 363, distance: 42.6
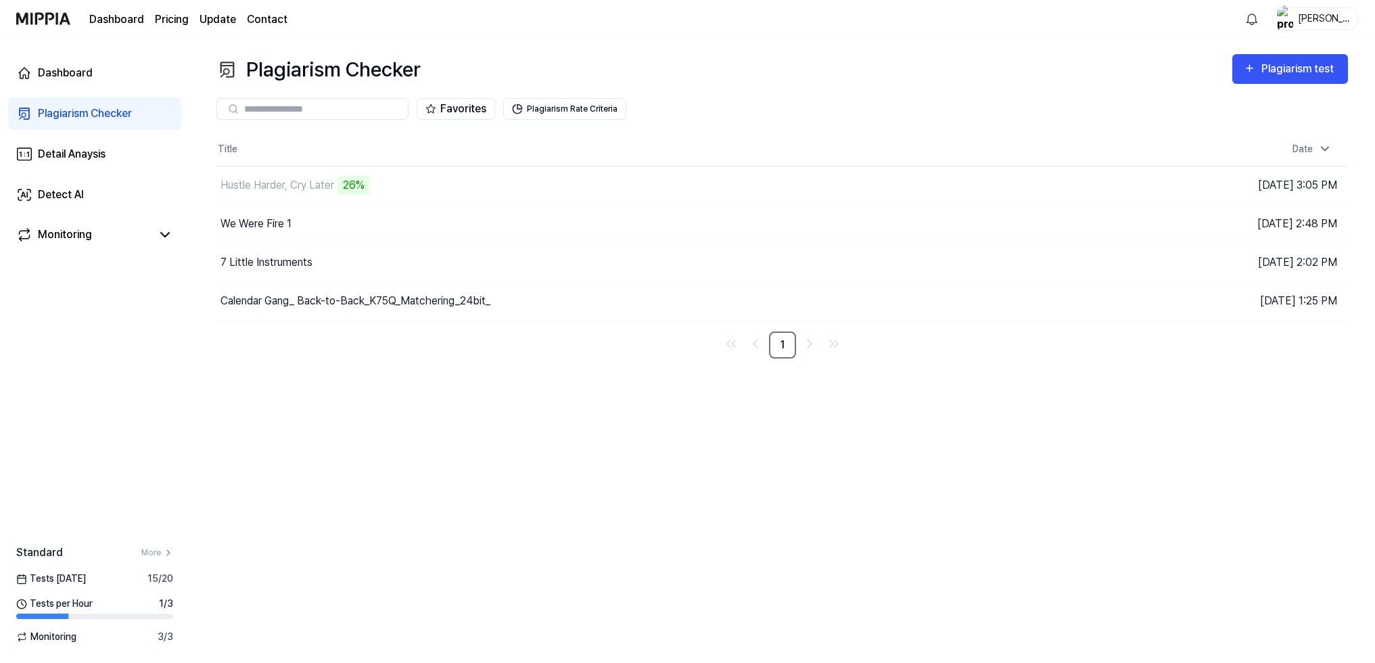
drag, startPoint x: 464, startPoint y: 363, endPoint x: 446, endPoint y: 361, distance: 18.4
click at [446, 362] on div "Plagiarism Checker Plagiarism test Plagiarism Checker Detail Analysis Detect AI…" at bounding box center [781, 350] width 1185 height 625
click at [682, 91] on div "Favorites Plagiarism Rate Criteria" at bounding box center [781, 109] width 1131 height 49
click at [351, 108] on input "text" at bounding box center [322, 109] width 156 height 12
type input "****"
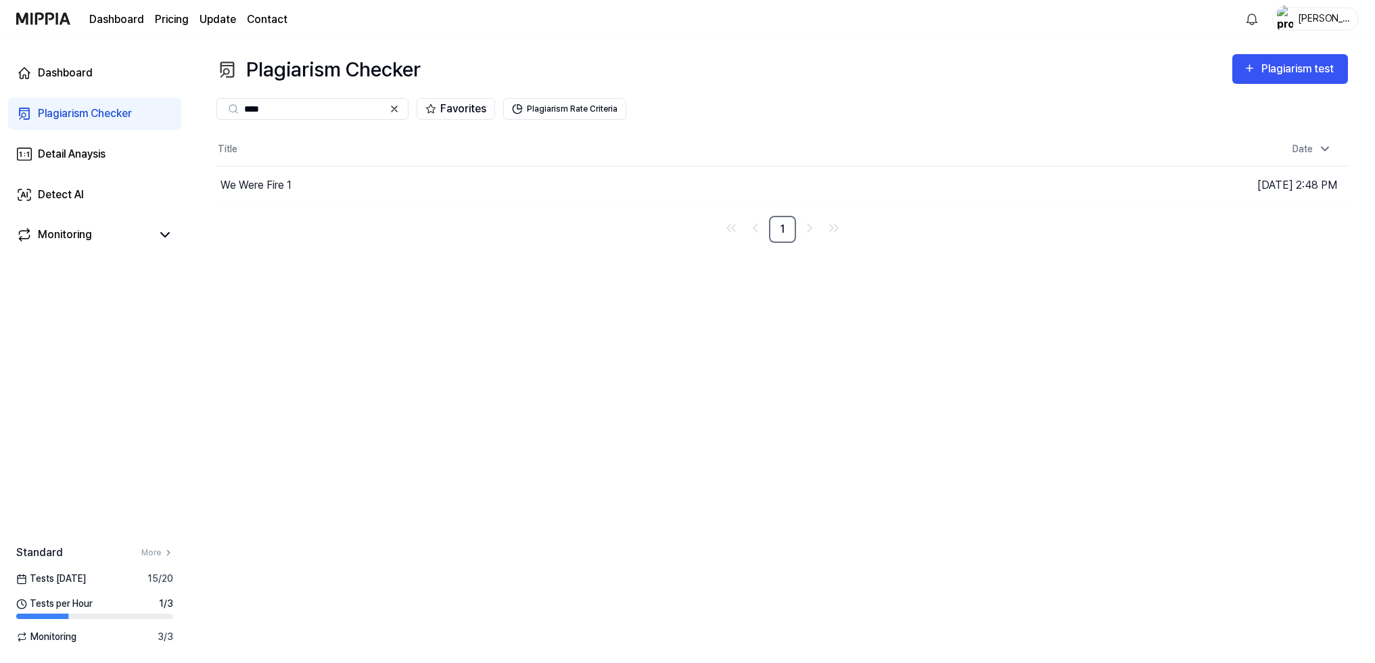
click at [397, 109] on icon at bounding box center [394, 108] width 11 height 11
click at [323, 287] on div "Plagiarism Checker Plagiarism test Plagiarism Checker Detail Analysis Detect AI…" at bounding box center [781, 350] width 1185 height 625
click at [283, 172] on div "We Were Fire 1" at bounding box center [571, 185] width 710 height 38
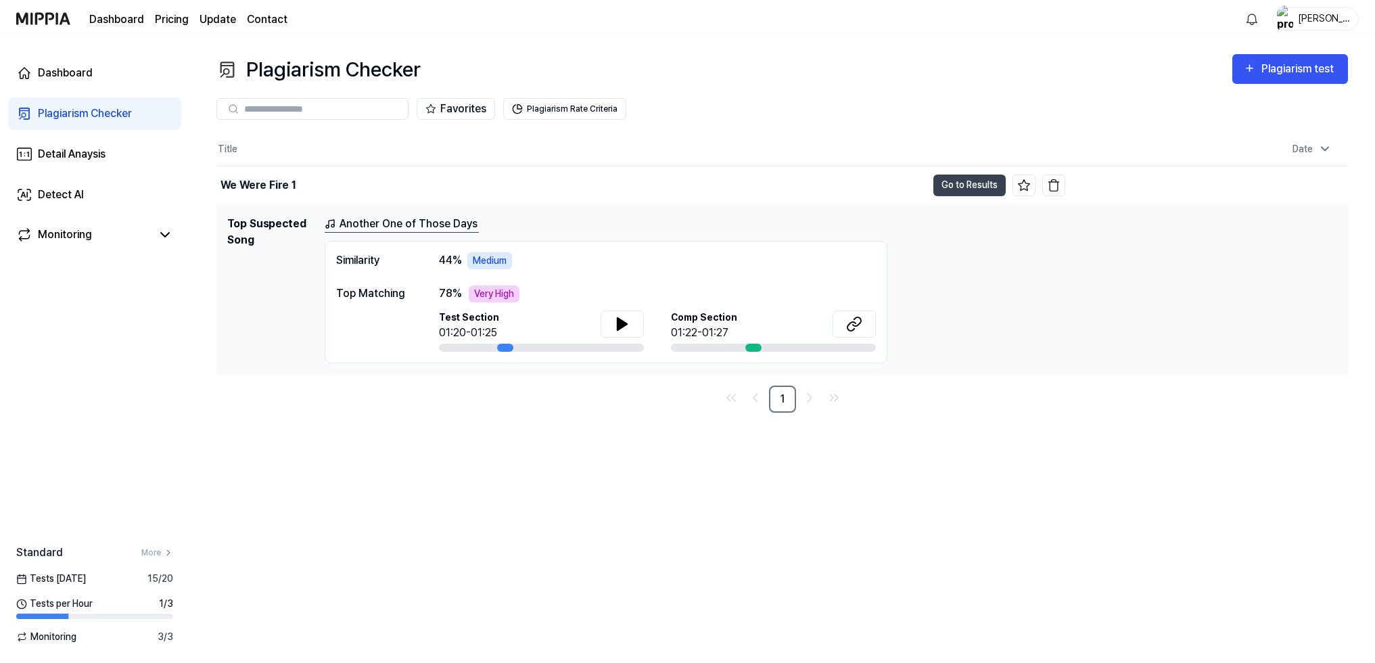
click at [469, 258] on div "Medium" at bounding box center [489, 260] width 45 height 17
click at [444, 224] on link "Another One of Those Days" at bounding box center [402, 224] width 154 height 17
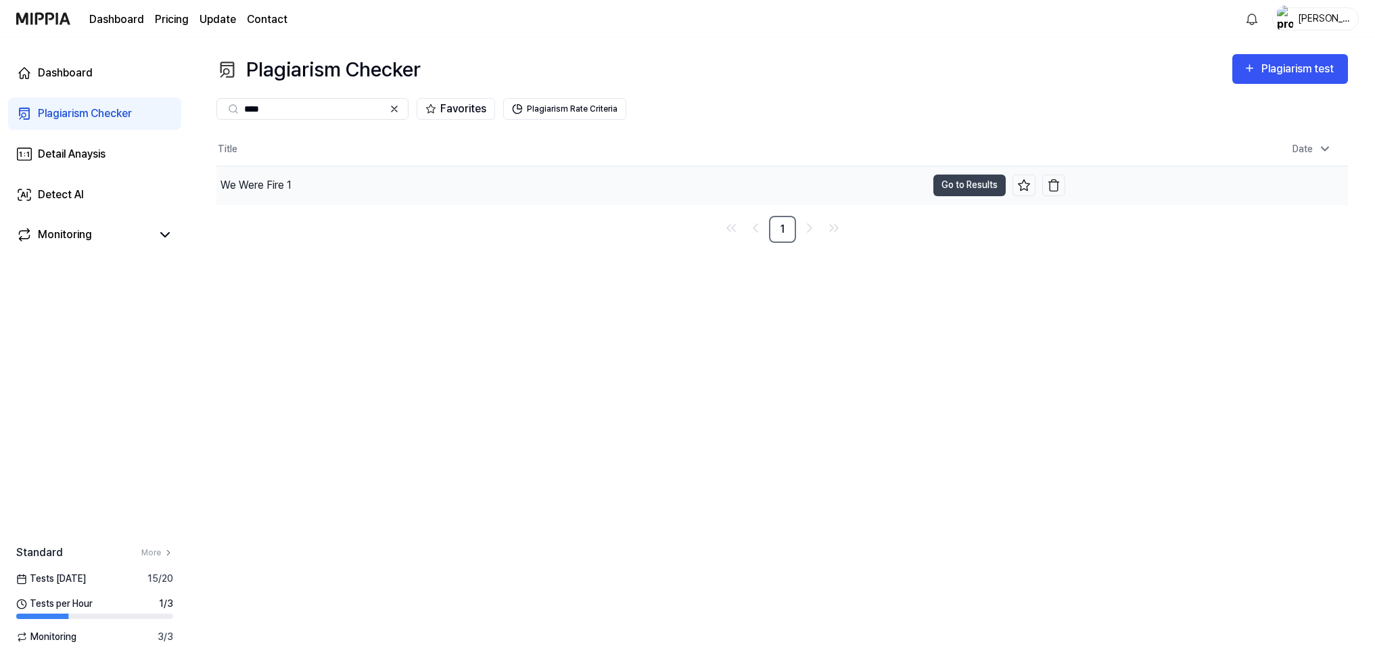
click at [304, 181] on div "We Were Fire 1" at bounding box center [571, 185] width 710 height 38
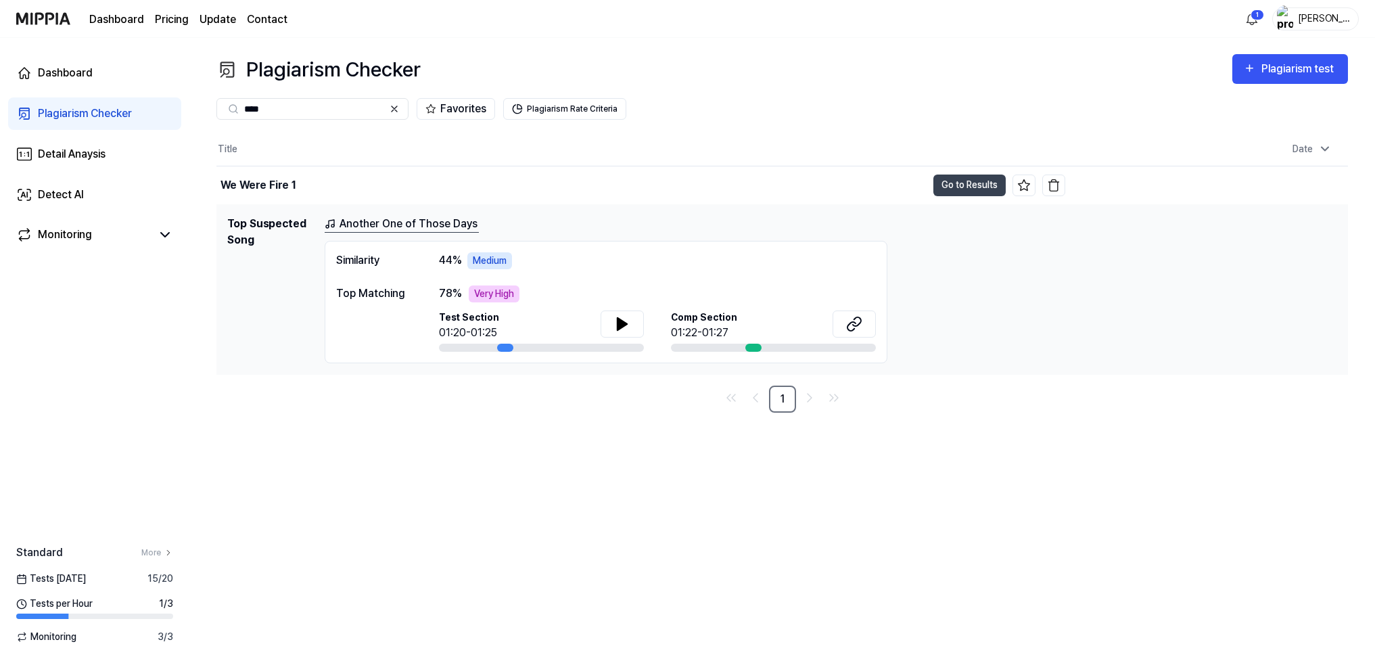
click at [510, 387] on nav "1" at bounding box center [781, 398] width 1131 height 27
drag, startPoint x: 561, startPoint y: 405, endPoint x: 540, endPoint y: 400, distance: 22.3
click at [540, 400] on nav "1" at bounding box center [781, 398] width 1131 height 27
click at [404, 185] on div "We Were Fire 1" at bounding box center [571, 185] width 710 height 38
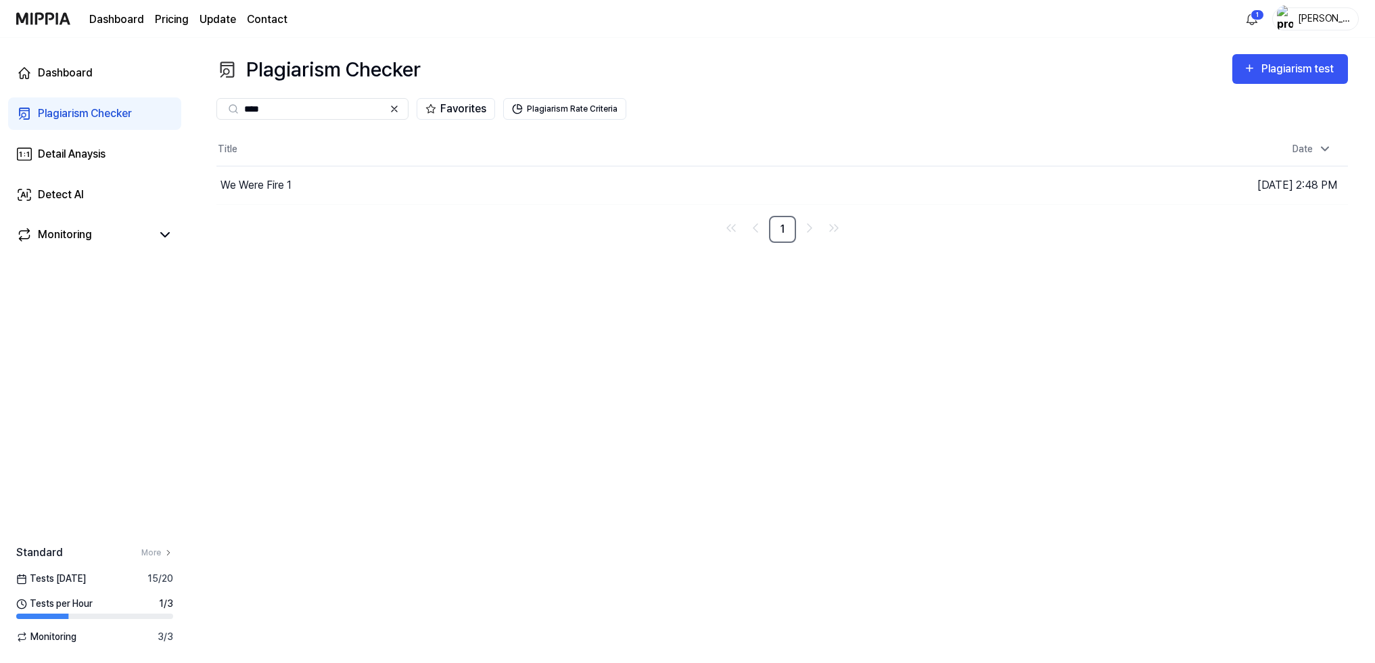
click at [85, 114] on div "Plagiarism Checker" at bounding box center [85, 113] width 94 height 16
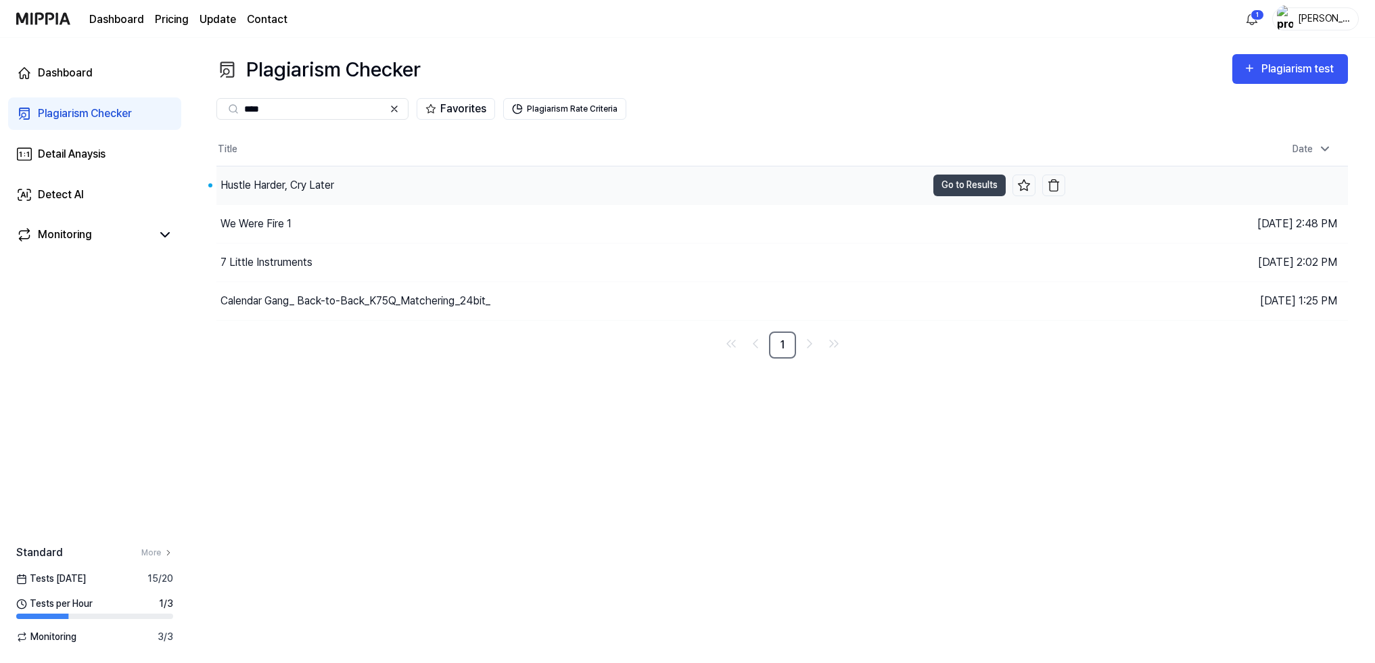
click at [268, 186] on div "Hustle Harder, Cry Later" at bounding box center [277, 185] width 114 height 16
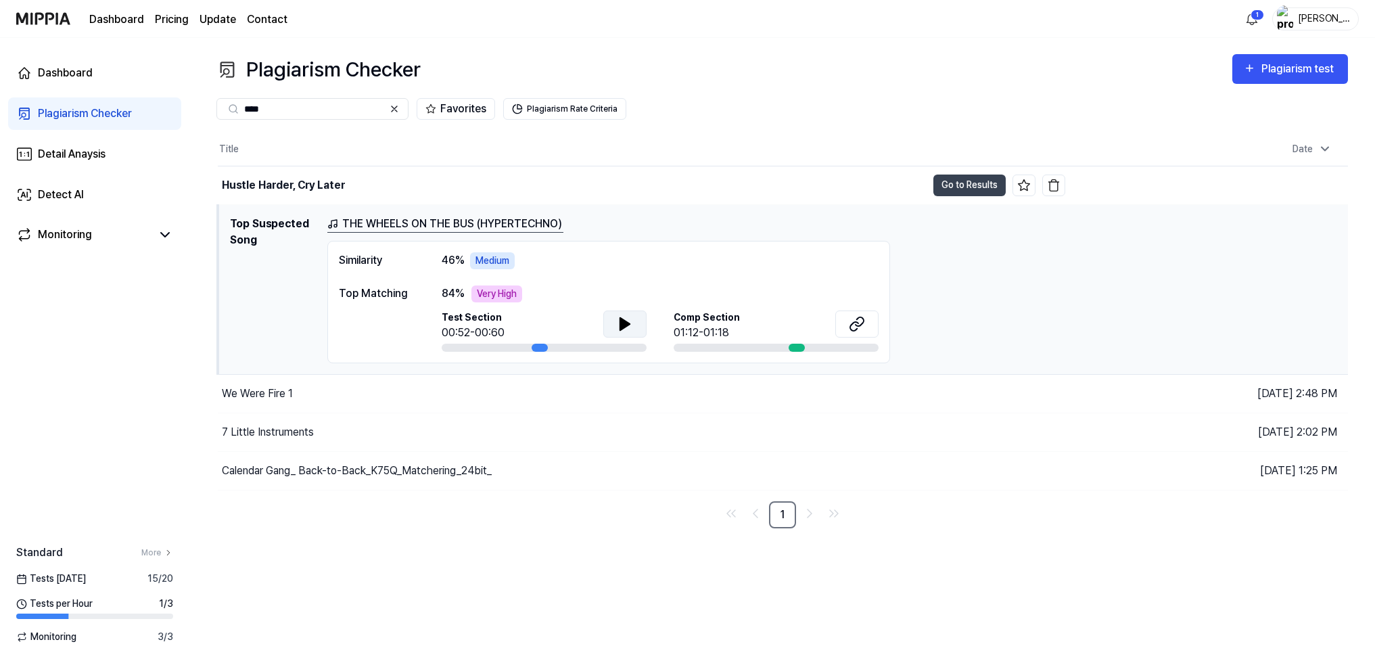
click at [611, 323] on button at bounding box center [624, 323] width 43 height 27
click at [506, 221] on link "THE WHEELS ON THE BUS (HYPERTECHNO)" at bounding box center [445, 224] width 236 height 17
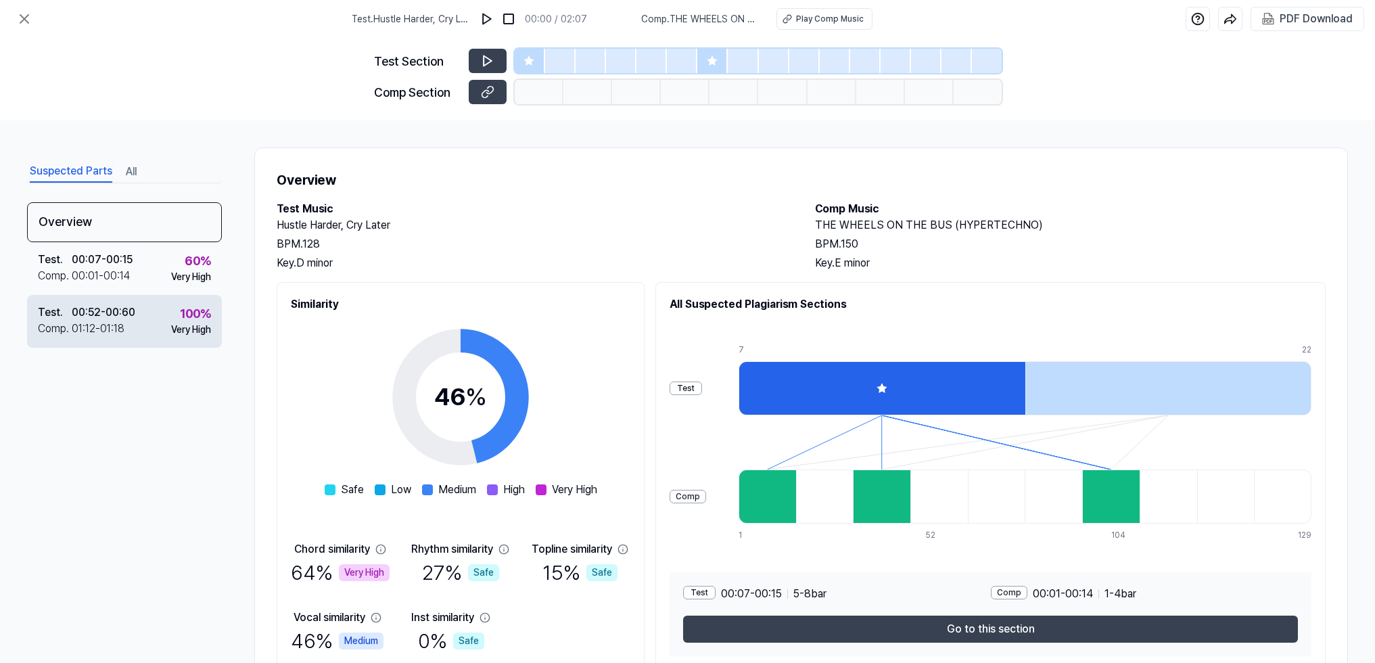
click at [183, 318] on div "100 %" at bounding box center [195, 313] width 31 height 18
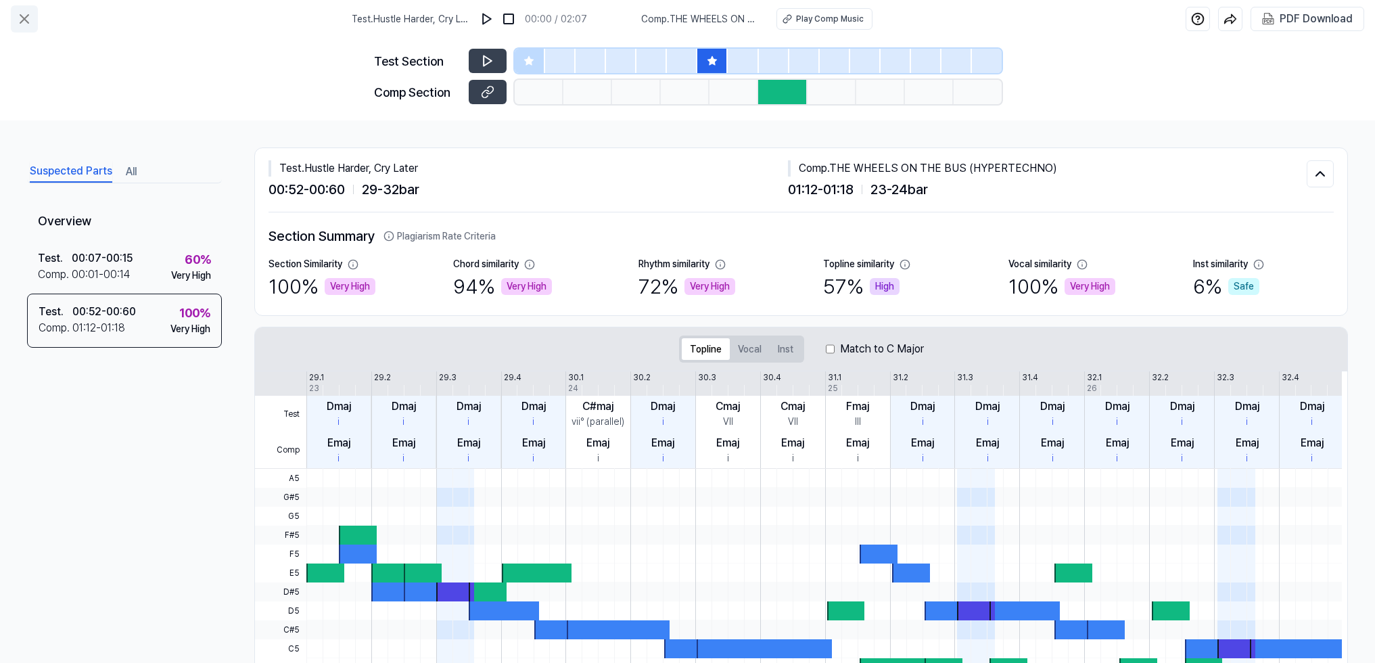
click at [20, 19] on icon at bounding box center [24, 19] width 16 height 16
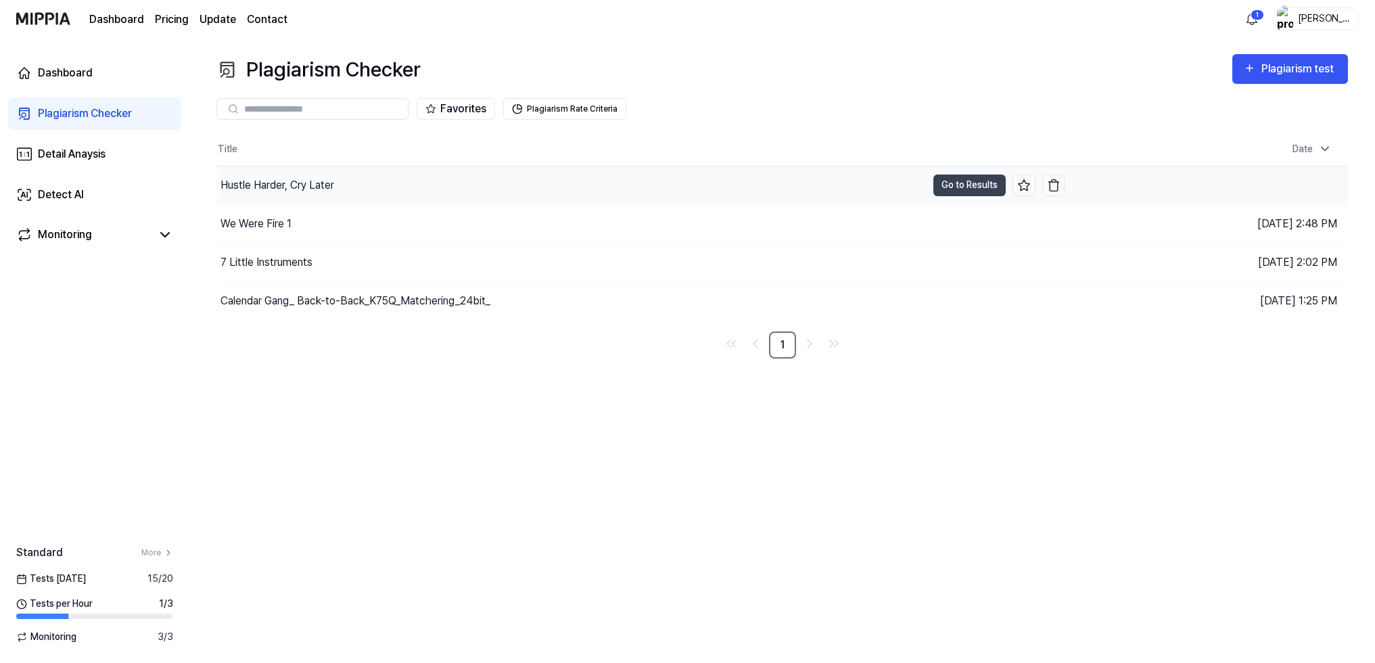
click at [354, 183] on div "Hustle Harder, Cry Later" at bounding box center [571, 185] width 710 height 38
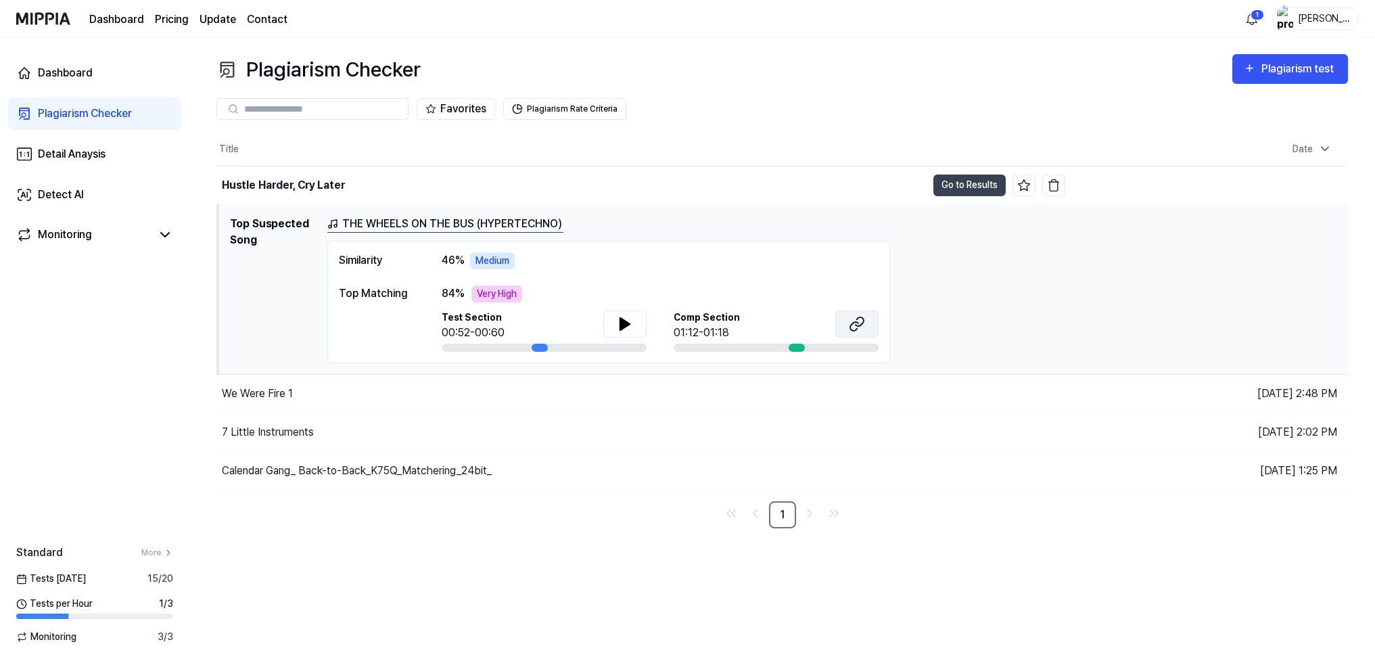
click at [850, 323] on icon at bounding box center [857, 324] width 16 height 16
click at [918, 83] on div "Plagiarism Checker Plagiarism test" at bounding box center [781, 69] width 1131 height 30
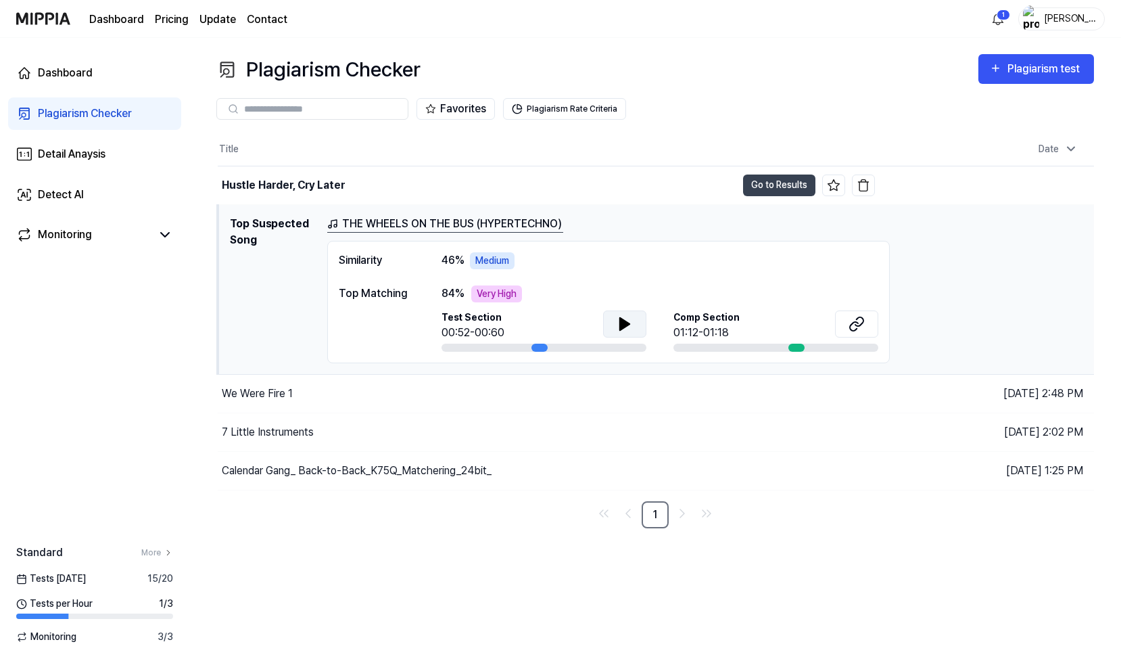
click at [619, 329] on icon at bounding box center [625, 324] width 16 height 16
click at [624, 325] on icon at bounding box center [625, 324] width 16 height 16
click at [625, 324] on icon at bounding box center [624, 324] width 9 height 12
click at [617, 153] on th "Title" at bounding box center [546, 149] width 657 height 32
click at [1033, 69] on div "Plagiarism test" at bounding box center [1045, 69] width 76 height 18
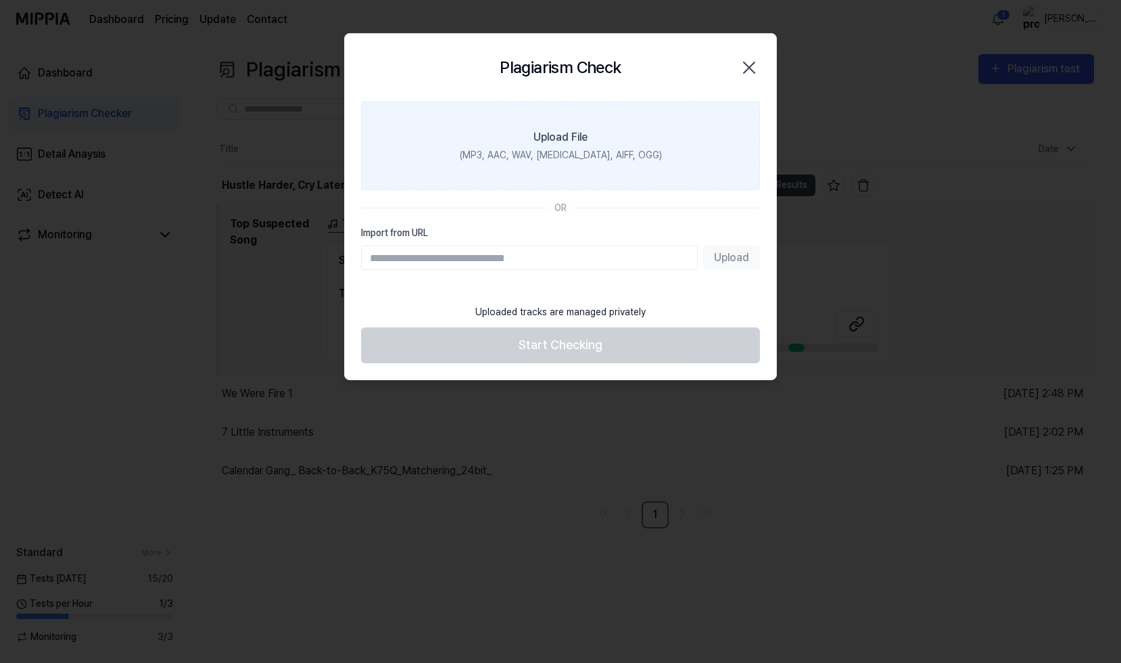
click at [561, 160] on div "(MP3, AAC, WAV, [MEDICAL_DATA], AIFF, OGG)" at bounding box center [561, 155] width 202 height 14
click at [0, 0] on input "Upload File (MP3, AAC, WAV, [MEDICAL_DATA], AIFF, OGG)" at bounding box center [0, 0] width 0 height 0
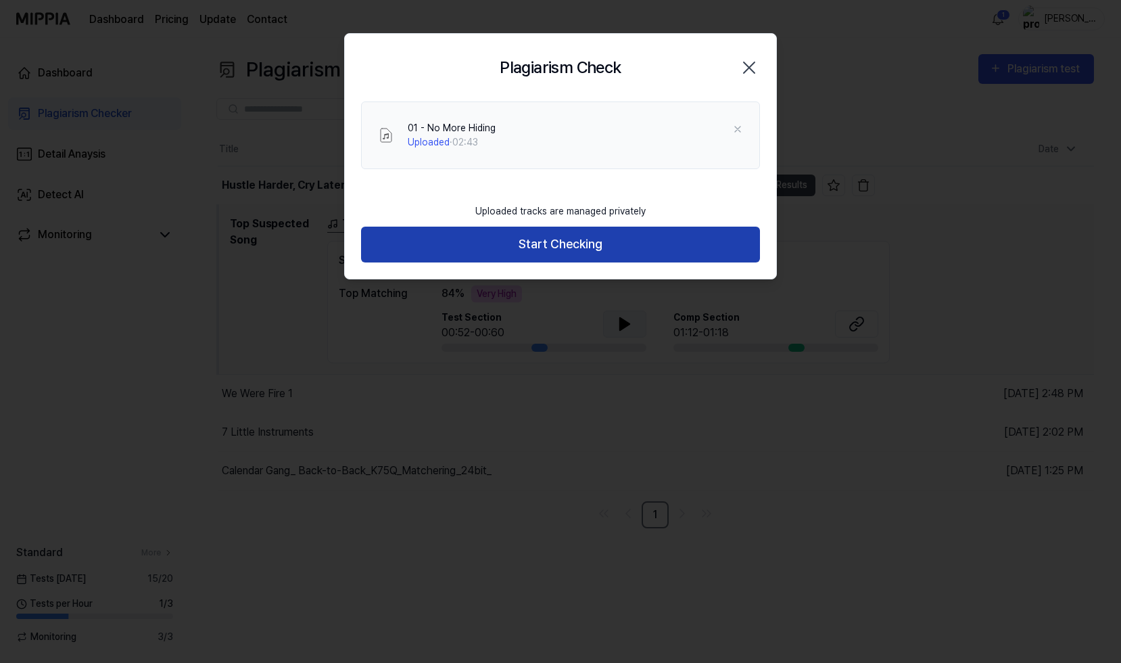
click at [564, 242] on button "Start Checking" at bounding box center [560, 245] width 399 height 36
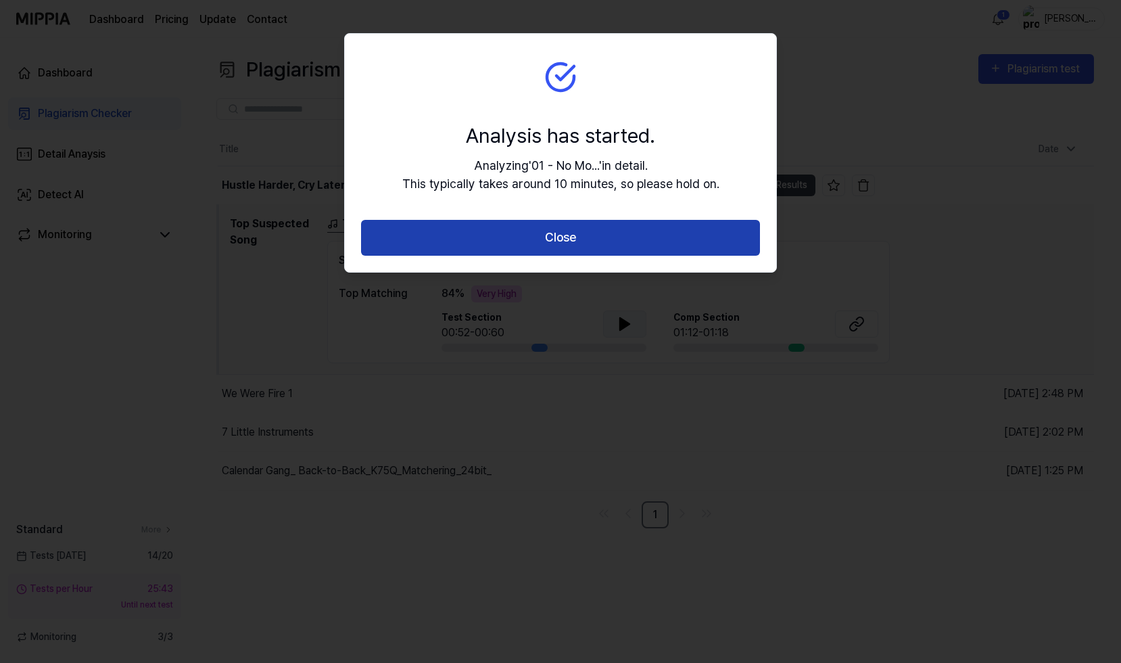
click at [574, 229] on button "Close" at bounding box center [560, 238] width 399 height 36
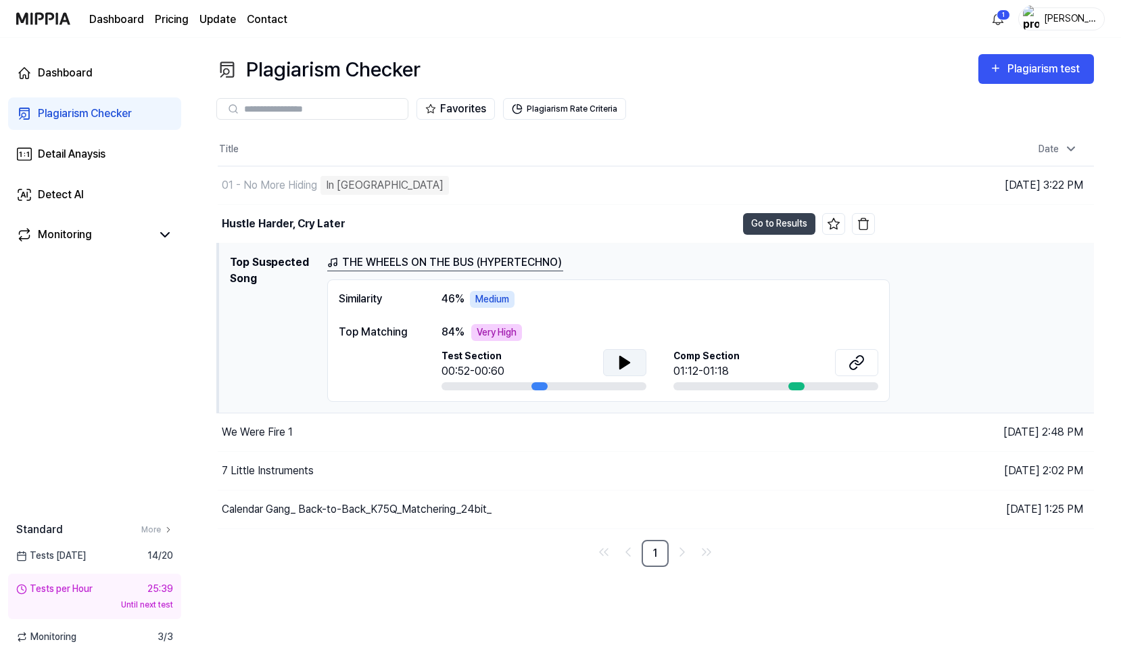
click at [588, 285] on div "Similarity 46 % Medium Top Matching 84 % Very High Test Section 00:52-00:60 Com…" at bounding box center [608, 340] width 563 height 122
click at [289, 305] on h1 "Top Suspected Song" at bounding box center [273, 327] width 87 height 147
click at [374, 264] on link "THE WHEELS ON THE BUS (HYPERTECHNO)" at bounding box center [445, 262] width 236 height 17
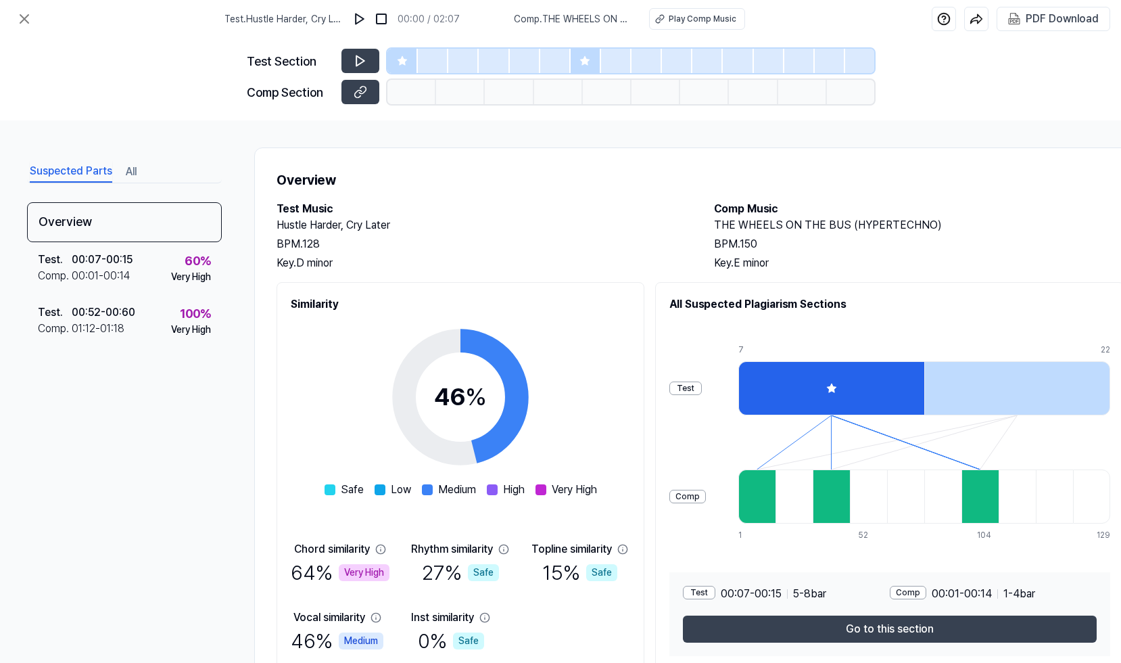
click at [769, 498] on div at bounding box center [756, 496] width 37 height 54
click at [982, 375] on div at bounding box center [1017, 388] width 186 height 54
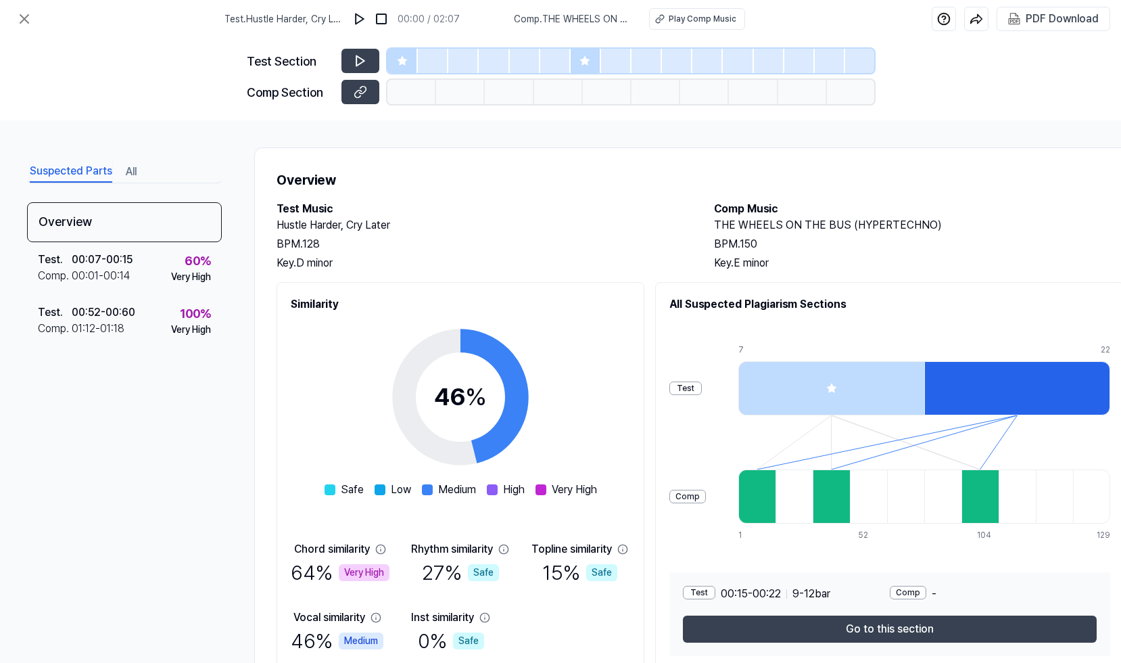
click at [813, 389] on div at bounding box center [831, 388] width 186 height 54
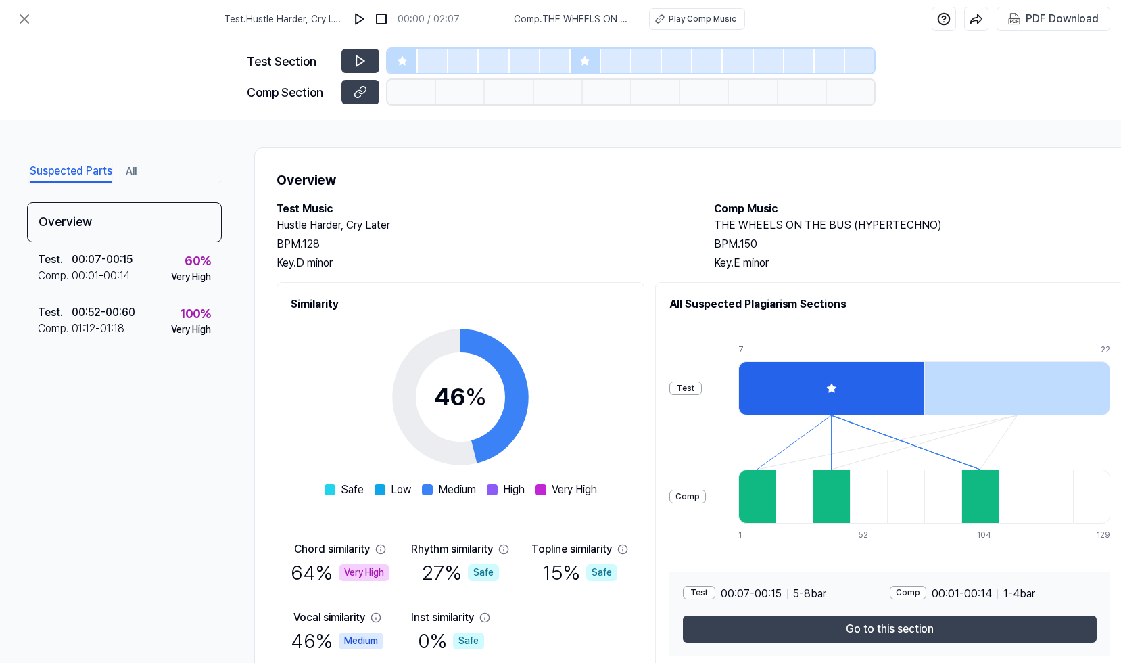
scroll to position [62, 0]
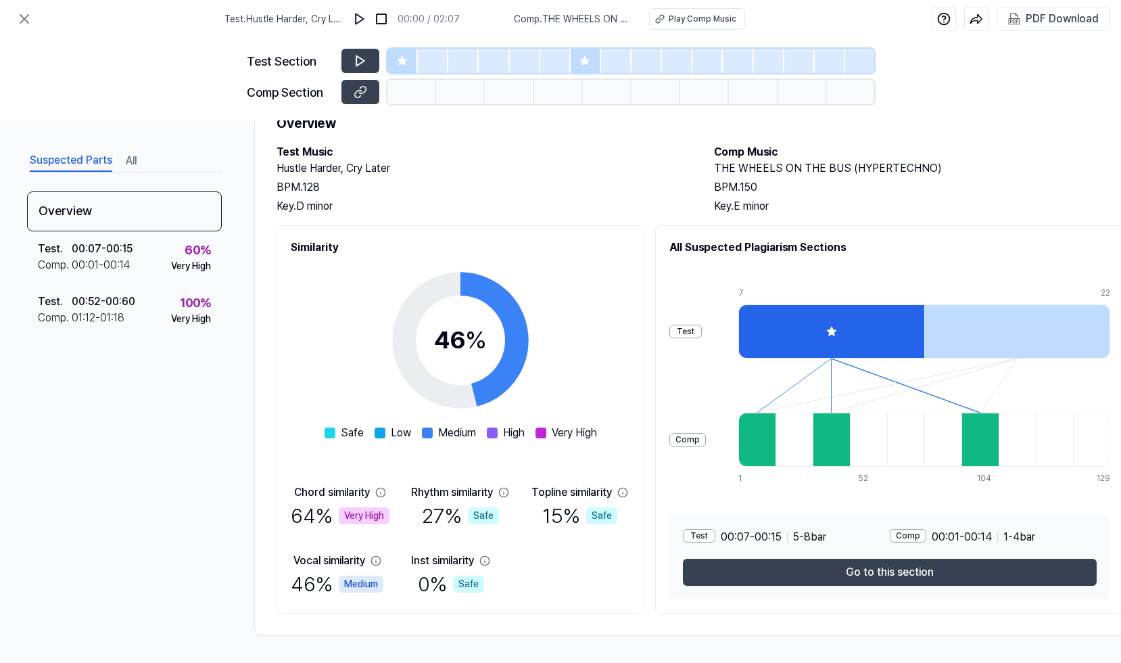
click at [954, 338] on div at bounding box center [1017, 331] width 186 height 54
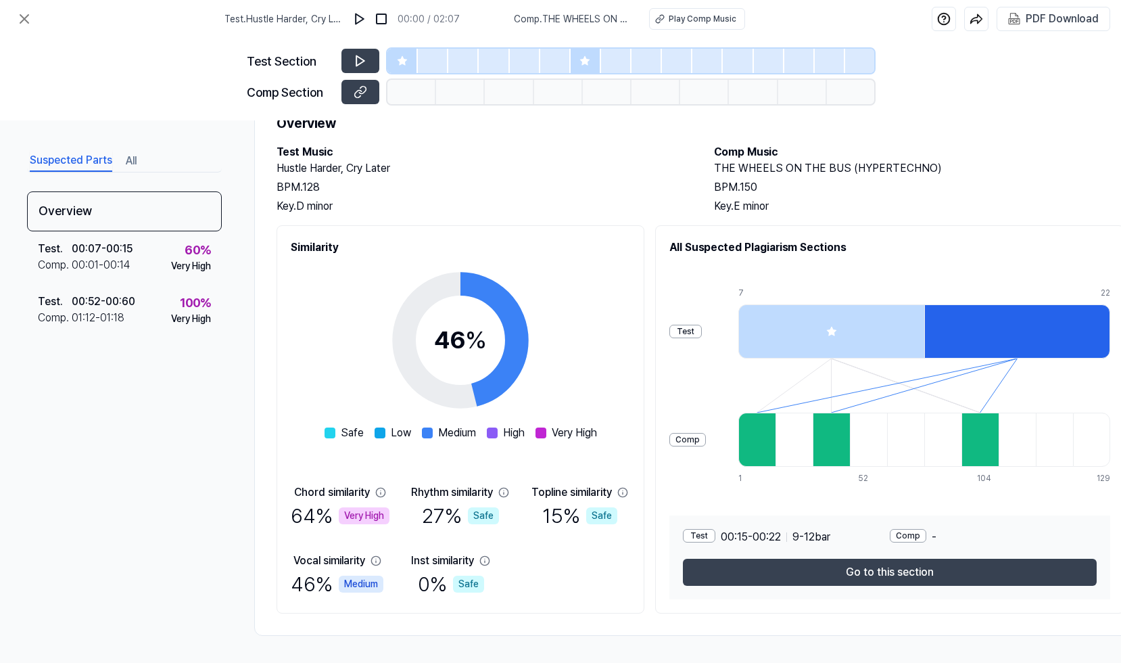
click at [836, 327] on icon at bounding box center [831, 331] width 9 height 9
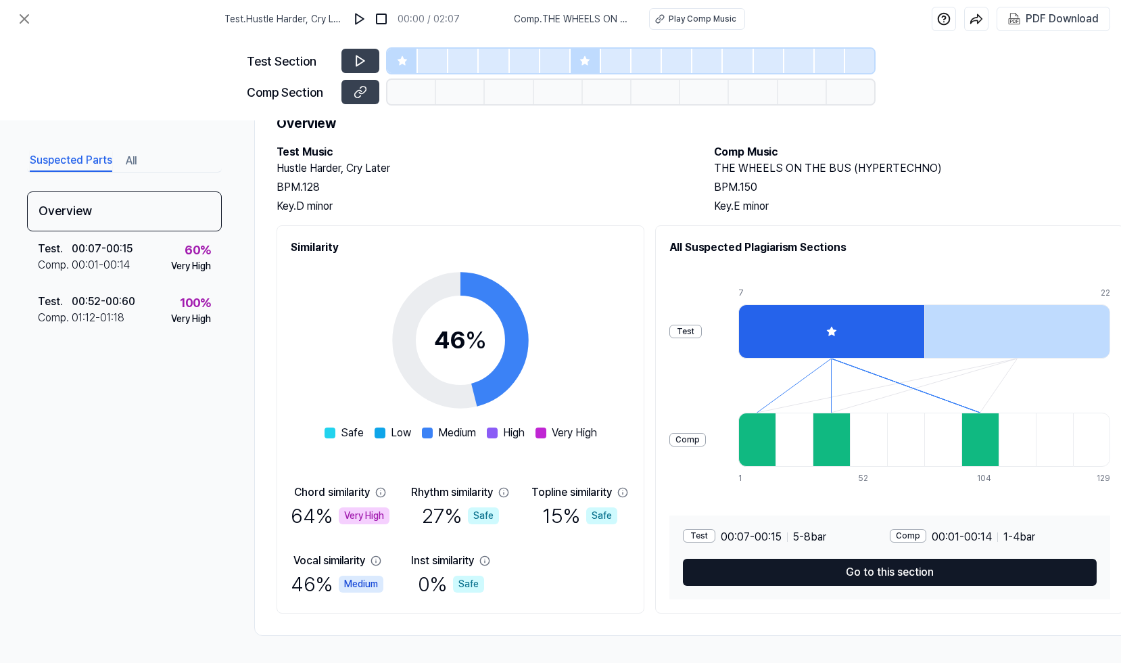
click at [836, 567] on button "Go to this section" at bounding box center [890, 572] width 414 height 27
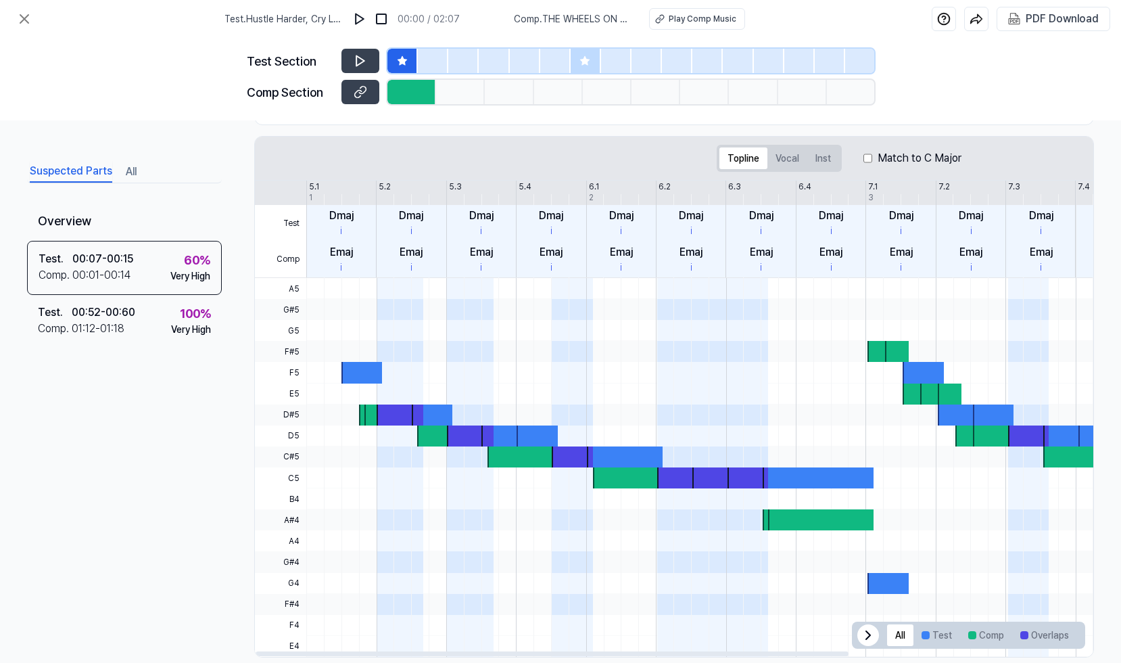
scroll to position [197, 0]
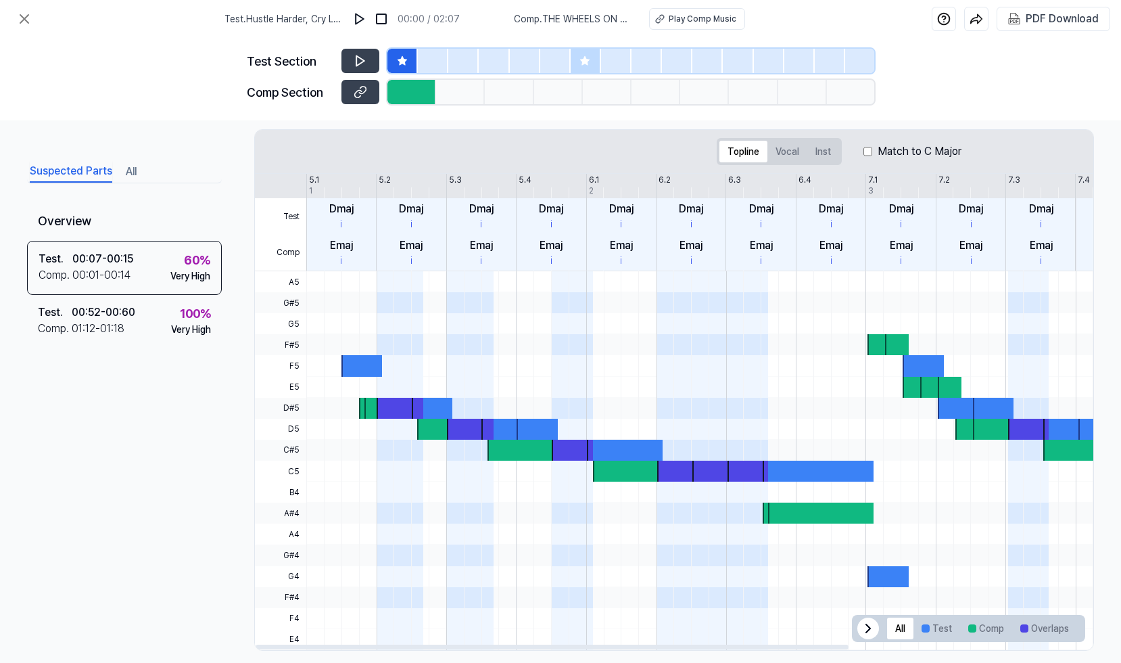
click at [425, 343] on div at bounding box center [864, 344] width 1117 height 21
click at [511, 344] on div at bounding box center [864, 344] width 1117 height 21
click at [623, 342] on div at bounding box center [864, 344] width 1117 height 21
click at [668, 339] on span at bounding box center [677, 344] width 41 height 21
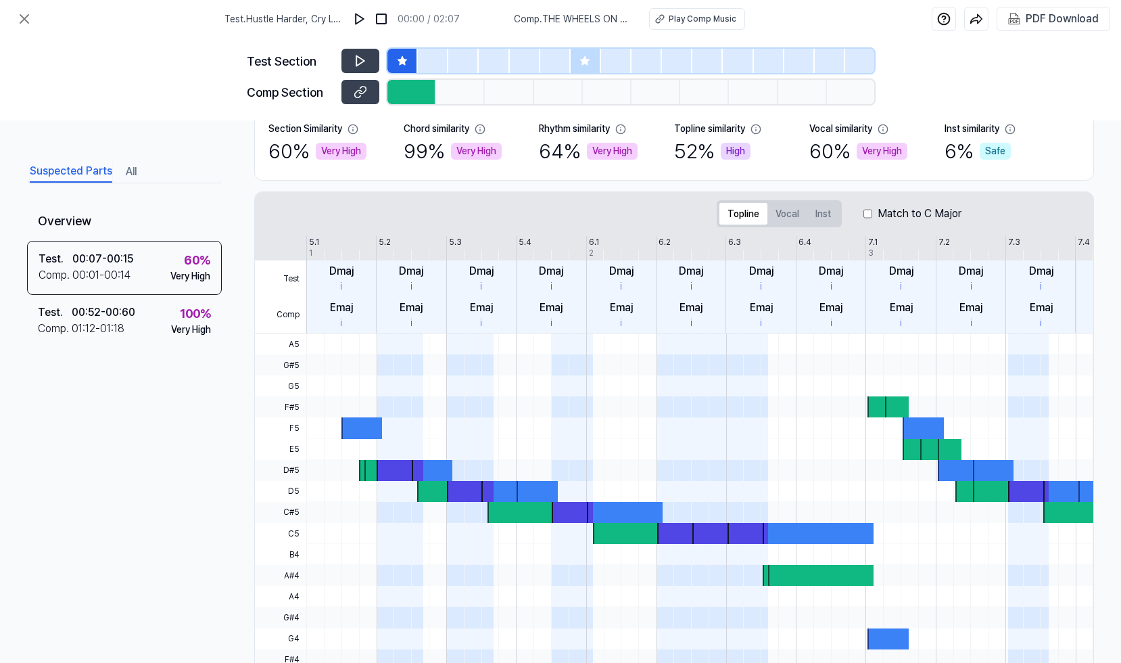
scroll to position [130, 0]
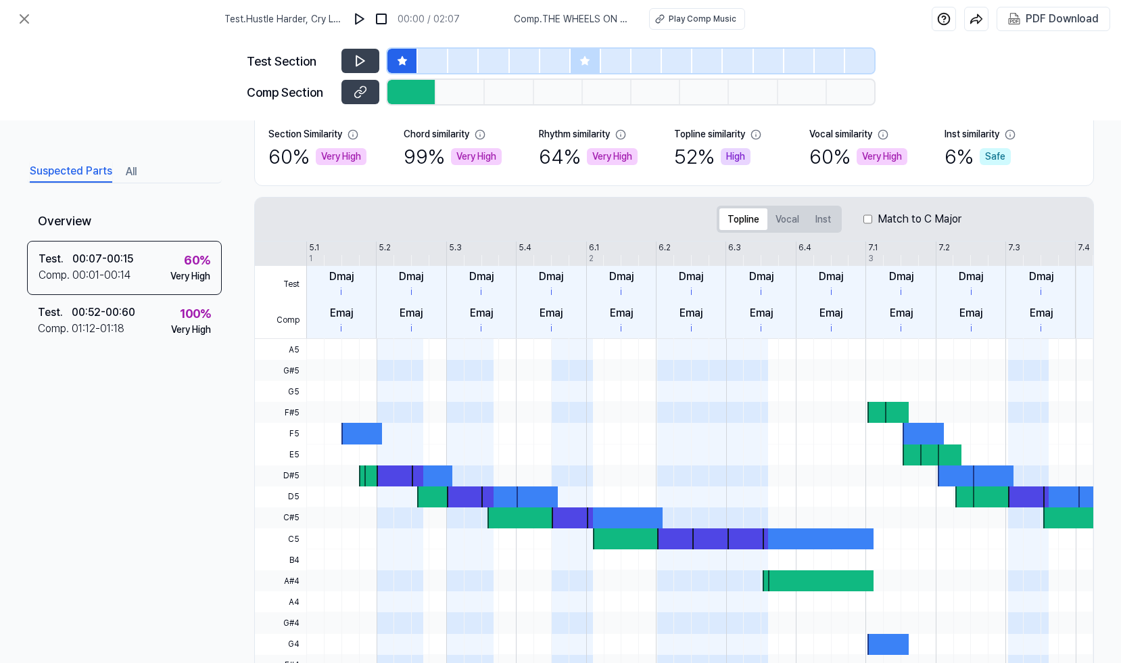
click at [402, 59] on icon at bounding box center [402, 60] width 9 height 9
click at [366, 24] on img at bounding box center [360, 19] width 14 height 14
click at [366, 23] on img at bounding box center [360, 19] width 14 height 14
click at [590, 66] on div at bounding box center [586, 61] width 30 height 24
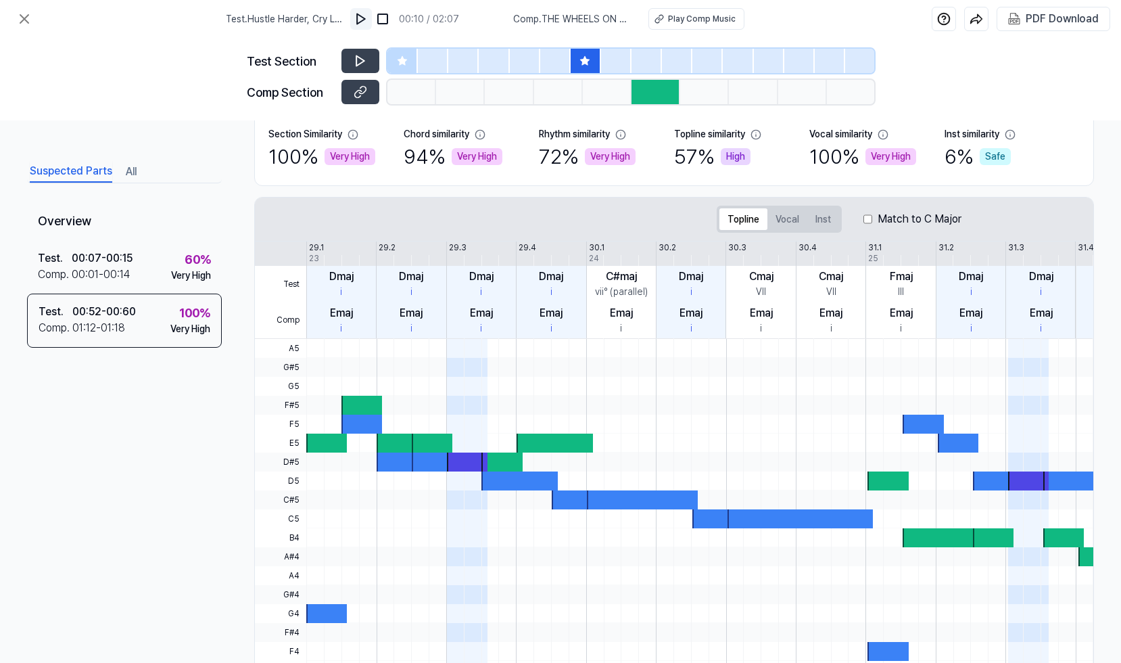
click at [364, 22] on img at bounding box center [361, 19] width 14 height 14
click at [364, 22] on img at bounding box center [362, 19] width 14 height 14
click at [651, 91] on div at bounding box center [656, 92] width 49 height 24
click at [653, 101] on div at bounding box center [656, 92] width 49 height 24
click at [870, 154] on div "Very High" at bounding box center [890, 156] width 51 height 17
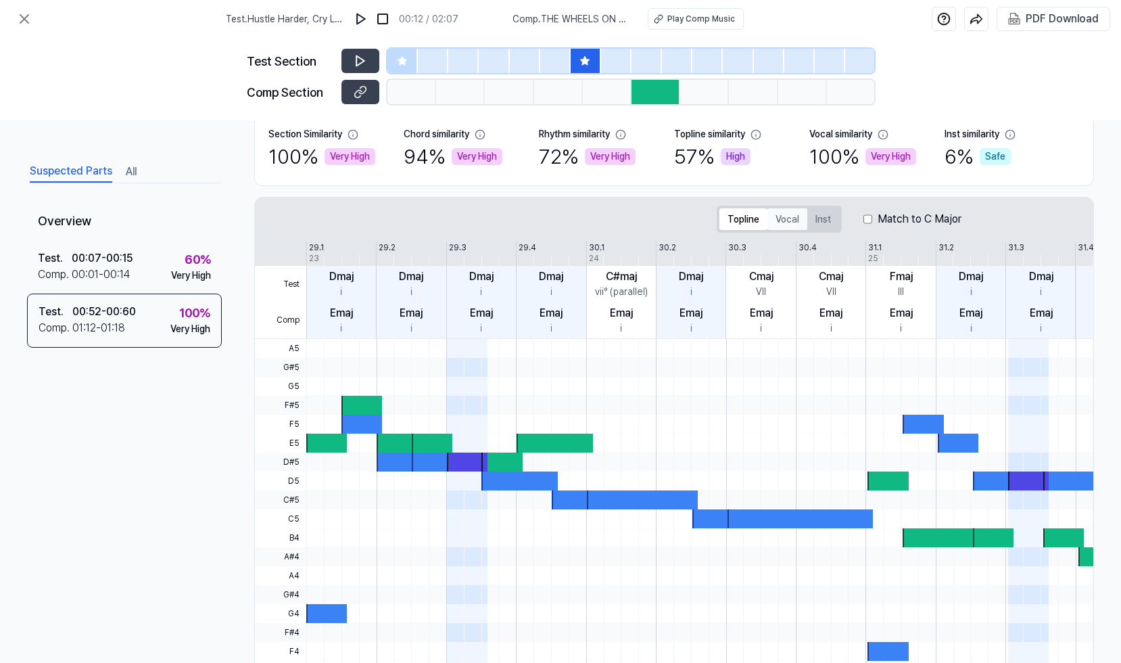
click at [799, 220] on button "Vocal" at bounding box center [787, 219] width 40 height 22
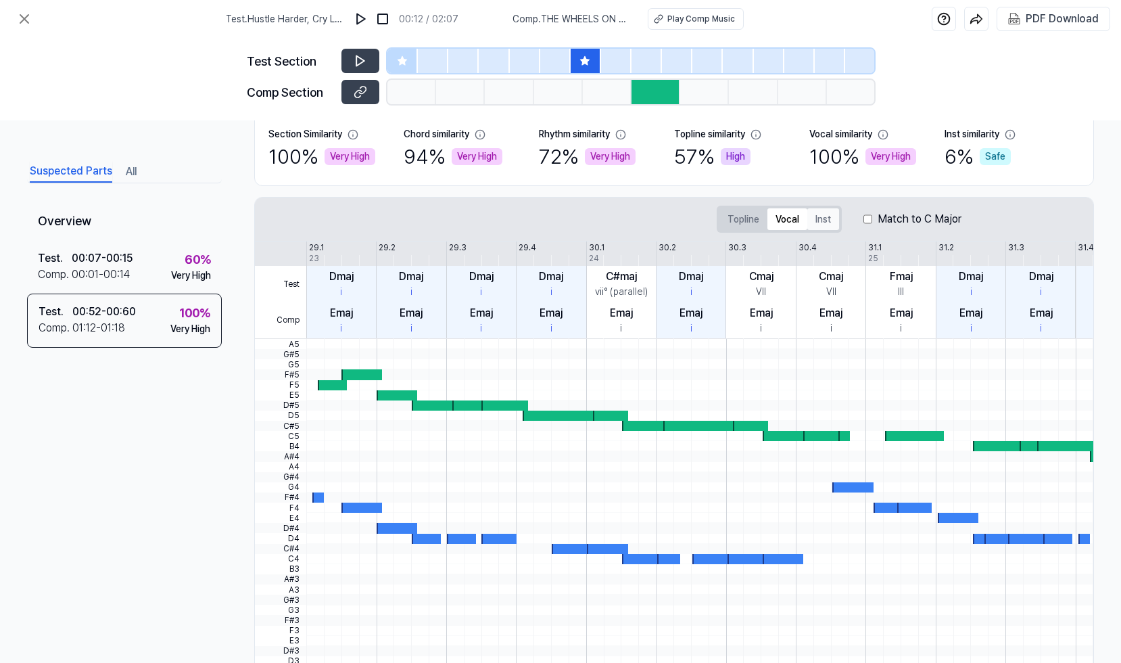
click at [824, 218] on button "Inst" at bounding box center [823, 219] width 32 height 22
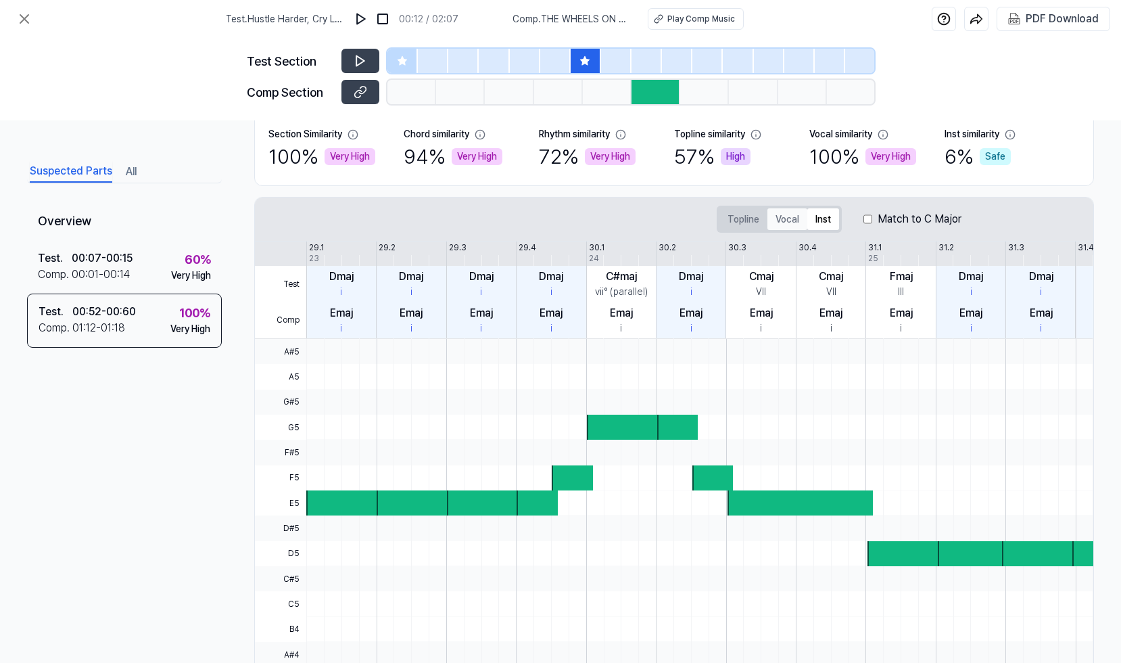
click at [782, 217] on button "Vocal" at bounding box center [787, 219] width 40 height 22
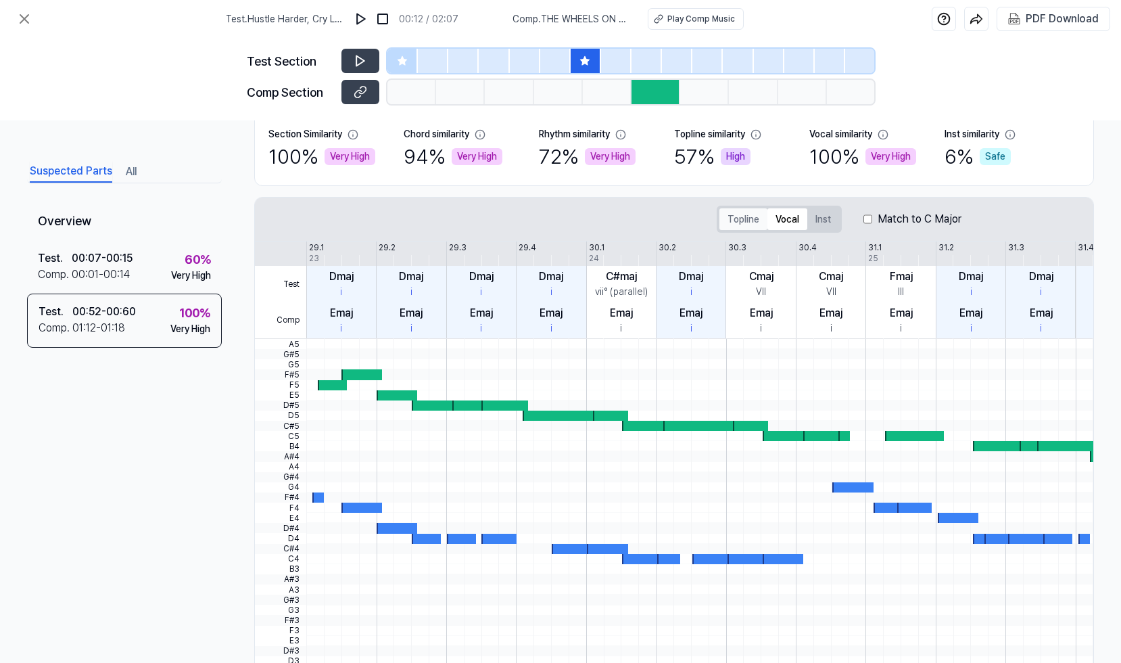
click at [746, 217] on button "Topline" at bounding box center [743, 219] width 48 height 22
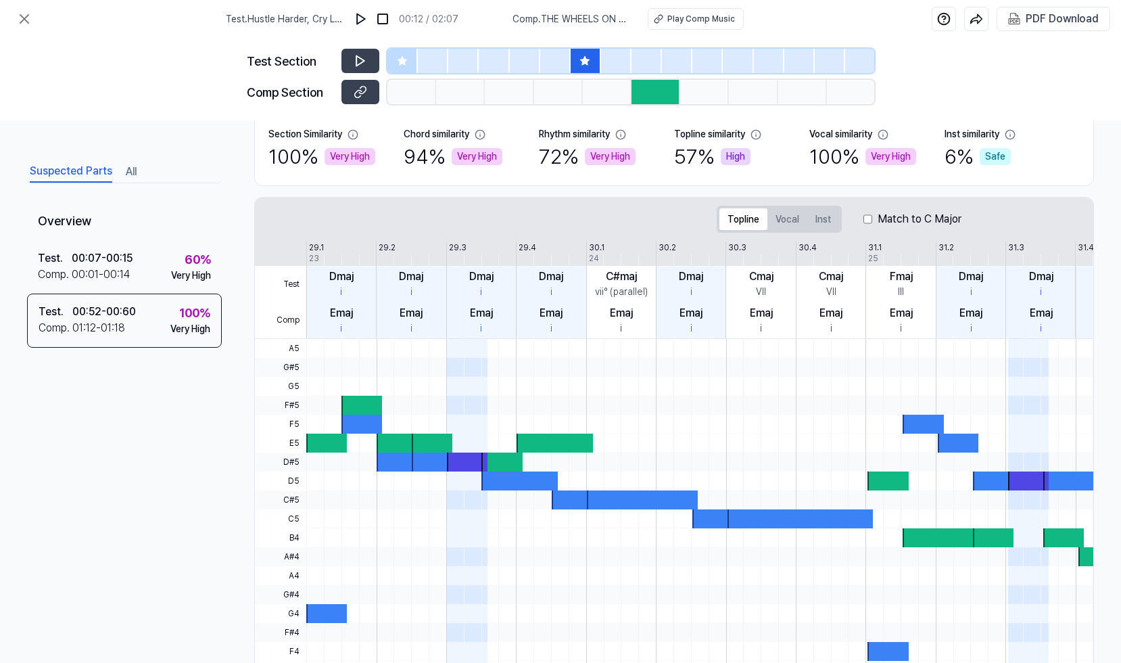
click at [863, 218] on div "Topline Vocal Inst Match to C Major" at bounding box center [839, 219] width 245 height 27
click at [362, 62] on icon at bounding box center [361, 61] width 14 height 14
click at [660, 90] on div at bounding box center [656, 92] width 49 height 24
click at [654, 51] on div at bounding box center [647, 61] width 30 height 24
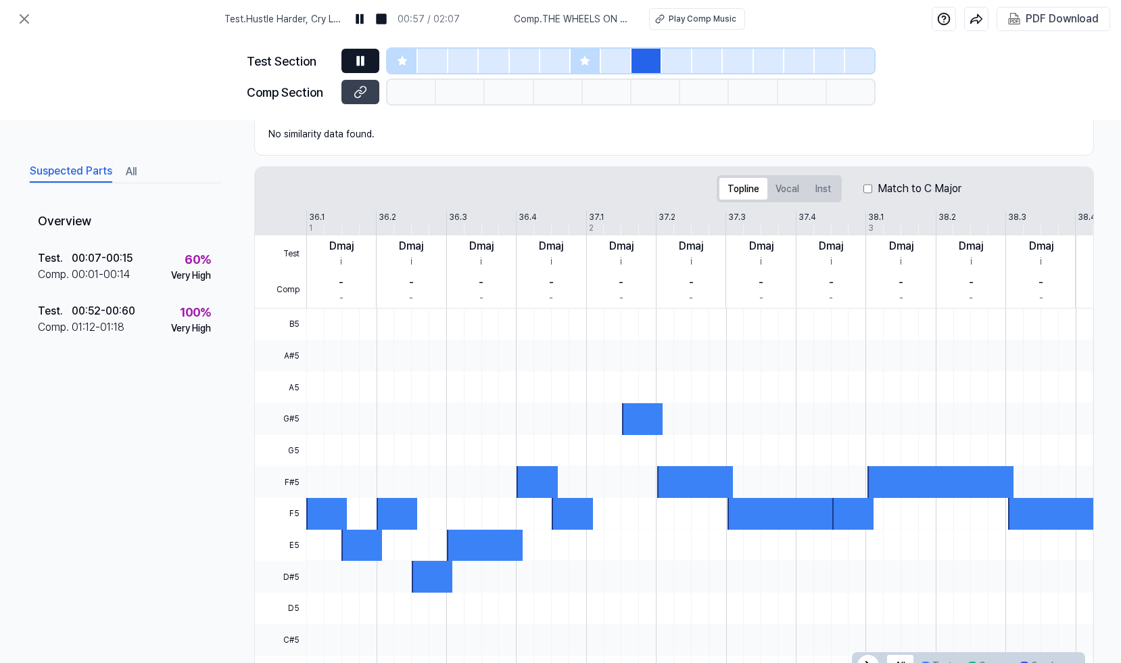
click at [674, 58] on div at bounding box center [677, 61] width 30 height 24
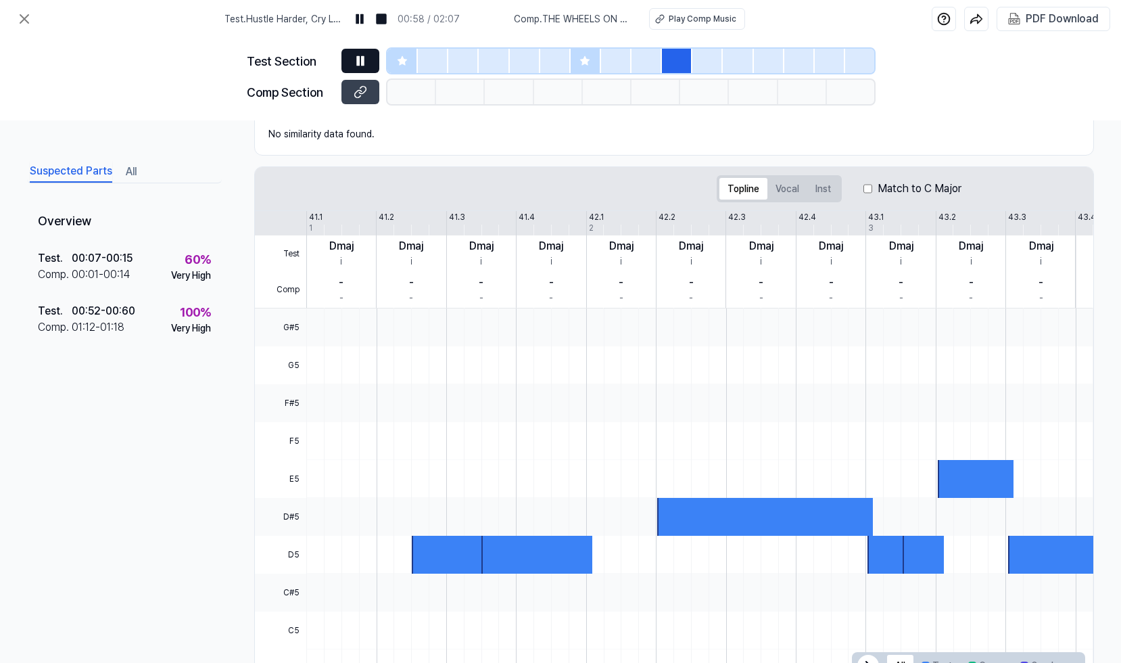
click at [714, 62] on div at bounding box center [707, 61] width 30 height 24
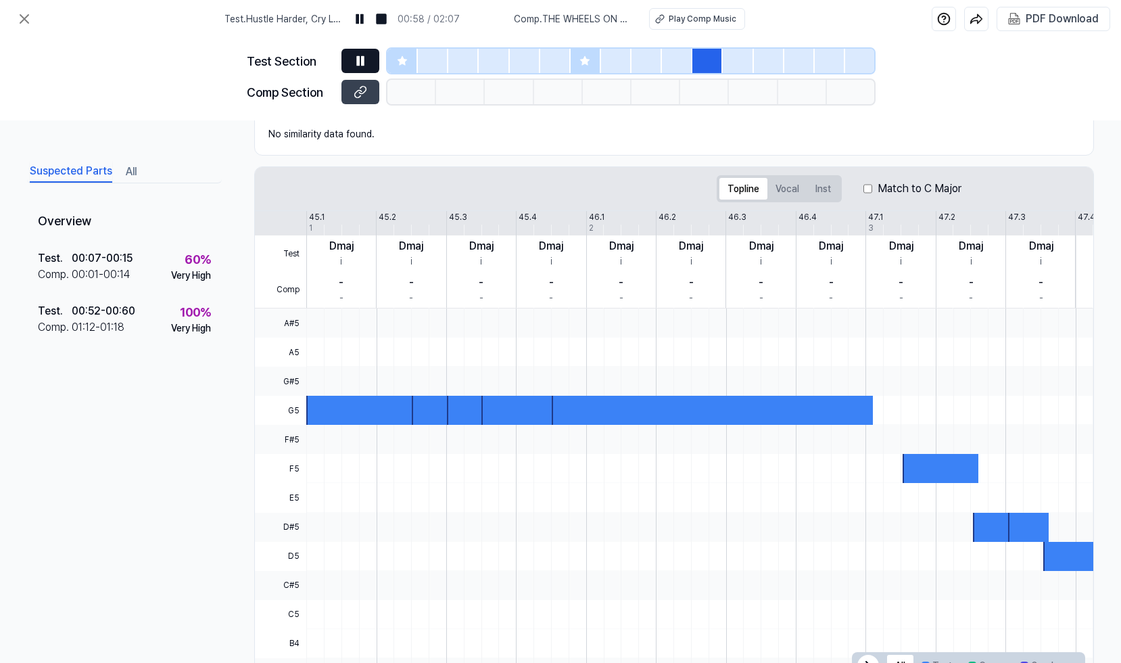
click at [785, 58] on div at bounding box center [799, 61] width 30 height 24
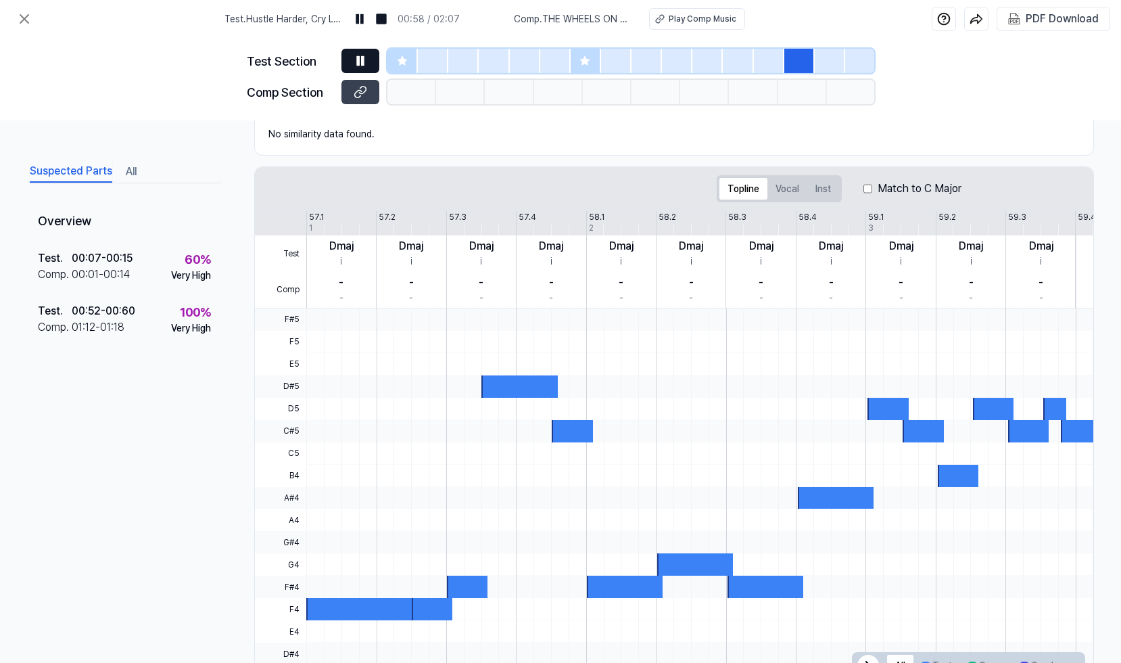
click at [828, 59] on div at bounding box center [830, 61] width 30 height 24
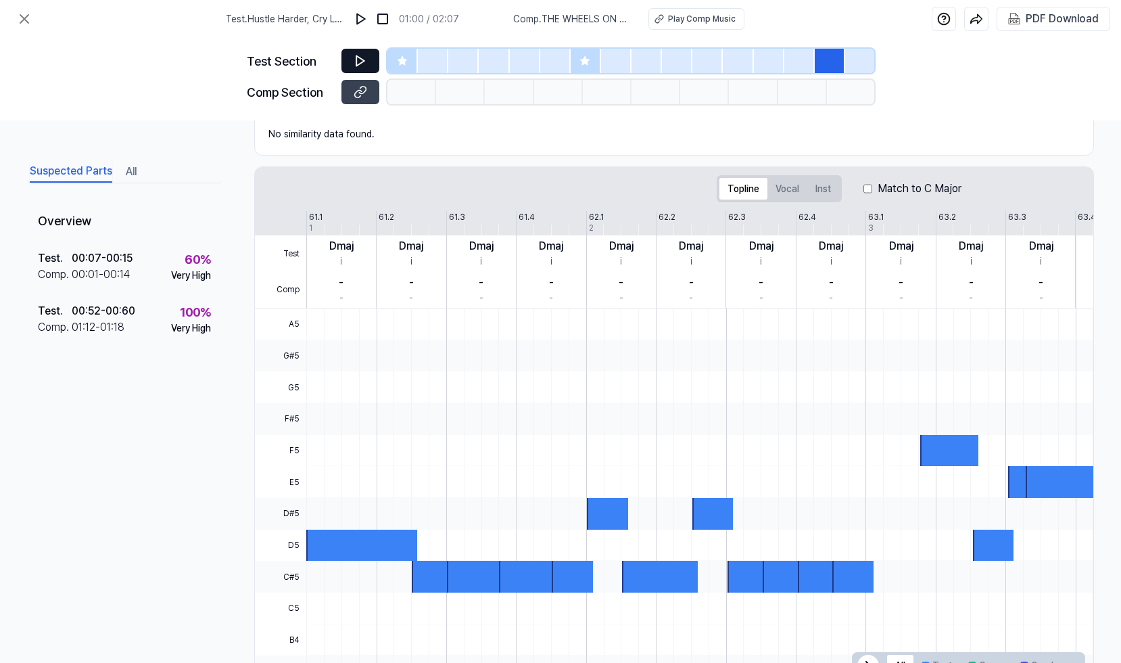
click at [592, 58] on div at bounding box center [586, 61] width 30 height 24
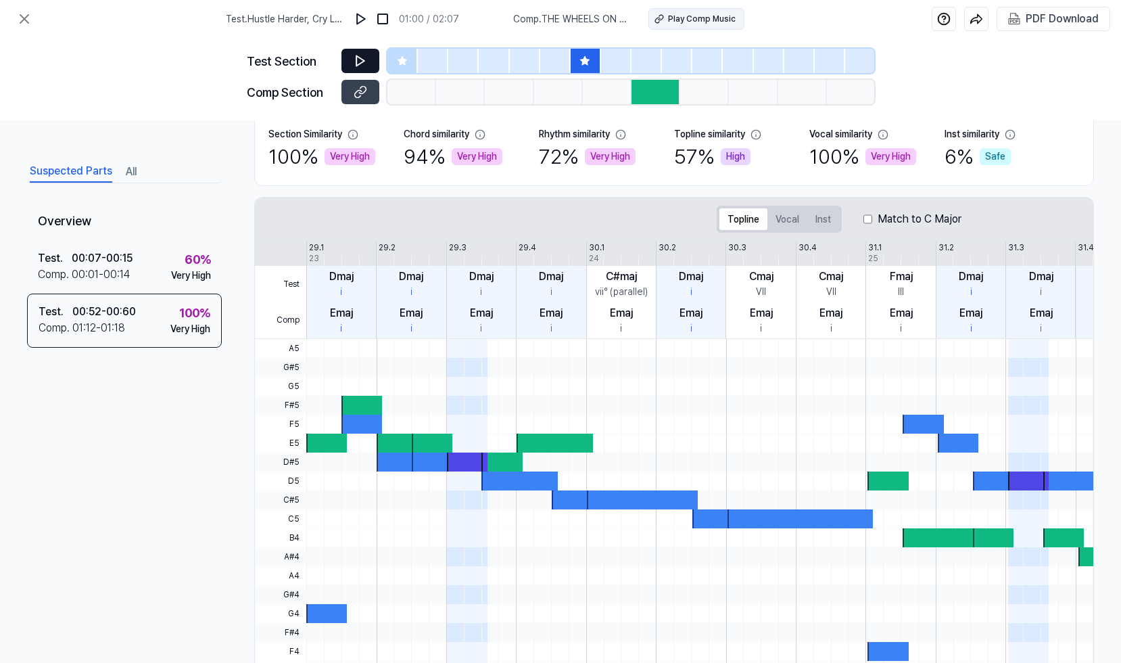
click at [688, 20] on div "Play Comp Music" at bounding box center [702, 19] width 68 height 12
drag, startPoint x: 212, startPoint y: 446, endPoint x: 189, endPoint y: 437, distance: 25.0
drag, startPoint x: 189, startPoint y: 437, endPoint x: 165, endPoint y: 429, distance: 25.2
drag, startPoint x: 165, startPoint y: 429, endPoint x: 151, endPoint y: 425, distance: 14.1
drag, startPoint x: 151, startPoint y: 425, endPoint x: 143, endPoint y: 421, distance: 8.8
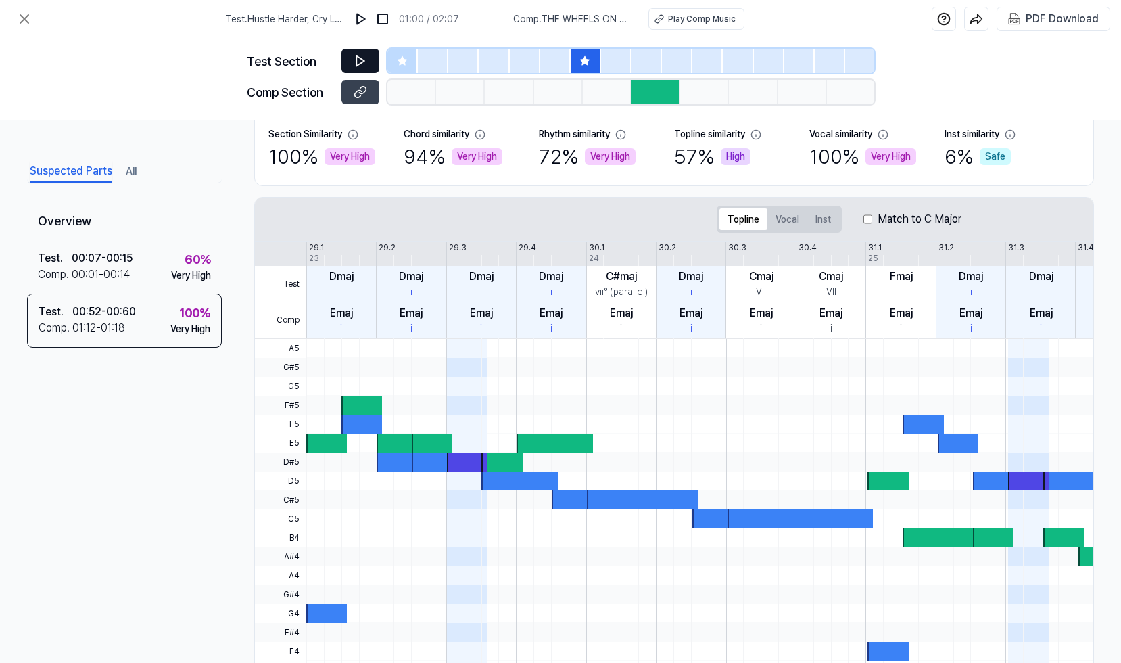
click at [143, 421] on div "Overview Test . 00:07 - 00:15 Comp . 00:01 - 00:14 60 % Very High Test . 00:52 …" at bounding box center [124, 396] width 195 height 388
drag, startPoint x: 176, startPoint y: 429, endPoint x: 166, endPoint y: 426, distance: 11.3
drag, startPoint x: 166, startPoint y: 426, endPoint x: 146, endPoint y: 420, distance: 20.5
drag, startPoint x: 146, startPoint y: 420, endPoint x: 136, endPoint y: 417, distance: 10.7
drag, startPoint x: 136, startPoint y: 417, endPoint x: 128, endPoint y: 414, distance: 8.6
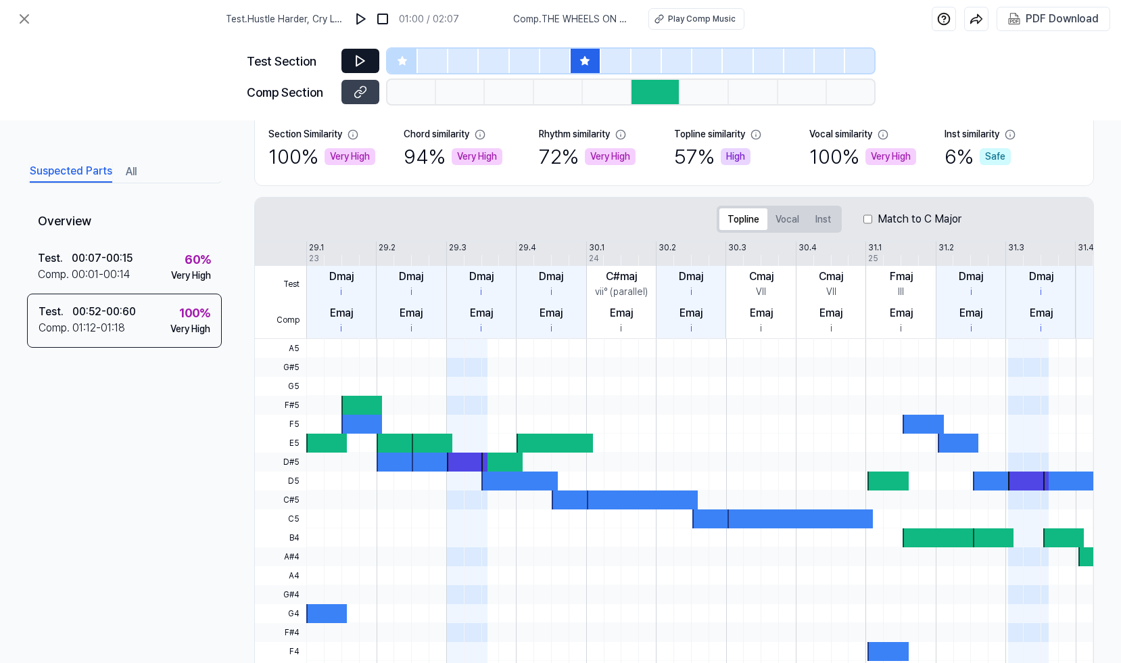
click at [128, 414] on div "Overview Test . 00:07 - 00:15 Comp . 00:01 - 00:14 60 % Very High Test . 00:52 …" at bounding box center [124, 396] width 195 height 388
drag, startPoint x: 183, startPoint y: 421, endPoint x: 170, endPoint y: 419, distance: 13.0
drag, startPoint x: 170, startPoint y: 419, endPoint x: 147, endPoint y: 411, distance: 23.5
drag, startPoint x: 147, startPoint y: 411, endPoint x: 126, endPoint y: 407, distance: 22.0
drag, startPoint x: 126, startPoint y: 407, endPoint x: 119, endPoint y: 406, distance: 6.9
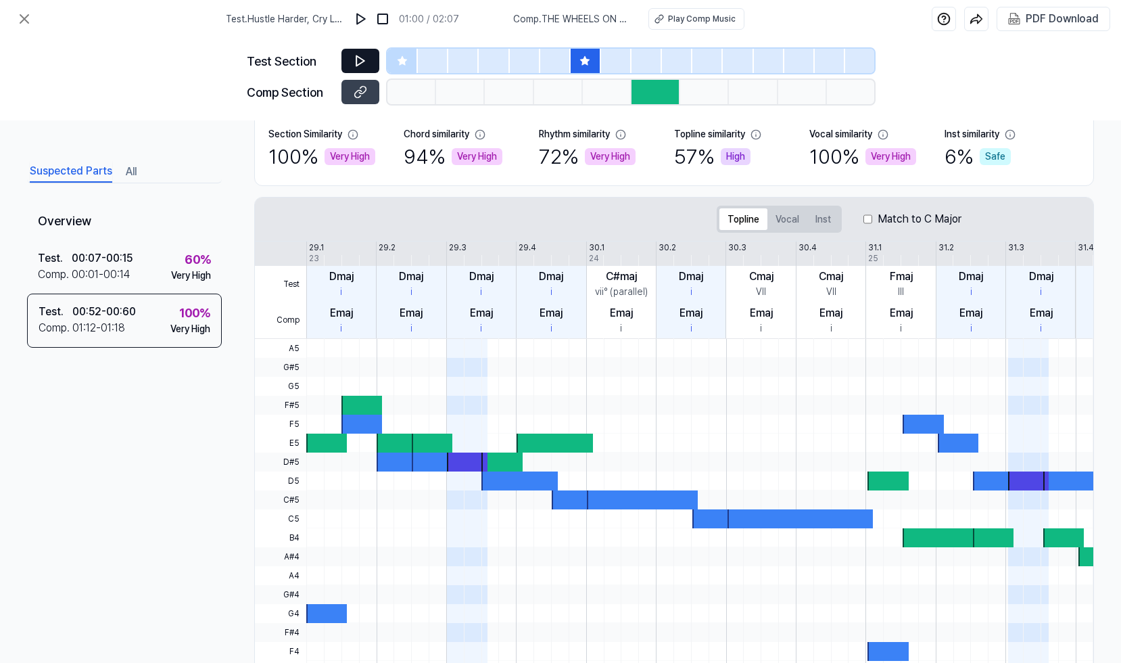
click at [119, 406] on div "Overview Test . 00:07 - 00:15 Comp . 00:01 - 00:14 60 % Very High Test . 00:52 …" at bounding box center [124, 396] width 195 height 388
click at [193, 375] on div "Overview Test . 00:07 - 00:15 Comp . 00:01 - 00:14 60 % Very High Test . 00:52 …" at bounding box center [124, 396] width 195 height 388
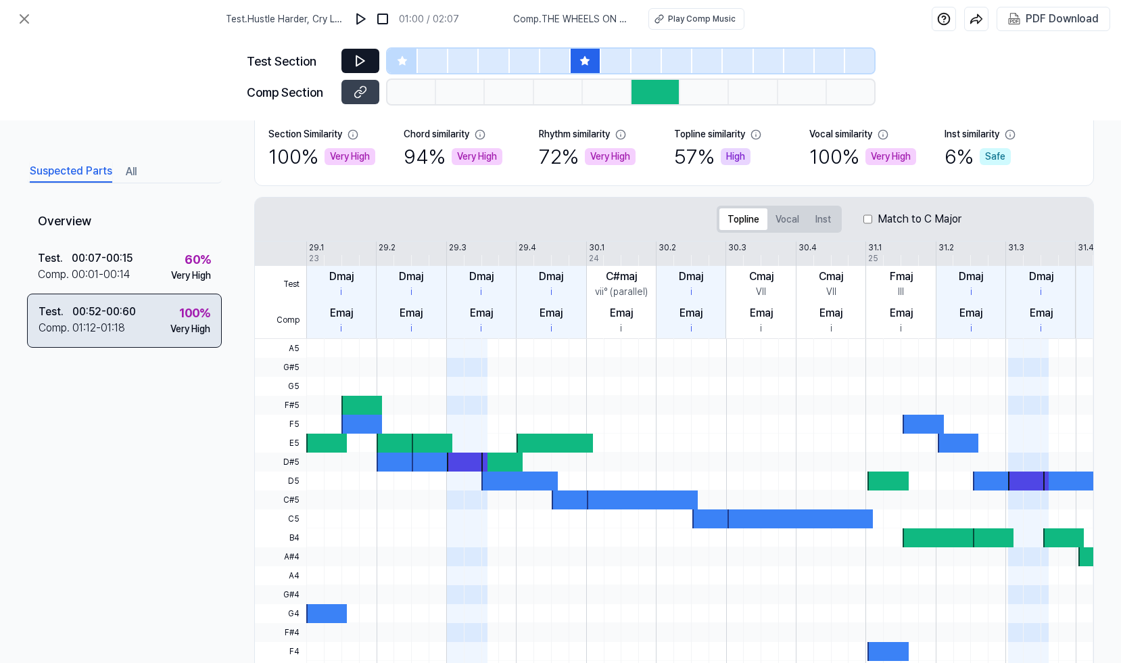
click at [193, 321] on div "100 %" at bounding box center [194, 313] width 31 height 18
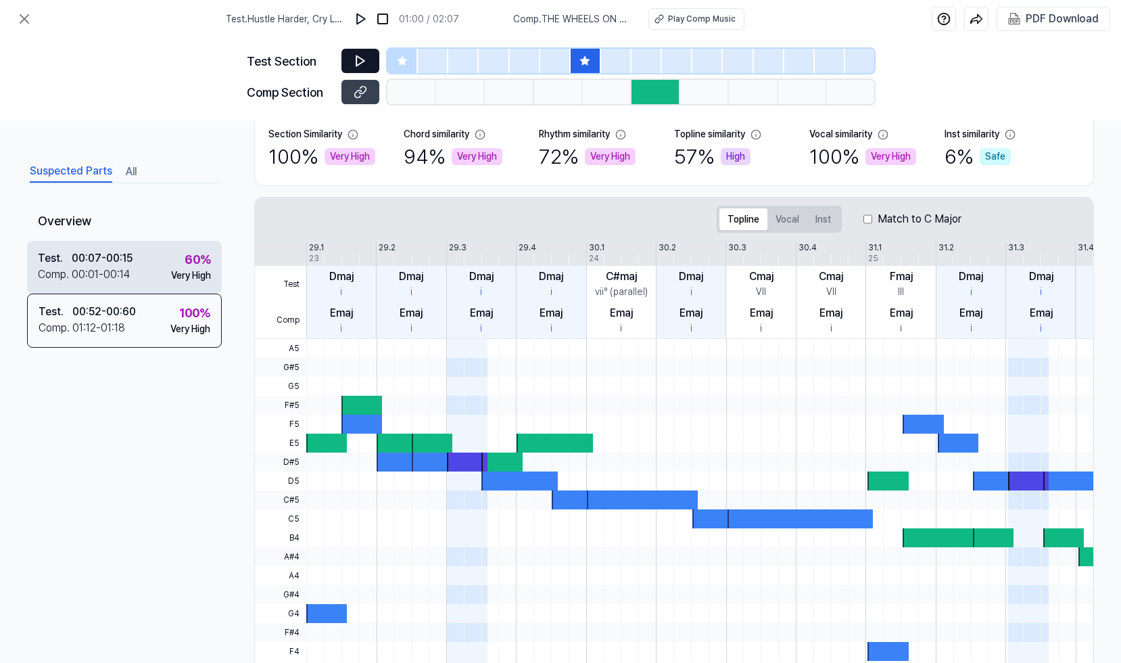
click at [193, 264] on div "60 %" at bounding box center [198, 259] width 26 height 18
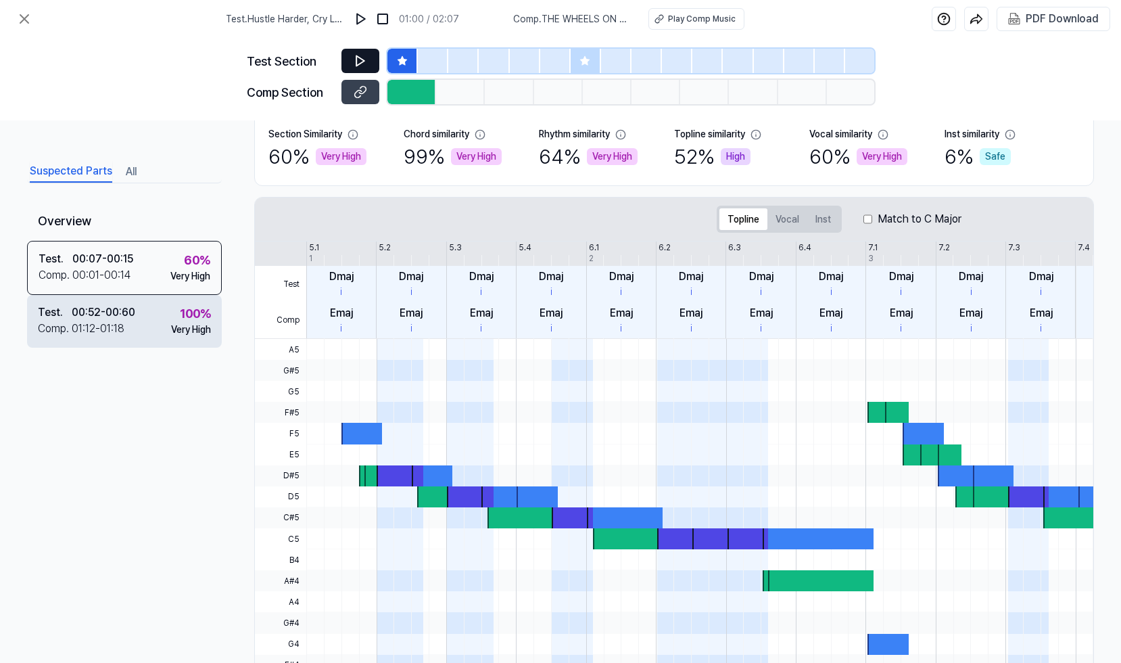
click at [189, 325] on div "Very High" at bounding box center [191, 330] width 40 height 14
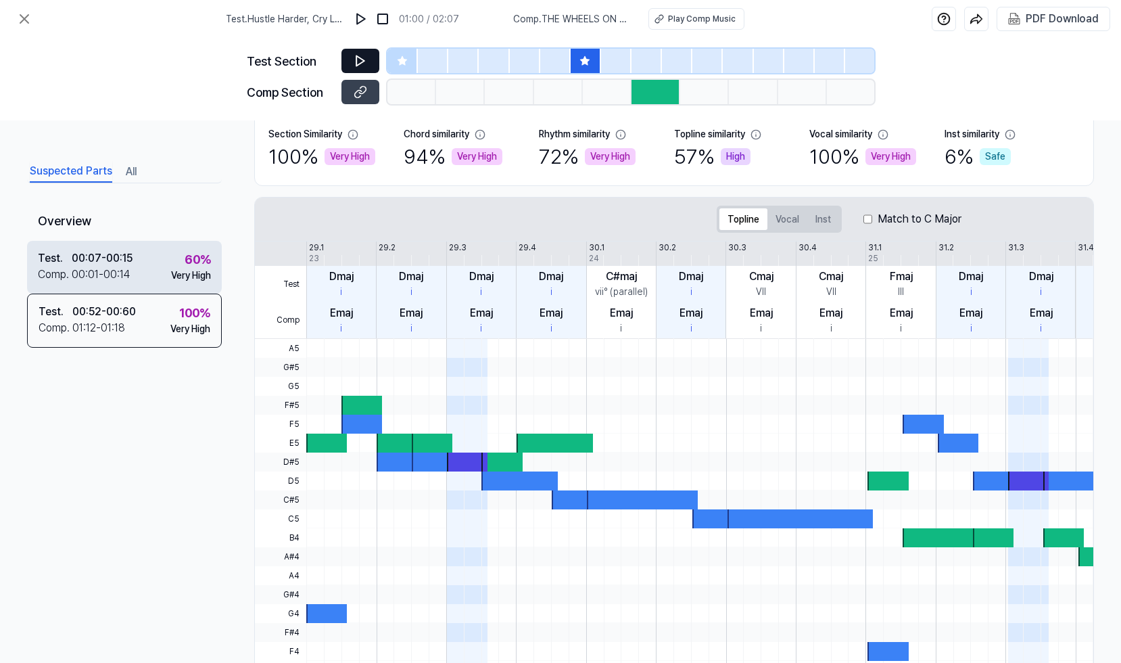
click at [140, 266] on div "Test . 00:07 - 00:15 Comp . 00:01 - 00:14 60 % Very High" at bounding box center [124, 267] width 195 height 53
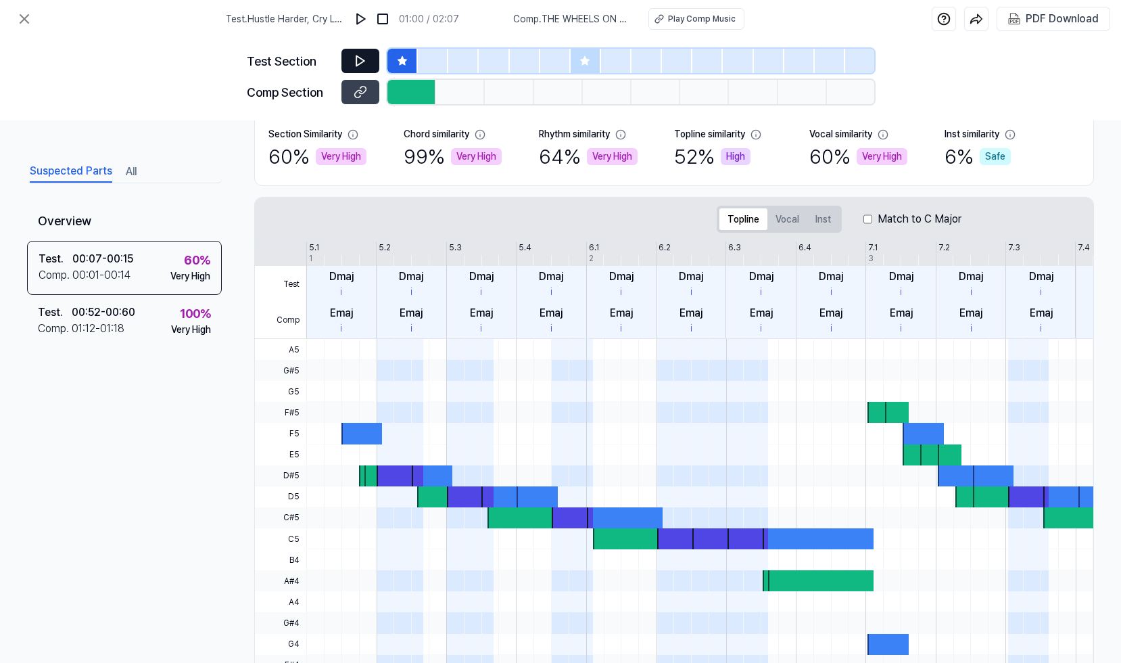
click at [364, 58] on icon at bounding box center [361, 61] width 14 height 14
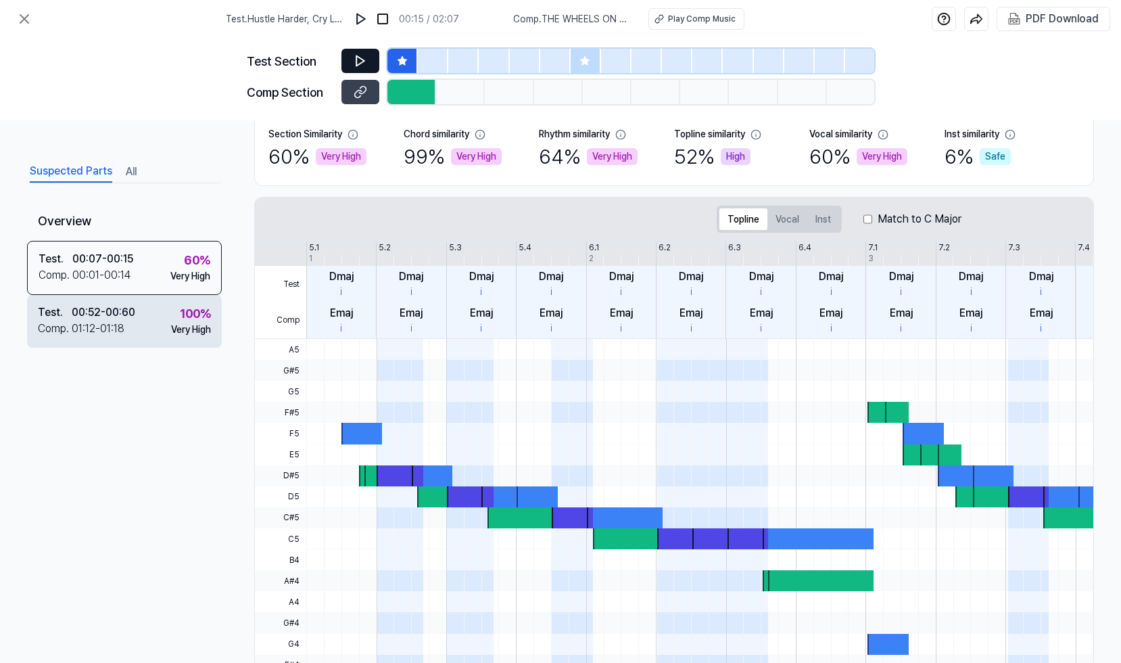
click at [160, 320] on div "Test . 00:52 - 00:60 Comp . 01:12 - 01:18 100 % Very High" at bounding box center [124, 321] width 195 height 53
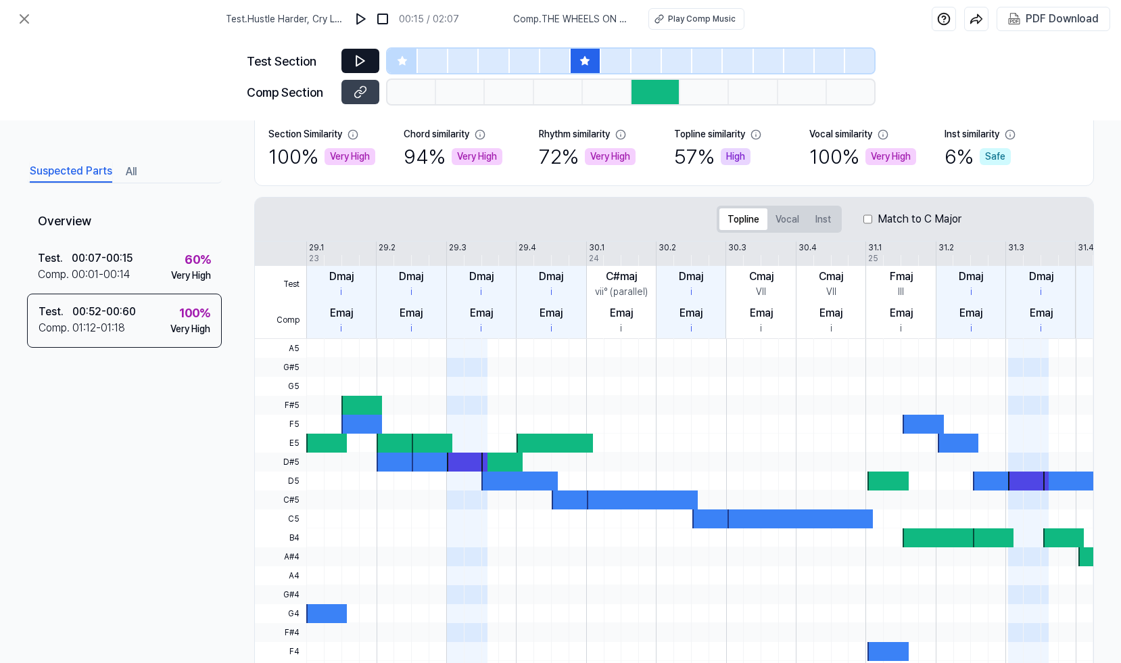
click at [360, 58] on icon at bounding box center [360, 61] width 8 height 10
click at [359, 58] on icon at bounding box center [358, 60] width 2 height 9
click at [669, 23] on div "Play Comp Music" at bounding box center [703, 19] width 68 height 12
